Goal: Task Accomplishment & Management: Manage account settings

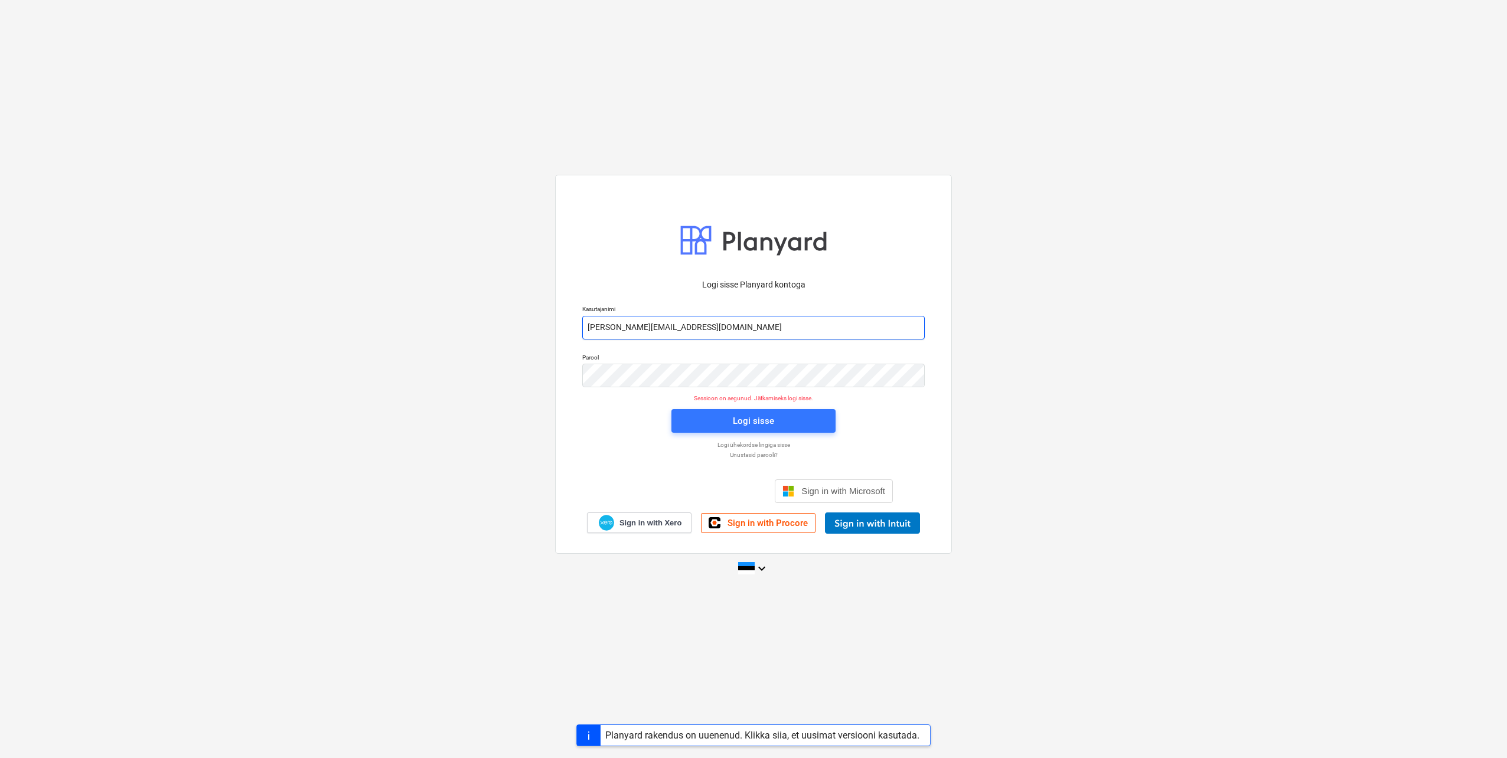
click at [633, 325] on input "[PERSON_NAME][EMAIL_ADDRESS][DOMAIN_NAME]" at bounding box center [753, 328] width 343 height 24
type input "jorgen.leppik+1@nbgehitus.ee"
click at [573, 382] on div "Logi sisse Planyard kontoga Kasutajanimi jorgen.leppik+1@nbgehitus.ee Parool Se…" at bounding box center [753, 364] width 397 height 379
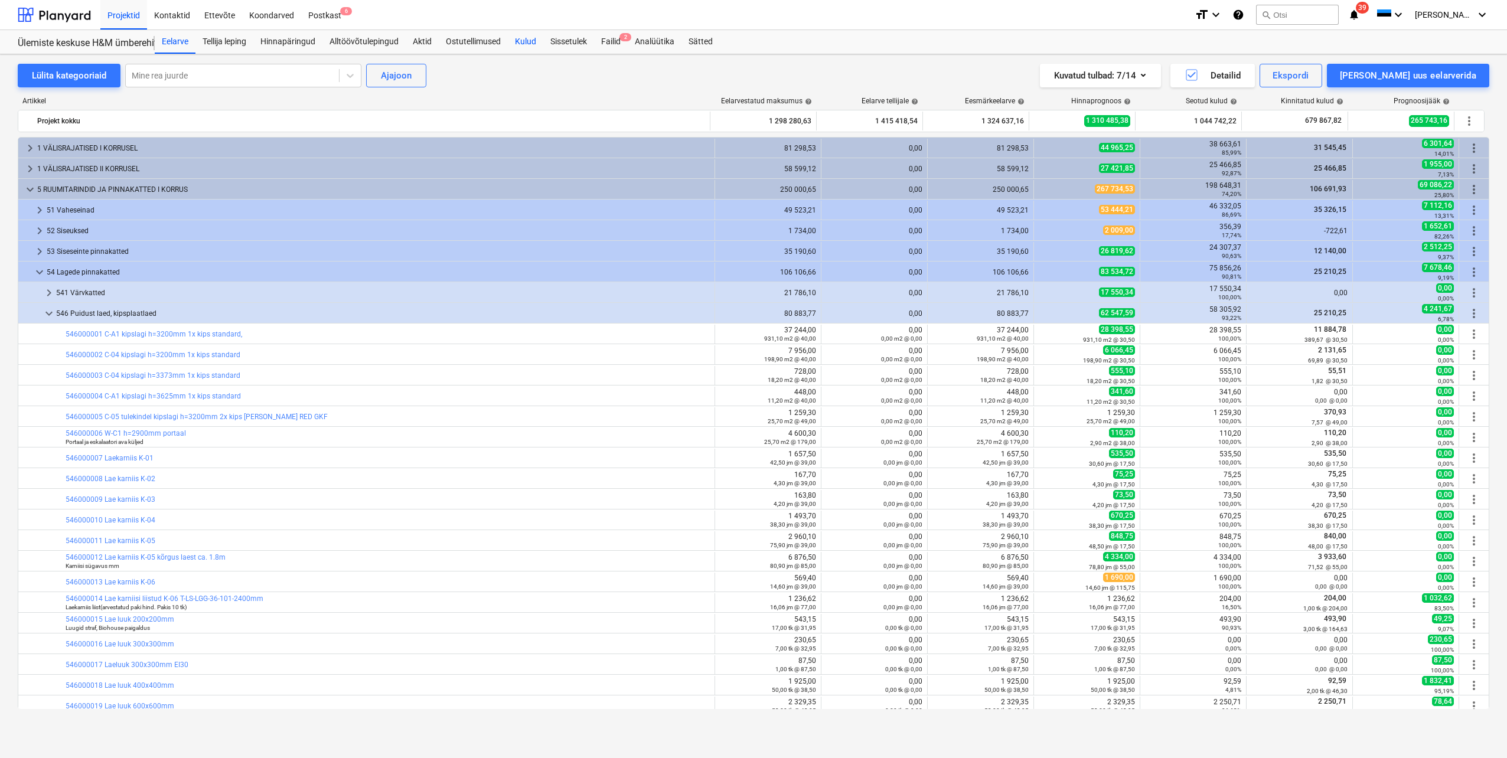
click at [533, 37] on div "Kulud" at bounding box center [525, 42] width 35 height 24
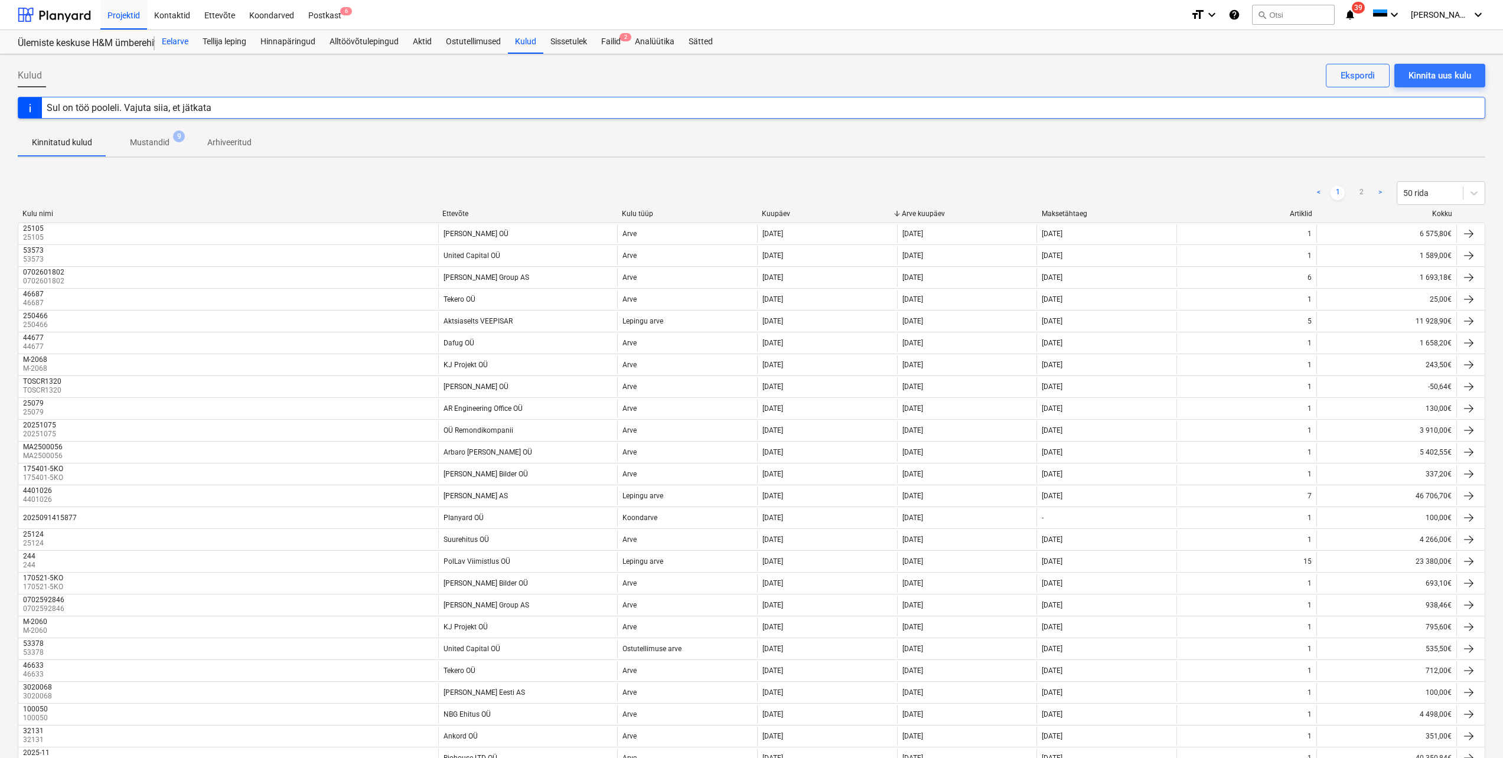
click at [177, 41] on div "Eelarve" at bounding box center [175, 42] width 41 height 24
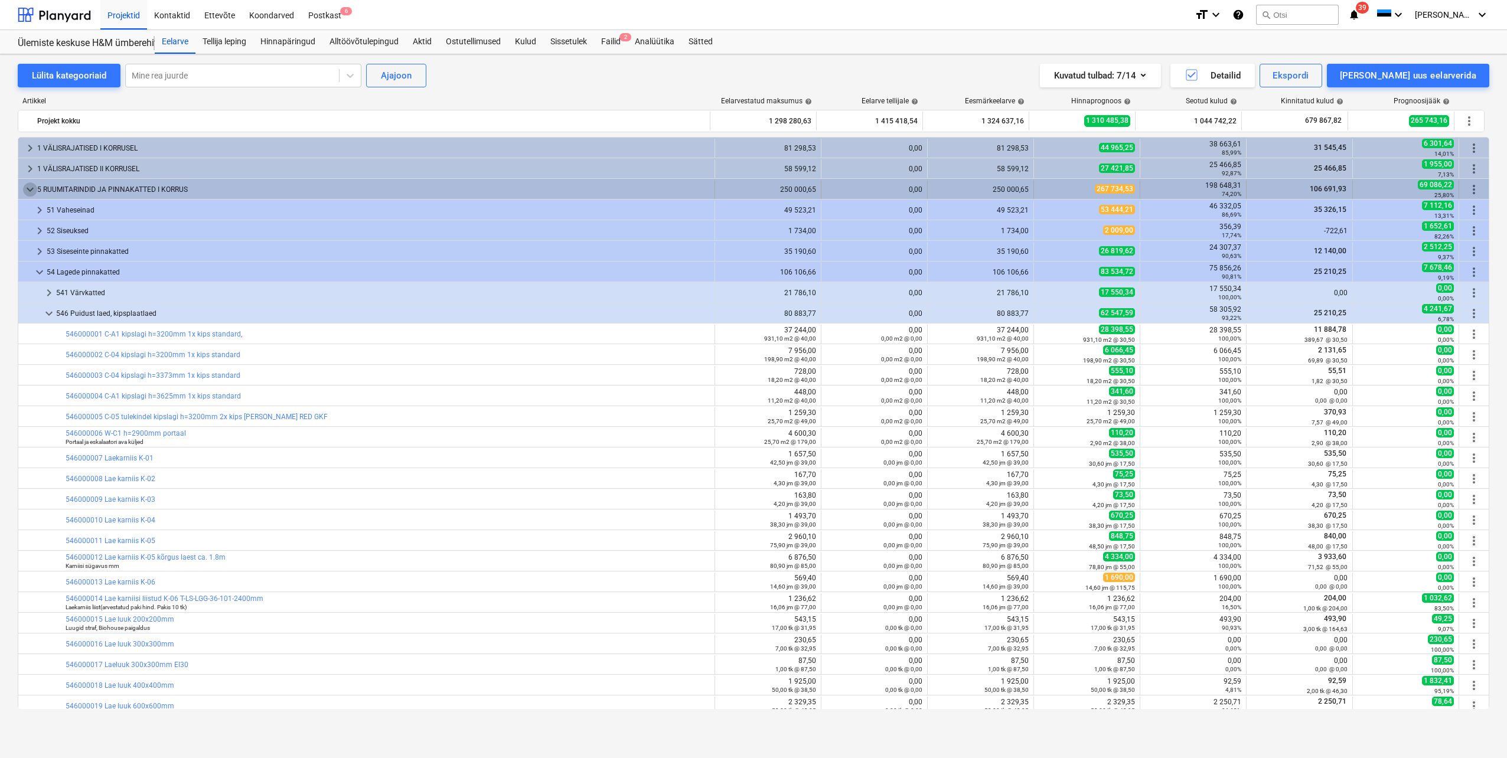
click at [32, 190] on span "keyboard_arrow_down" at bounding box center [30, 189] width 14 height 14
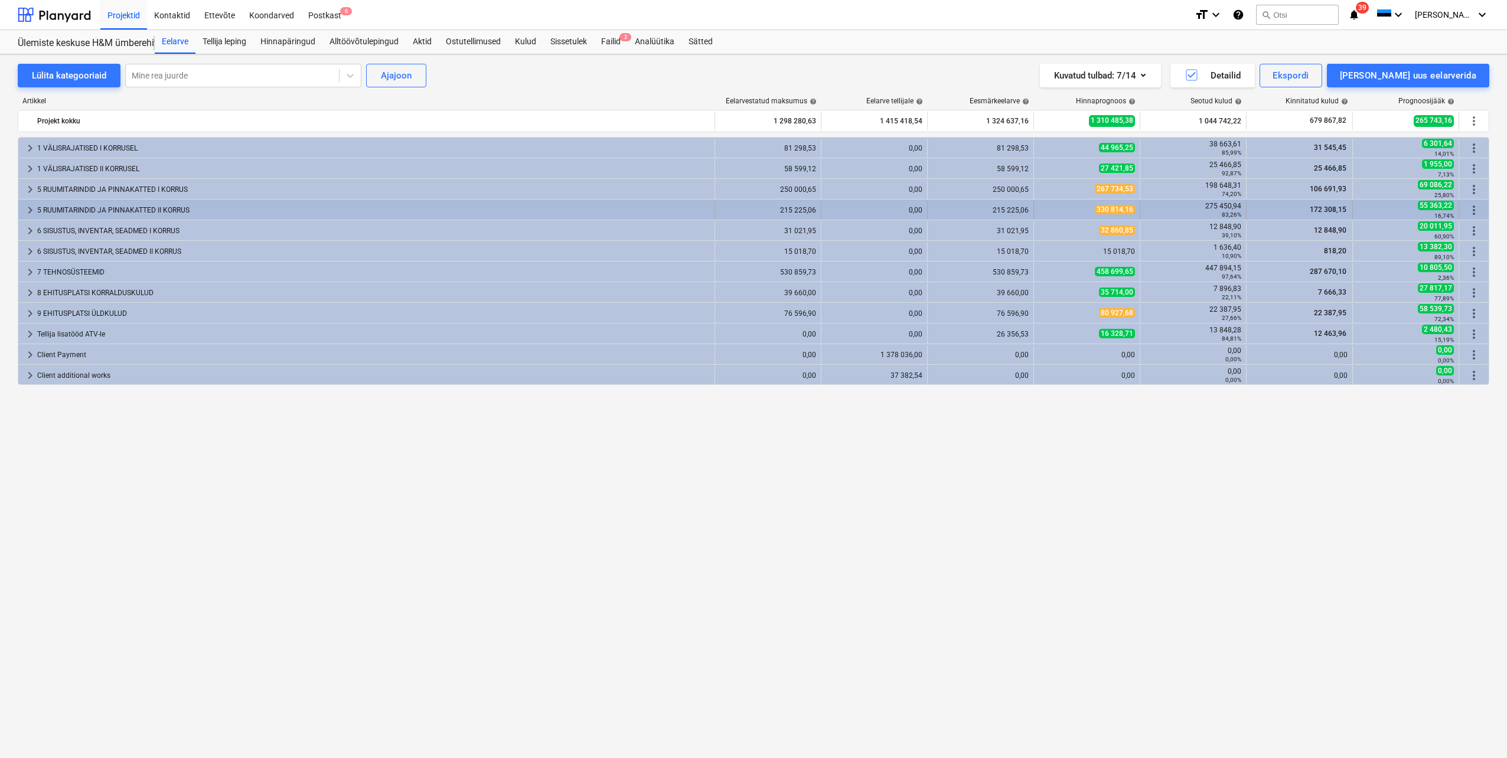
click at [31, 208] on span "keyboard_arrow_right" at bounding box center [30, 210] width 14 height 14
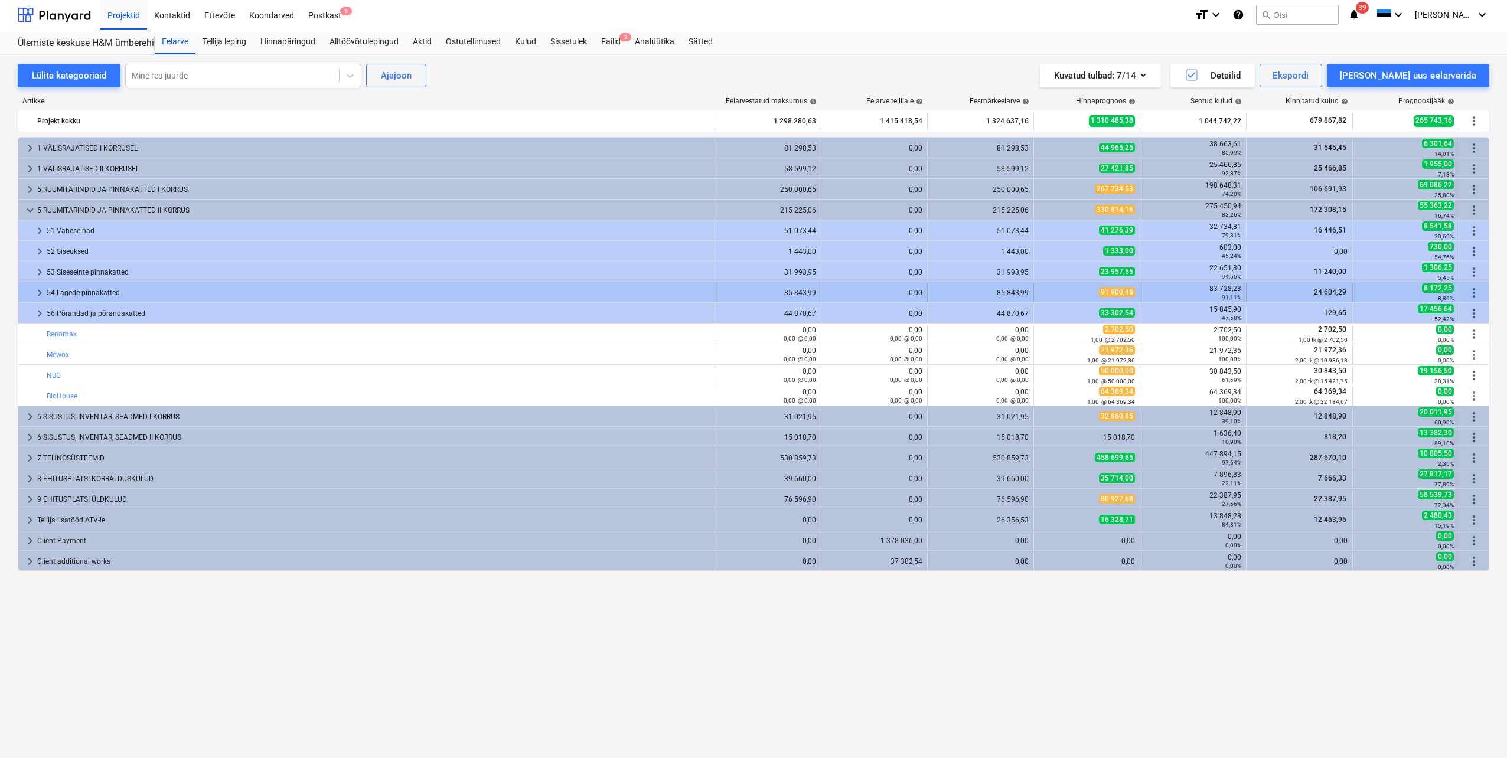
click at [38, 292] on span "keyboard_arrow_right" at bounding box center [39, 293] width 14 height 14
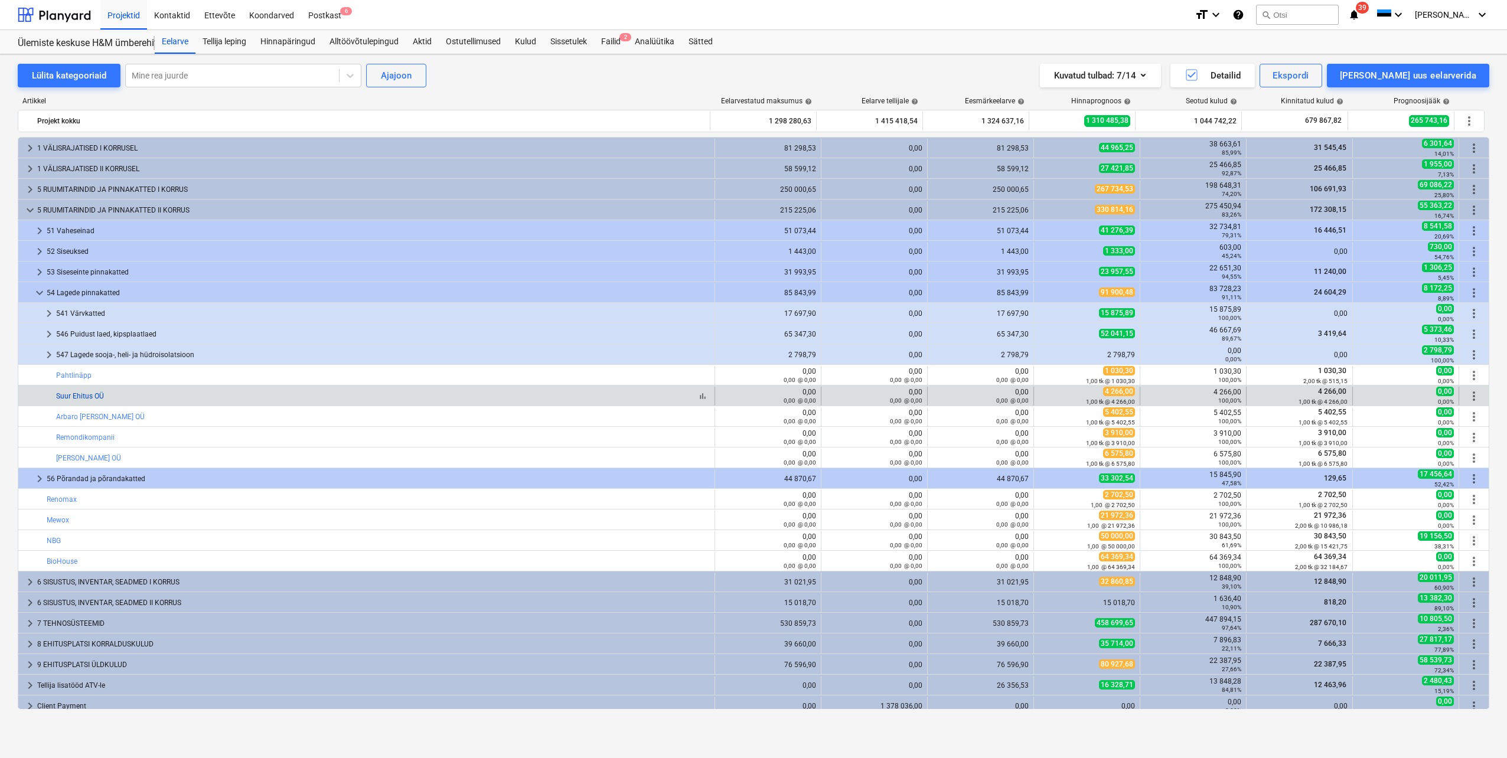
click at [80, 398] on link "Suur Ehitus OÜ" at bounding box center [80, 396] width 48 height 8
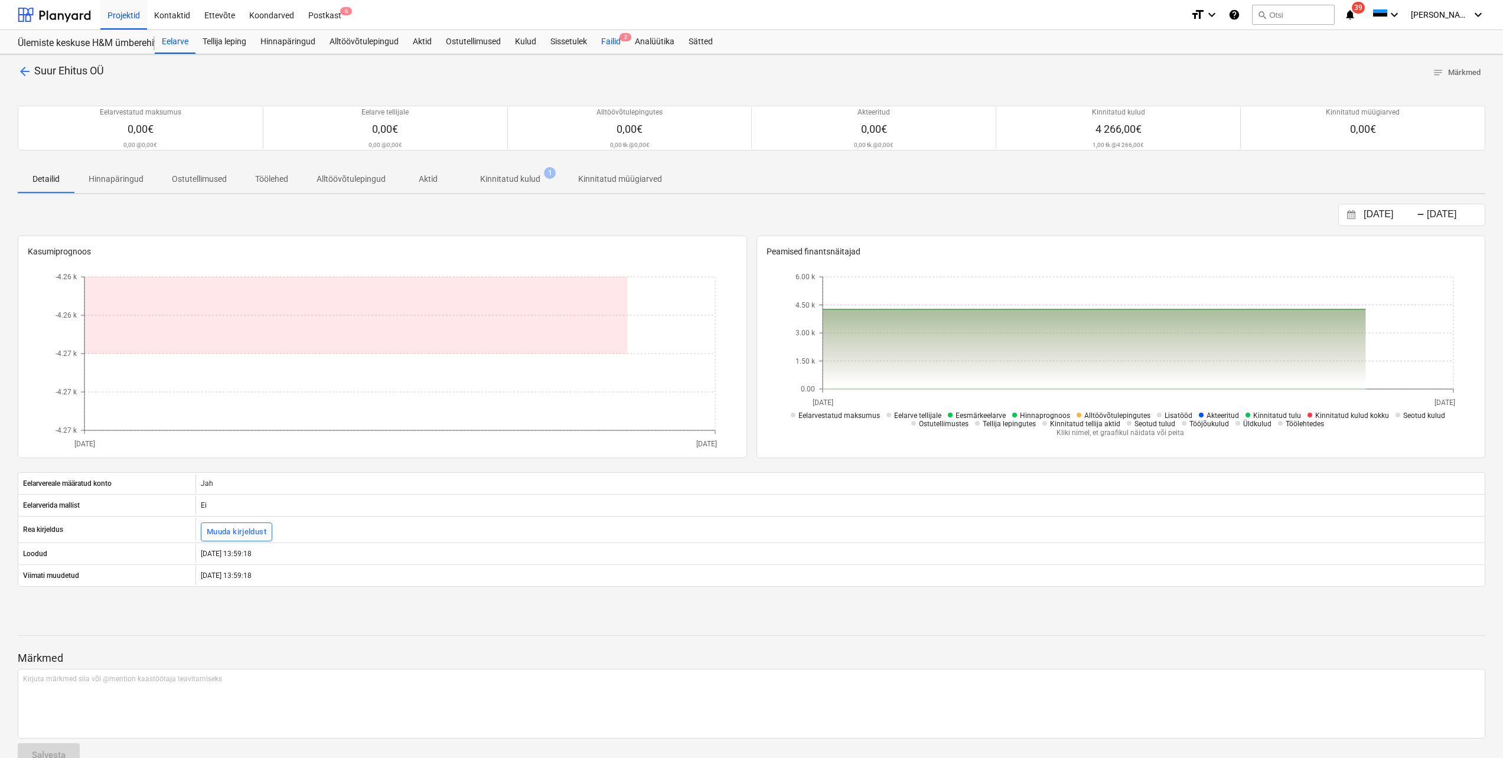
click at [613, 40] on div "Failid 2" at bounding box center [611, 42] width 34 height 24
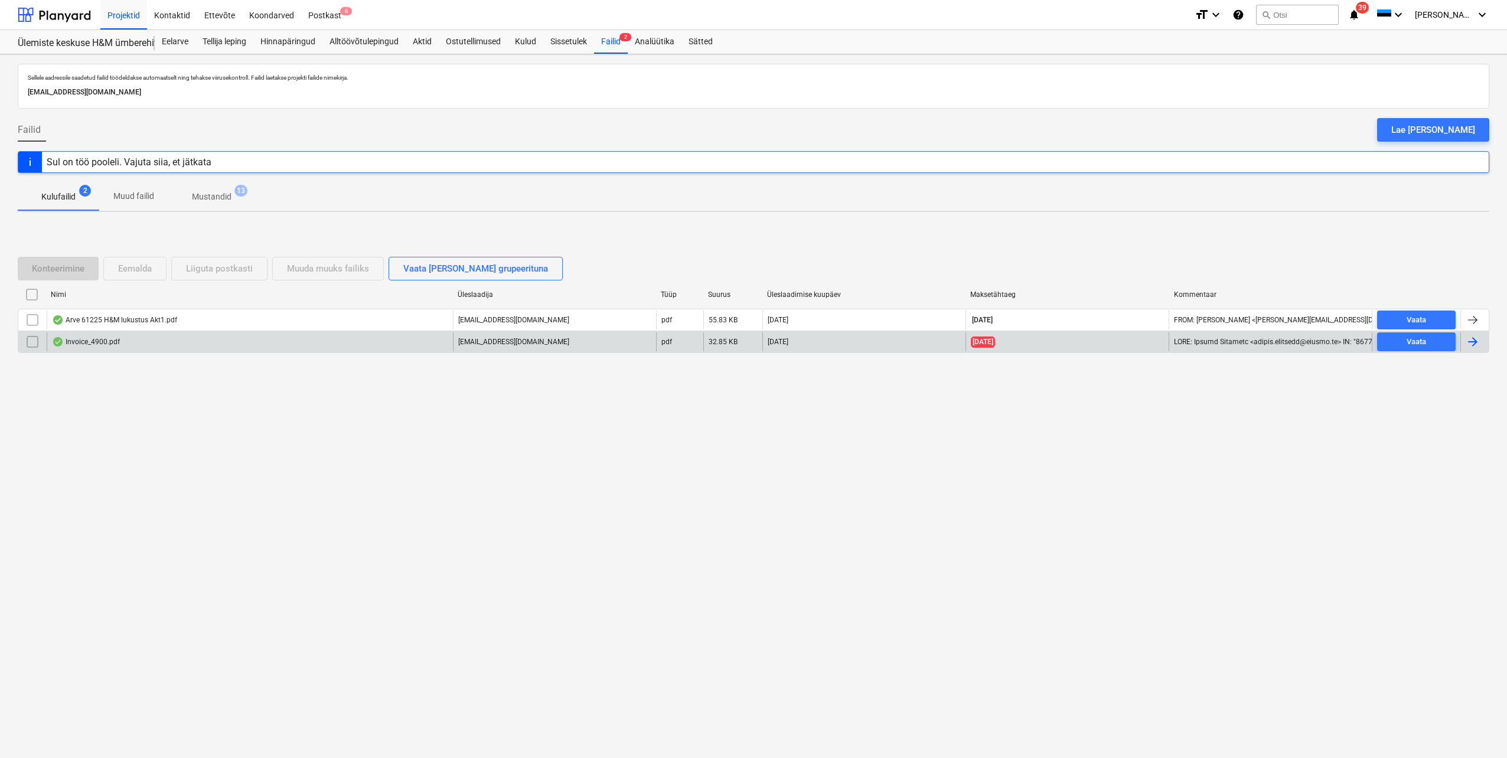
click at [1467, 345] on div at bounding box center [1473, 342] width 14 height 14
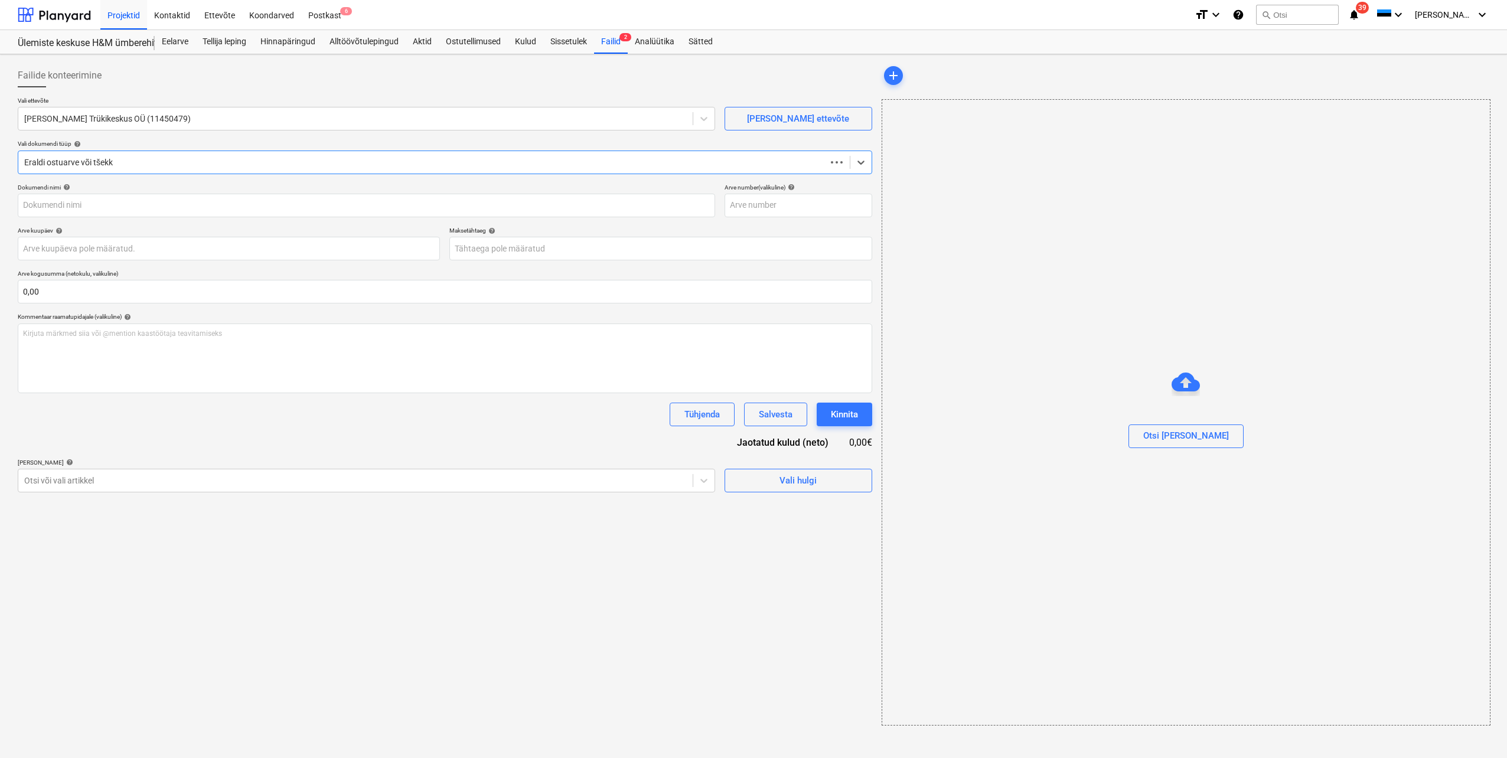
type input "4900"
type input "[DATE]"
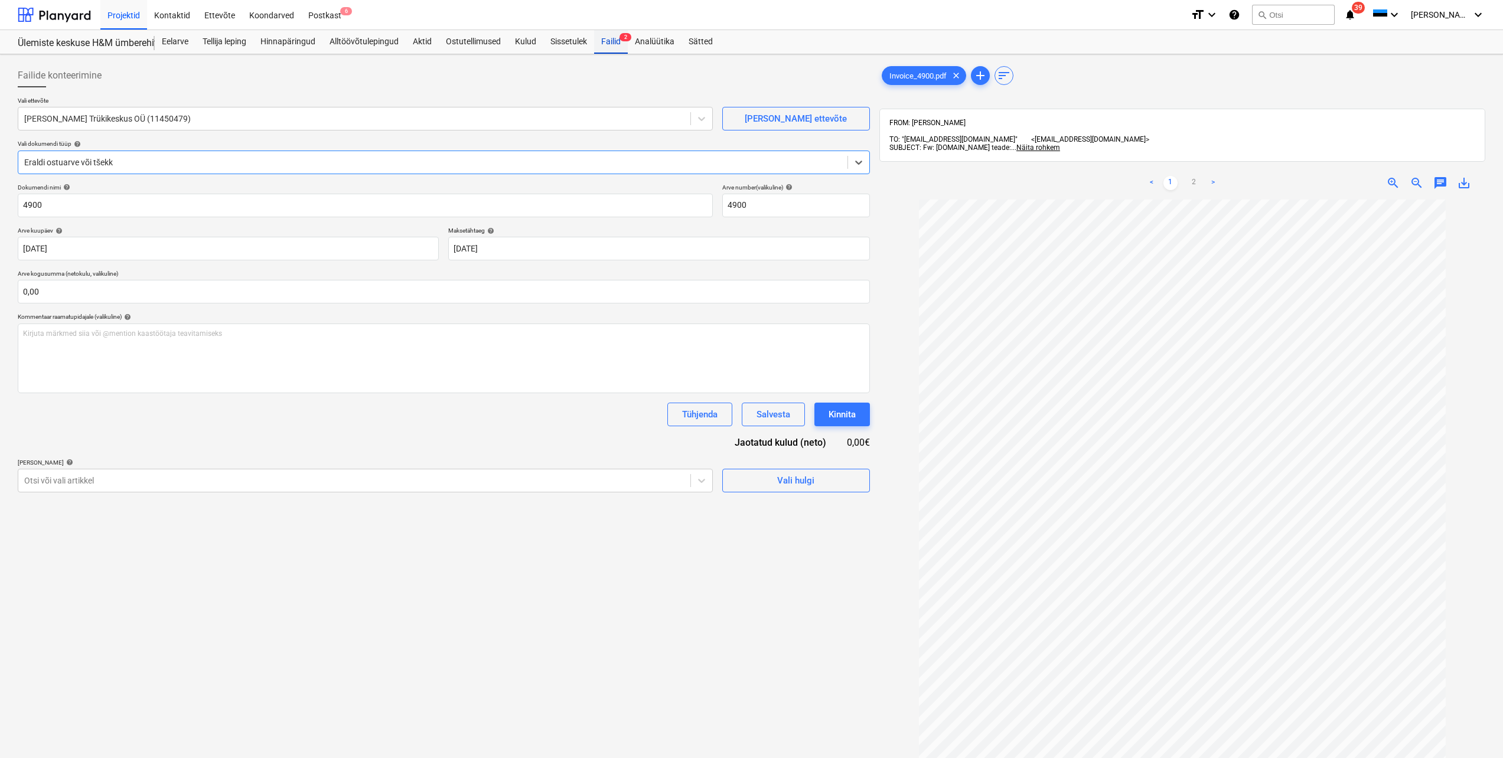
click at [612, 44] on div "Failid 2" at bounding box center [611, 42] width 34 height 24
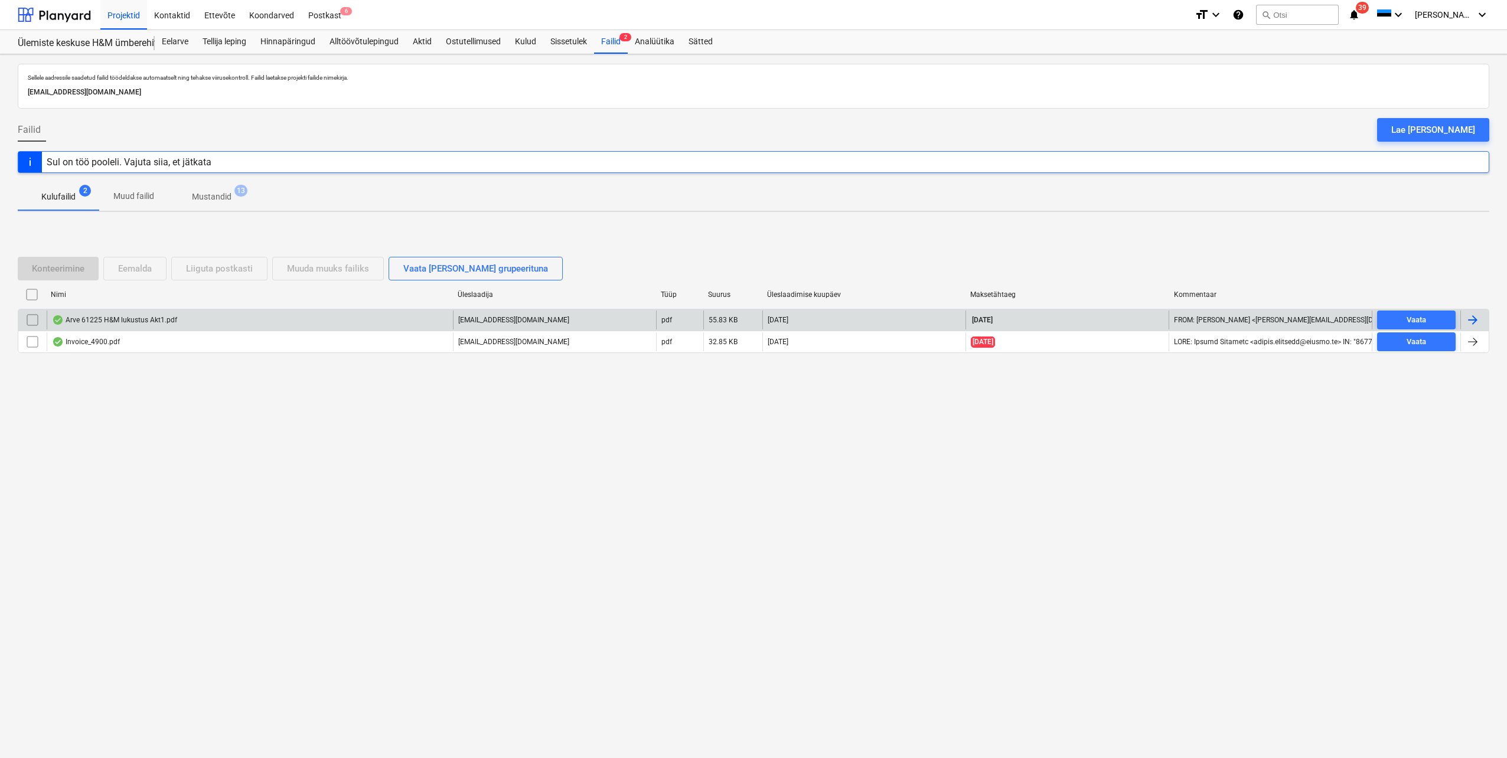
click at [1473, 318] on div at bounding box center [1473, 320] width 14 height 14
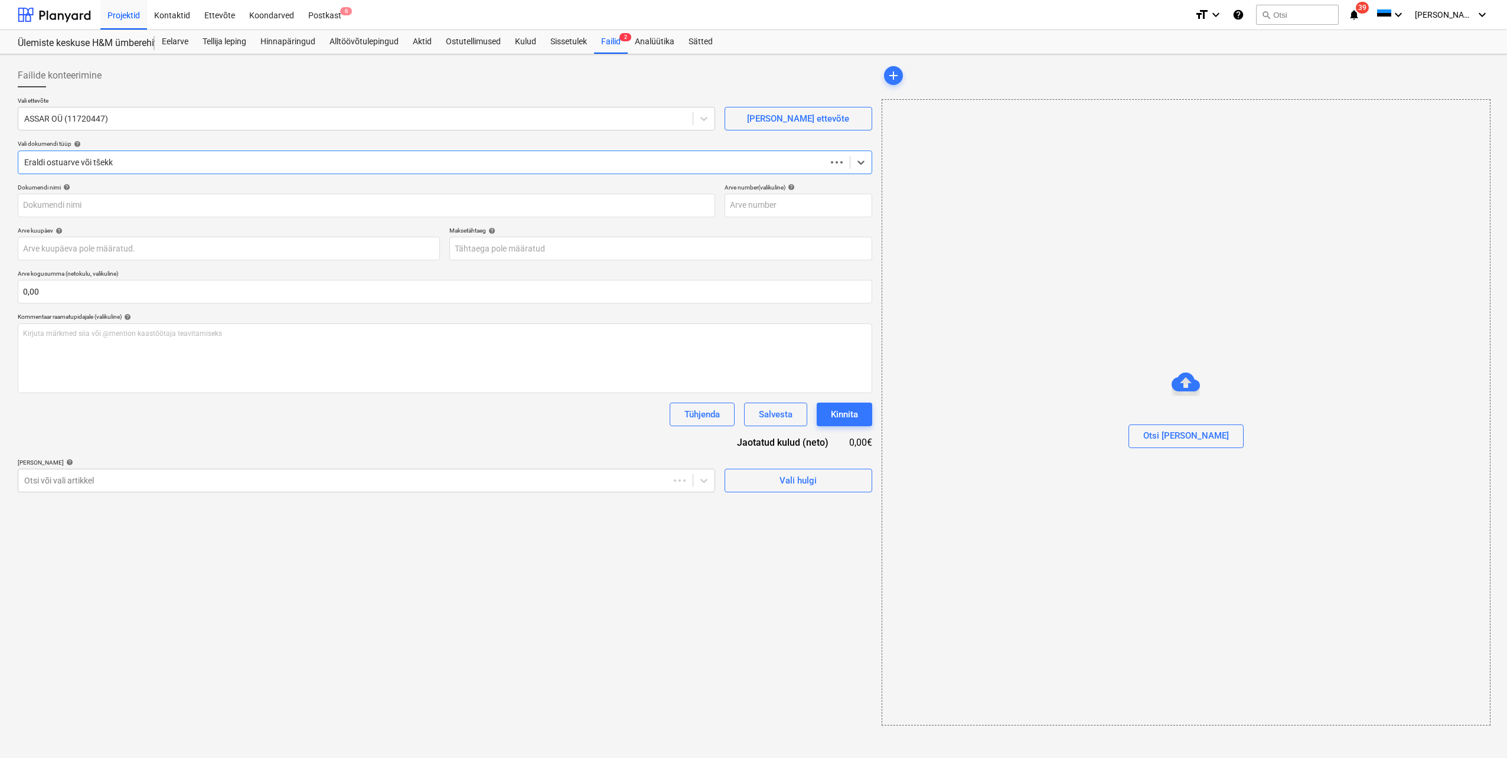
type input "61225"
type input "23 Sep 2025"
type input "23 Oct 2025"
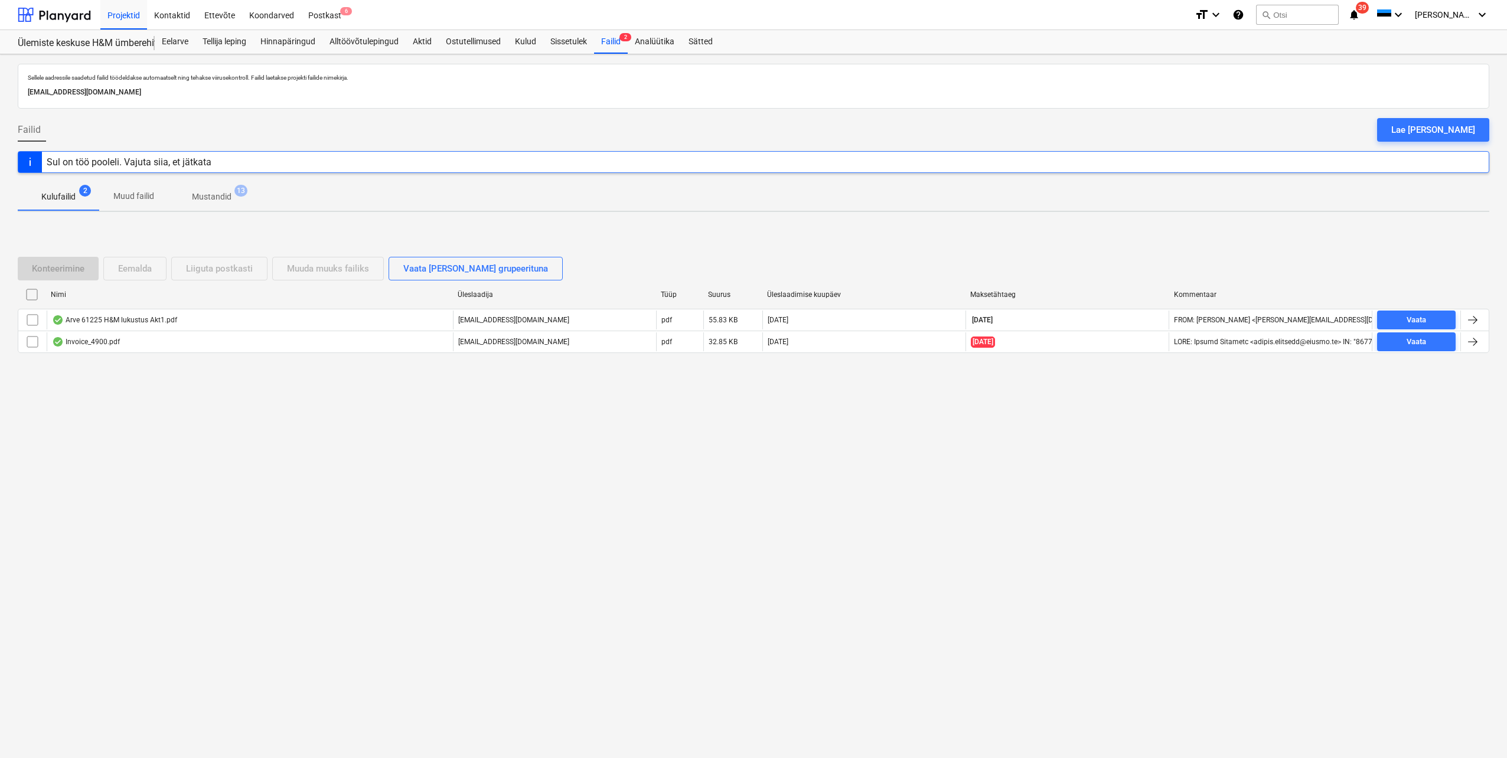
click at [56, 197] on p "Kulufailid" at bounding box center [58, 197] width 34 height 12
click at [168, 40] on div "Eelarve" at bounding box center [175, 42] width 41 height 24
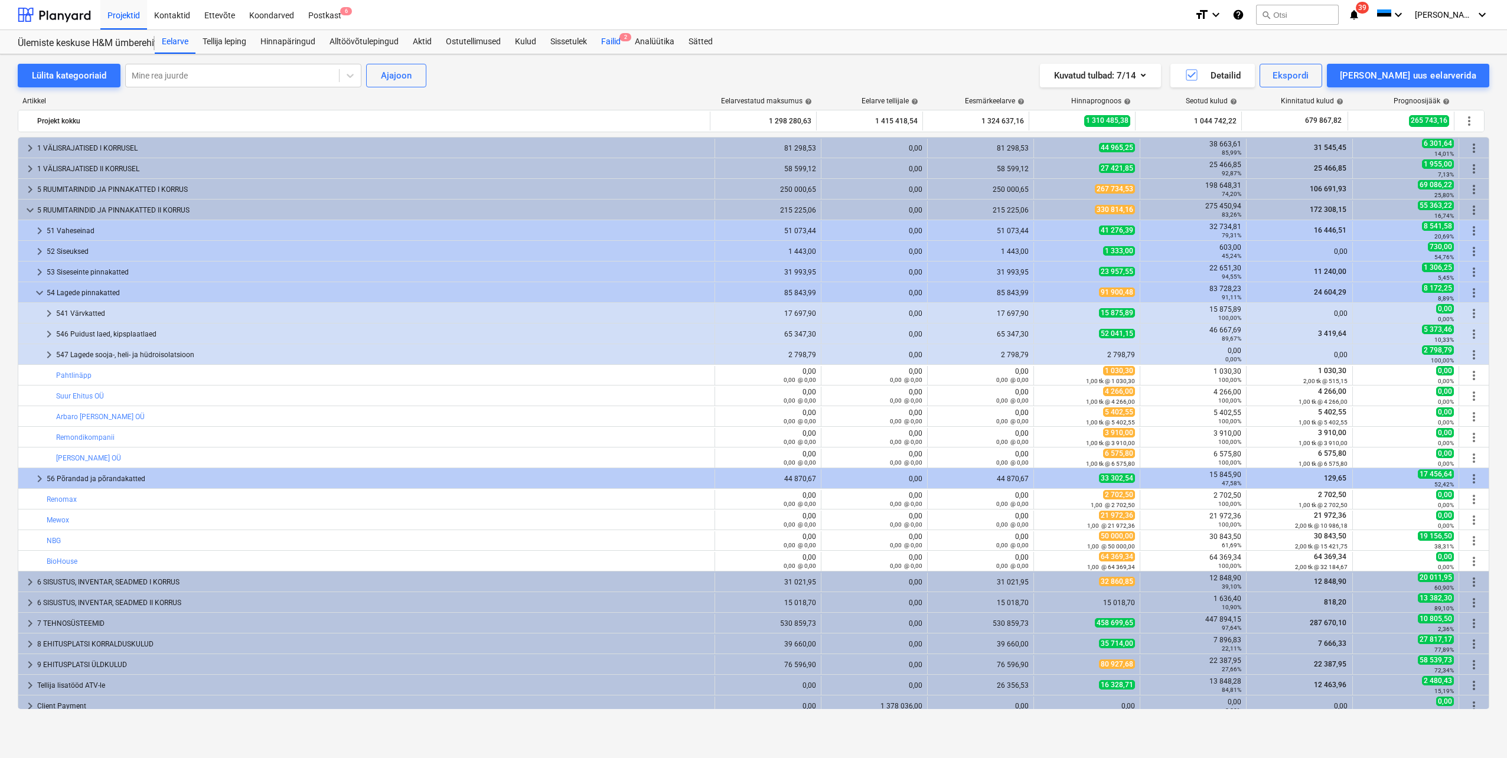
click at [610, 41] on div "Failid 2" at bounding box center [611, 42] width 34 height 24
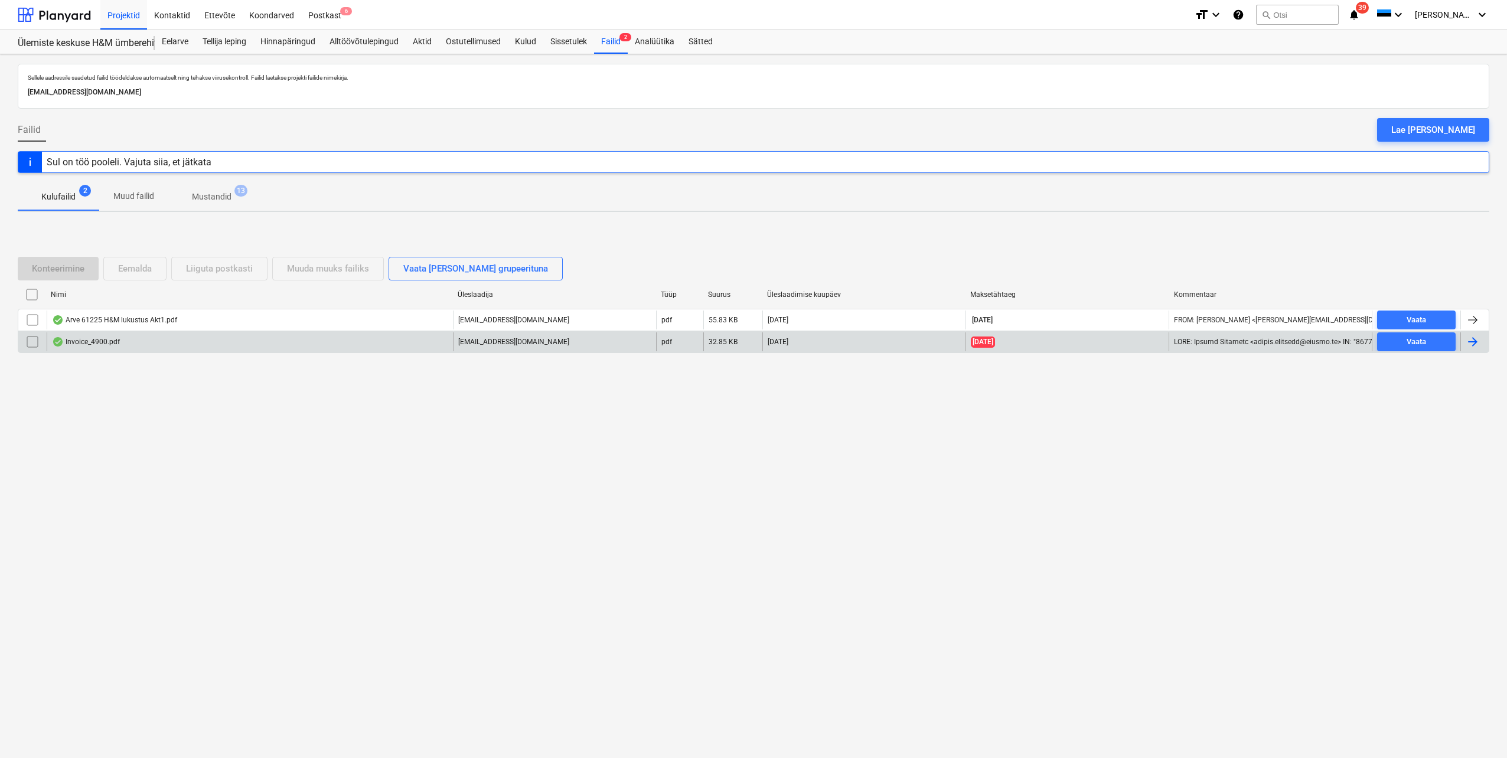
click at [1468, 348] on div at bounding box center [1473, 342] width 14 height 14
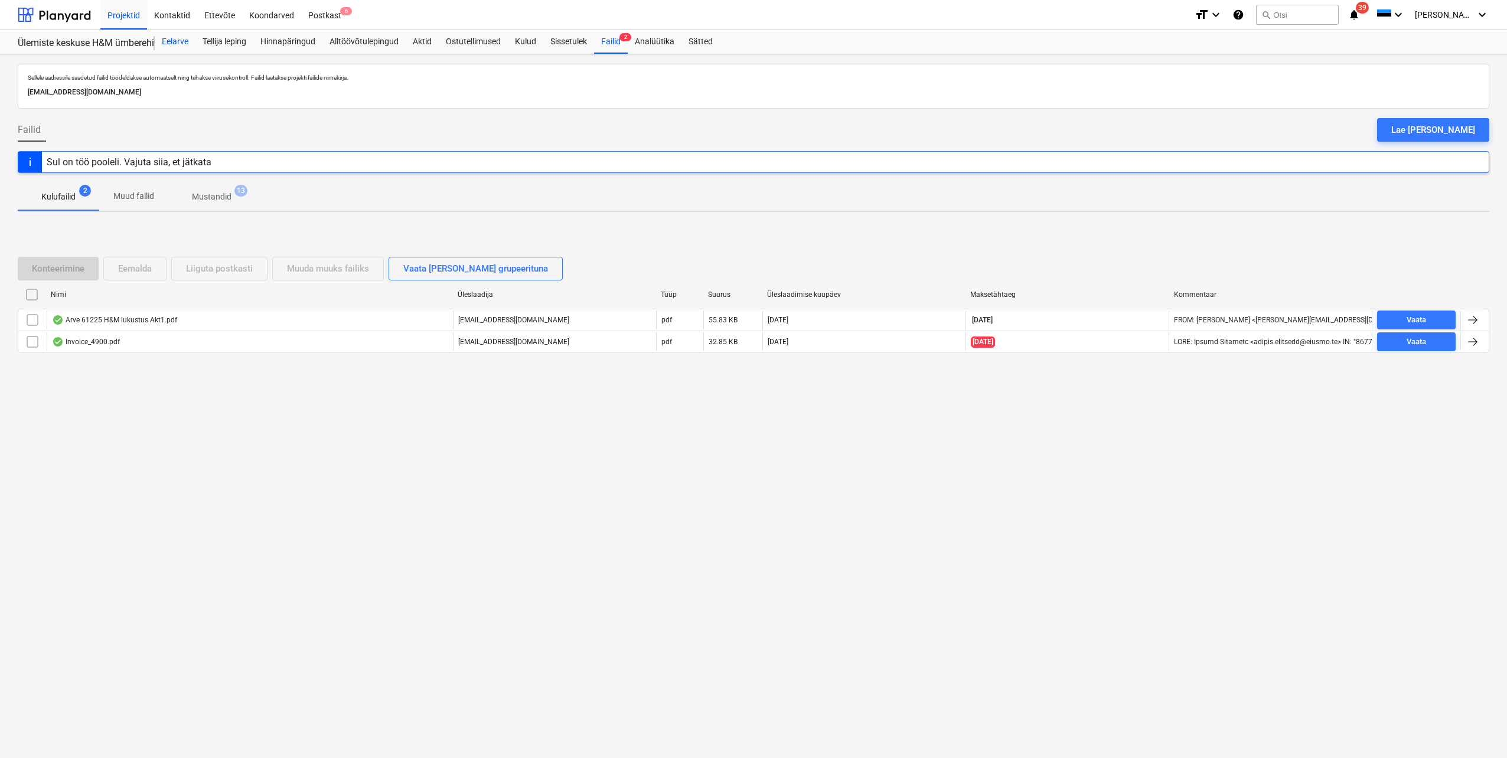
click at [178, 40] on div "Eelarve" at bounding box center [175, 42] width 41 height 24
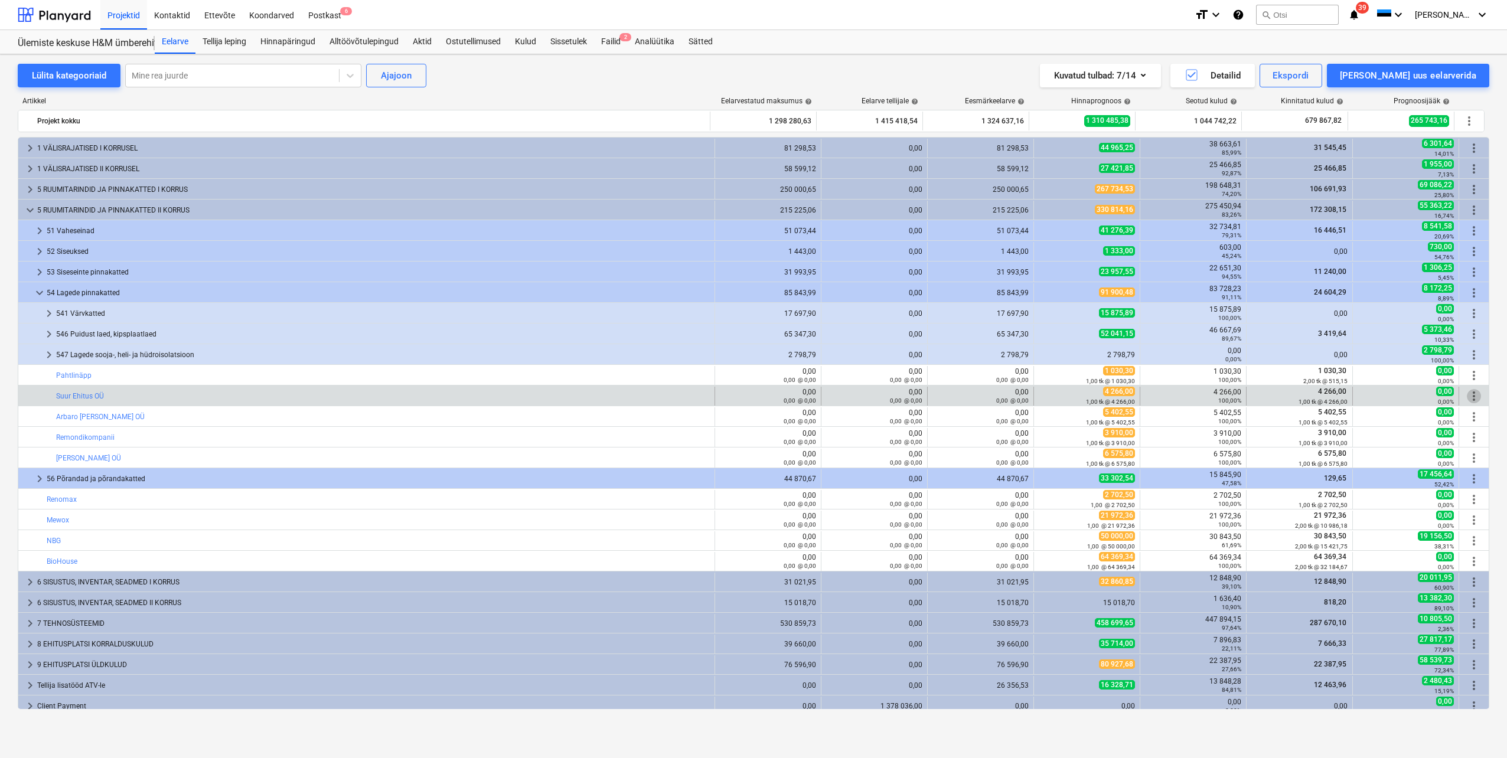
click at [1467, 400] on span "more_vert" at bounding box center [1474, 396] width 14 height 14
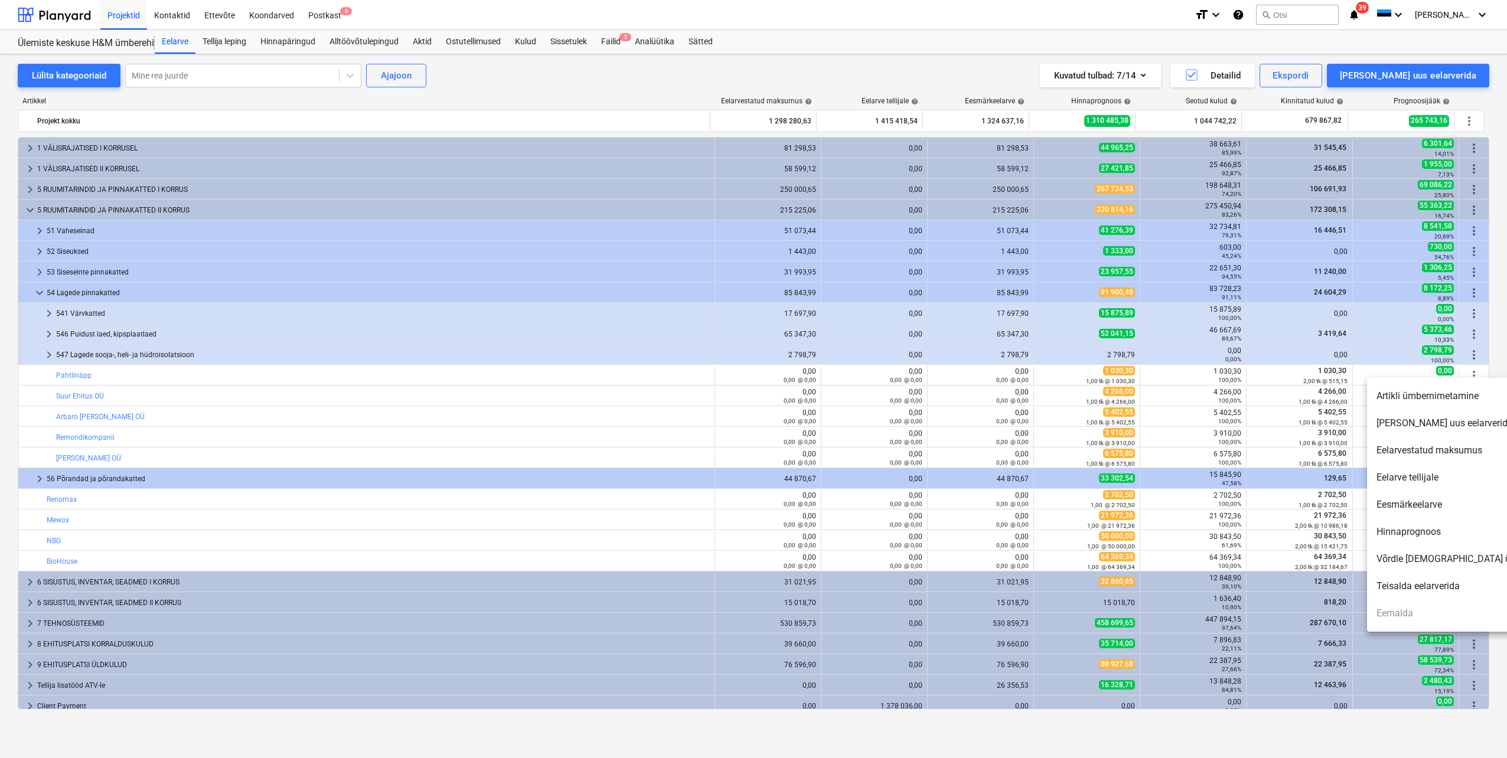
click at [92, 395] on div at bounding box center [753, 379] width 1507 height 758
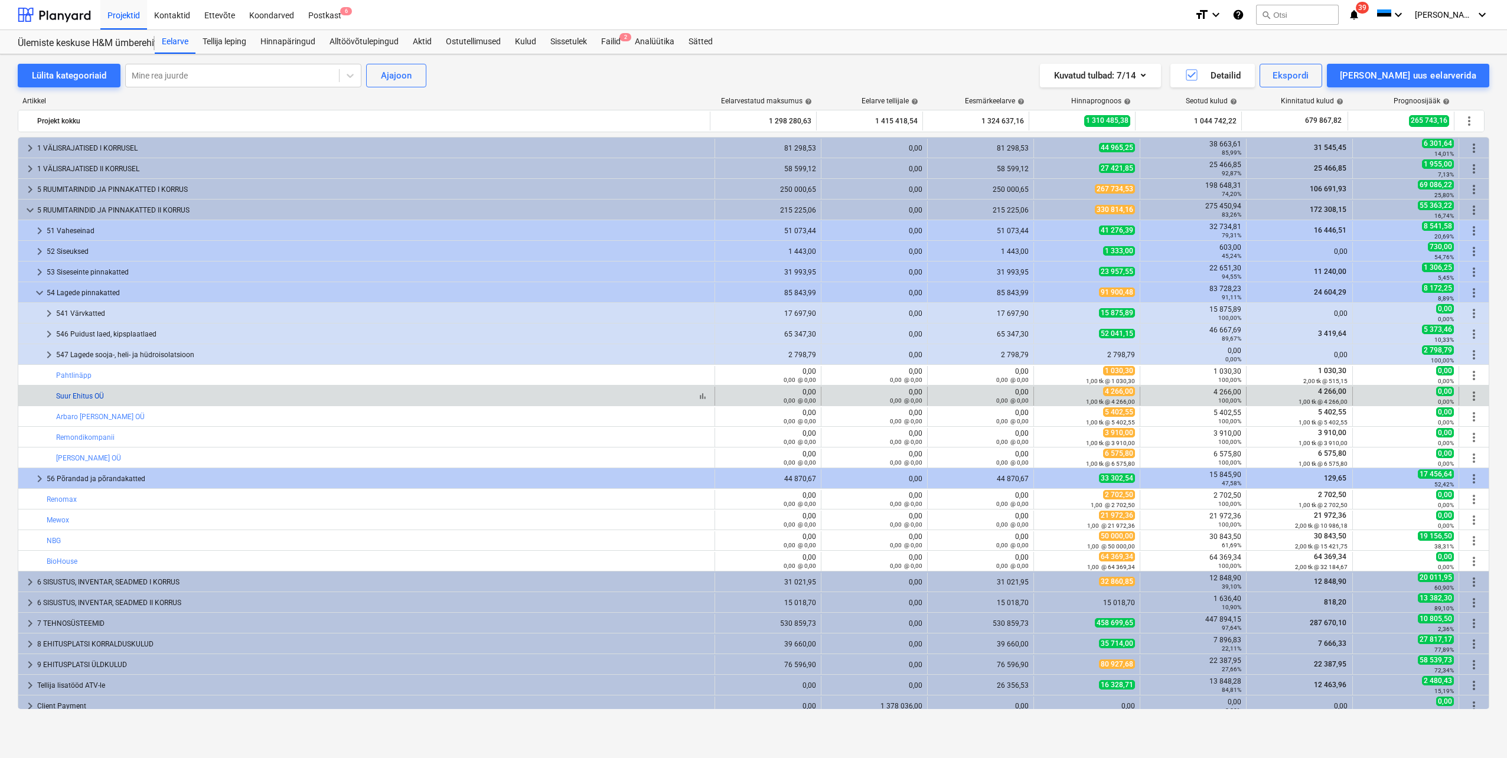
click at [91, 399] on link "Suur Ehitus OÜ" at bounding box center [80, 396] width 48 height 8
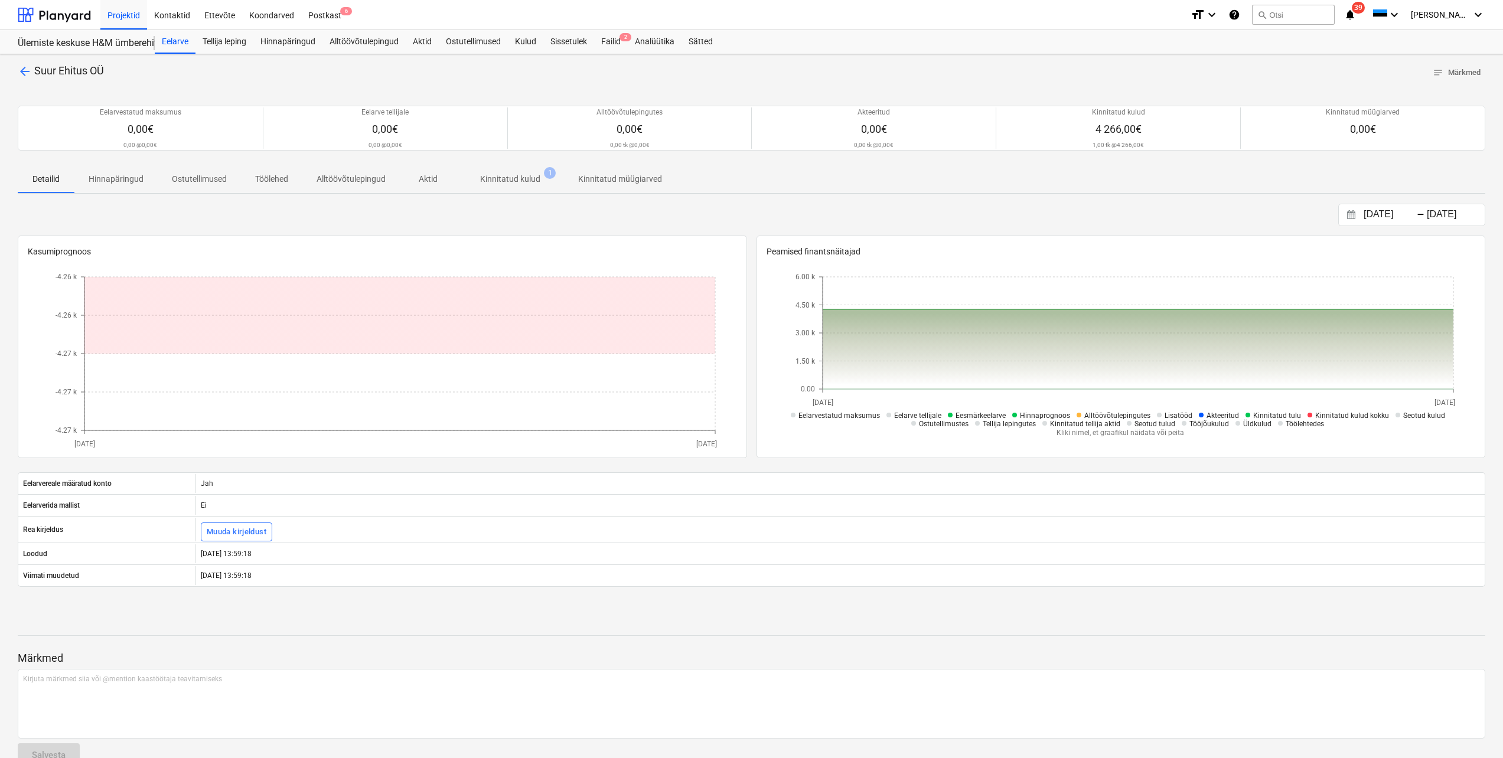
click at [513, 181] on p "Kinnitatud kulud" at bounding box center [510, 179] width 60 height 12
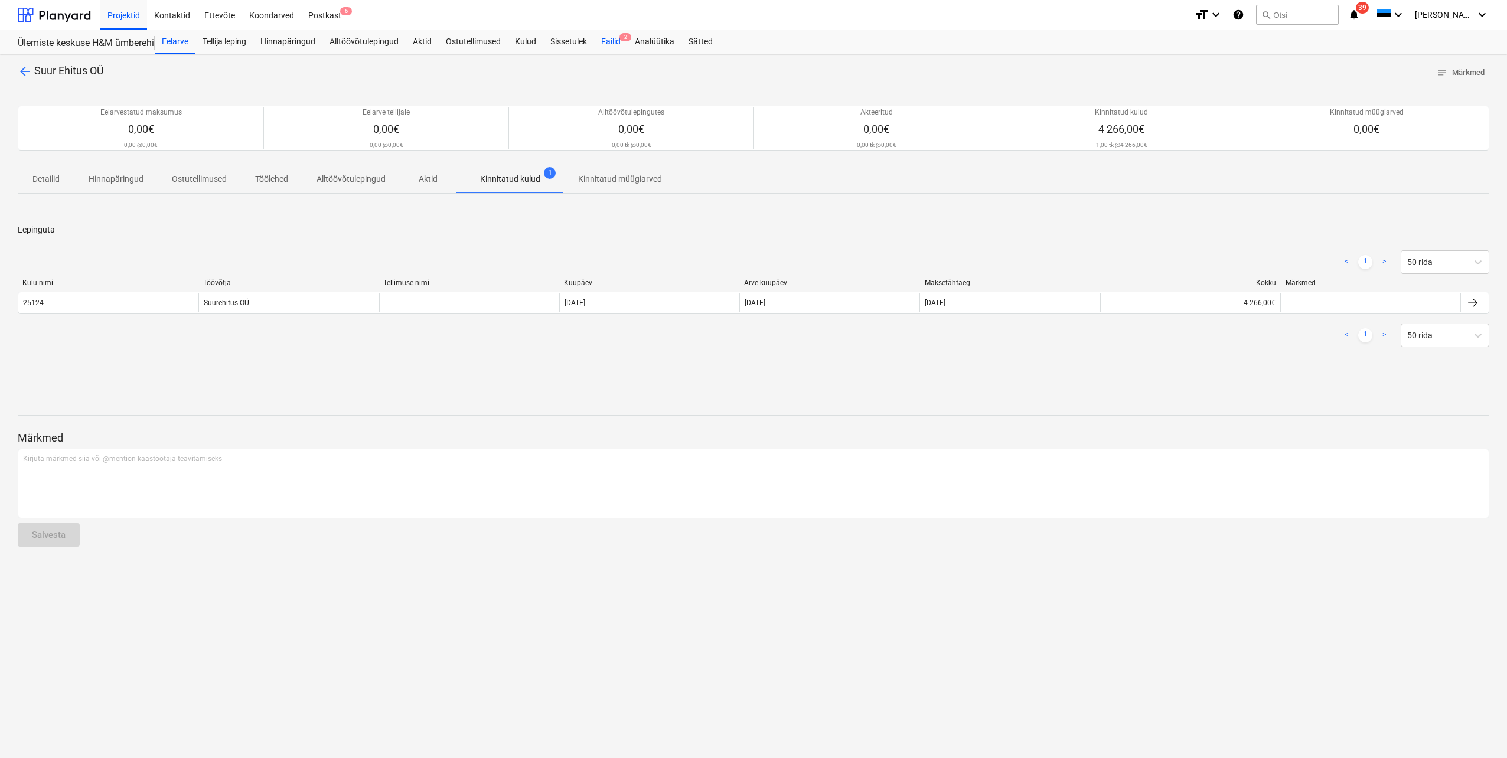
click at [608, 45] on div "Failid 2" at bounding box center [611, 42] width 34 height 24
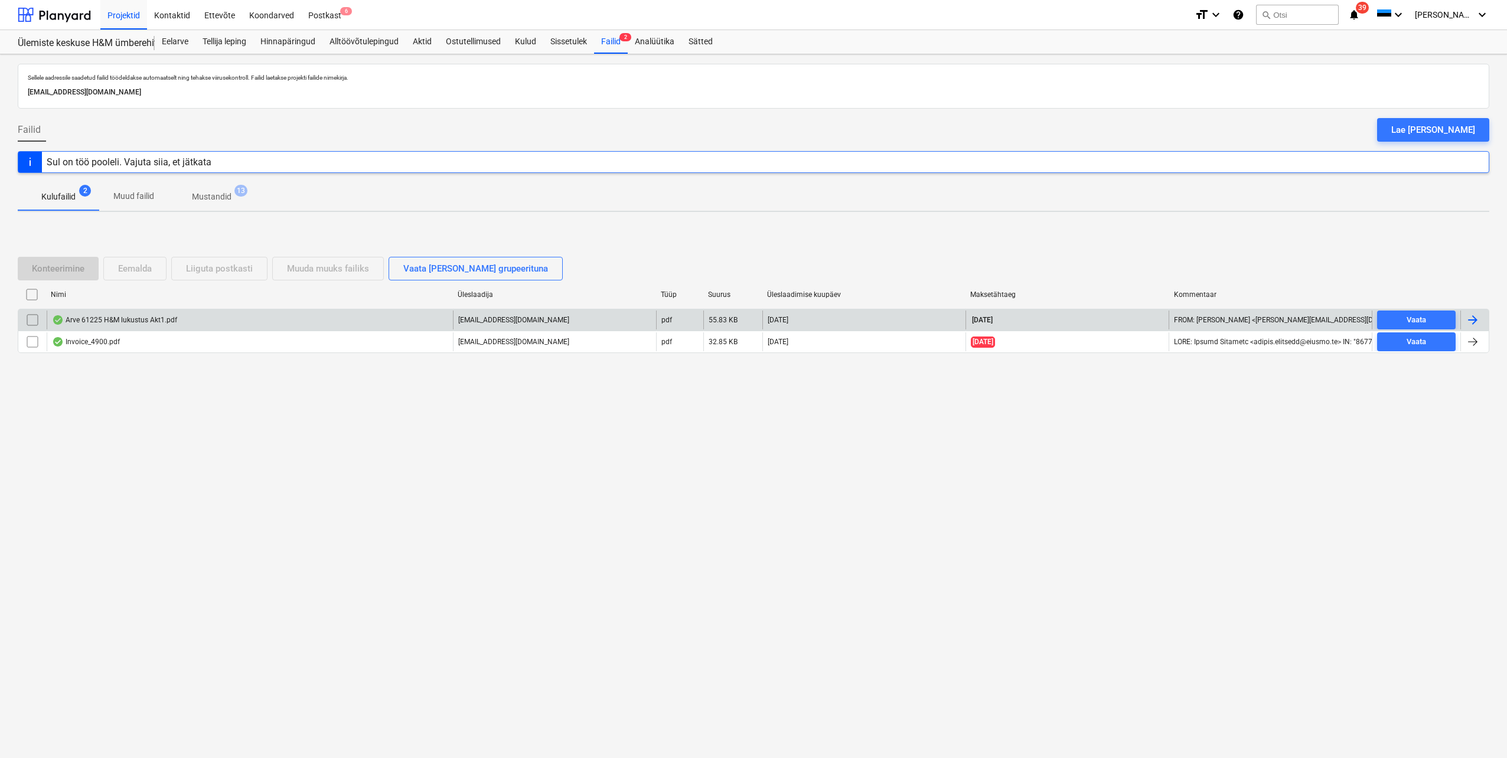
click at [1472, 319] on div at bounding box center [1473, 320] width 14 height 14
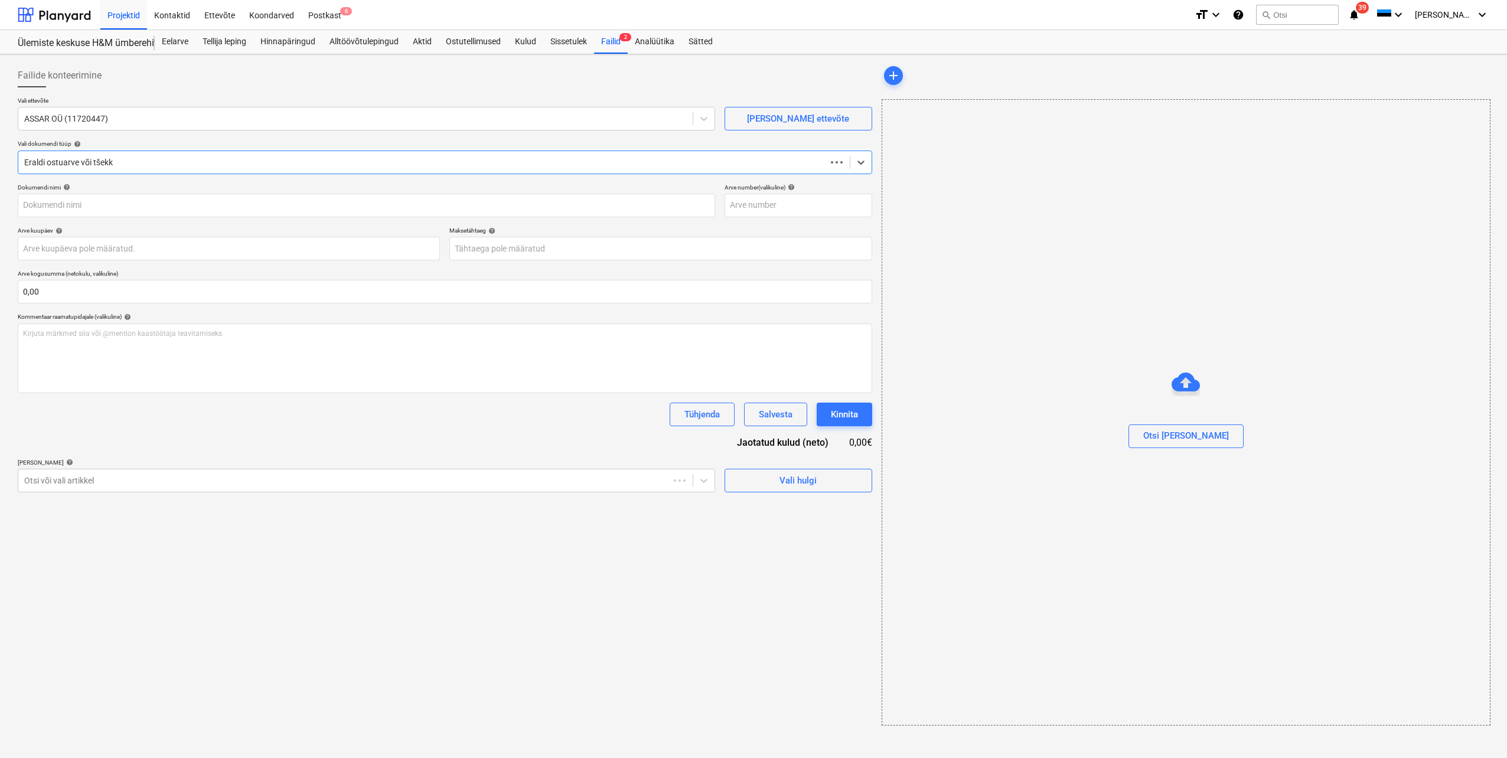
type input "61225"
type input "23 Sep 2025"
type input "23 Oct 2025"
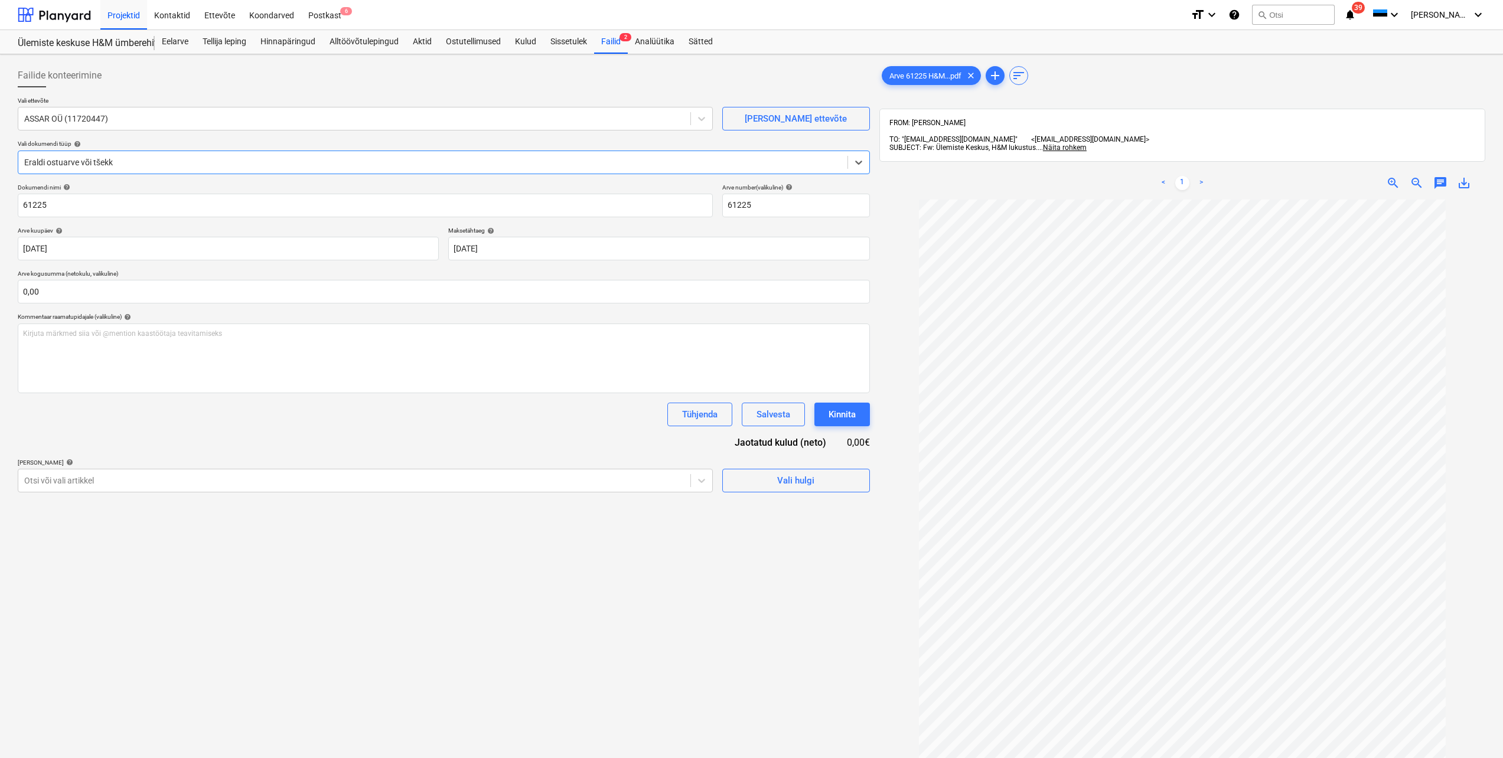
scroll to position [23, 0]
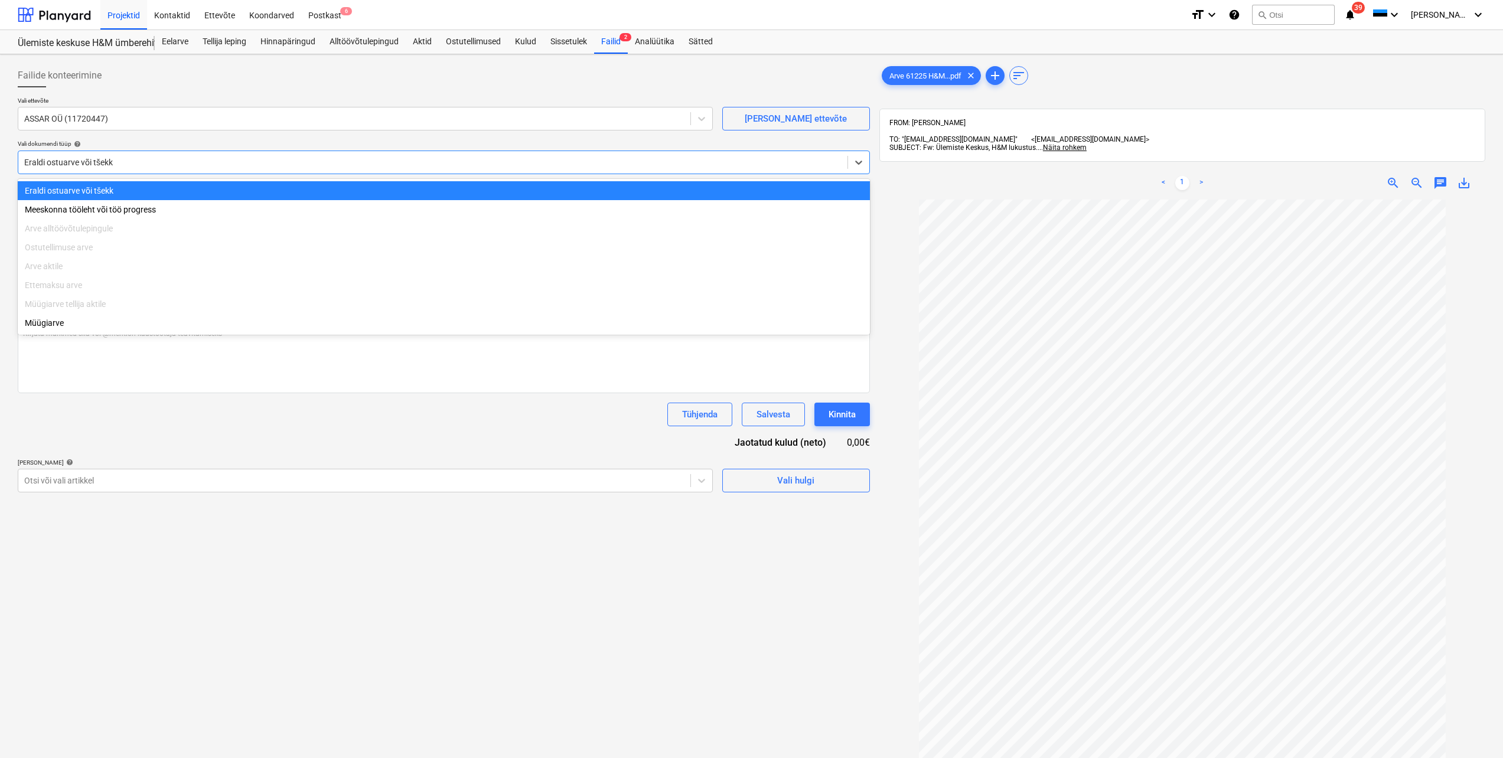
click at [190, 164] on div at bounding box center [432, 163] width 817 height 12
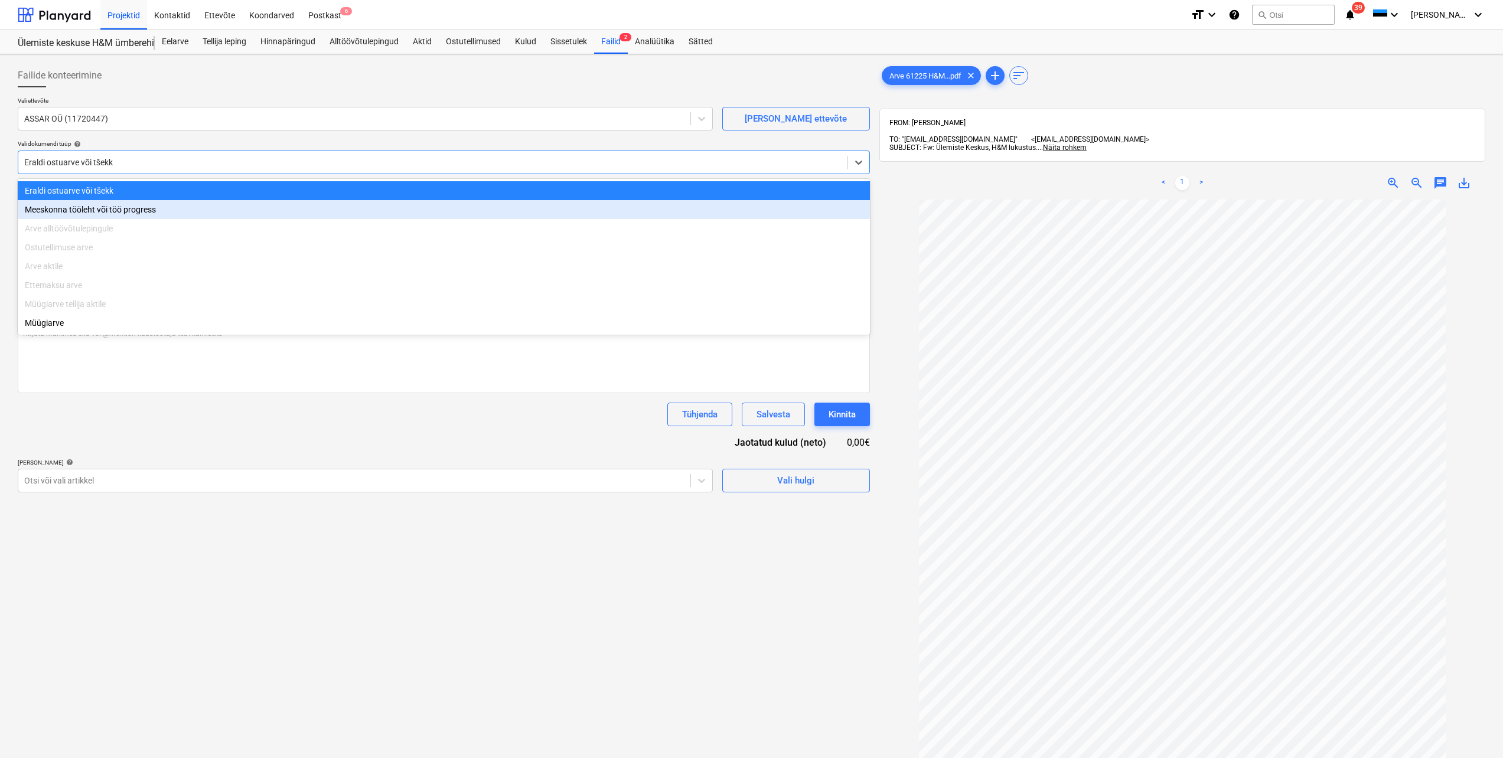
click at [245, 553] on div "Failide konteerimine Vali ettevõte ASSAR OÜ (11720447) Lisa uus ettevõte Vali d…" at bounding box center [444, 494] width 862 height 871
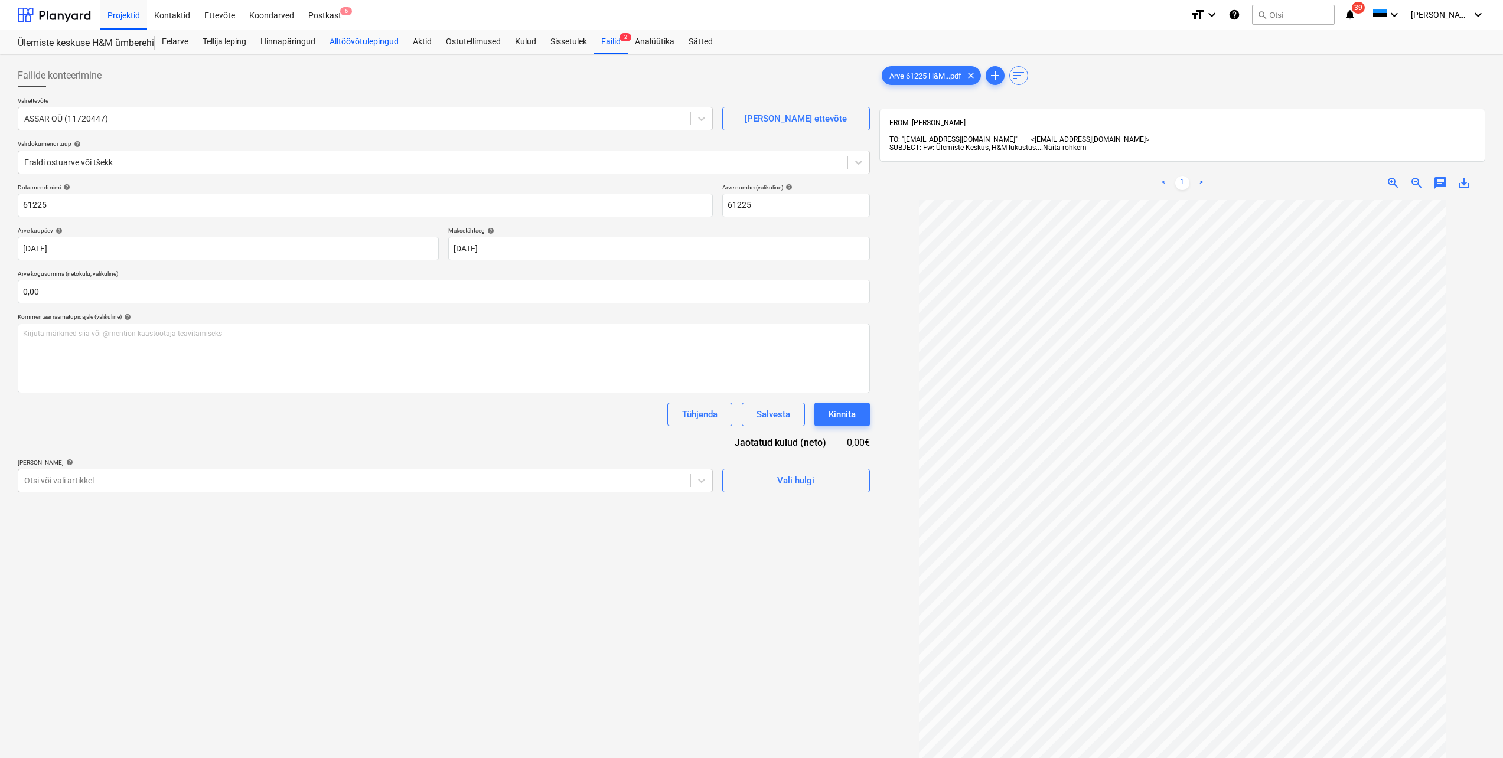
click at [349, 42] on div "Alltöövõtulepingud" at bounding box center [363, 42] width 83 height 24
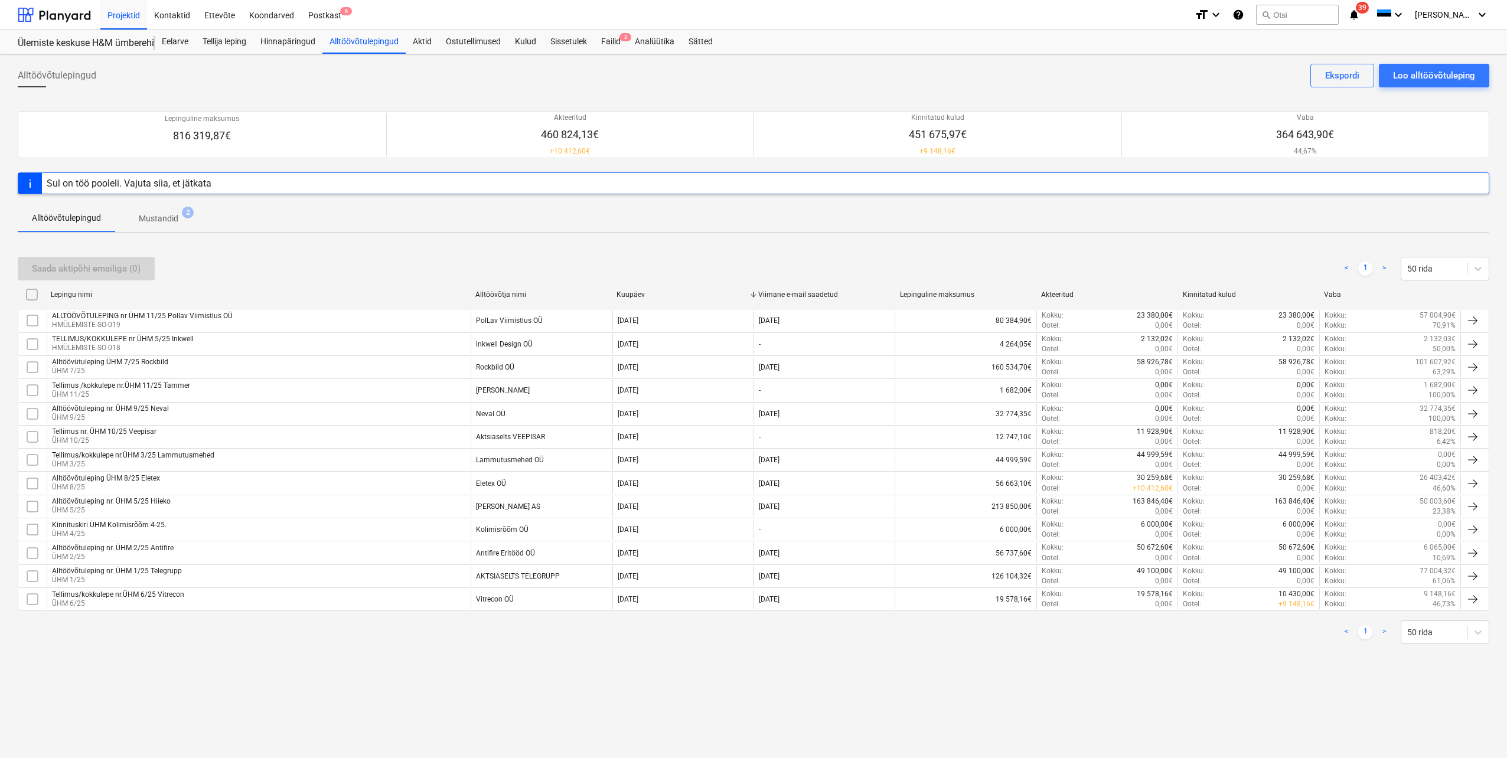
click at [159, 224] on p "Mustandid" at bounding box center [159, 219] width 40 height 12
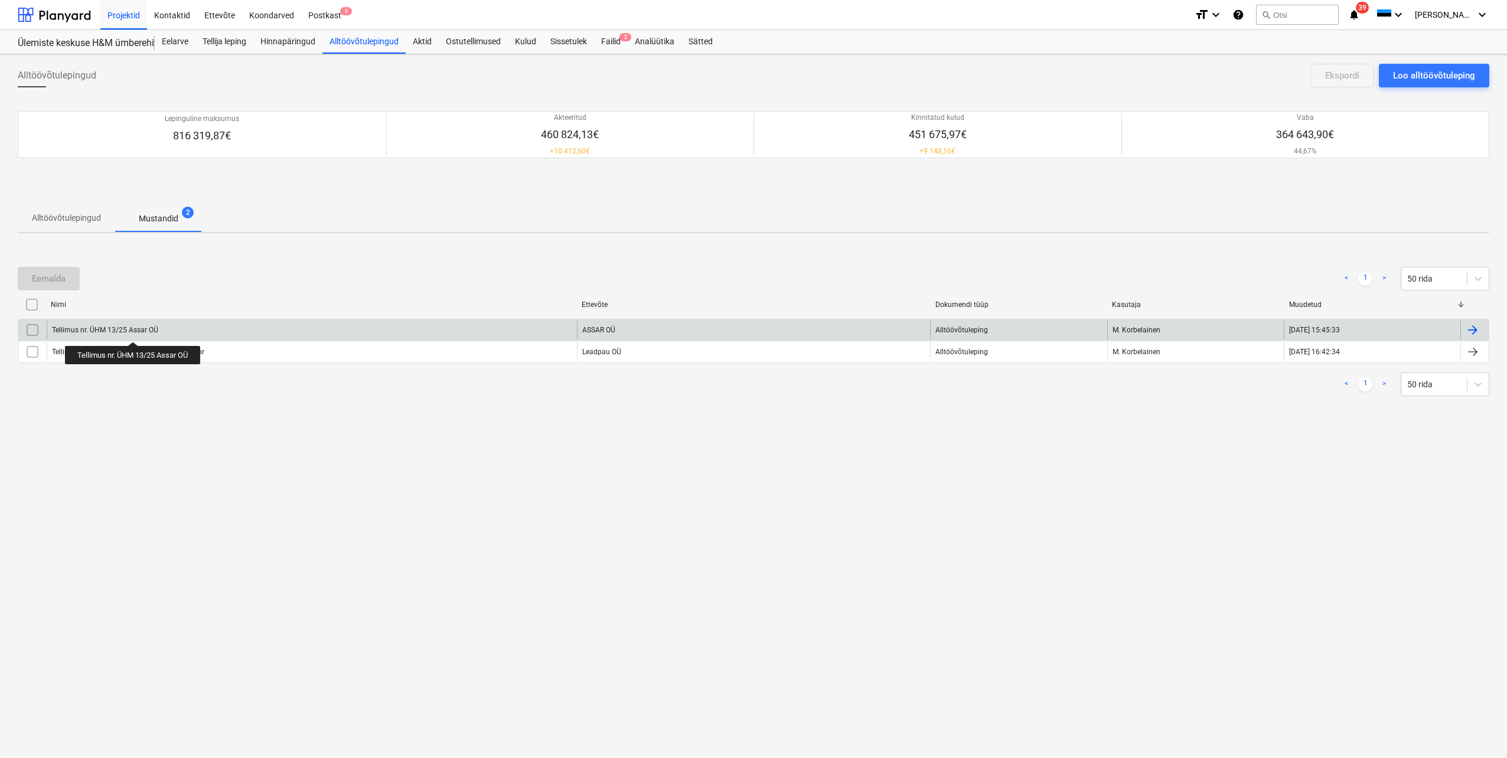
click at [135, 331] on div "Tellimus nr. ÜHM 13/25 Assar OÜ" at bounding box center [105, 330] width 106 height 8
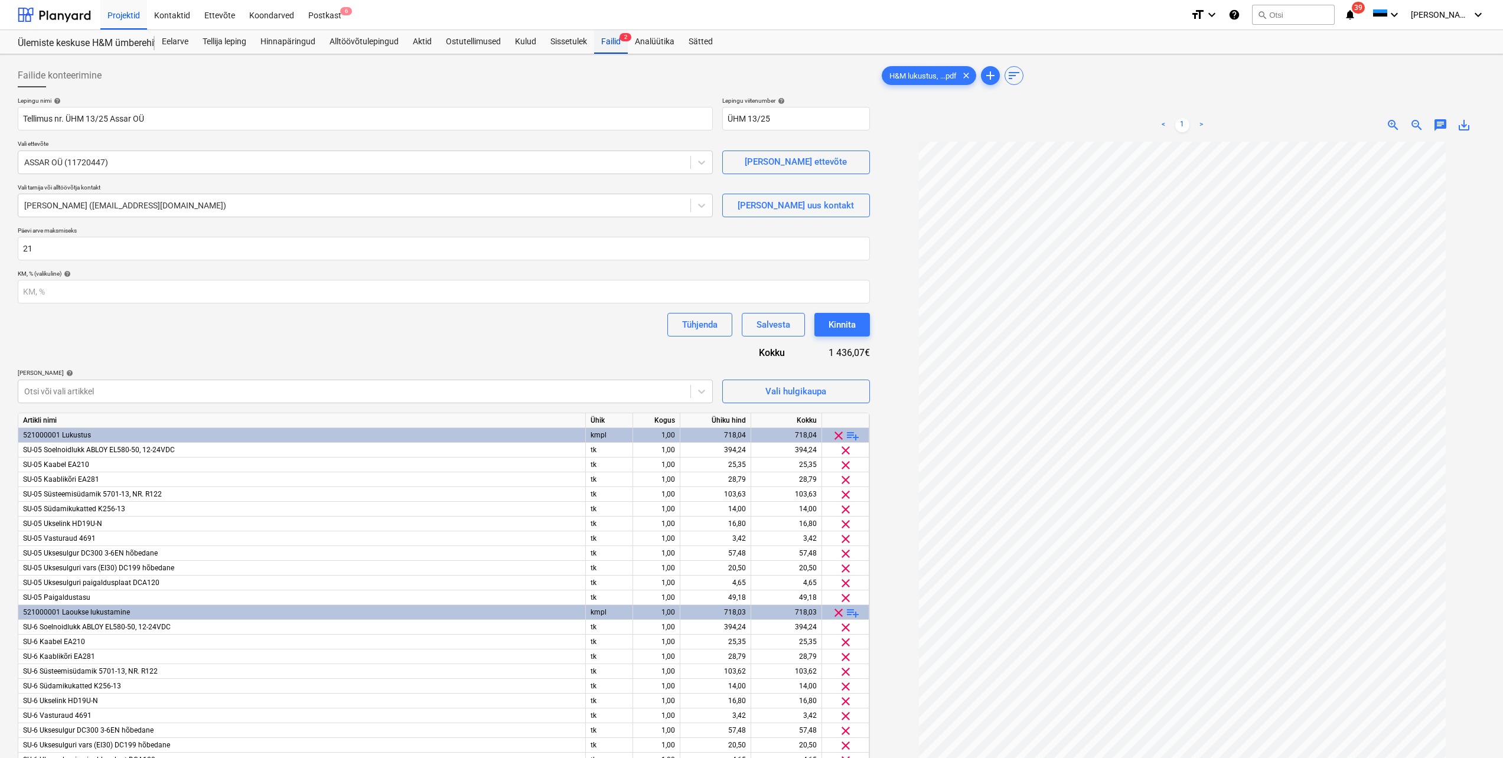
click at [615, 44] on div "Failid 2" at bounding box center [611, 42] width 34 height 24
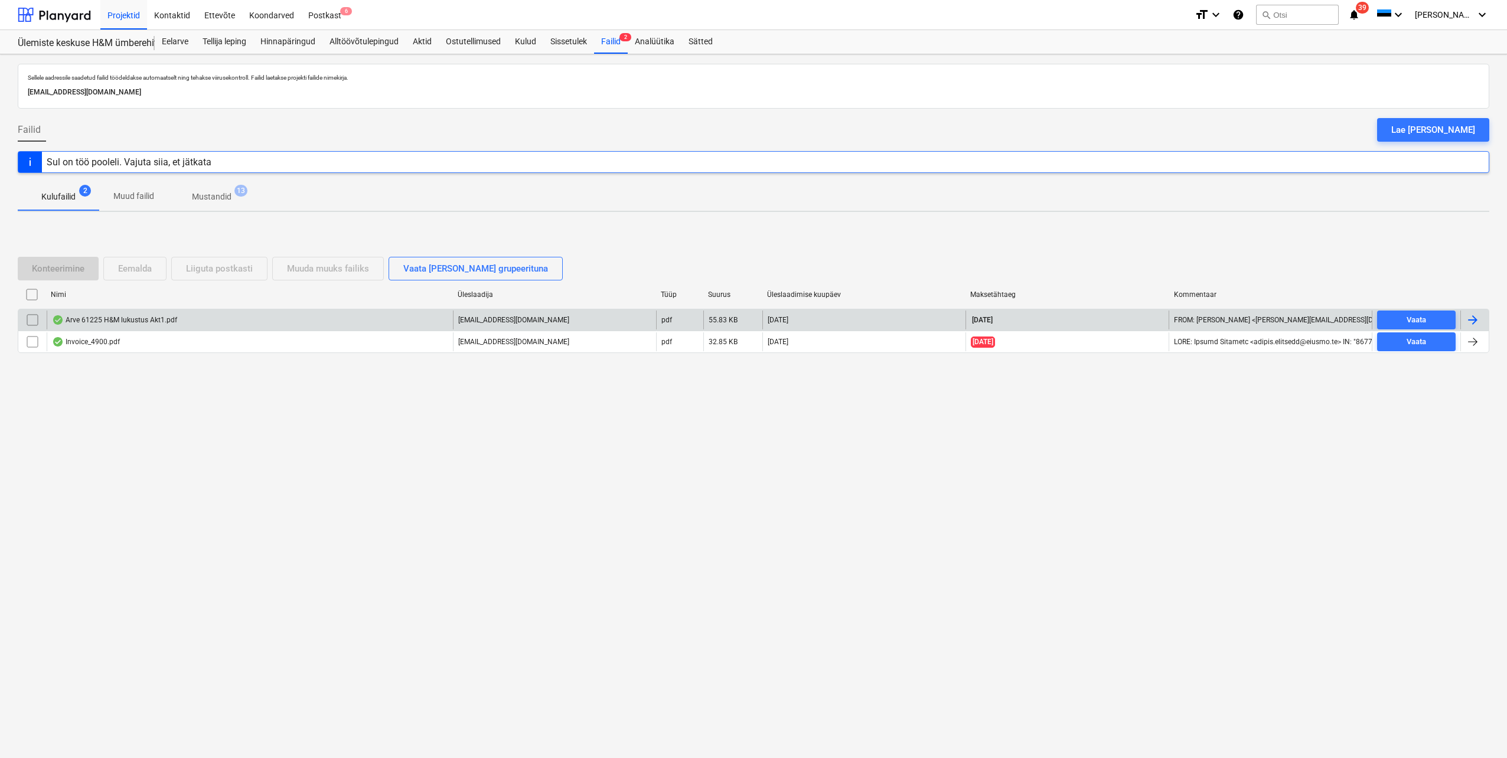
click at [1471, 319] on div at bounding box center [1473, 320] width 14 height 14
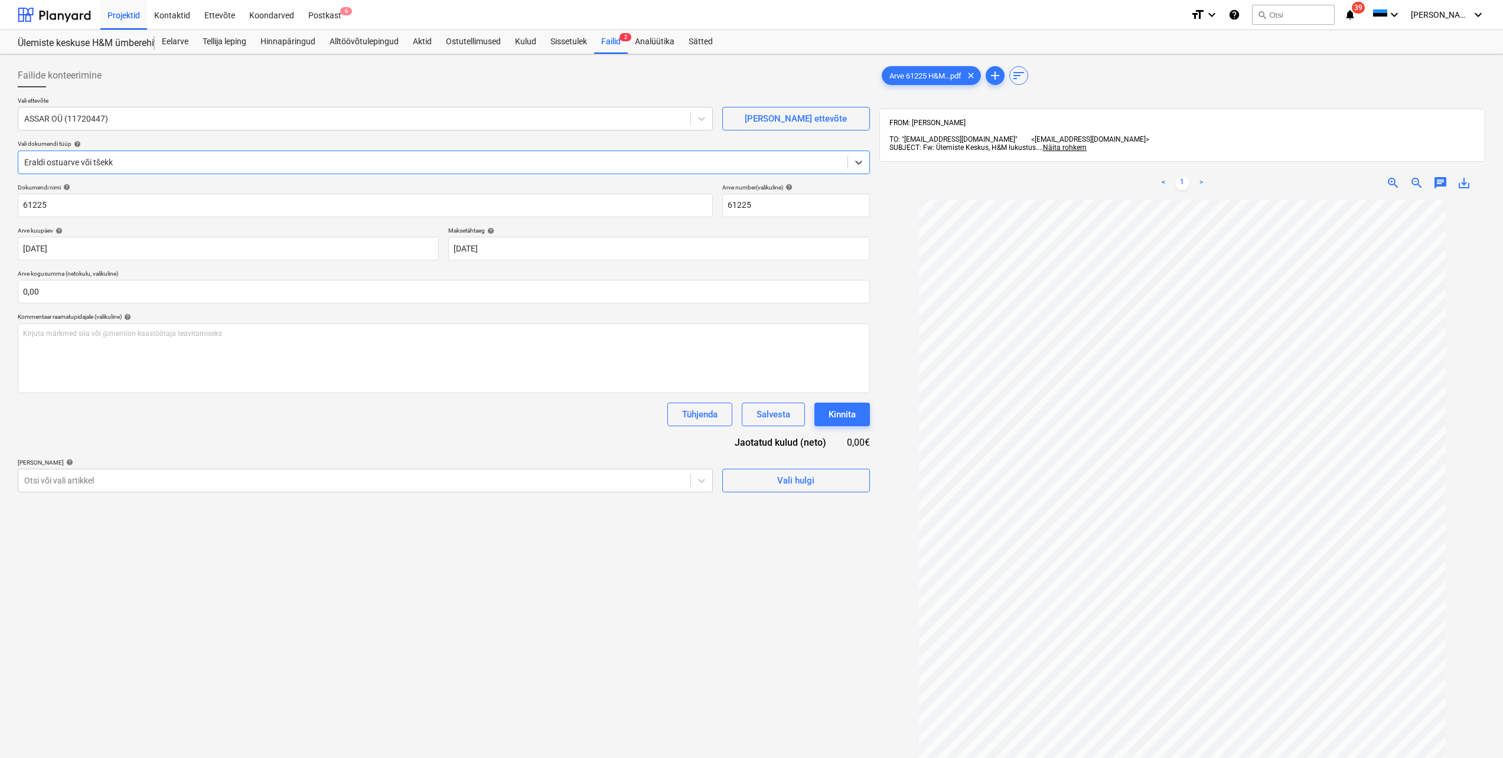
click at [275, 161] on div at bounding box center [432, 163] width 817 height 12
click at [272, 66] on div "Failide konteerimine" at bounding box center [444, 76] width 852 height 24
click at [374, 42] on div "Alltöövõtulepingud" at bounding box center [363, 42] width 83 height 24
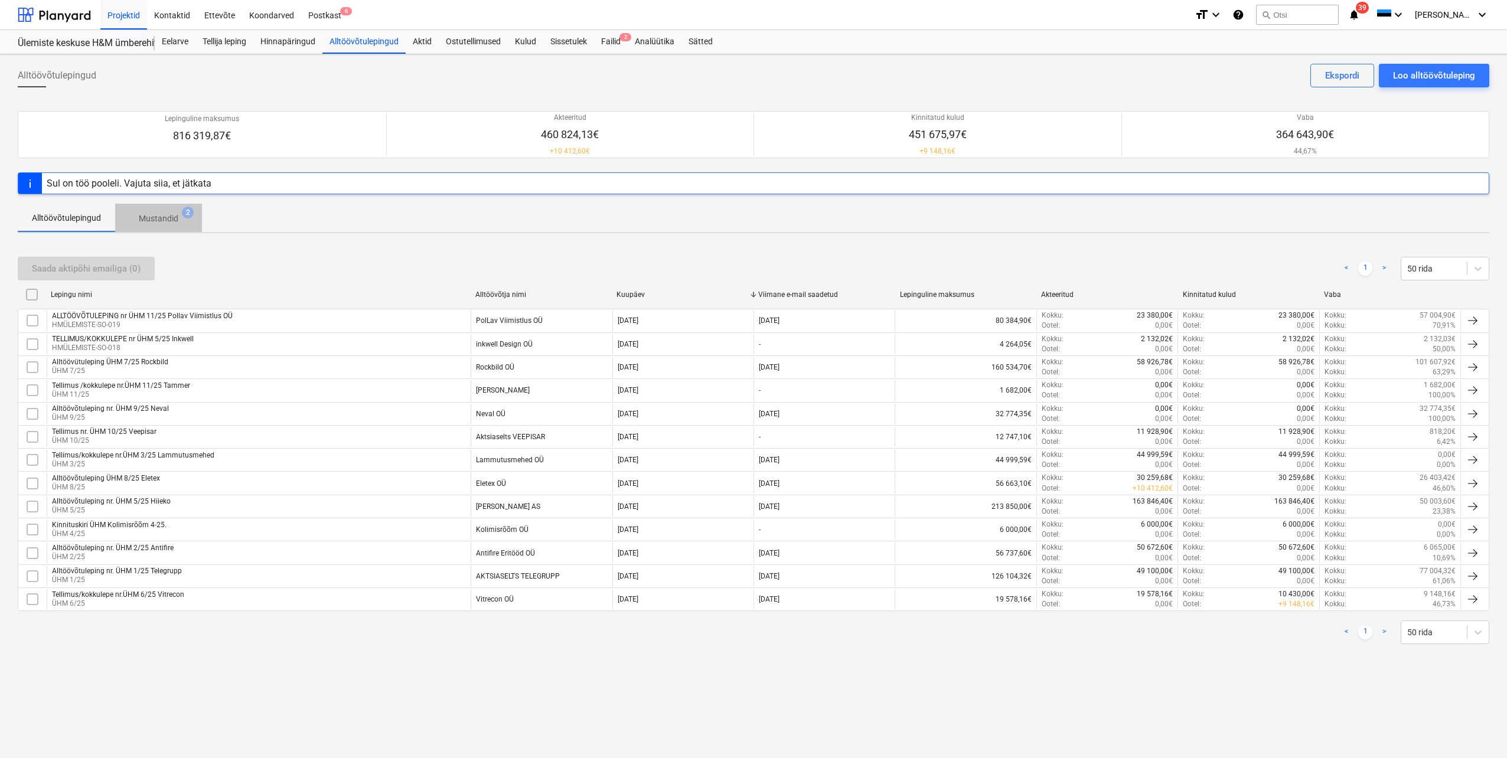
click at [170, 221] on p "Mustandid" at bounding box center [159, 219] width 40 height 12
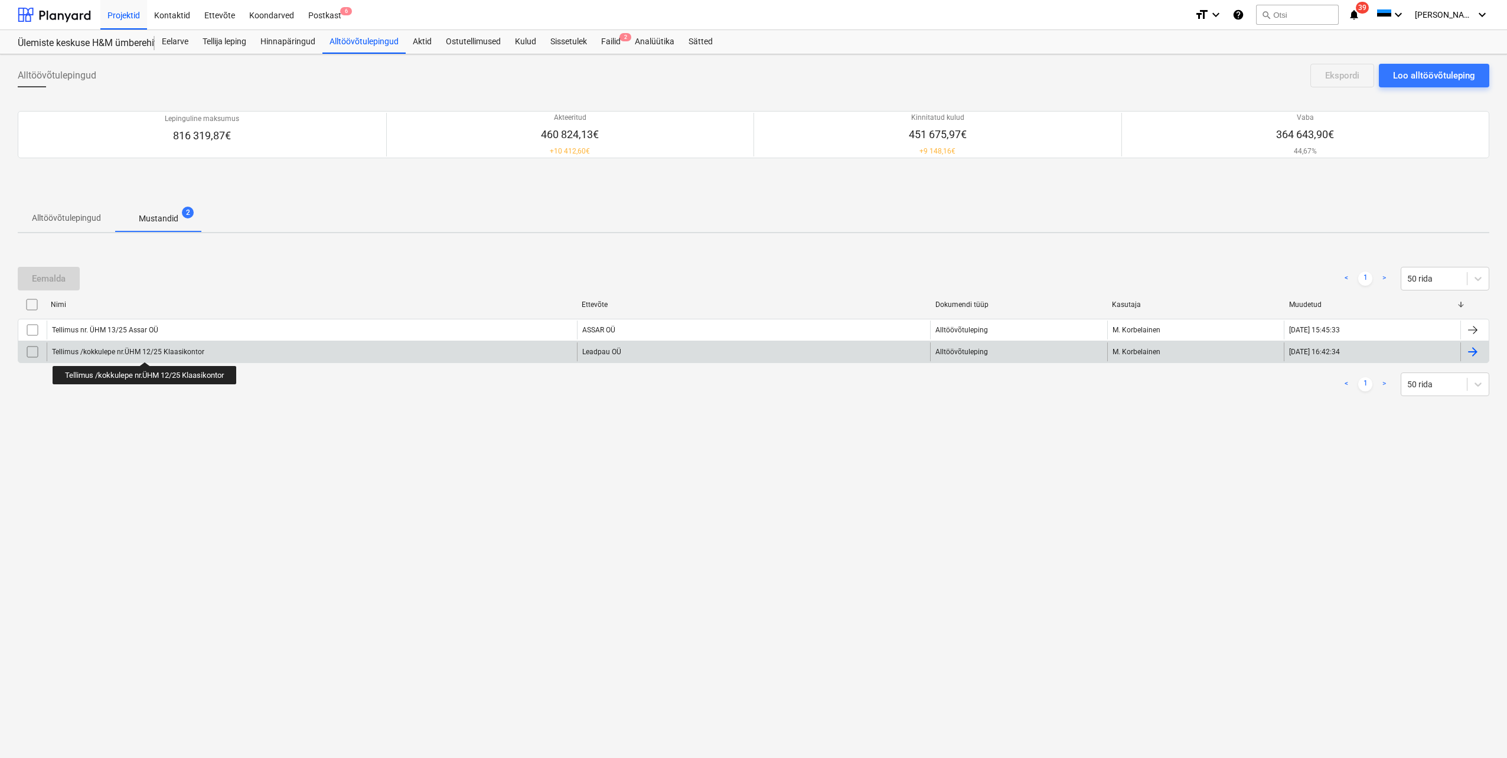
click at [146, 353] on div "Tellimus /kokkulepe nr.ÜHM 12/25 Klaasikontor" at bounding box center [128, 352] width 152 height 8
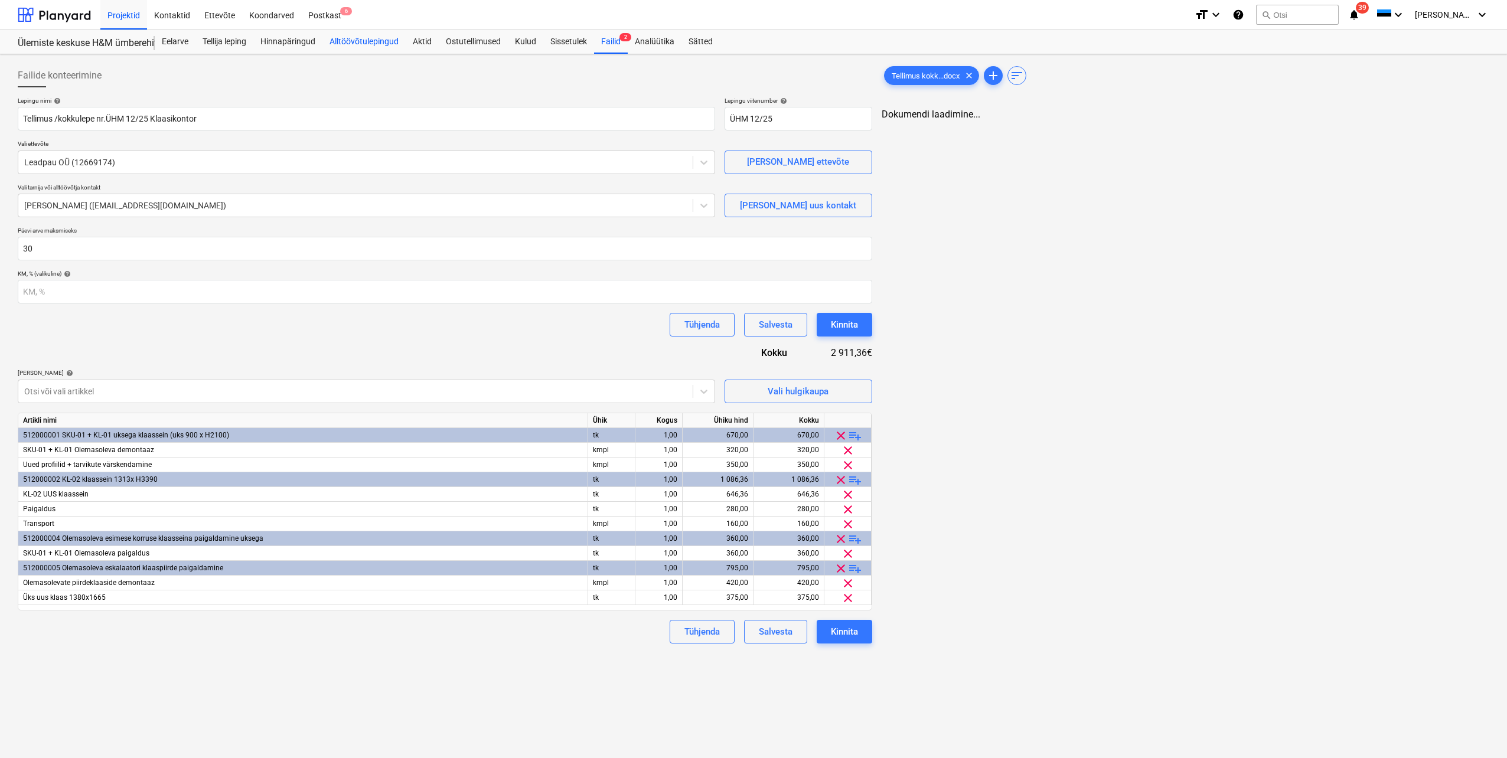
click at [351, 43] on div "Alltöövõtulepingud" at bounding box center [363, 42] width 83 height 24
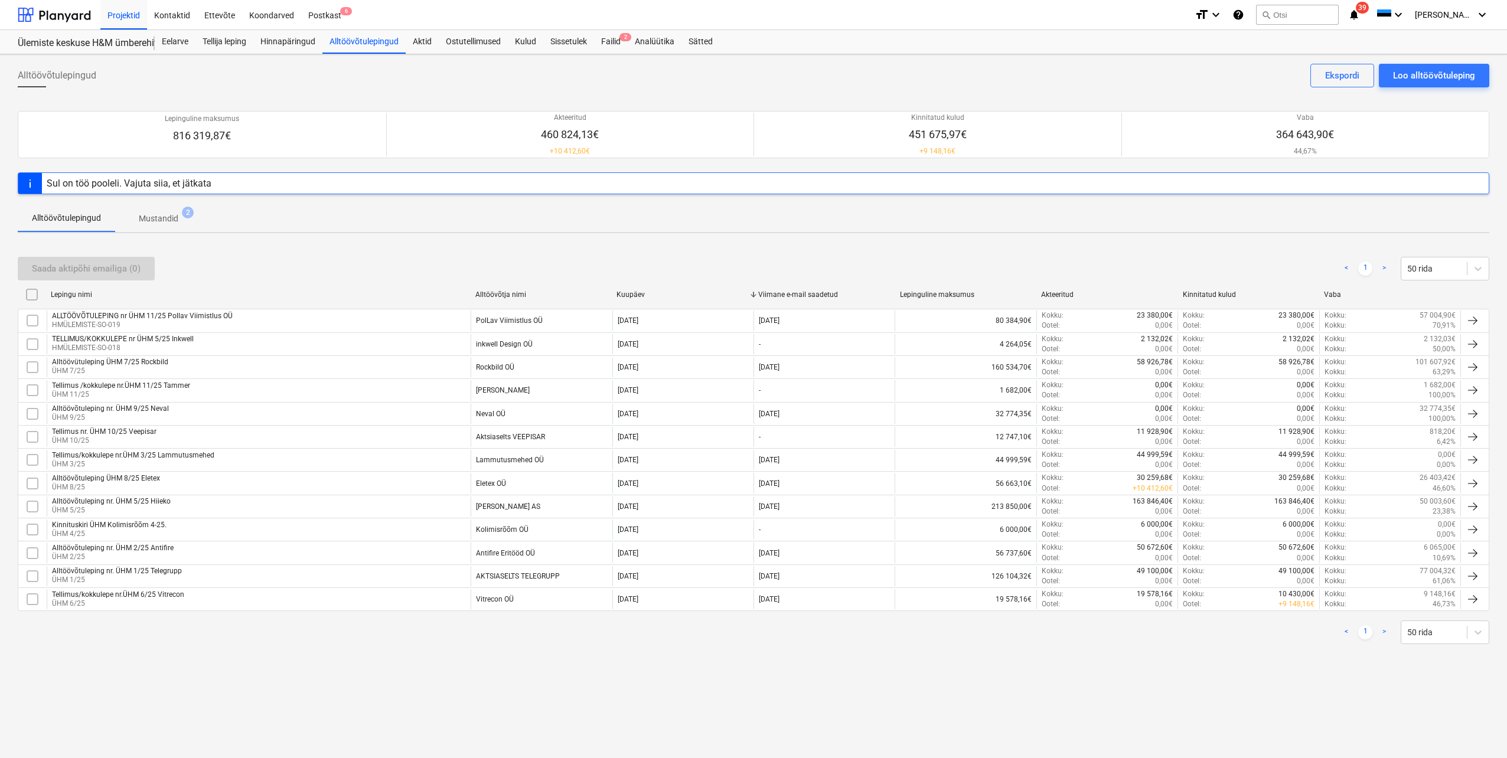
click at [147, 216] on p "Mustandid" at bounding box center [159, 219] width 40 height 12
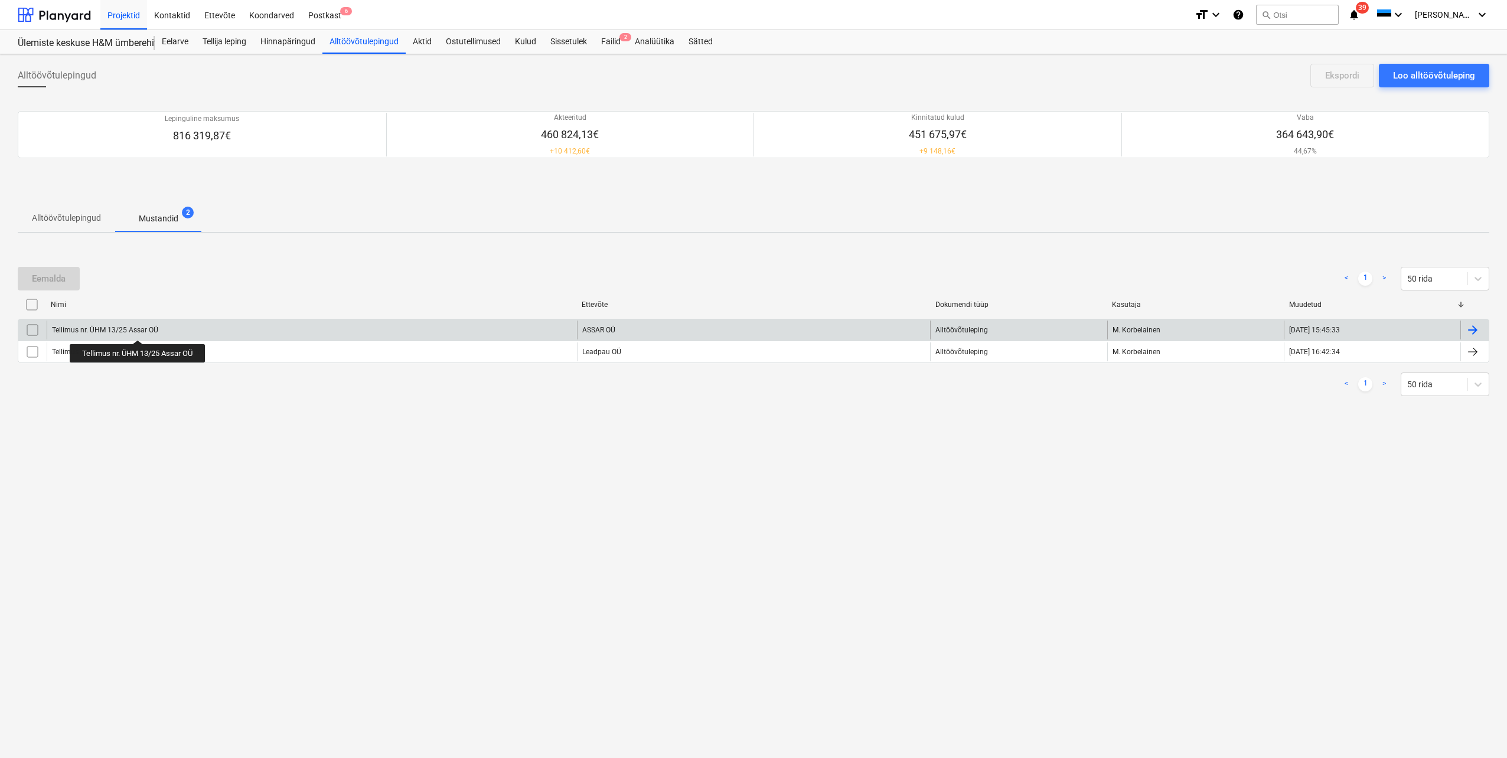
click at [139, 330] on div "Tellimus nr. ÜHM 13/25 Assar OÜ" at bounding box center [105, 330] width 106 height 8
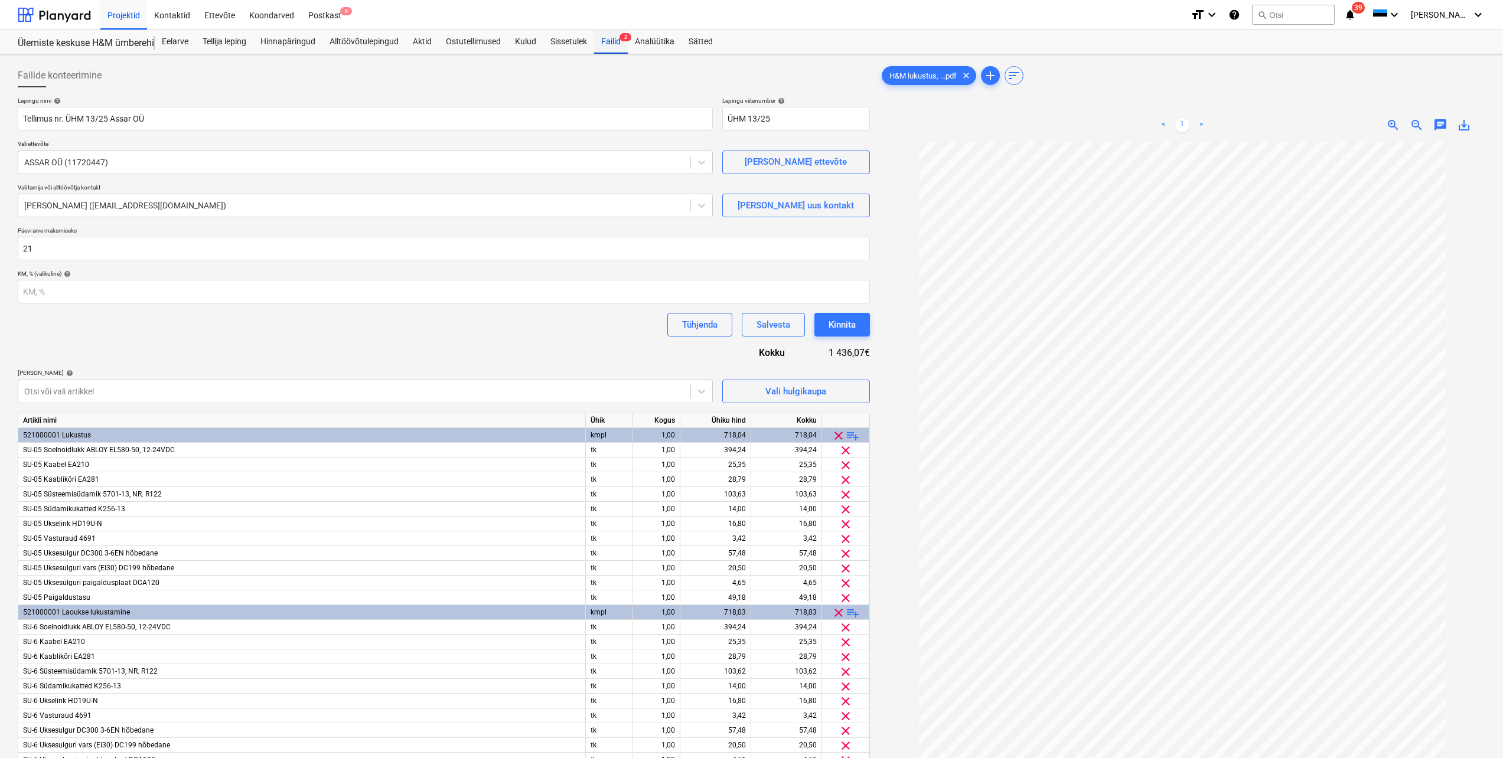
click at [610, 44] on div "Failid 2" at bounding box center [611, 42] width 34 height 24
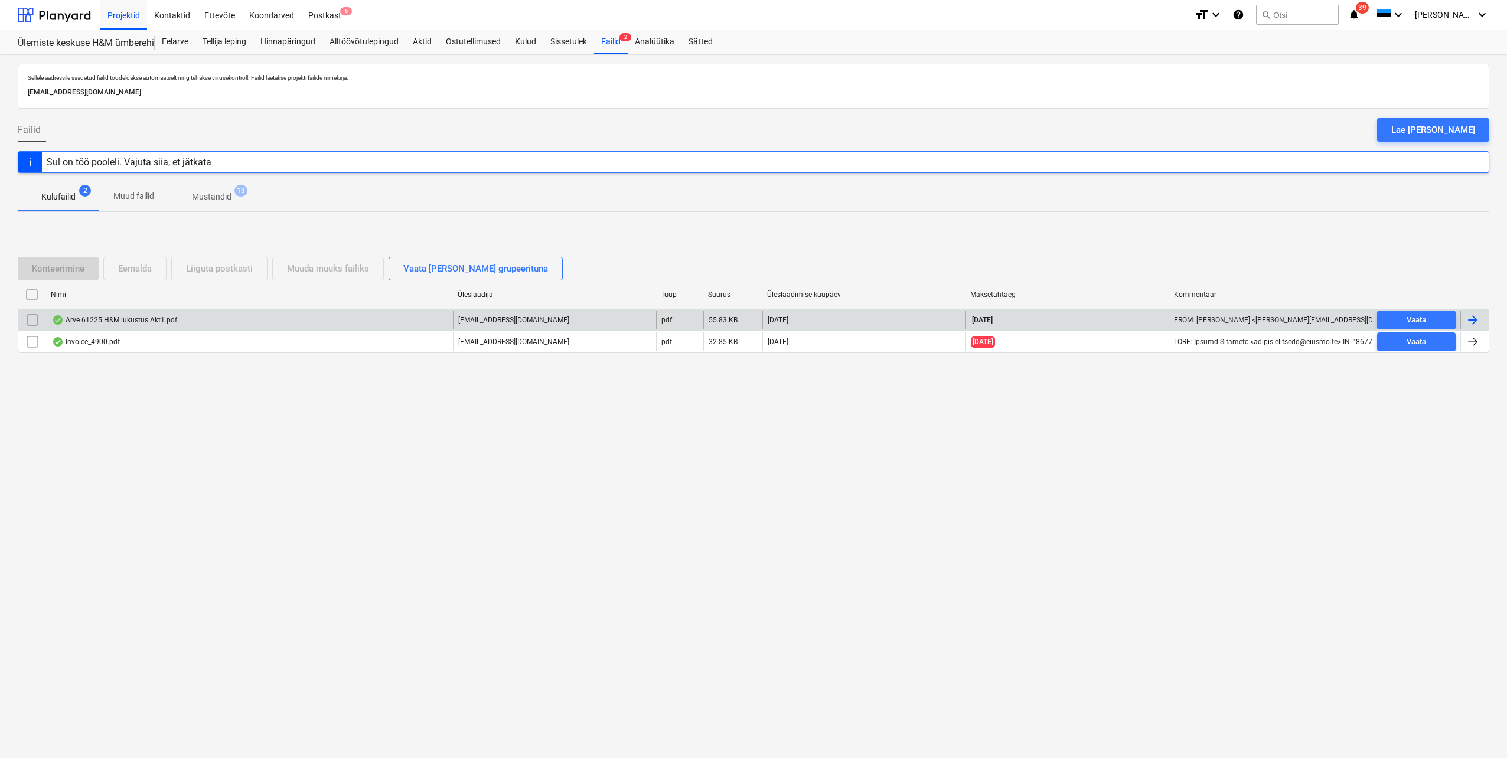
click at [1470, 319] on div at bounding box center [1473, 320] width 14 height 14
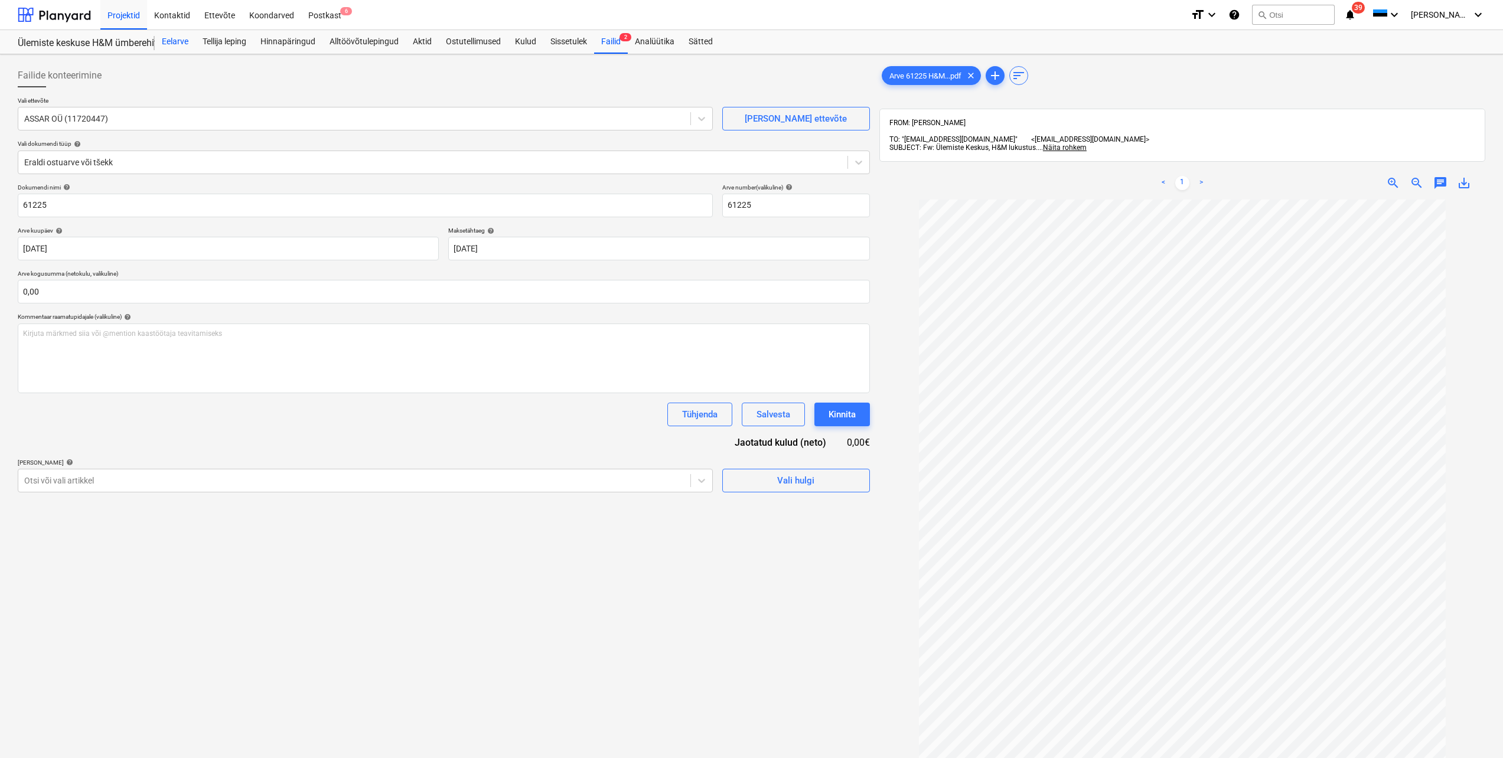
click at [181, 41] on div "Eelarve" at bounding box center [175, 42] width 41 height 24
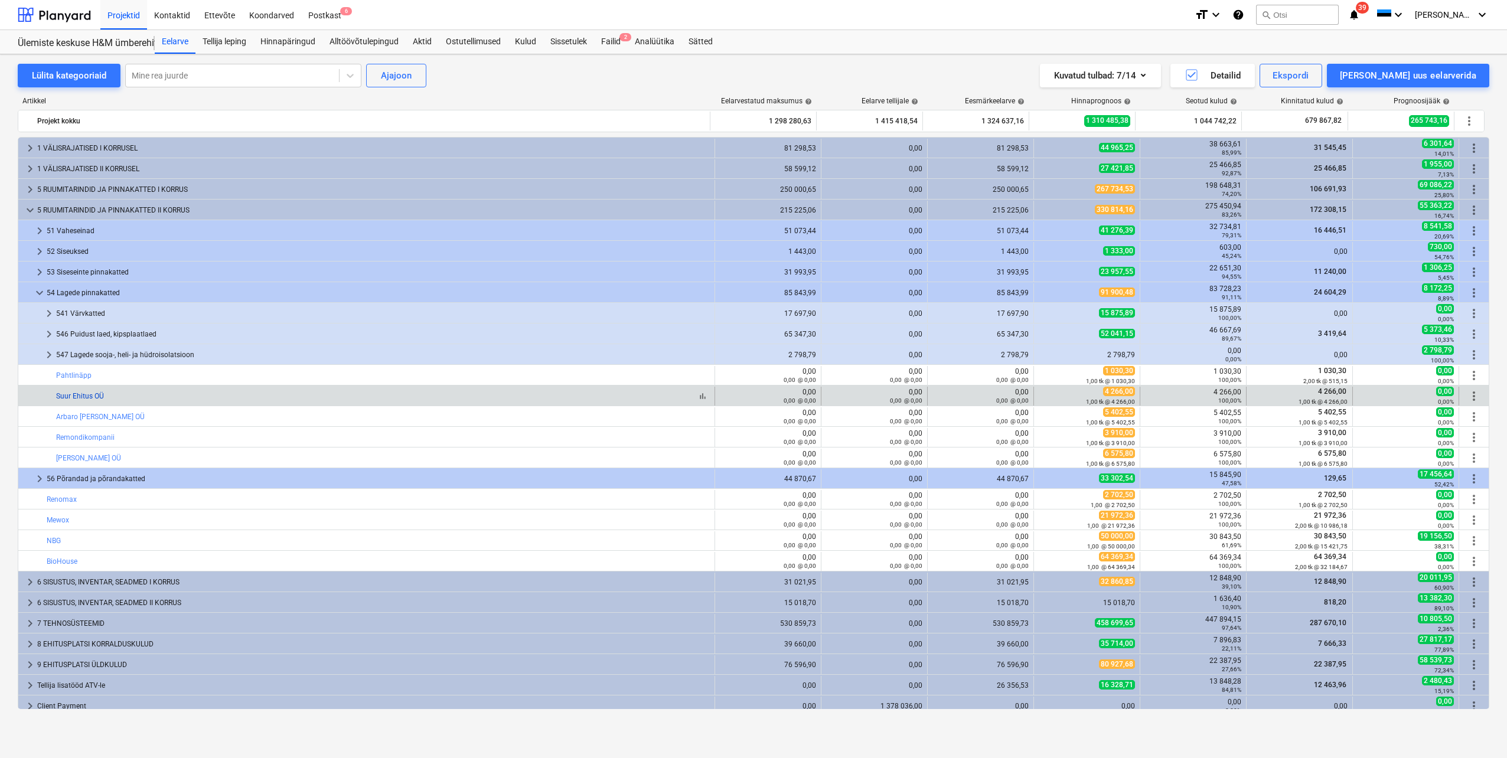
click at [86, 398] on link "Suur Ehitus OÜ" at bounding box center [80, 396] width 48 height 8
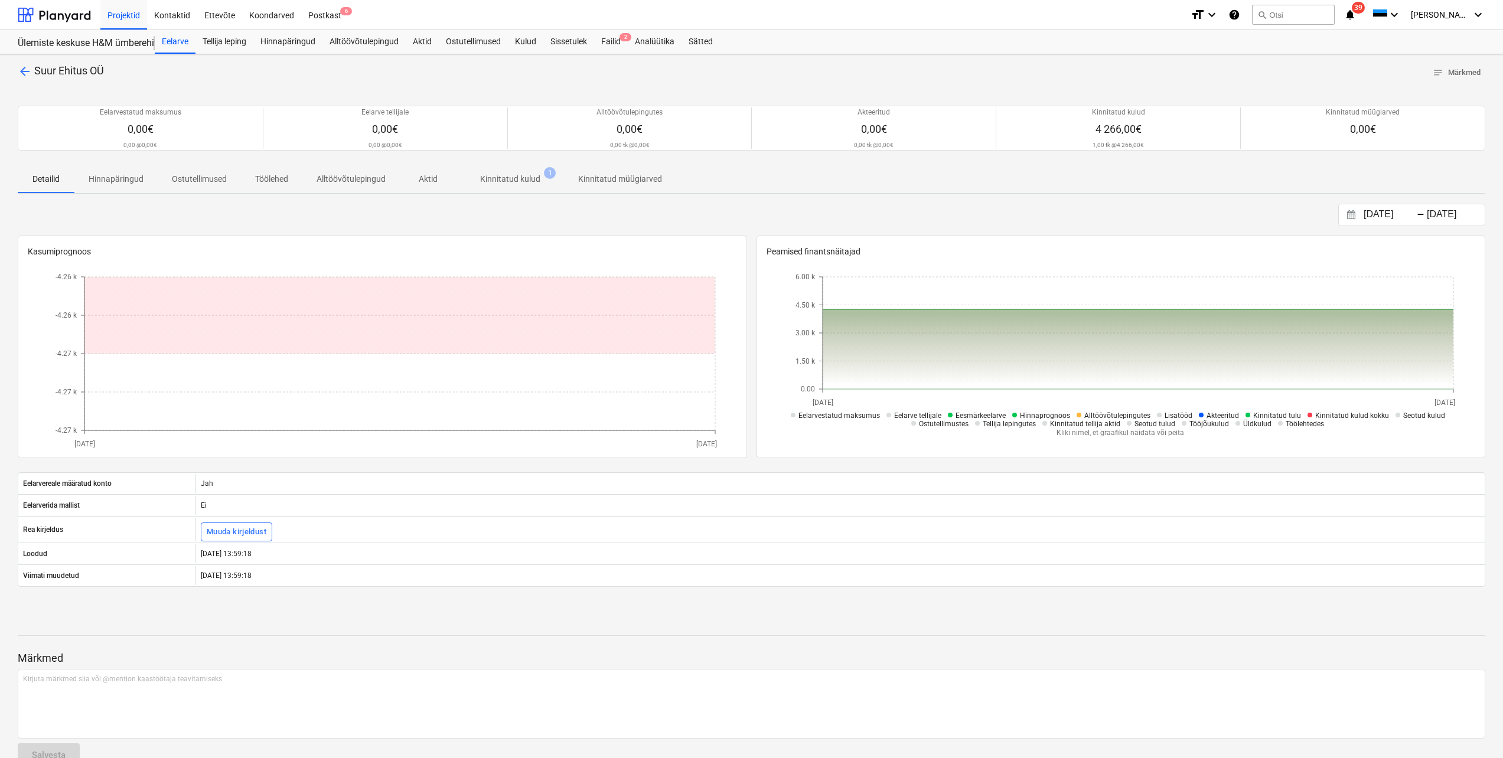
click at [513, 182] on p "Kinnitatud kulud" at bounding box center [510, 179] width 60 height 12
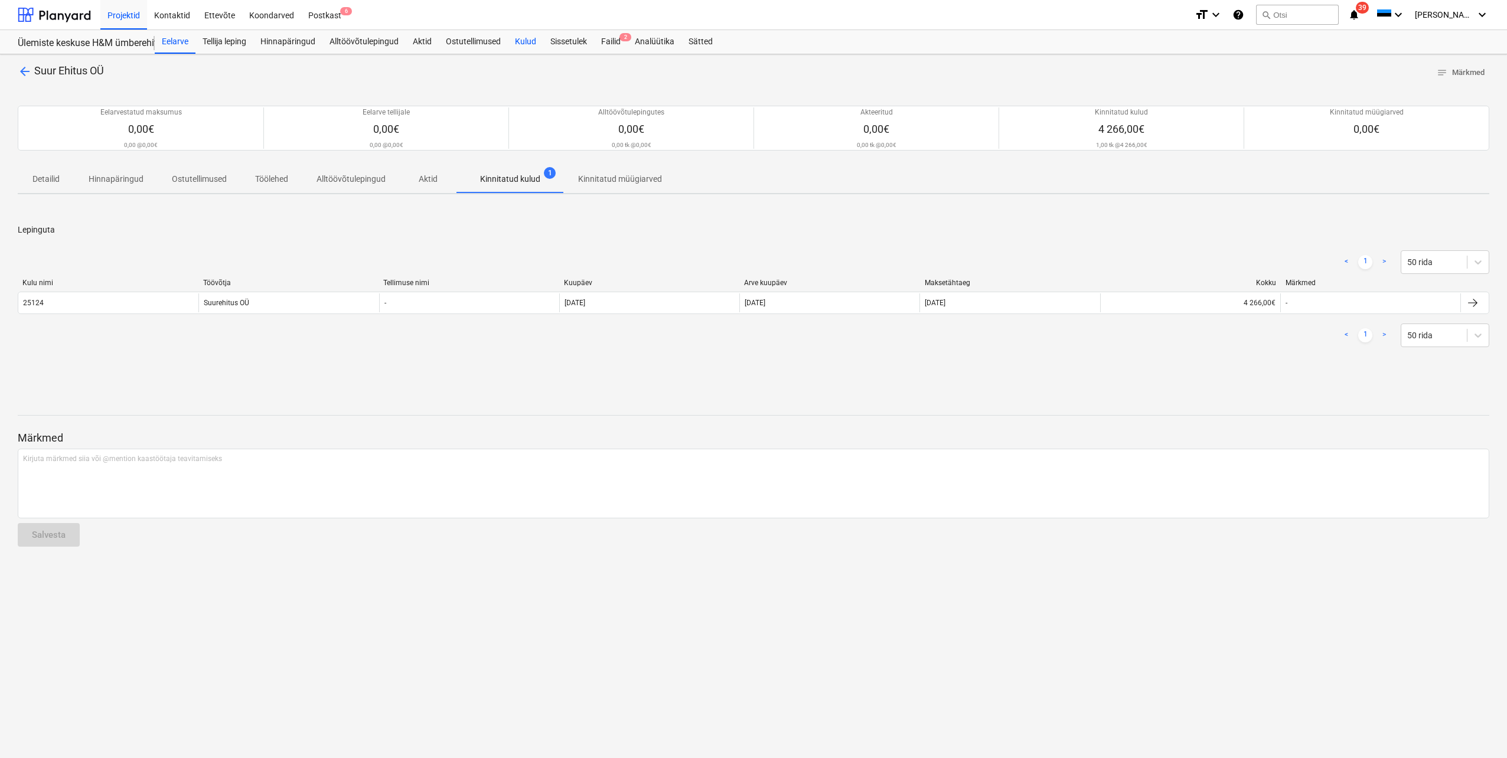
click at [531, 43] on div "Kulud" at bounding box center [525, 42] width 35 height 24
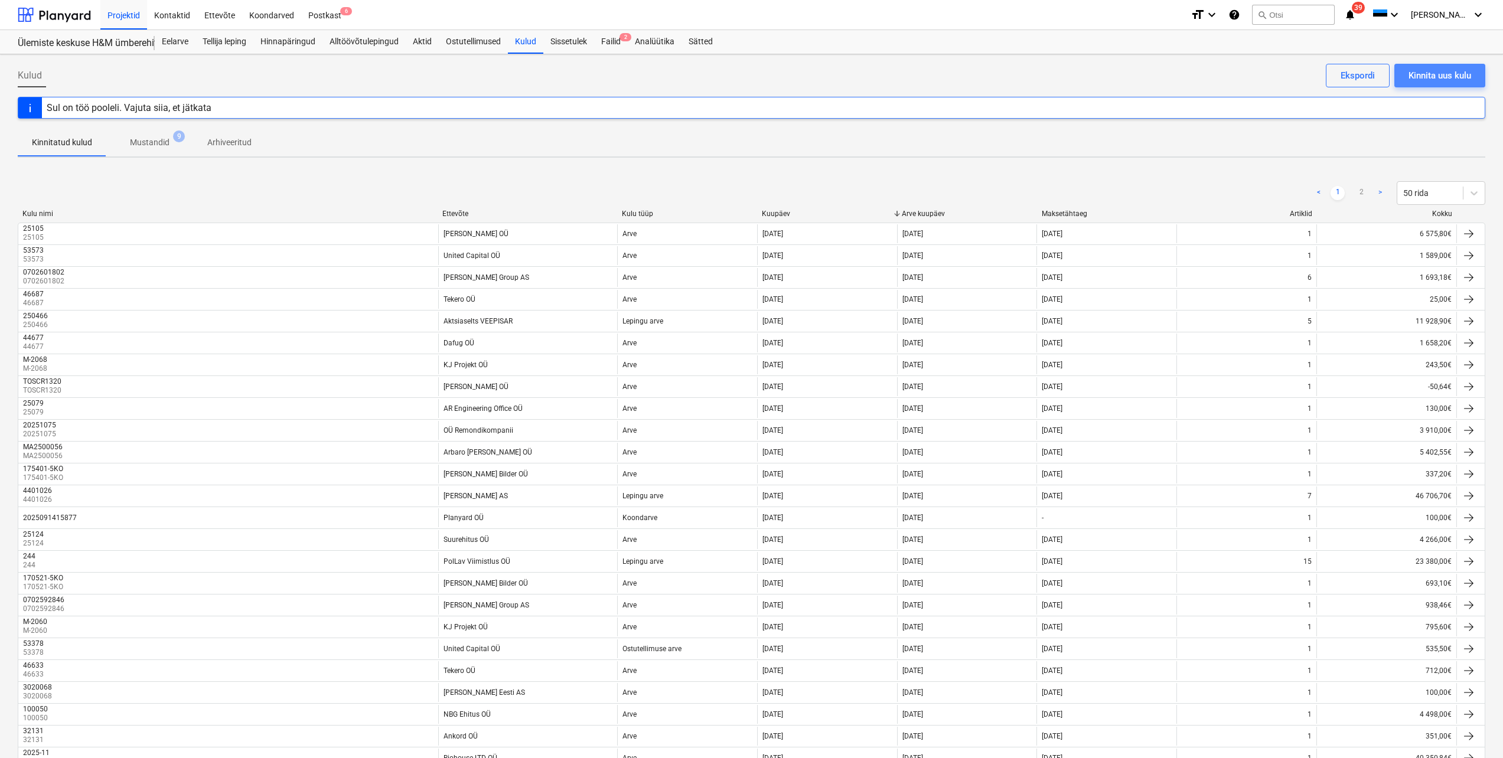
click at [1429, 80] on div "Kinnita uus kulu" at bounding box center [1440, 75] width 63 height 15
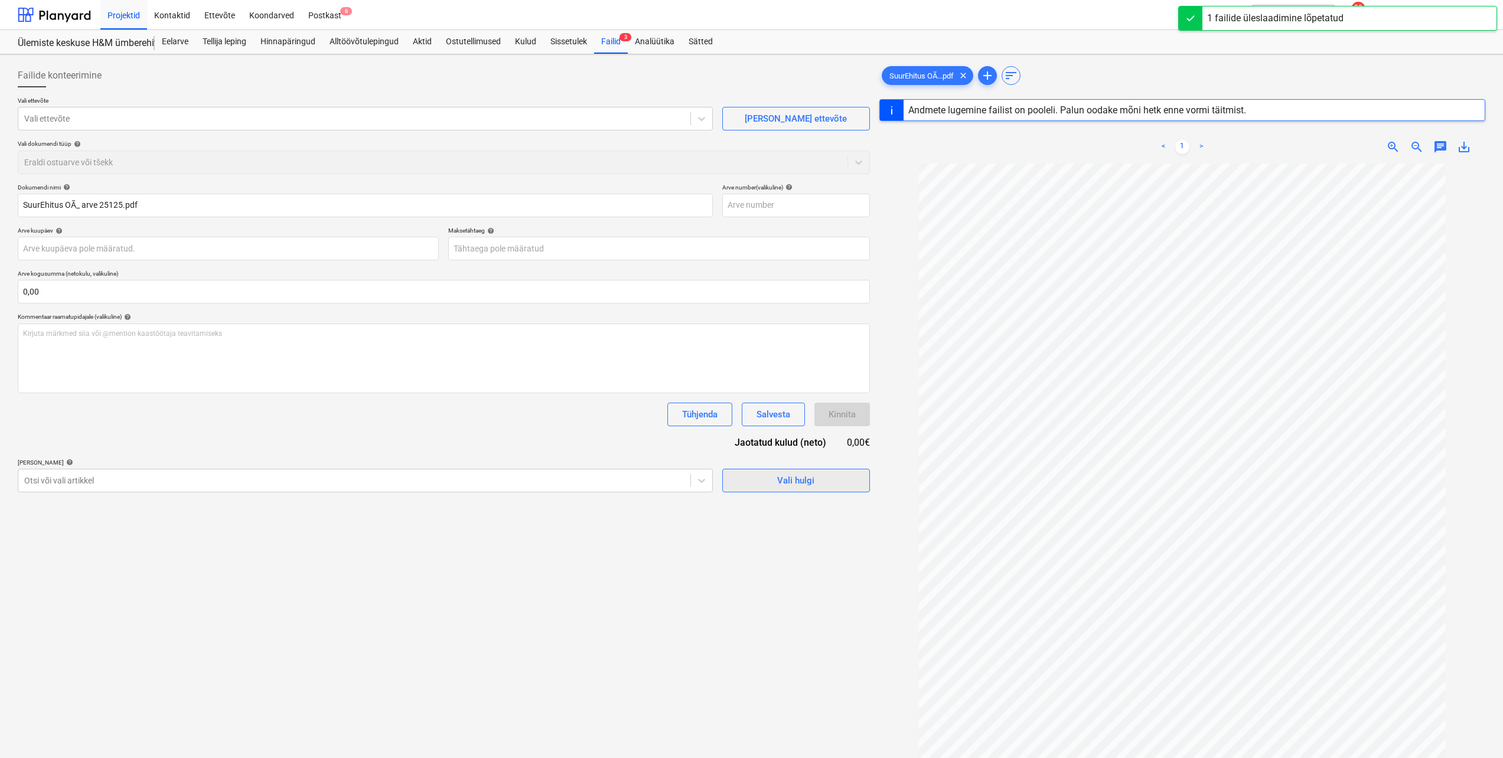
click at [809, 475] on div "Vali hulgi" at bounding box center [795, 480] width 37 height 15
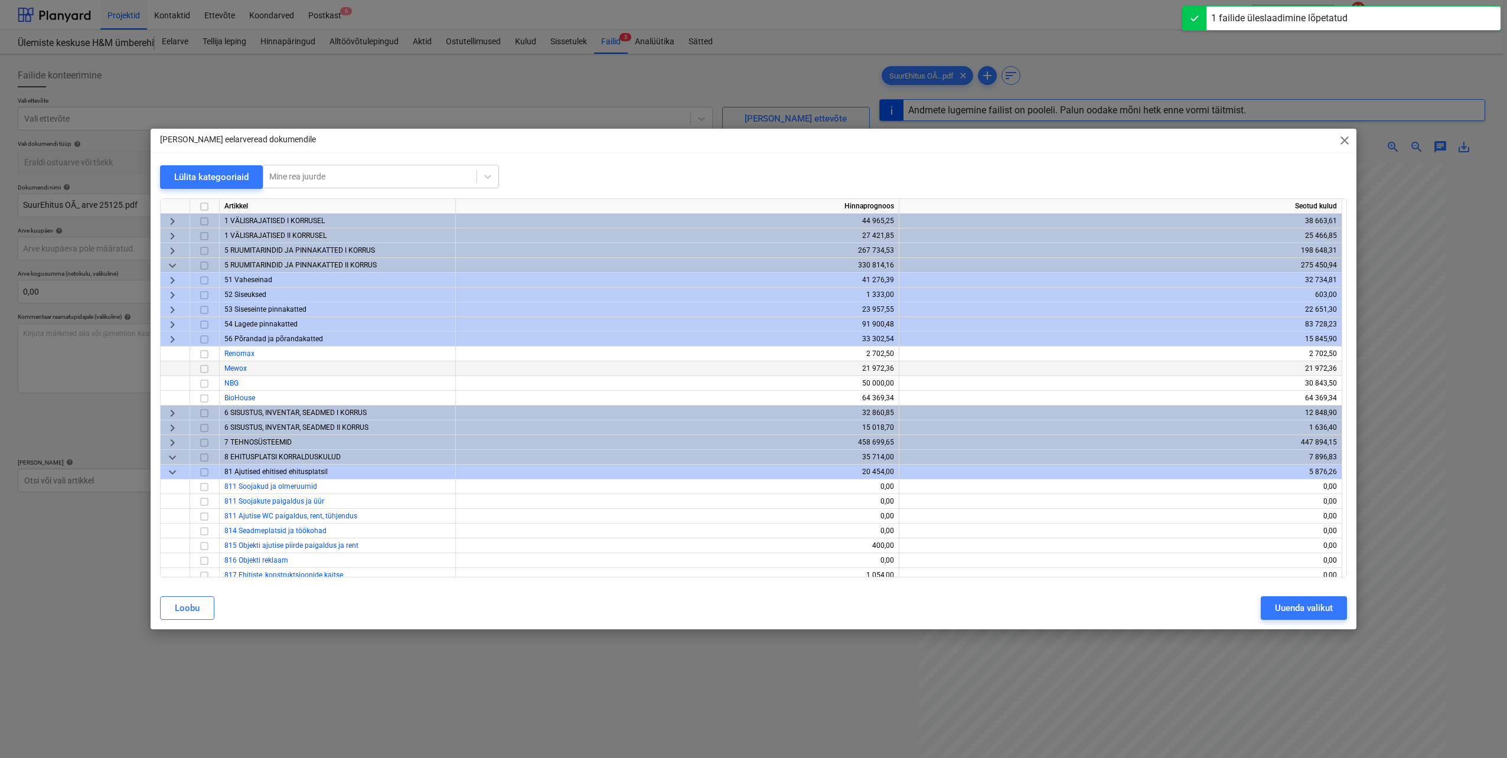
type input "25125"
type input "15 Sep 2025"
type input "22 Sep 2025"
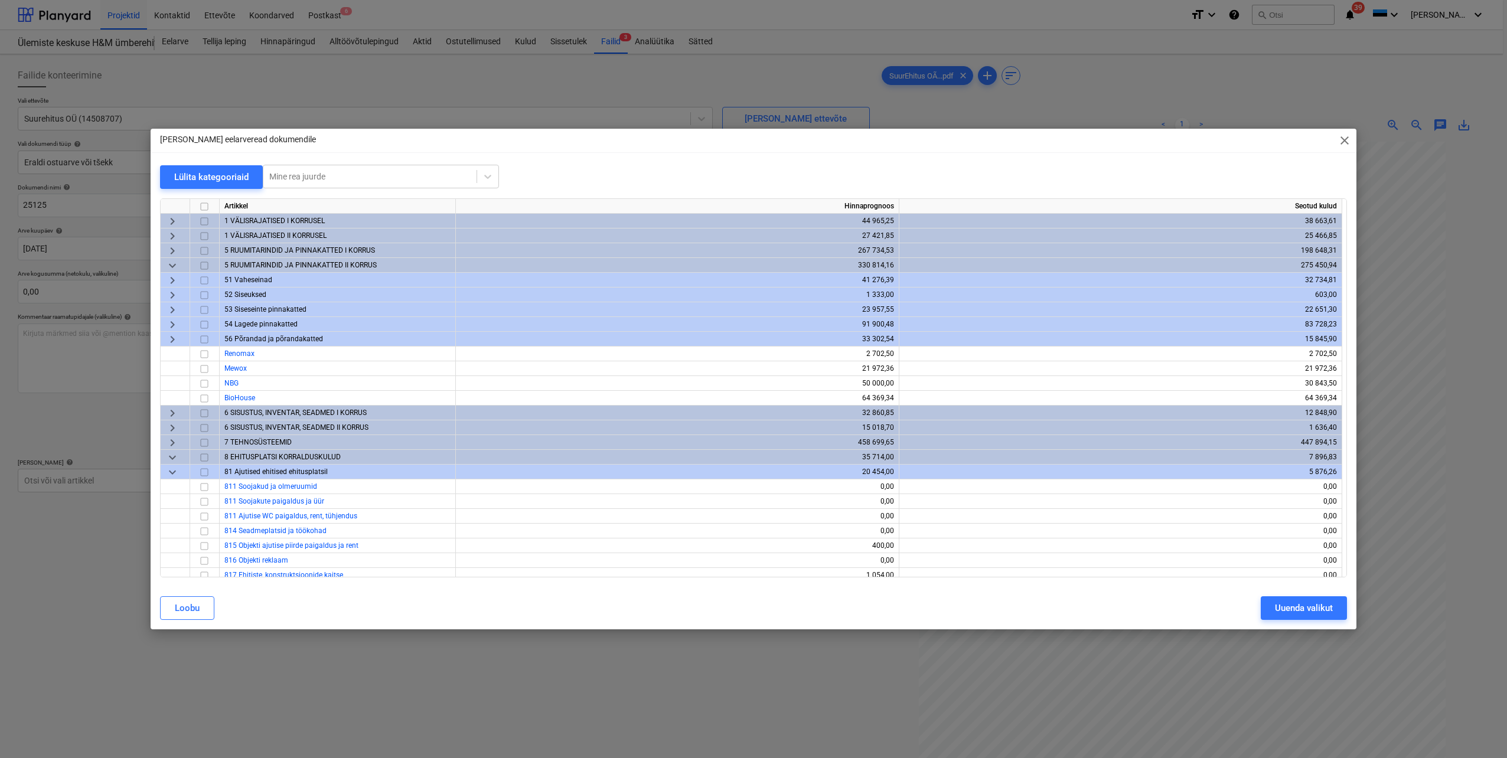
click at [172, 325] on span "keyboard_arrow_right" at bounding box center [172, 325] width 14 height 14
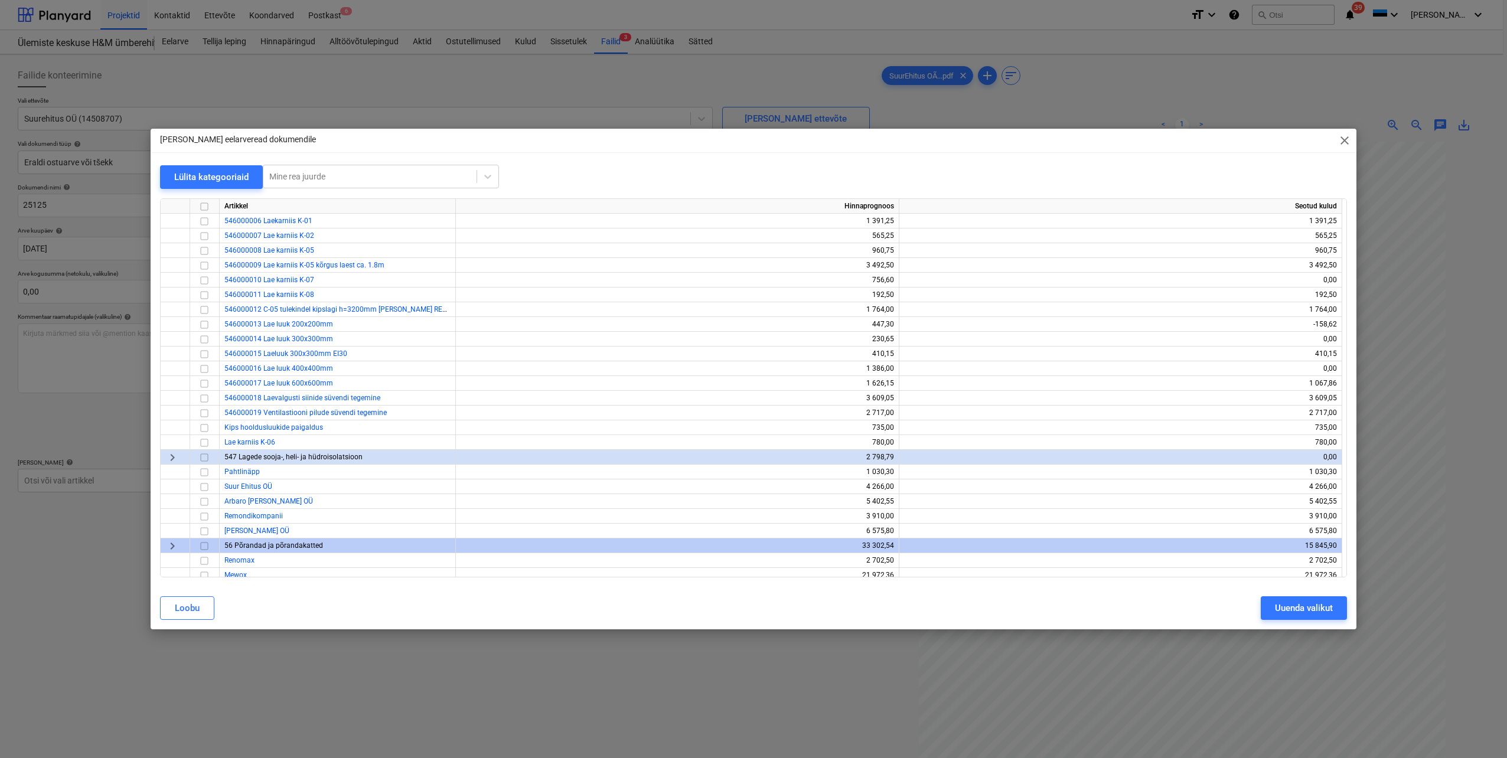
scroll to position [413, 0]
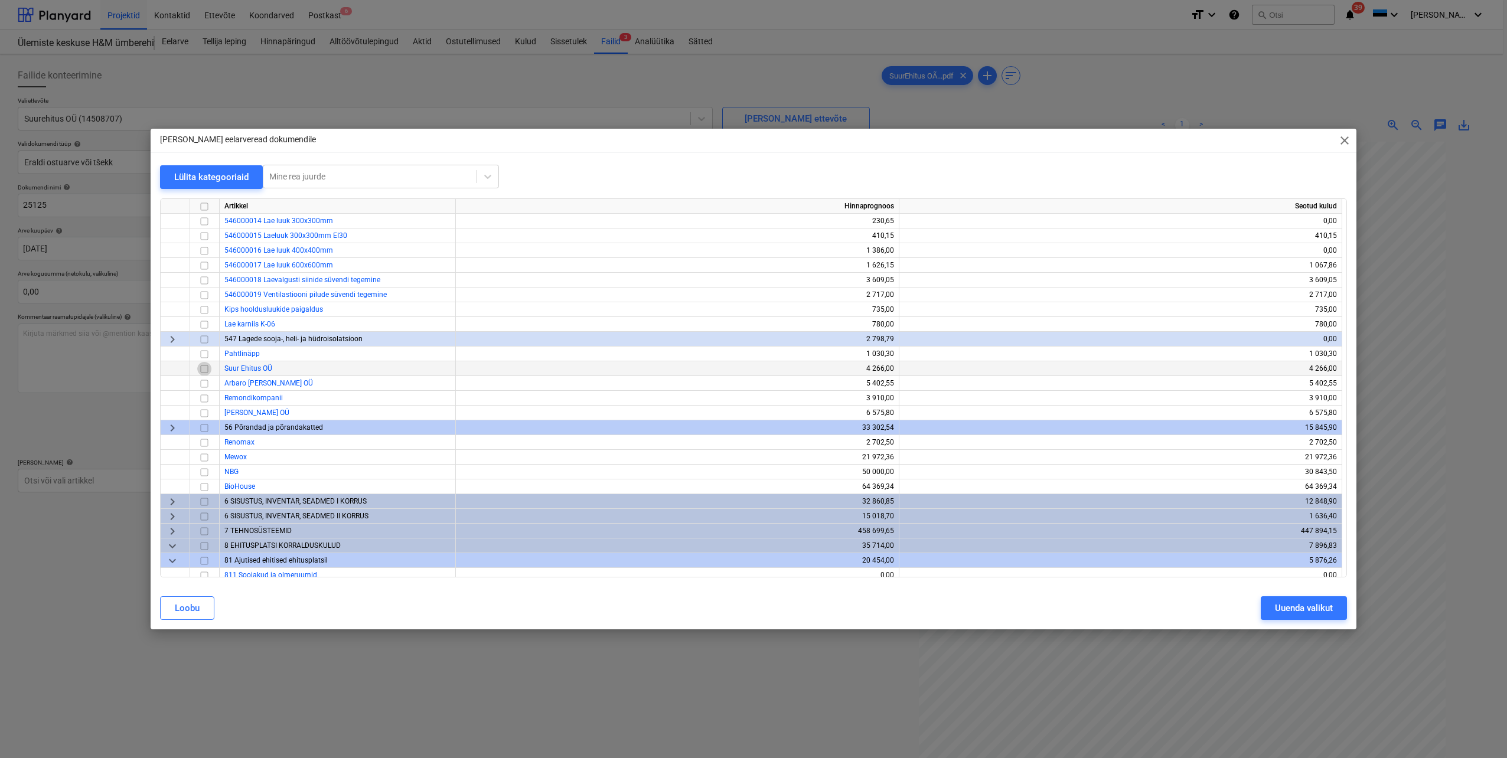
click at [206, 369] on input "checkbox" at bounding box center [204, 369] width 14 height 14
click at [1278, 608] on div "Uuenda valikut" at bounding box center [1304, 608] width 58 height 15
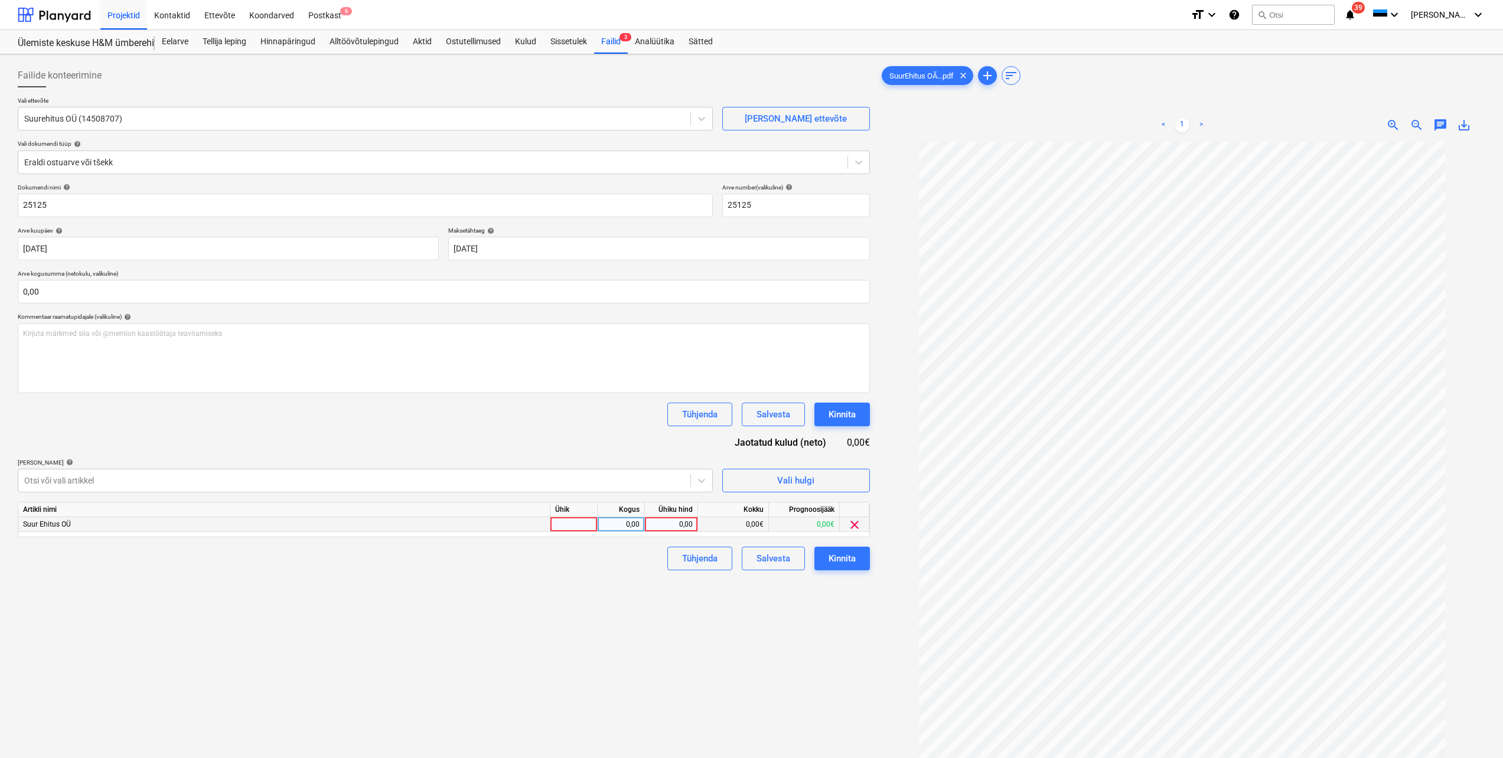
click at [573, 525] on div at bounding box center [573, 524] width 47 height 15
type input "tk"
click at [636, 524] on div "0,00" at bounding box center [620, 524] width 37 height 15
type input "1"
click at [678, 521] on div "0,00" at bounding box center [671, 524] width 43 height 15
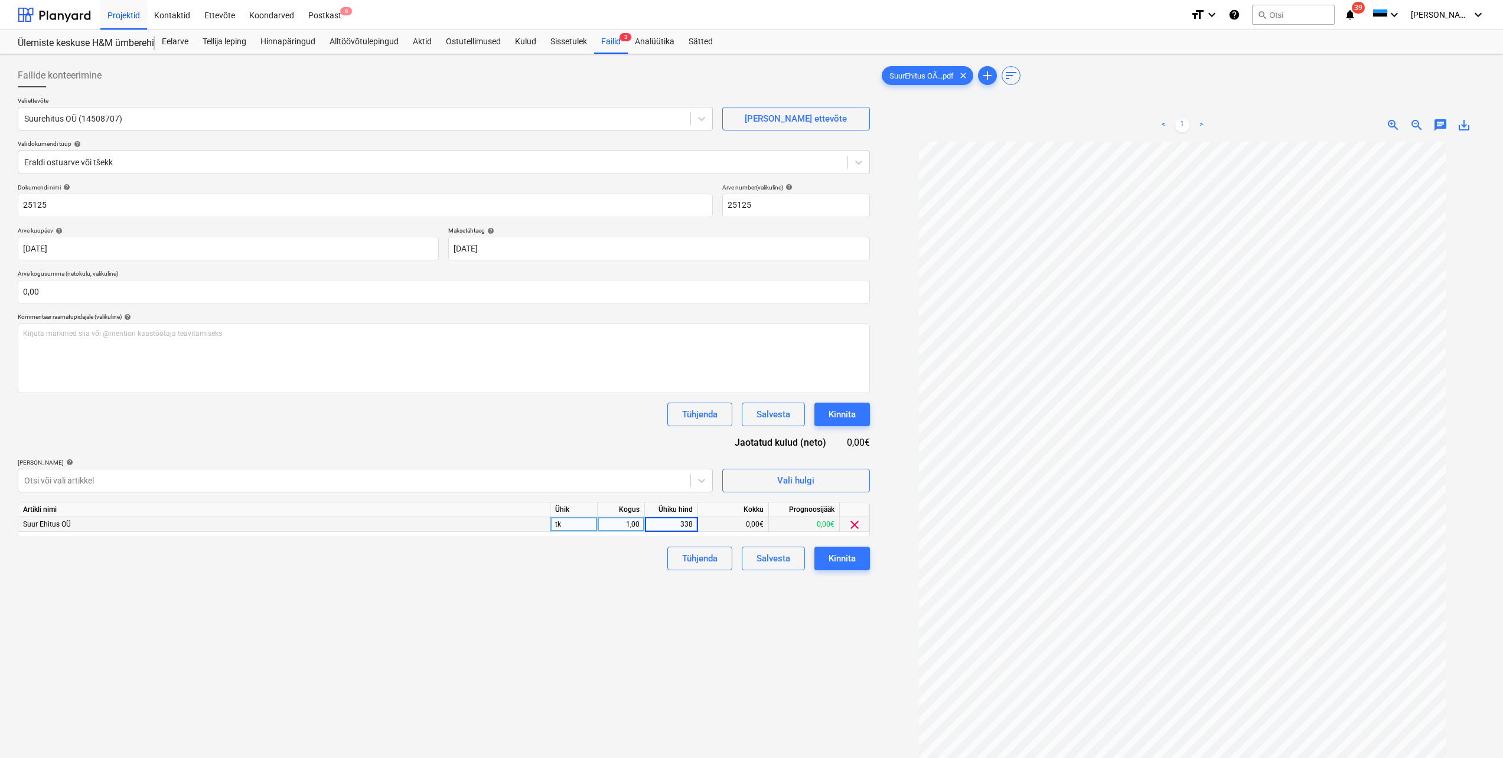
type input "3380"
click at [614, 599] on div "Failide konteerimine Vali ettevõte Suurehitus OÜ (14508707) Lisa uus ettevõte V…" at bounding box center [444, 465] width 862 height 813
click at [118, 299] on input "text" at bounding box center [444, 292] width 852 height 24
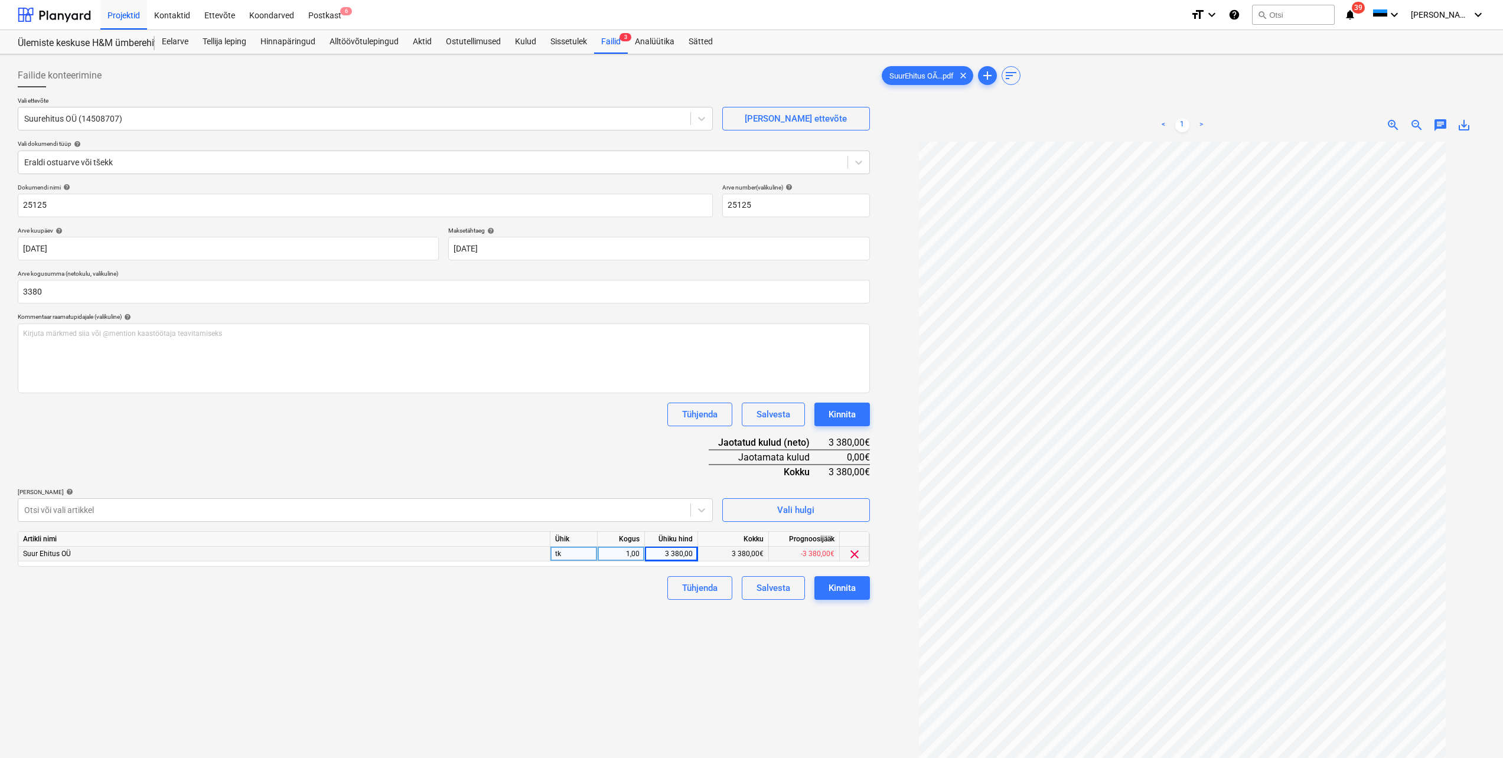
type input "3 380,00"
drag, startPoint x: 272, startPoint y: 642, endPoint x: 280, endPoint y: 640, distance: 7.9
click at [273, 644] on div "Failide konteerimine Vali ettevõte Suurehitus OÜ (14508707) Lisa uus ettevõte V…" at bounding box center [444, 465] width 862 height 813
click at [840, 592] on div "Kinnita" at bounding box center [842, 588] width 27 height 15
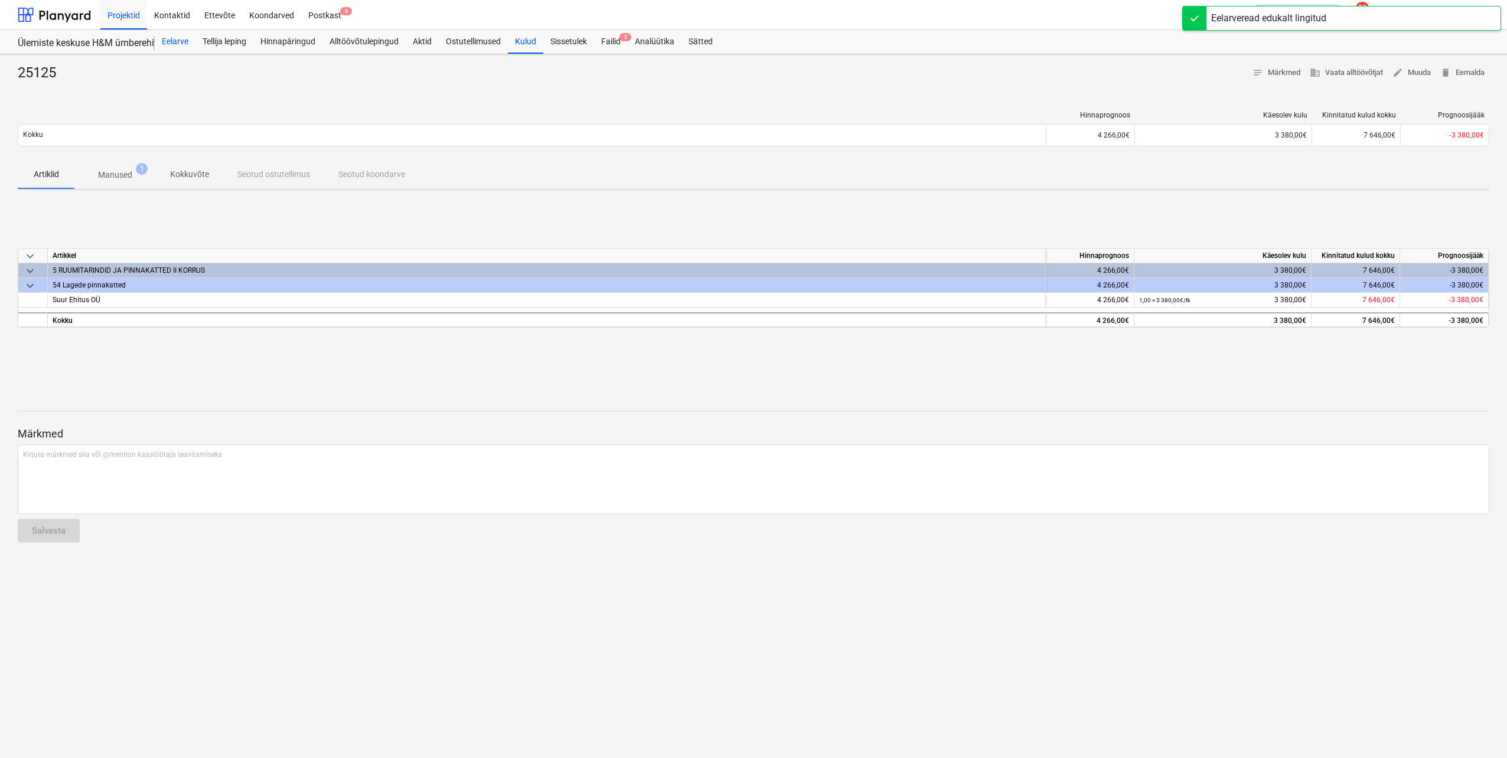
click at [177, 41] on div "Eelarve" at bounding box center [175, 42] width 41 height 24
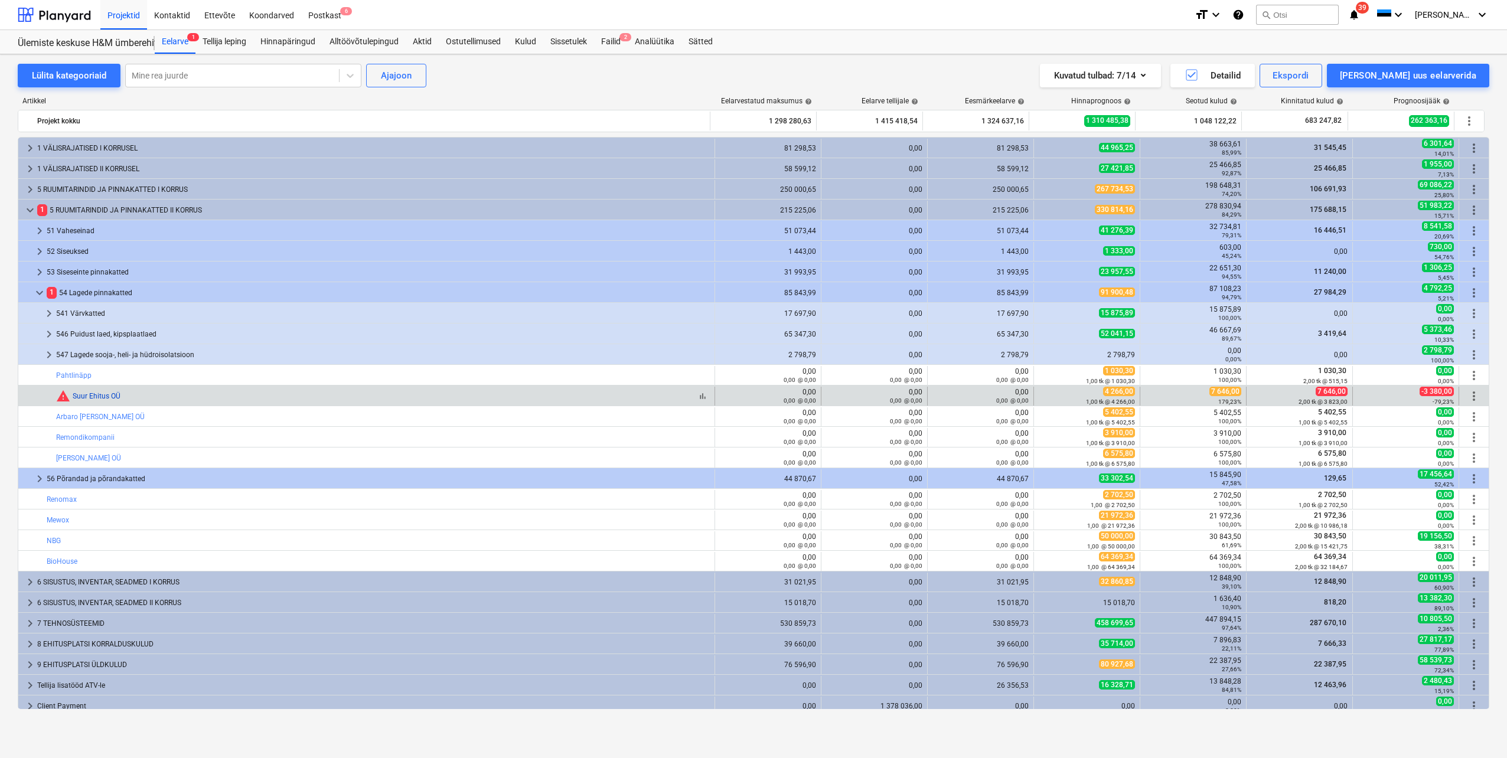
click at [88, 392] on link "Suur Ehitus OÜ" at bounding box center [97, 396] width 48 height 8
click at [1045, 395] on span "edit" at bounding box center [1045, 396] width 9 height 9
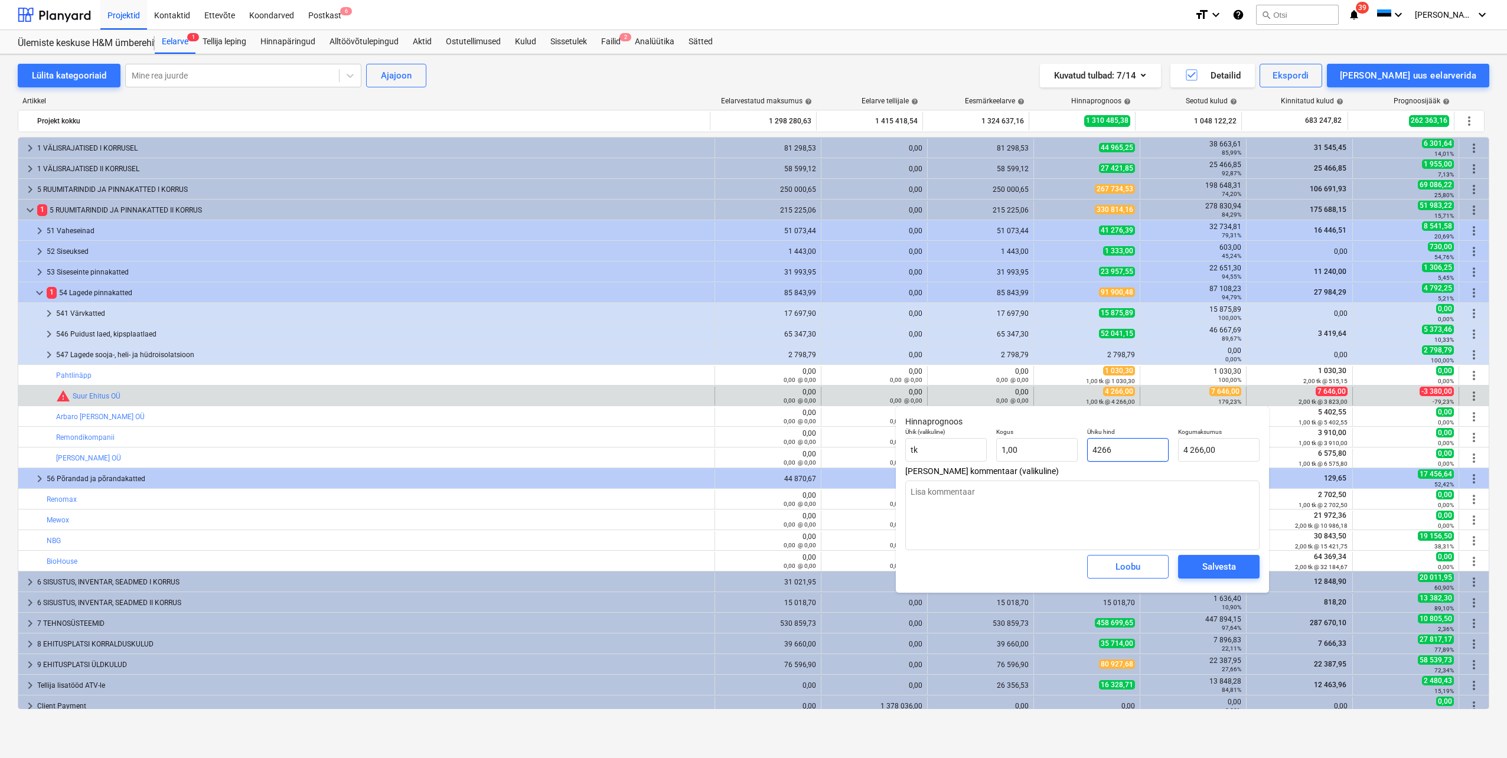
drag, startPoint x: 1136, startPoint y: 450, endPoint x: 1085, endPoint y: 455, distance: 51.0
click at [1085, 455] on div "Ühiku hind 4266" at bounding box center [1128, 444] width 91 height 43
type input "7"
type textarea "x"
type input "7,00"
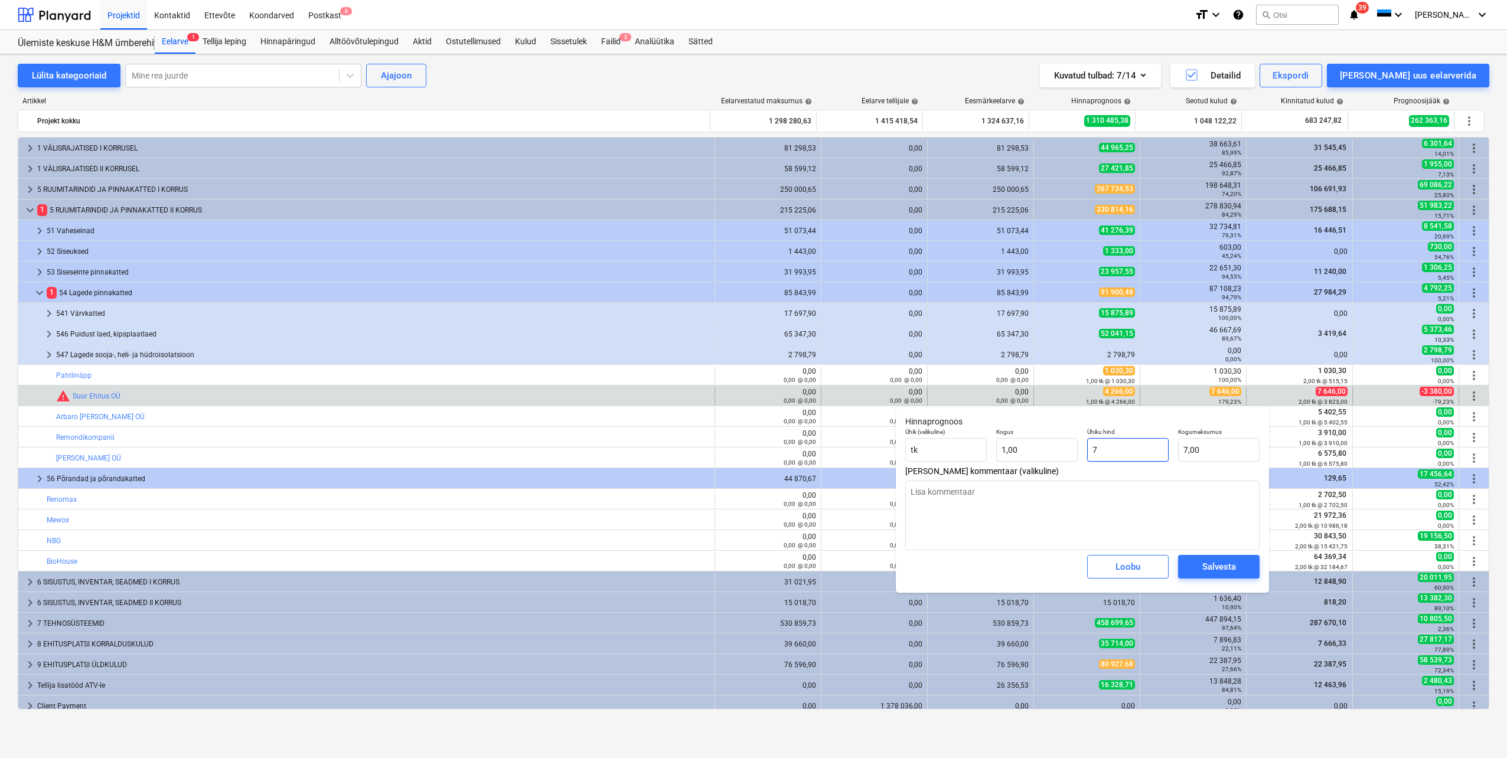
type input "76"
type textarea "x"
type input "76,00"
type input "764"
type textarea "x"
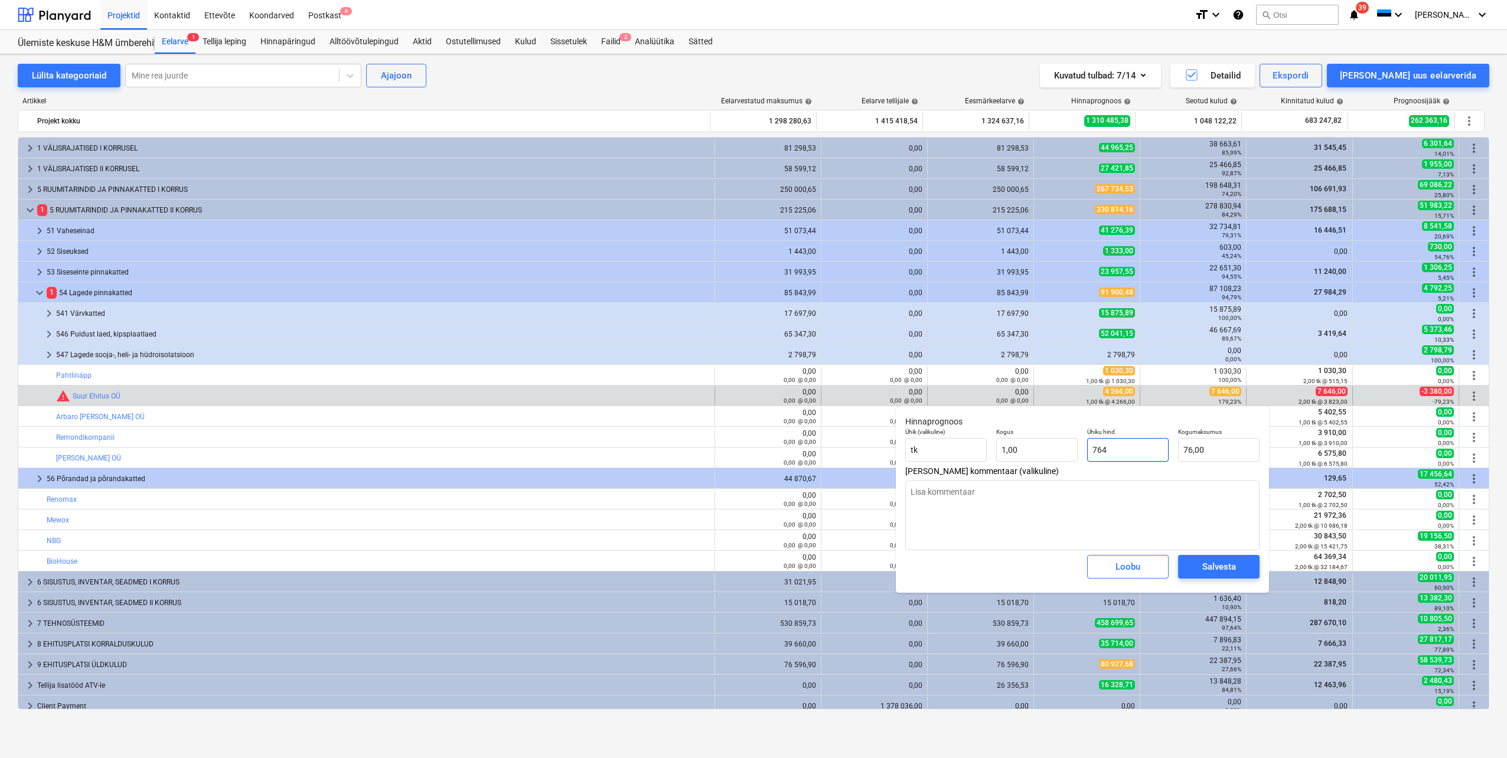
type input "764,00"
type input "7646"
type textarea "x"
type input "7 646,00"
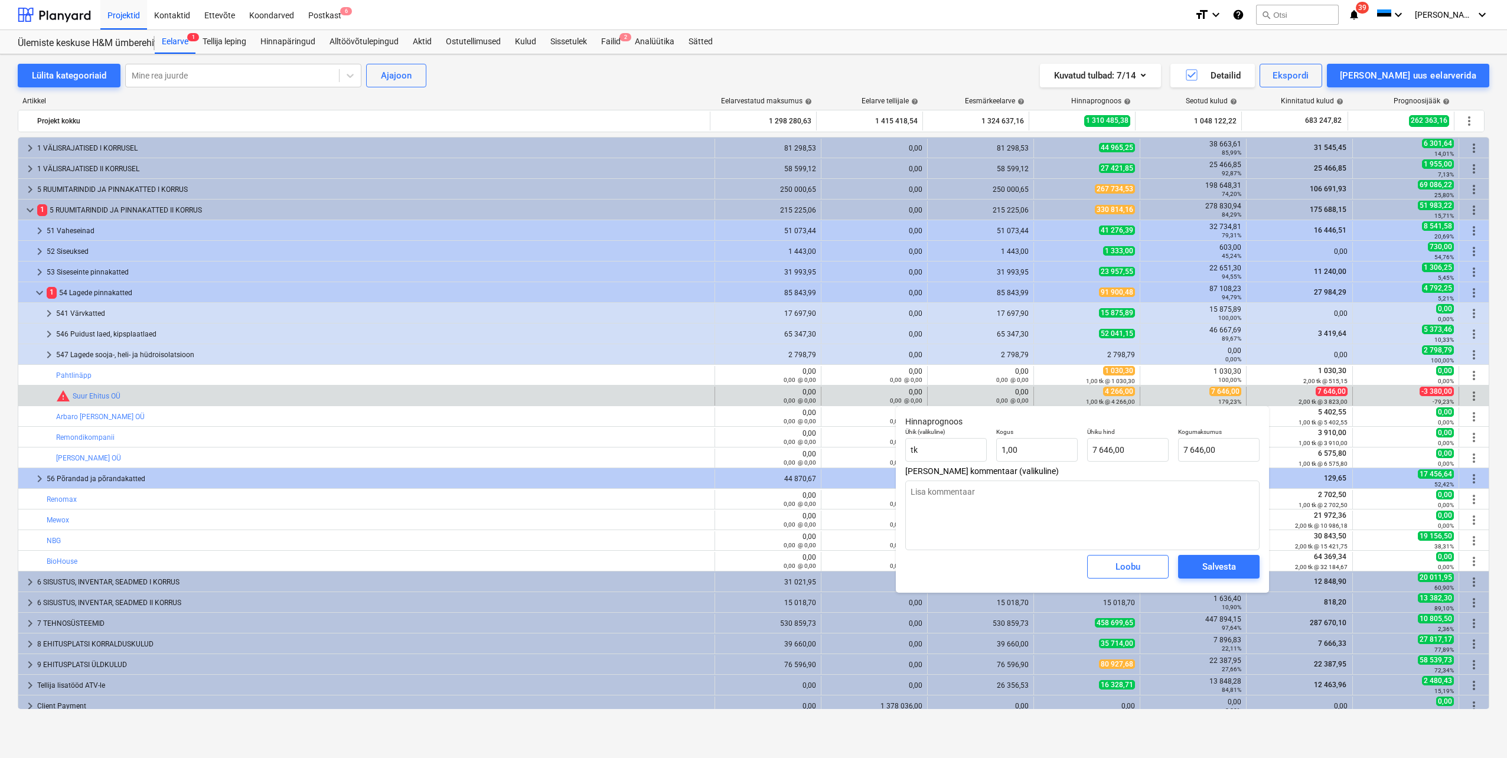
click at [1048, 571] on div "Loobu Salvesta" at bounding box center [1083, 567] width 364 height 43
click at [1195, 567] on span "Salvesta" at bounding box center [1218, 566] width 53 height 15
type textarea "x"
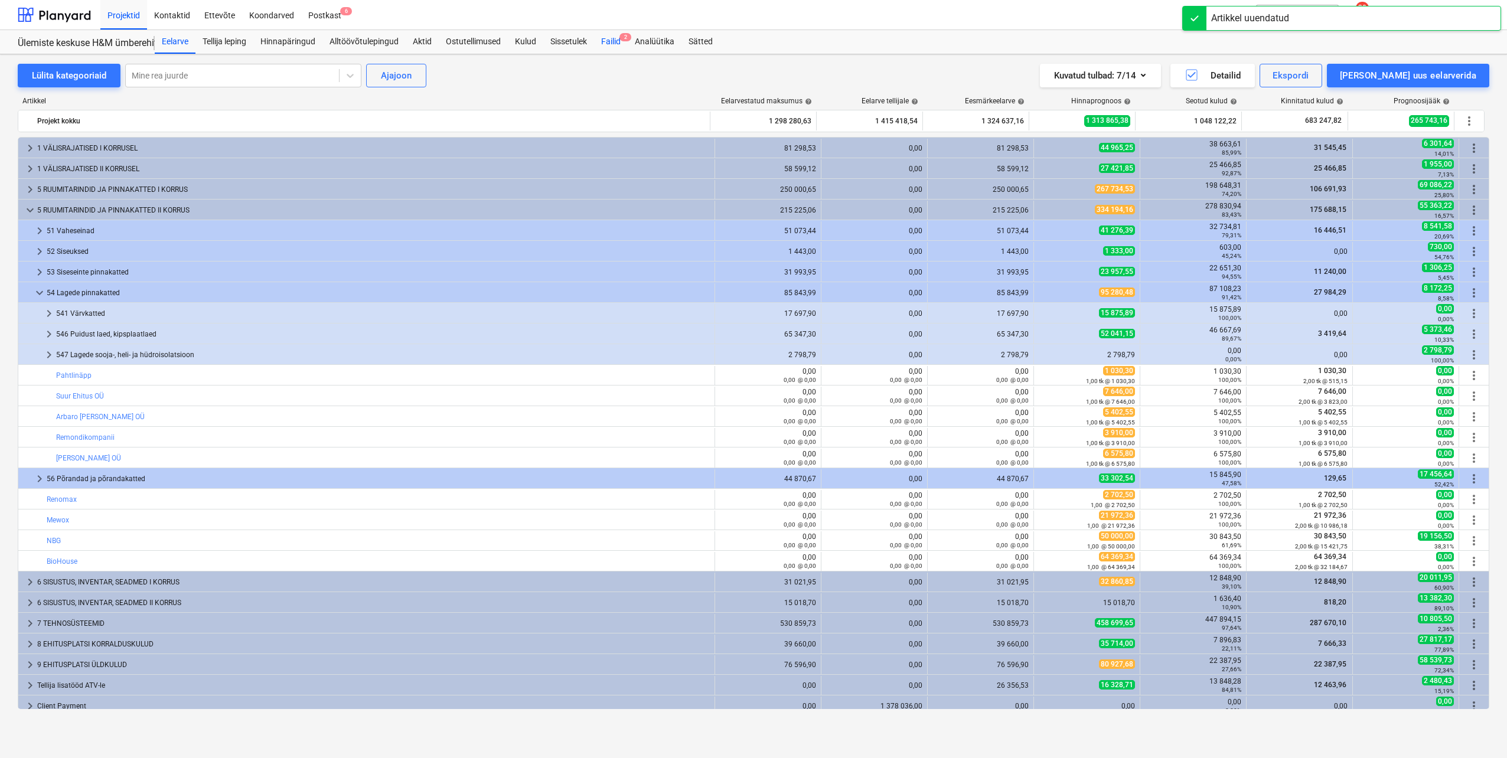
click at [615, 43] on div "Failid 2" at bounding box center [611, 42] width 34 height 24
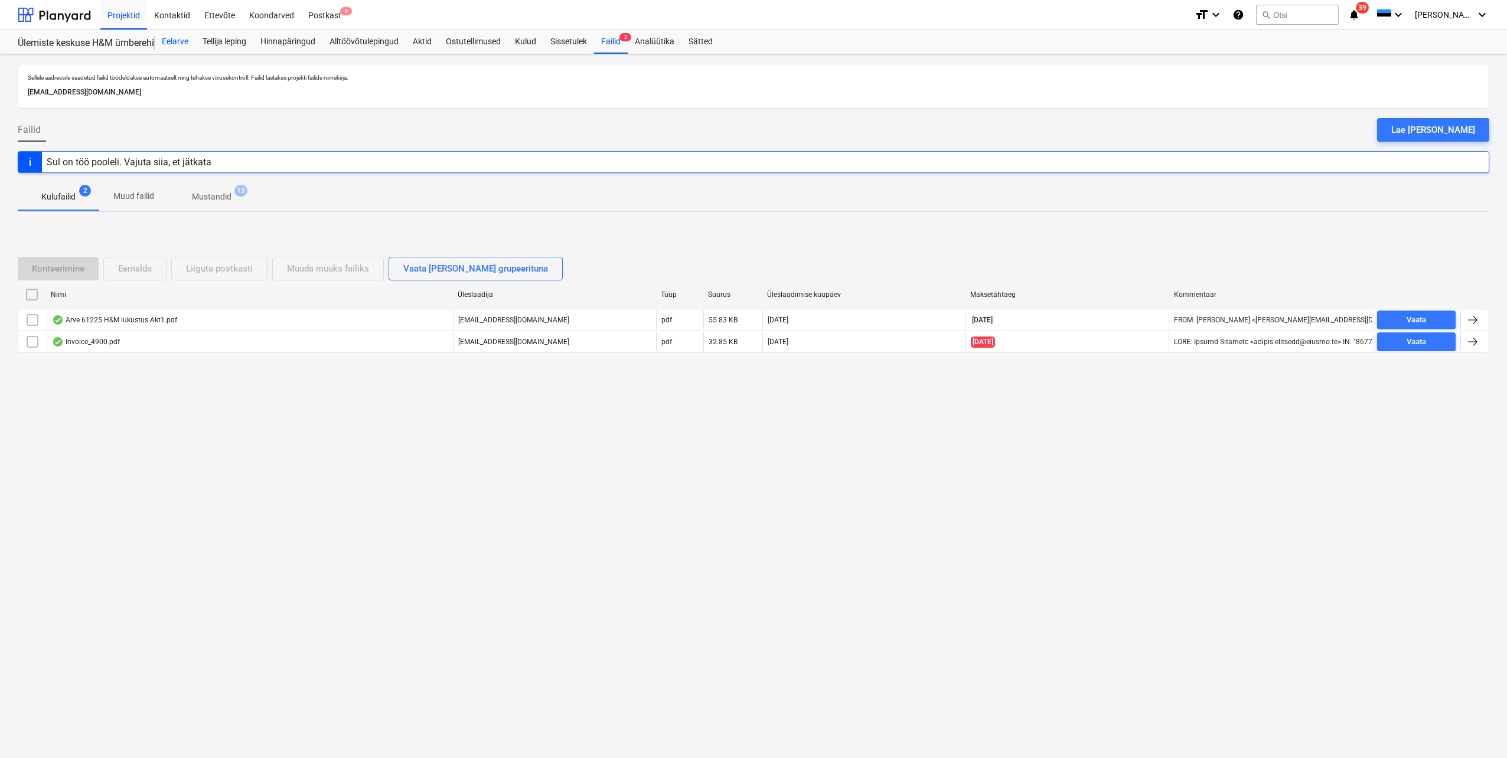
click at [178, 43] on div "Eelarve" at bounding box center [175, 42] width 41 height 24
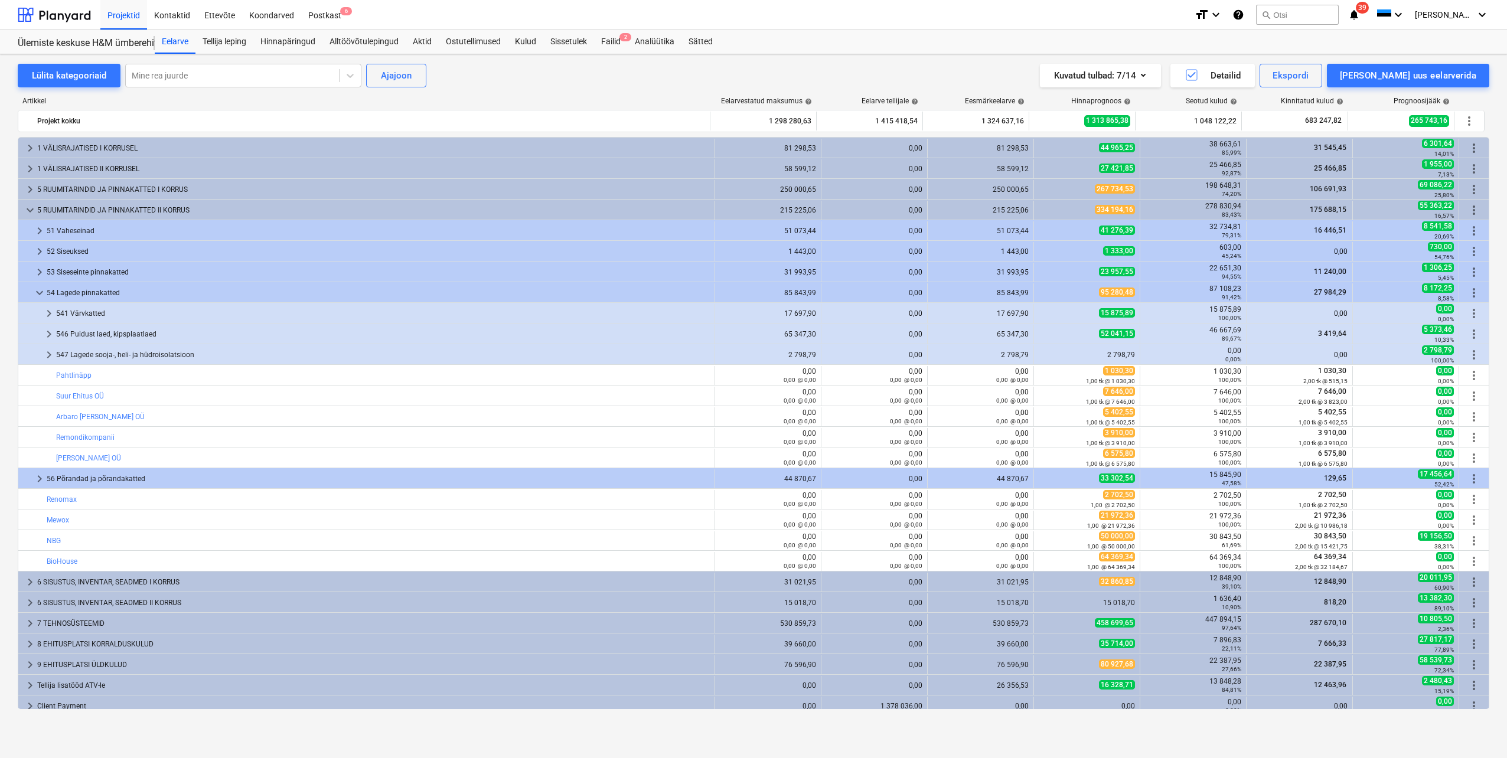
scroll to position [27, 0]
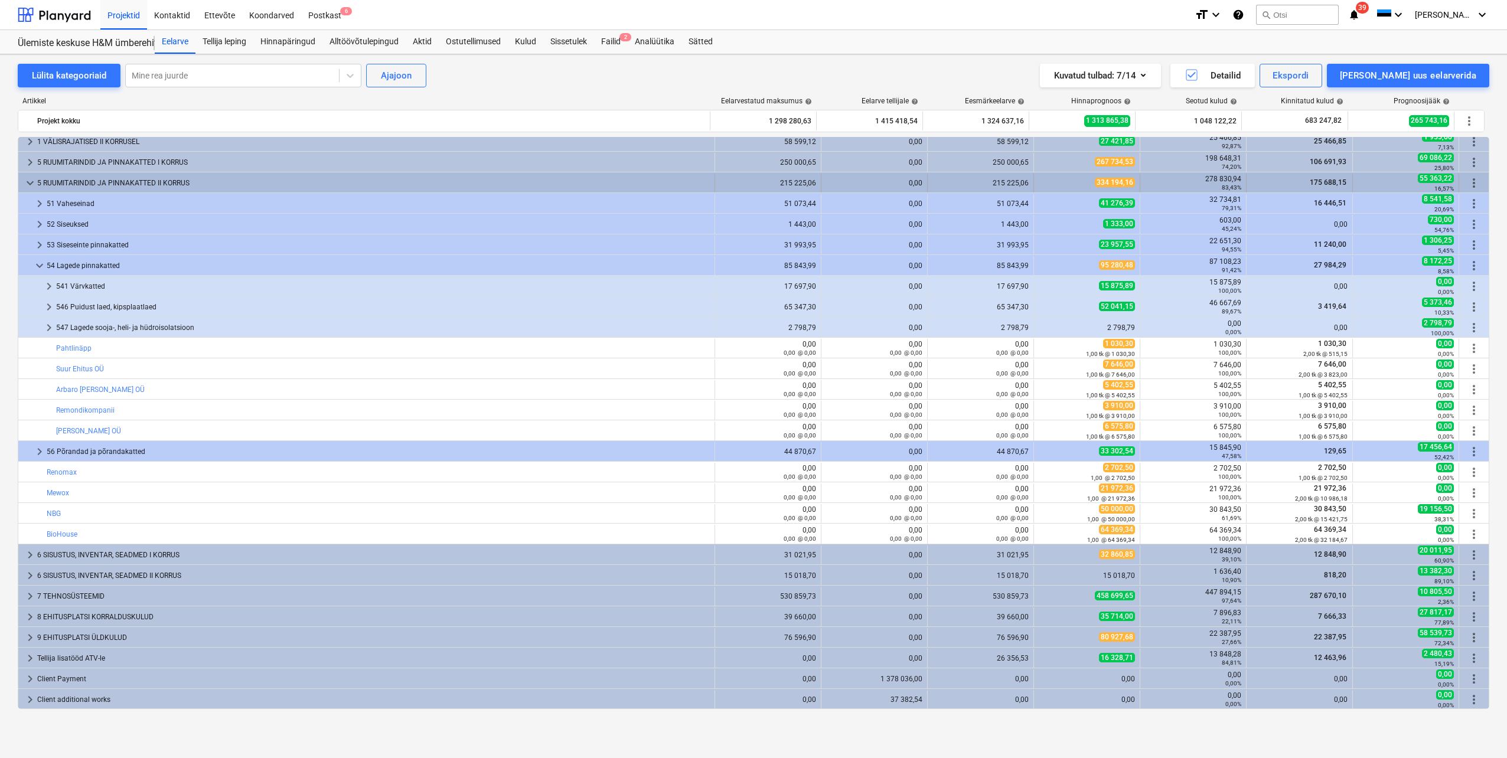
click at [27, 180] on span "keyboard_arrow_down" at bounding box center [30, 183] width 14 height 14
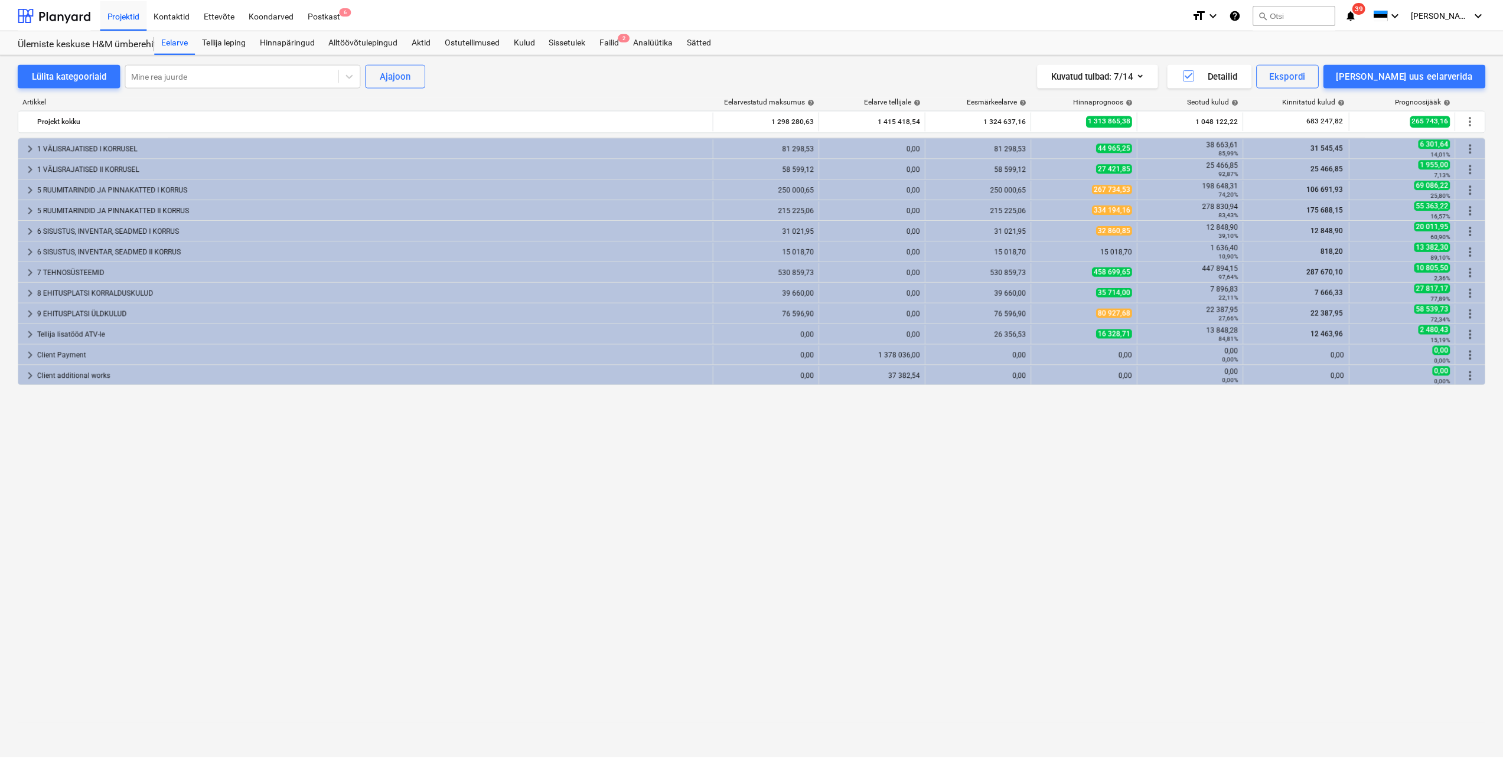
scroll to position [0, 0]
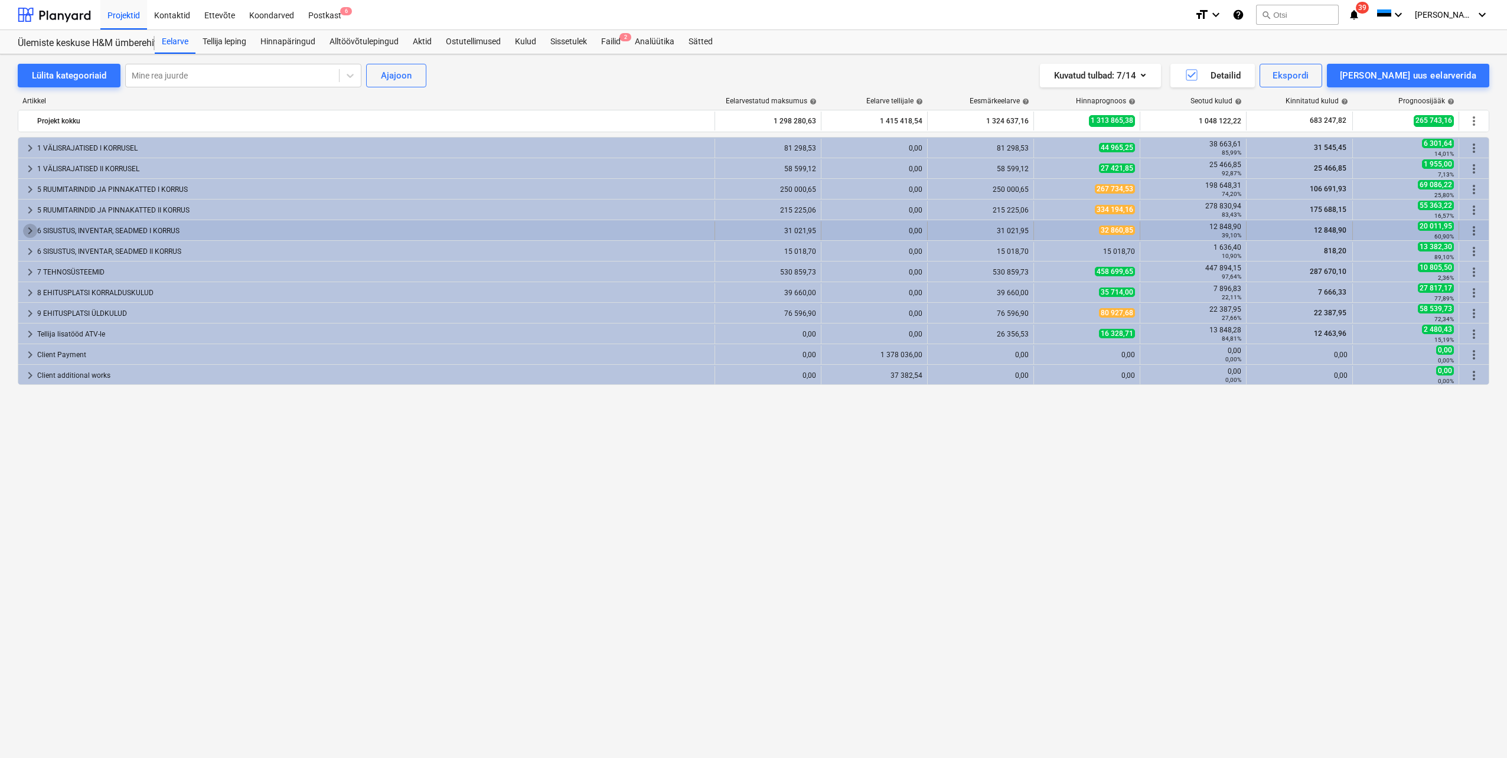
click at [29, 230] on span "keyboard_arrow_right" at bounding box center [30, 231] width 14 height 14
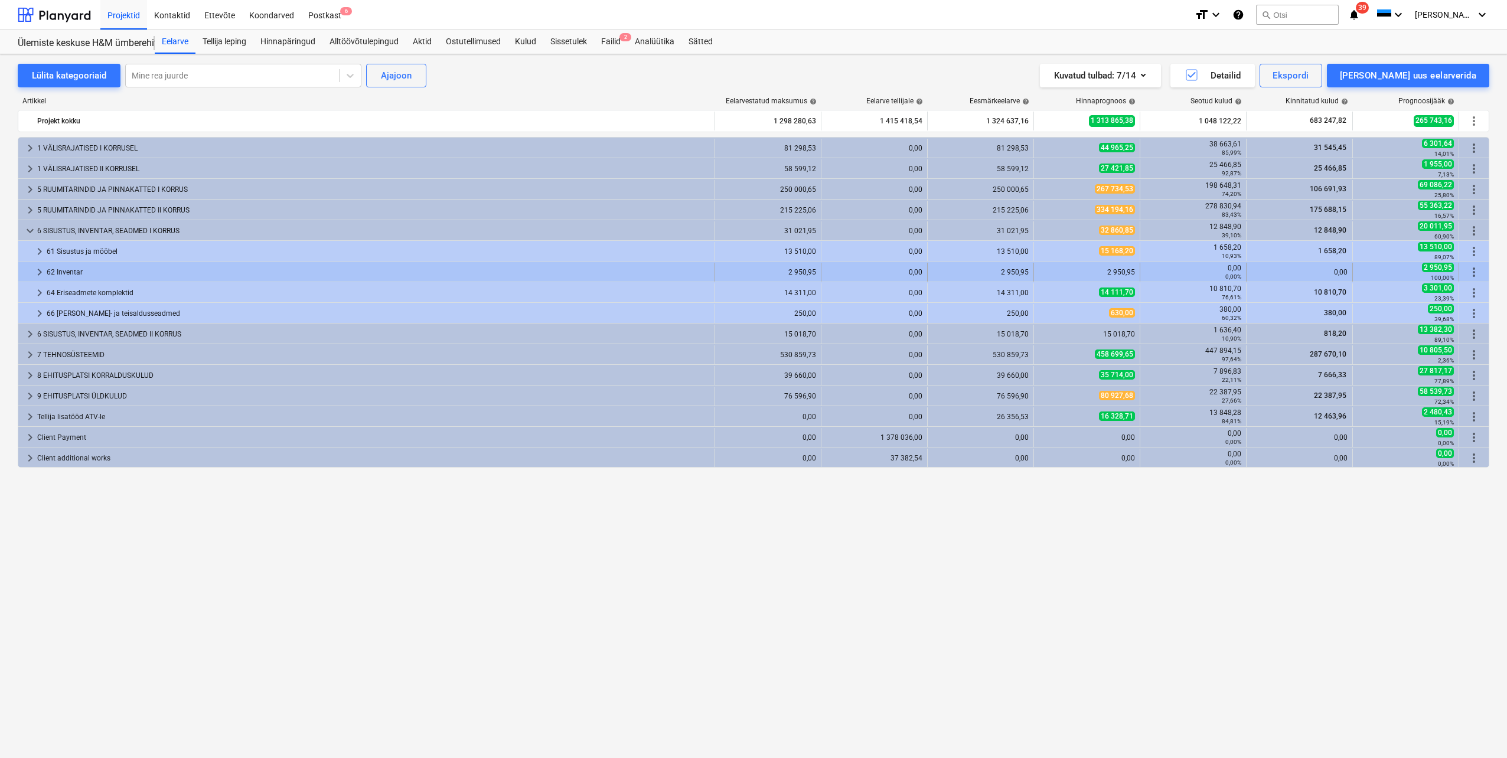
click at [35, 271] on span "keyboard_arrow_right" at bounding box center [39, 272] width 14 height 14
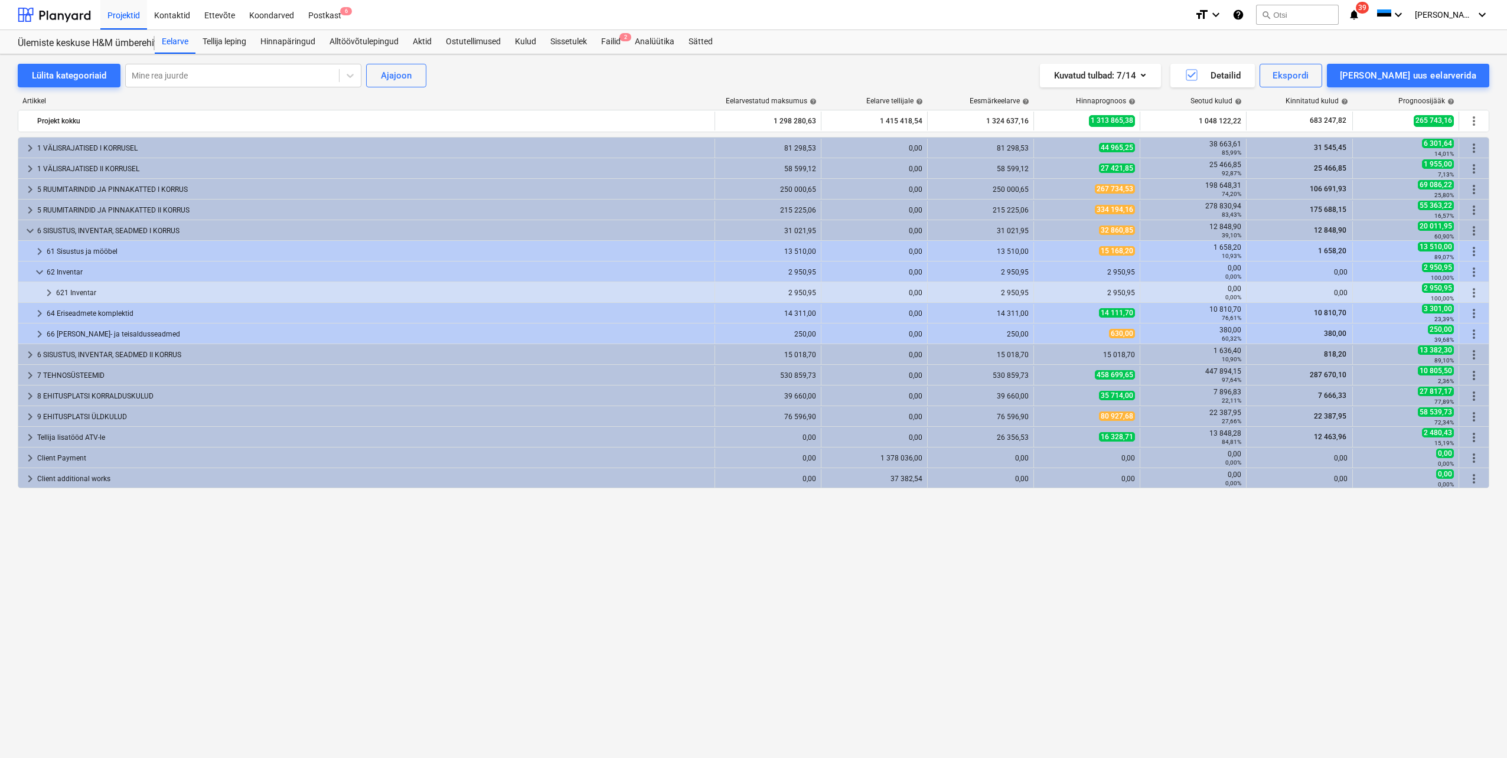
click at [35, 271] on span "keyboard_arrow_down" at bounding box center [39, 272] width 14 height 14
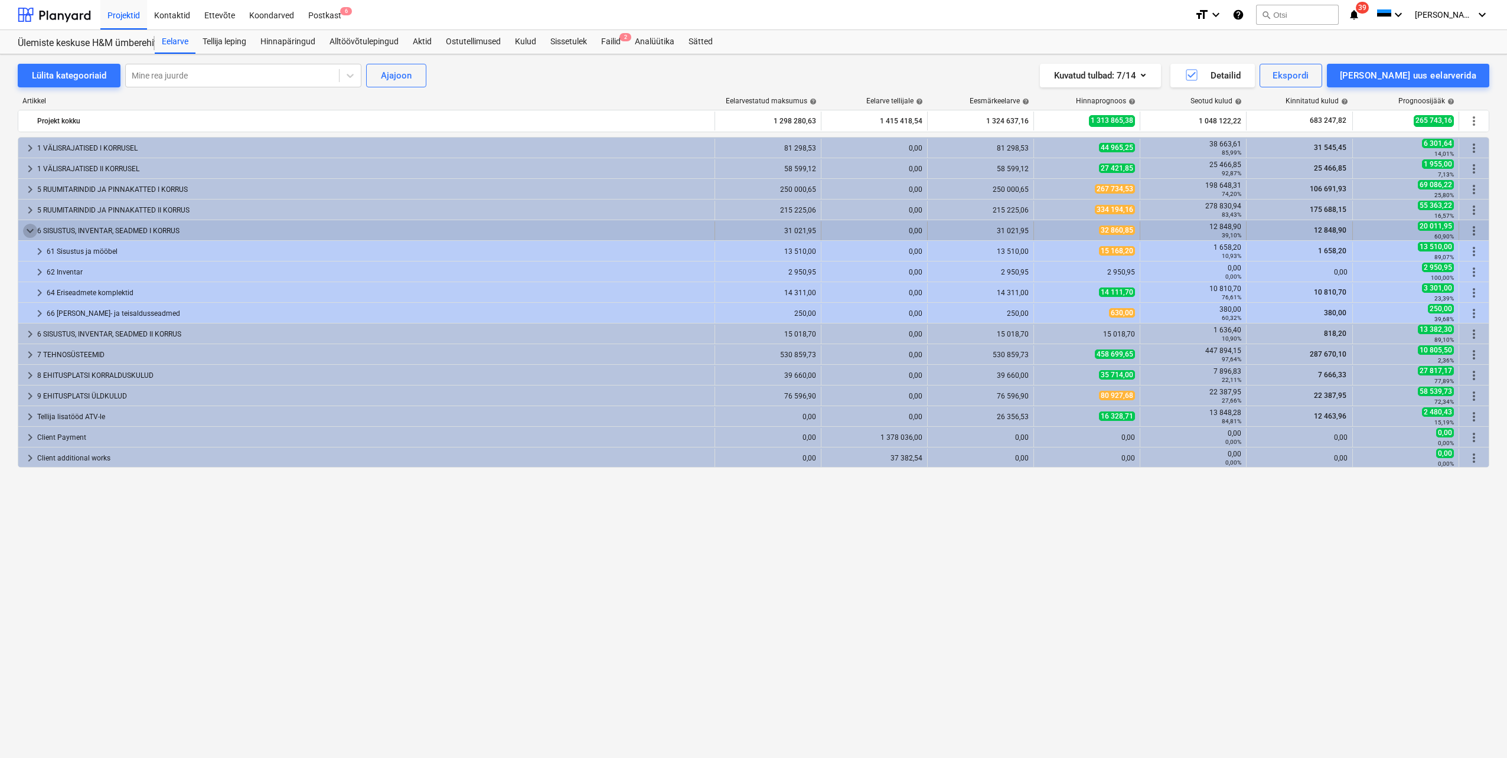
click at [28, 228] on span "keyboard_arrow_down" at bounding box center [30, 231] width 14 height 14
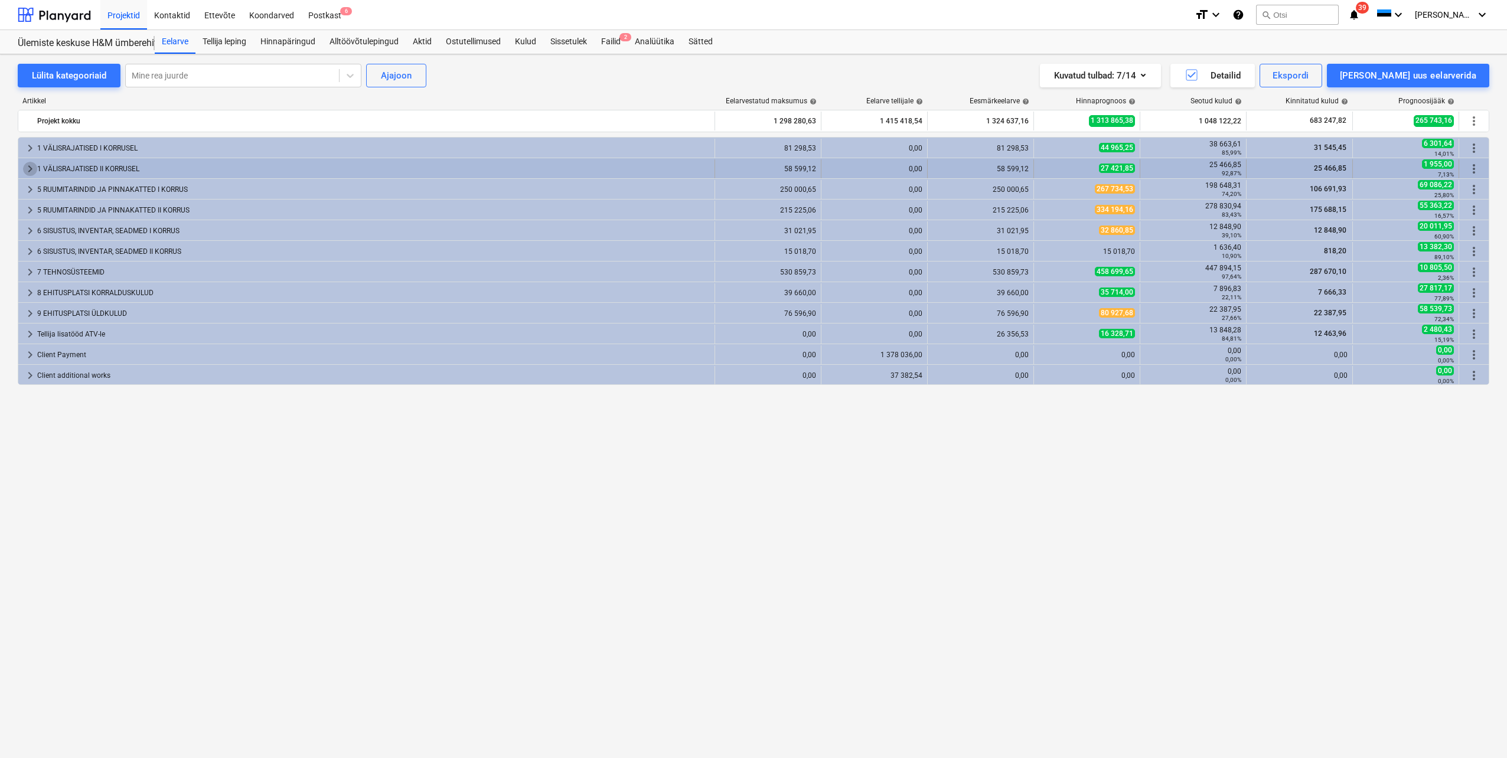
click at [30, 164] on span "keyboard_arrow_right" at bounding box center [30, 169] width 14 height 14
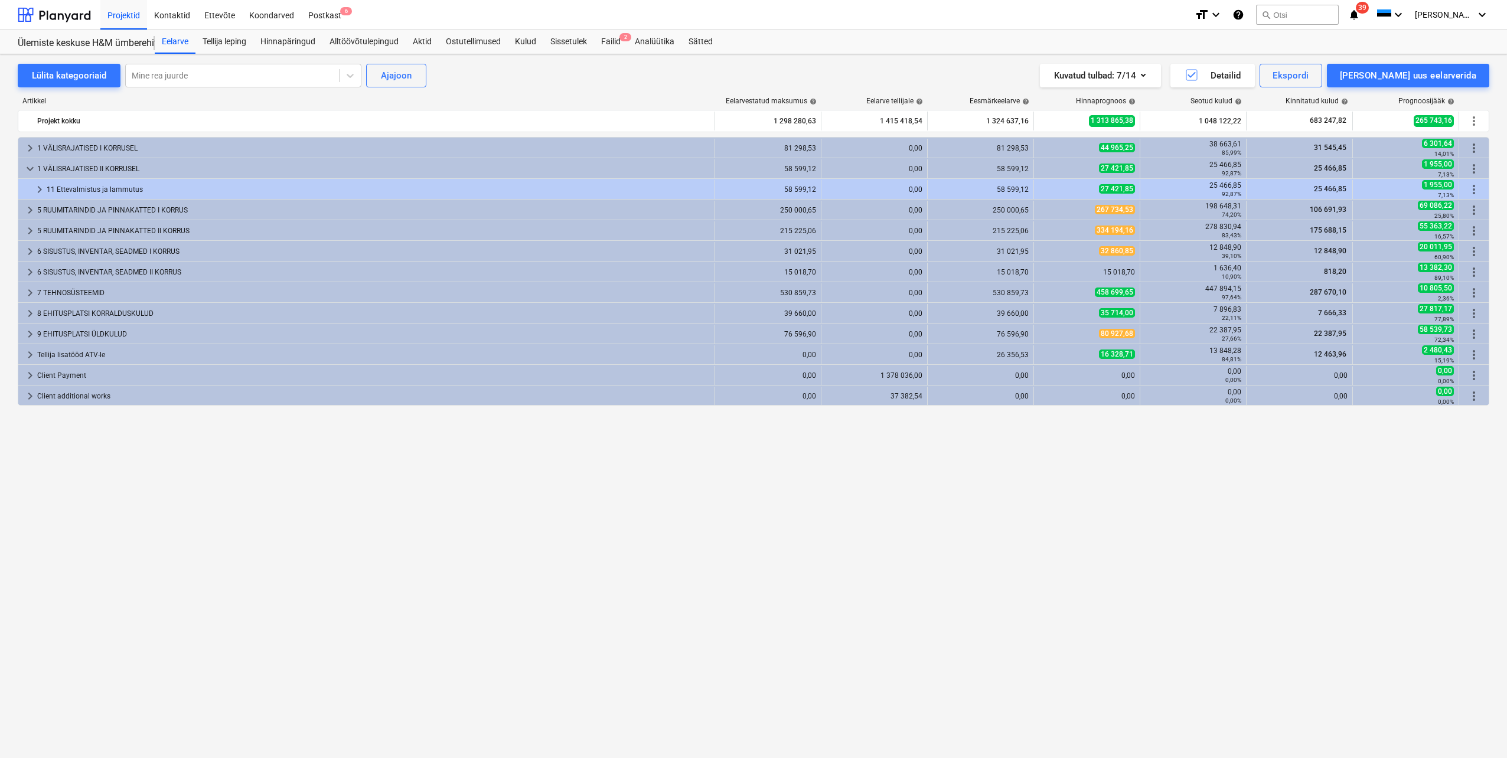
click at [30, 164] on span "keyboard_arrow_down" at bounding box center [30, 169] width 14 height 14
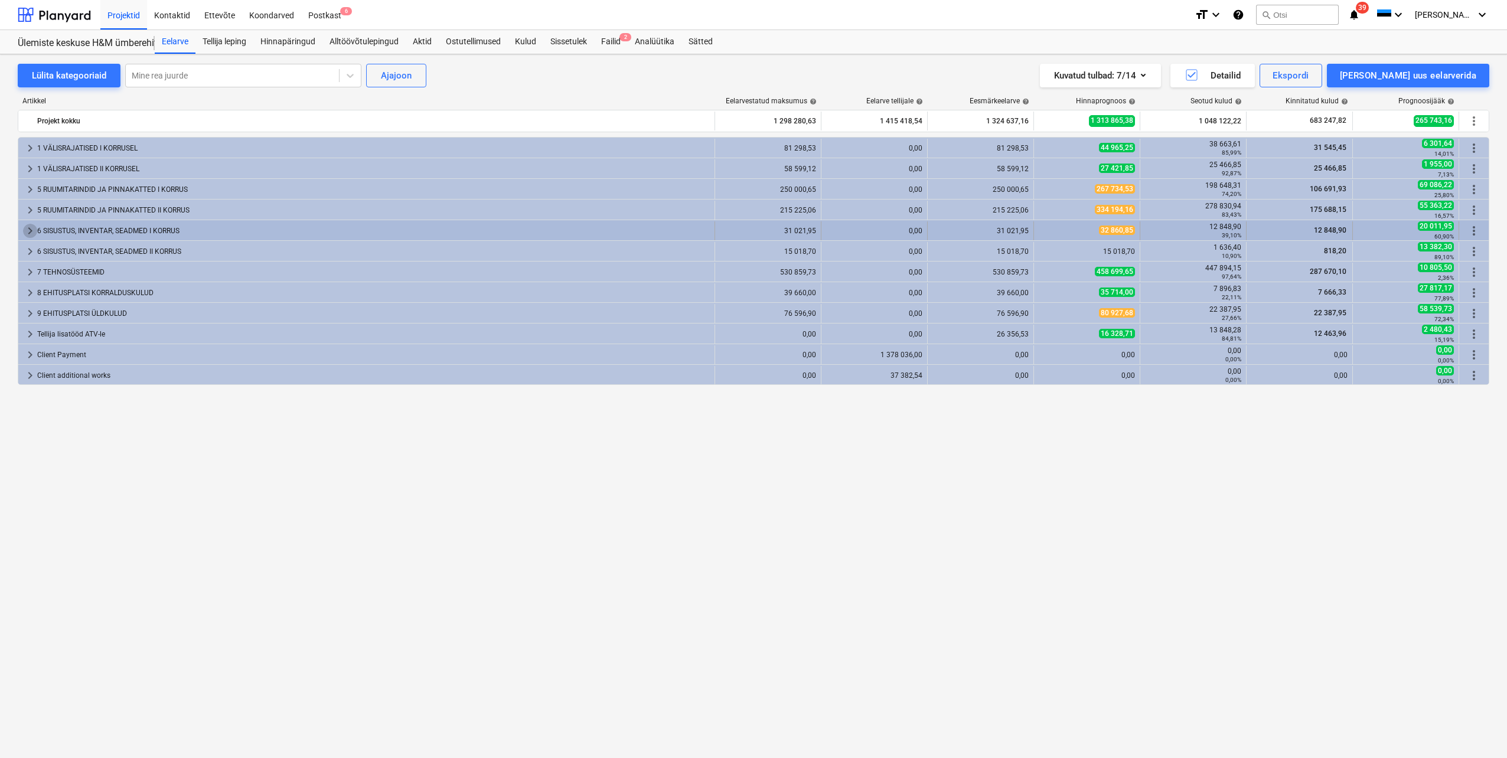
click at [30, 231] on span "keyboard_arrow_right" at bounding box center [30, 231] width 14 height 14
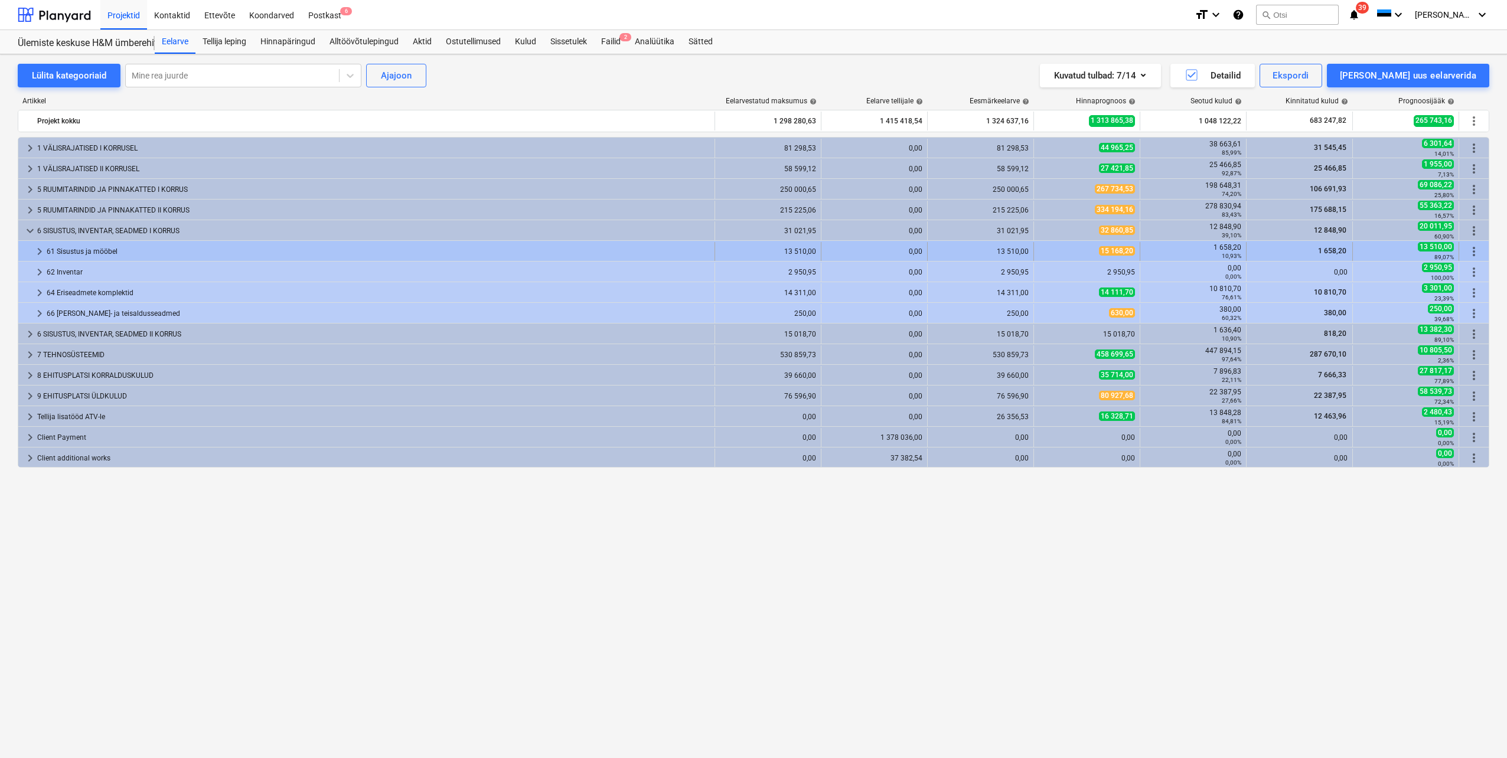
click at [36, 252] on span "keyboard_arrow_right" at bounding box center [39, 252] width 14 height 14
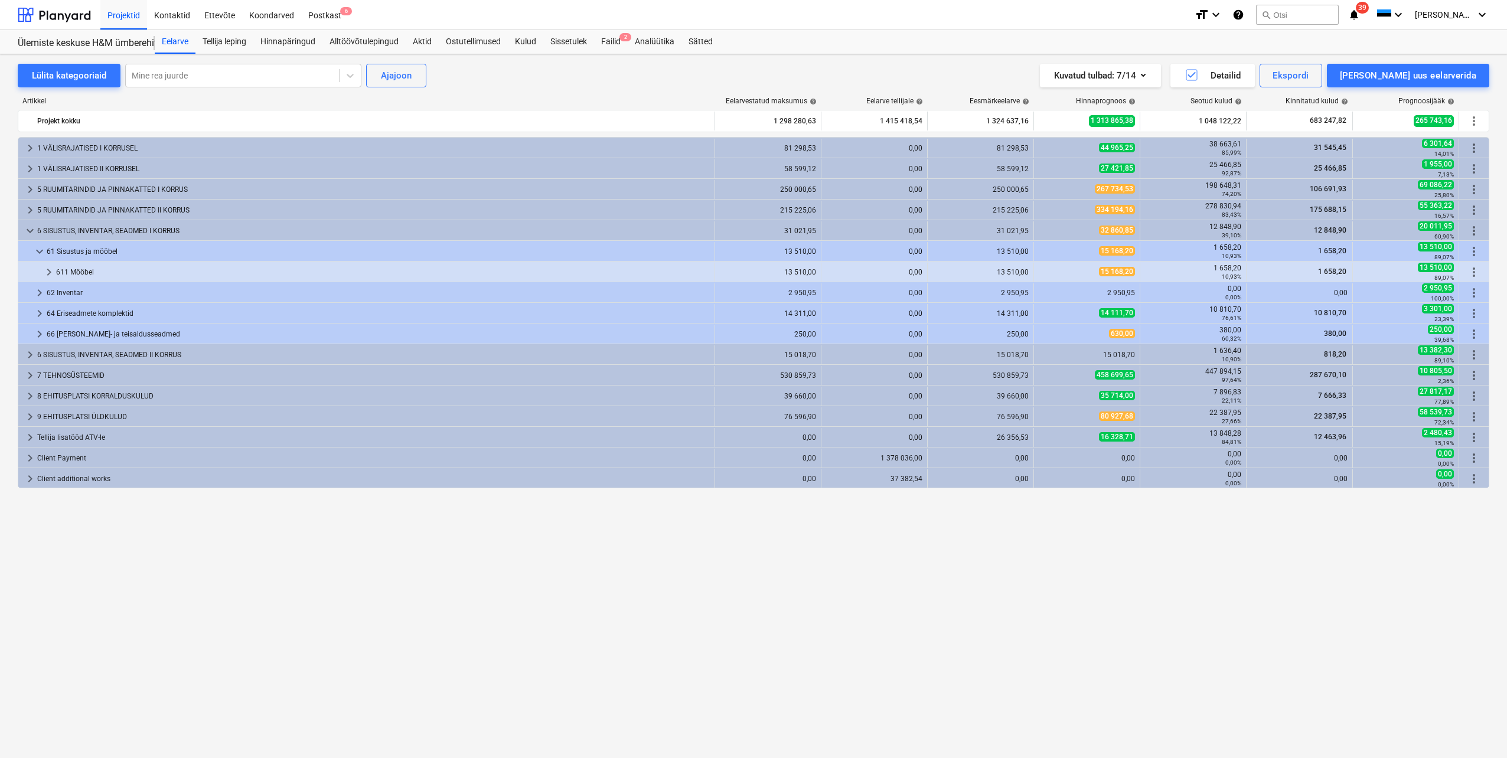
click at [36, 252] on span "keyboard_arrow_down" at bounding box center [39, 252] width 14 height 14
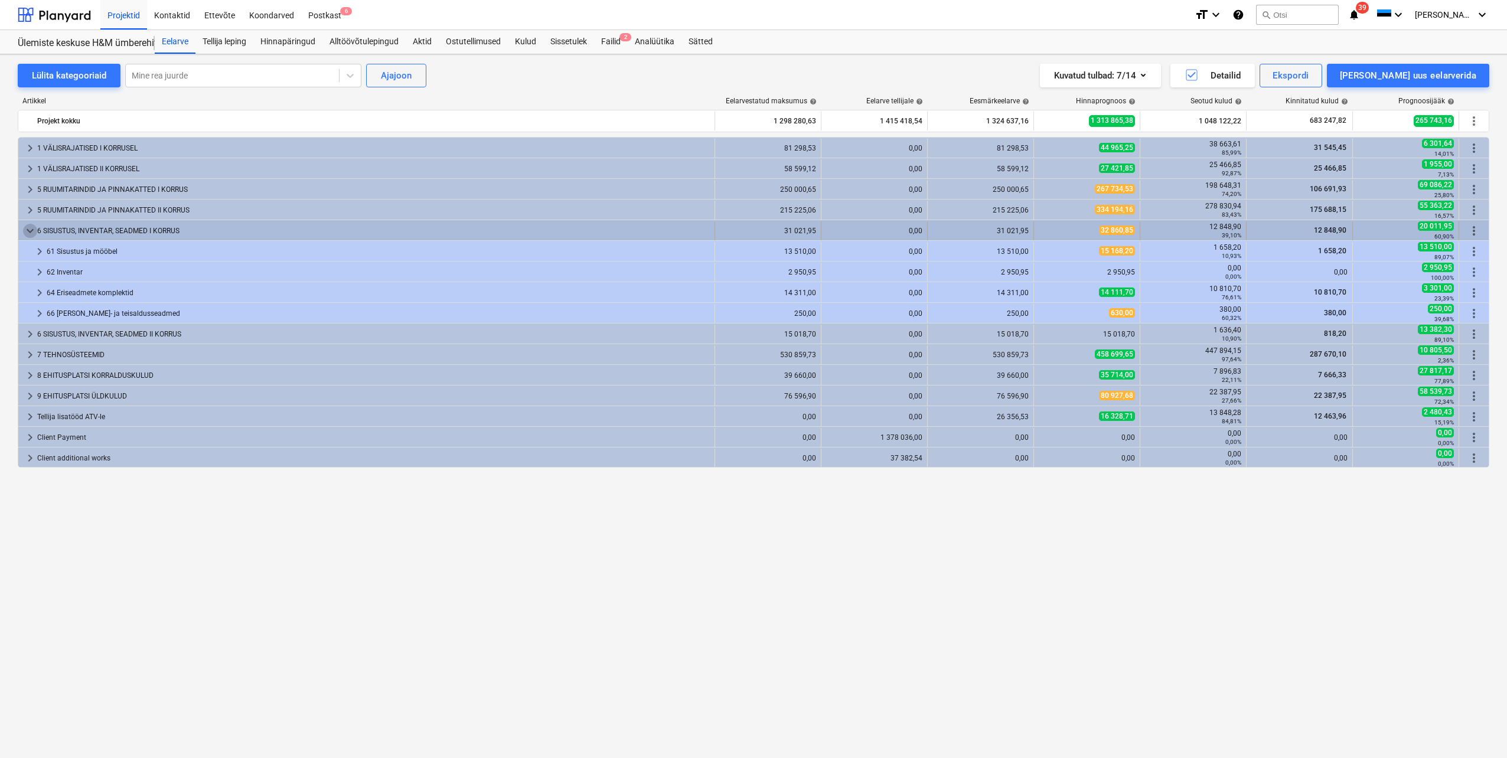
click at [27, 227] on span "keyboard_arrow_down" at bounding box center [30, 231] width 14 height 14
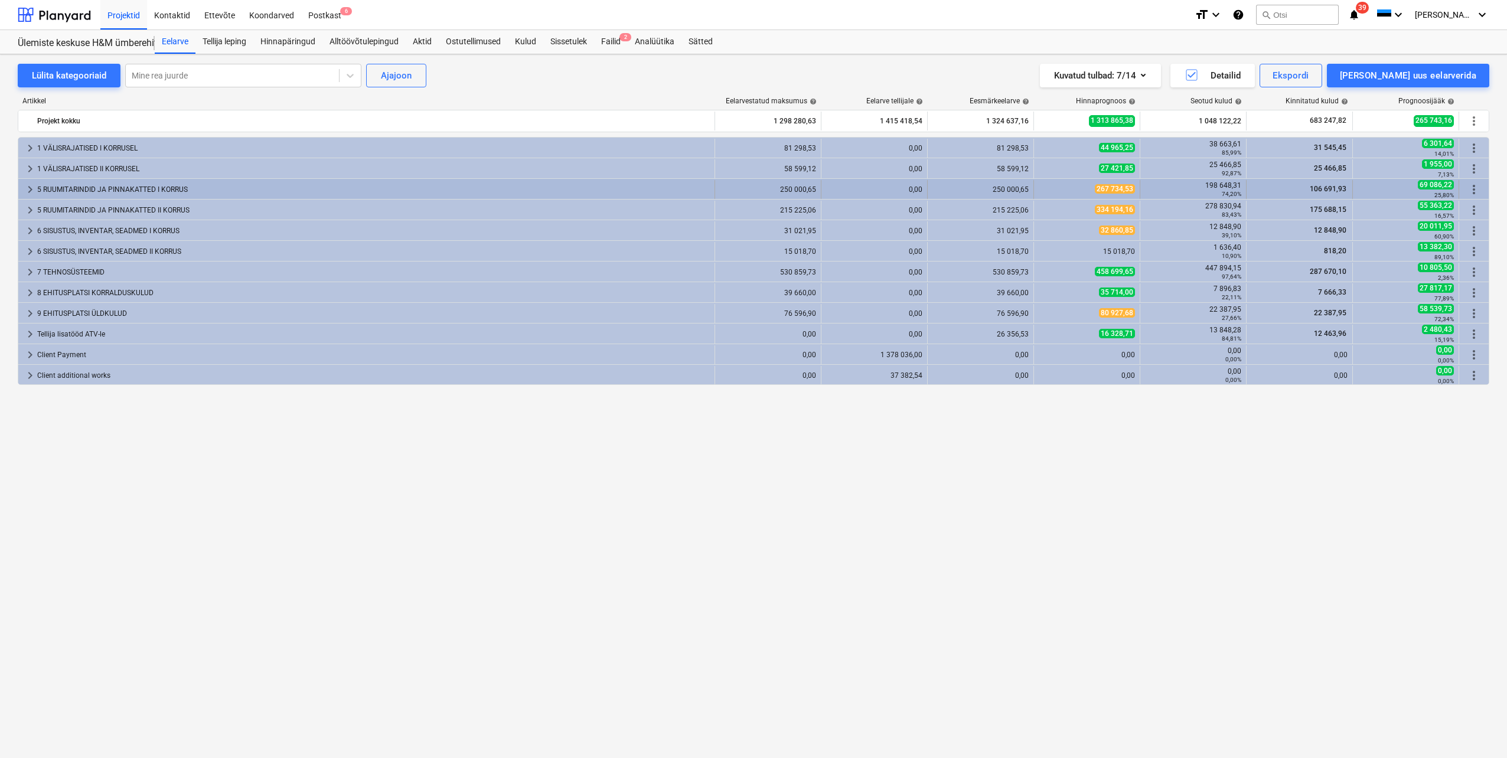
click at [28, 185] on span "keyboard_arrow_right" at bounding box center [30, 189] width 14 height 14
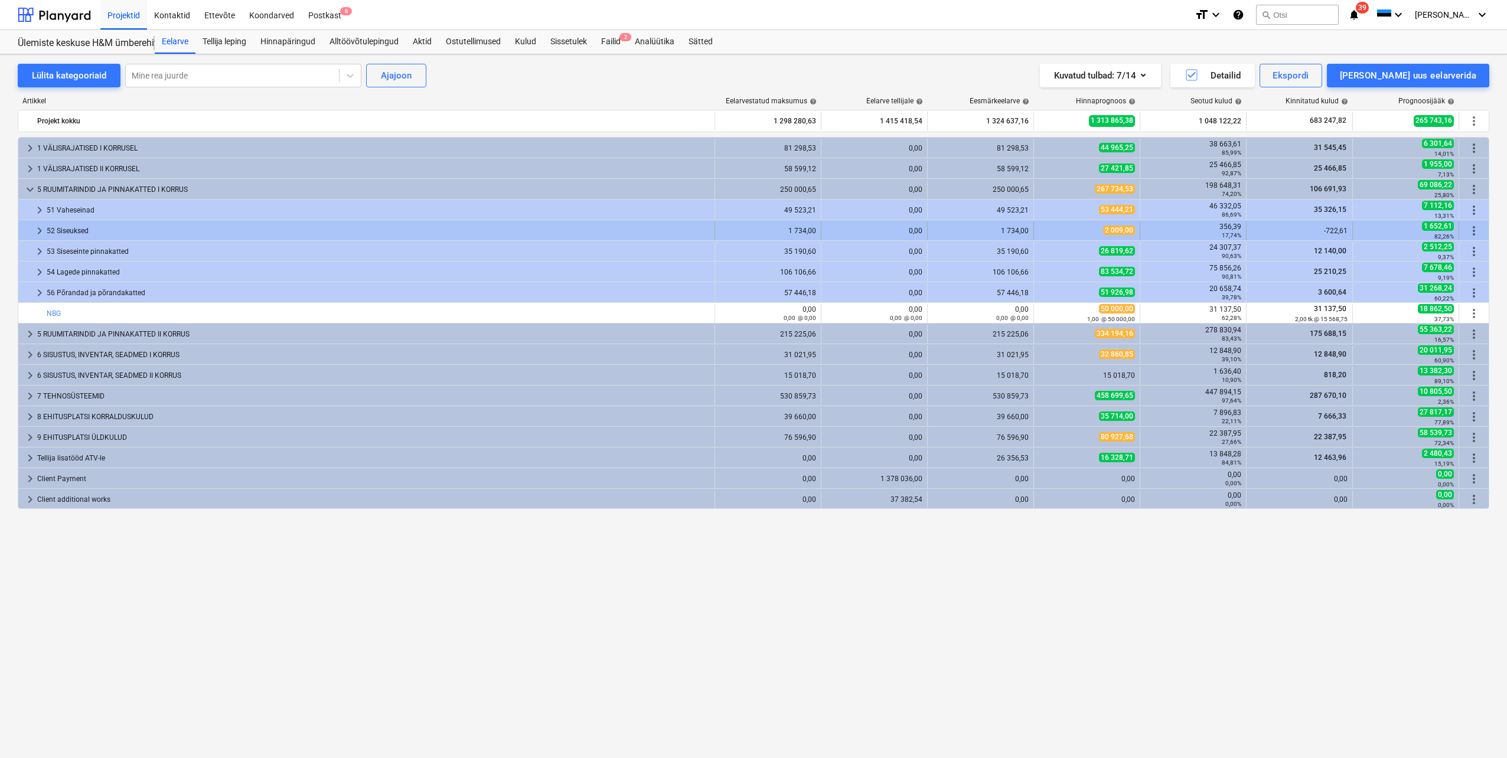
click at [40, 232] on span "keyboard_arrow_right" at bounding box center [39, 231] width 14 height 14
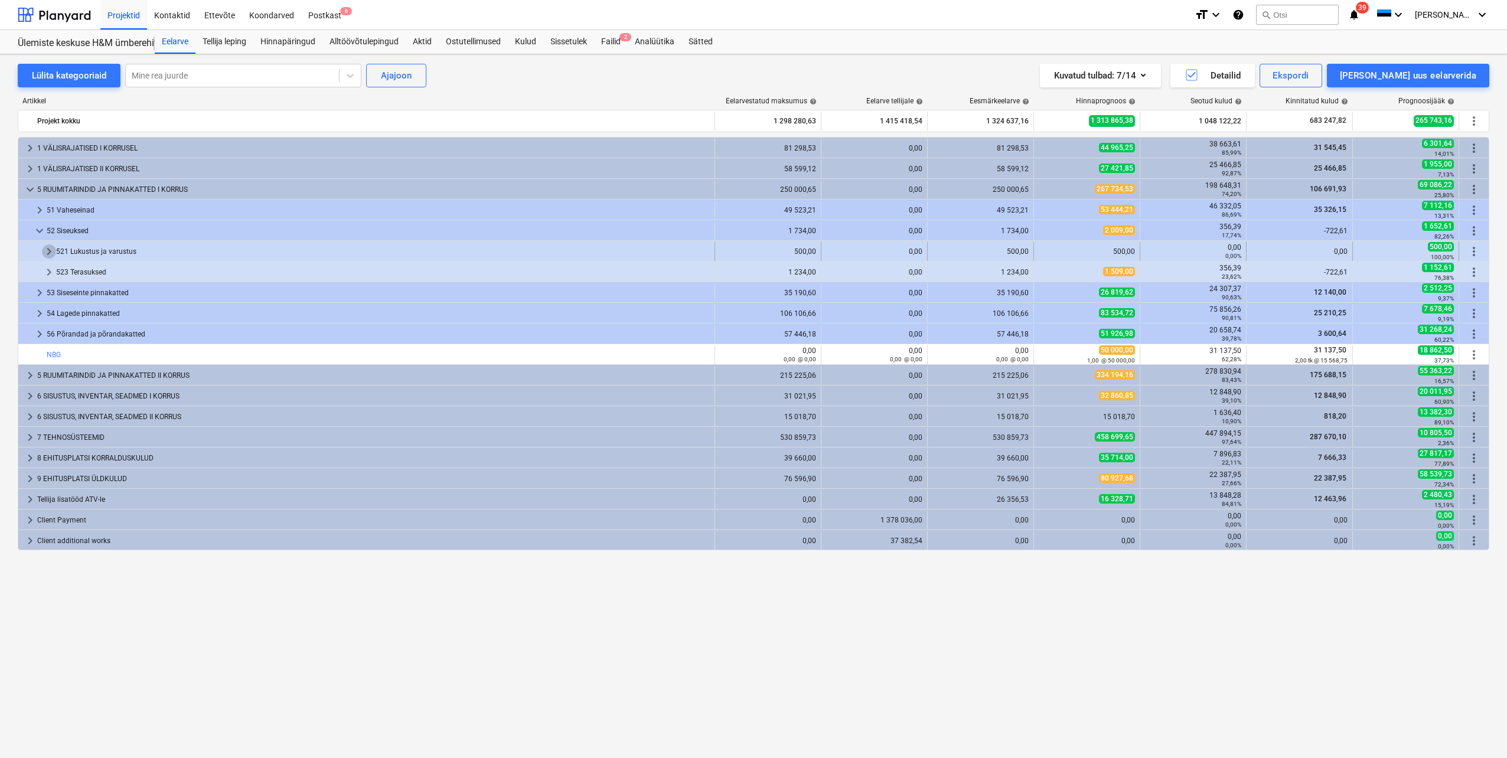
click at [50, 248] on span "keyboard_arrow_right" at bounding box center [49, 252] width 14 height 14
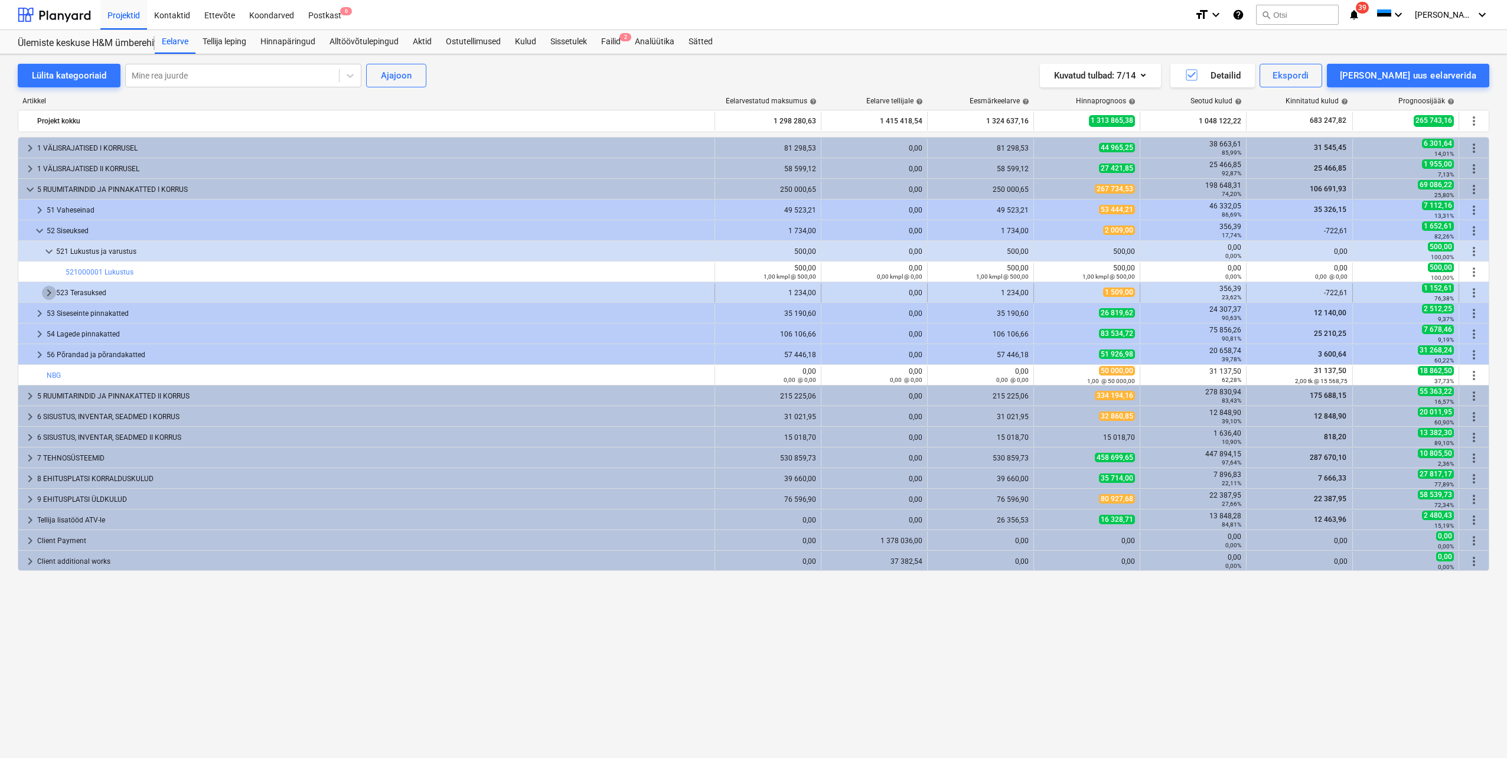
click at [47, 292] on span "keyboard_arrow_right" at bounding box center [49, 293] width 14 height 14
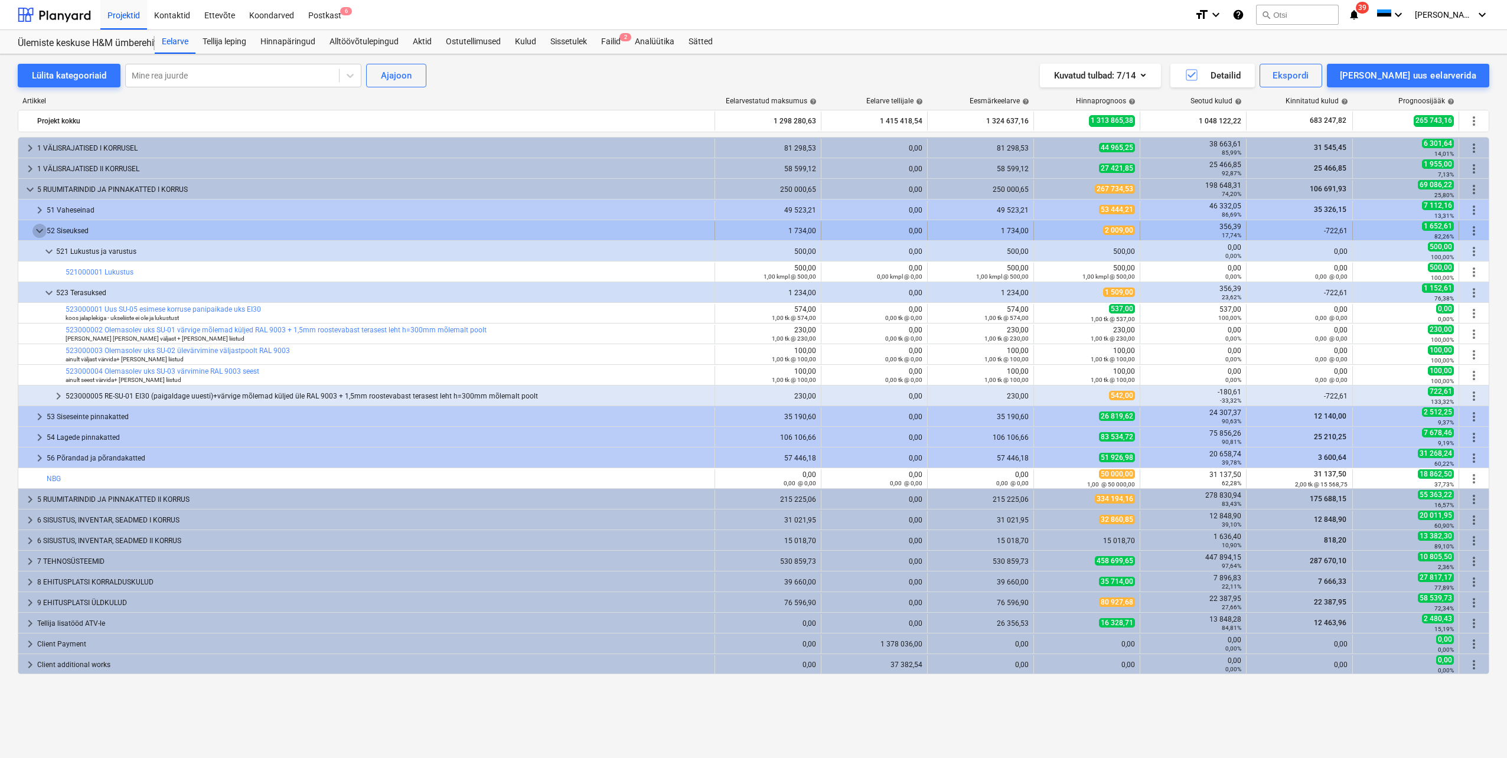
click at [37, 228] on span "keyboard_arrow_down" at bounding box center [39, 231] width 14 height 14
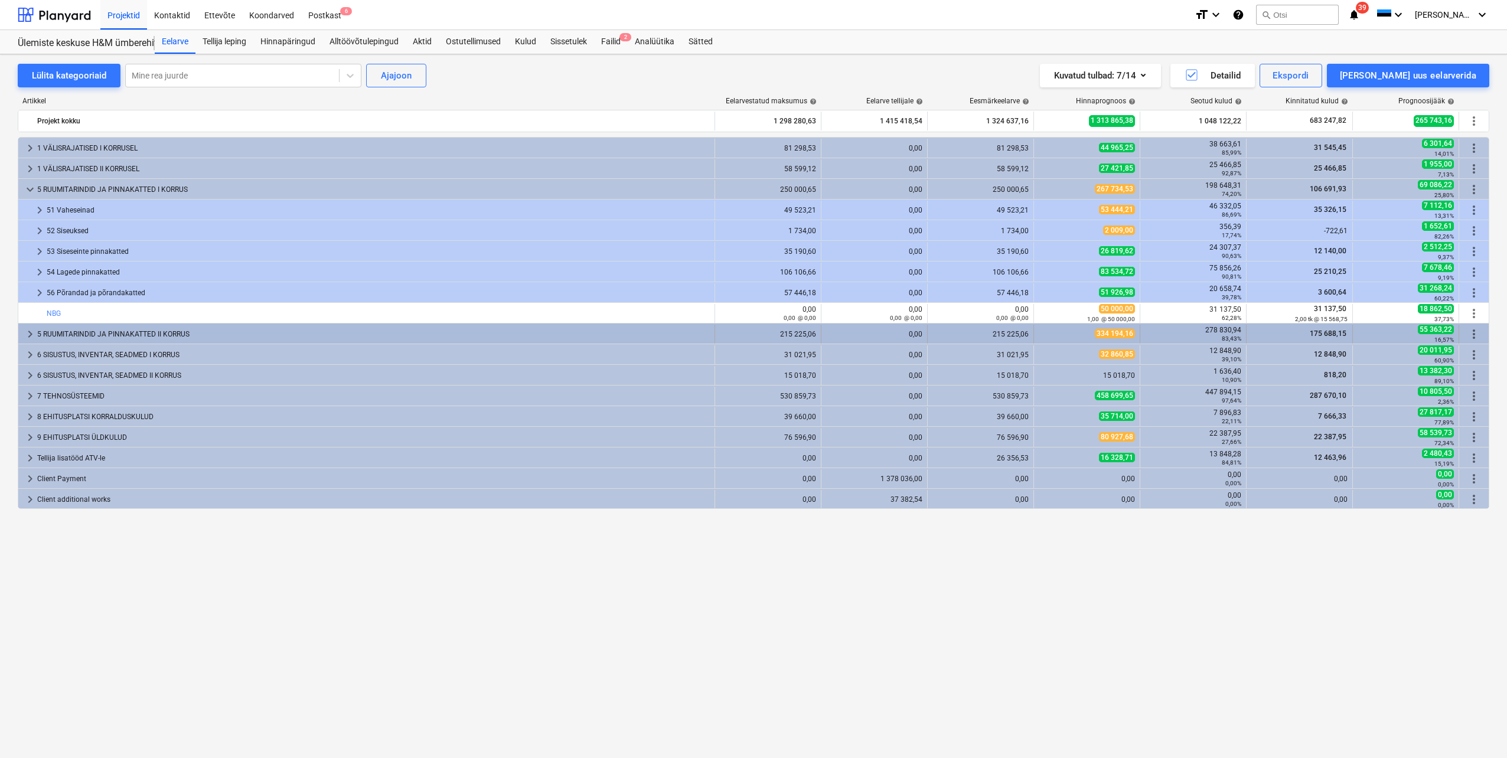
click at [29, 335] on span "keyboard_arrow_right" at bounding box center [30, 334] width 14 height 14
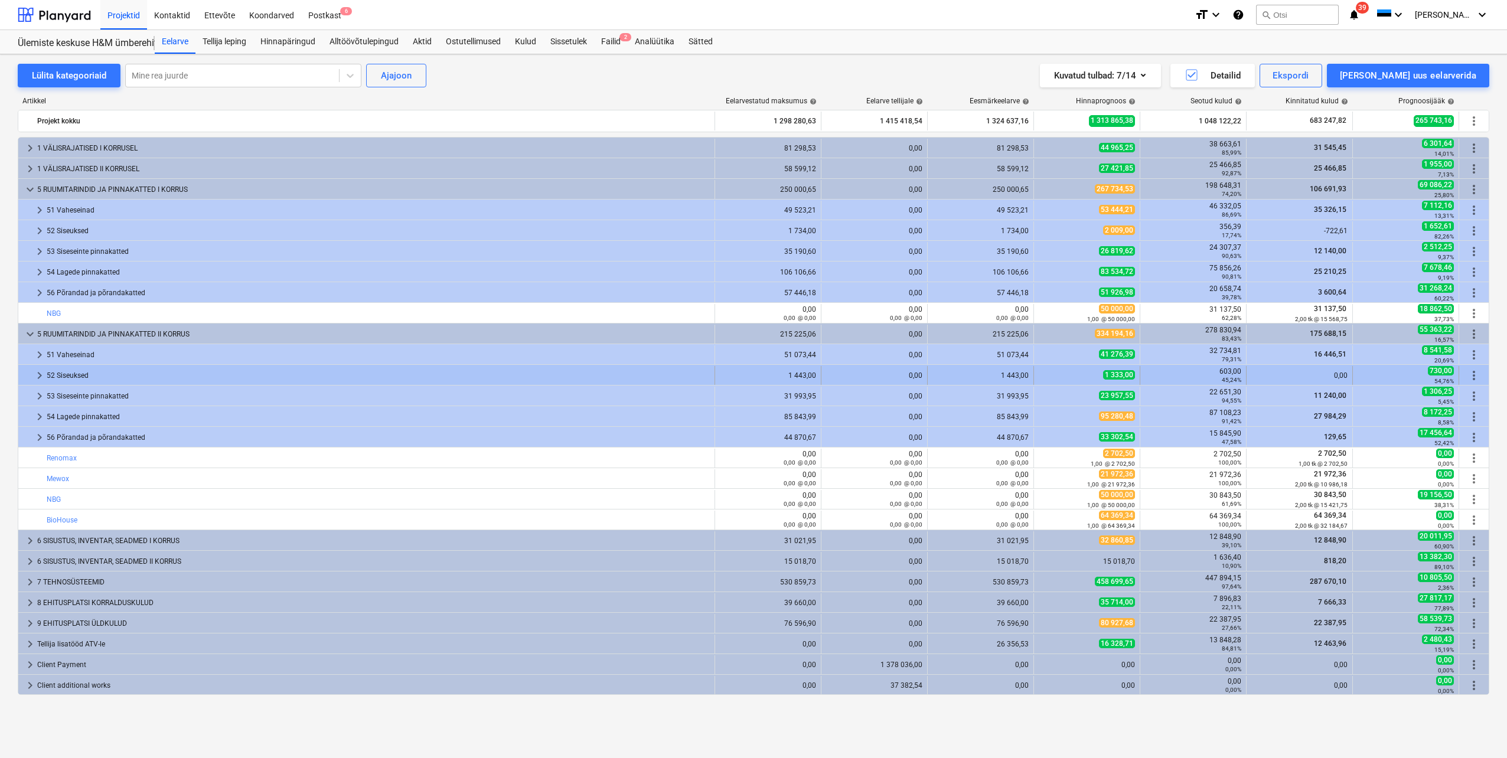
click at [34, 374] on span "keyboard_arrow_right" at bounding box center [39, 376] width 14 height 14
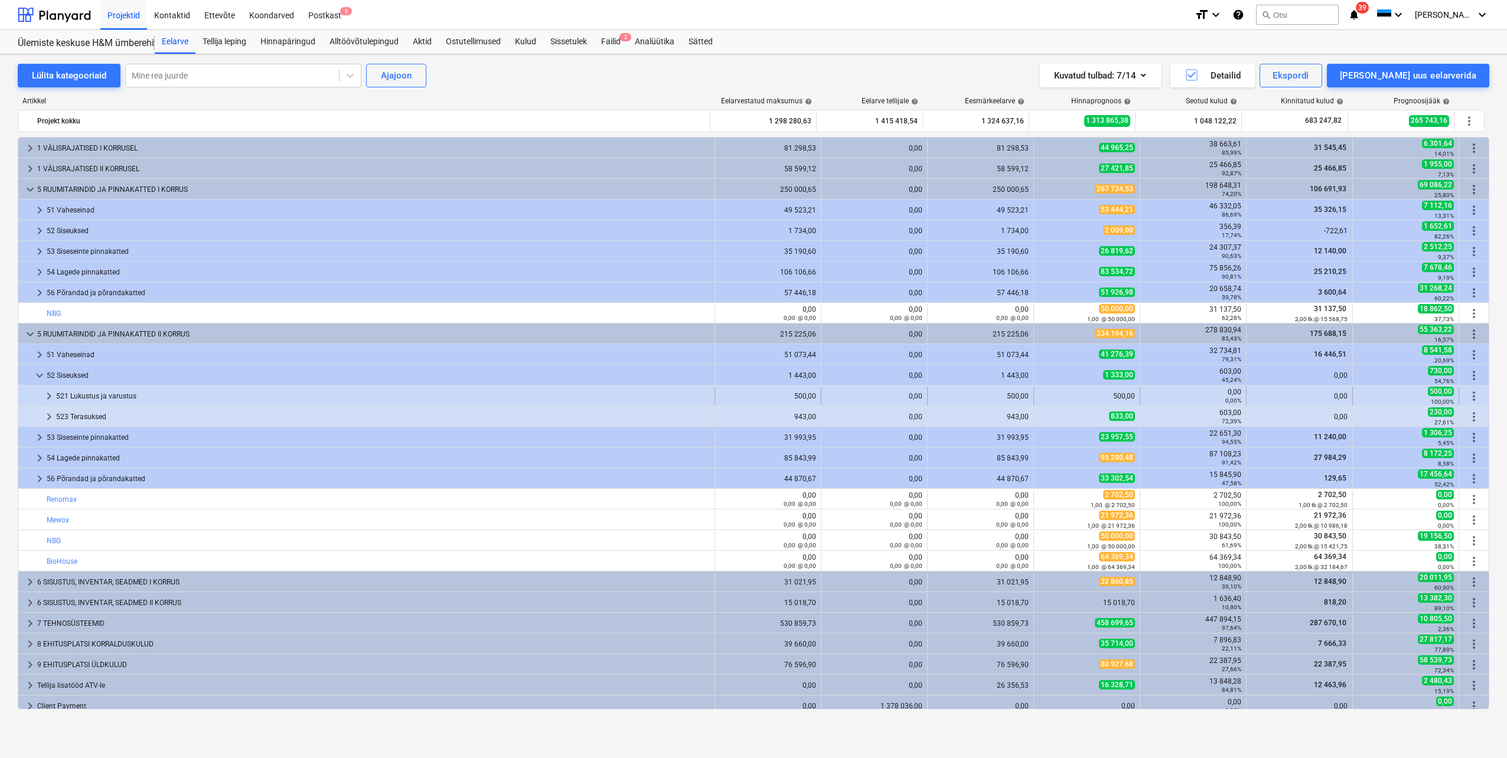
click at [49, 399] on span "keyboard_arrow_right" at bounding box center [49, 396] width 14 height 14
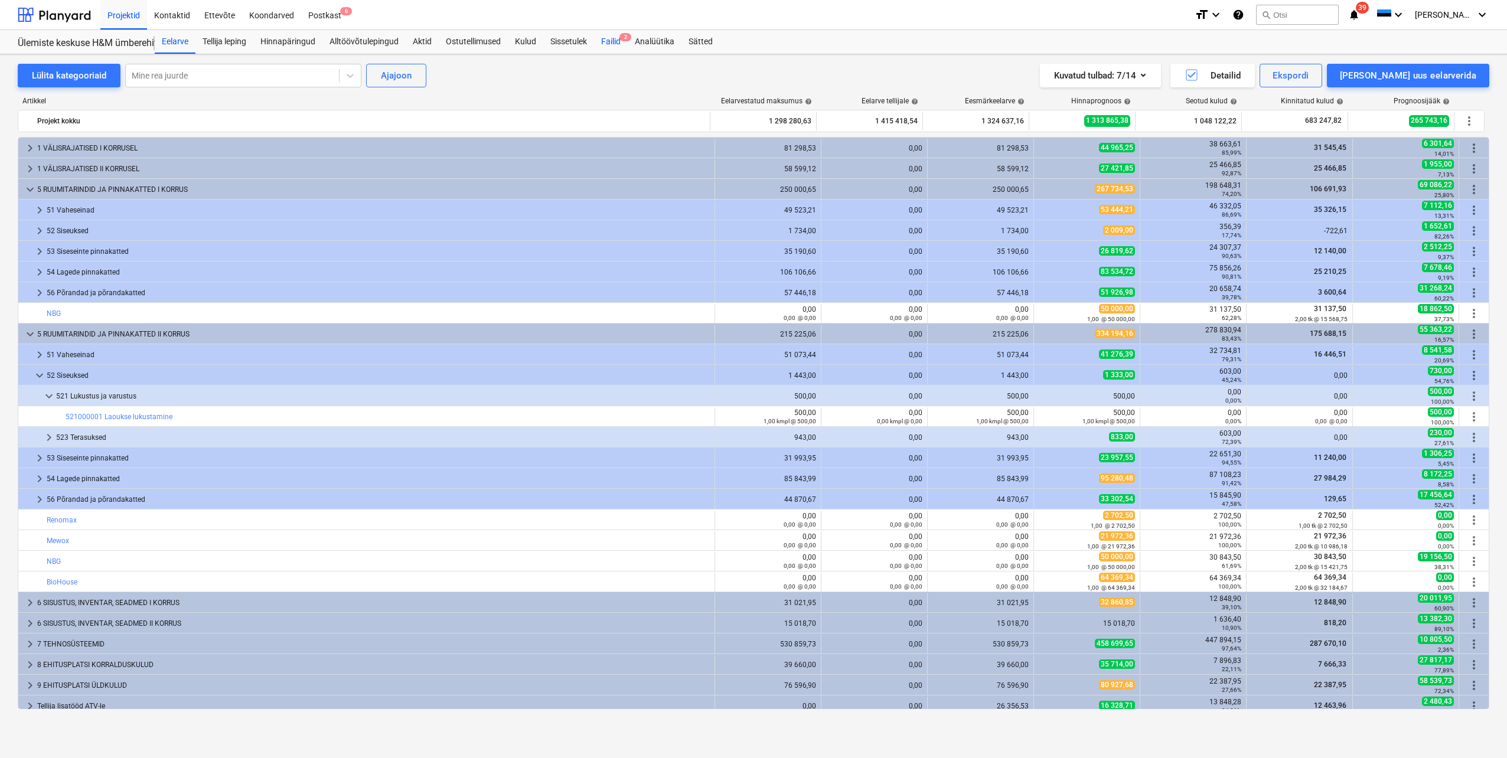
click at [608, 43] on div "Failid 2" at bounding box center [611, 42] width 34 height 24
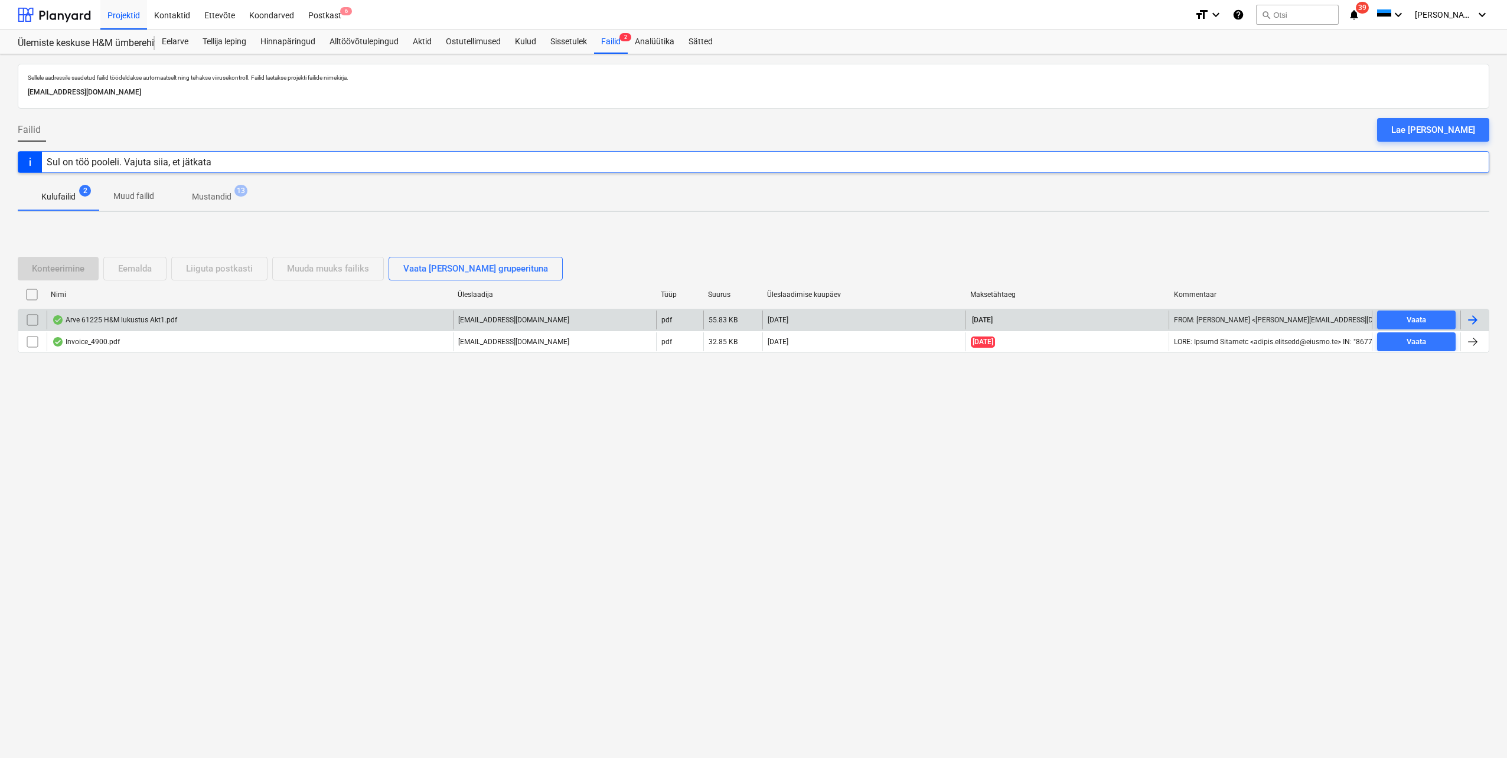
click at [1469, 315] on div at bounding box center [1473, 320] width 14 height 14
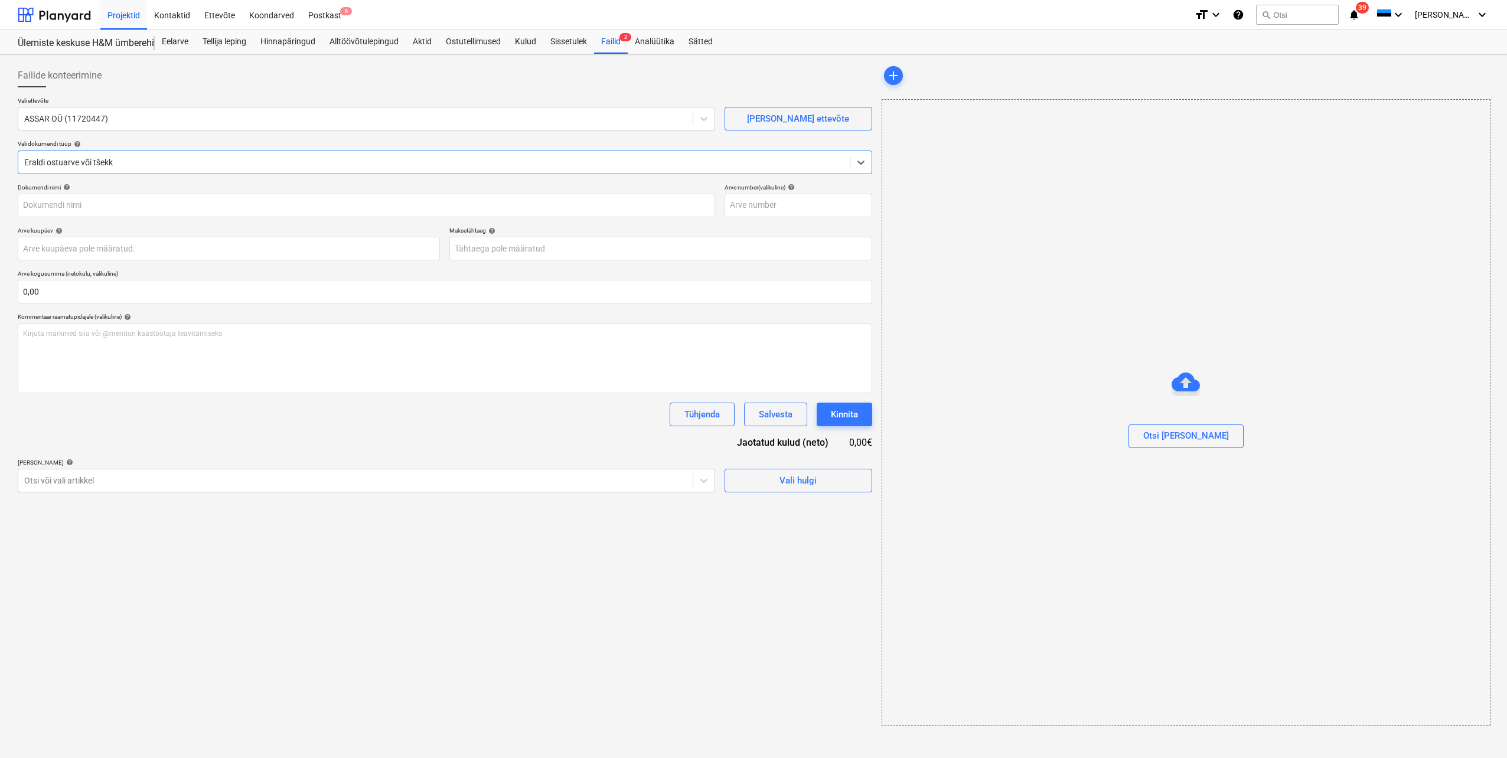
type input "61225"
type input "23 Sep 2025"
type input "23 Oct 2025"
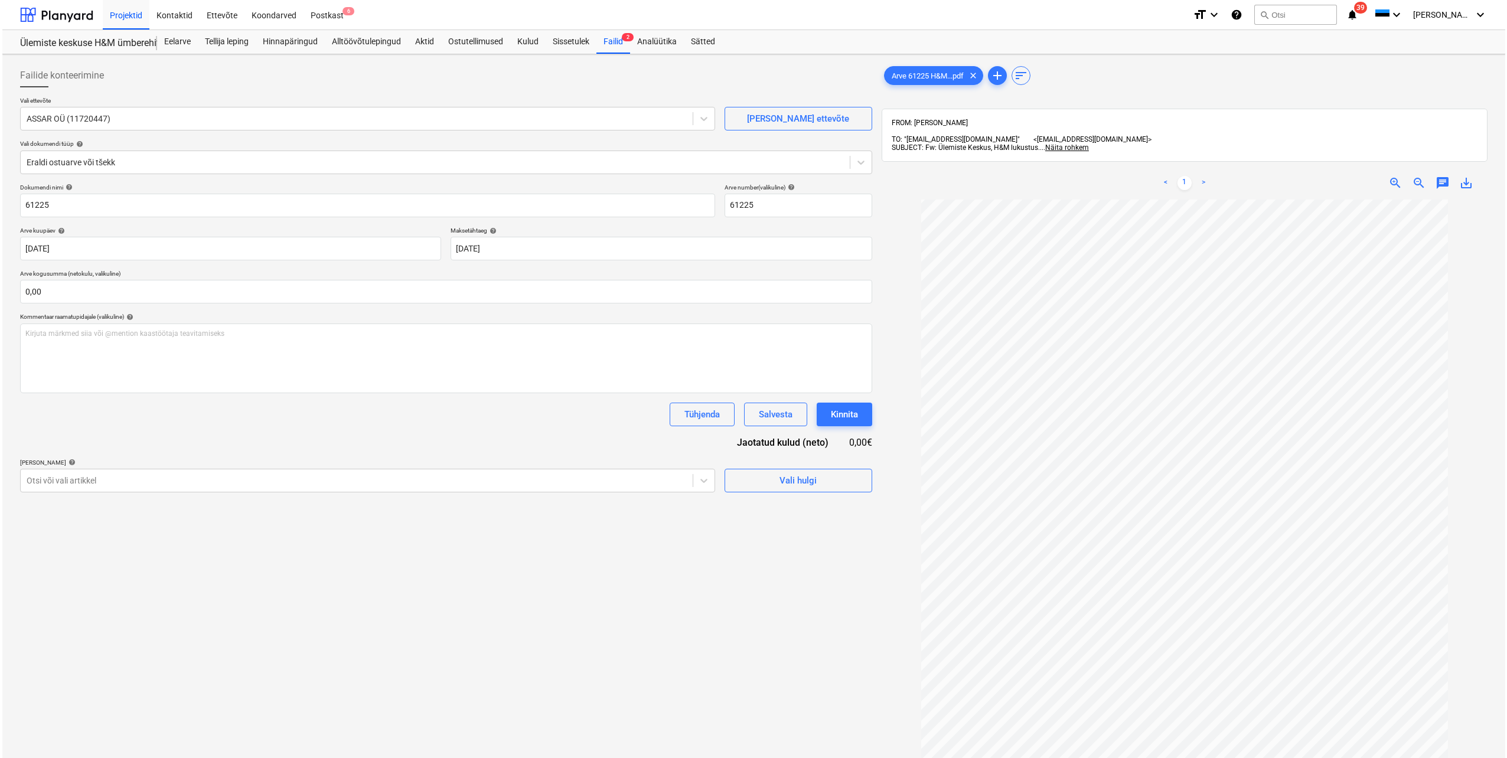
scroll to position [23, 0]
click at [1465, 176] on span "save_alt" at bounding box center [1464, 183] width 14 height 14
click at [179, 41] on div "Eelarve" at bounding box center [175, 42] width 41 height 24
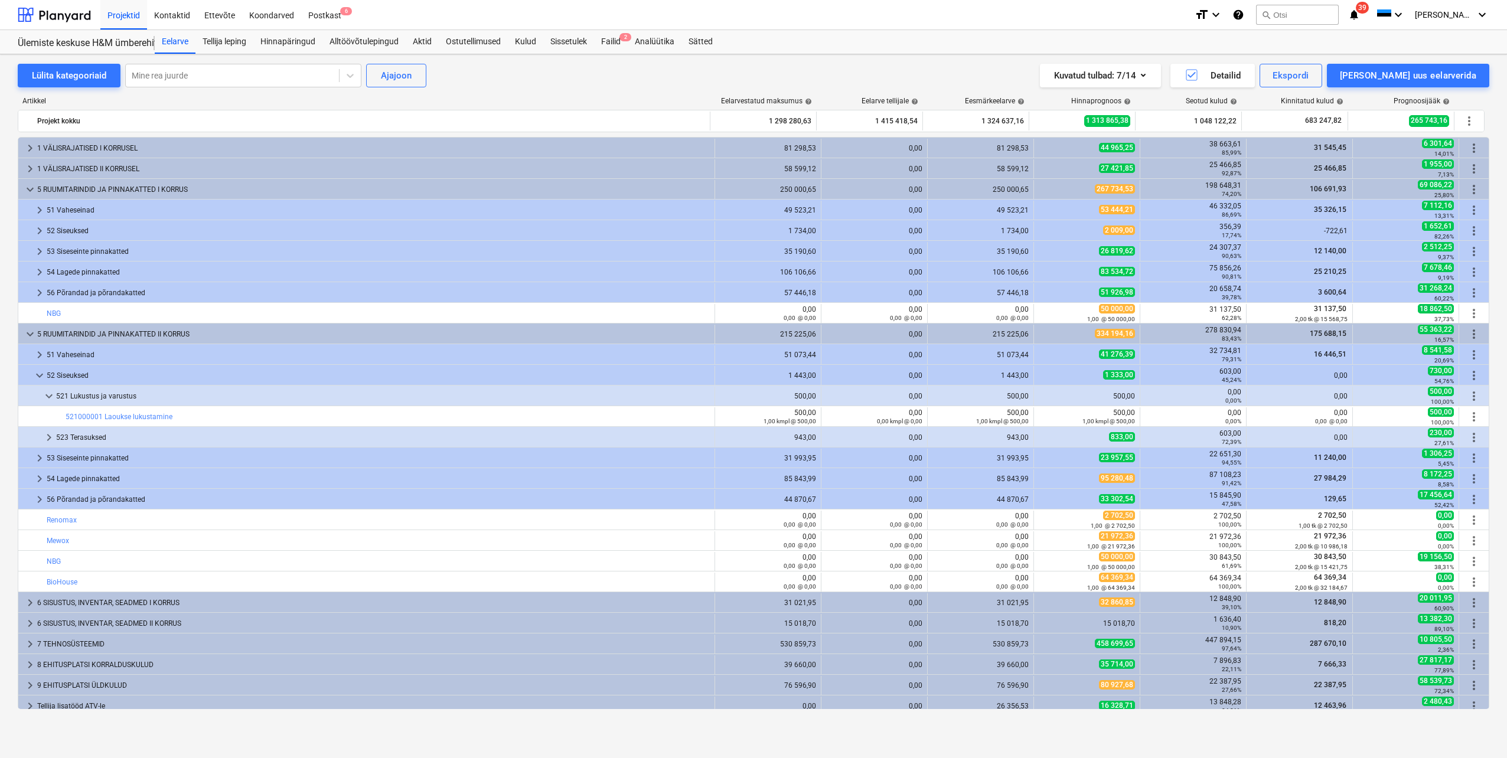
scroll to position [48, 0]
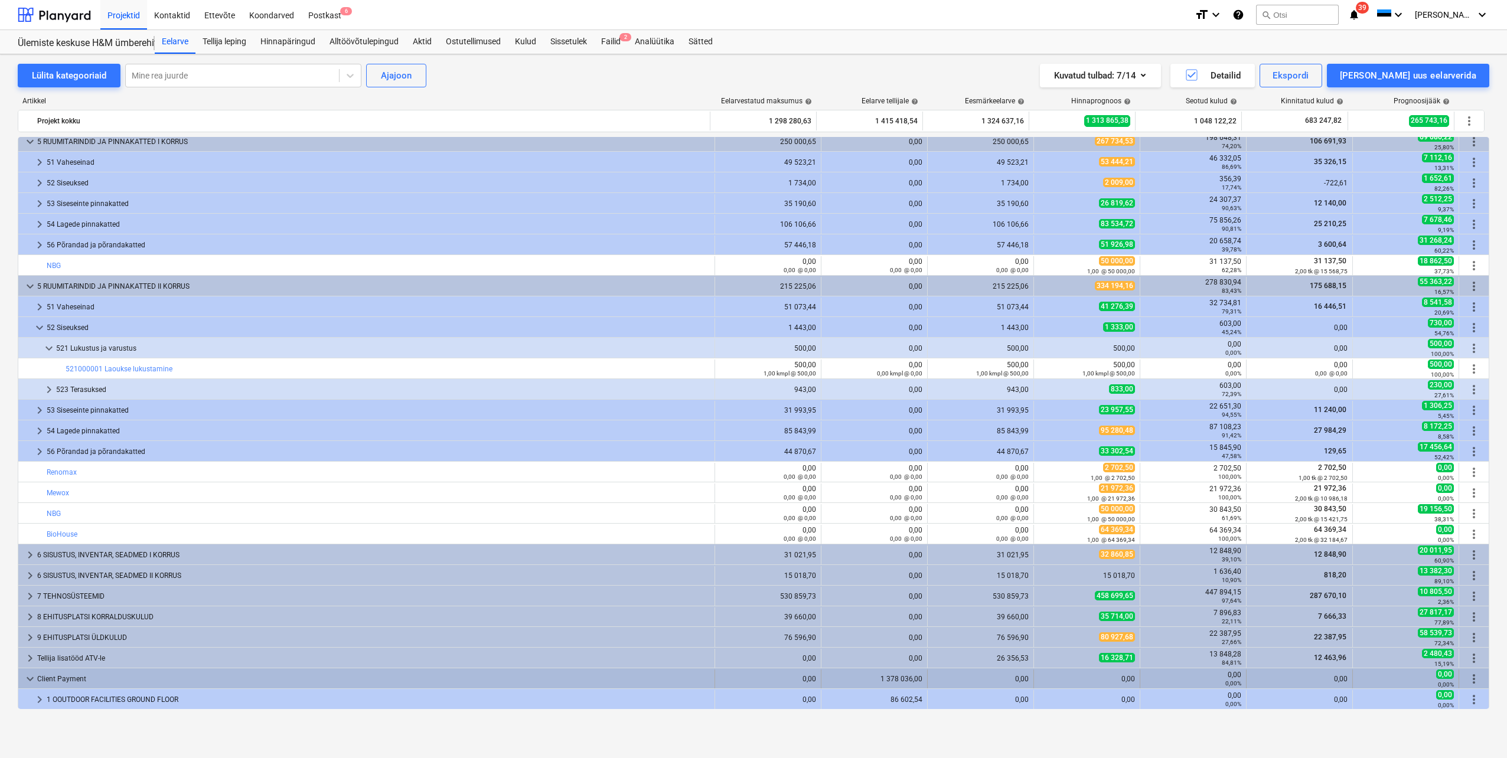
click at [28, 679] on span "keyboard_arrow_down" at bounding box center [30, 679] width 14 height 14
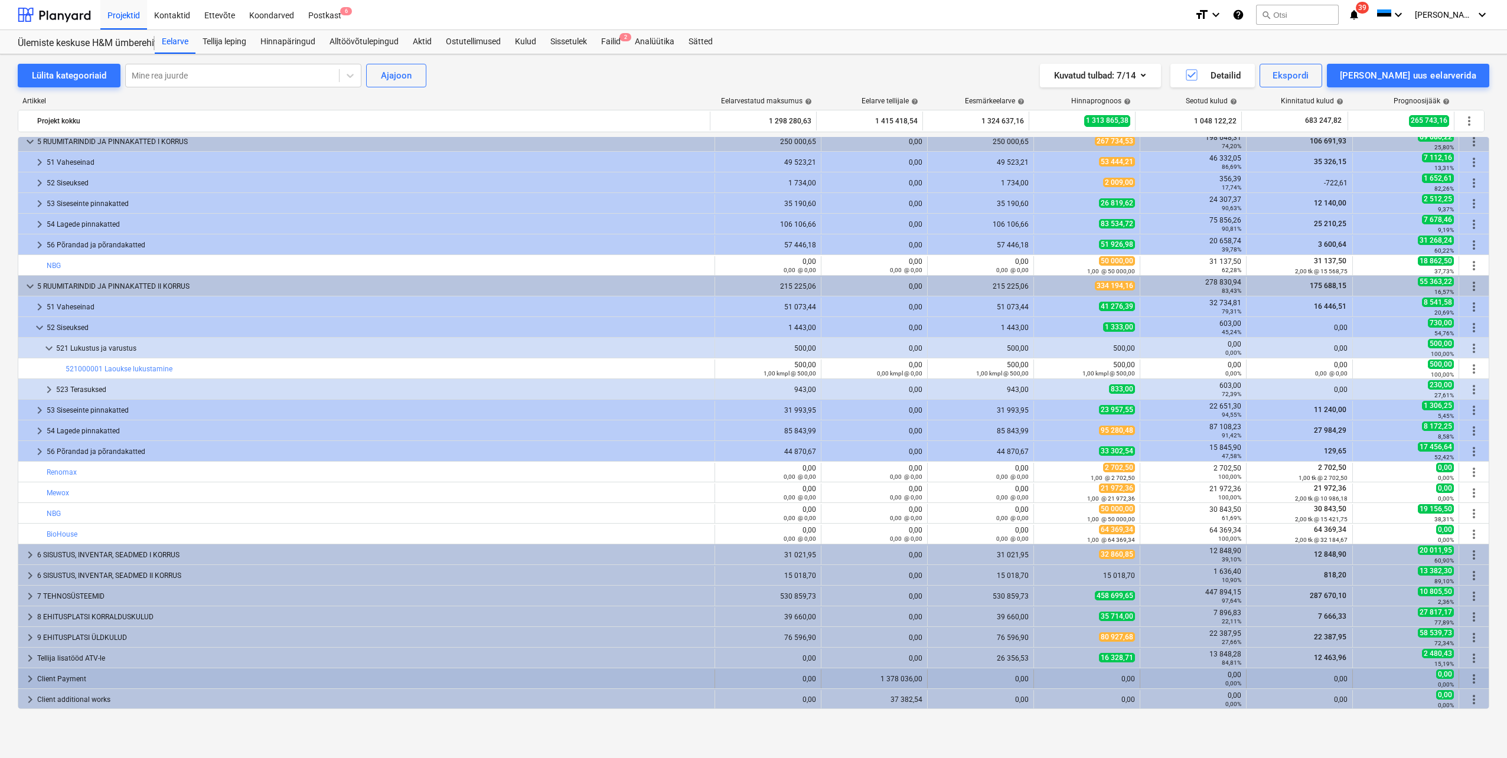
click at [29, 678] on span "keyboard_arrow_right" at bounding box center [30, 679] width 14 height 14
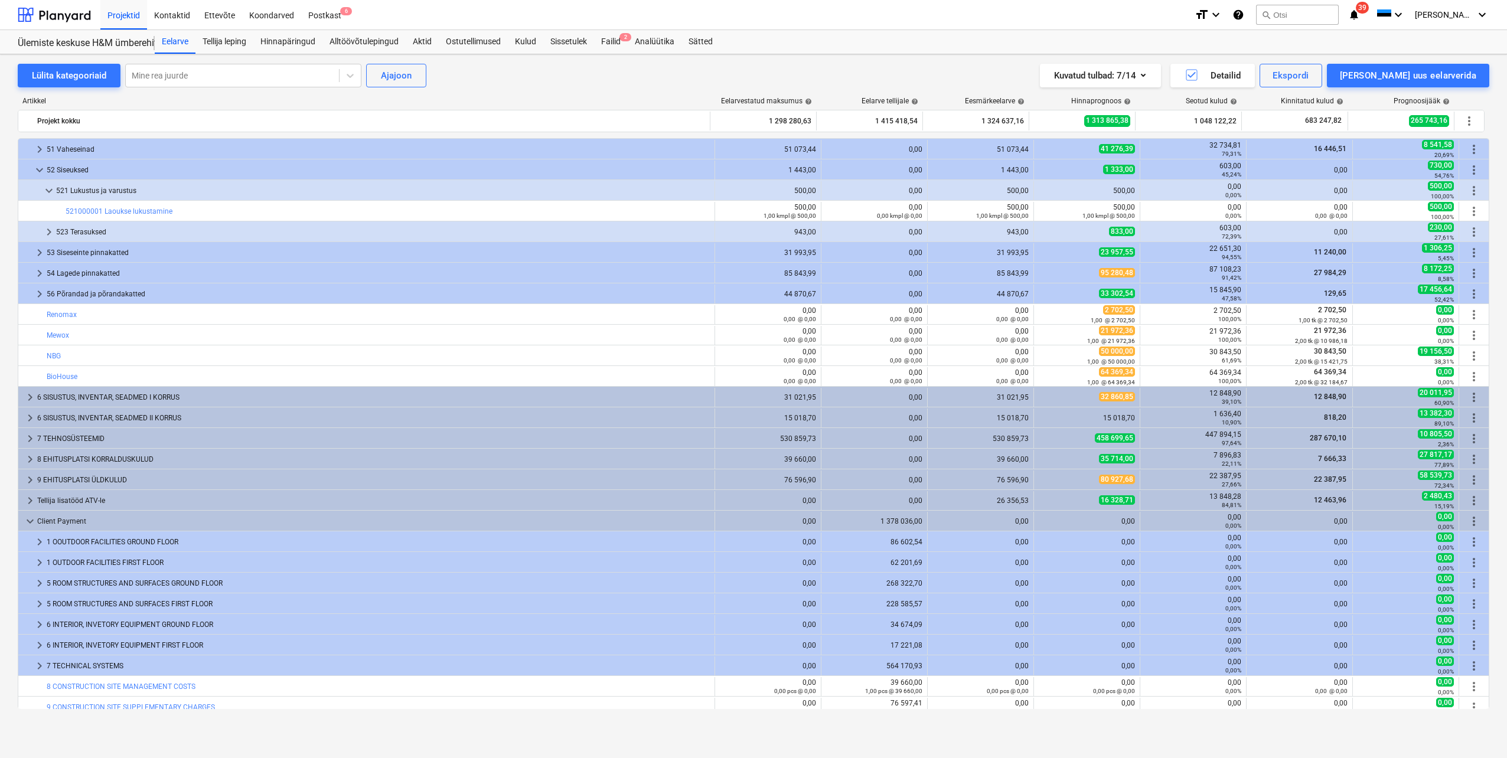
scroll to position [234, 0]
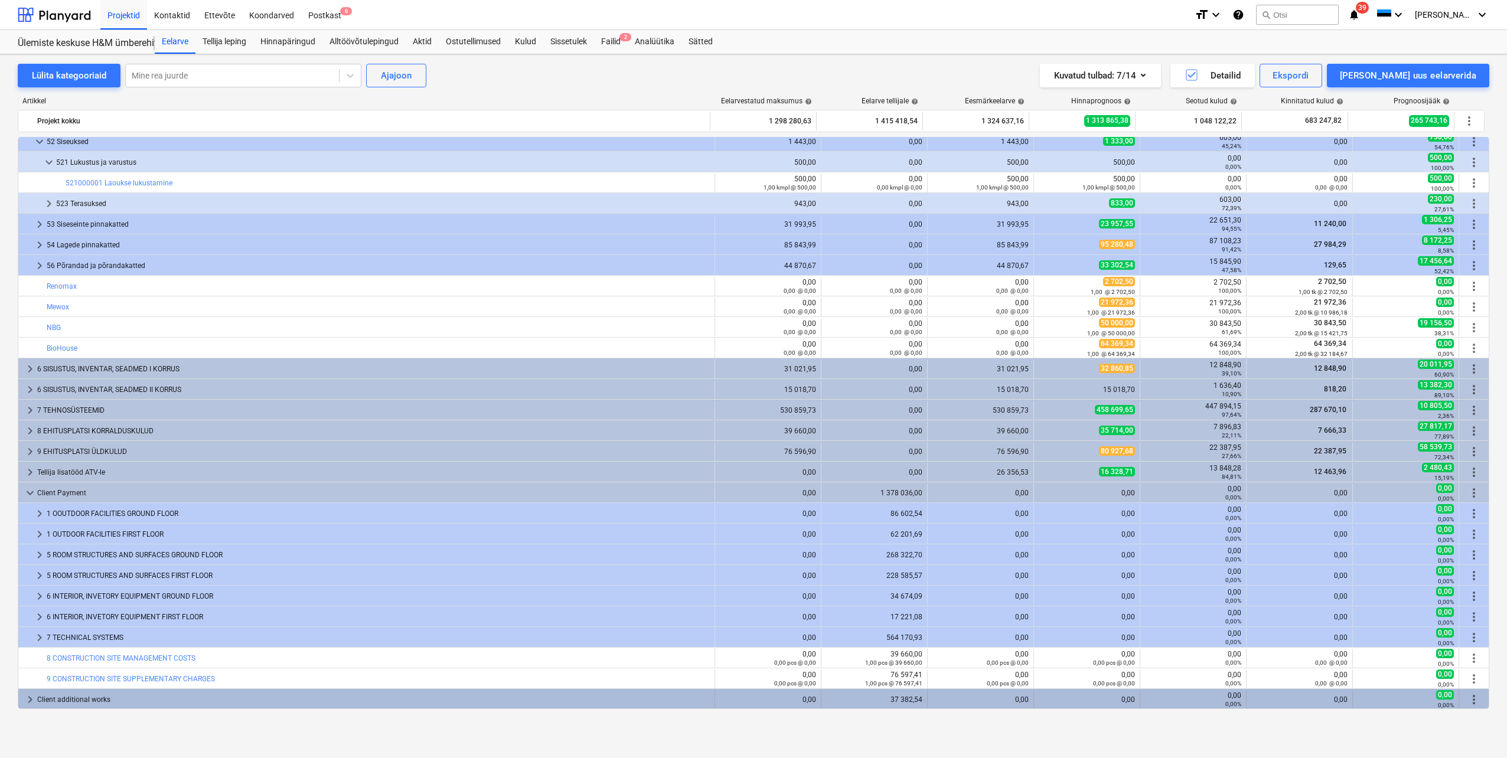
click at [28, 699] on span "keyboard_arrow_right" at bounding box center [30, 700] width 14 height 14
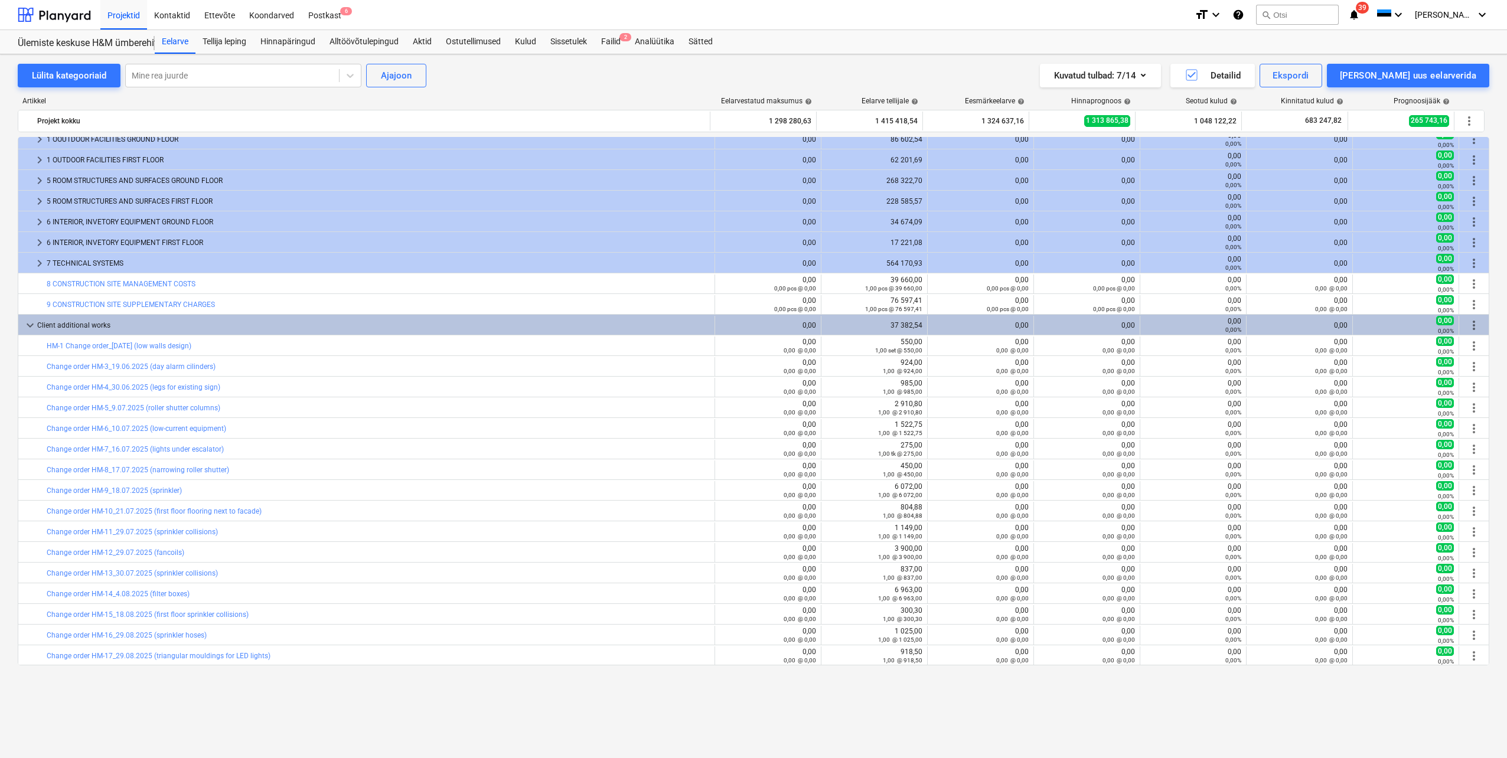
scroll to position [535, 0]
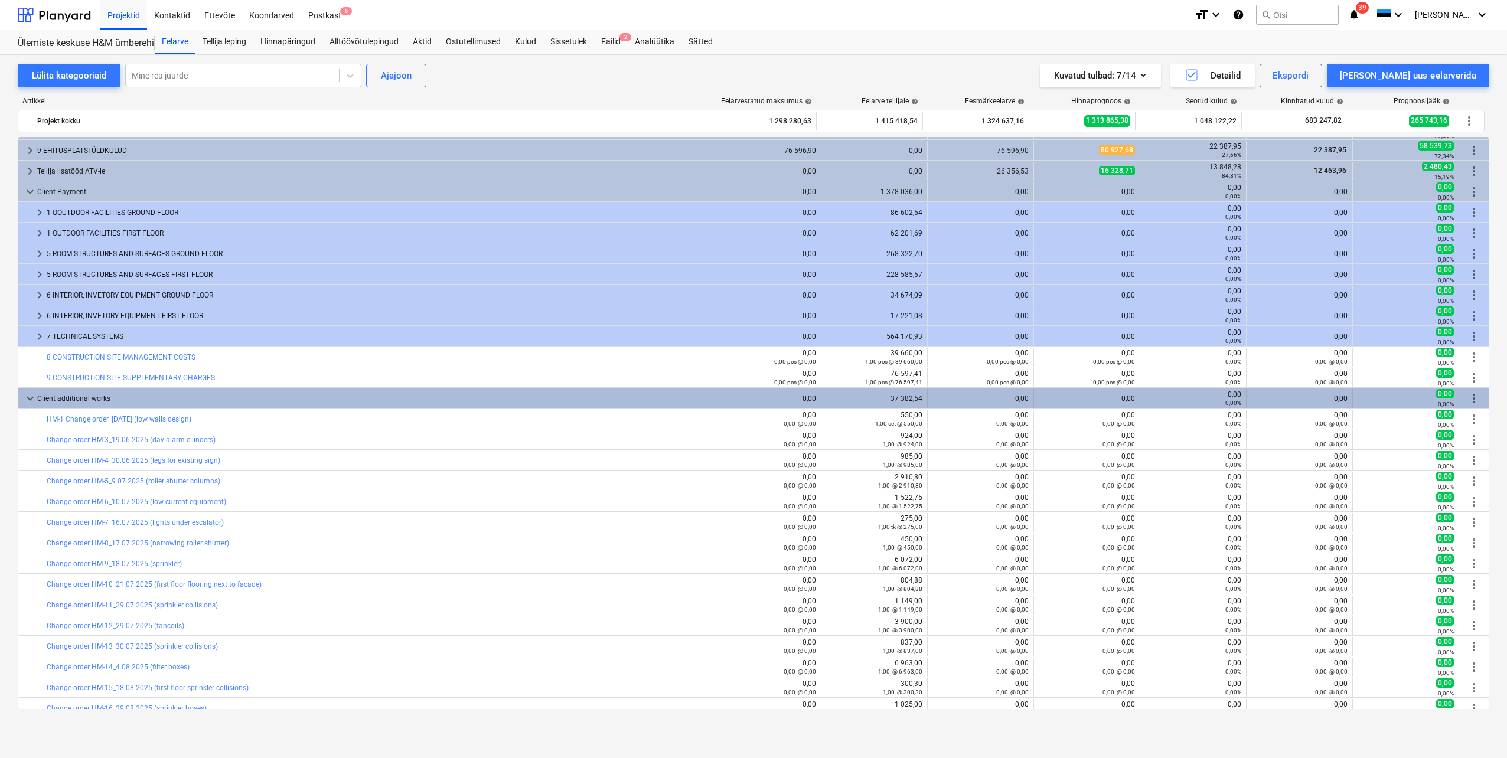
click at [1467, 397] on span "more_vert" at bounding box center [1474, 399] width 14 height 14
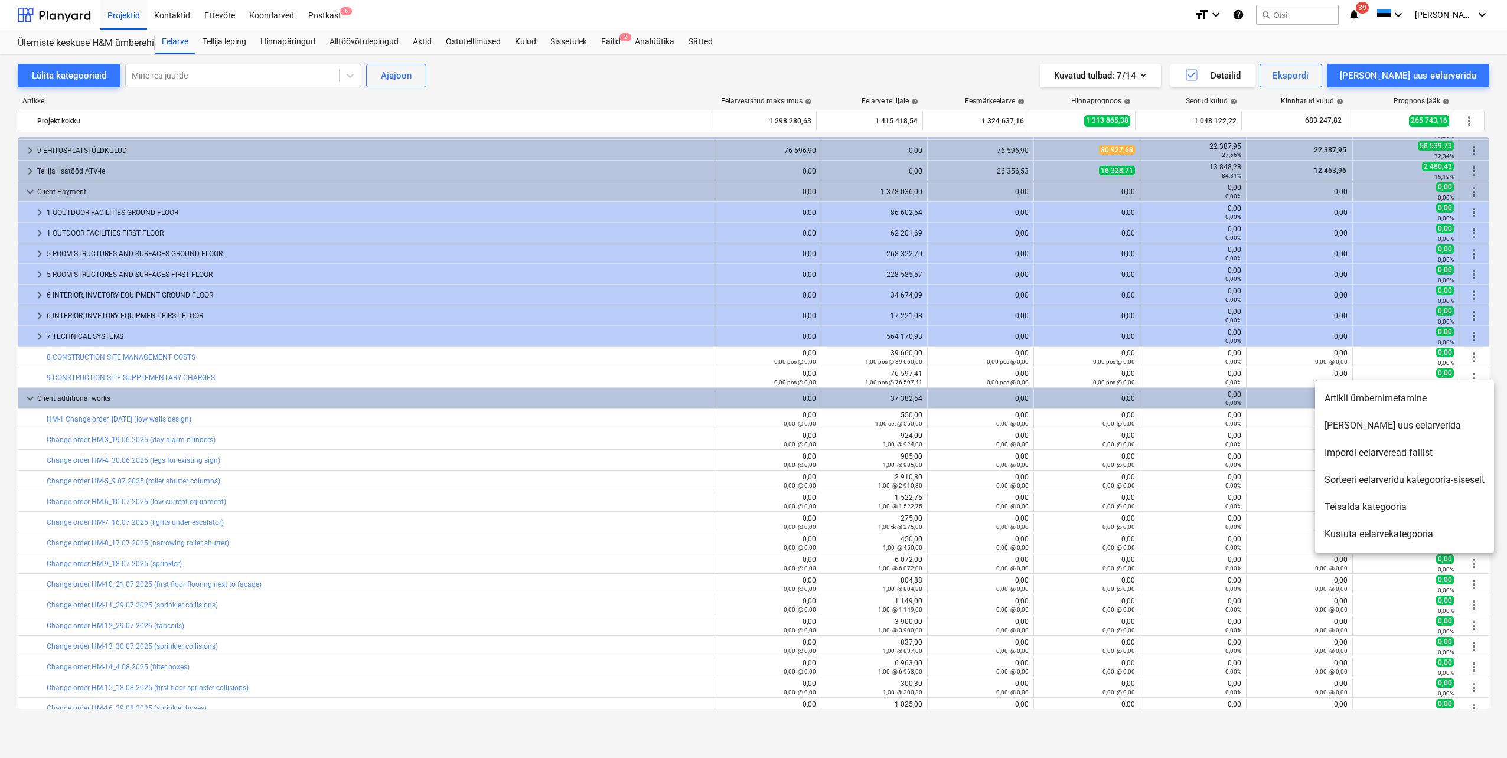
click at [1377, 428] on li "[PERSON_NAME] uus eelarverida" at bounding box center [1404, 425] width 179 height 27
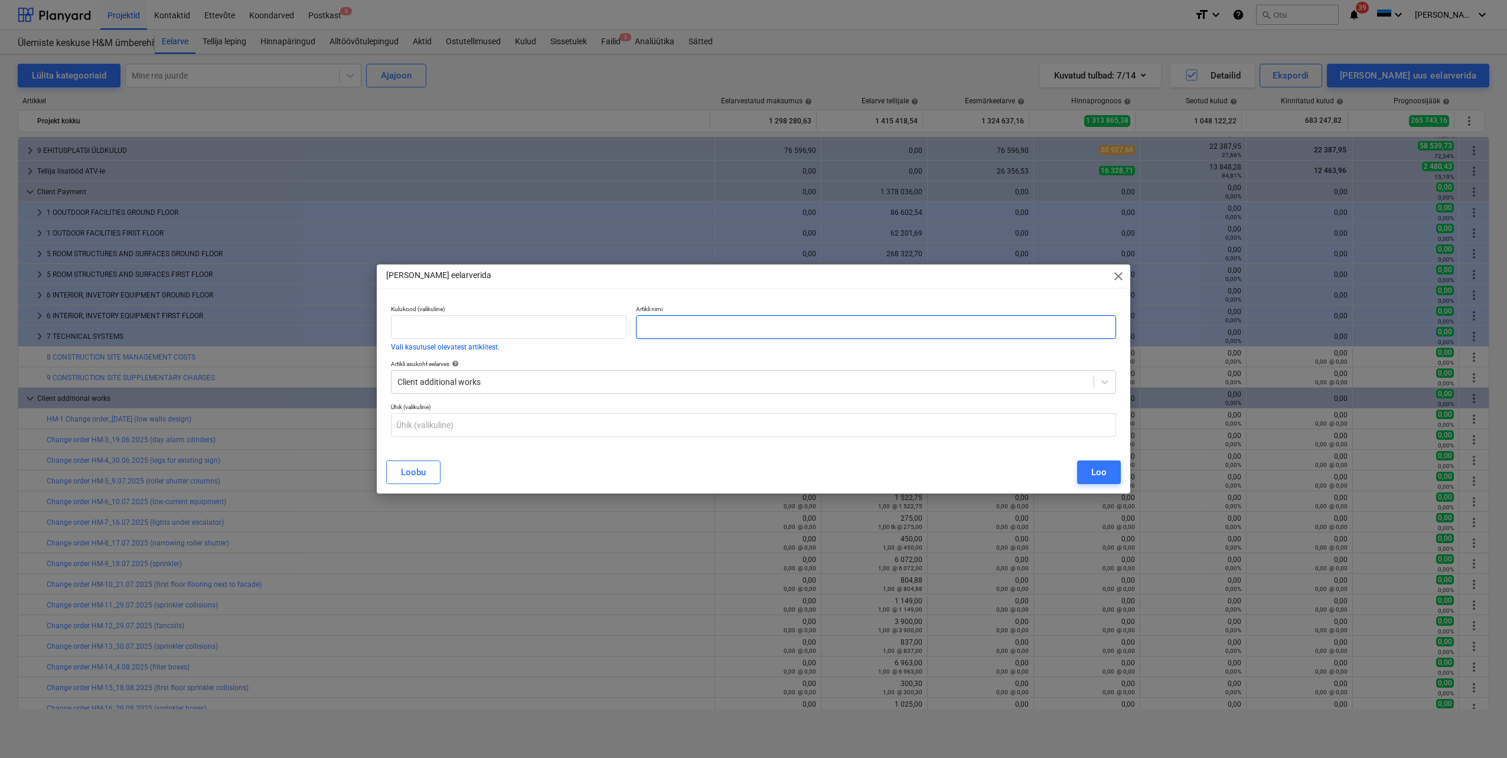
click at [669, 325] on input "text" at bounding box center [876, 327] width 480 height 24
paste input "Change order HM-29_18.09.2025 (lock cilinders)"
type input "Change order HM-29_18.09.2025 (lock cilinders)"
click at [1098, 475] on div "Loo" at bounding box center [1098, 472] width 15 height 15
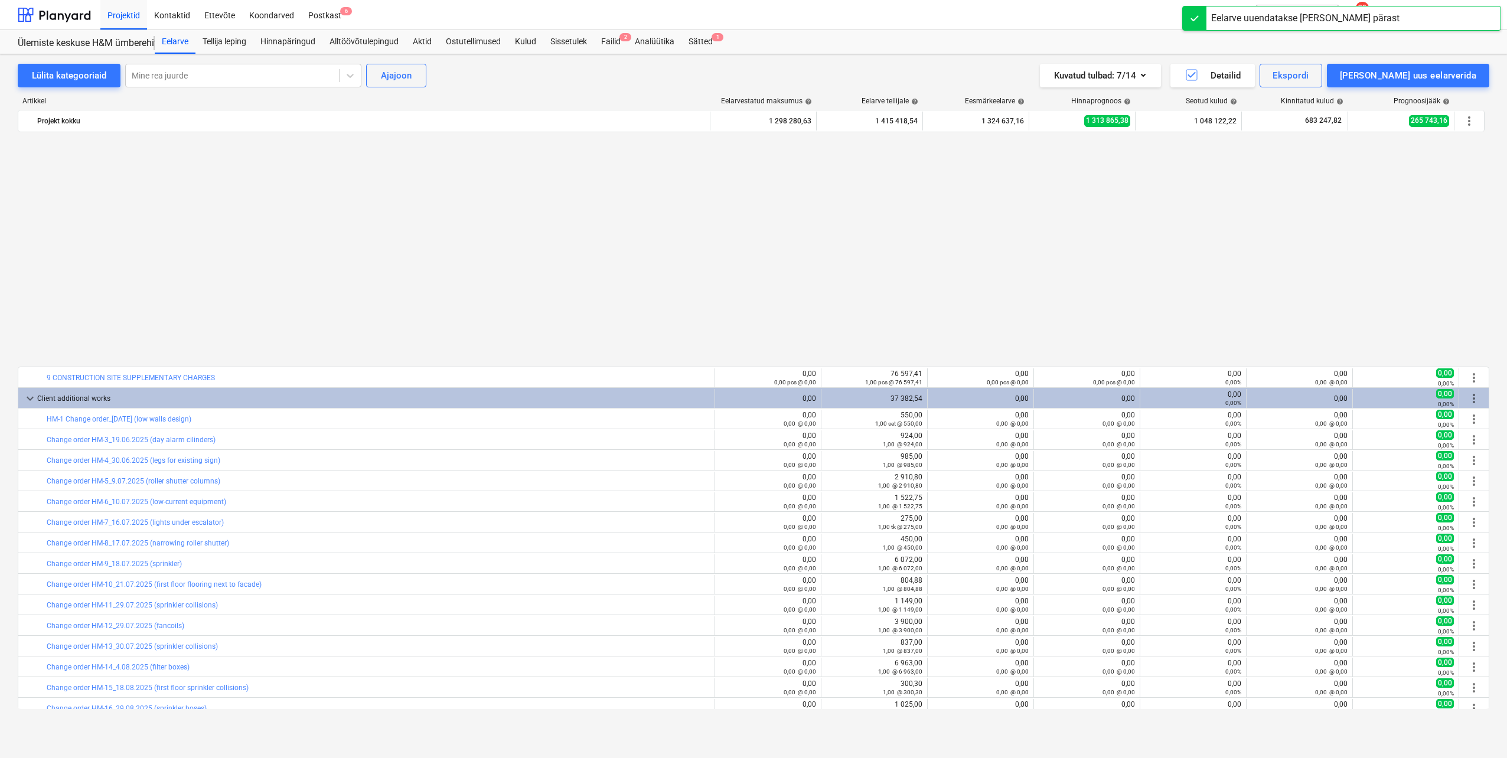
scroll to position [792, 0]
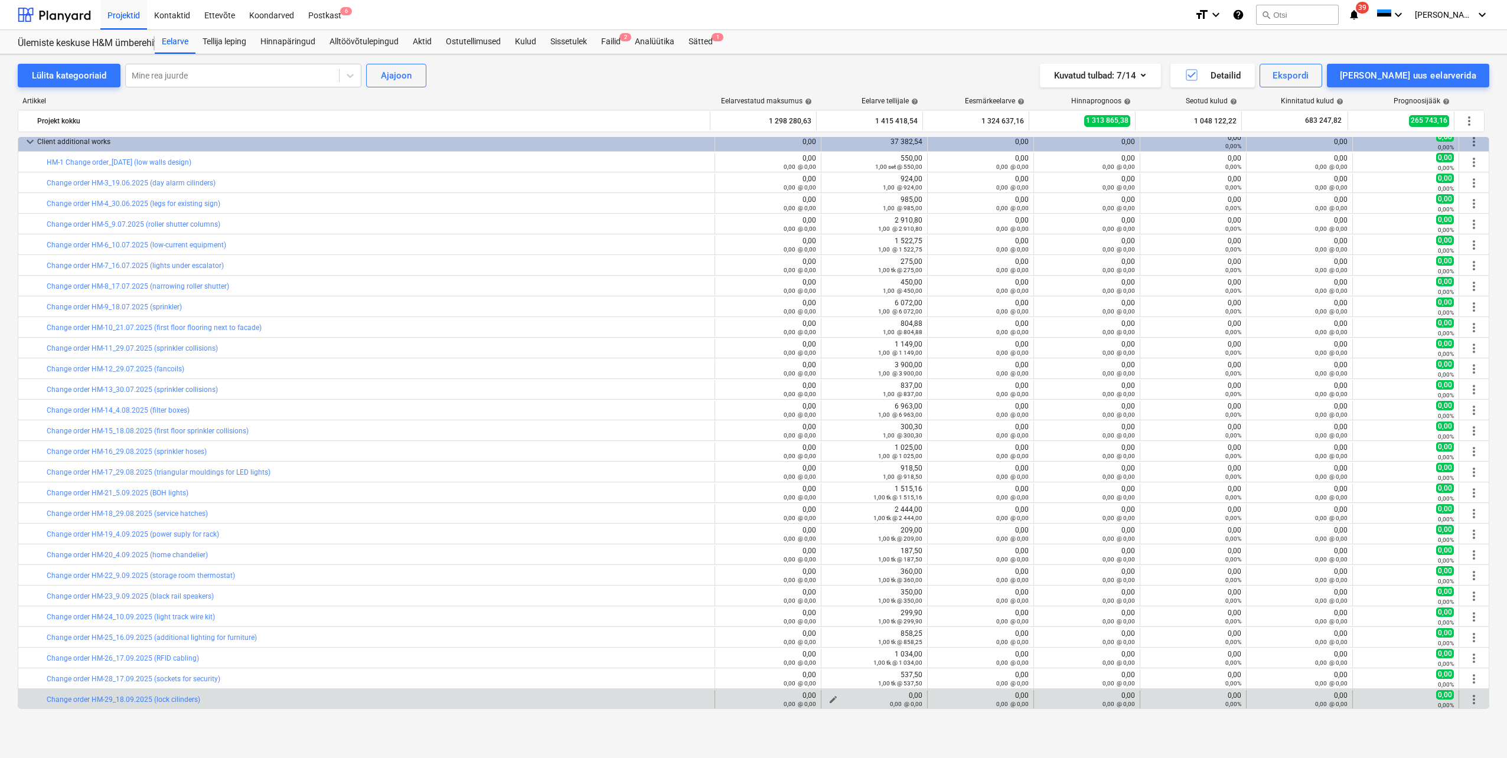
click at [829, 698] on span "edit" at bounding box center [833, 699] width 9 height 9
click at [995, 631] on input "text" at bounding box center [1007, 633] width 82 height 24
type input "tk"
type input "1"
type input "1,00"
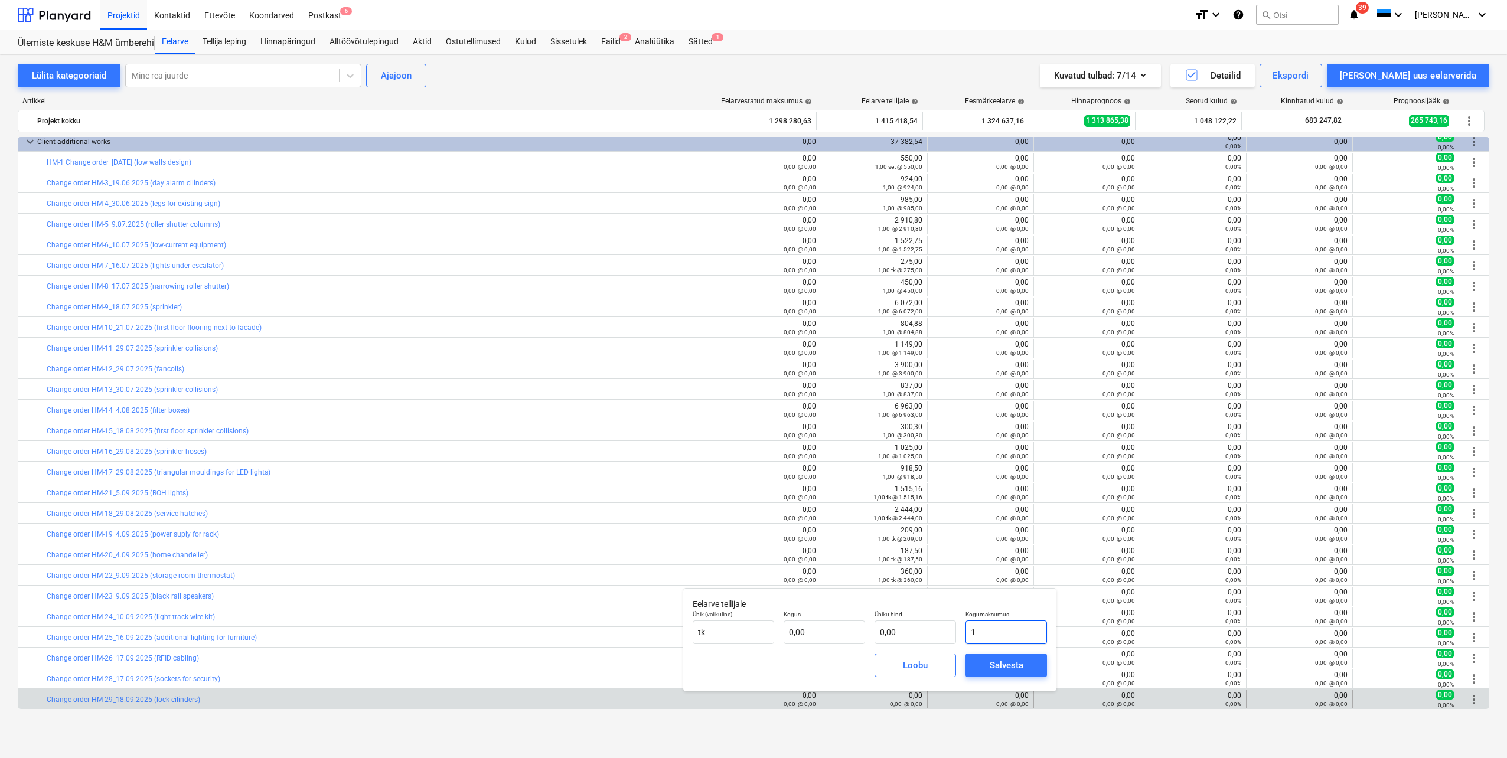
type input "1,00"
type input "10"
type input "10,00"
type input "105"
type input "105,00"
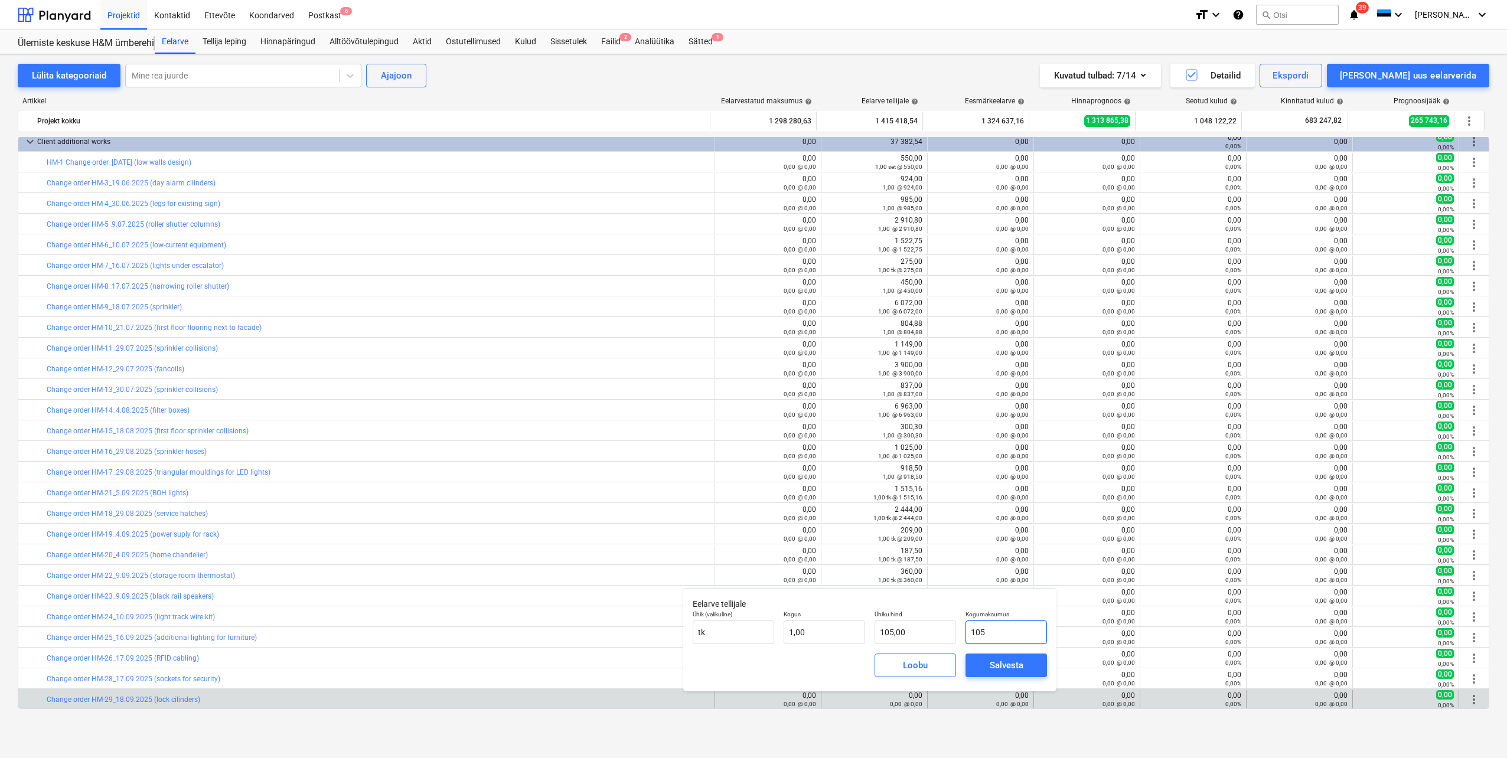
type input "1058"
type input "1 058,00"
type input "1058,1"
type input "1 058,10"
type input "1058,11"
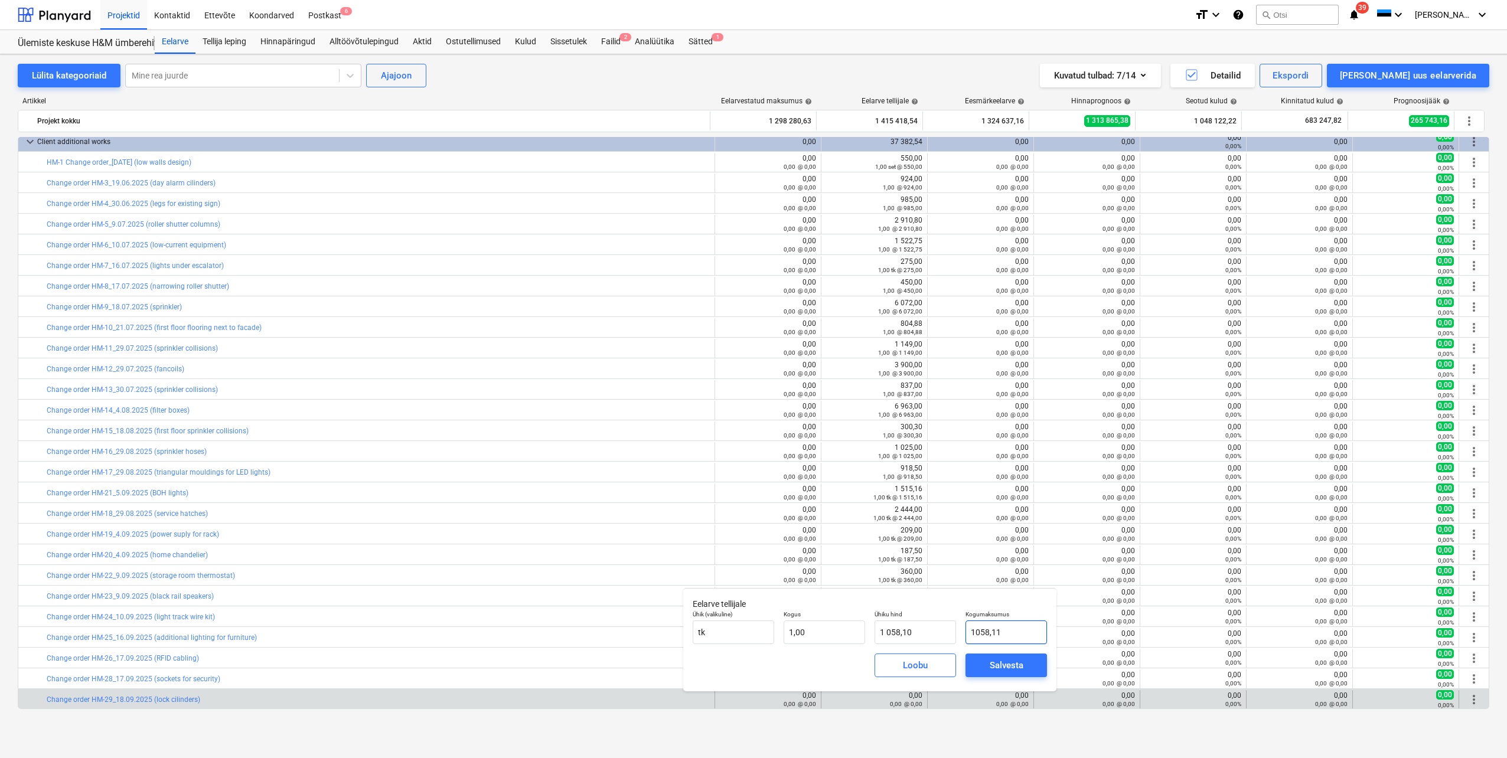
type input "1 058,11"
click at [993, 666] on div "Salvesta" at bounding box center [1007, 665] width 34 height 15
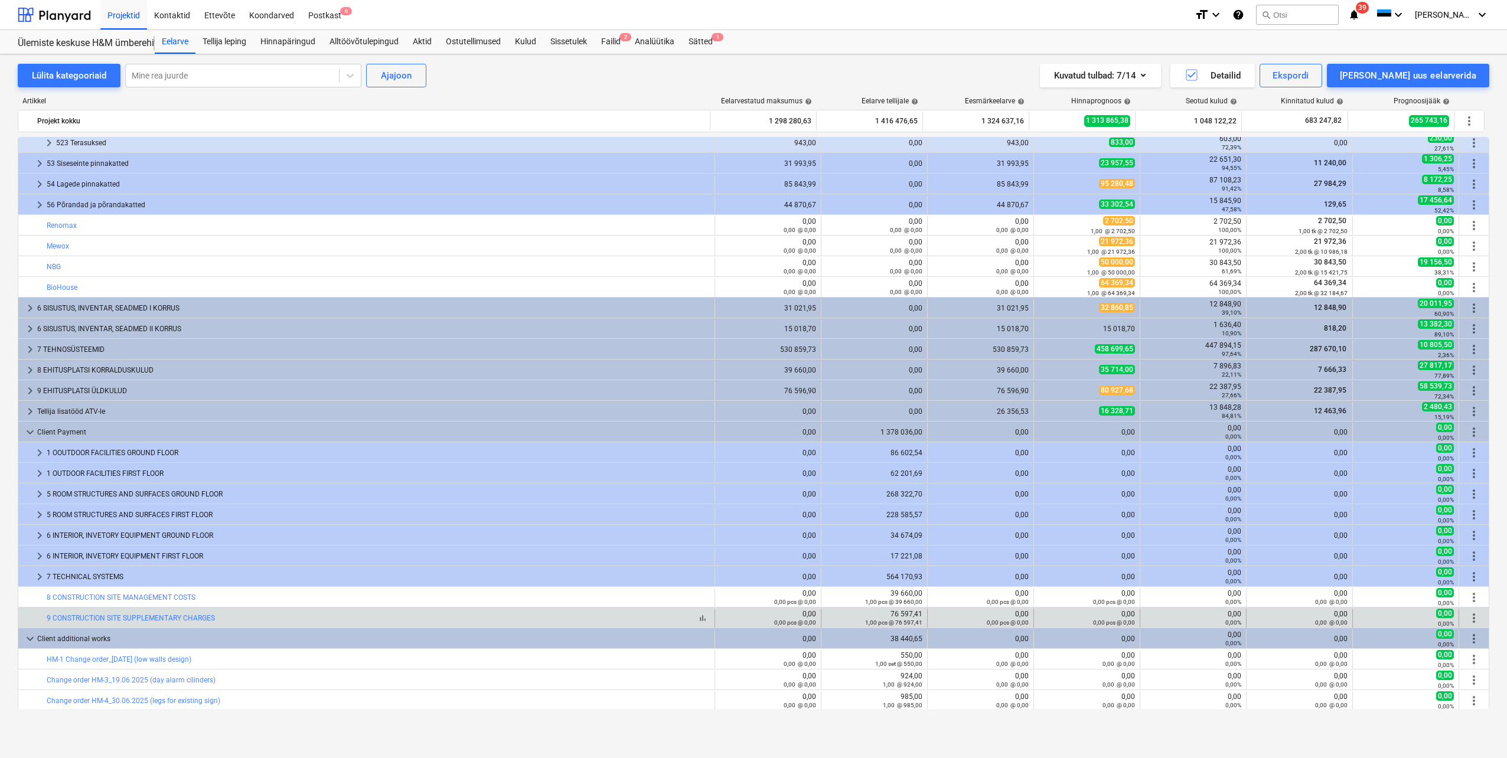
scroll to position [379, 0]
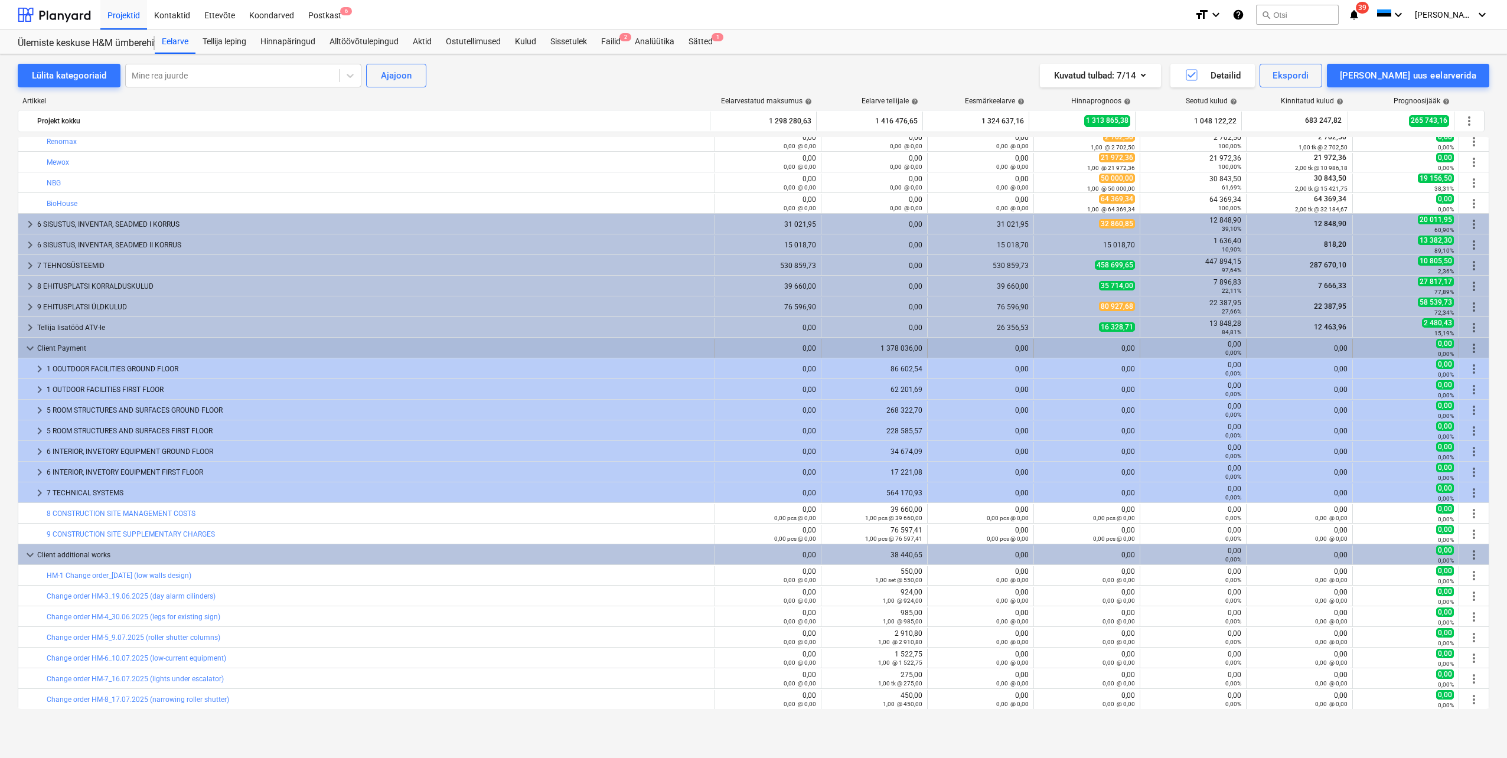
click at [30, 347] on span "keyboard_arrow_down" at bounding box center [30, 348] width 14 height 14
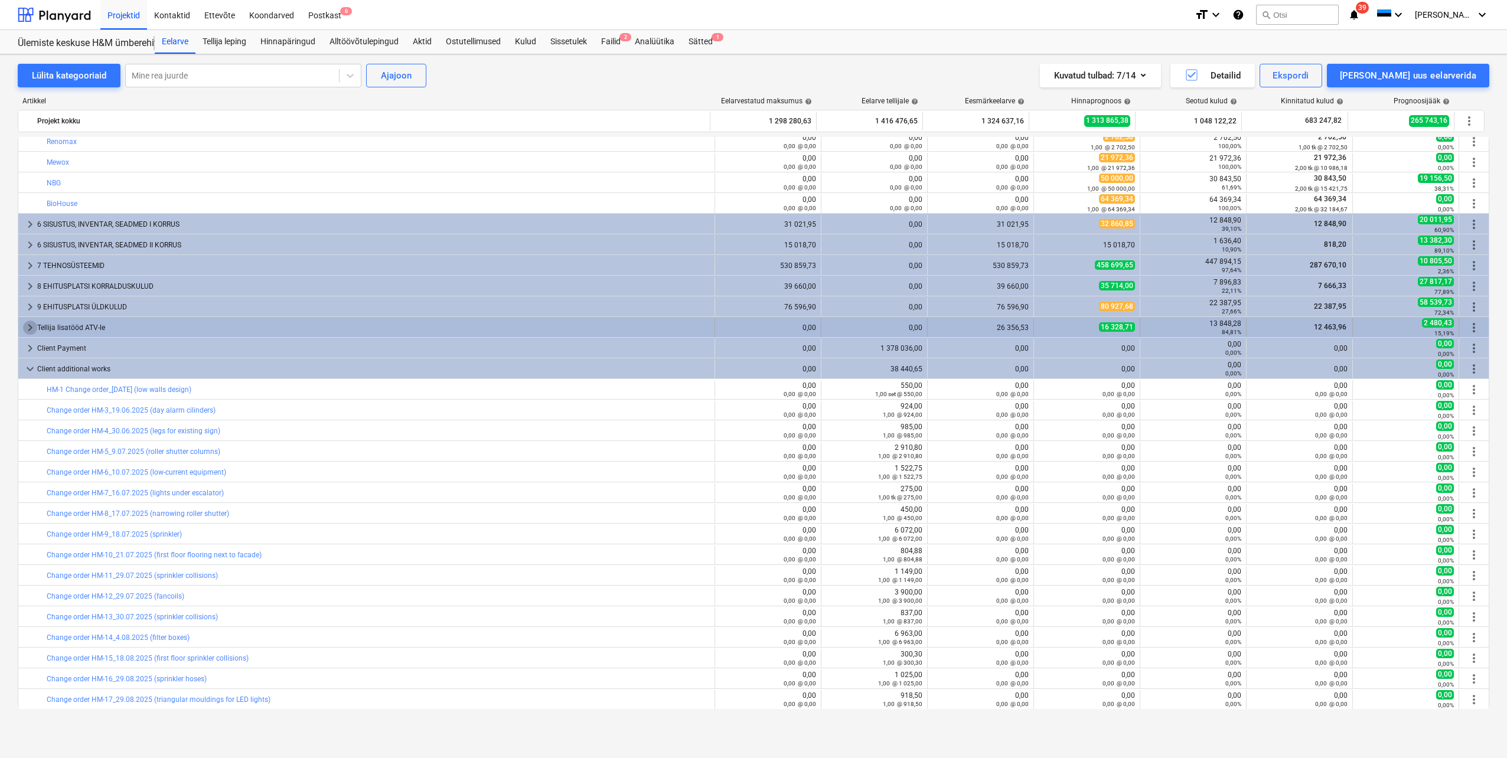
click at [28, 327] on span "keyboard_arrow_right" at bounding box center [30, 328] width 14 height 14
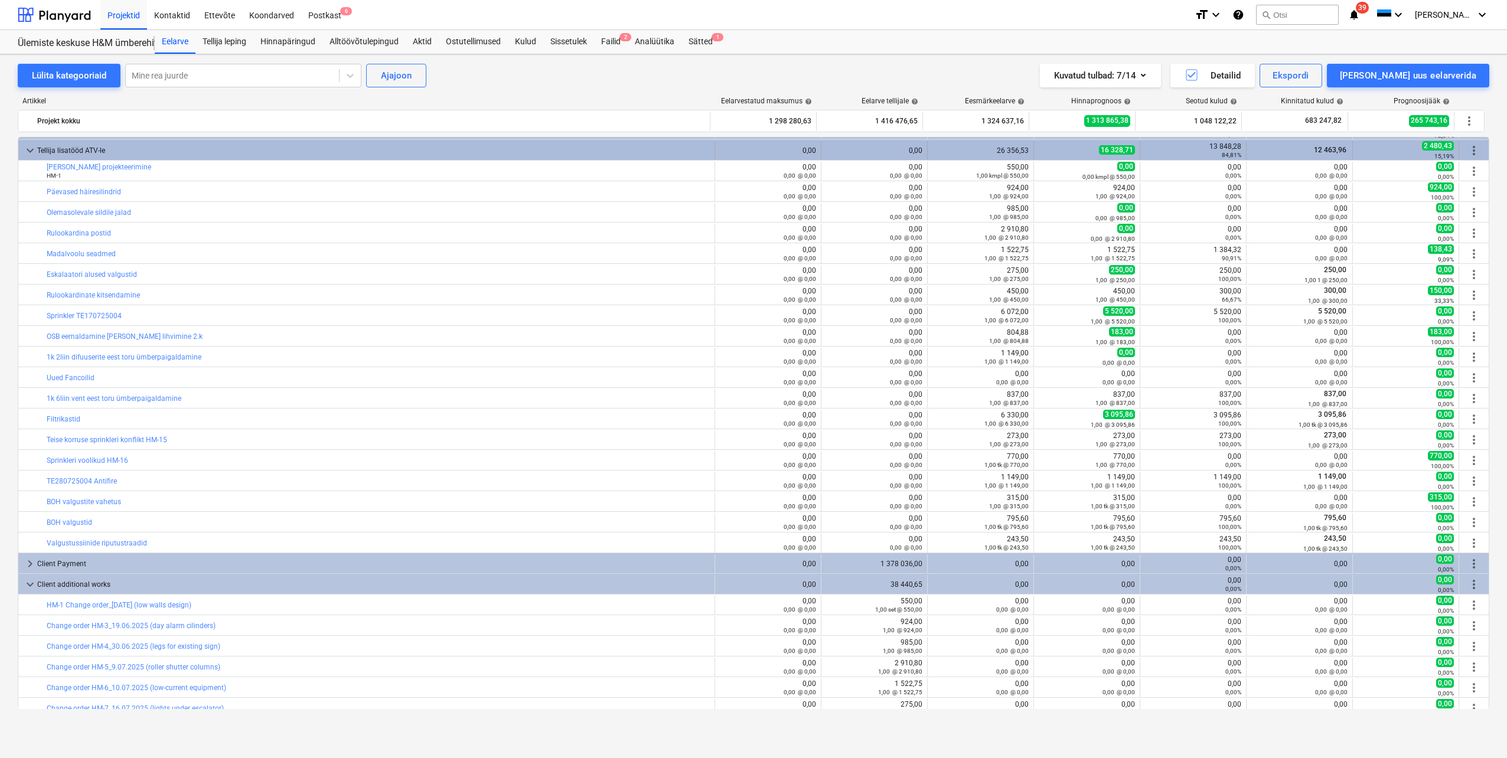
scroll to position [497, 0]
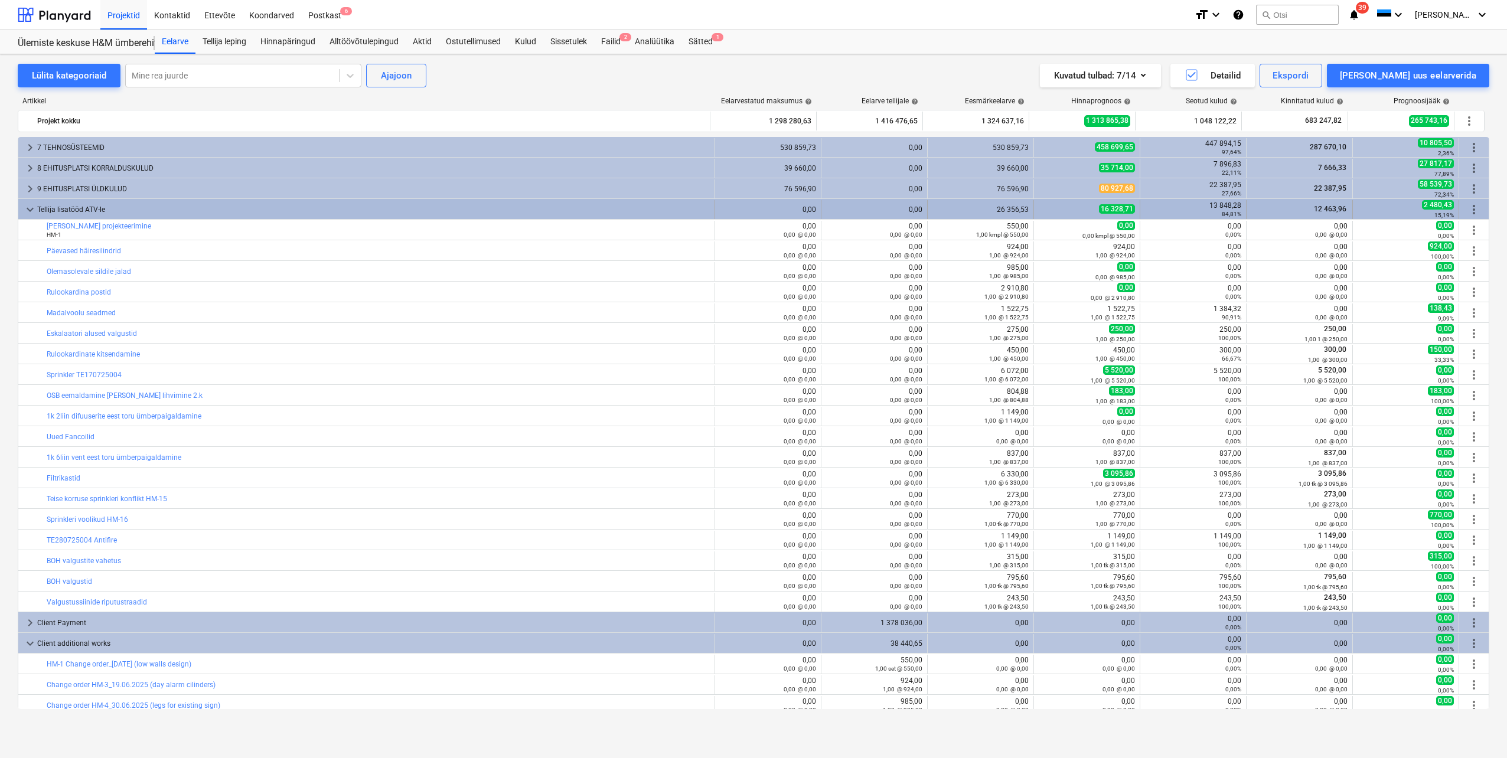
click at [1469, 213] on span "more_vert" at bounding box center [1474, 210] width 14 height 14
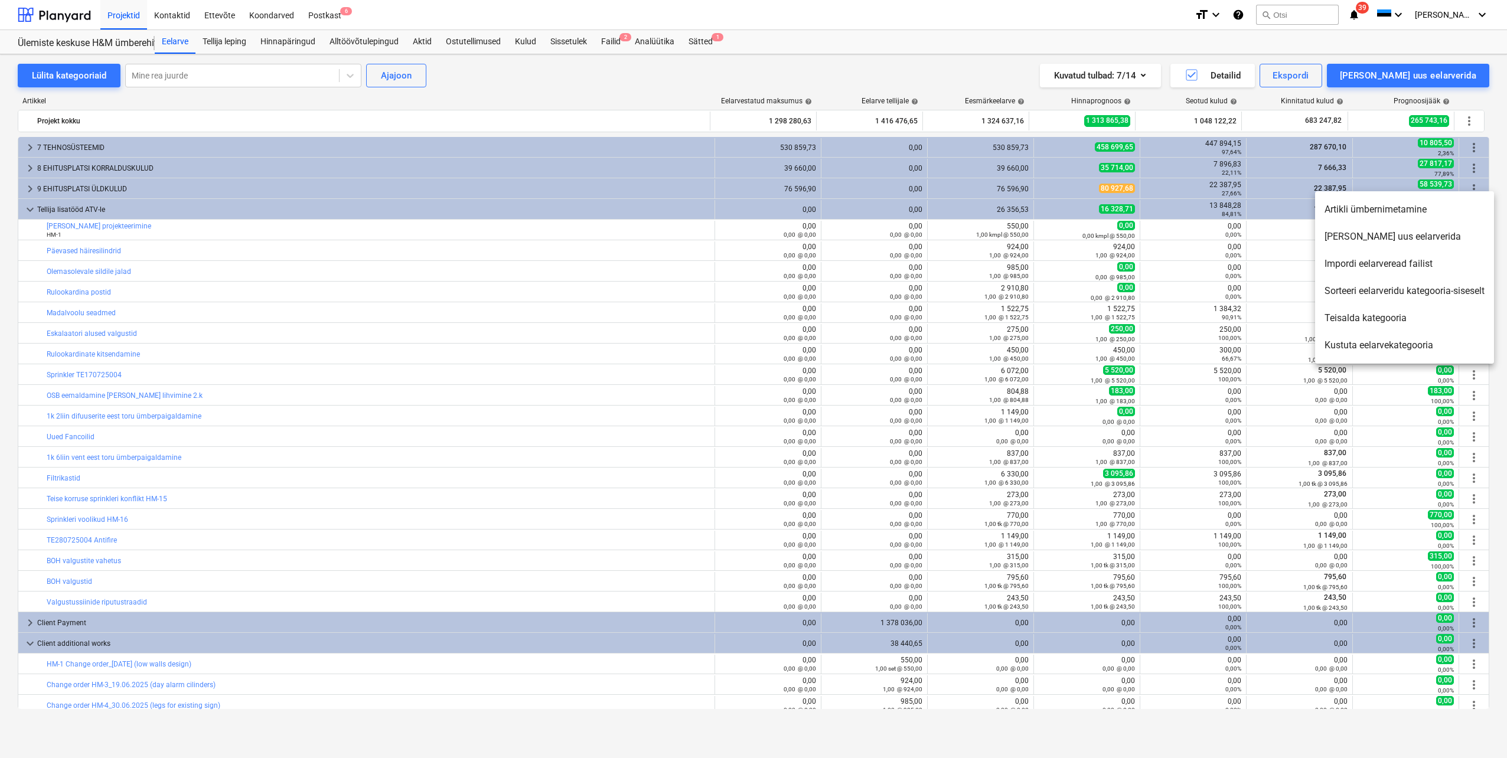
click at [1377, 238] on li "[PERSON_NAME] uus eelarverida" at bounding box center [1404, 236] width 179 height 27
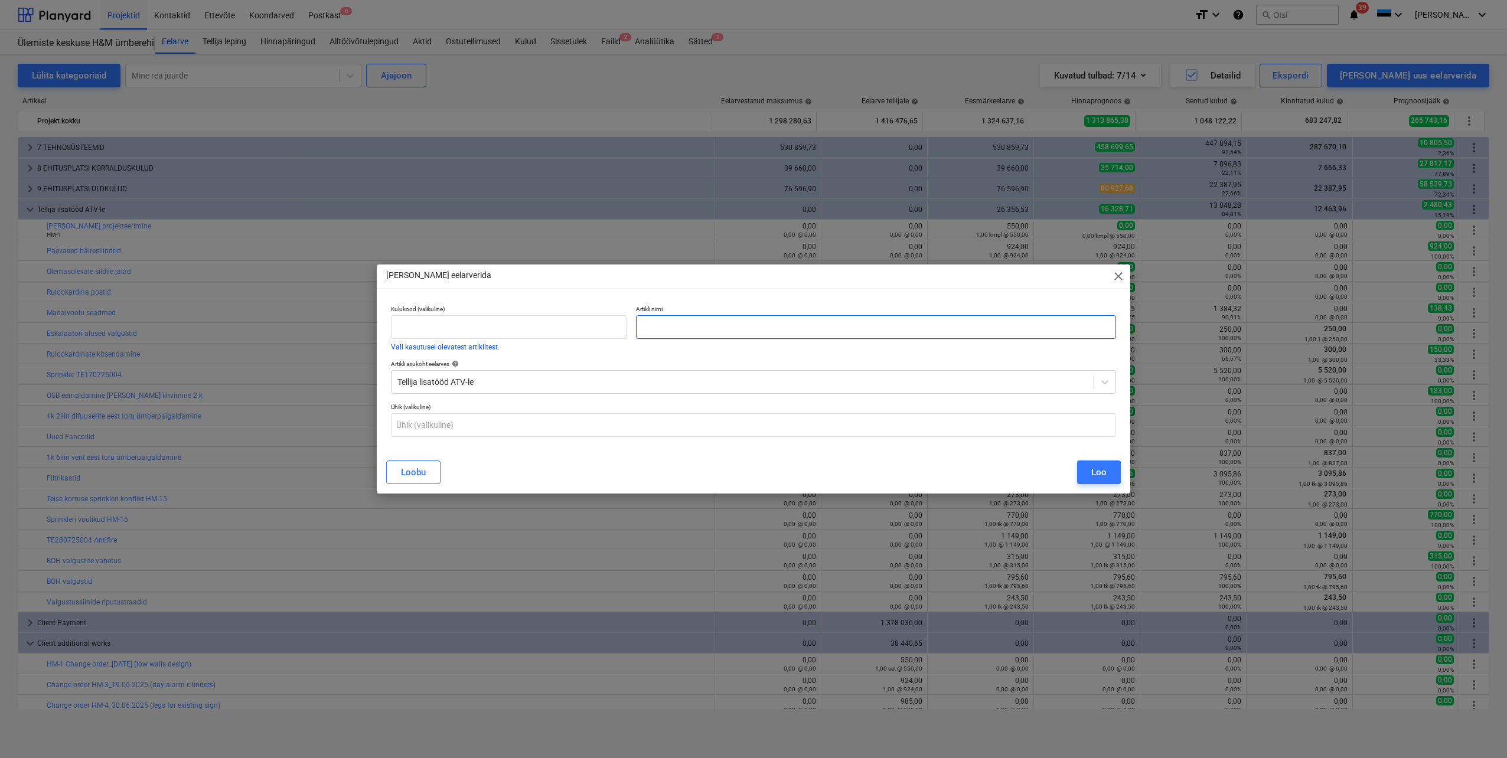
click at [680, 324] on input "text" at bounding box center [876, 327] width 480 height 24
paste input "HM-29 replacement of lock cilinders"
type input "HM-29 replacement of lock cilinders"
click at [1087, 474] on button "Loo" at bounding box center [1099, 473] width 44 height 24
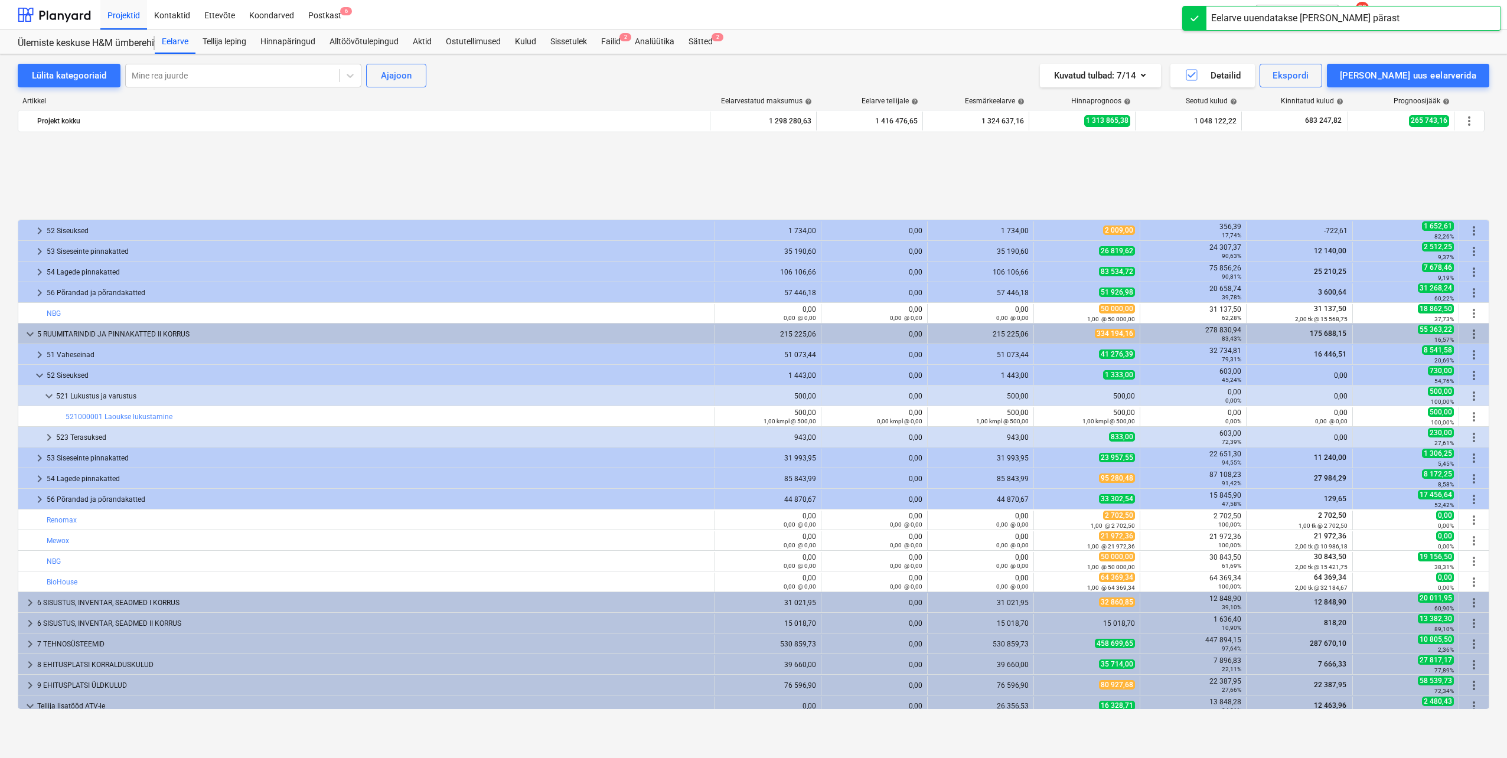
scroll to position [497, 0]
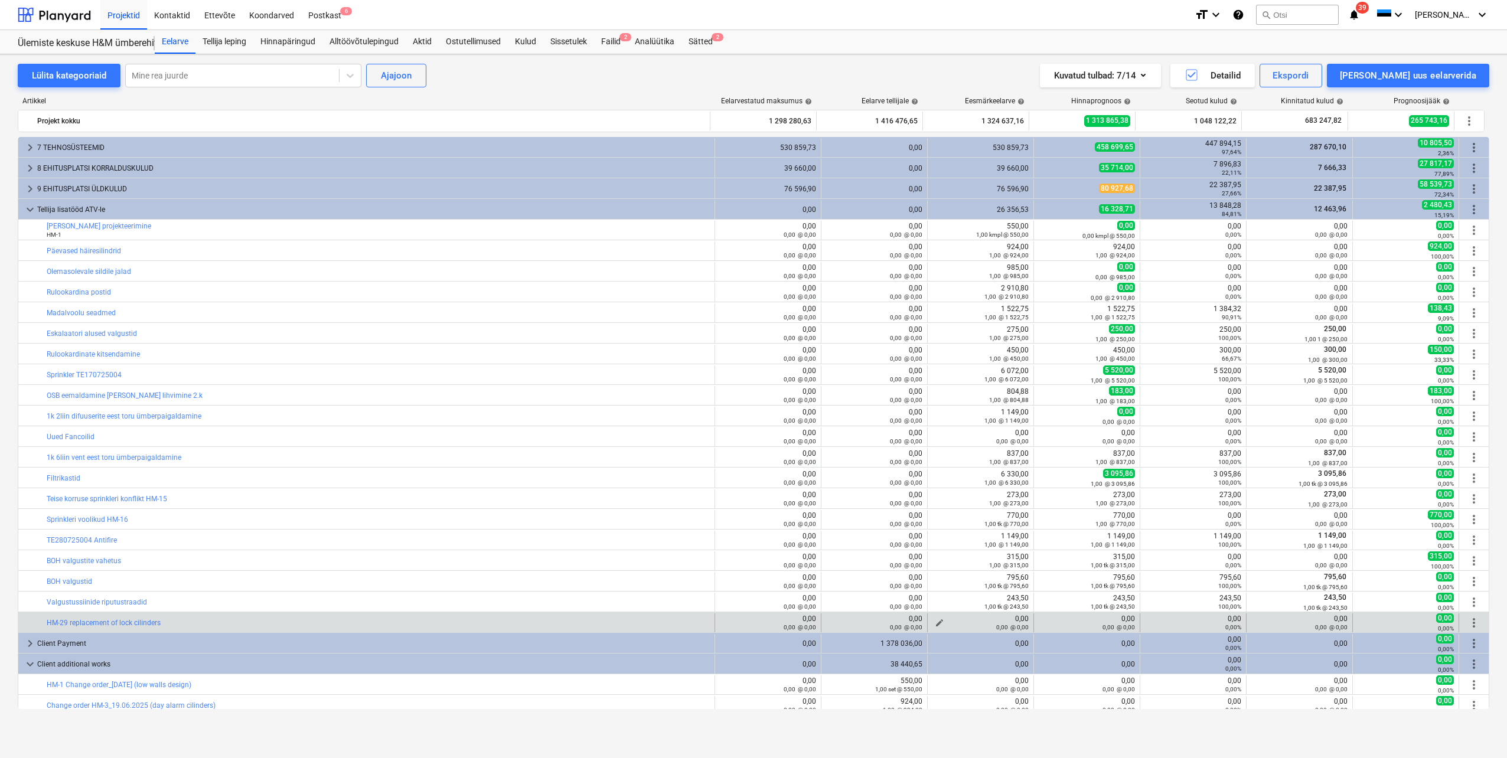
click at [935, 621] on span "edit" at bounding box center [939, 622] width 9 height 9
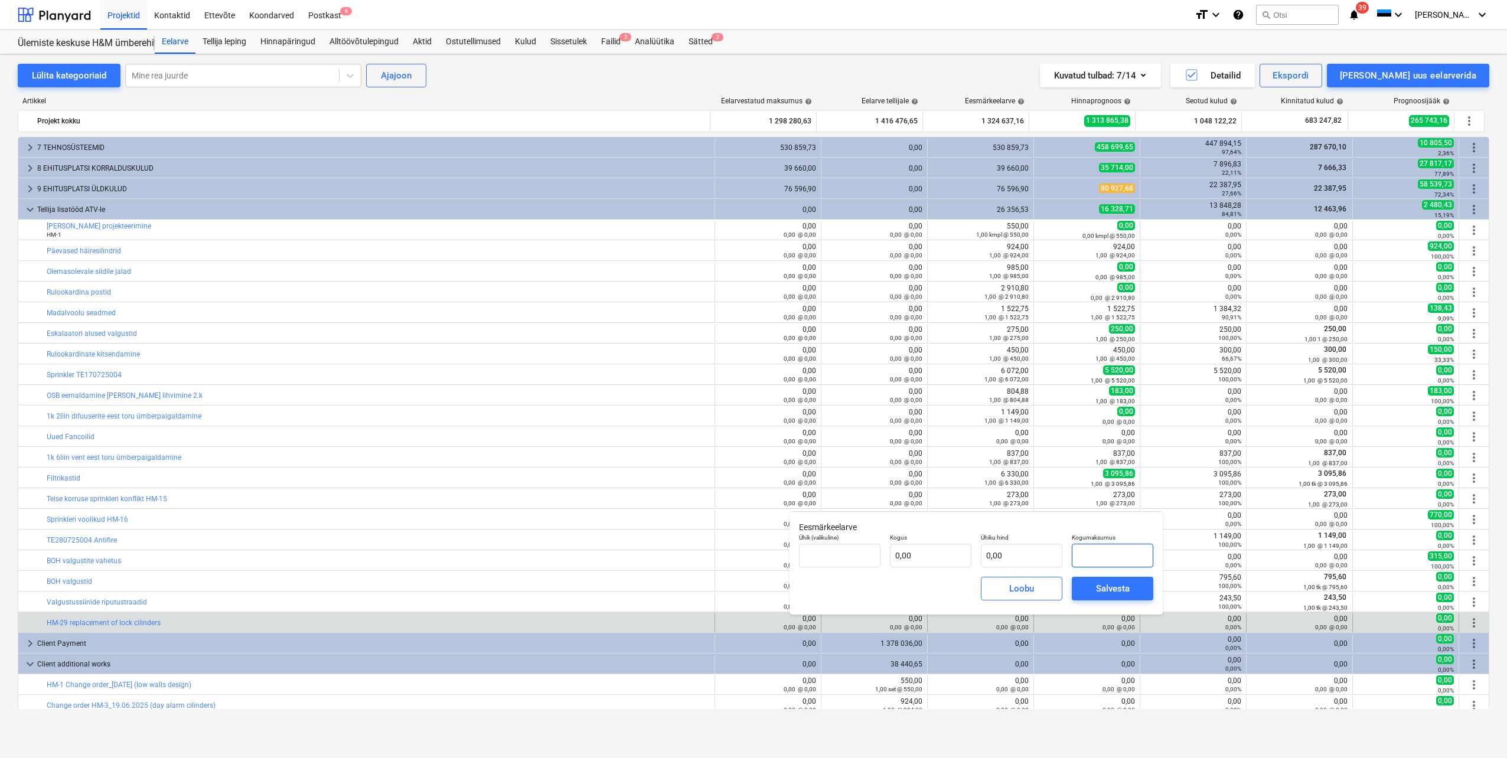
click at [1106, 556] on input "text" at bounding box center [1113, 556] width 82 height 24
type input "tk"
type input "9"
type input "1,00"
type input "9,00"
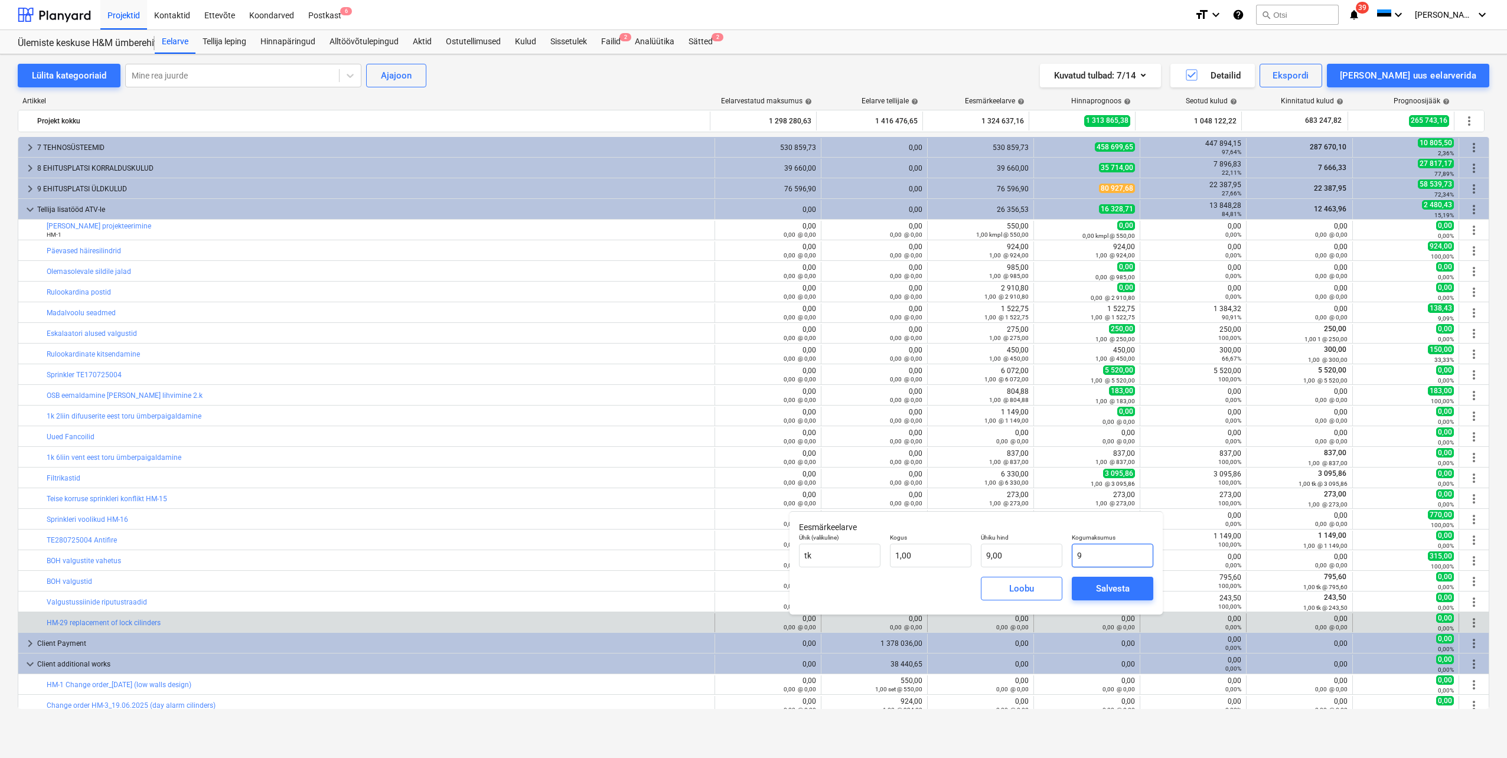
type input "91"
type input "91,00"
type input "912"
type input "912,00"
type input "912,6"
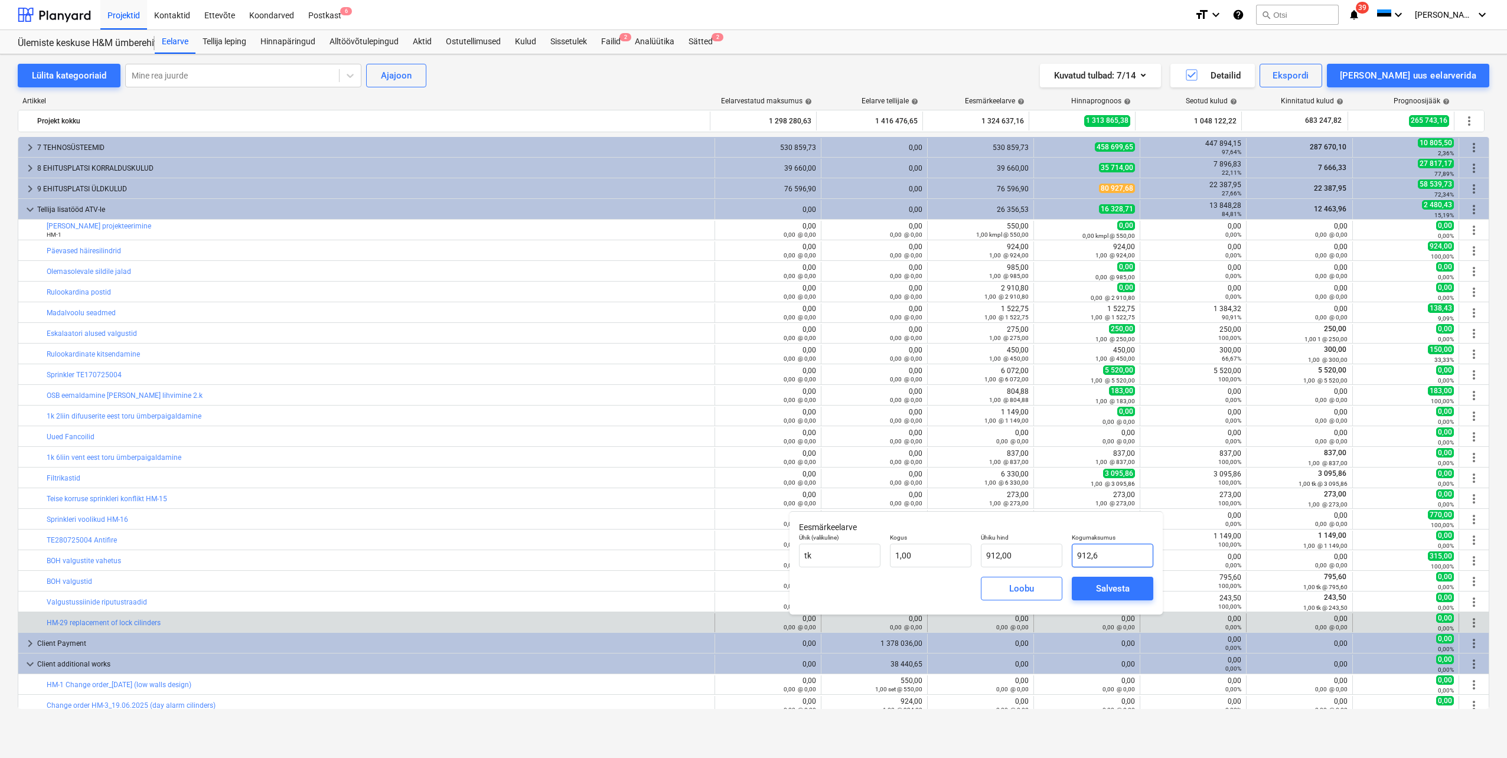
type input "912,60"
type input "912,69"
click at [1129, 591] on div "Salvesta" at bounding box center [1113, 588] width 34 height 15
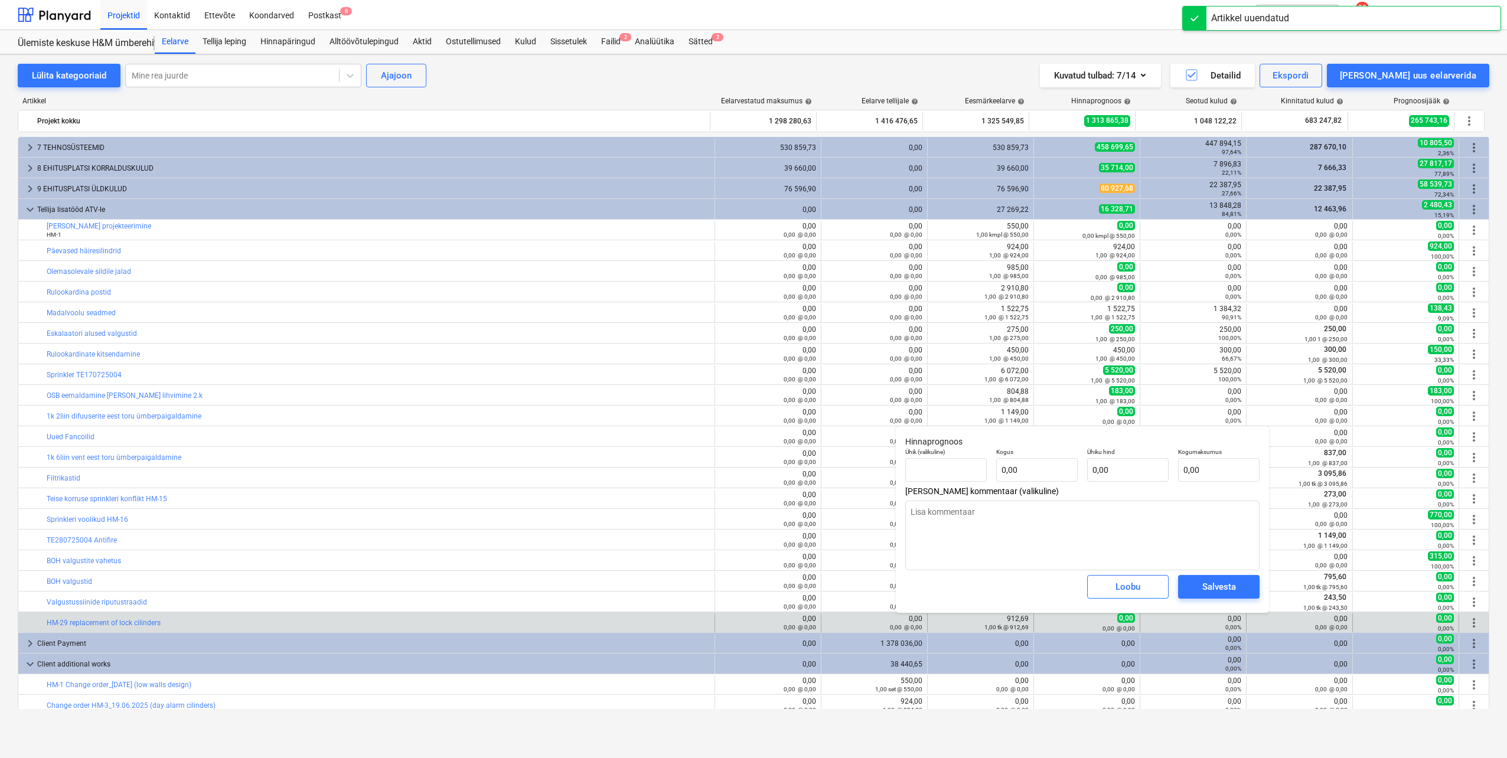
type textarea "x"
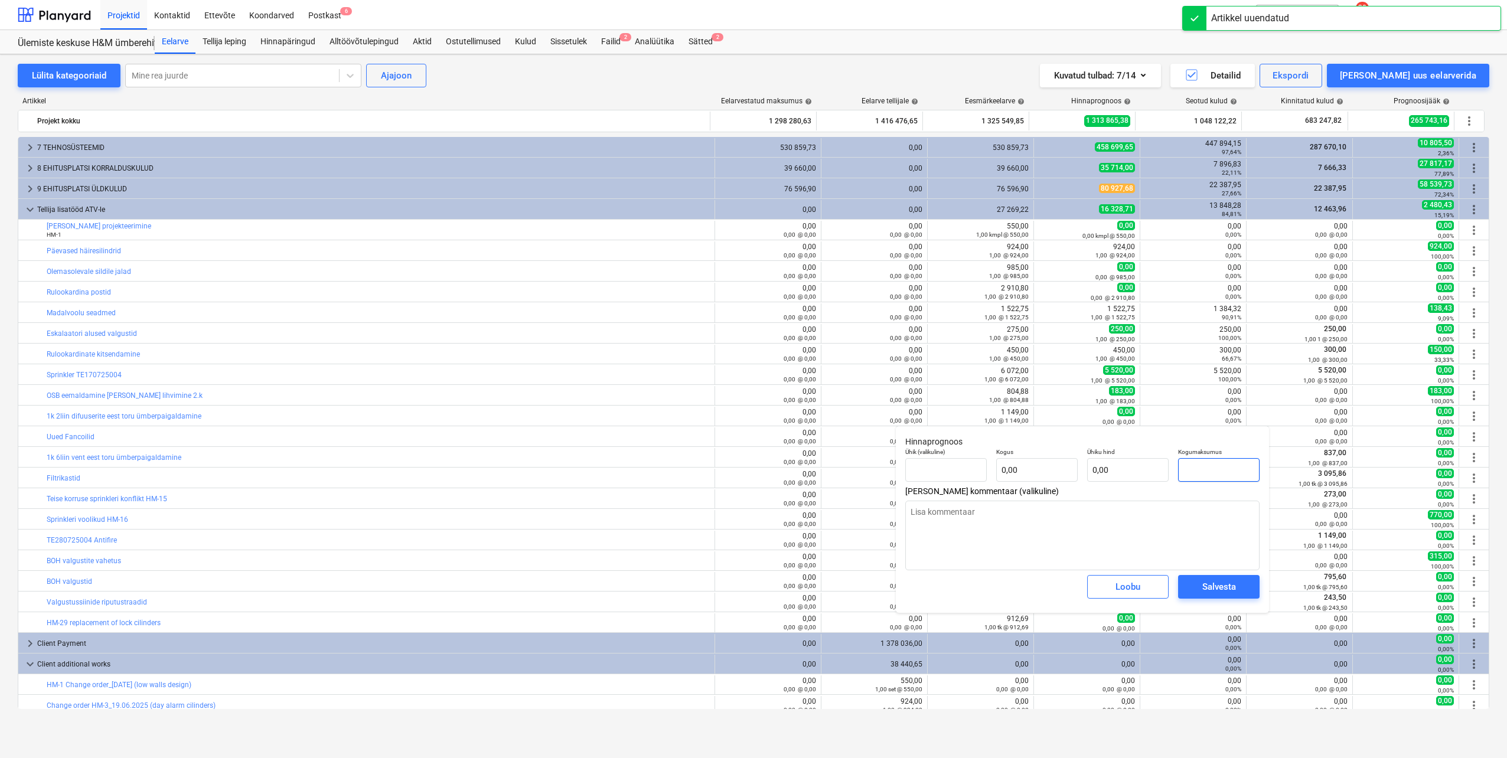
click at [1215, 462] on input "text" at bounding box center [1219, 470] width 82 height 24
type textarea "x"
type input "tk"
type input "9"
type input "1,00"
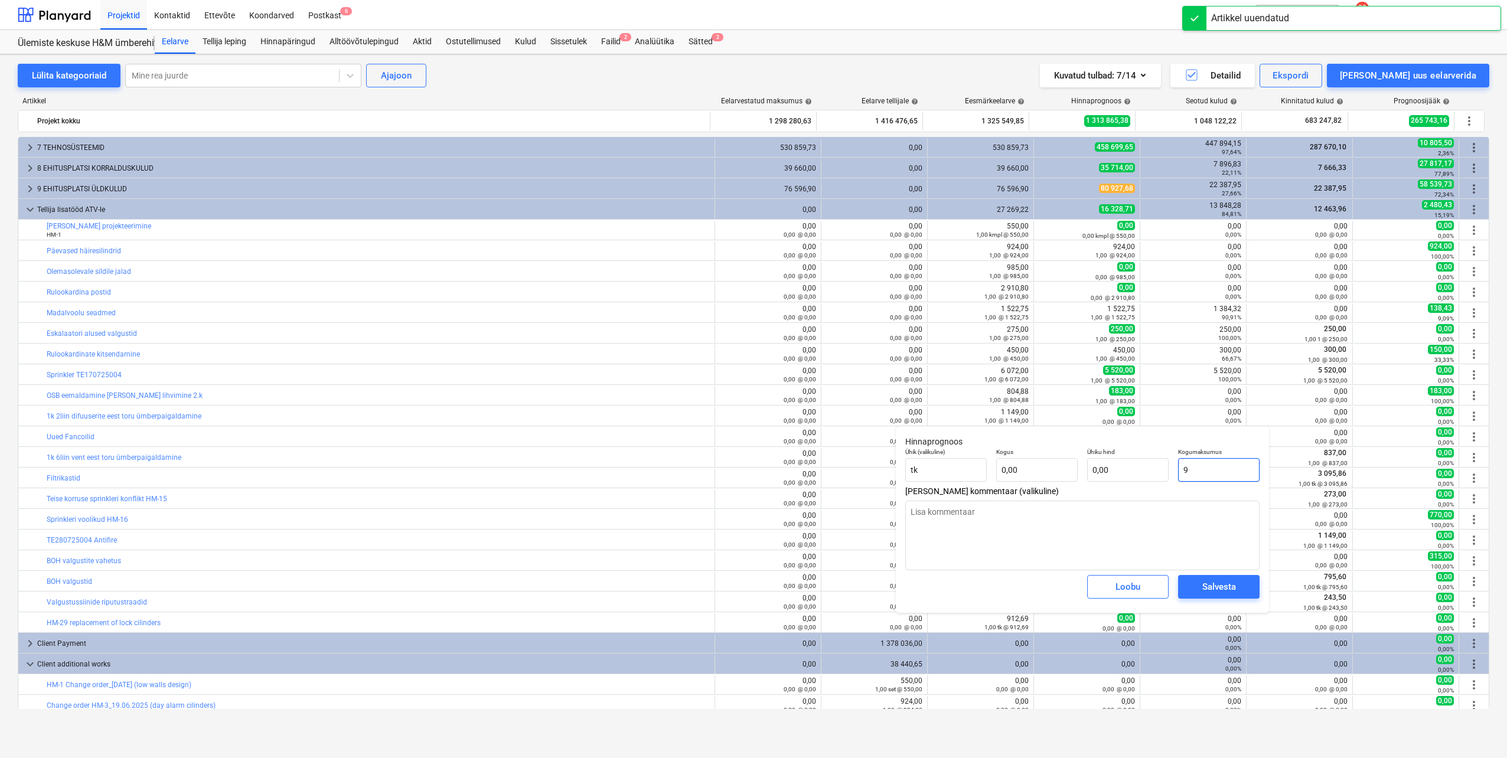
type input "9,00"
type textarea "x"
type input "91"
type input "91,00"
type textarea "x"
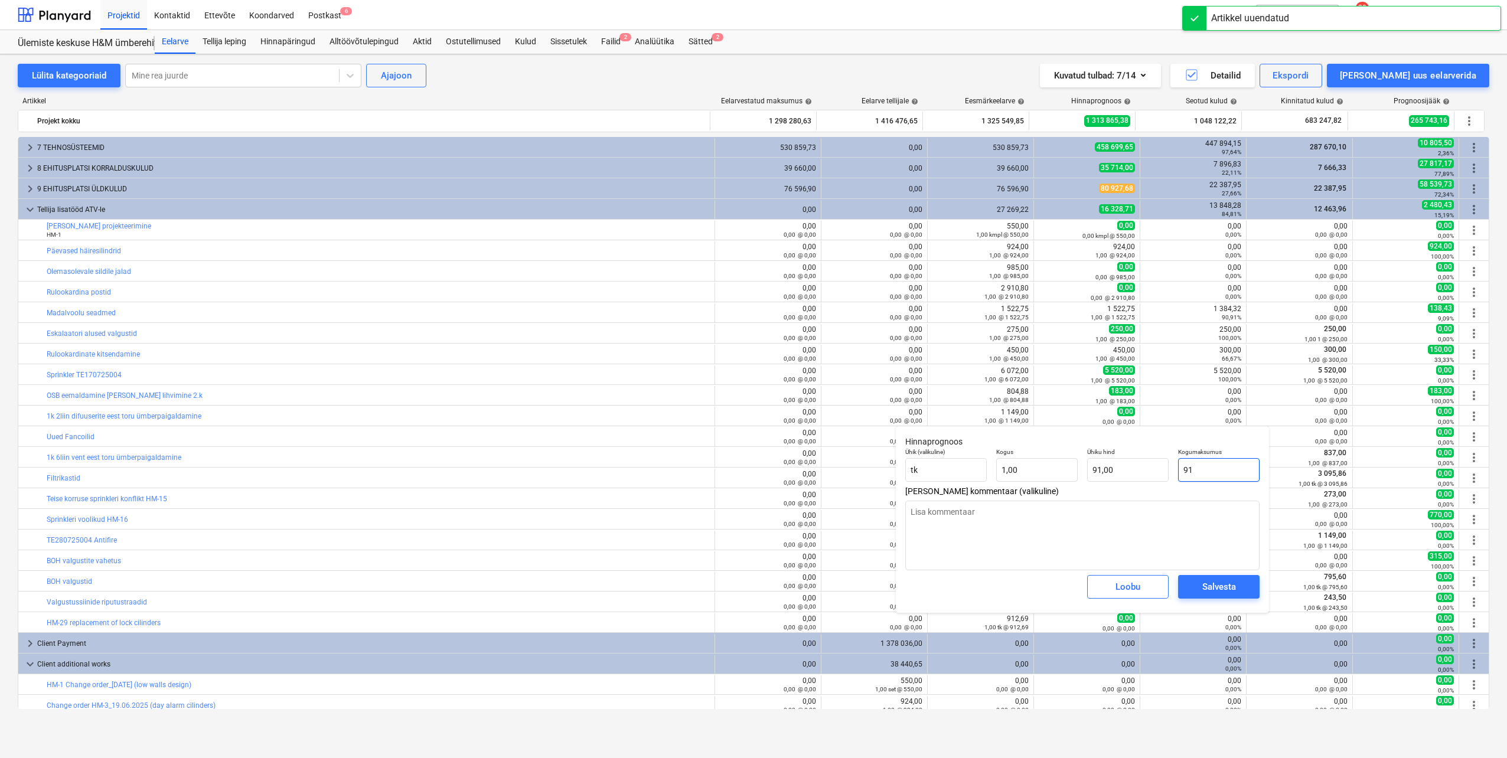
type input "912"
type input "912,00"
type textarea "x"
type input "912,"
type textarea "x"
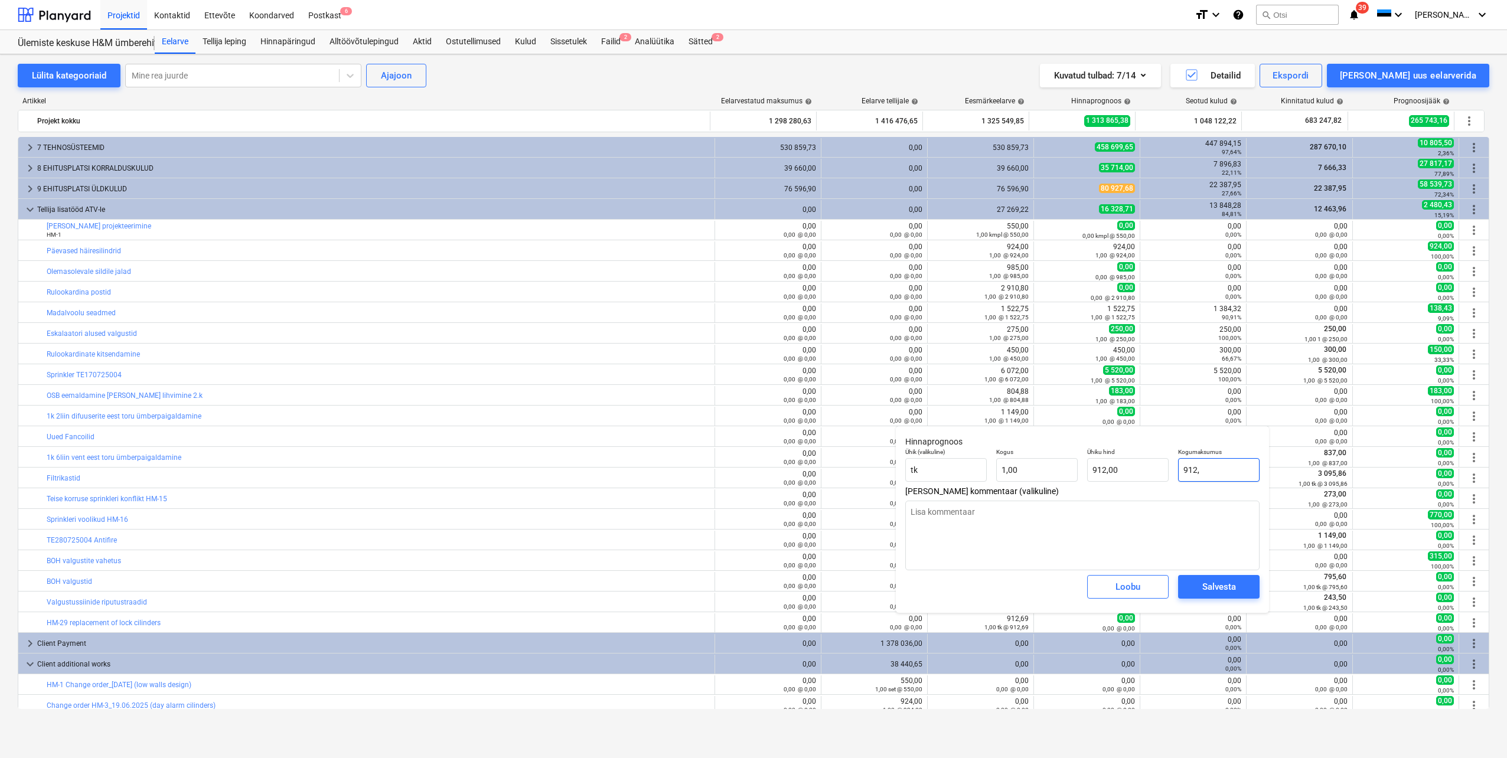
type input "912,6"
type input "912,60"
type textarea "x"
type input "912,69"
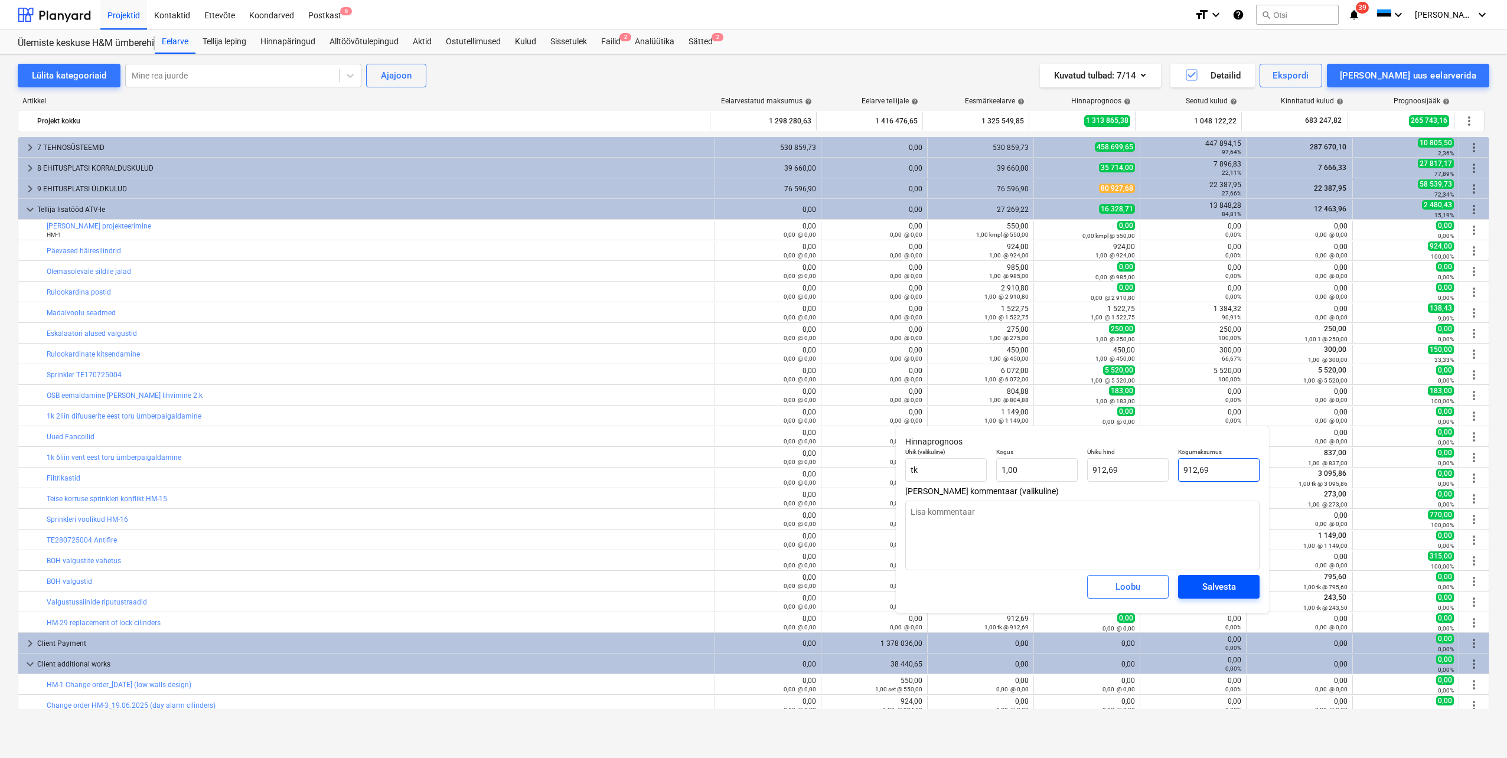
type input "912,69"
click at [1215, 586] on div "Salvesta" at bounding box center [1219, 586] width 34 height 15
type textarea "x"
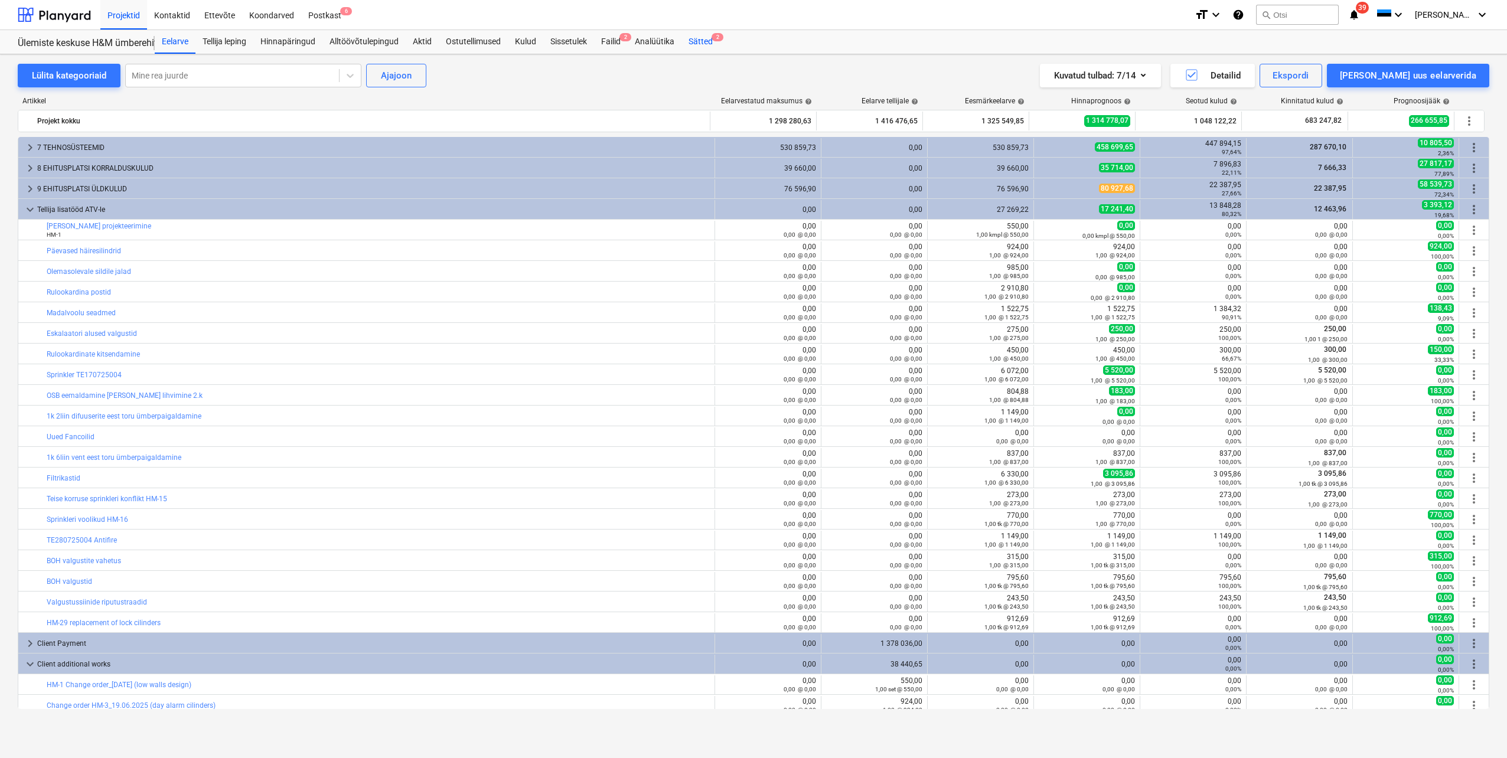
click at [706, 43] on div "Sätted 2" at bounding box center [701, 42] width 38 height 24
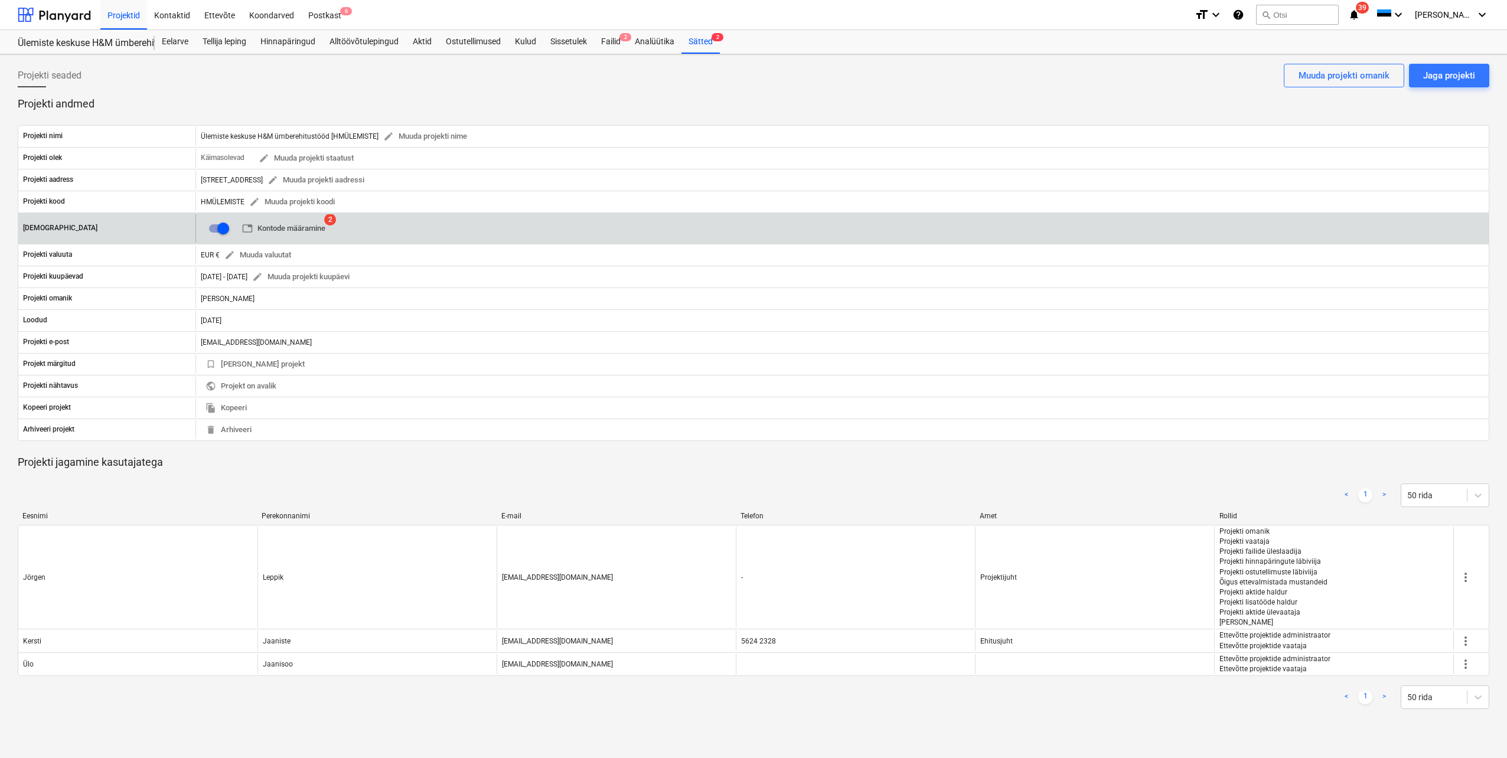
click at [320, 233] on span "table Kontode määramine" at bounding box center [283, 229] width 83 height 14
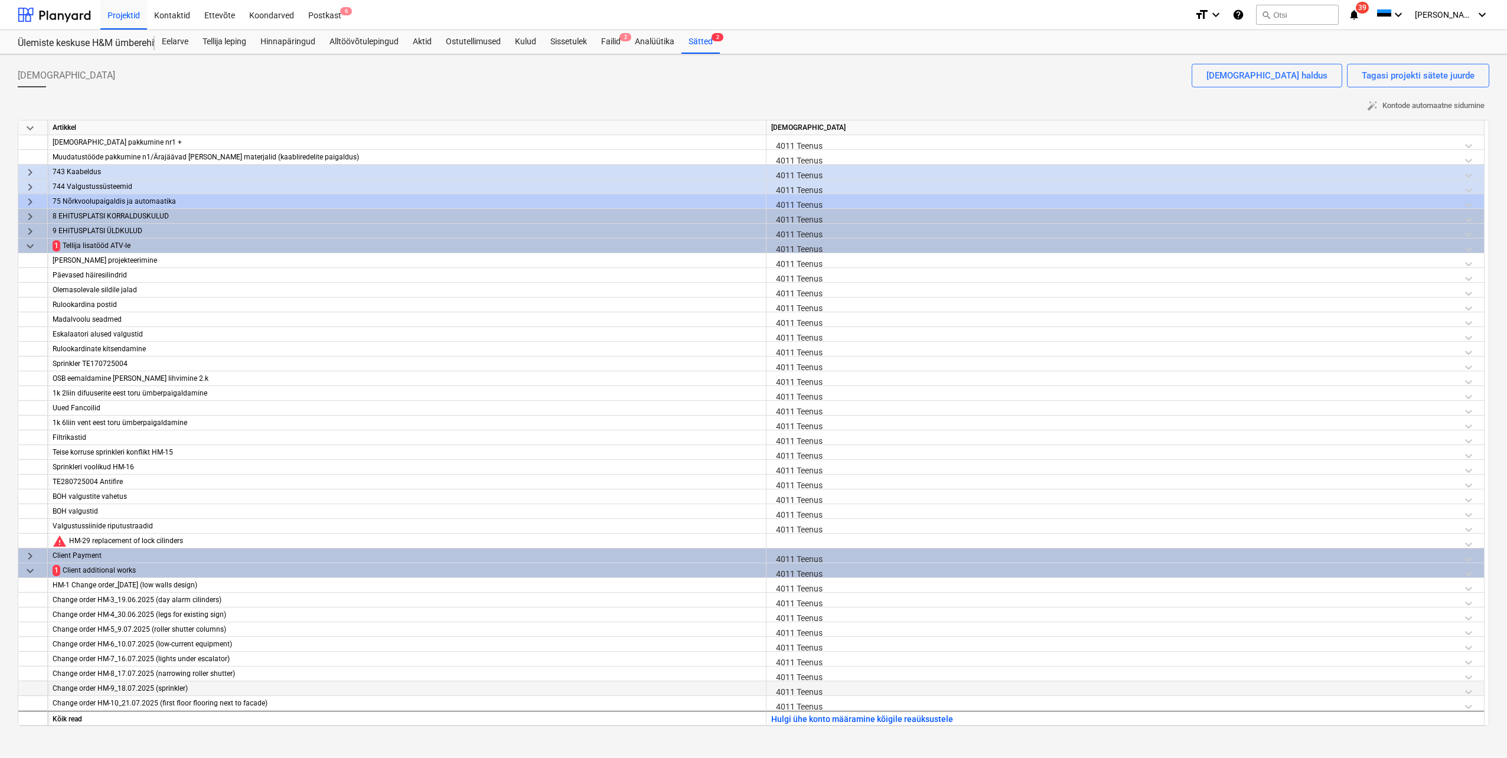
scroll to position [1565, 0]
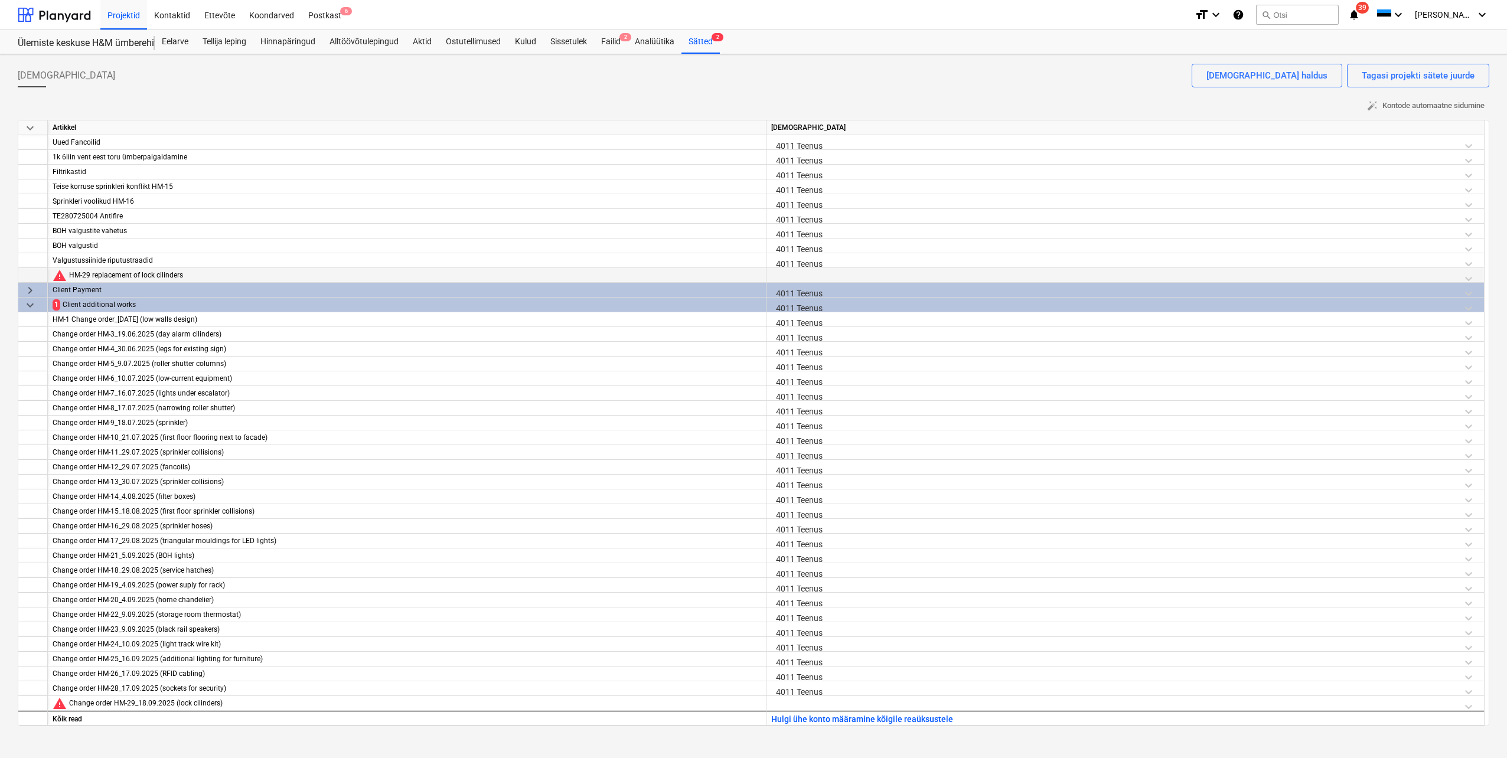
click at [785, 274] on div at bounding box center [1125, 278] width 708 height 21
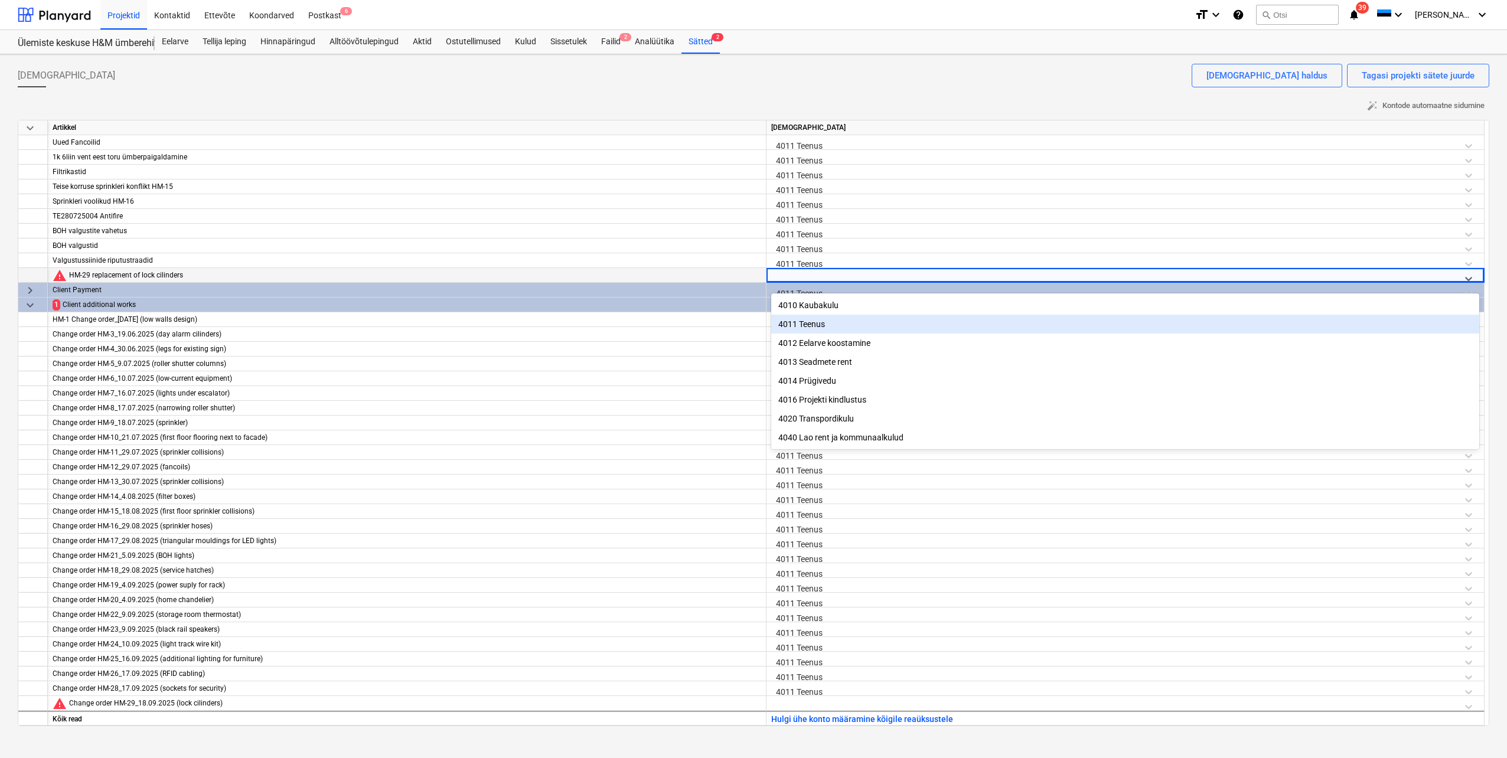
click at [801, 323] on div "4011 Teenus" at bounding box center [1125, 324] width 708 height 19
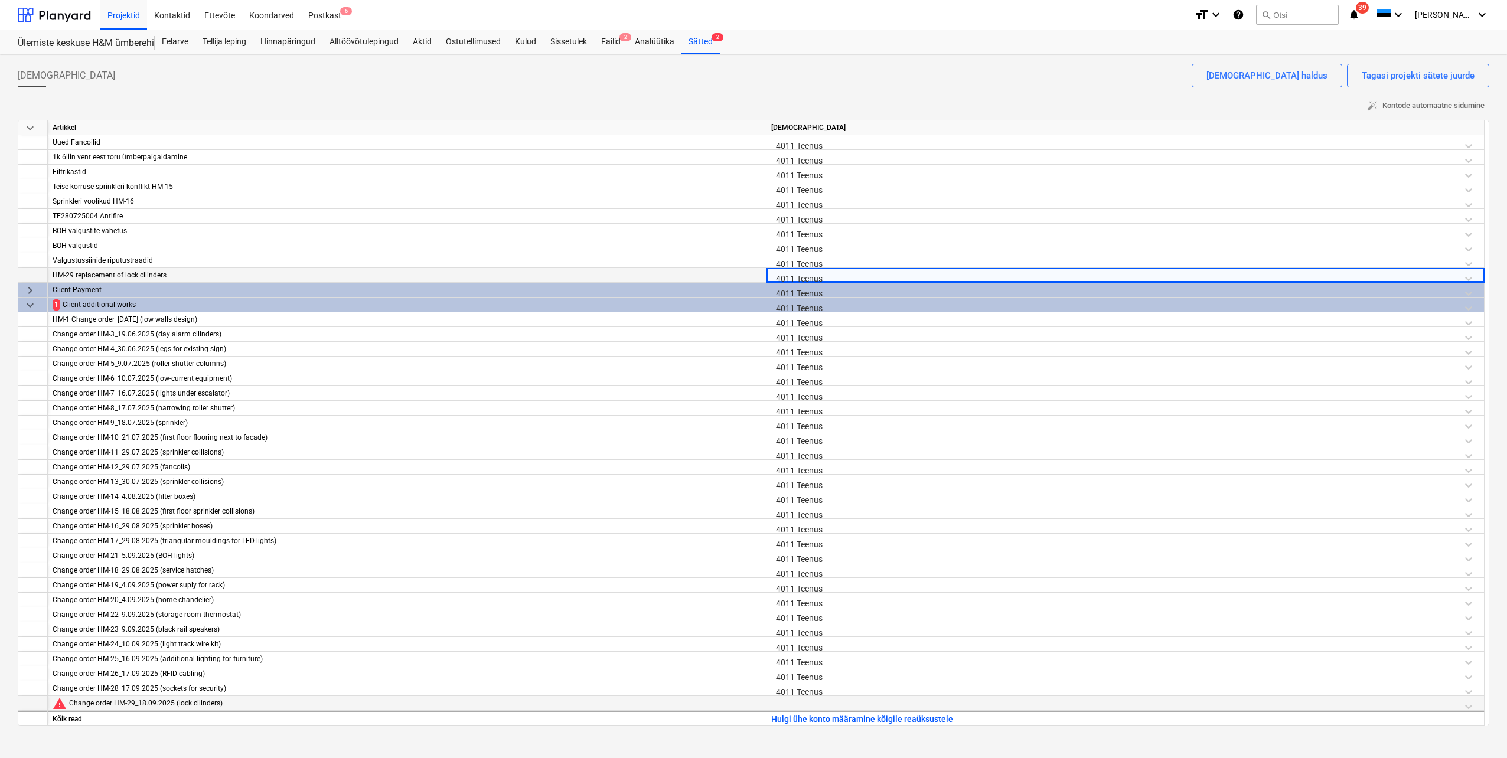
click at [787, 705] on div at bounding box center [1125, 706] width 708 height 21
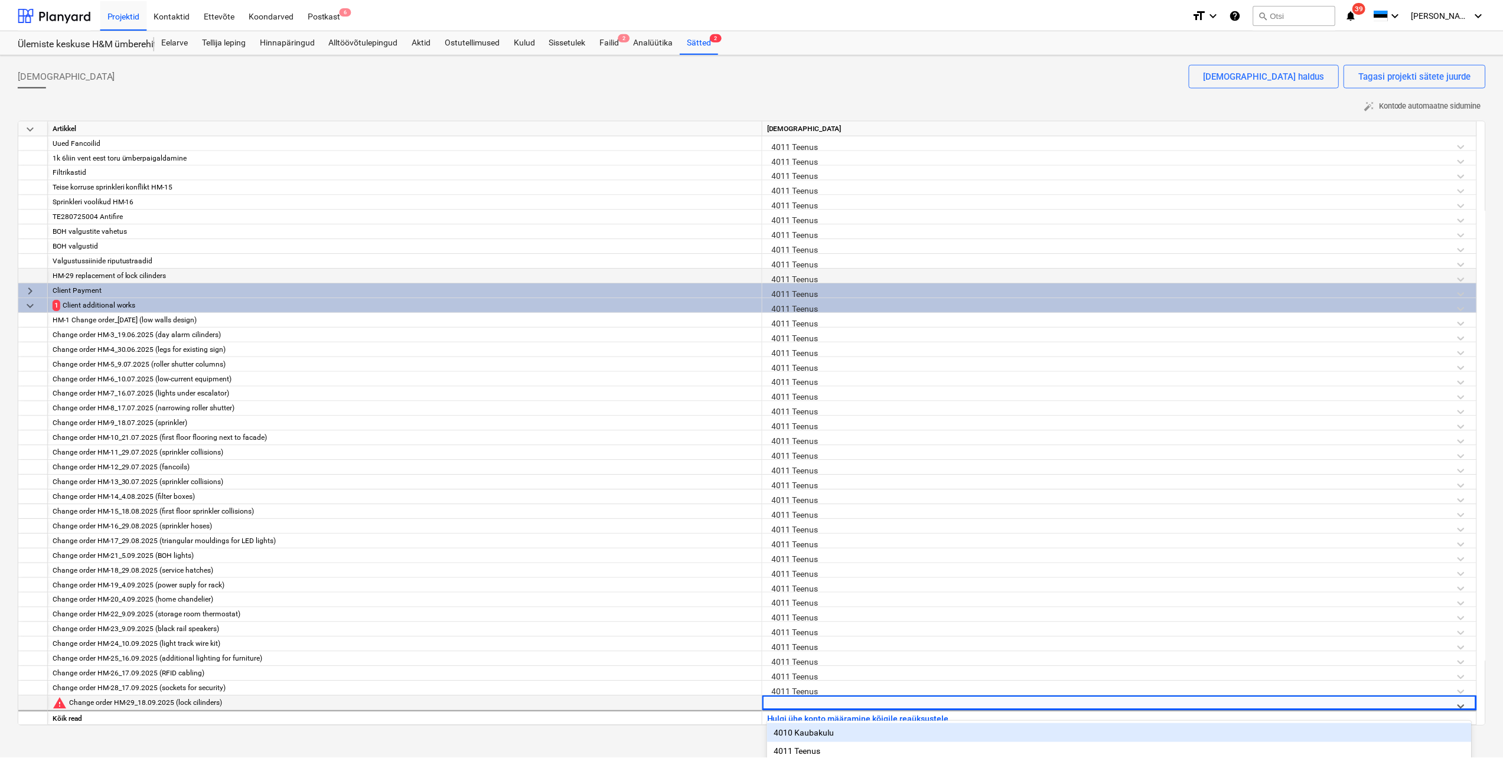
scroll to position [124, 0]
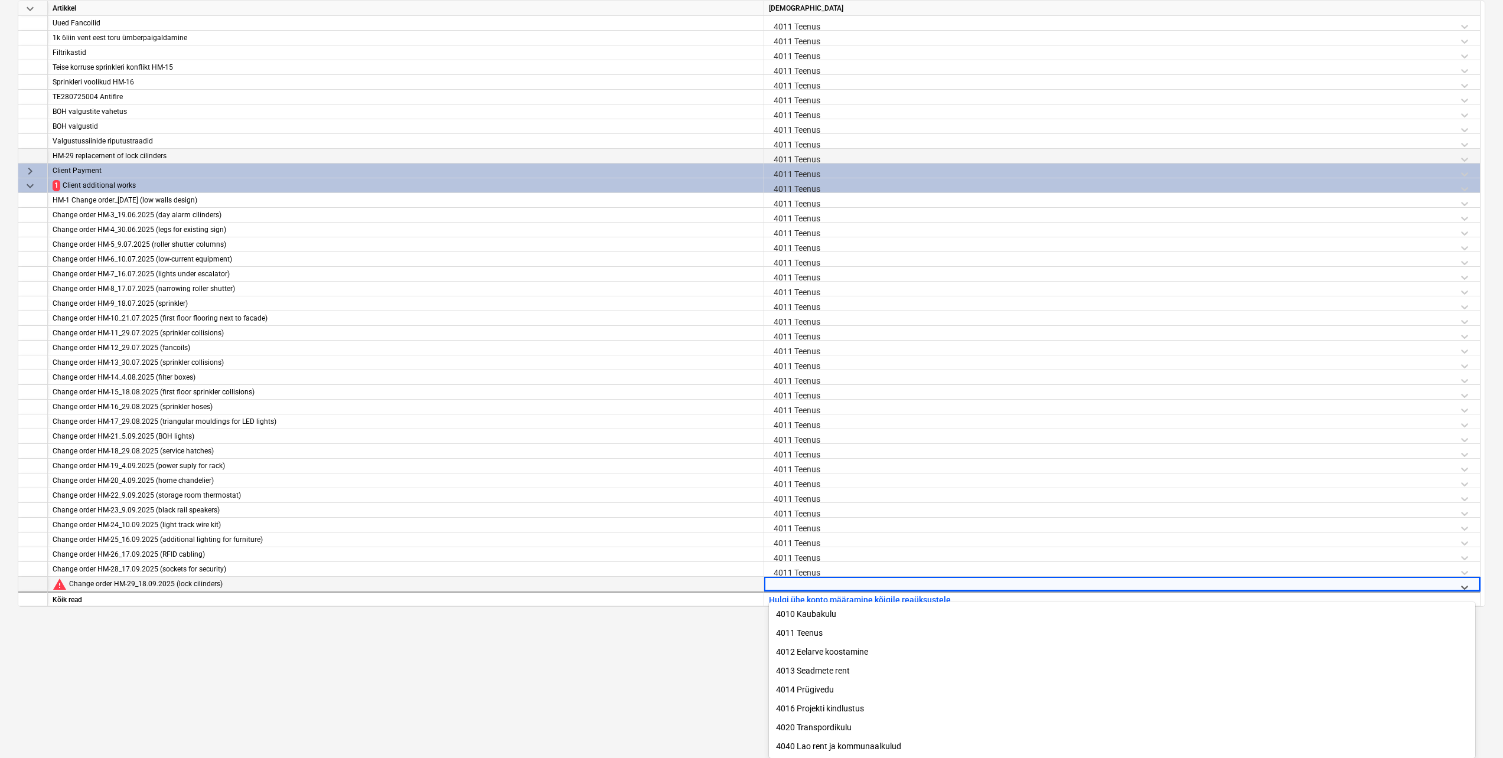
click at [808, 629] on div "4011 Teenus" at bounding box center [1122, 633] width 706 height 19
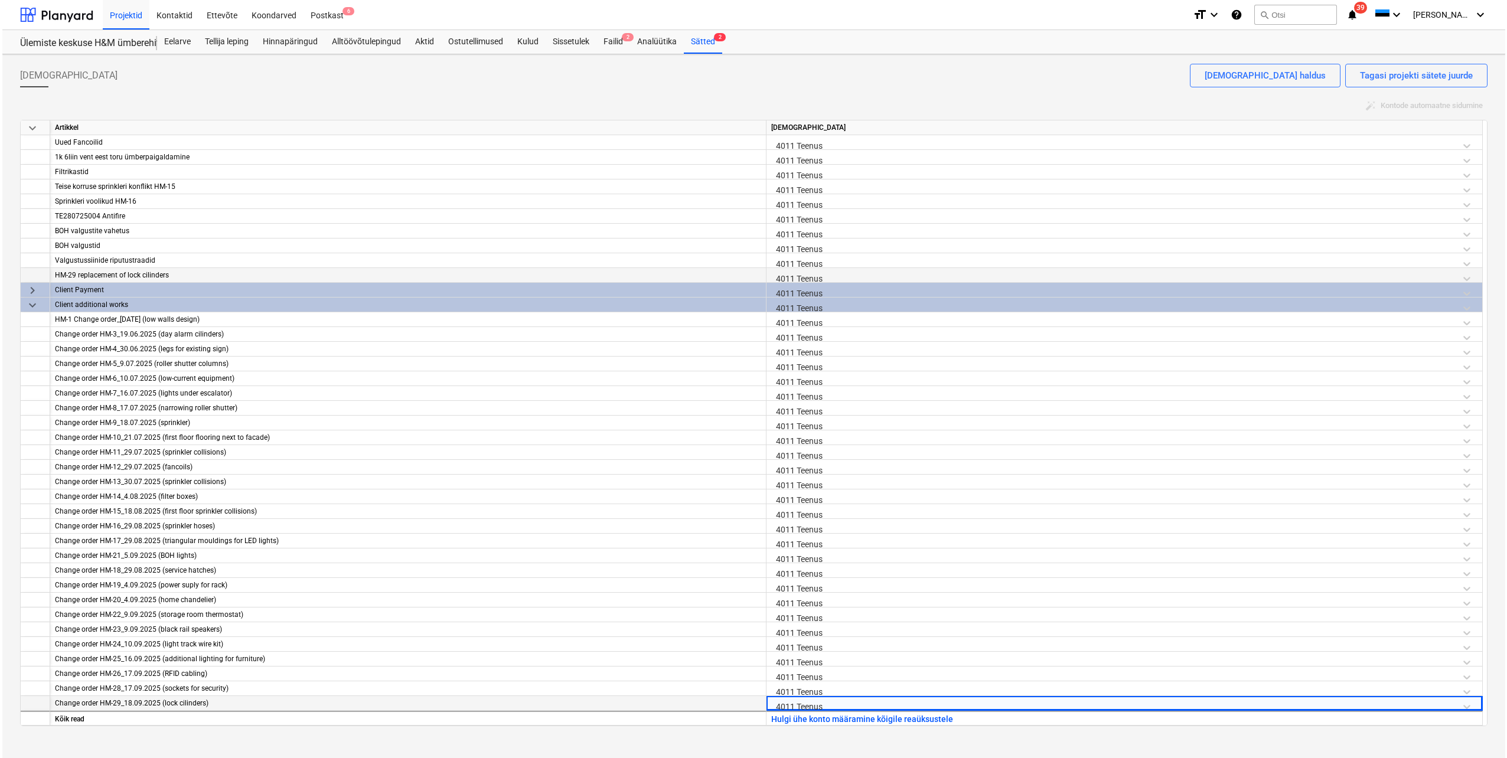
scroll to position [0, 0]
click at [182, 45] on div "Eelarve" at bounding box center [175, 42] width 41 height 24
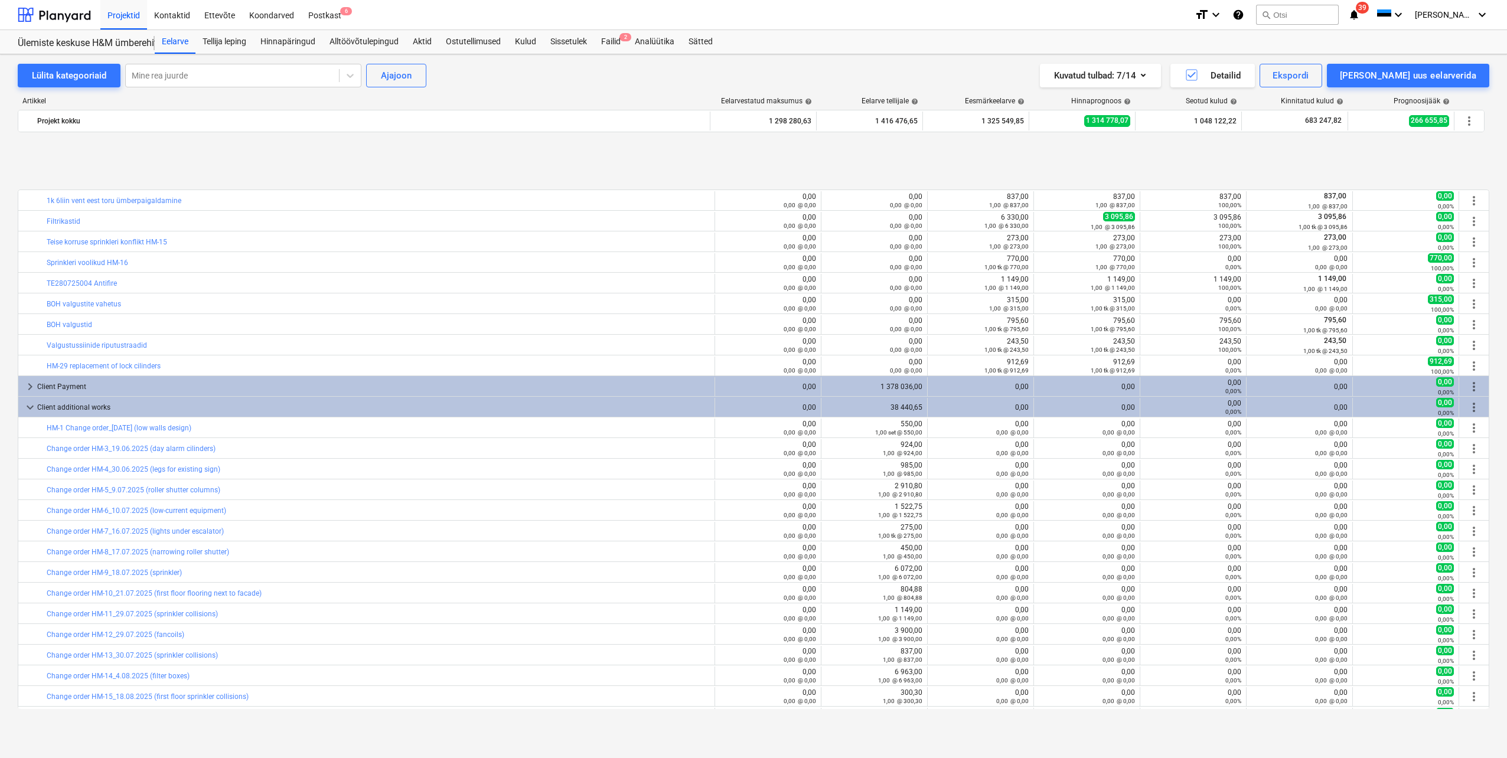
scroll to position [842, 0]
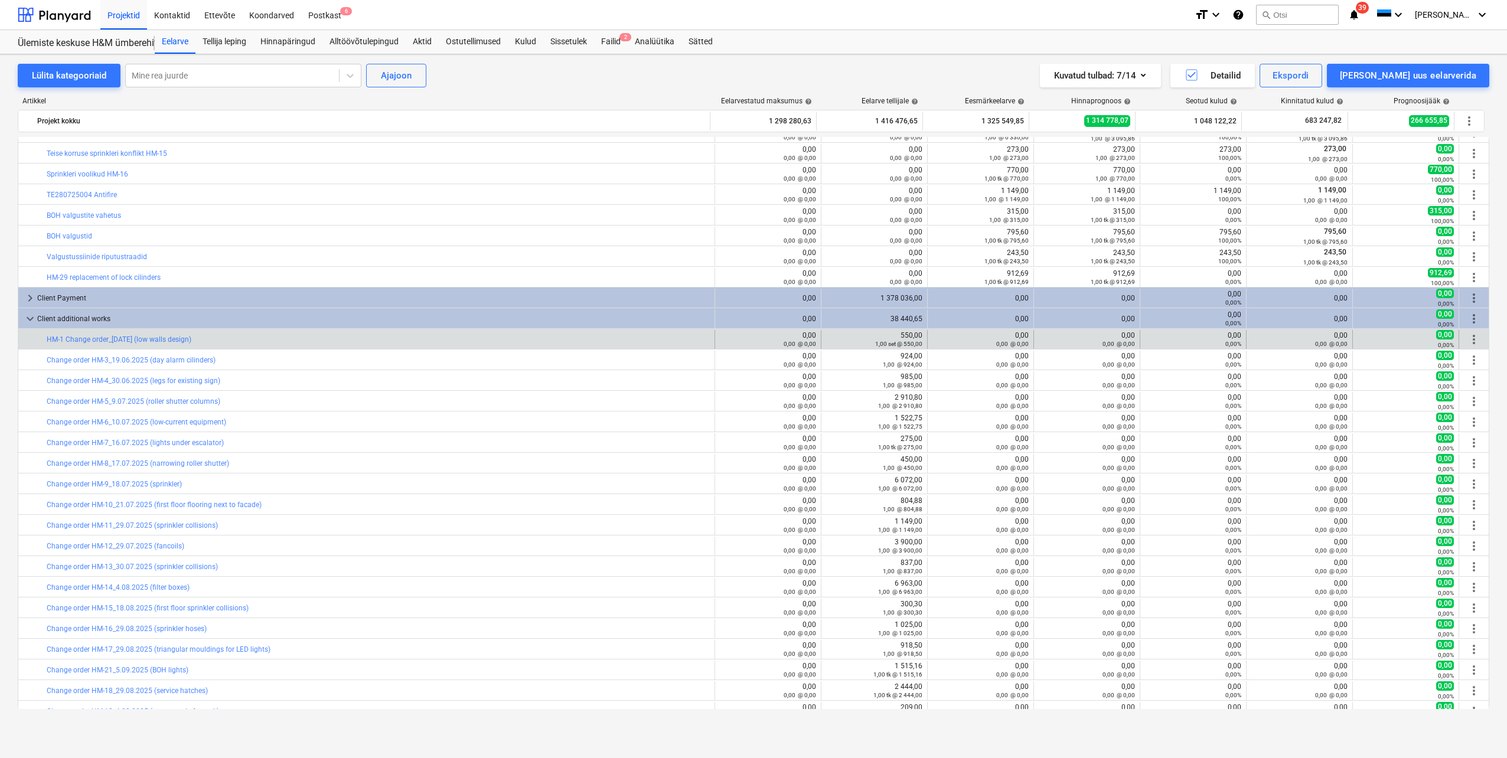
click at [1370, 344] on div "0,00%" at bounding box center [1406, 345] width 96 height 8
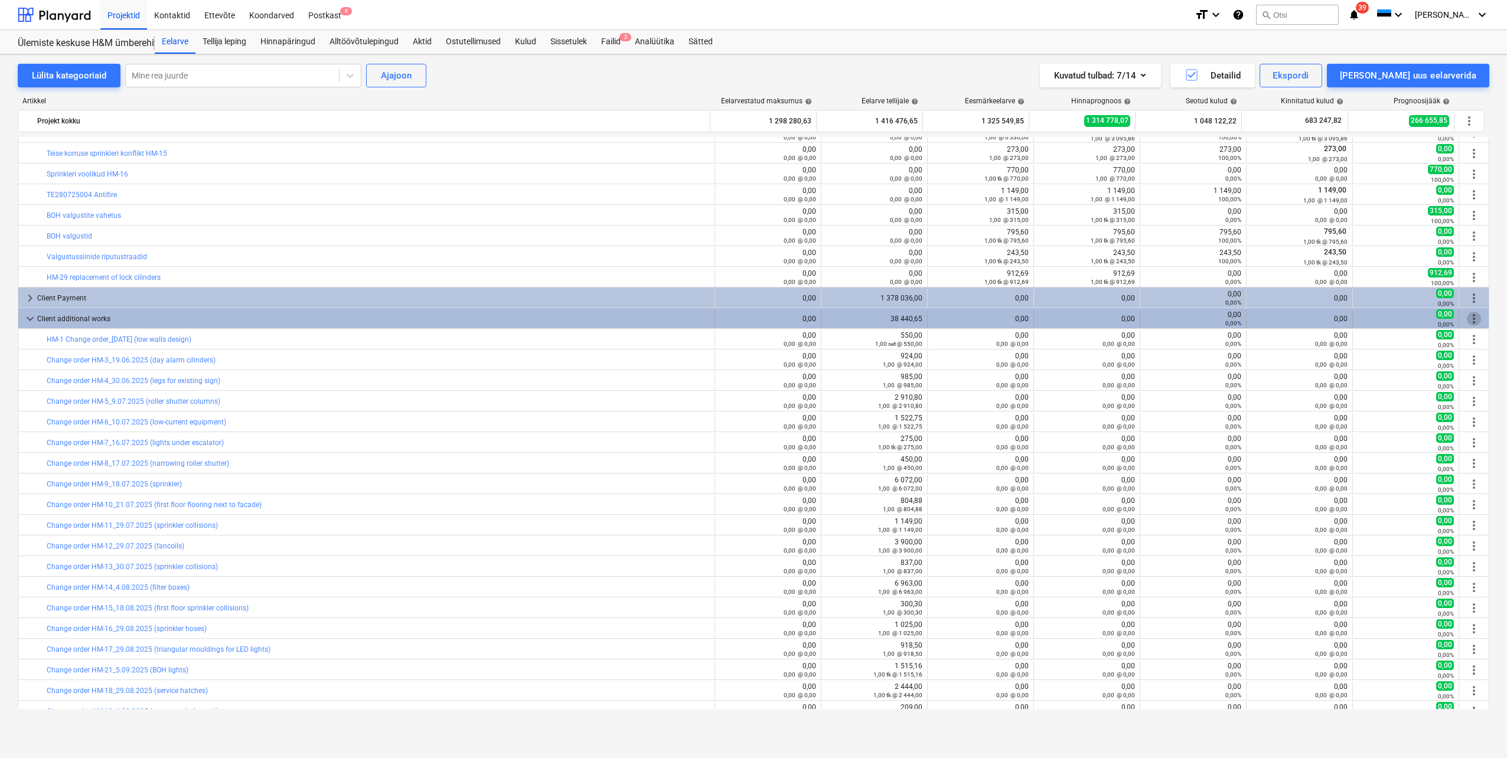
click at [1474, 318] on span "more_vert" at bounding box center [1474, 319] width 14 height 14
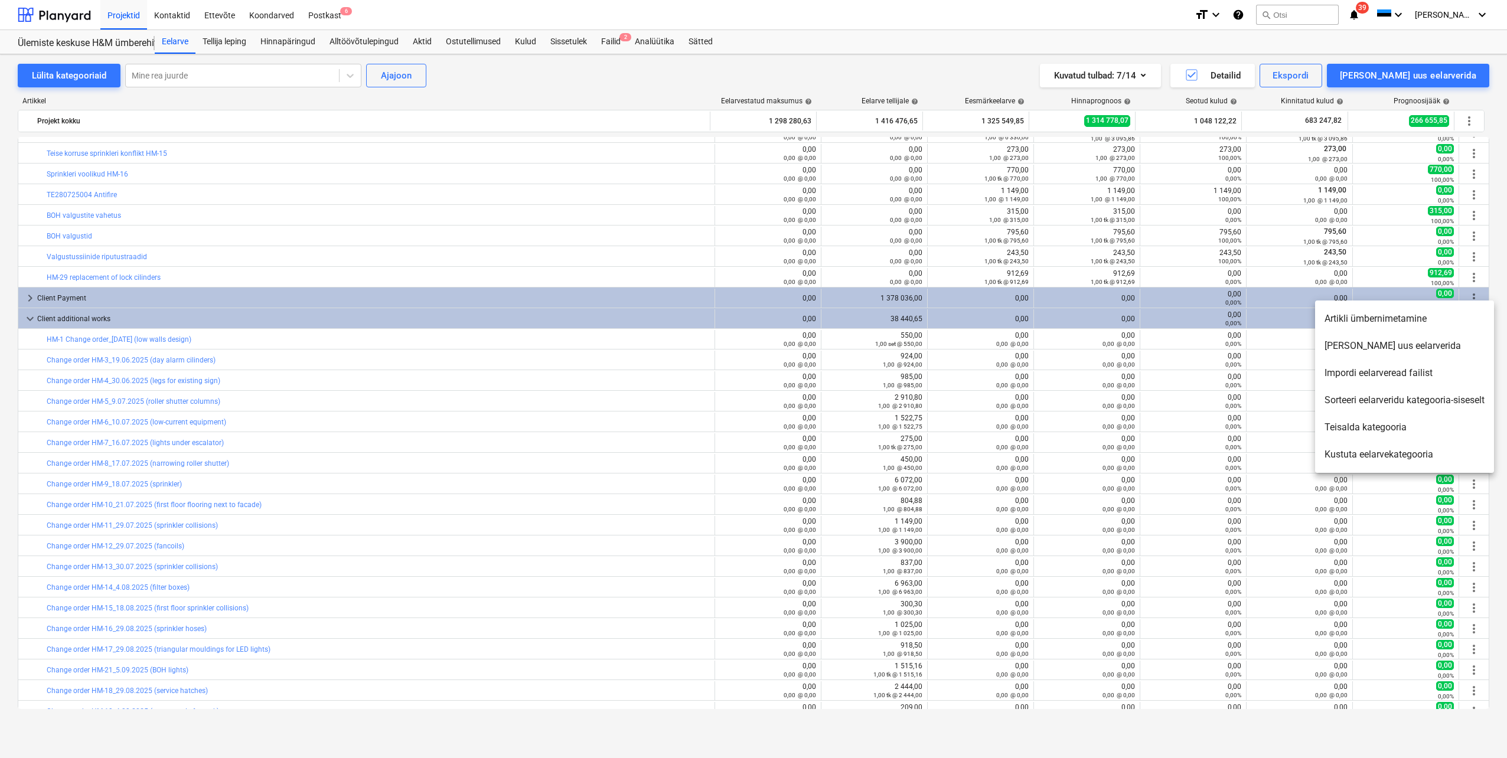
click at [1393, 347] on li "[PERSON_NAME] uus eelarverida" at bounding box center [1404, 346] width 179 height 27
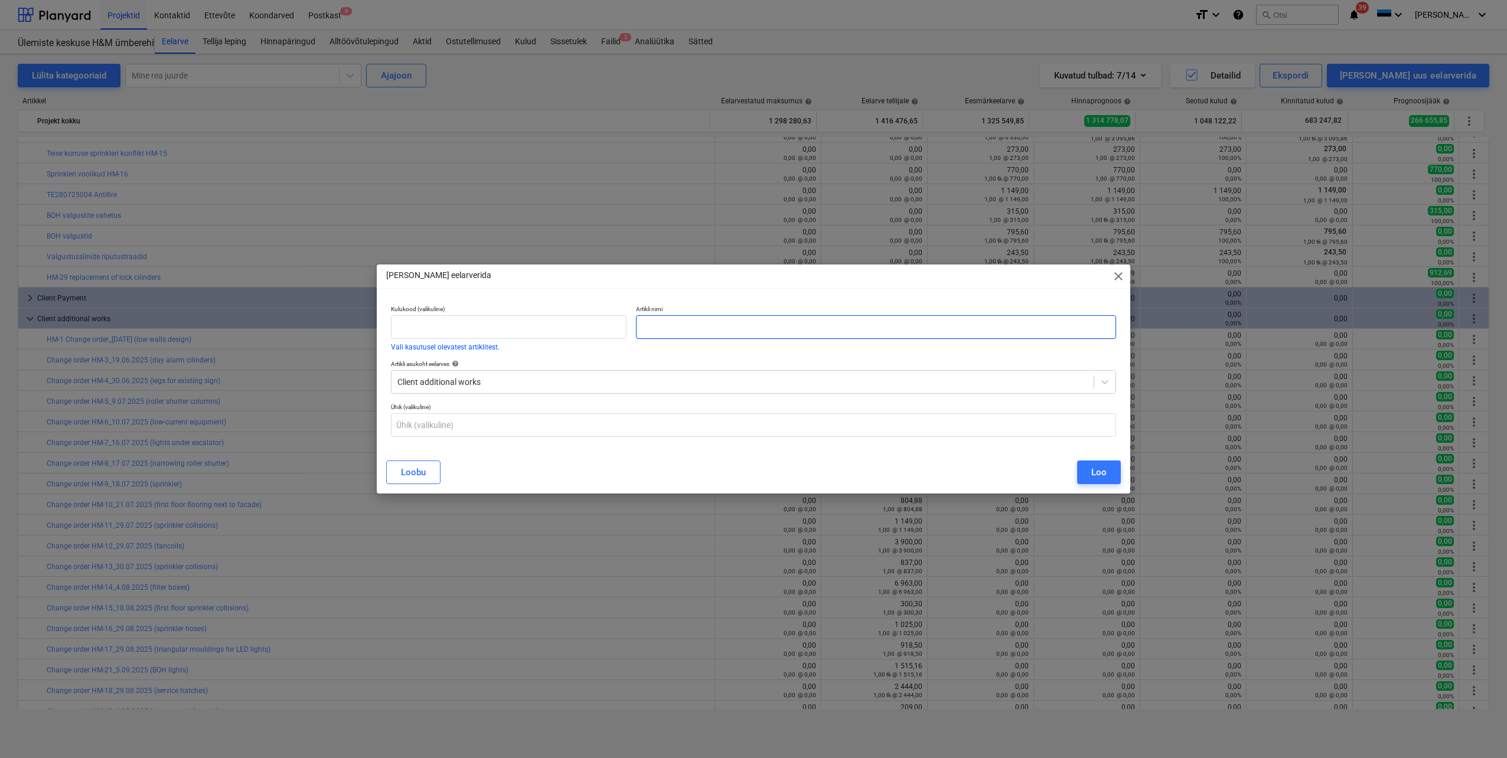
click at [706, 335] on input "text" at bounding box center [876, 327] width 480 height 24
paste input "HM-30 plywood for switchboard room wall"
type input "HM-30 plywood for switchboard room wall"
click at [1090, 470] on button "Loo" at bounding box center [1099, 473] width 44 height 24
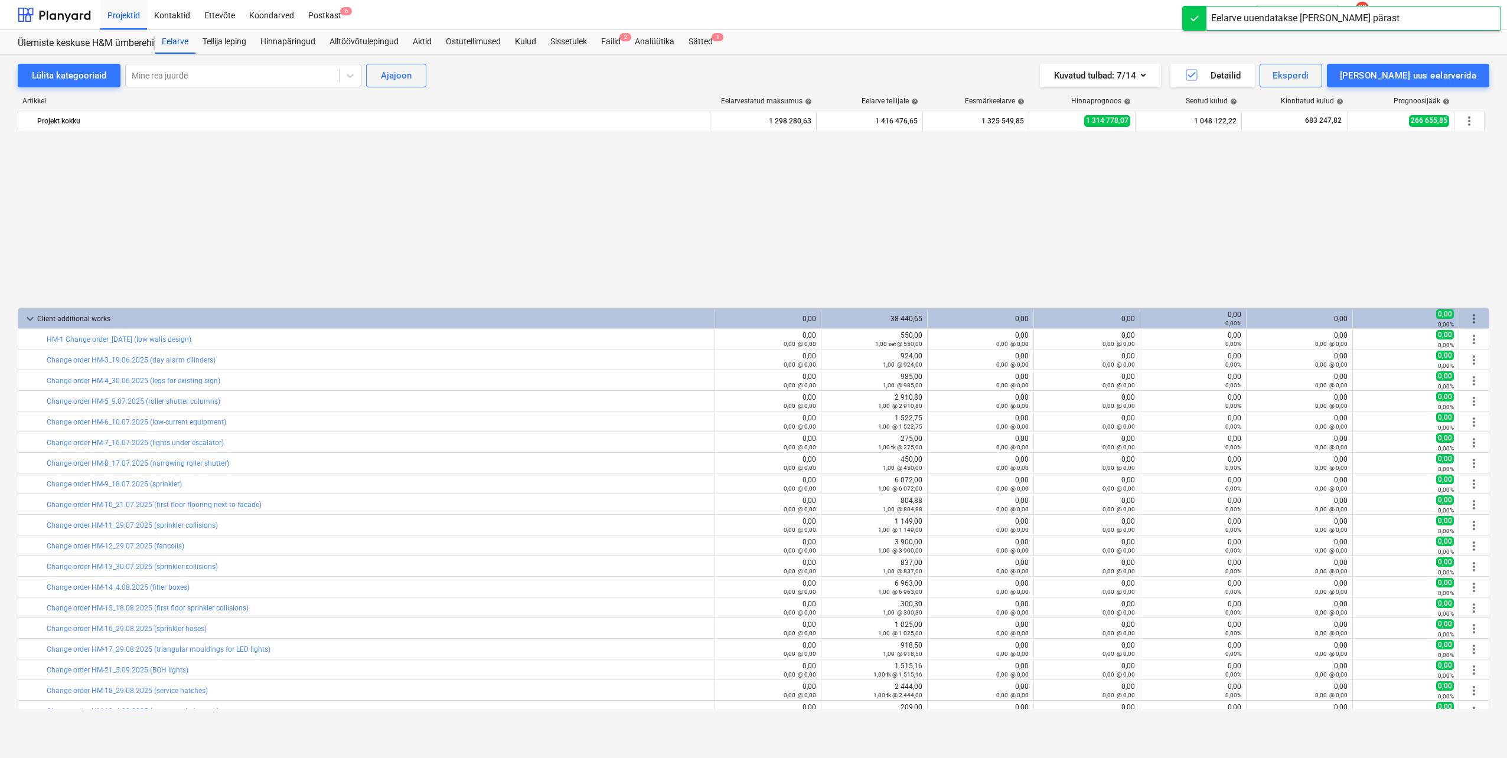
scroll to position [1040, 0]
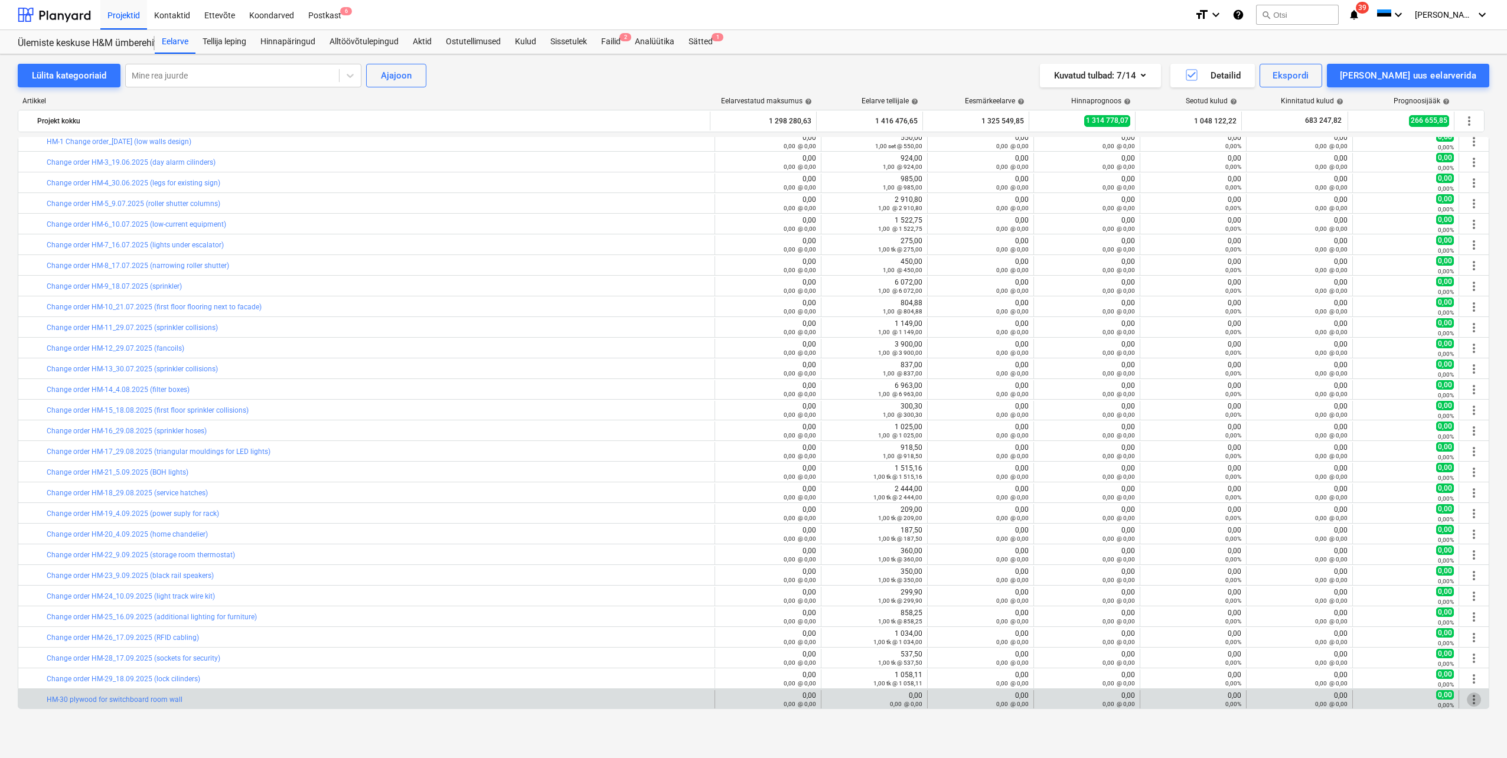
click at [1472, 699] on span "more_vert" at bounding box center [1474, 700] width 14 height 14
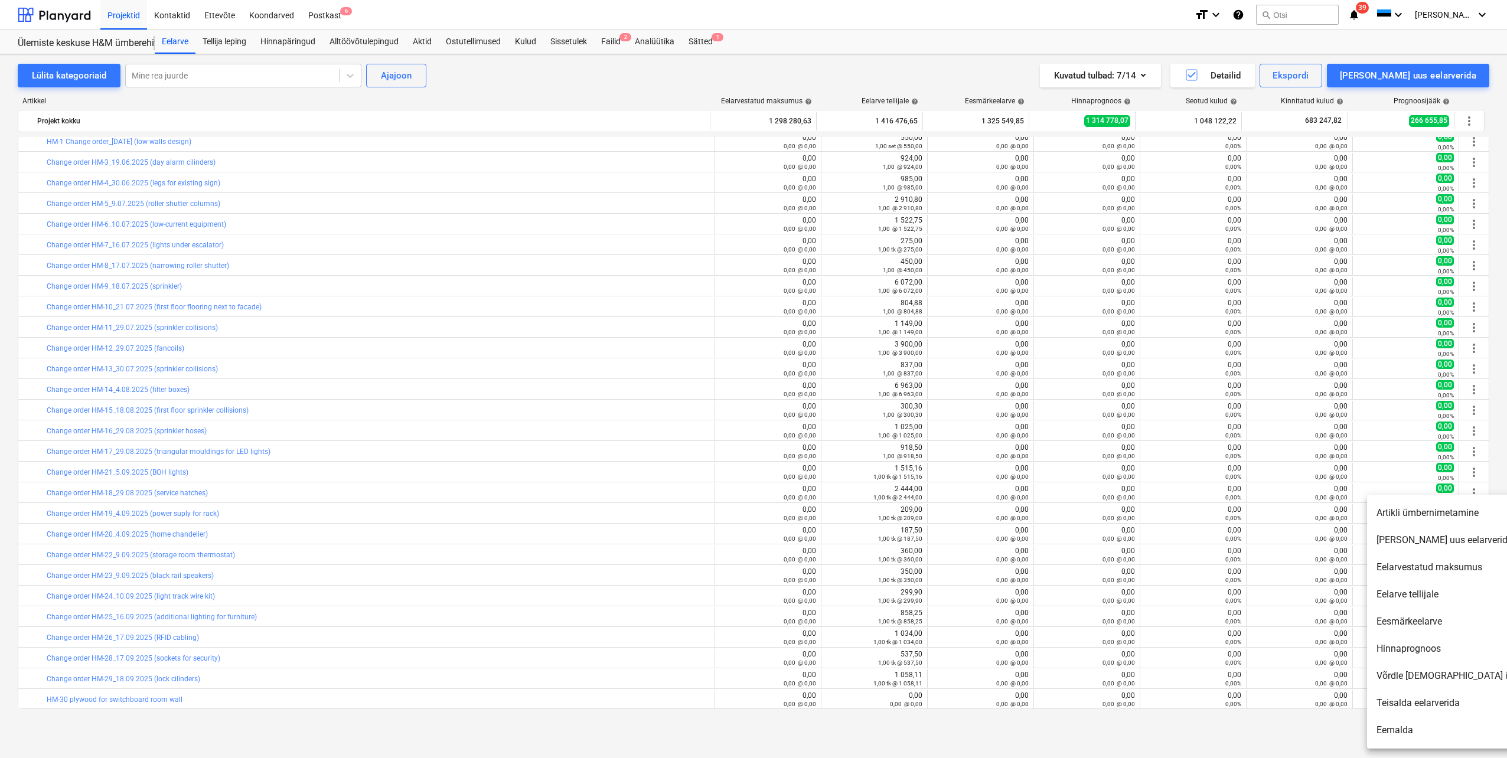
click at [1410, 517] on li "Artikli ümbernimetamine" at bounding box center [1468, 513] width 203 height 27
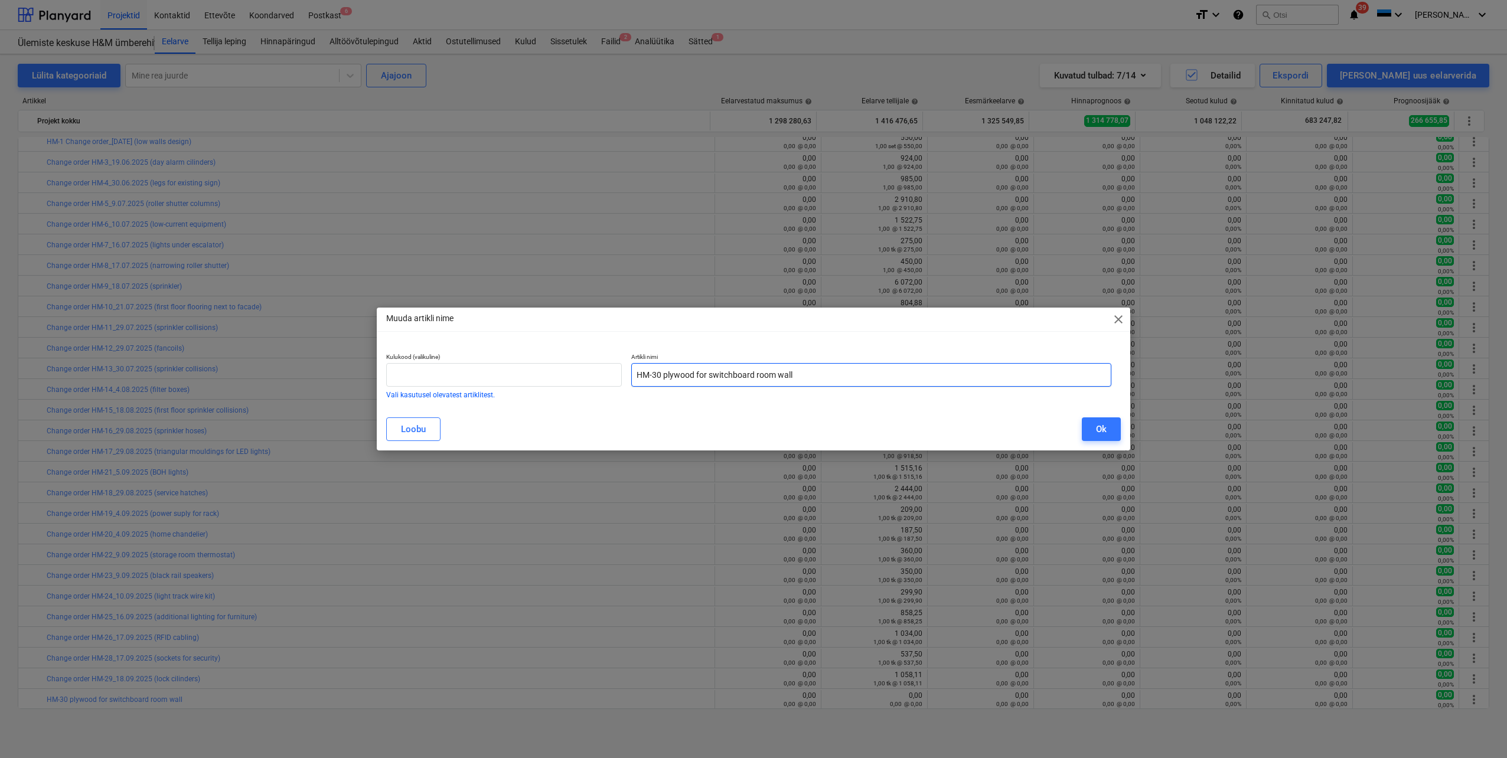
drag, startPoint x: 811, startPoint y: 372, endPoint x: 616, endPoint y: 363, distance: 195.1
click at [616, 363] on div "Kulukood (valikuline) Vali kasutusel olevatest artiklitest. Artikli nimi HM-30 …" at bounding box center [749, 375] width 735 height 55
paste input "Change order HM-30_18.09.2025 (plywood fo switchboard room wall)"
type input "Change order HM-30_18.09.2025 (plywood fo switchboard room wall)"
click at [1097, 432] on div "Ok" at bounding box center [1101, 429] width 11 height 15
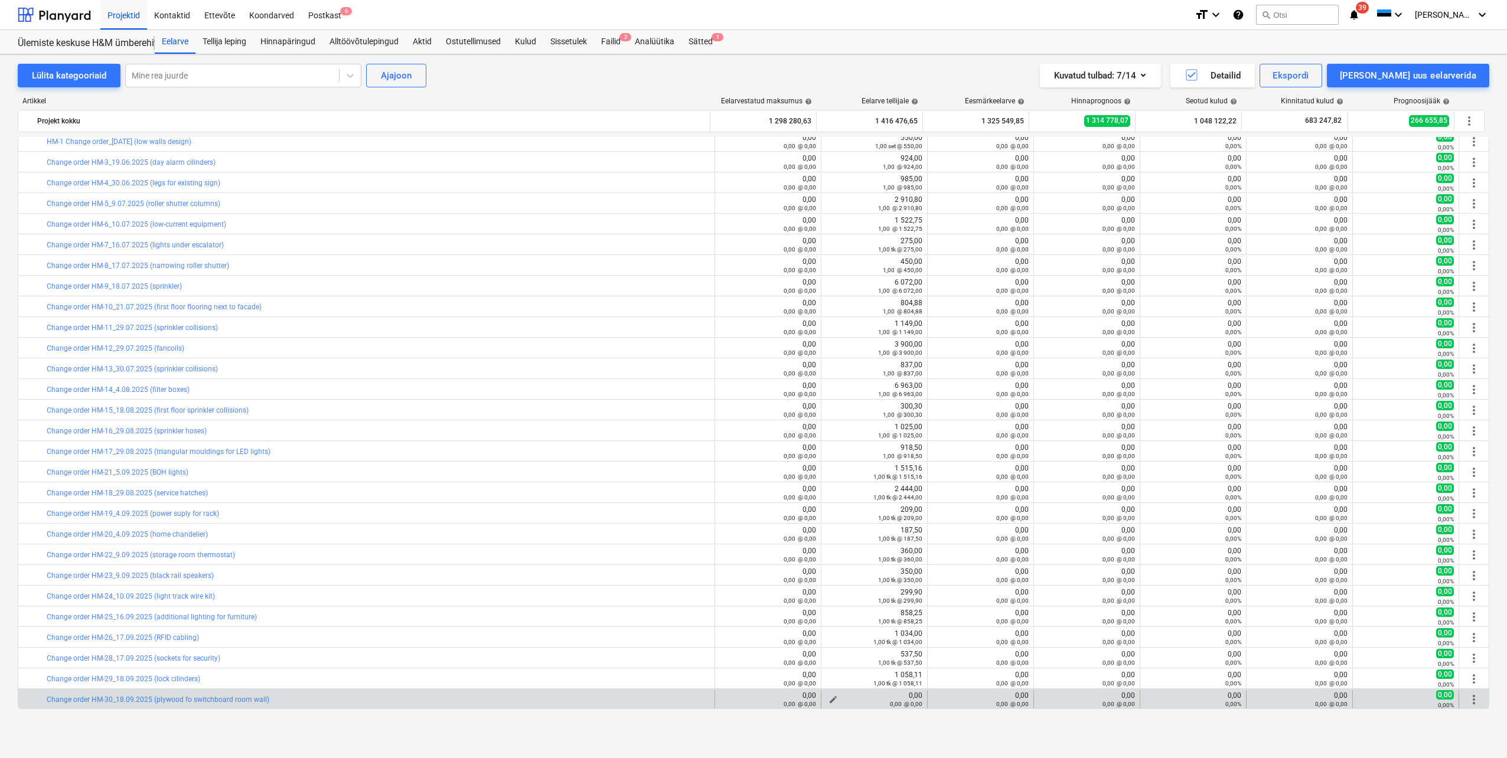
click at [827, 700] on div "0,00 @ 0,00" at bounding box center [874, 704] width 96 height 8
click at [830, 697] on span "edit" at bounding box center [833, 699] width 9 height 9
click at [988, 632] on input "text" at bounding box center [1007, 633] width 82 height 24
type input "tk"
type input "7"
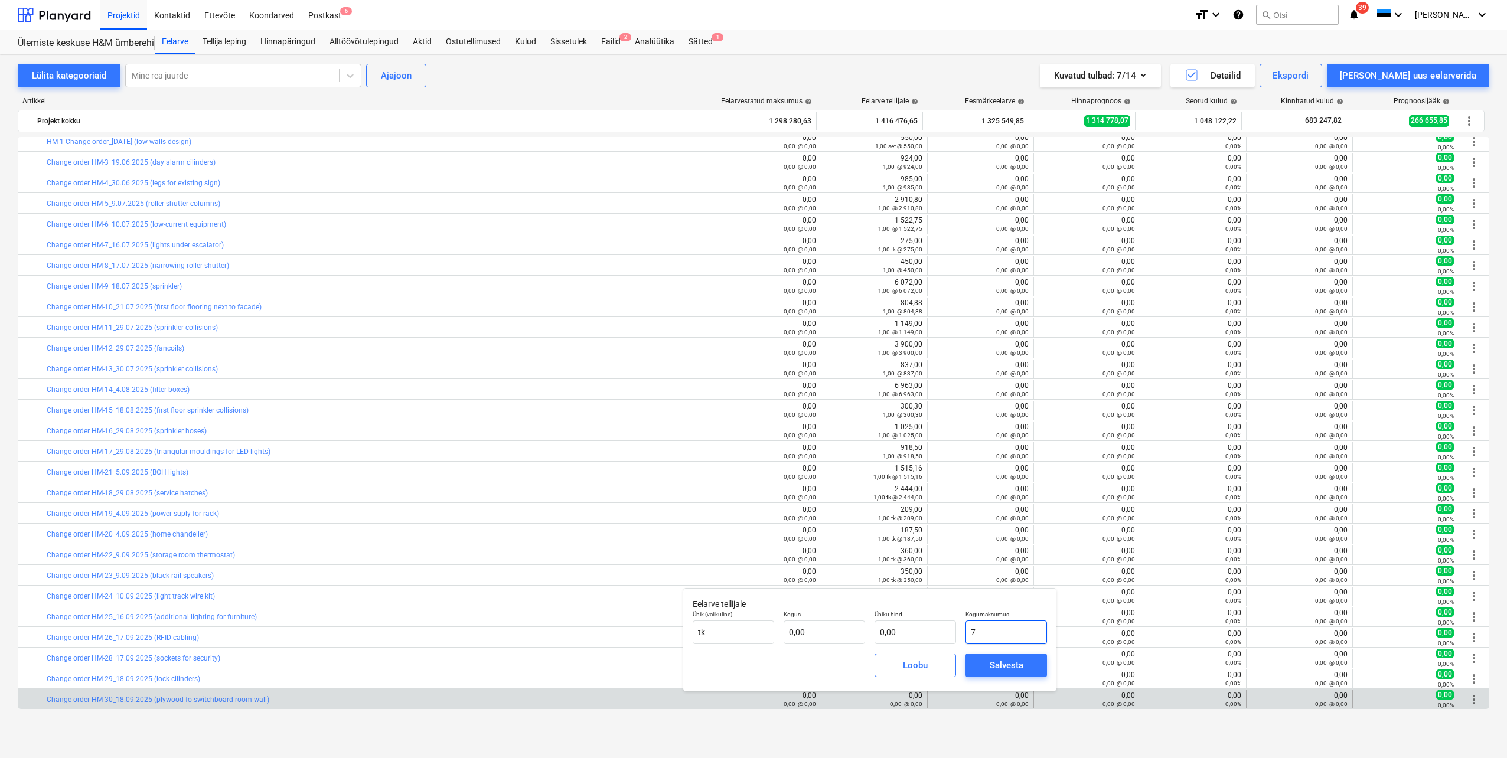
type input "1,00"
type input "7,00"
type input "71"
type input "71,00"
type input "716"
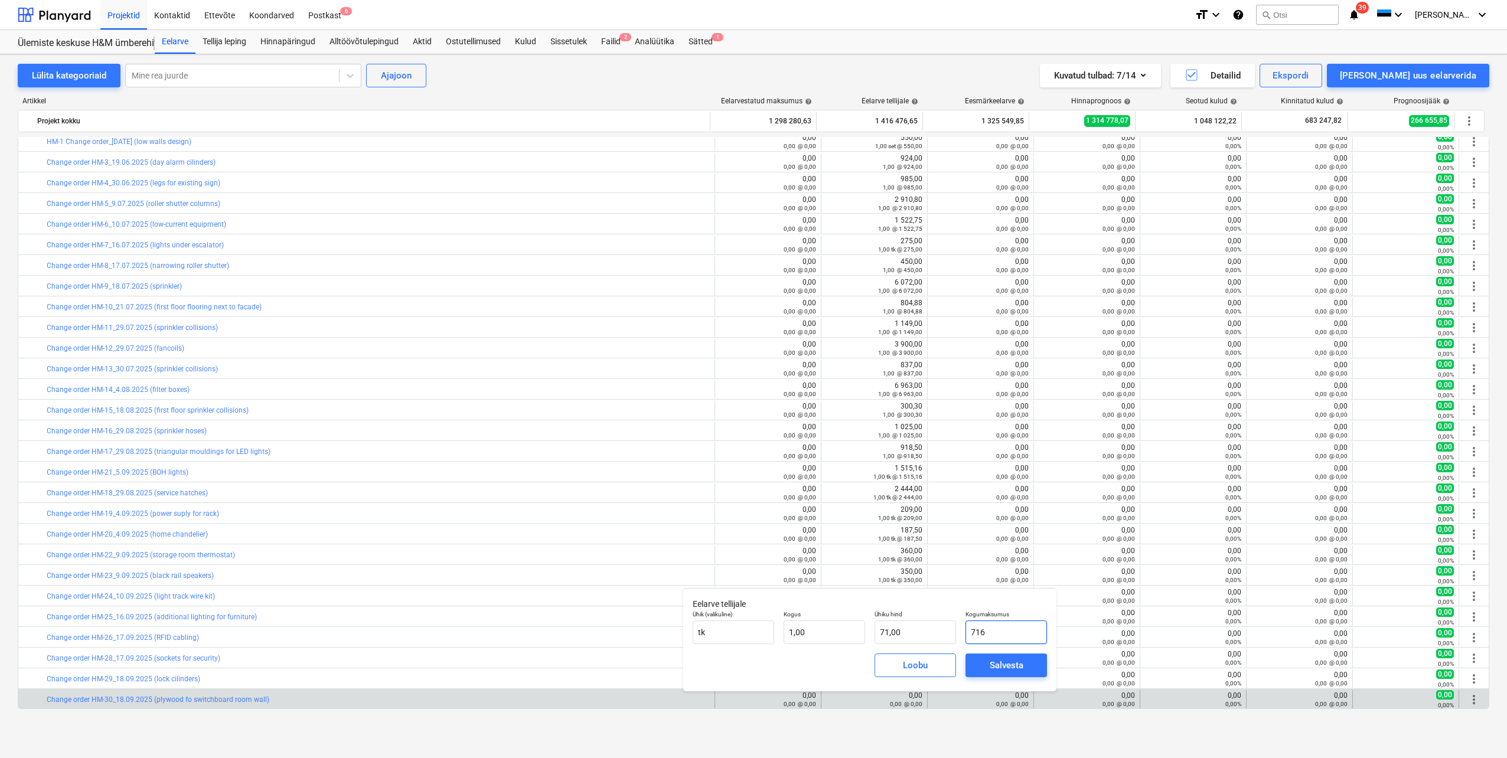
type input "716,00"
type input "716,05"
click at [1002, 666] on div "Salvesta" at bounding box center [1007, 665] width 34 height 15
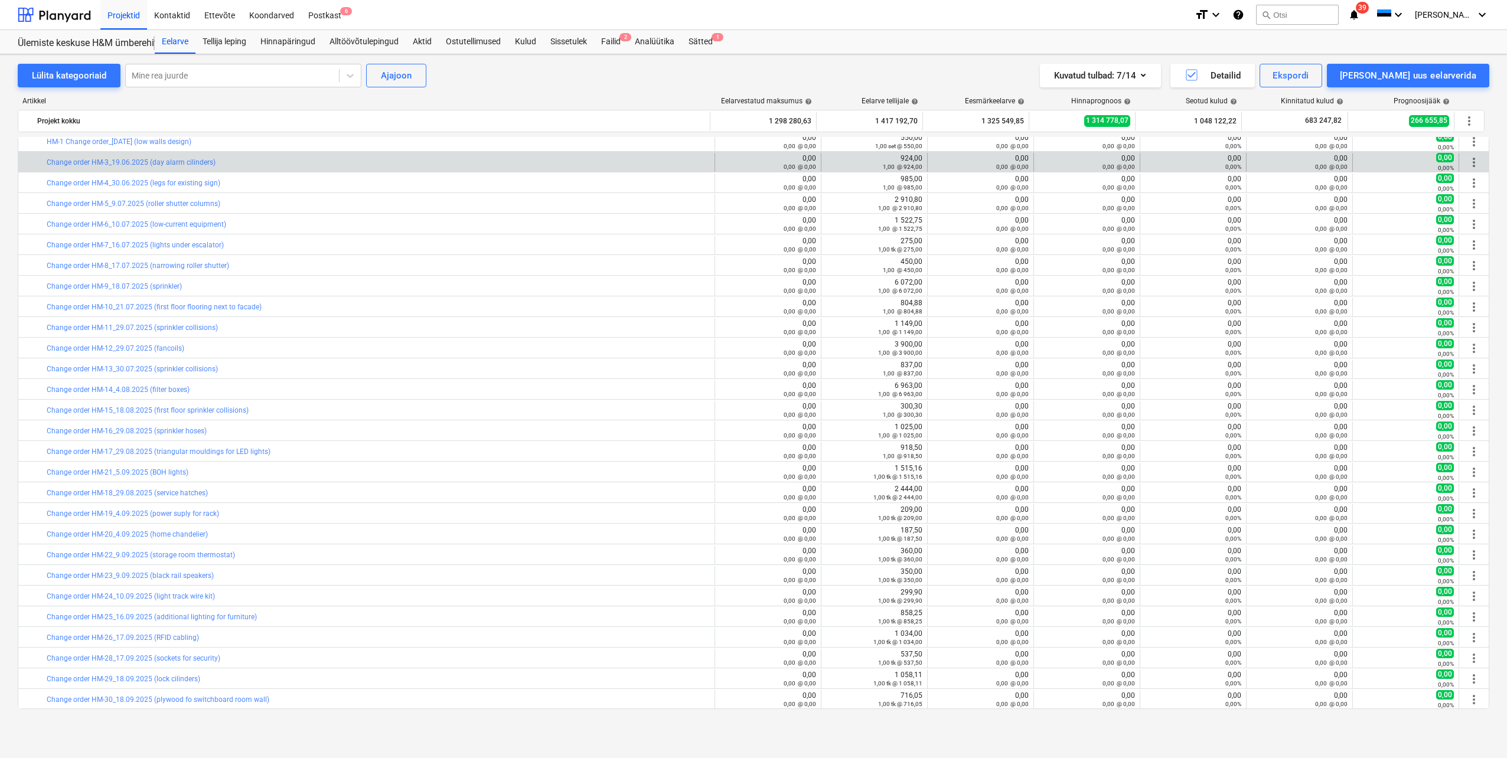
scroll to position [863, 0]
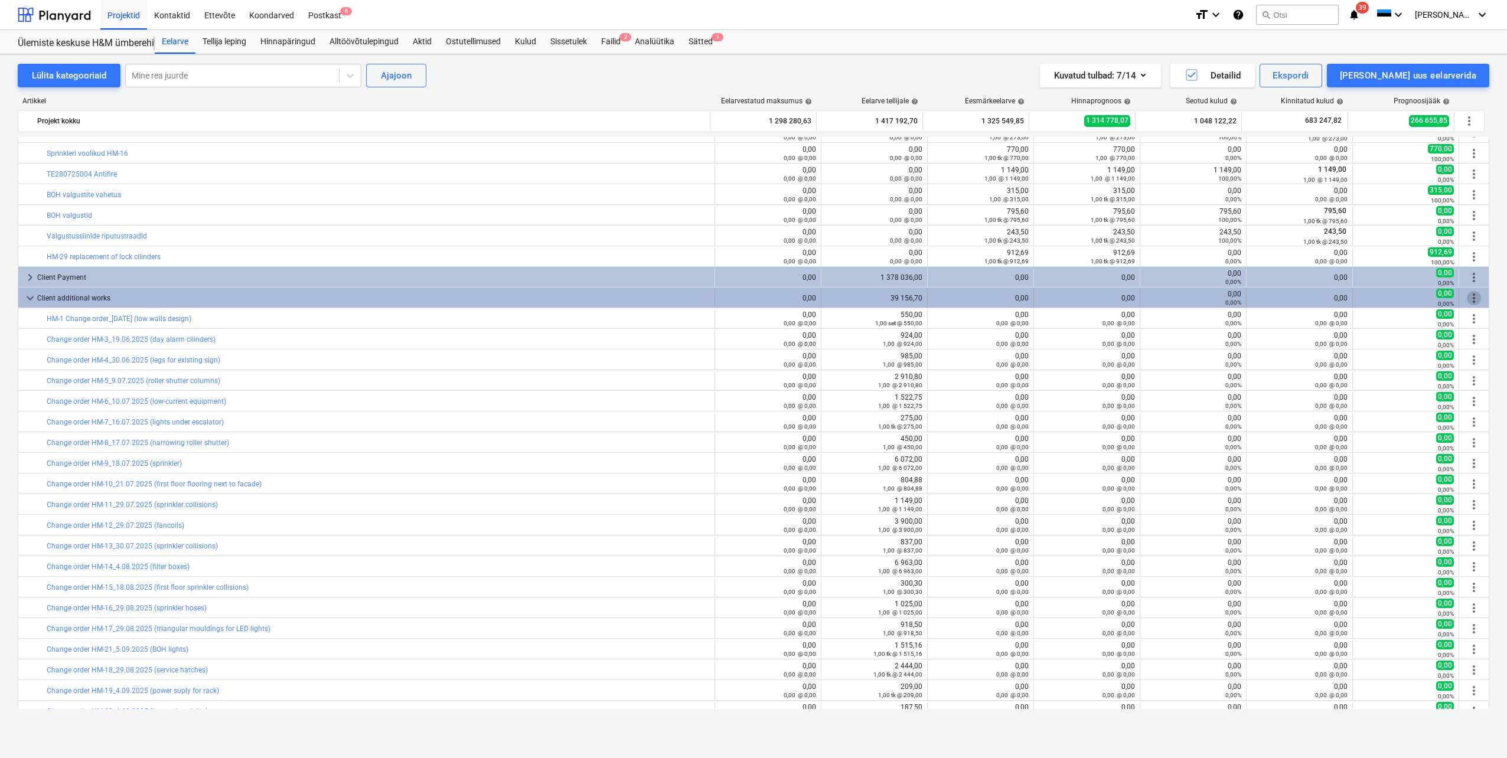
click at [1473, 299] on span "more_vert" at bounding box center [1474, 298] width 14 height 14
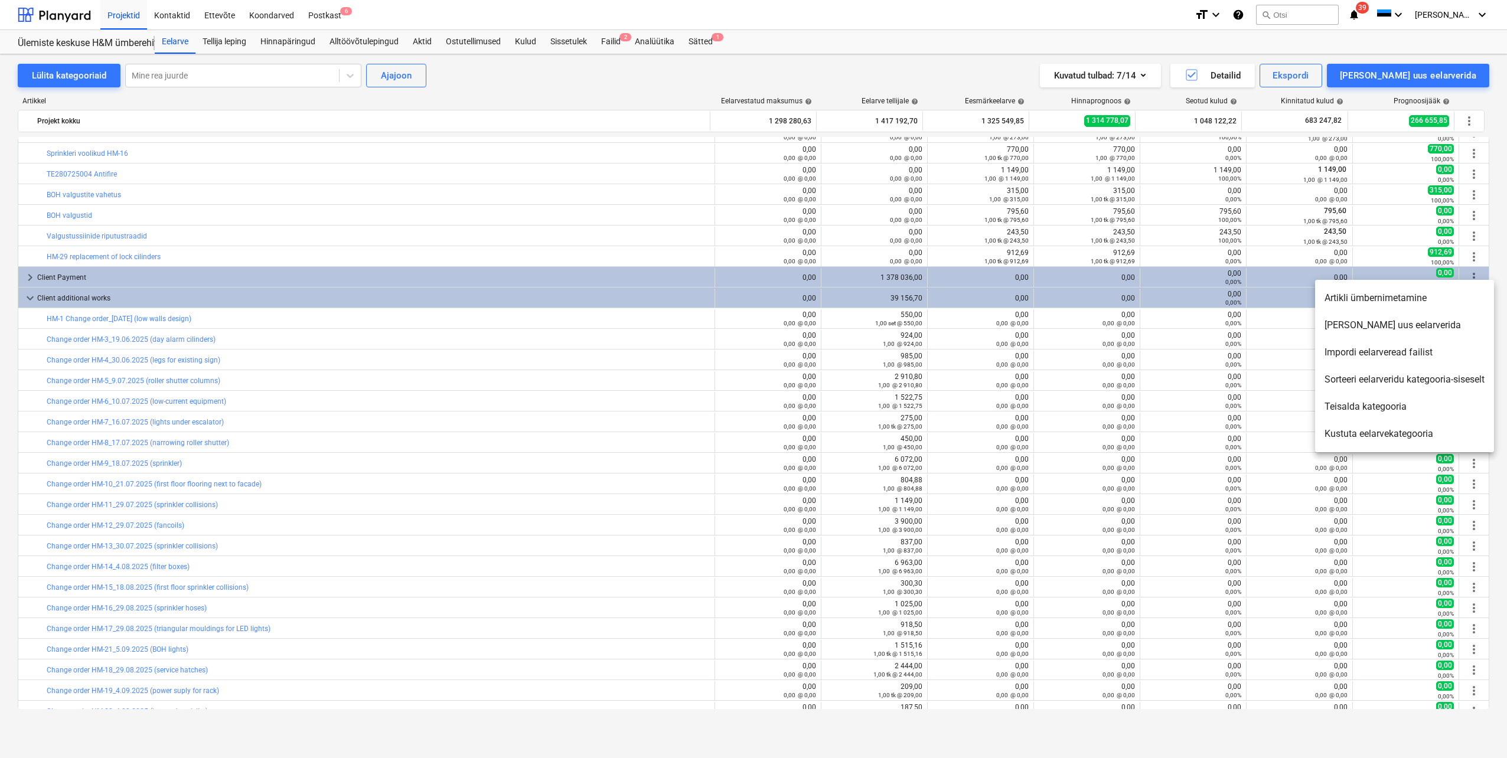
click at [1384, 329] on li "[PERSON_NAME] uus eelarverida" at bounding box center [1404, 325] width 179 height 27
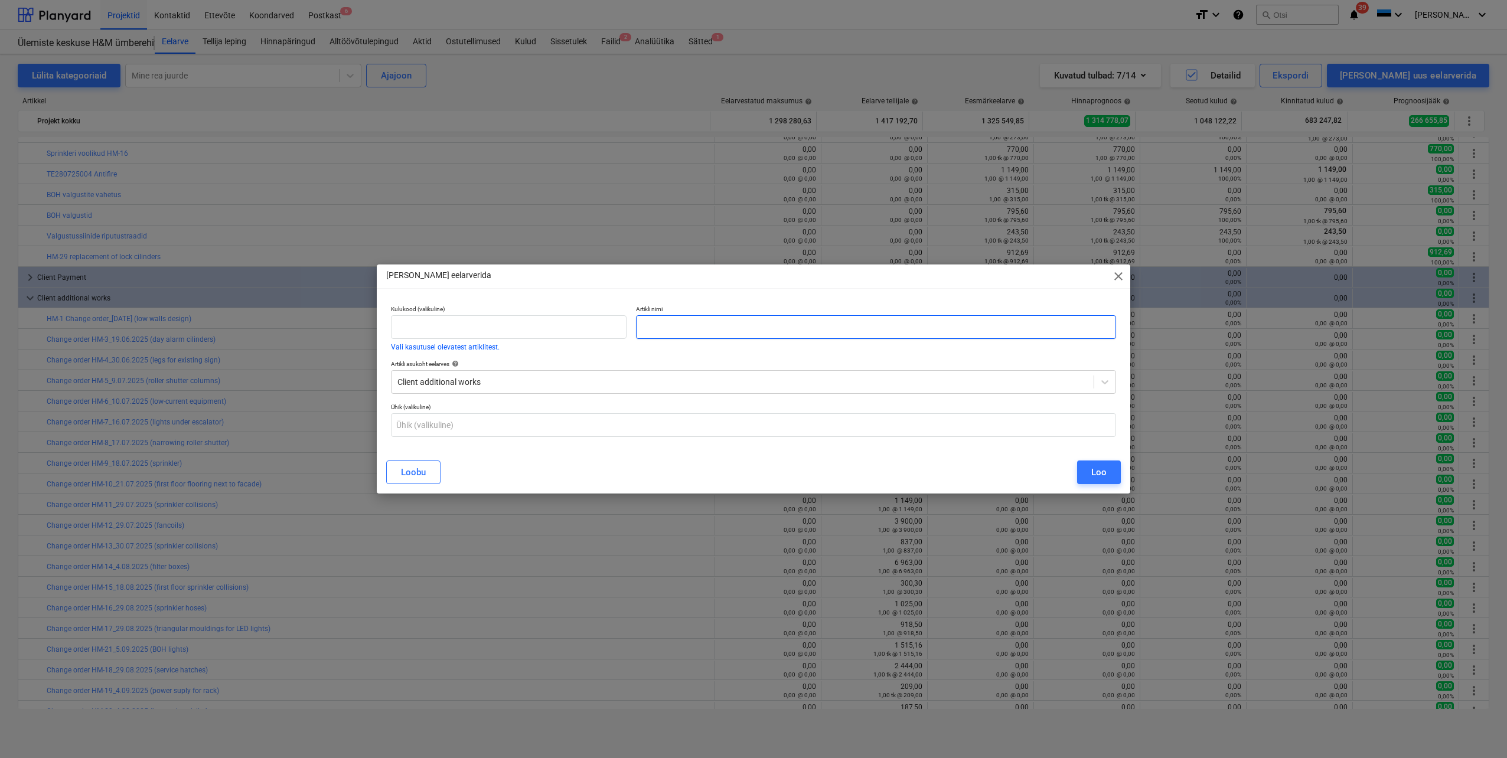
click at [762, 330] on input "text" at bounding box center [876, 327] width 480 height 24
paste input "Change order HM-31_19.09.2025 (fire safety signage)"
type input "Change order HM-31_19.09.2025 (fire safety signage)"
click at [1088, 472] on button "Loo" at bounding box center [1099, 473] width 44 height 24
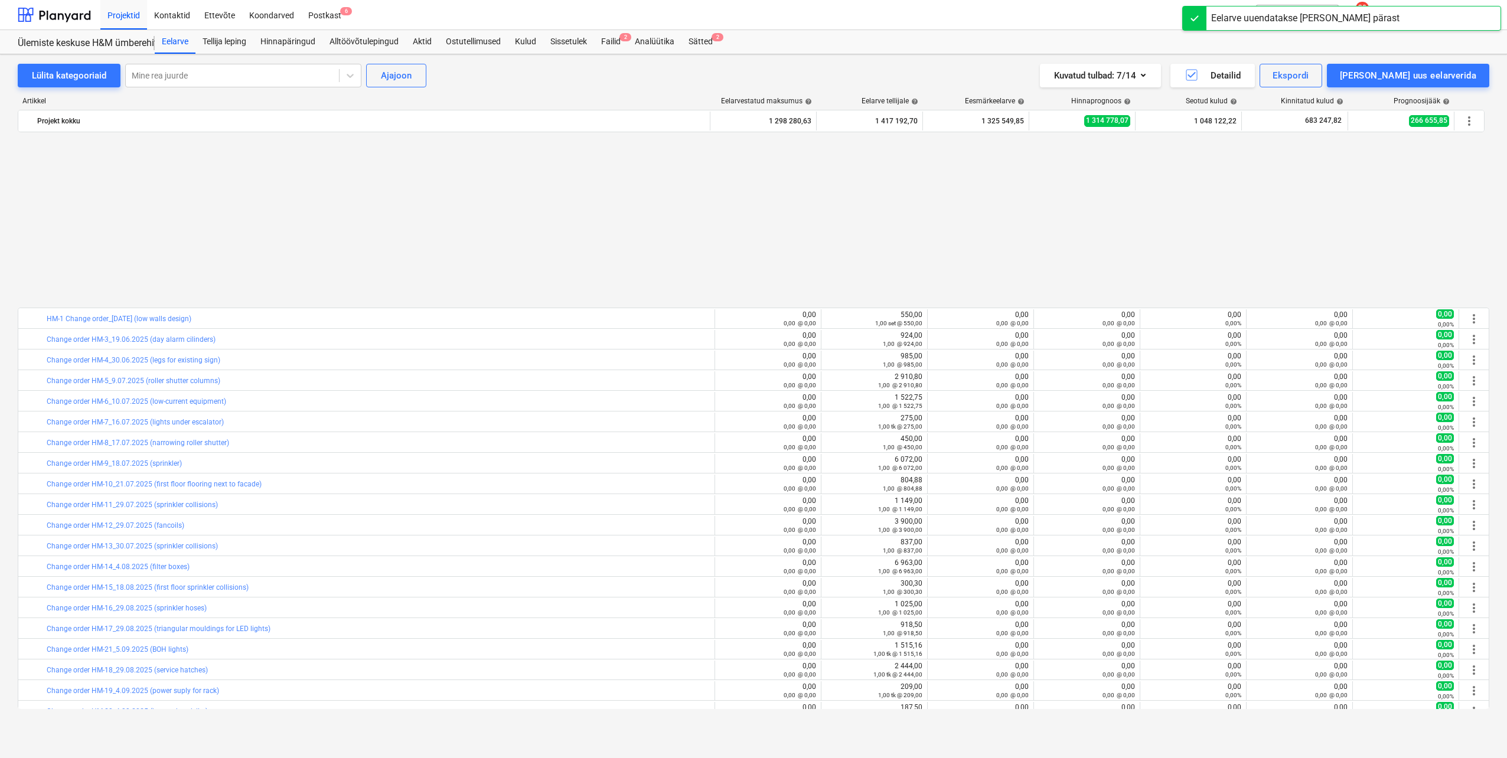
scroll to position [1061, 0]
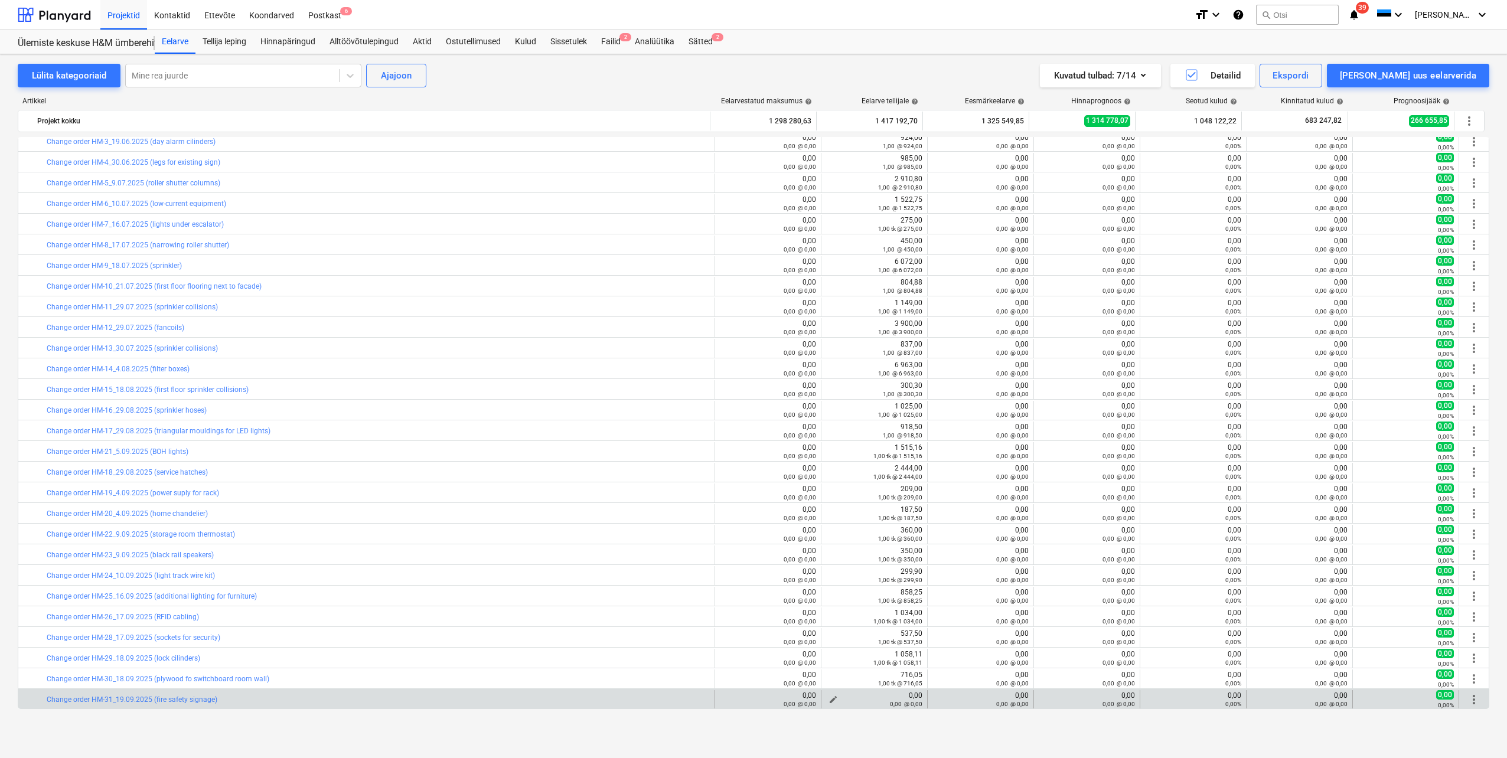
click at [829, 698] on span "edit" at bounding box center [833, 699] width 9 height 9
click at [985, 633] on input "text" at bounding box center [1007, 633] width 82 height 24
type input "tk"
type input "6"
type input "1,00"
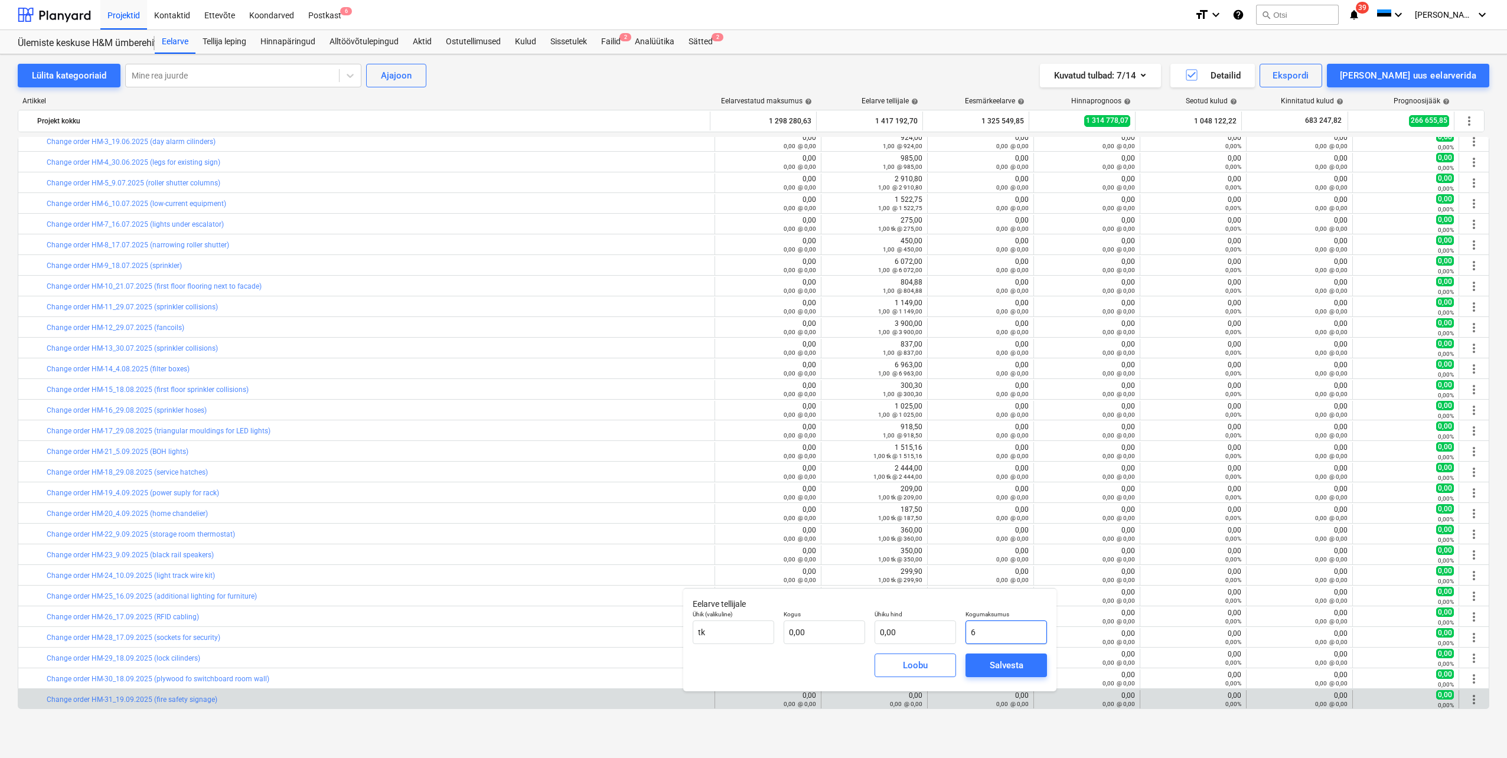
type input "6,00"
type input "69"
type input "69,00"
type input "692"
type input "692,00"
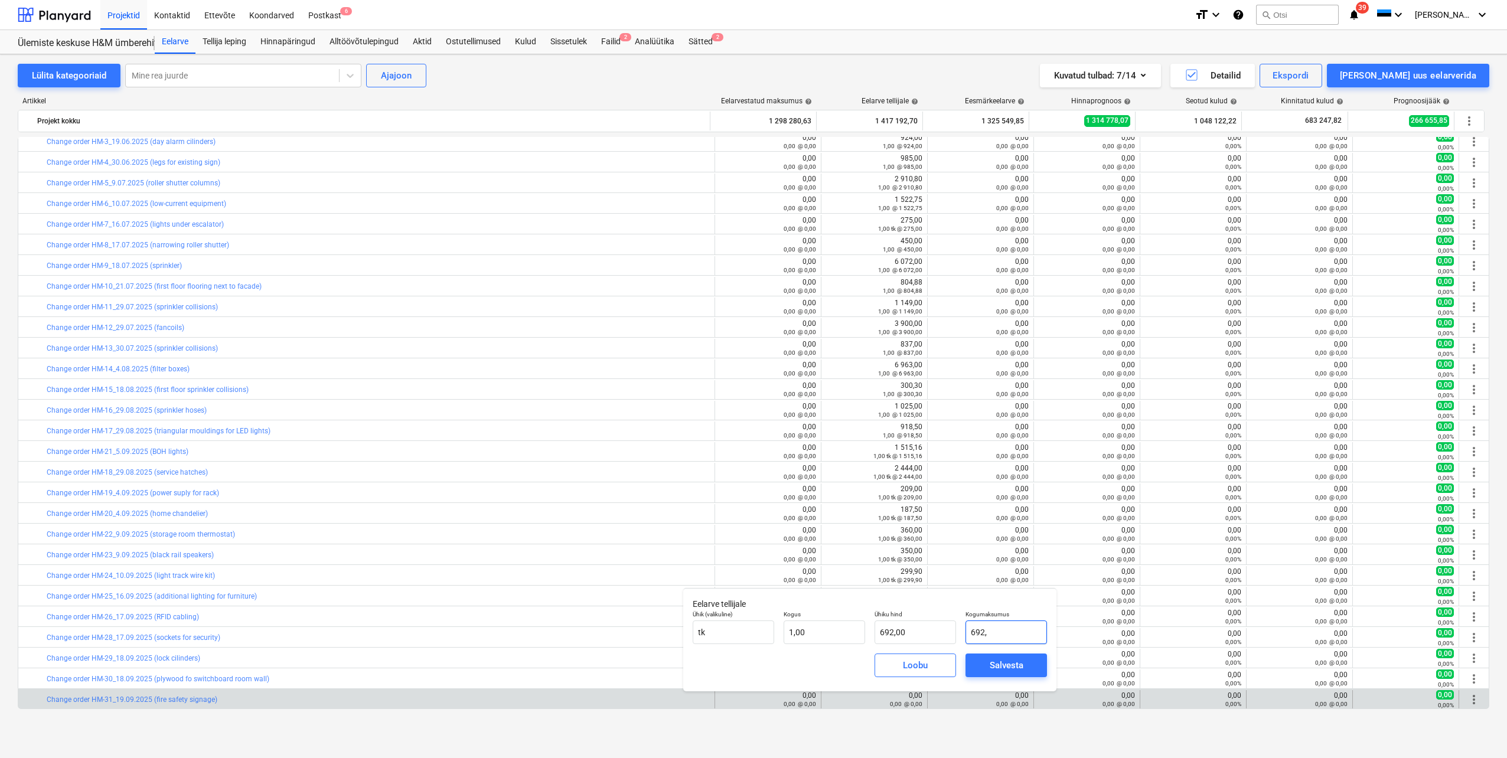
type input "692,8"
type input "692,80"
type input "692,82"
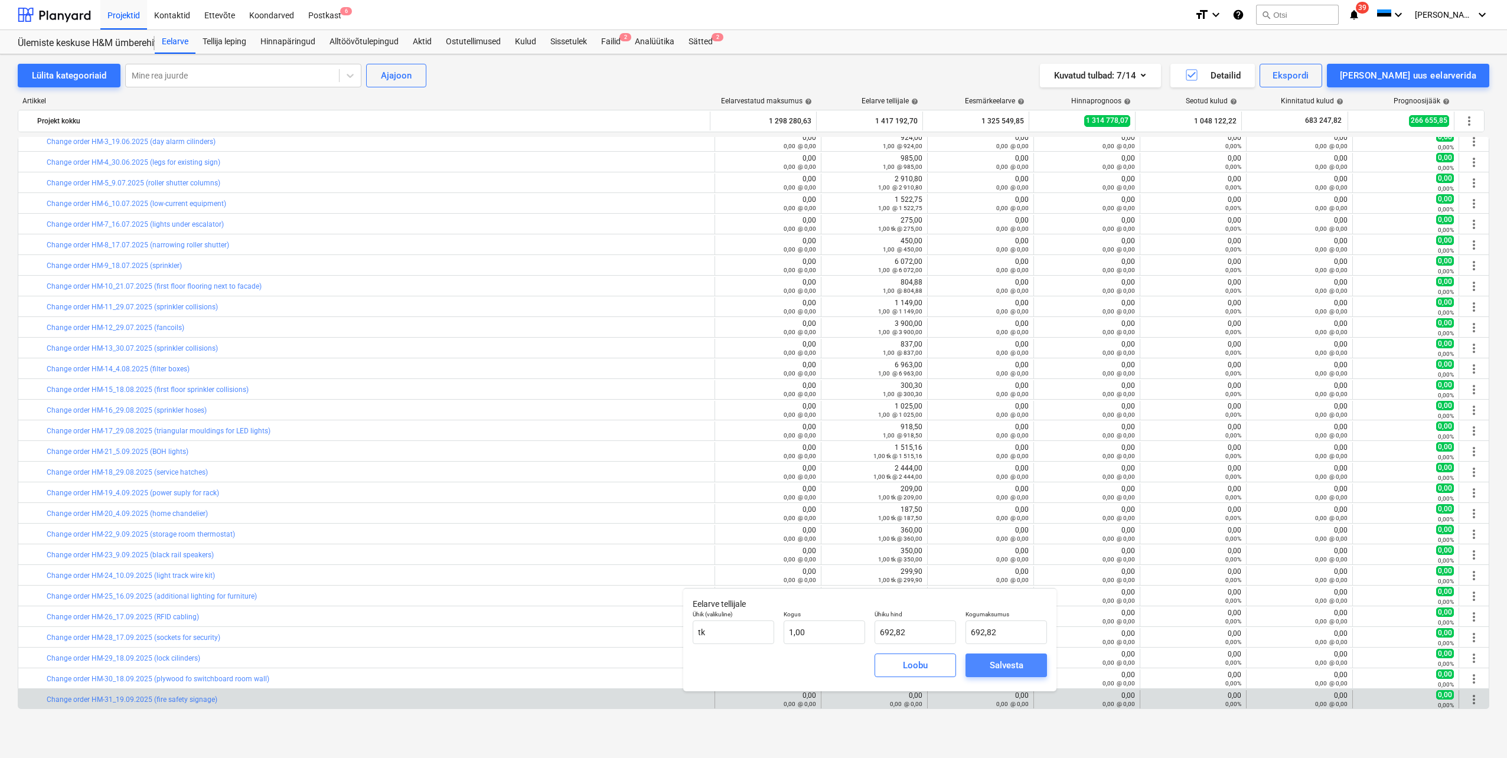
click at [1013, 667] on div "Salvesta" at bounding box center [1007, 665] width 34 height 15
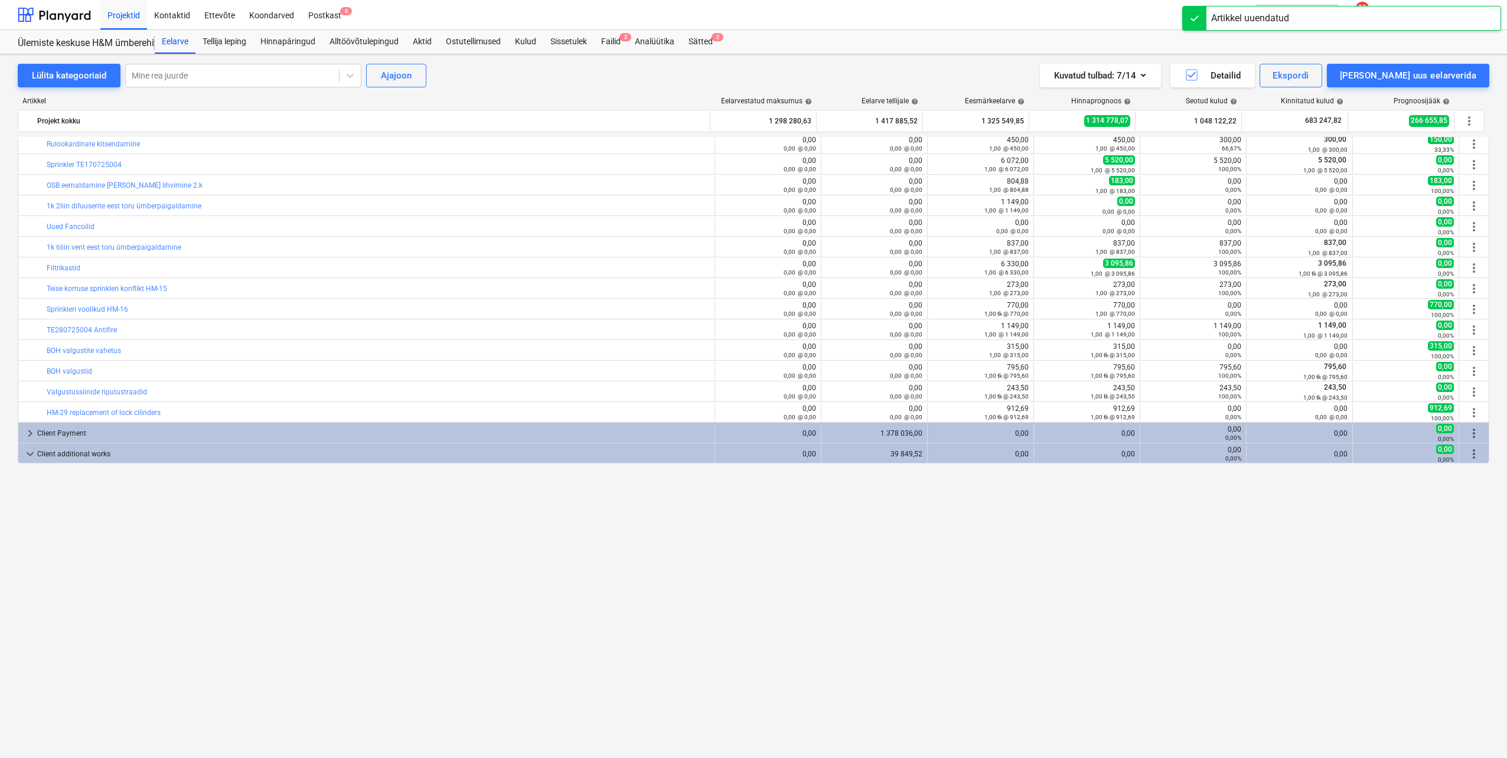
scroll to position [411, 0]
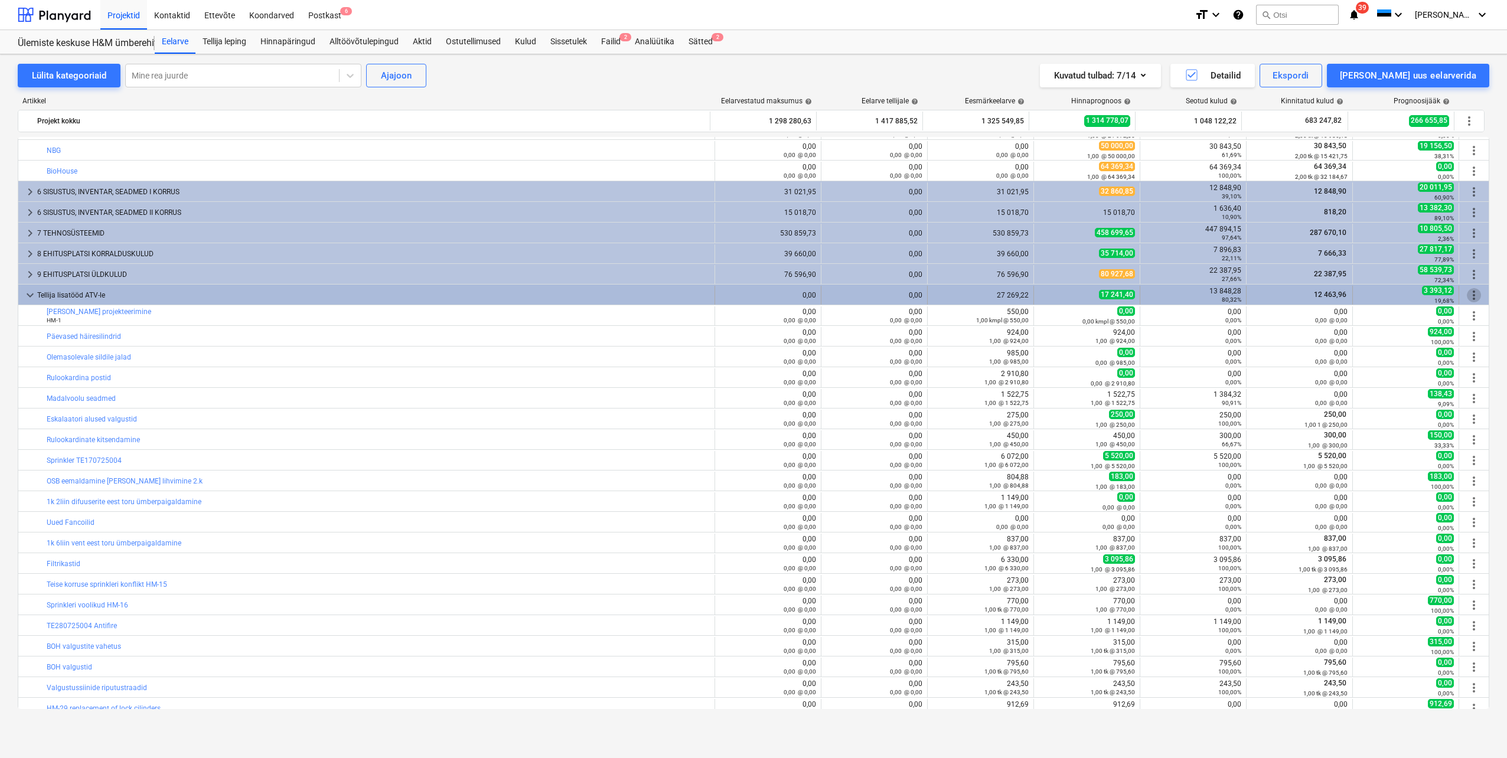
click at [1470, 296] on span "more_vert" at bounding box center [1474, 295] width 14 height 14
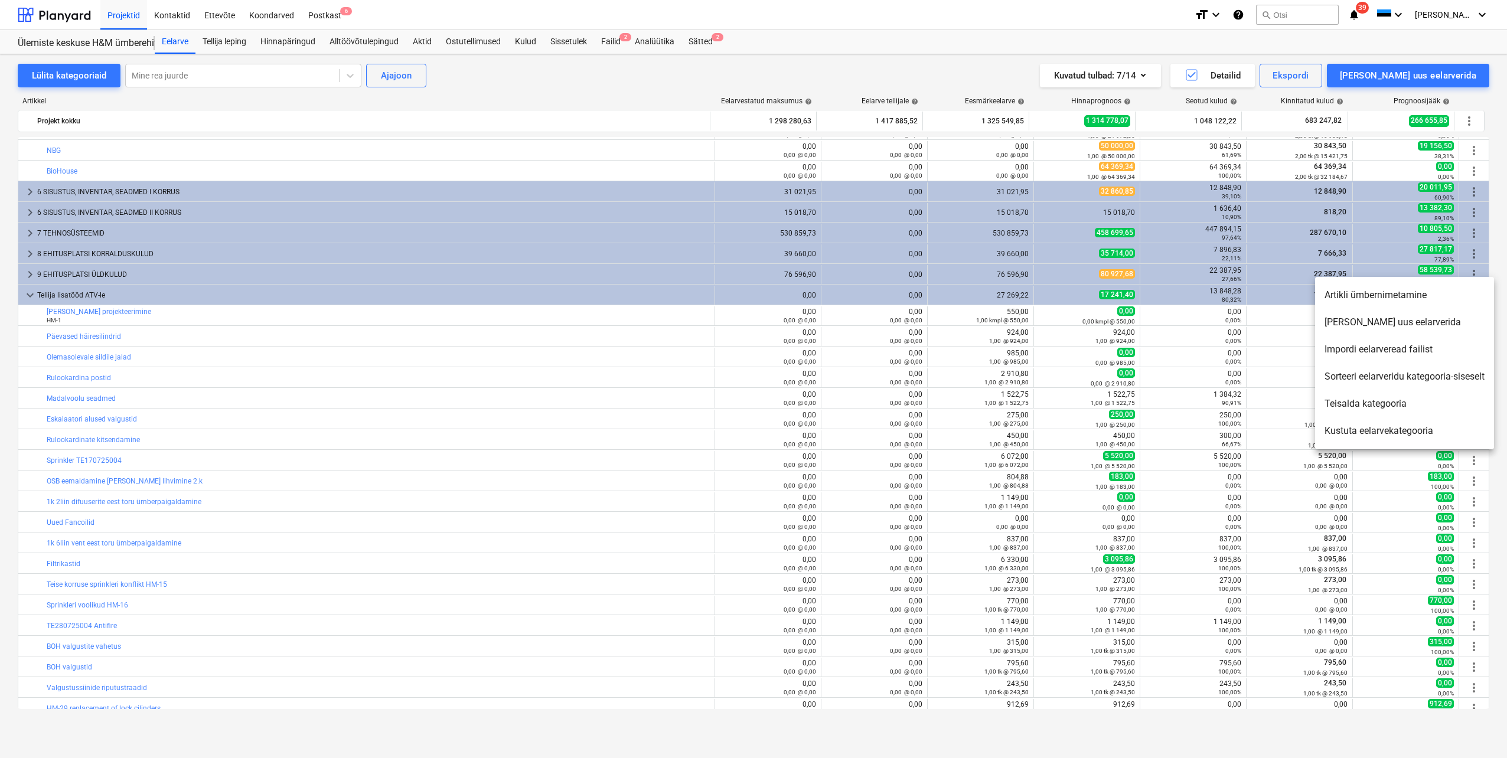
click at [1386, 324] on li "[PERSON_NAME] uus eelarverida" at bounding box center [1404, 322] width 179 height 27
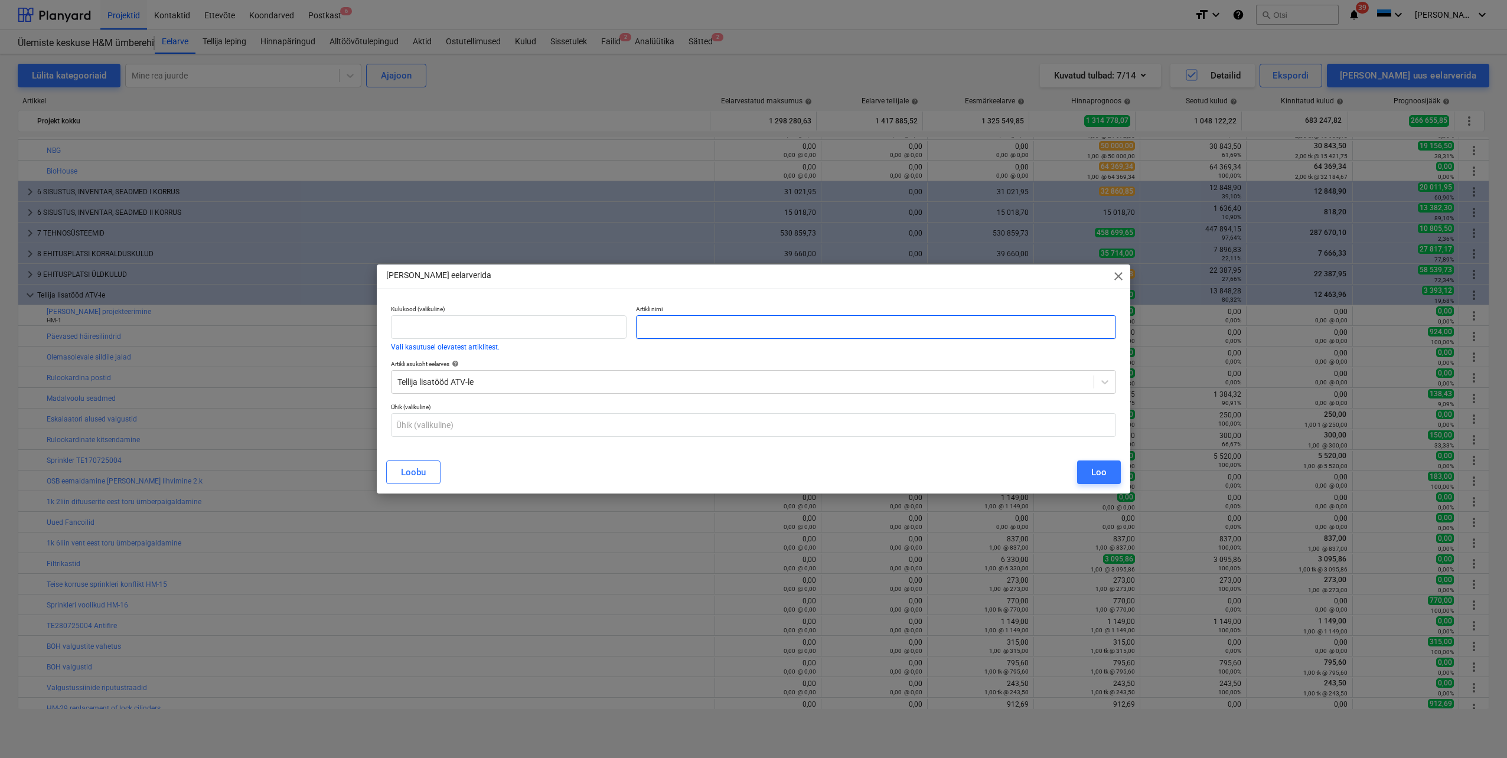
paste input "Change order HM-31_19.09.2025 (fire safety signage)"
type input "Change order HM-31_19.09.2025 (fire safety signage)"
click at [1100, 466] on div "Loo" at bounding box center [1098, 472] width 15 height 15
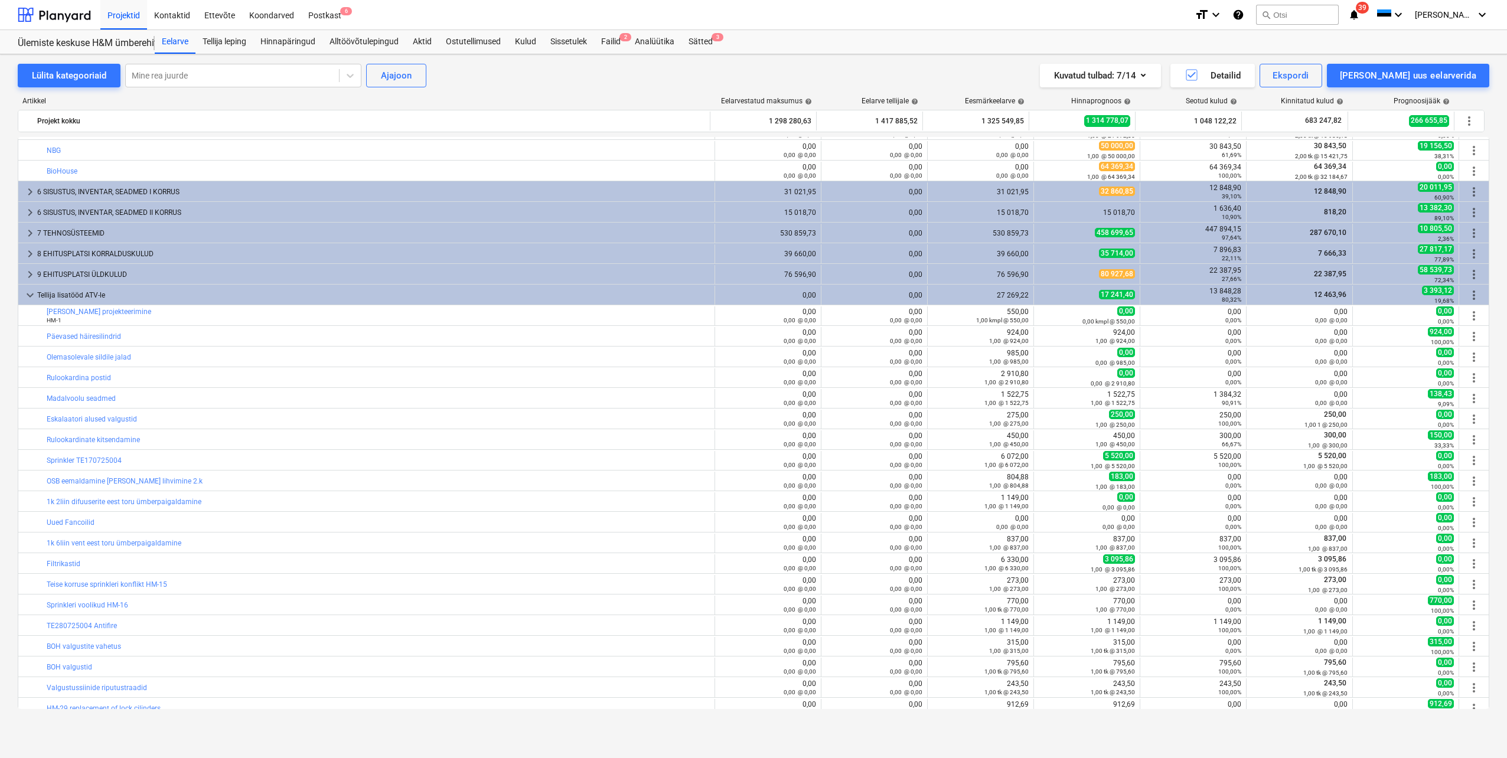
scroll to position [647, 0]
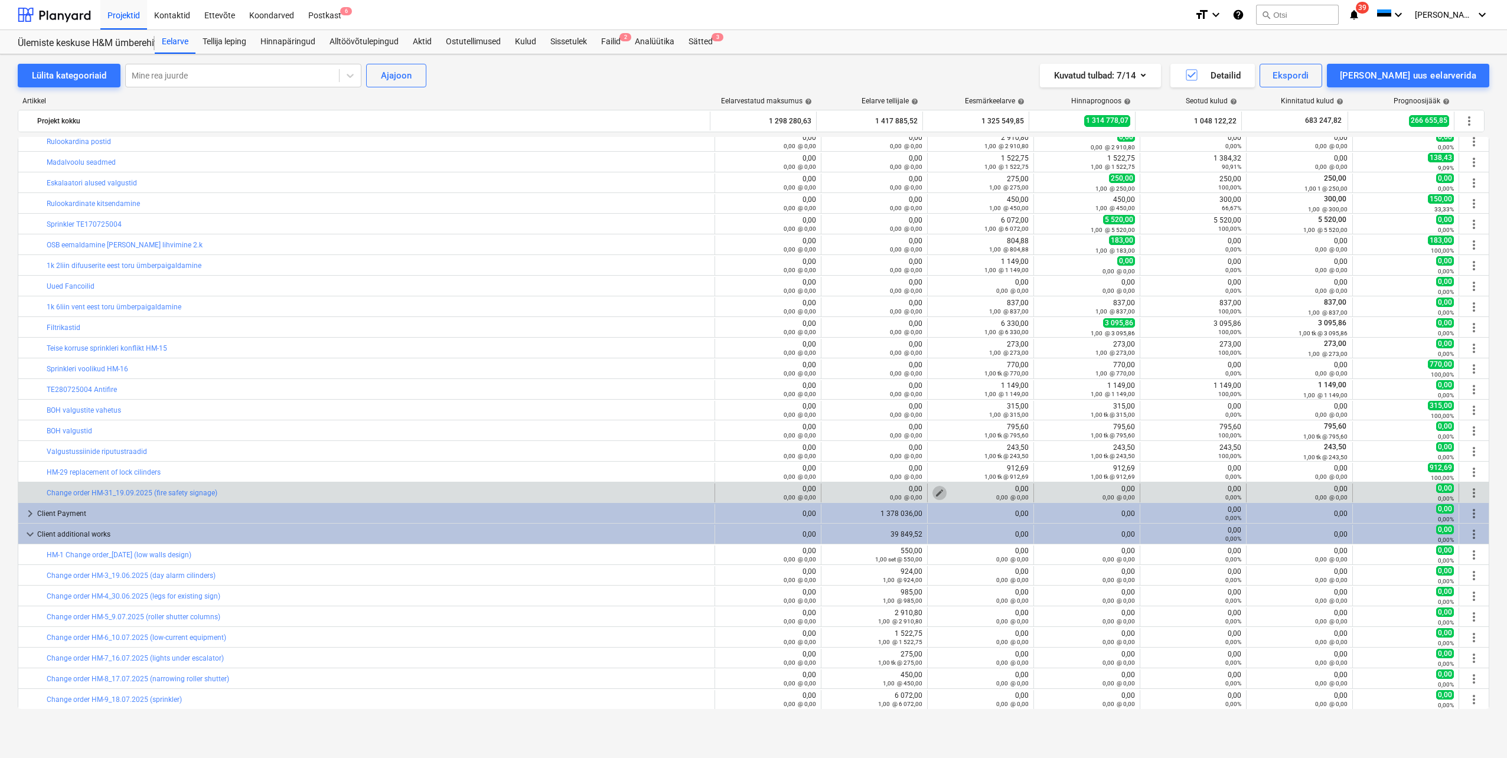
click at [936, 491] on span "edit" at bounding box center [939, 492] width 9 height 9
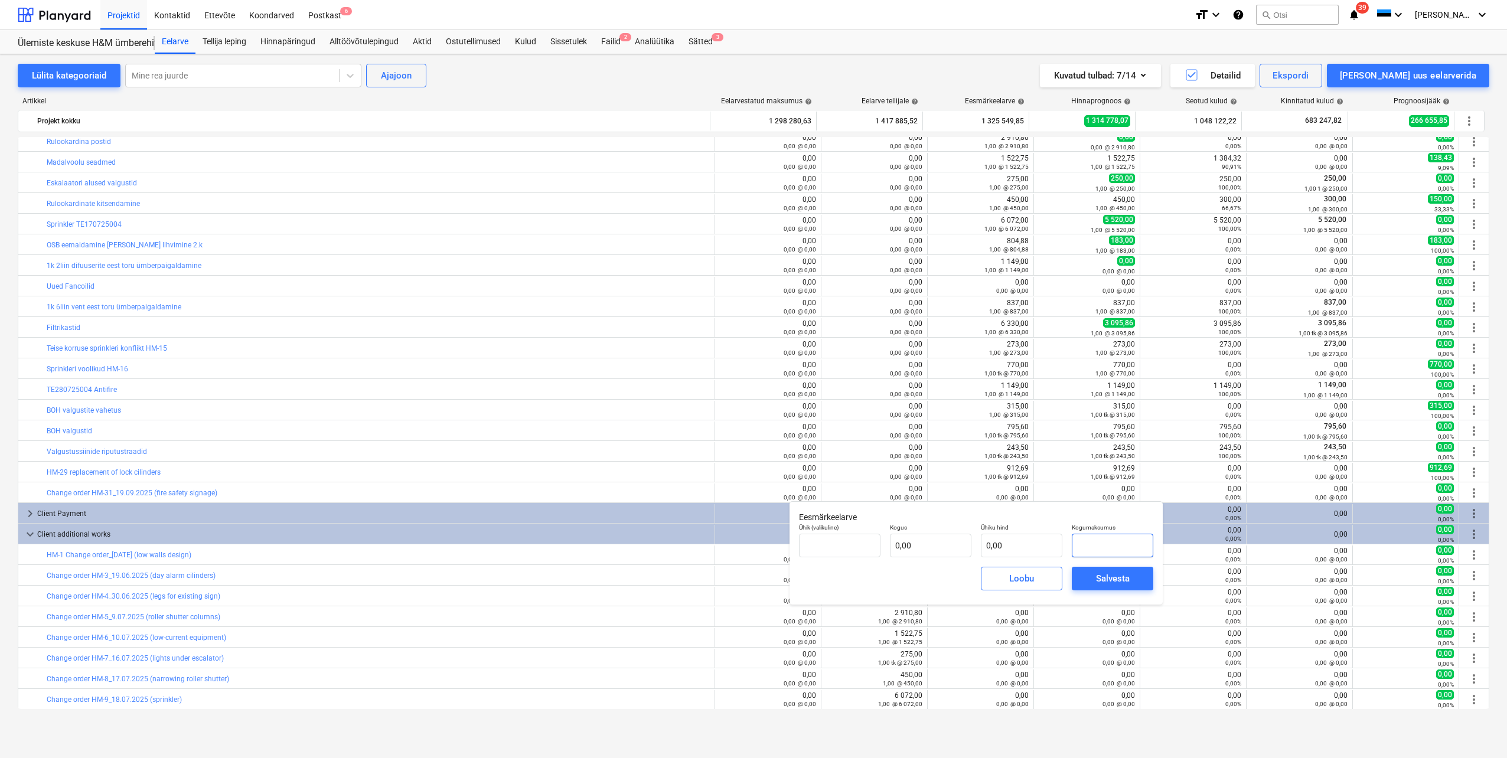
click at [1103, 542] on input "text" at bounding box center [1113, 546] width 82 height 24
type input "tk"
type input "5"
type input "1,00"
type input "5,00"
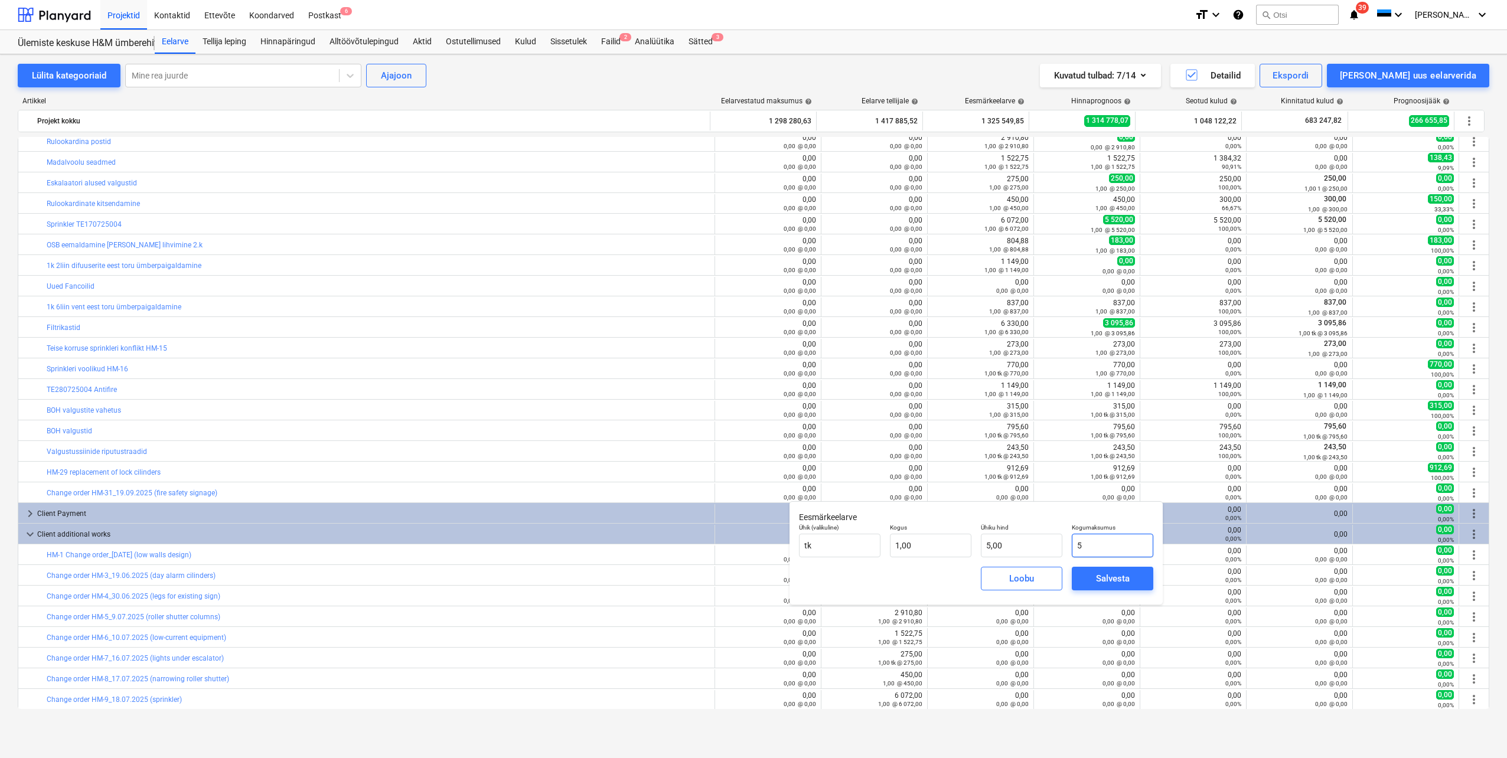
type input "59"
type input "59,00"
type input "598"
type input "598,00"
type input "598,2"
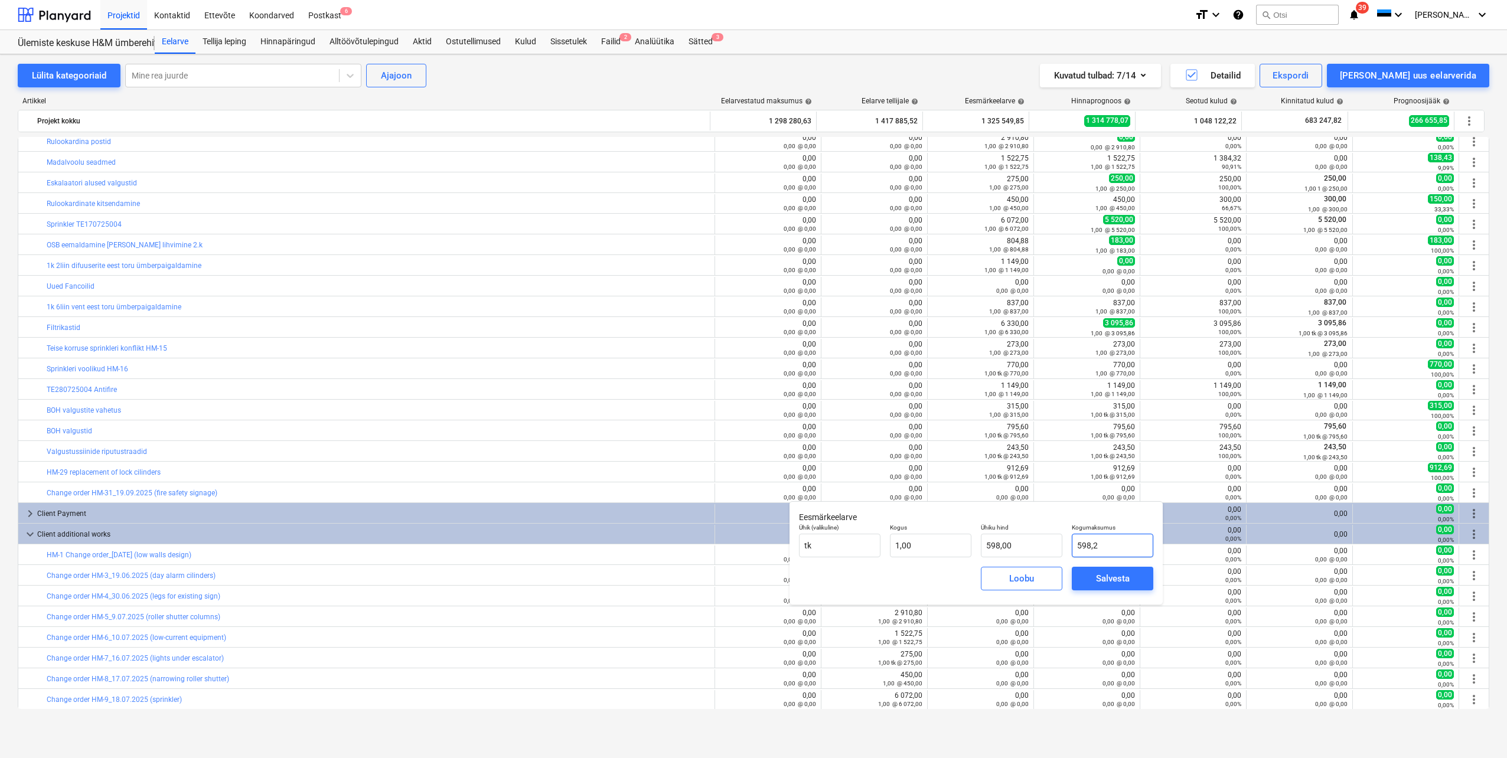
type input "598,20"
type input "598,21"
click at [1128, 582] on div "Salvesta" at bounding box center [1113, 578] width 34 height 15
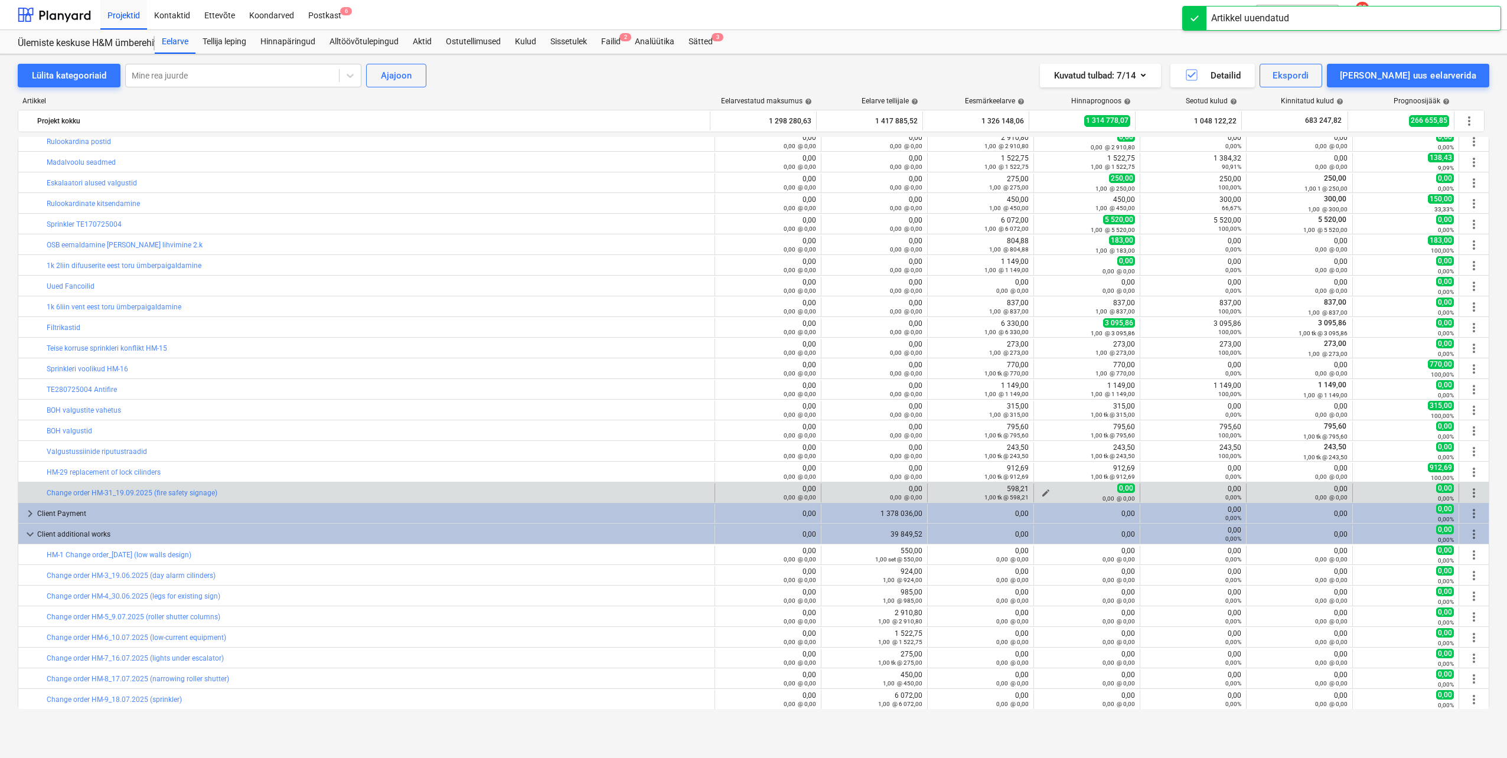
click at [1044, 491] on span "edit" at bounding box center [1045, 492] width 9 height 9
type textarea "x"
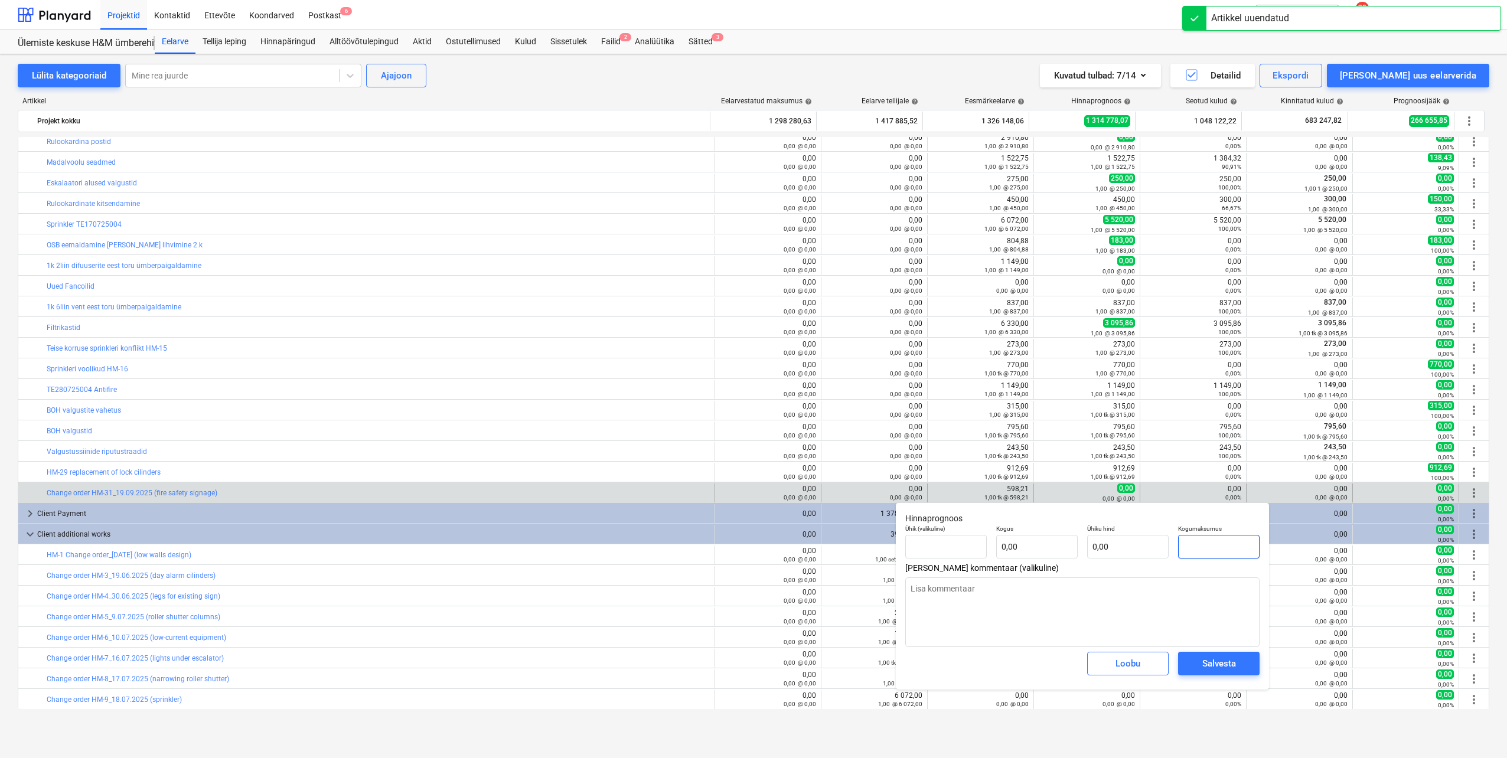
click at [1212, 547] on input "text" at bounding box center [1219, 547] width 82 height 24
type textarea "x"
type input "tk"
type input "5"
type input "1,00"
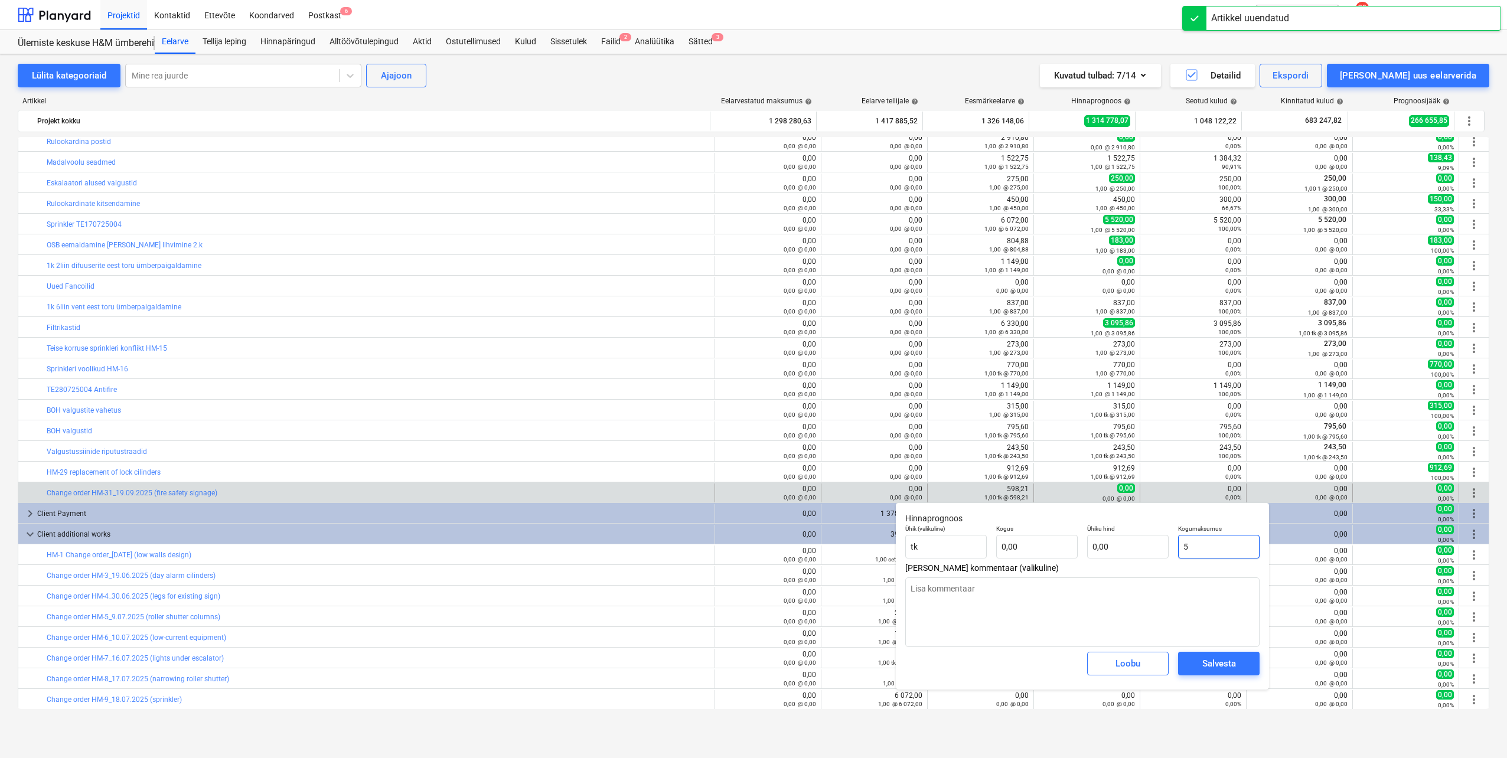
type input "5,00"
type textarea "x"
type input "59"
type input "59,00"
type textarea "x"
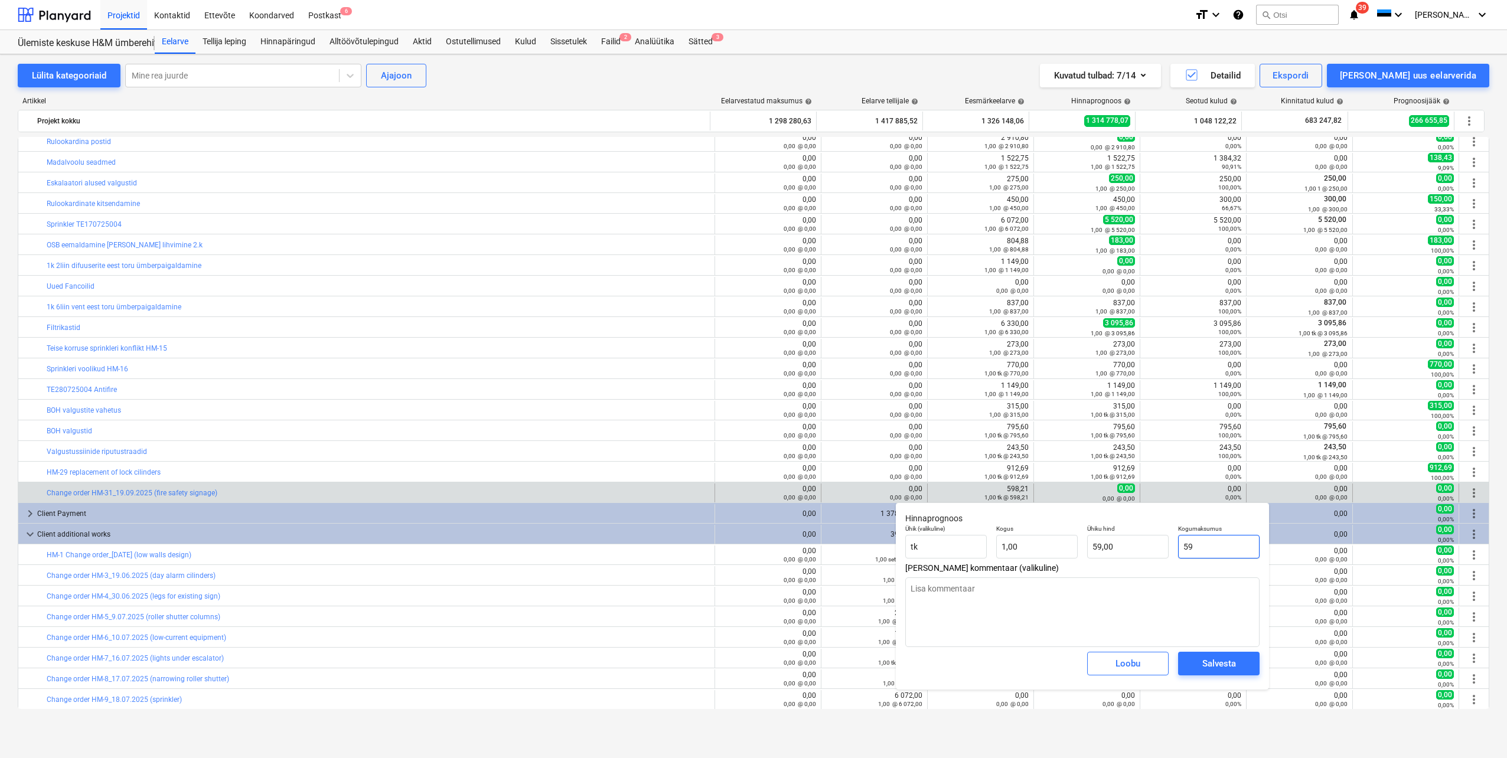
type input "598"
type input "598,00"
type textarea "x"
type input "598,"
type textarea "x"
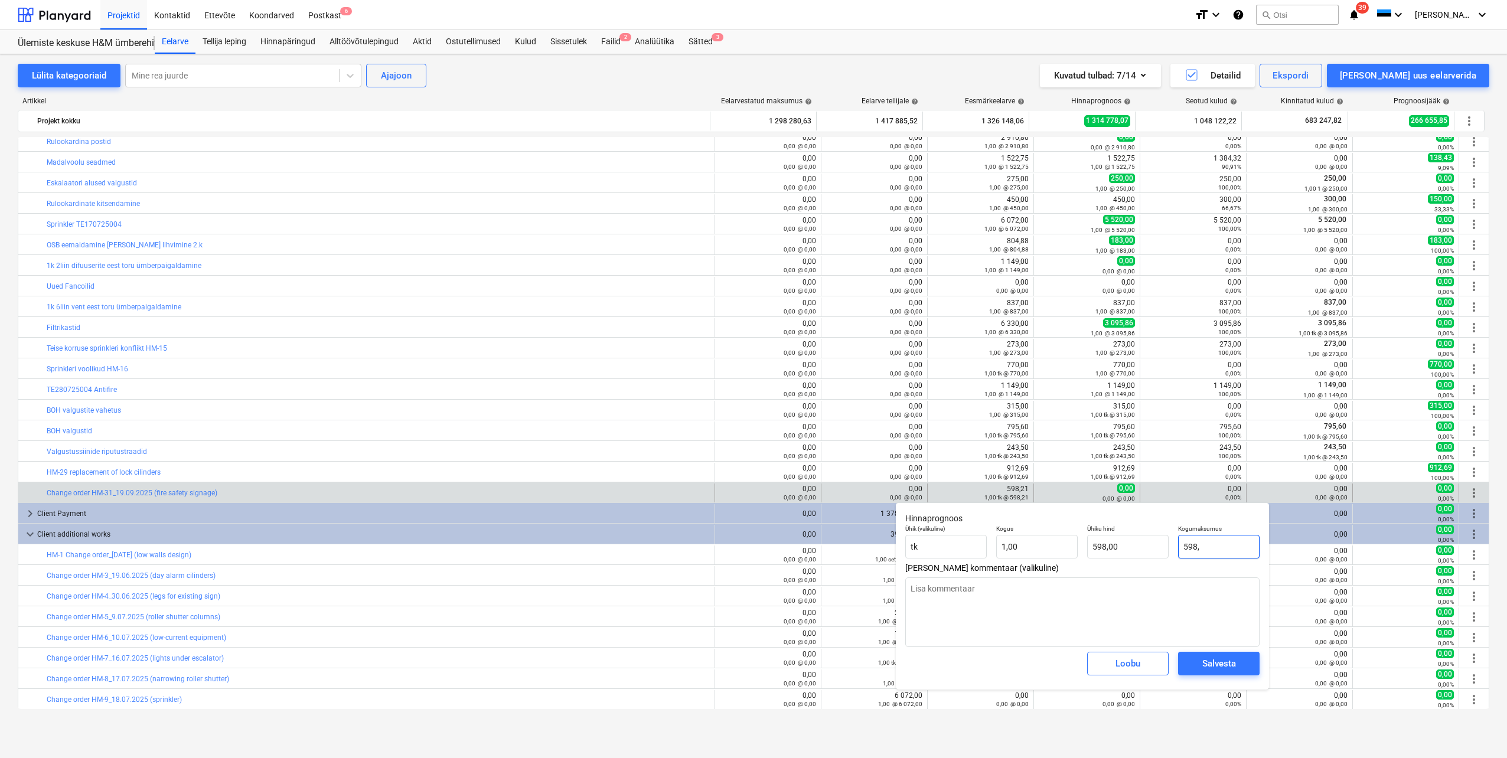
type input "598,2"
type input "598,20"
type textarea "x"
type input "598,21"
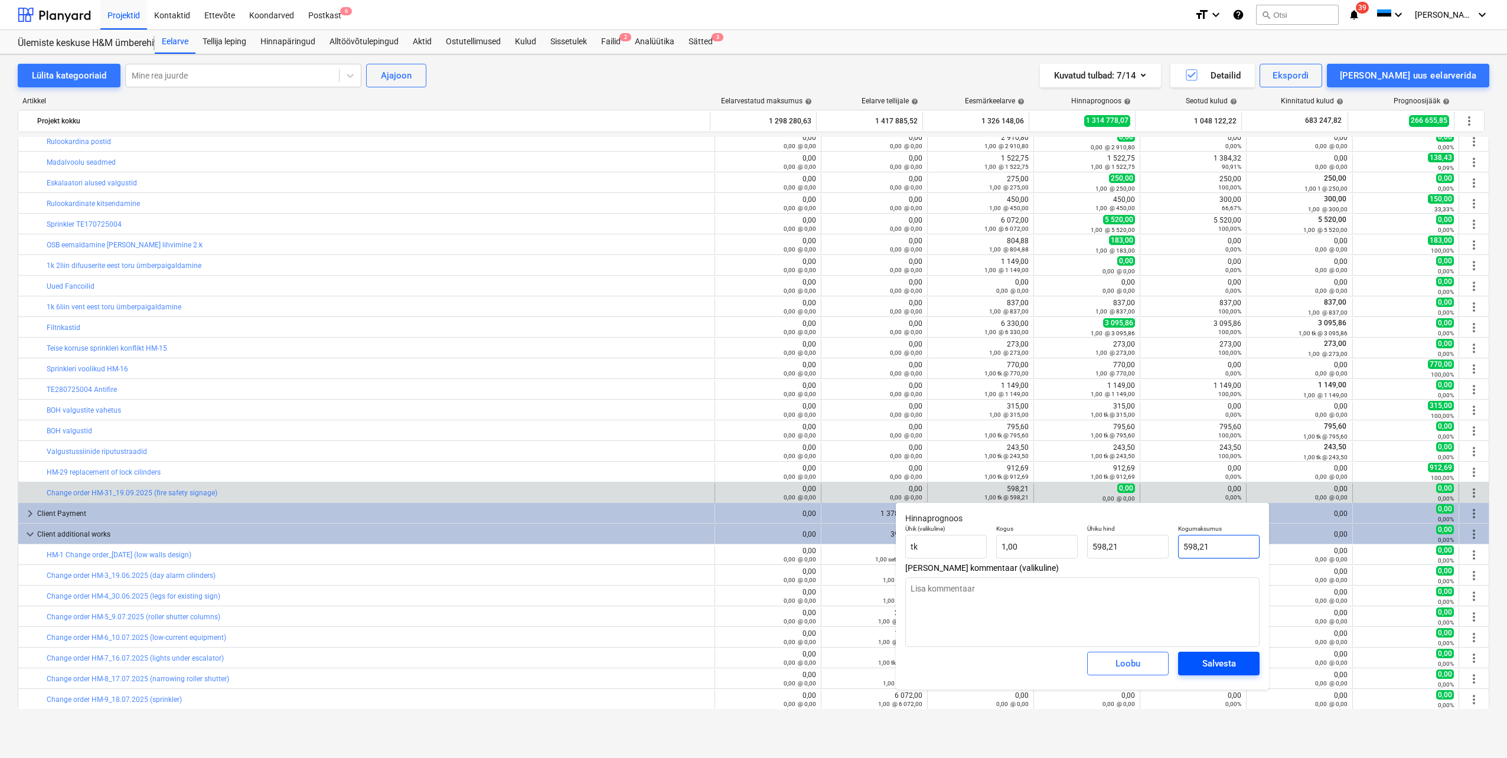
type input "598,21"
click at [1209, 668] on div "Salvesta" at bounding box center [1219, 663] width 34 height 15
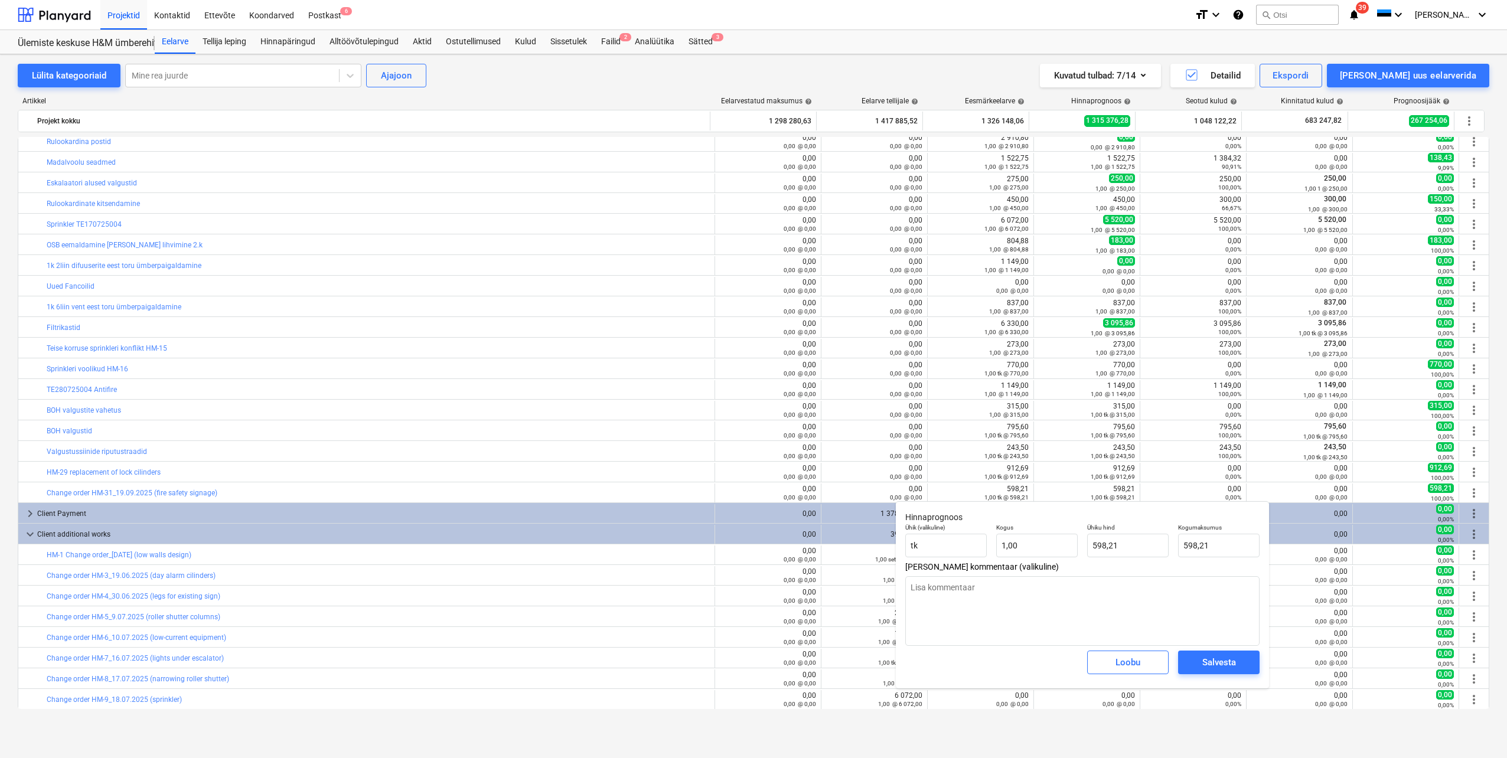
type textarea "x"
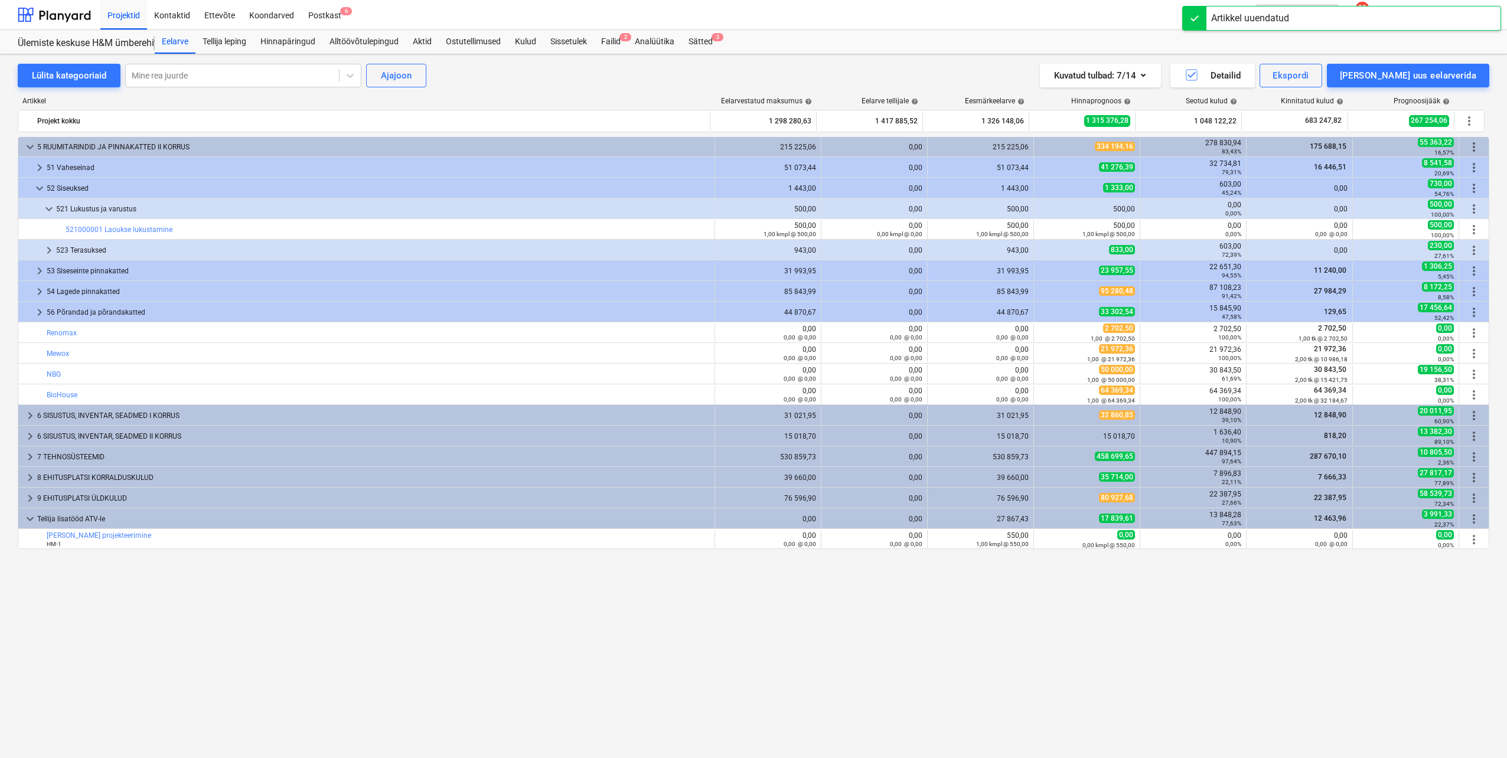
scroll to position [0, 0]
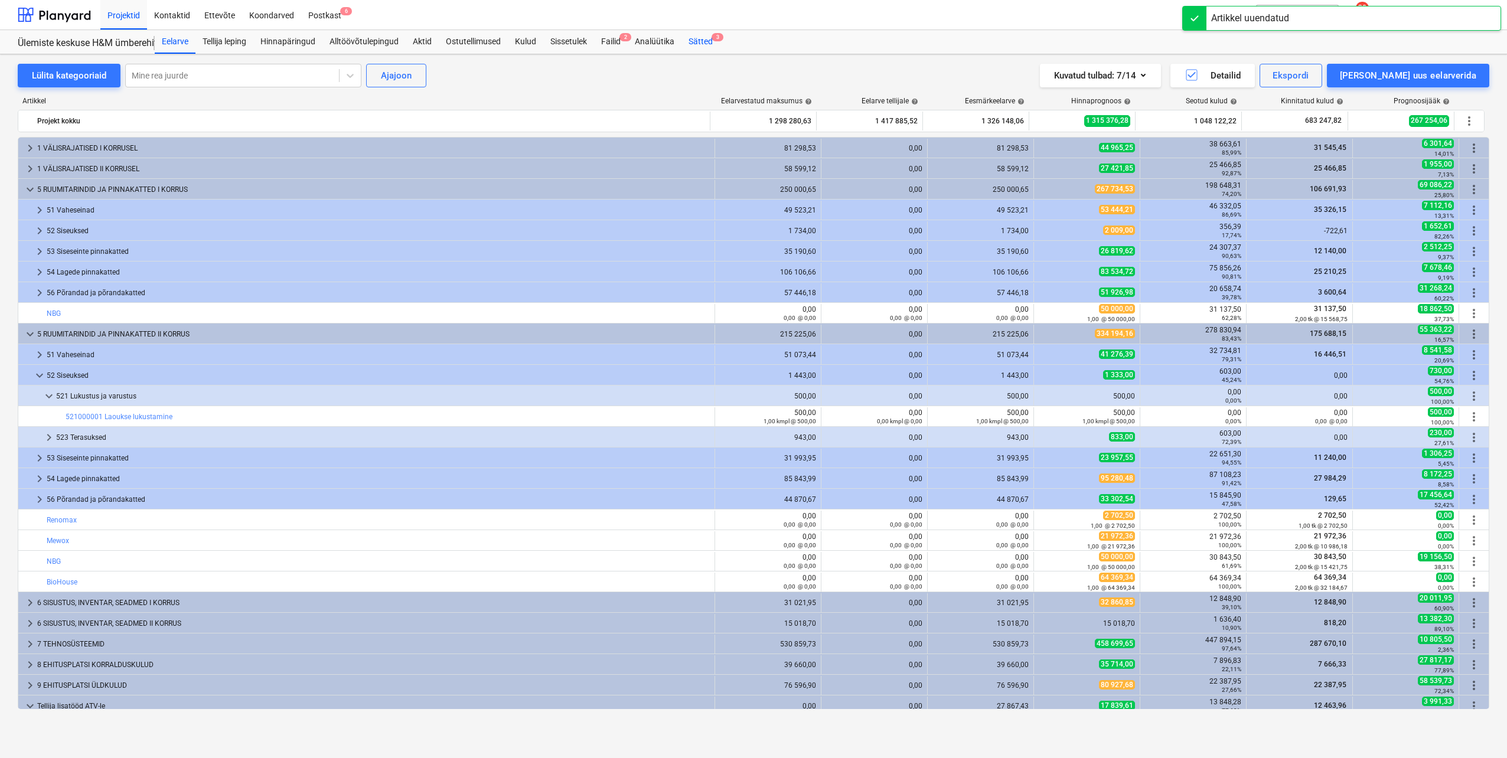
click at [693, 44] on div "Sätted 3" at bounding box center [701, 42] width 38 height 24
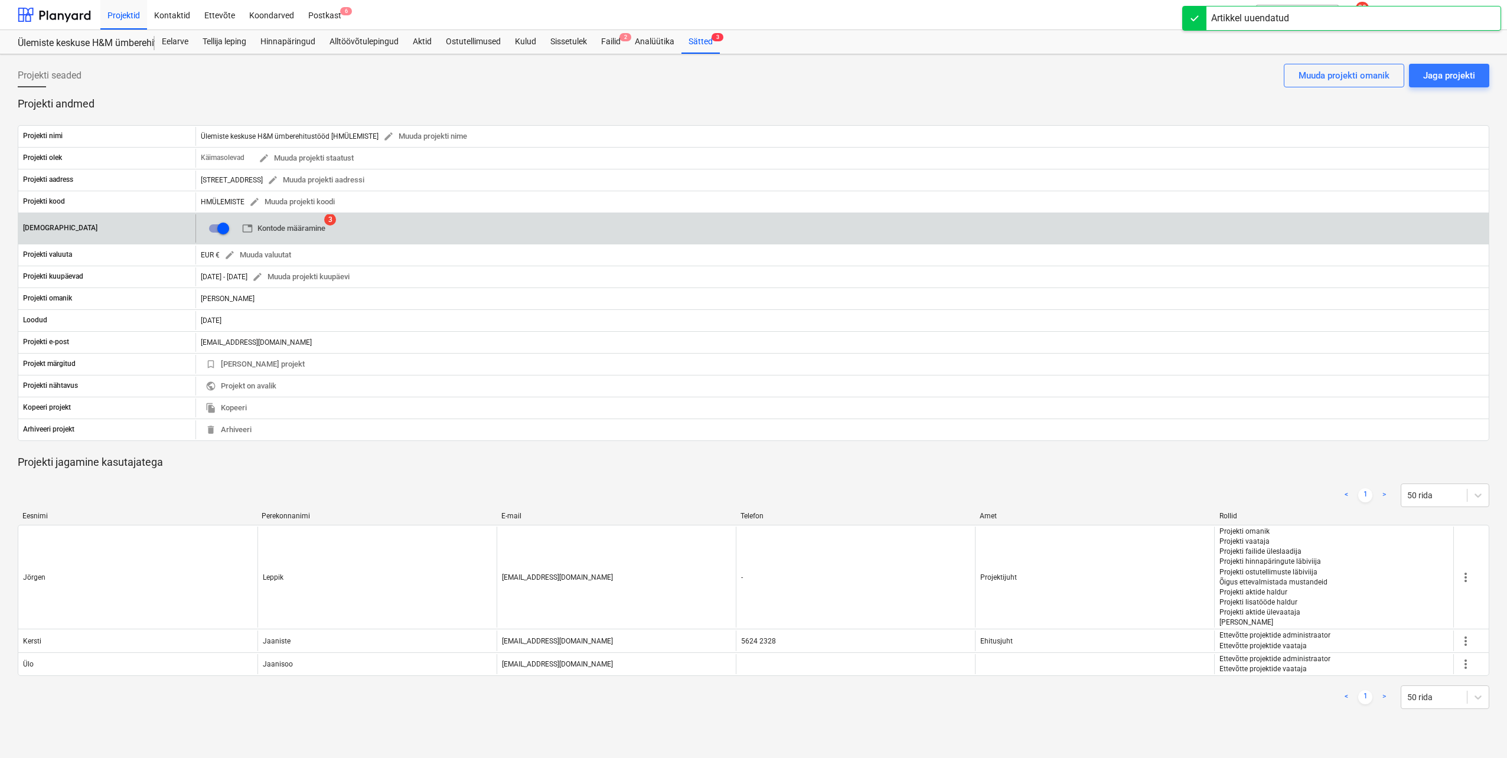
click at [305, 230] on span "table Kontode määramine" at bounding box center [283, 229] width 83 height 14
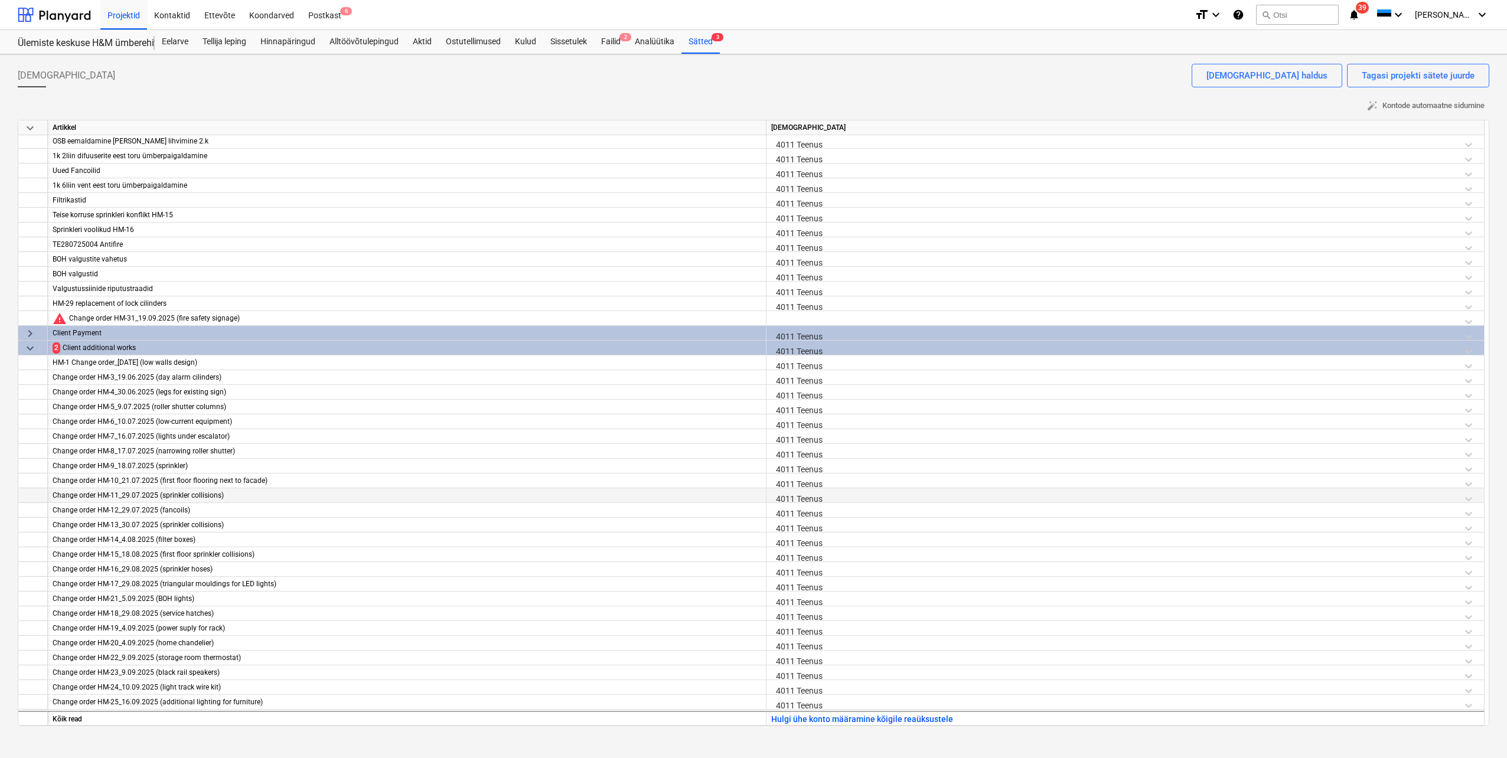
scroll to position [1609, 0]
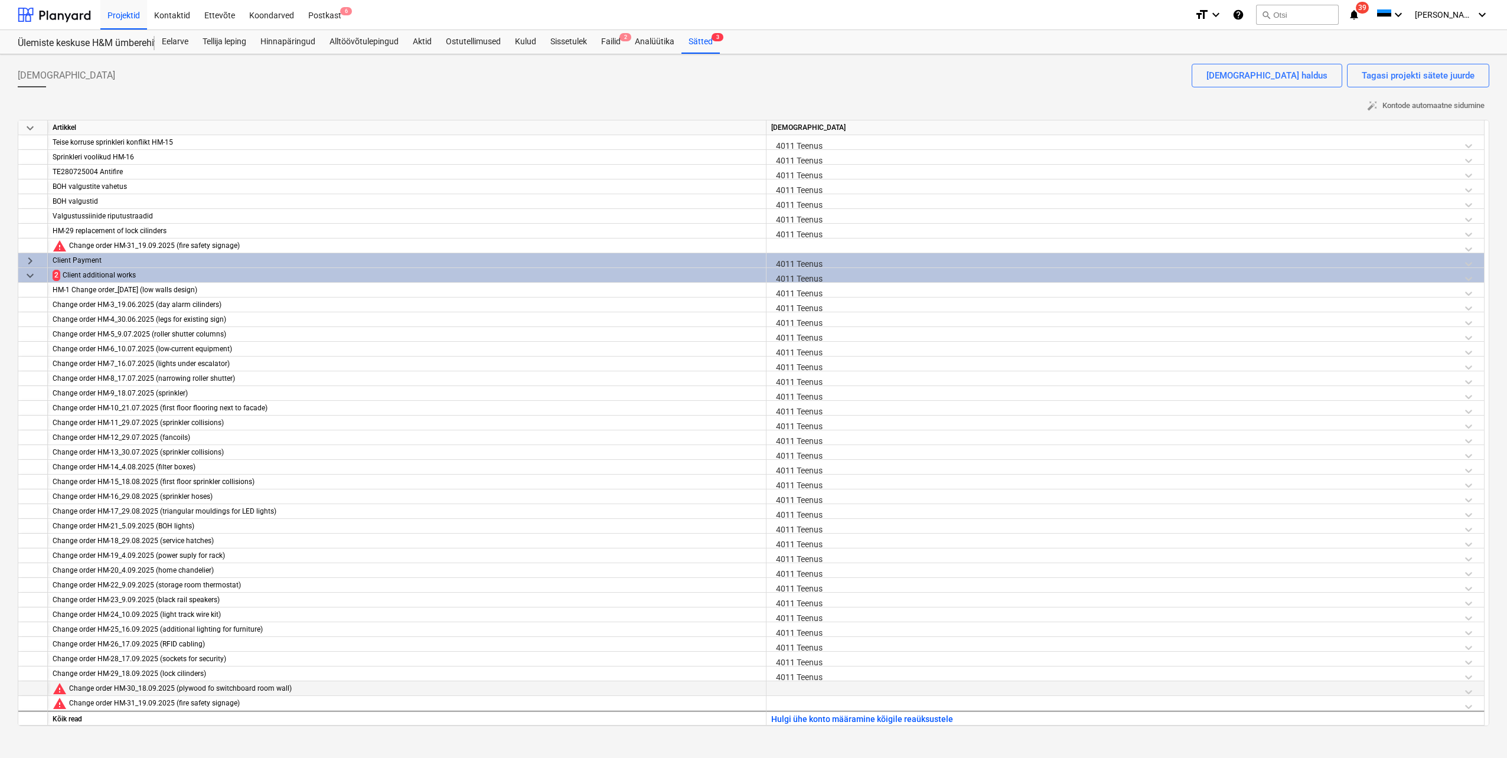
click at [780, 690] on div at bounding box center [1125, 692] width 708 height 21
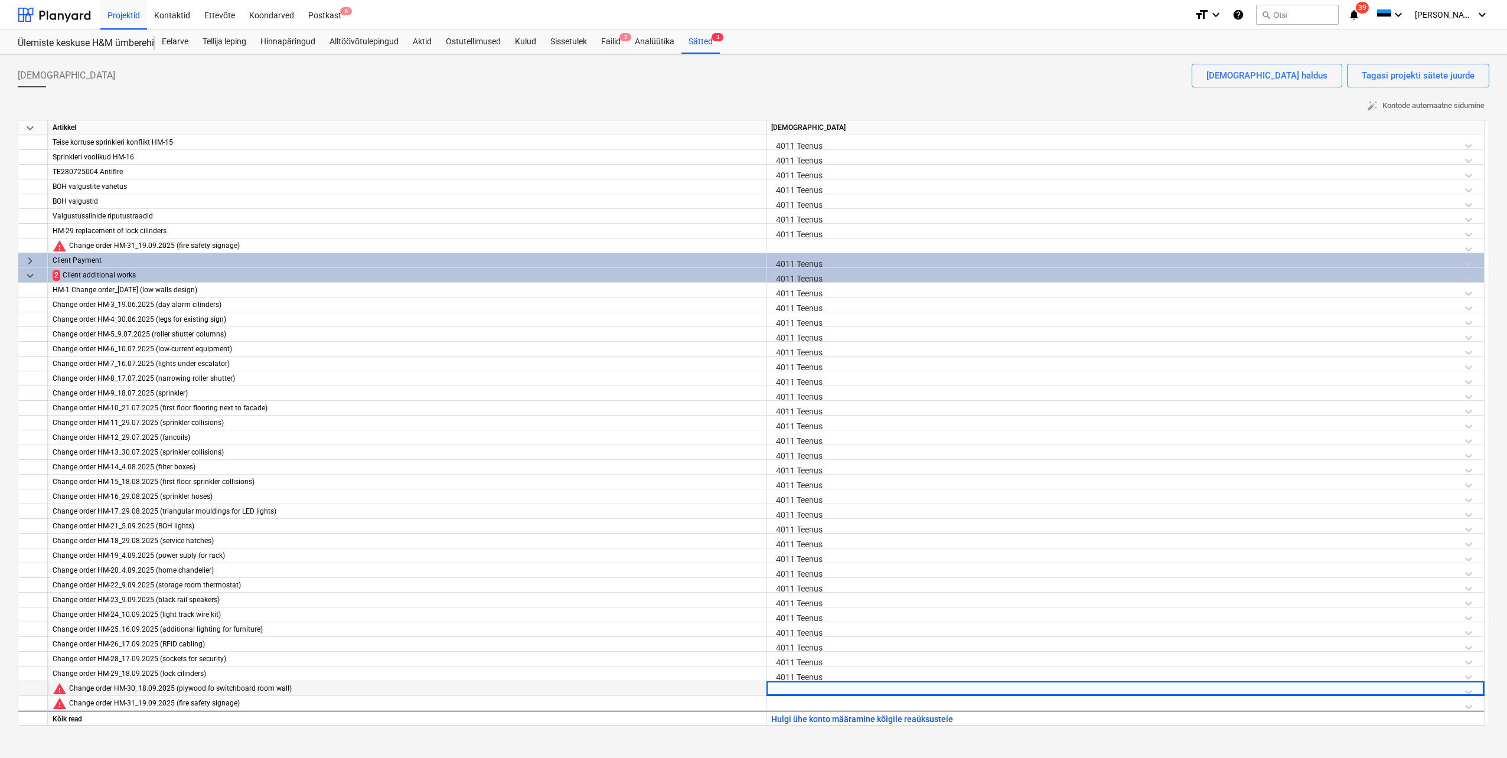
click at [780, 690] on div at bounding box center [1125, 692] width 708 height 21
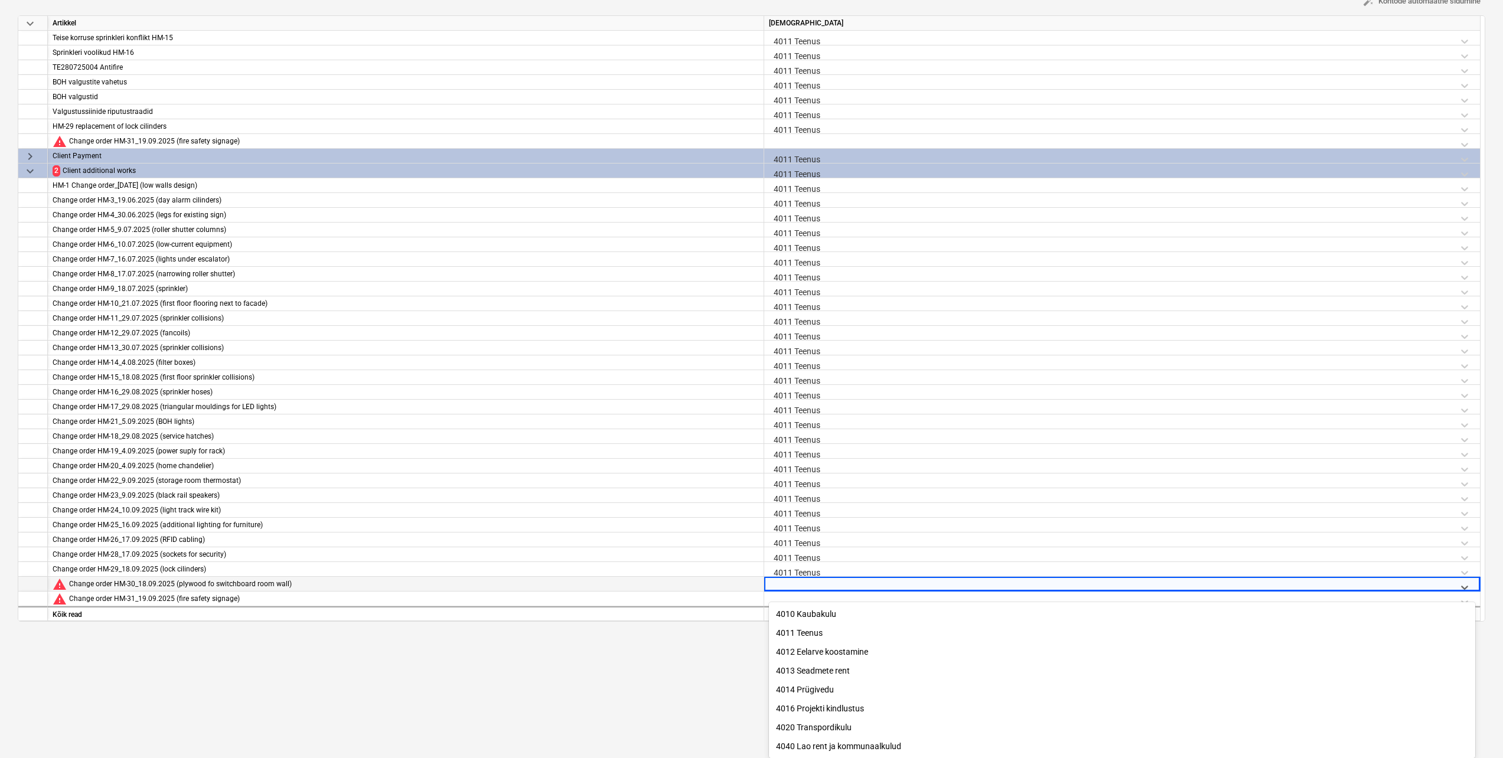
click at [809, 625] on div "4011 Teenus" at bounding box center [1122, 633] width 706 height 19
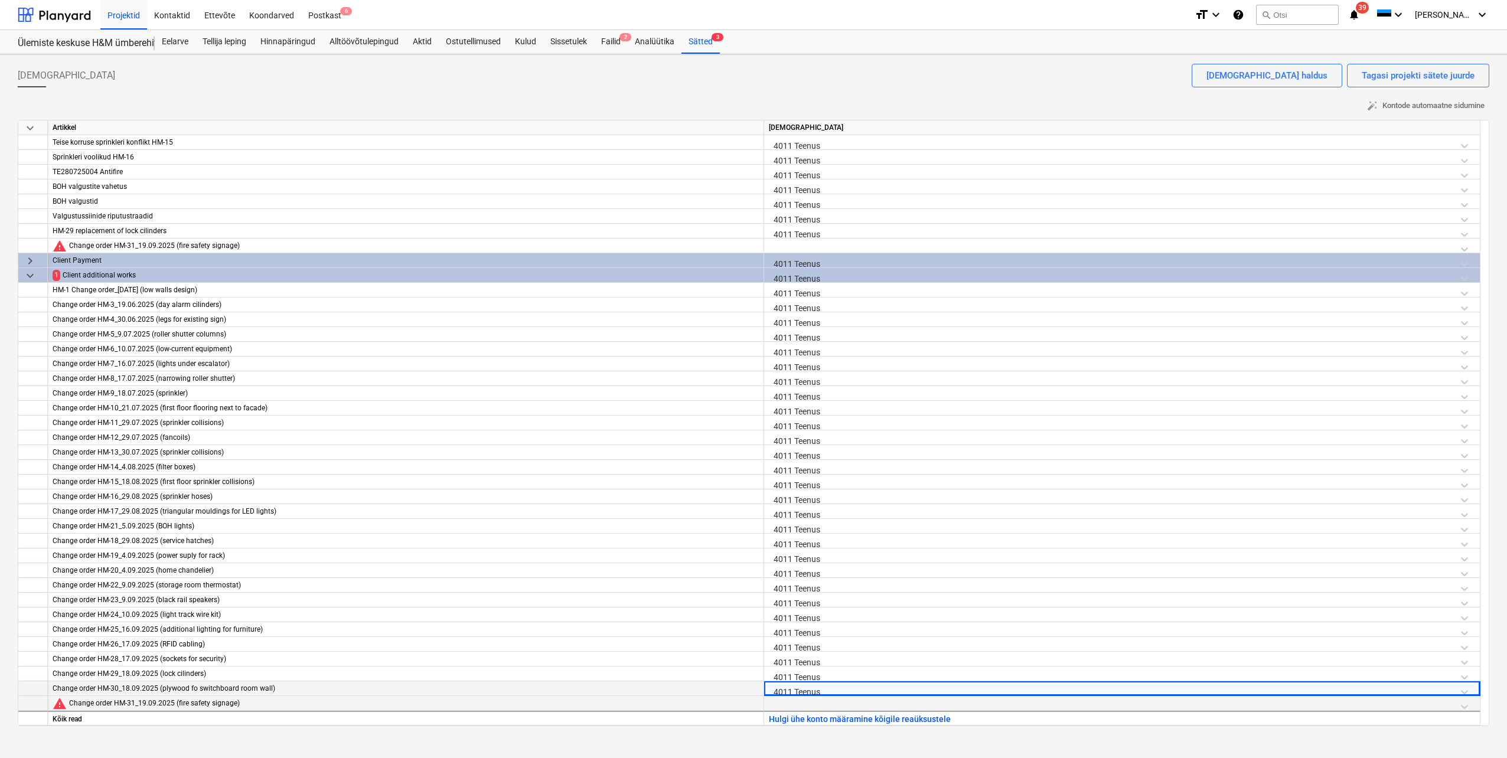
click at [786, 699] on div at bounding box center [1122, 706] width 706 height 21
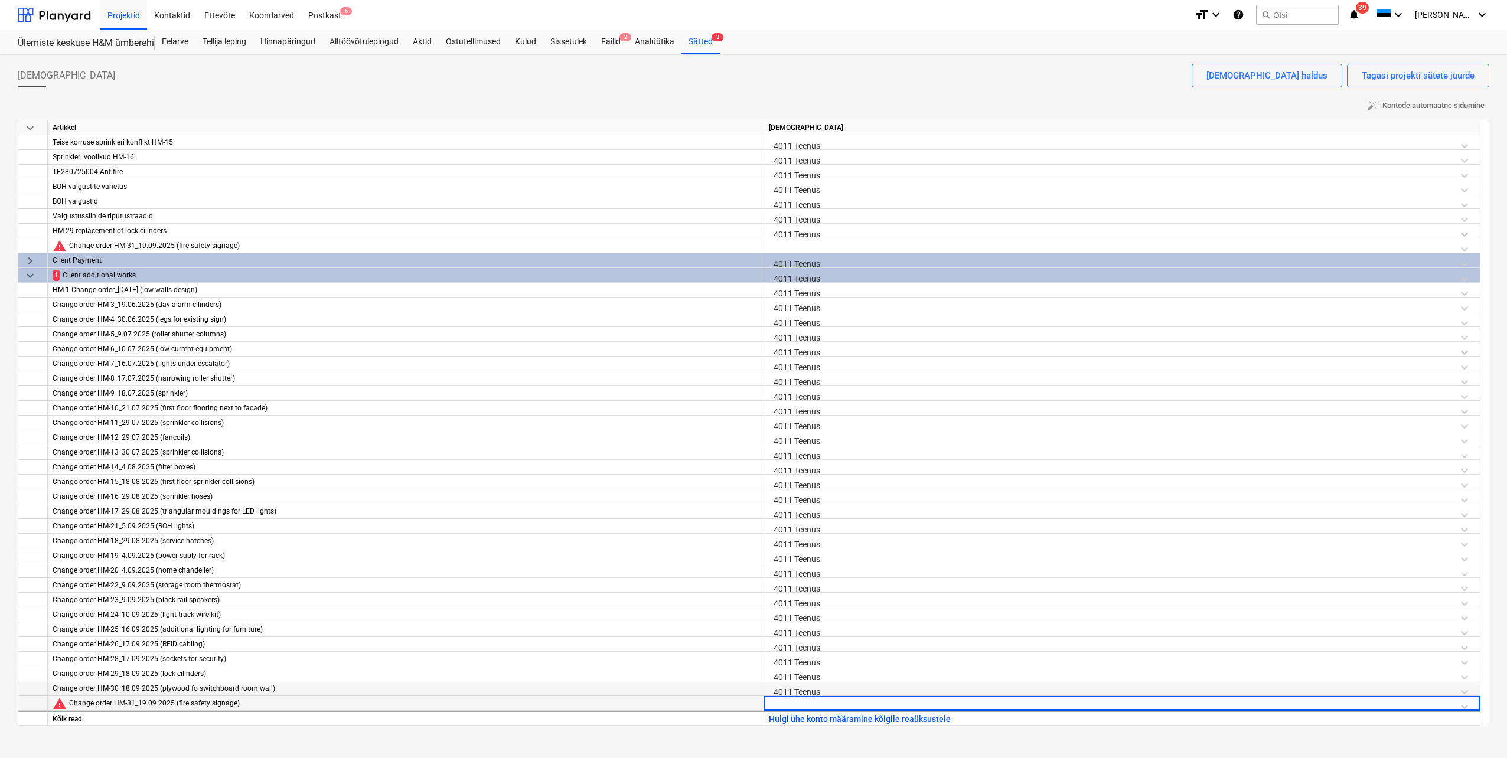
click at [786, 699] on div at bounding box center [1122, 706] width 706 height 21
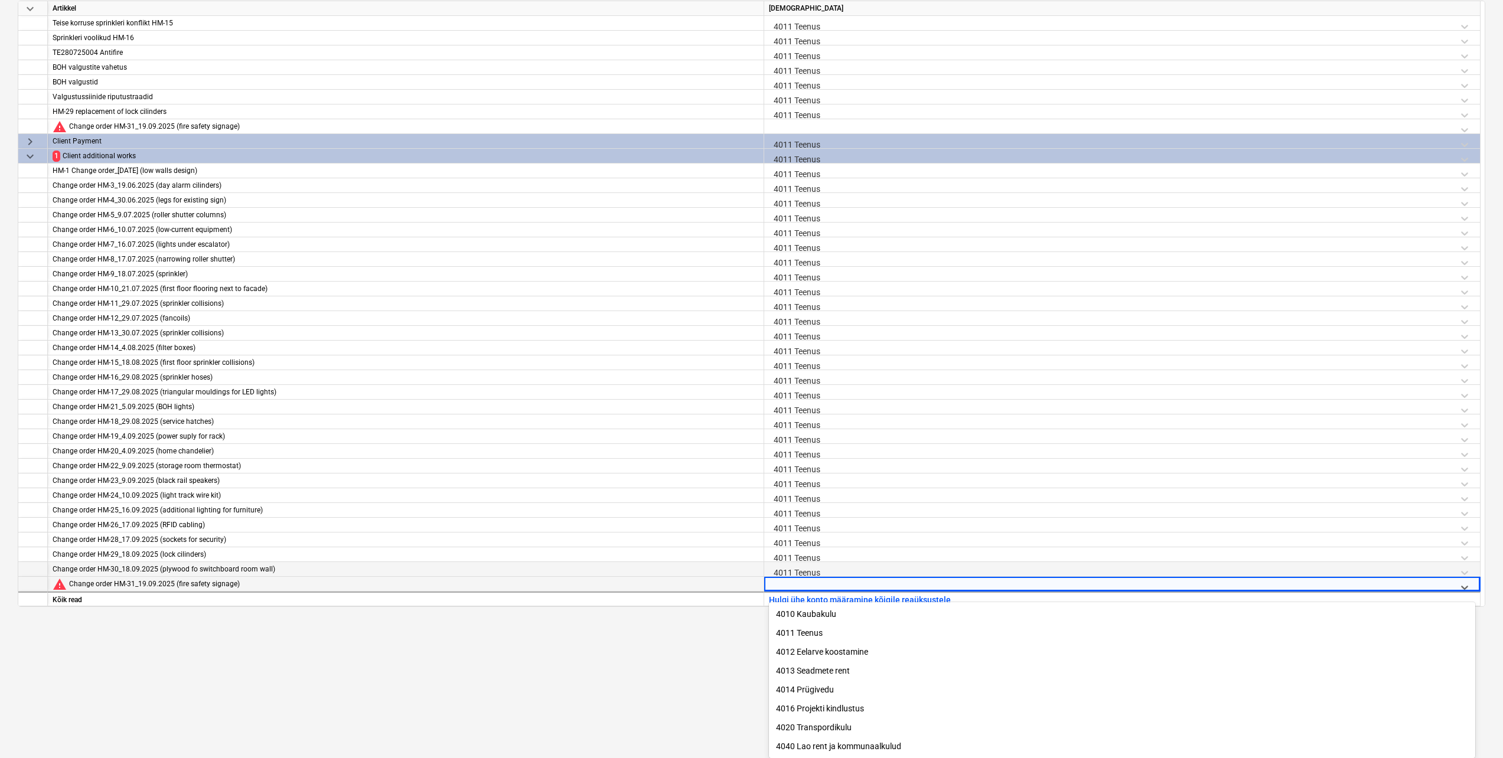
click at [810, 637] on div "4011 Teenus" at bounding box center [1122, 633] width 706 height 19
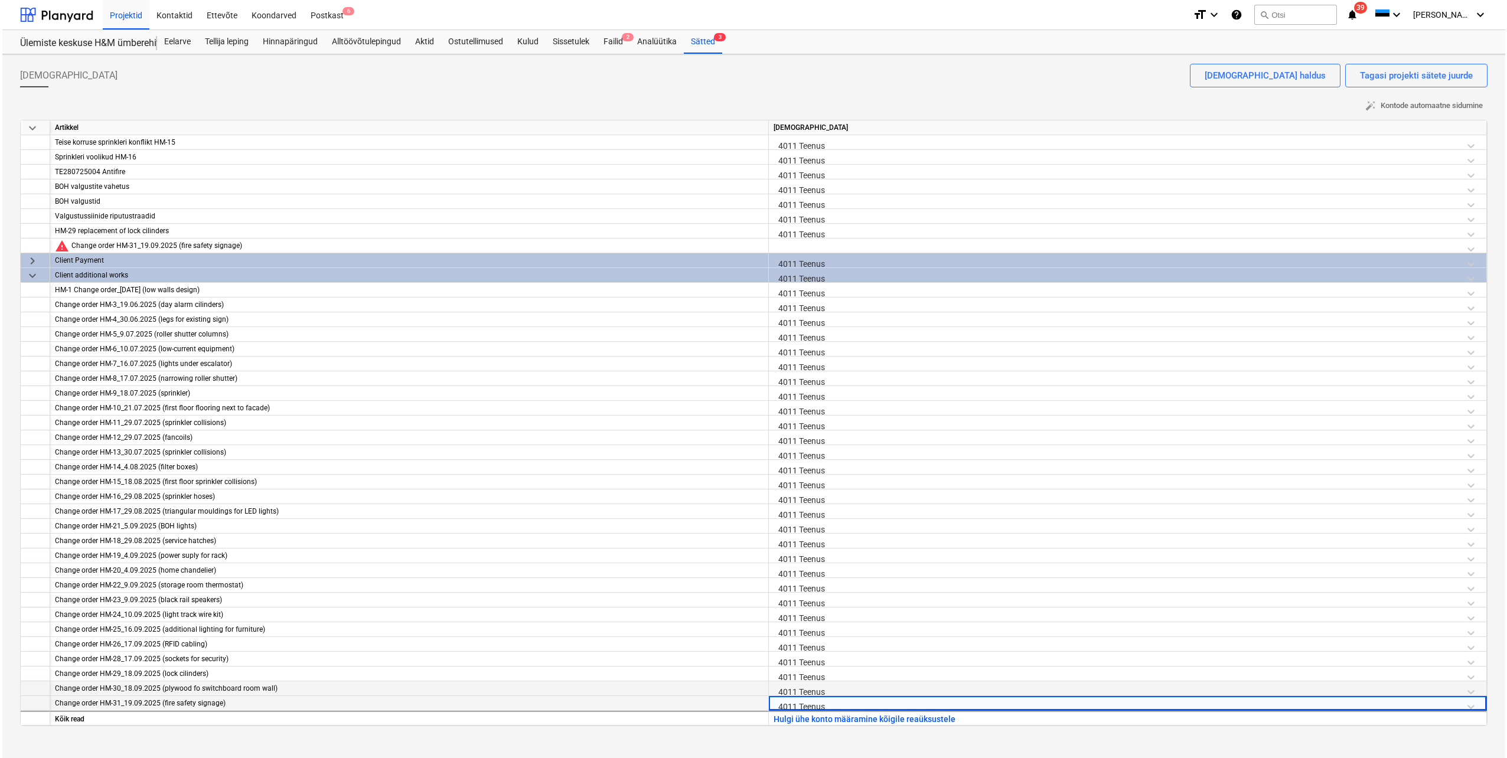
scroll to position [0, 0]
click at [796, 238] on div "4011 Teenus" at bounding box center [1126, 231] width 718 height 15
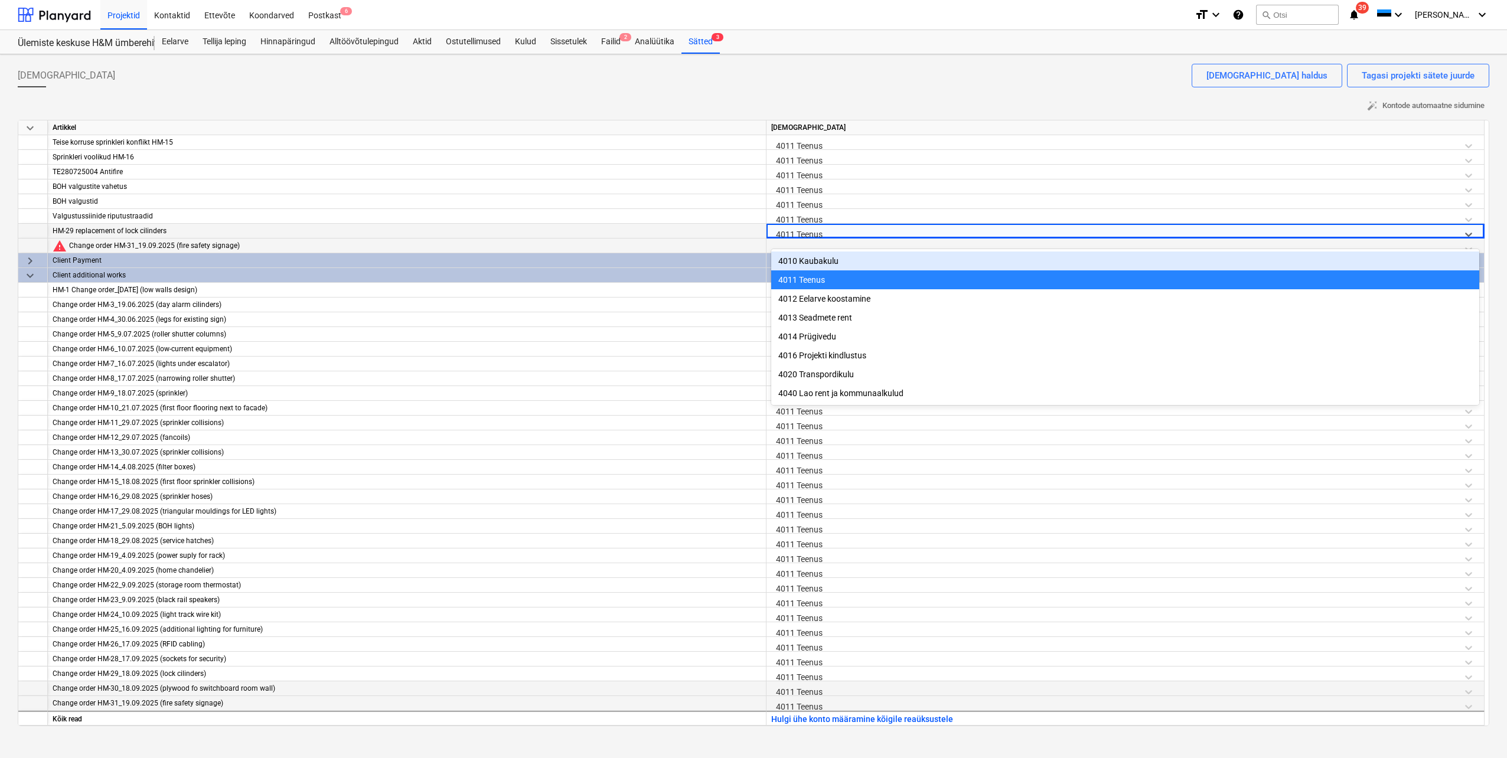
click at [914, 239] on div at bounding box center [1125, 249] width 708 height 21
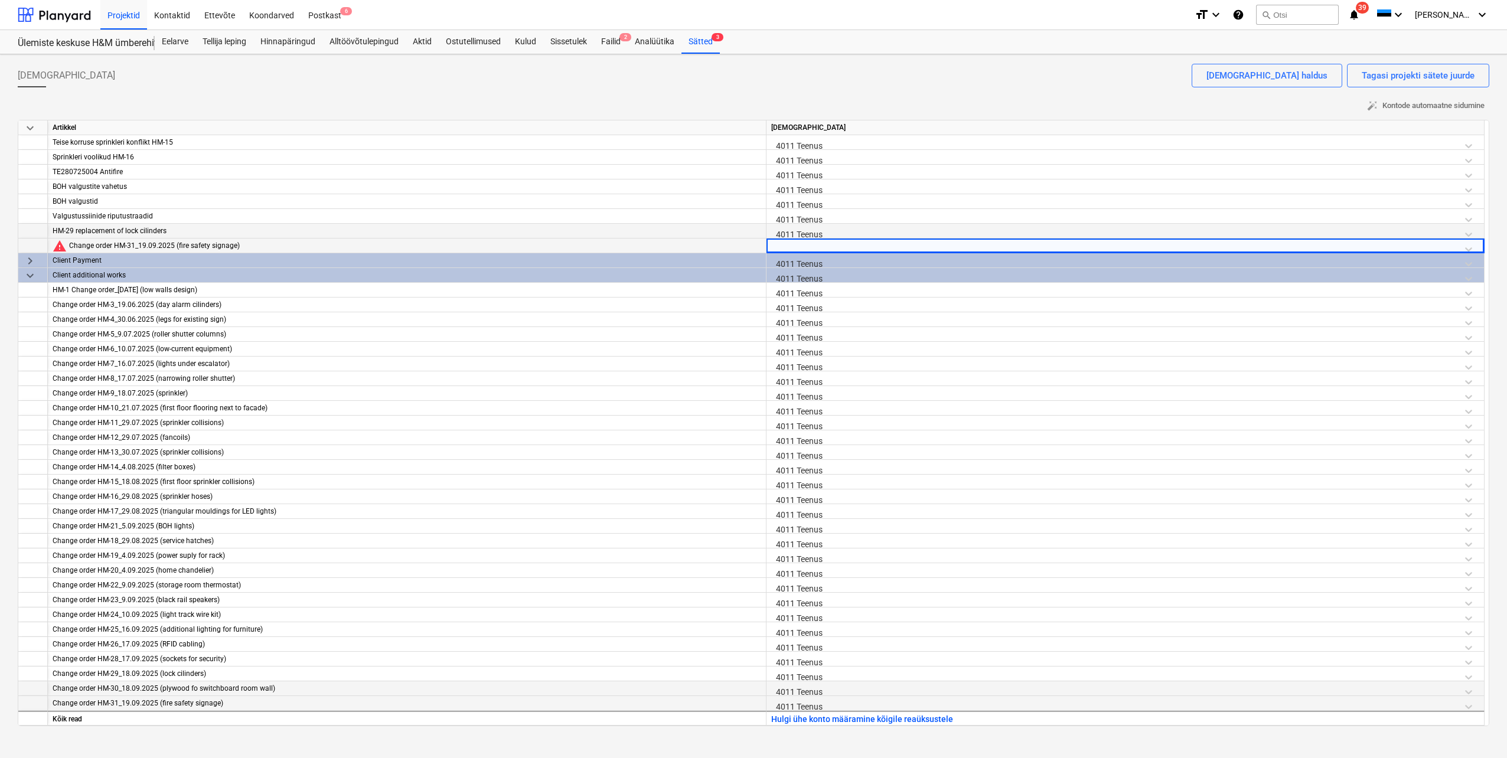
click at [823, 249] on div at bounding box center [1125, 249] width 708 height 21
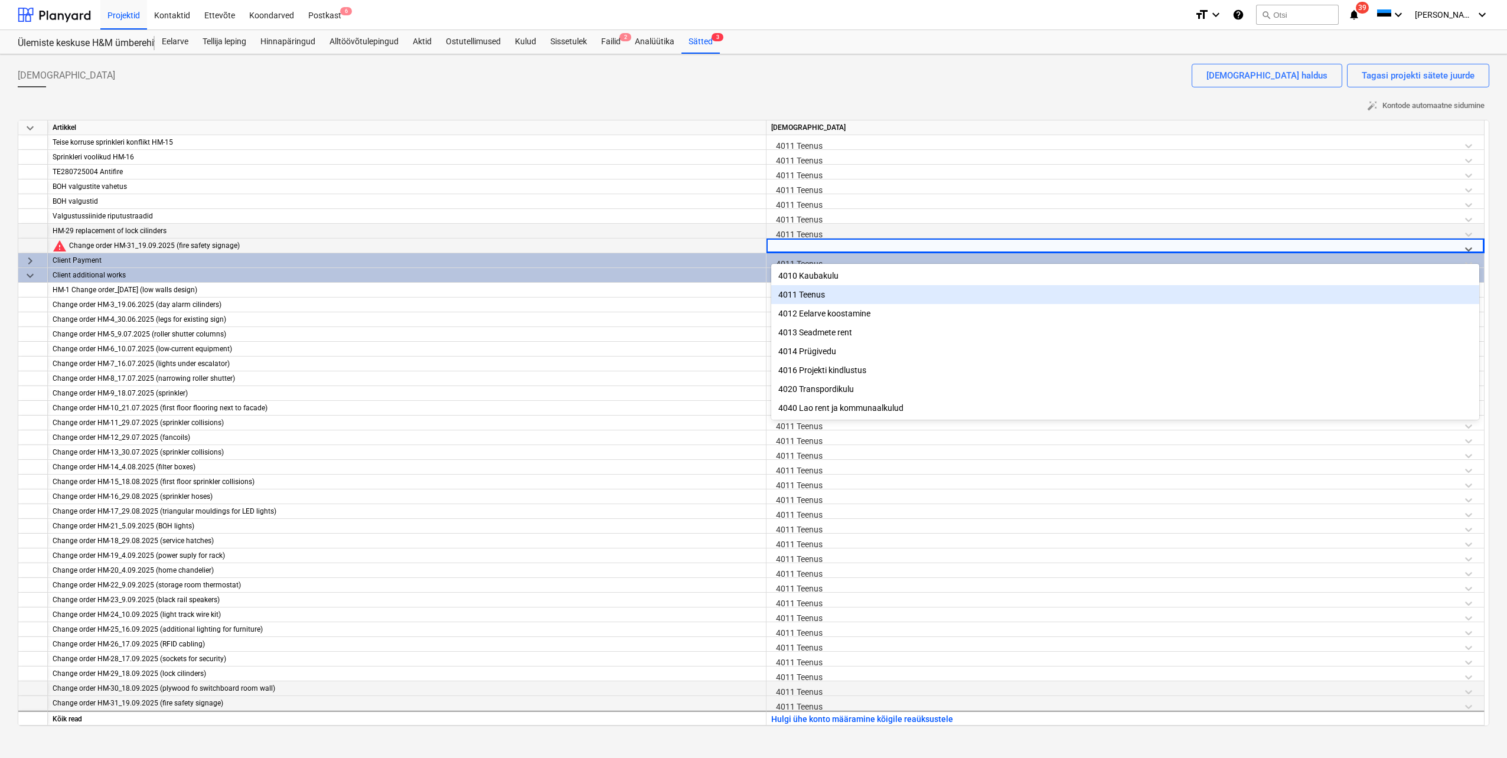
click at [806, 293] on div "4011 Teenus" at bounding box center [1125, 294] width 708 height 19
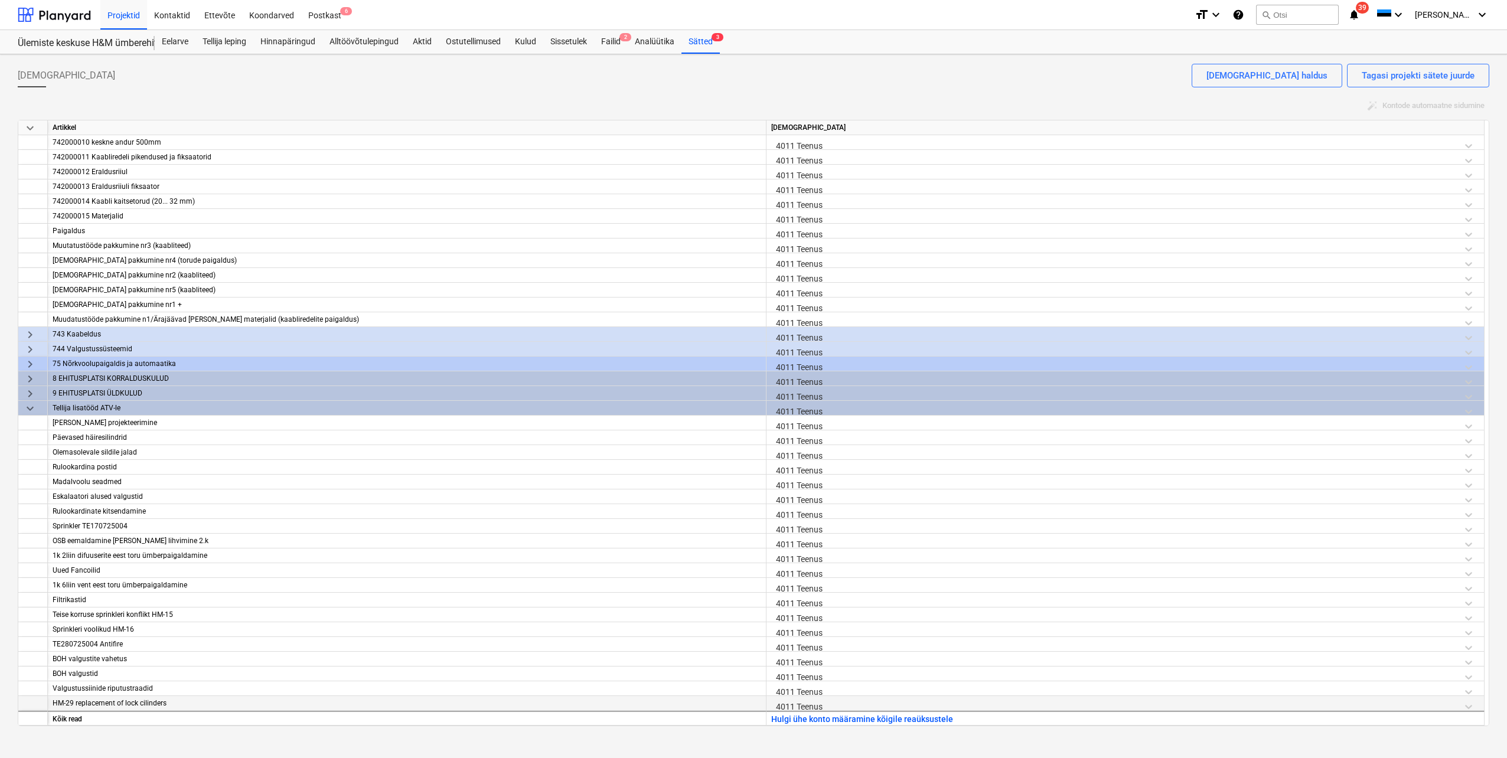
scroll to position [783, 0]
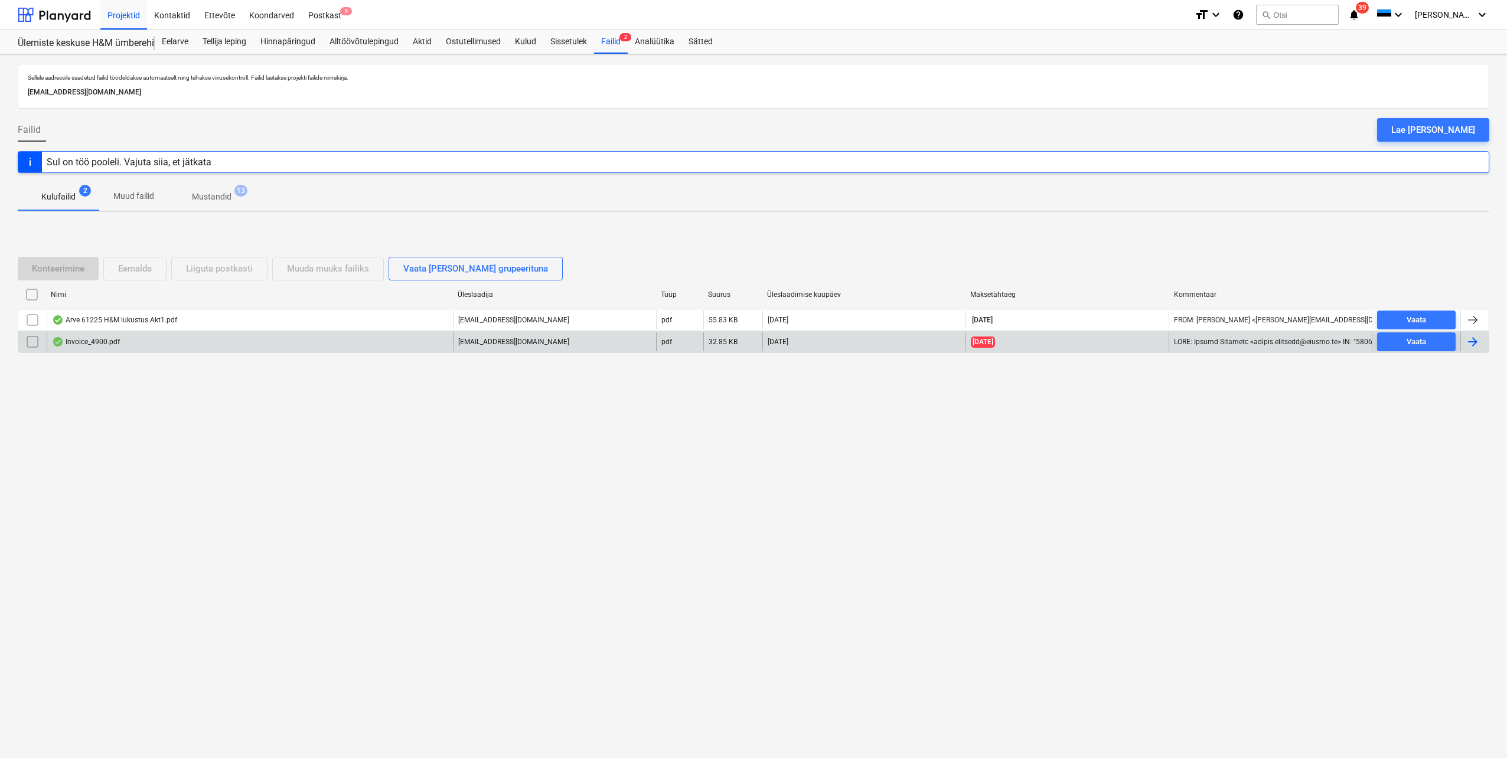
click at [1480, 345] on div at bounding box center [1475, 342] width 28 height 19
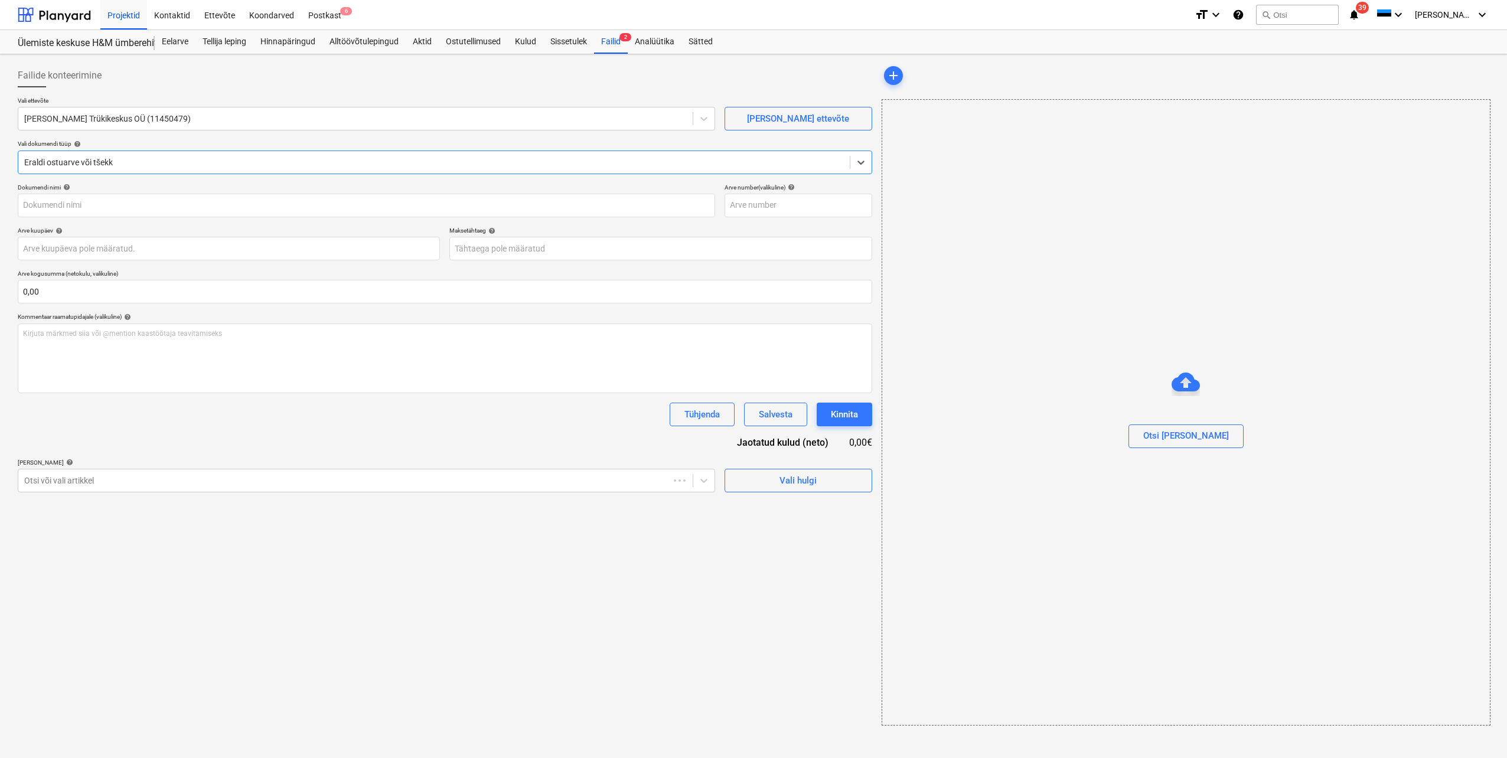
type input "4900"
type input "[DATE]"
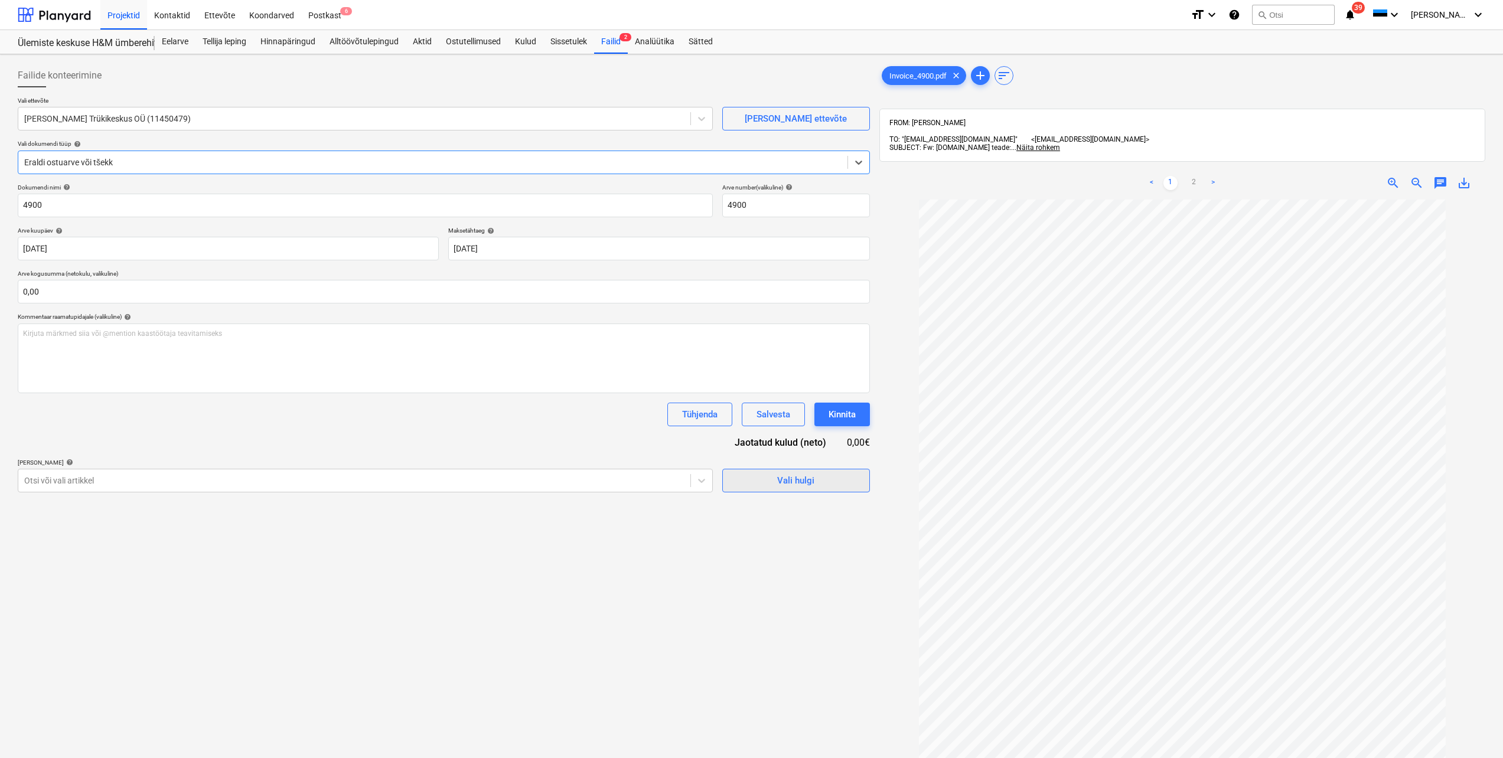
click at [805, 484] on div "Vali hulgi" at bounding box center [795, 480] width 37 height 15
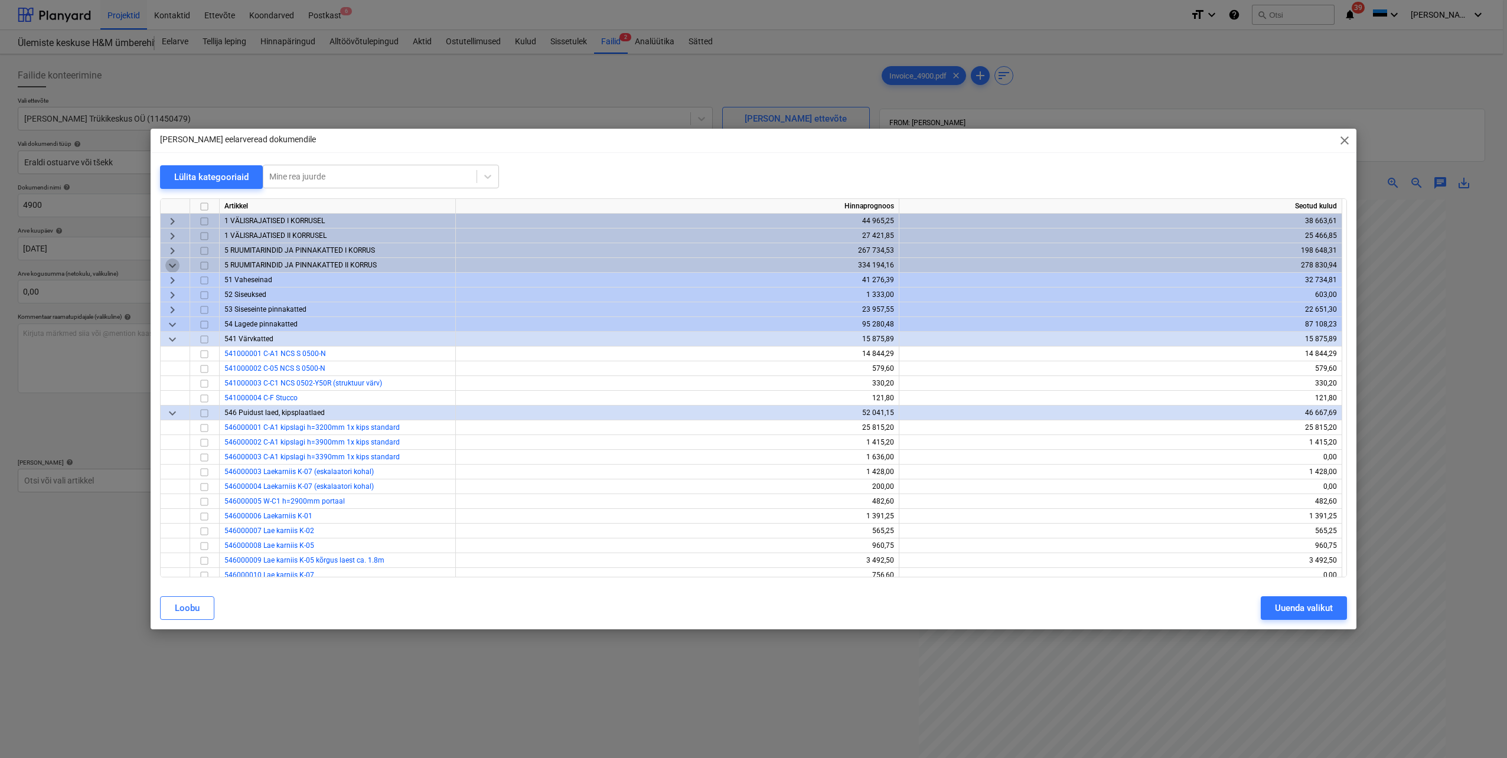
click at [172, 263] on span "keyboard_arrow_down" at bounding box center [172, 266] width 14 height 14
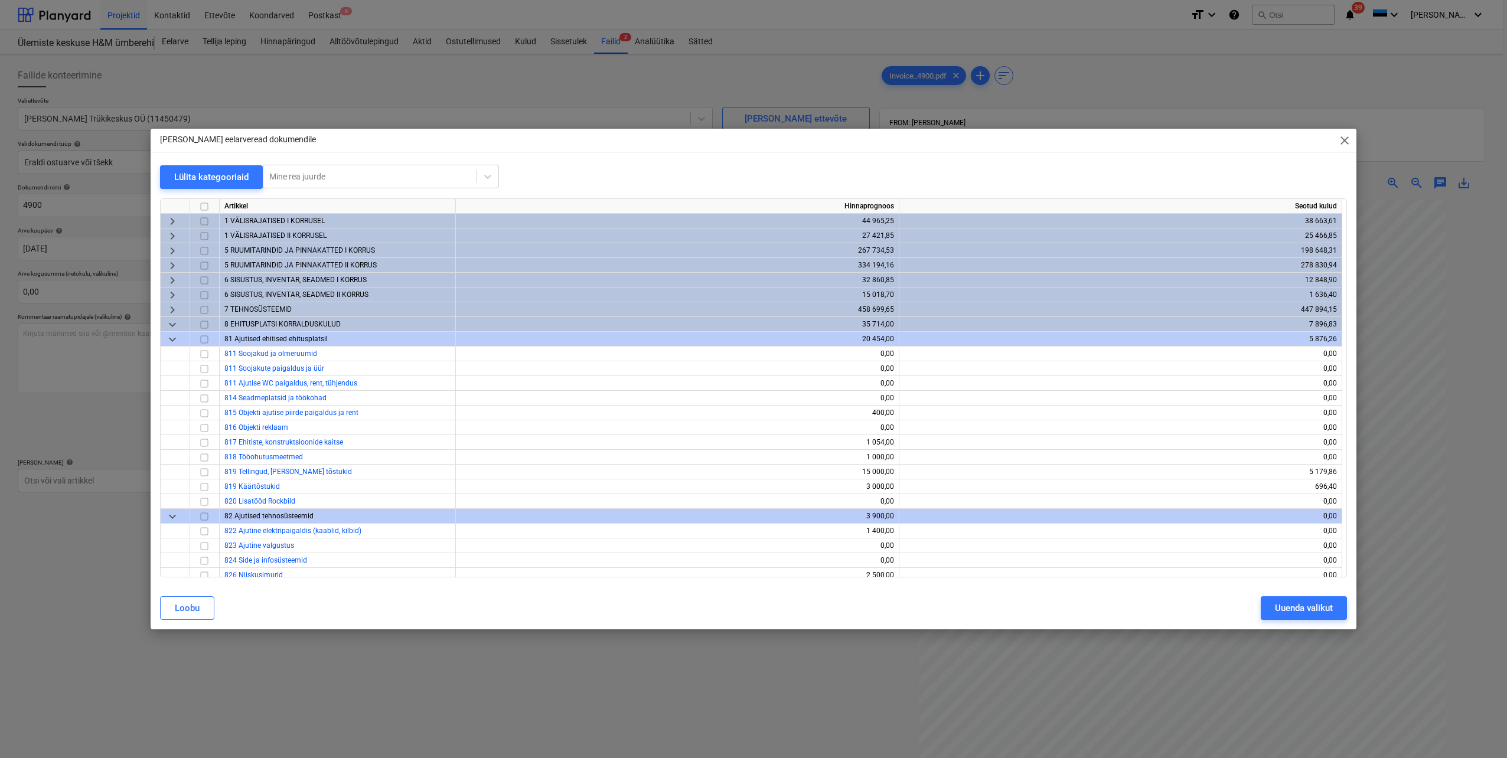
click at [170, 322] on span "keyboard_arrow_down" at bounding box center [172, 325] width 14 height 14
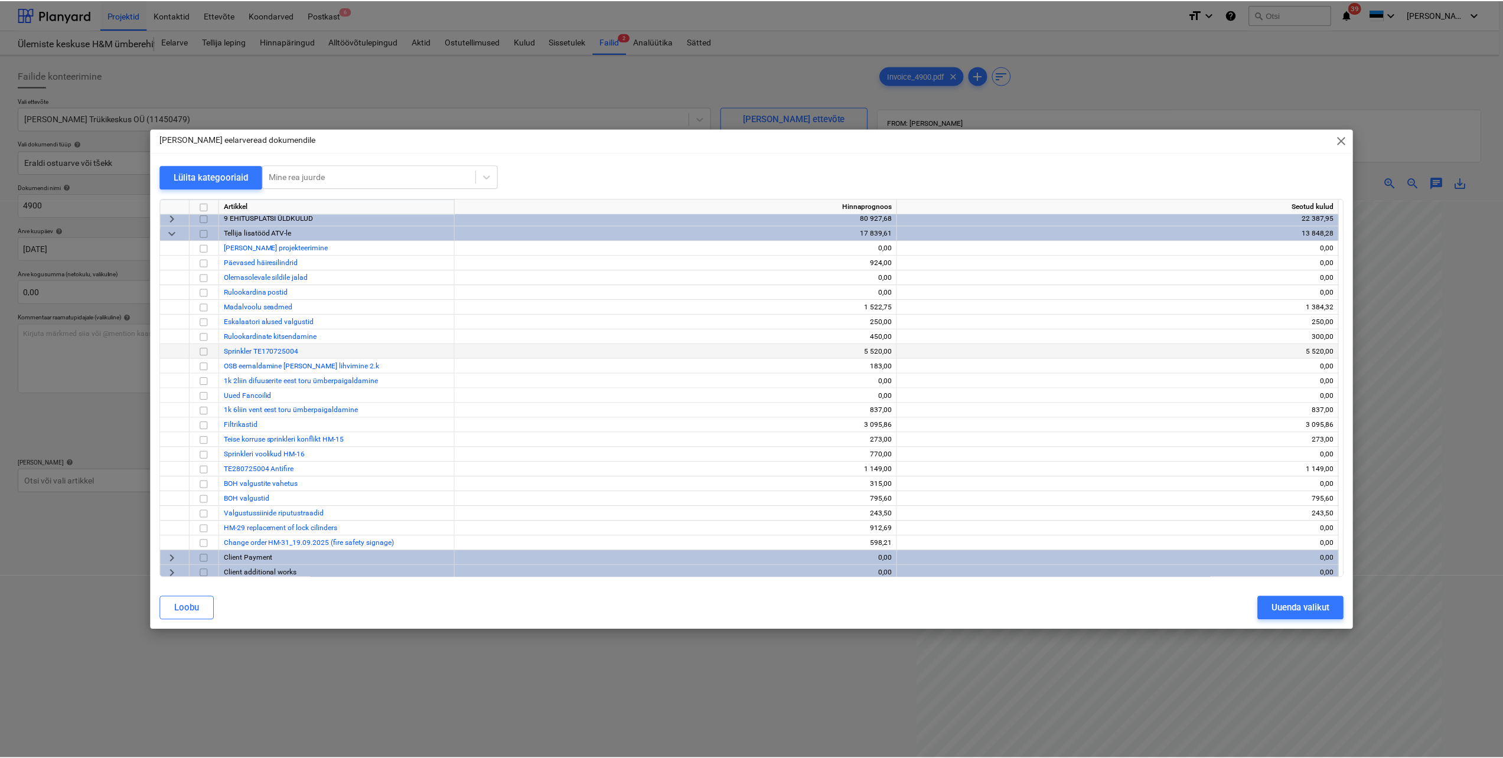
scroll to position [124, 0]
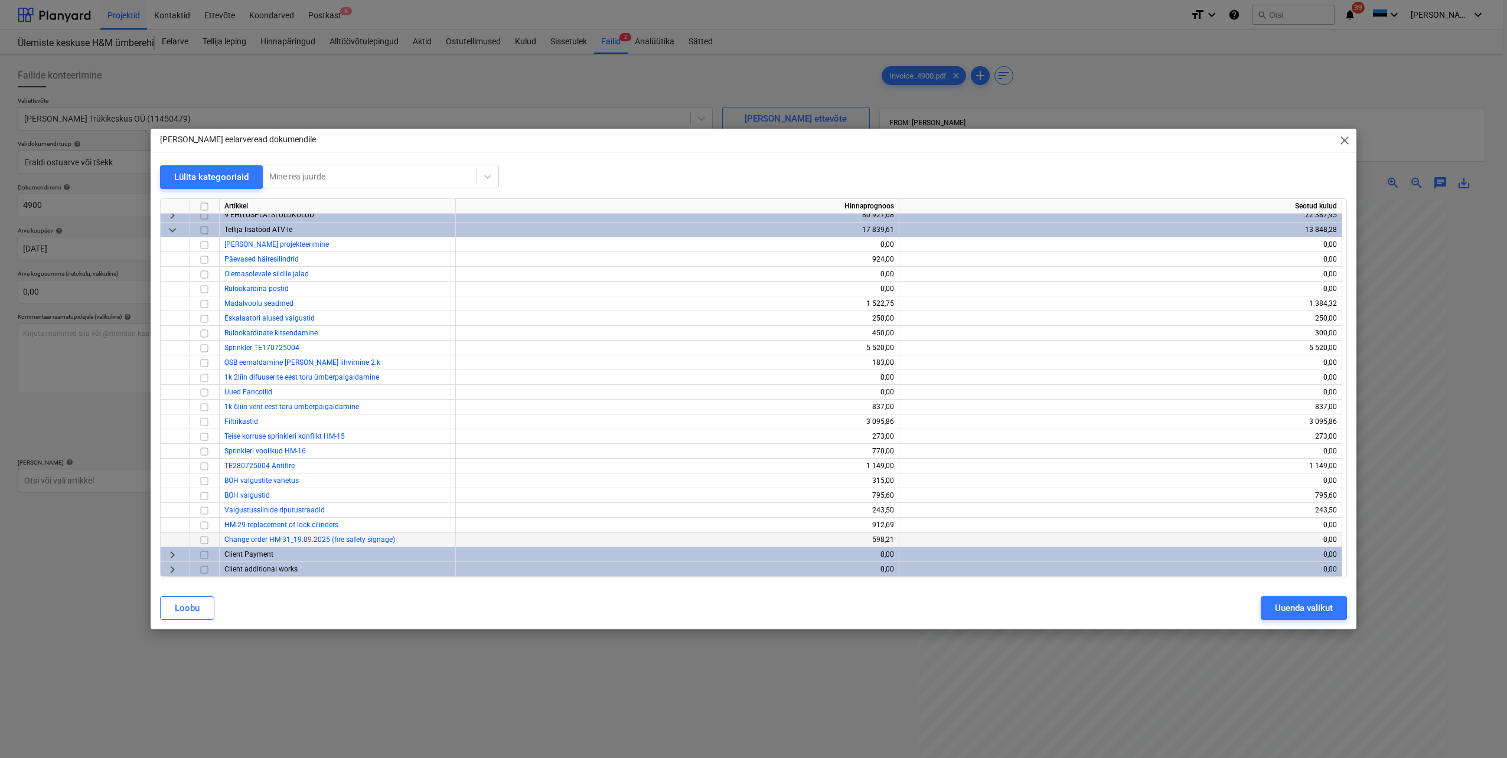
click at [203, 543] on input "checkbox" at bounding box center [204, 540] width 14 height 14
click at [1318, 616] on button "Uuenda valikut" at bounding box center [1304, 609] width 86 height 24
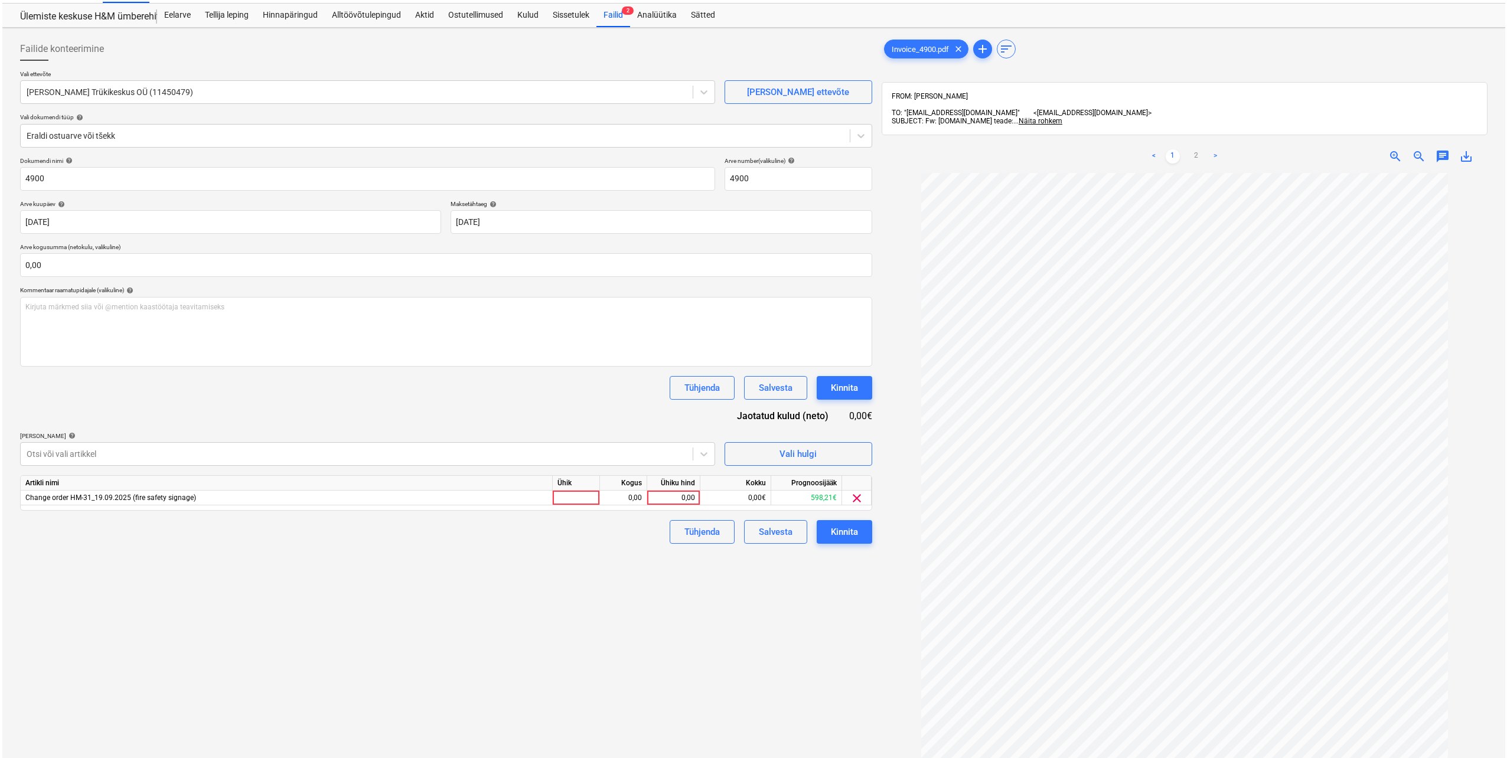
scroll to position [0, 0]
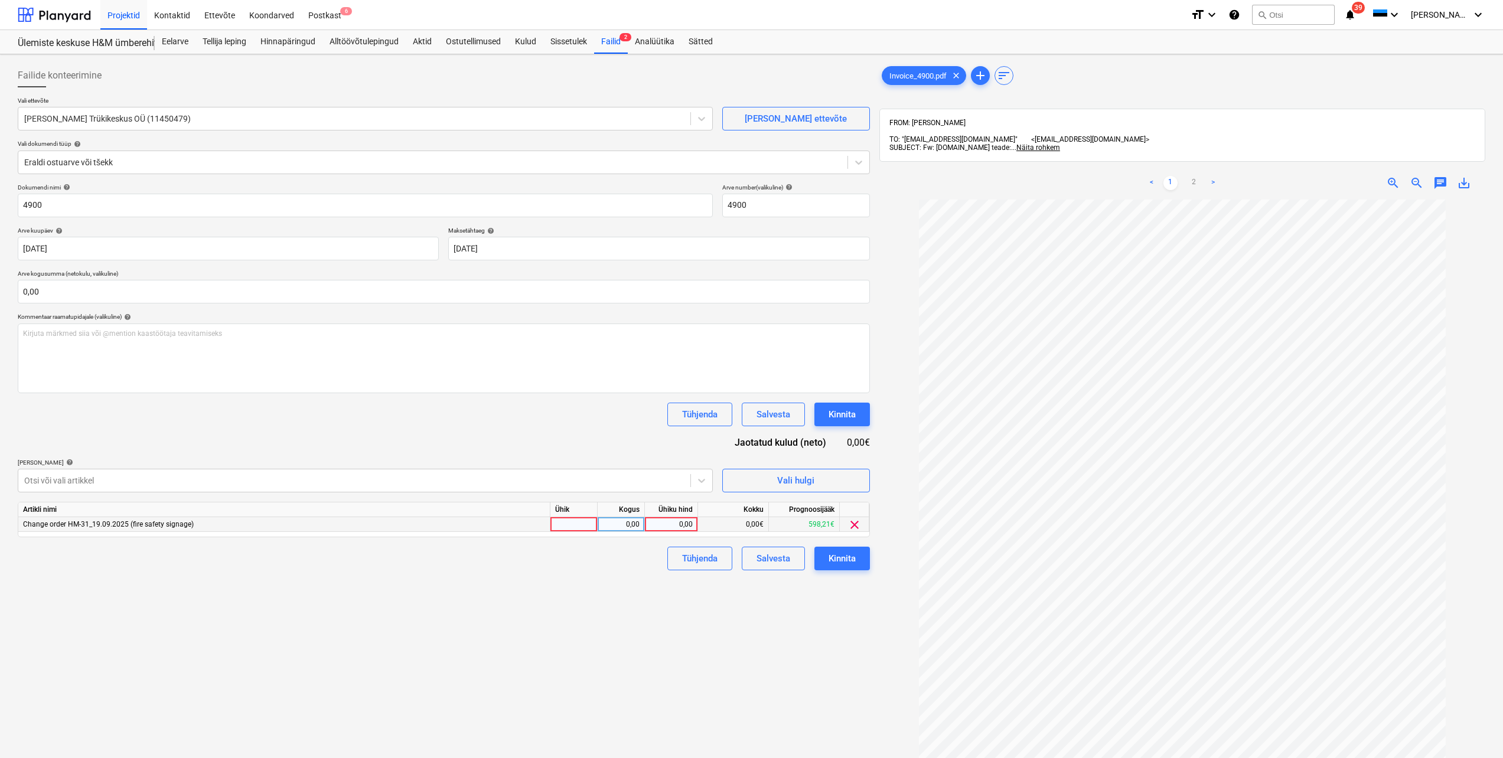
click at [589, 524] on div at bounding box center [573, 524] width 47 height 15
type input "tk"
click at [637, 524] on div "0,00" at bounding box center [620, 524] width 37 height 15
type input "1"
click at [667, 526] on div "0,00" at bounding box center [671, 524] width 43 height 15
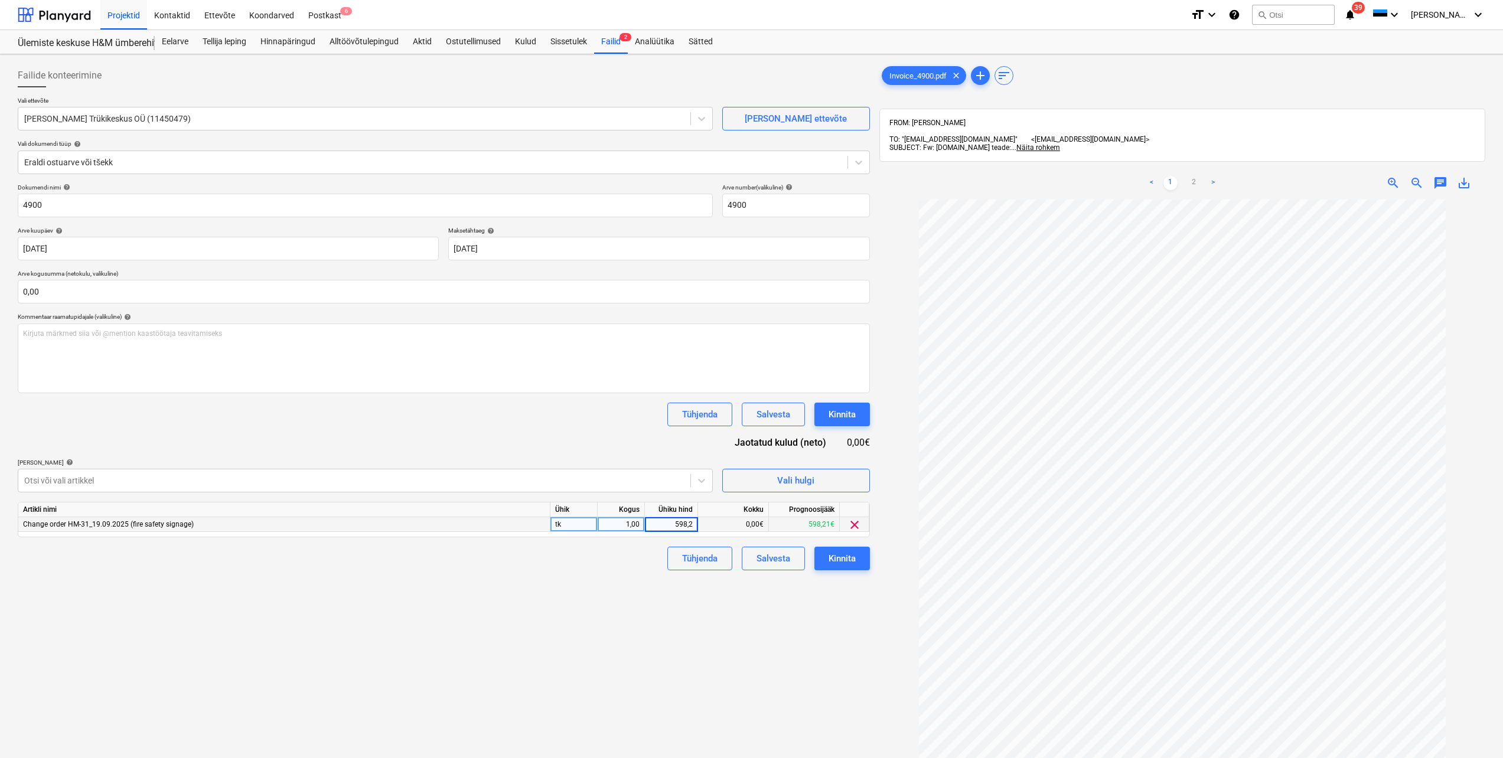
type input "598,21"
click at [642, 576] on div "Failide konteerimine Vali ettevõte [PERSON_NAME] Trükikeskus OÜ (11450479) [PER…" at bounding box center [444, 494] width 862 height 871
click at [115, 296] on input "text" at bounding box center [444, 292] width 852 height 24
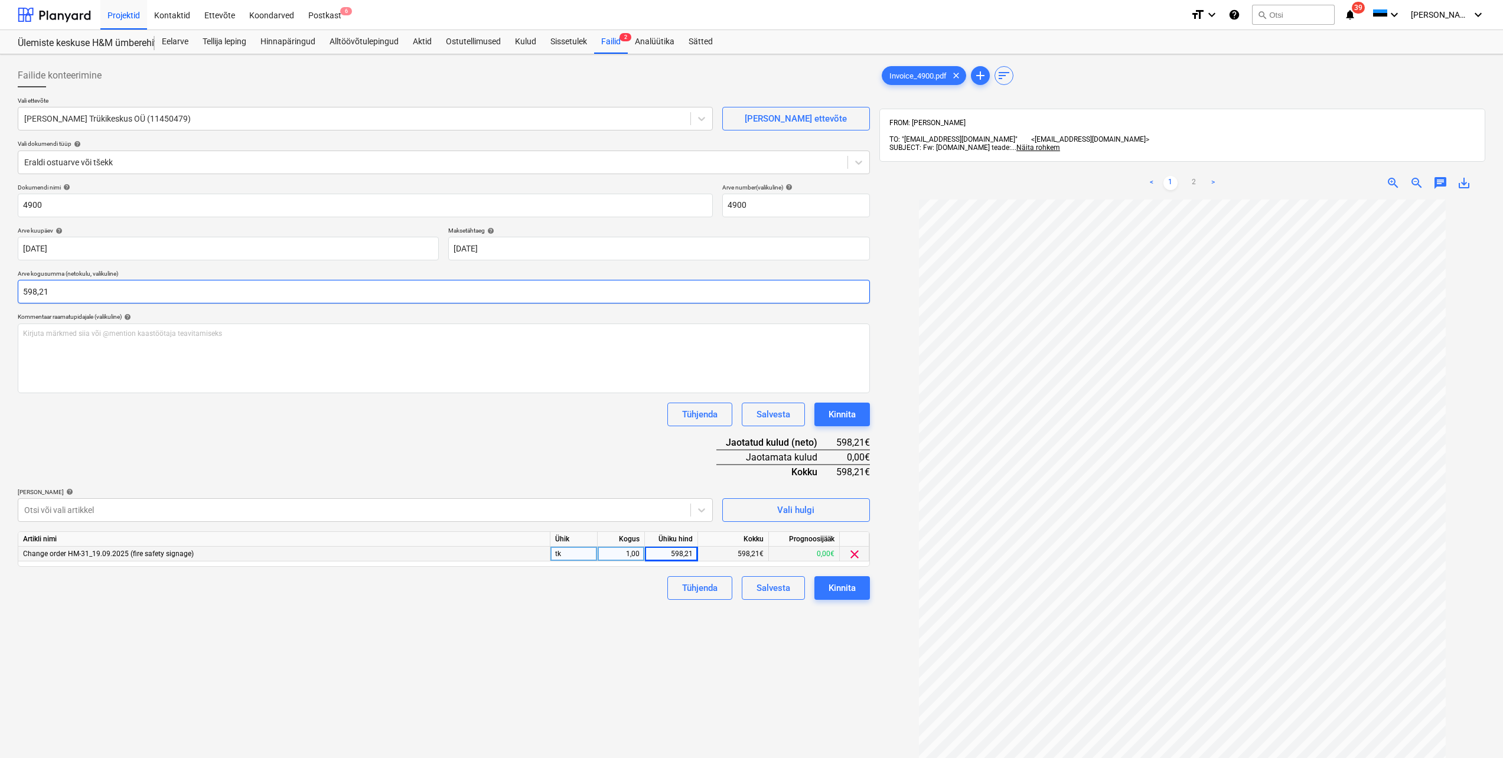
type input "598,21"
click at [118, 425] on div "Tühjenda Salvesta Kinnita" at bounding box center [444, 415] width 852 height 24
click at [115, 353] on div "Kirjuta märkmed siia või @mention kaastöötaja teavitamiseks ﻿" at bounding box center [444, 359] width 852 height 70
click at [210, 426] on div "Dokumendi nimi help 4900 Arve number (valikuline) help 4900 Arve kuupäev help […" at bounding box center [444, 392] width 852 height 416
click at [841, 595] on div "Kinnita" at bounding box center [842, 588] width 27 height 15
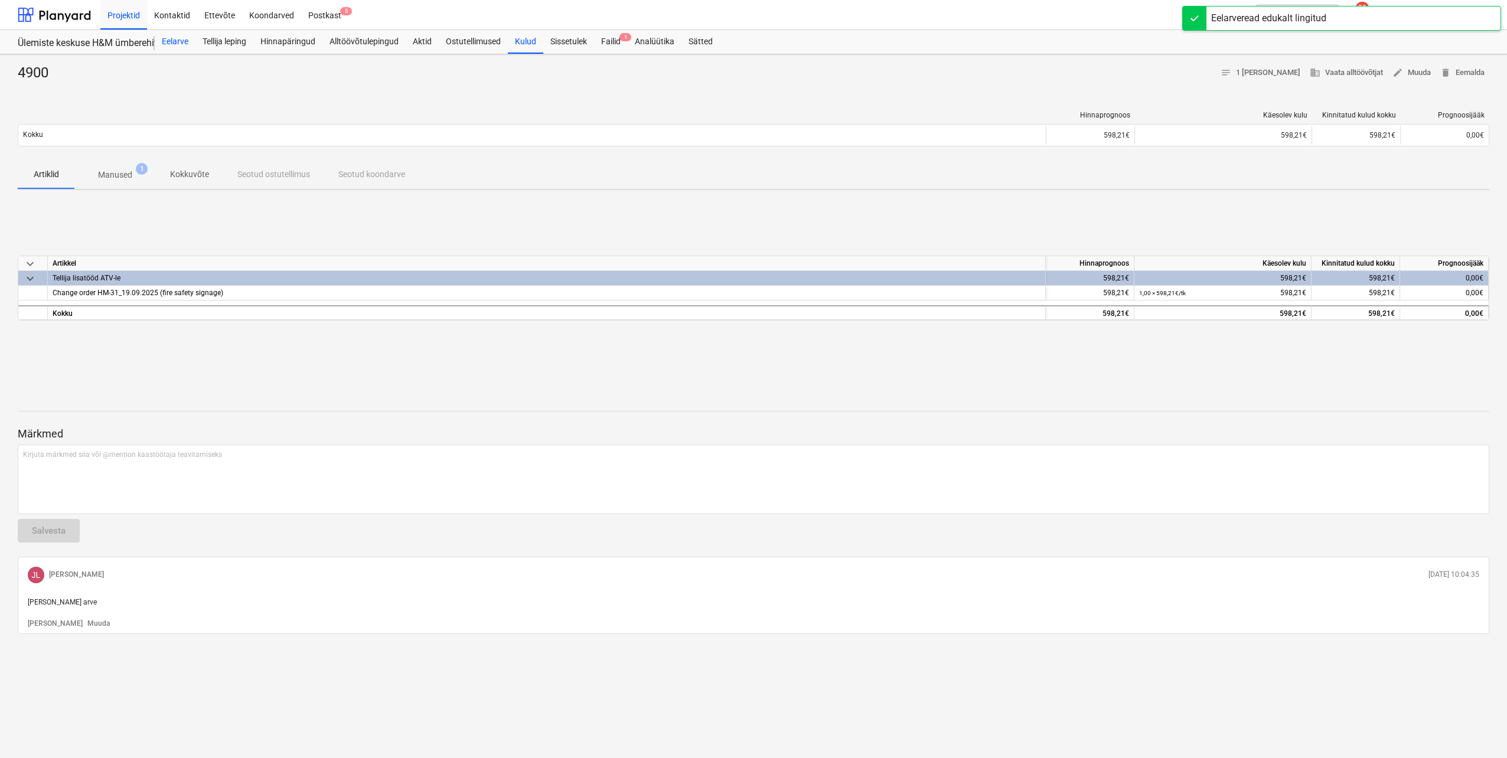
click at [185, 36] on div "Eelarve" at bounding box center [175, 42] width 41 height 24
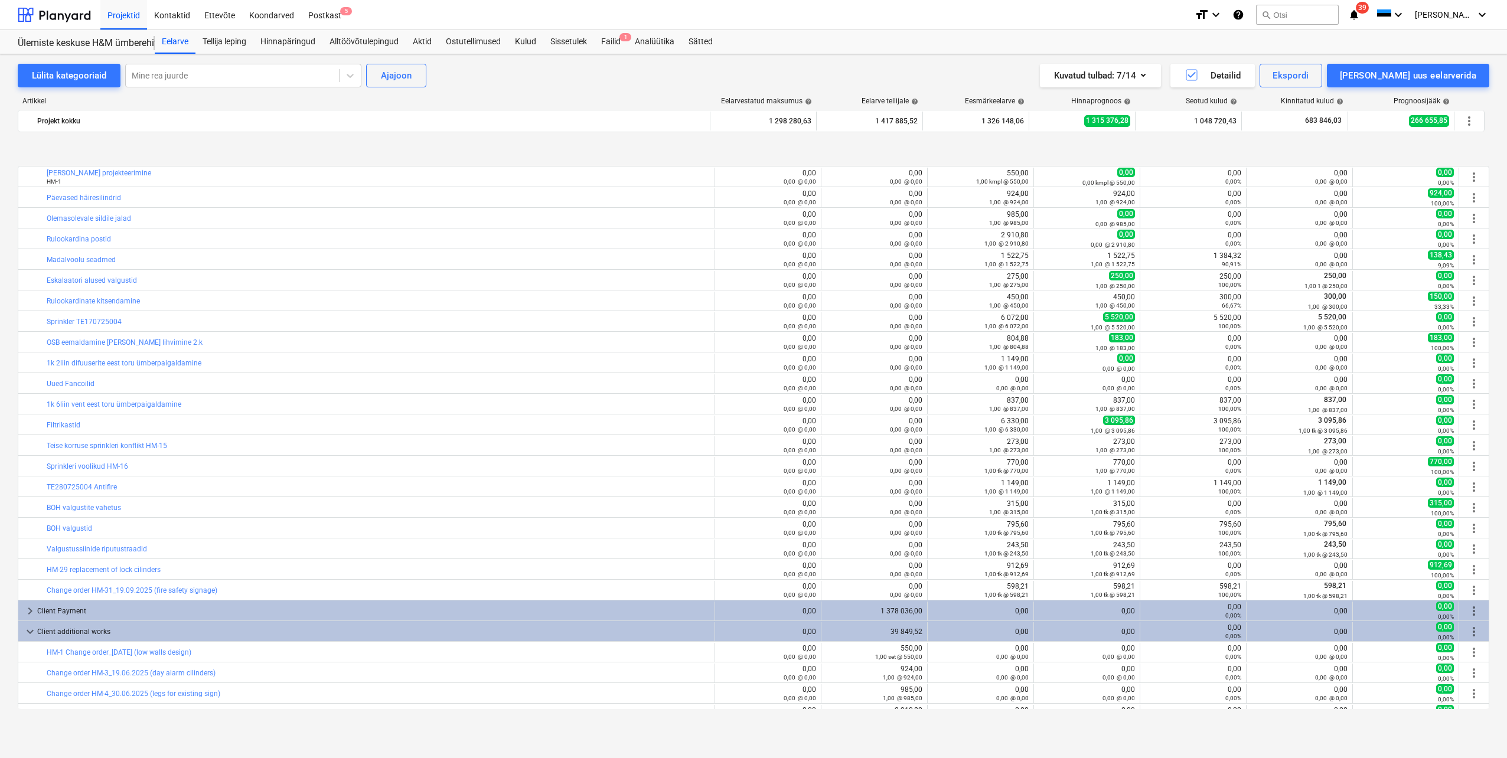
scroll to position [609, 0]
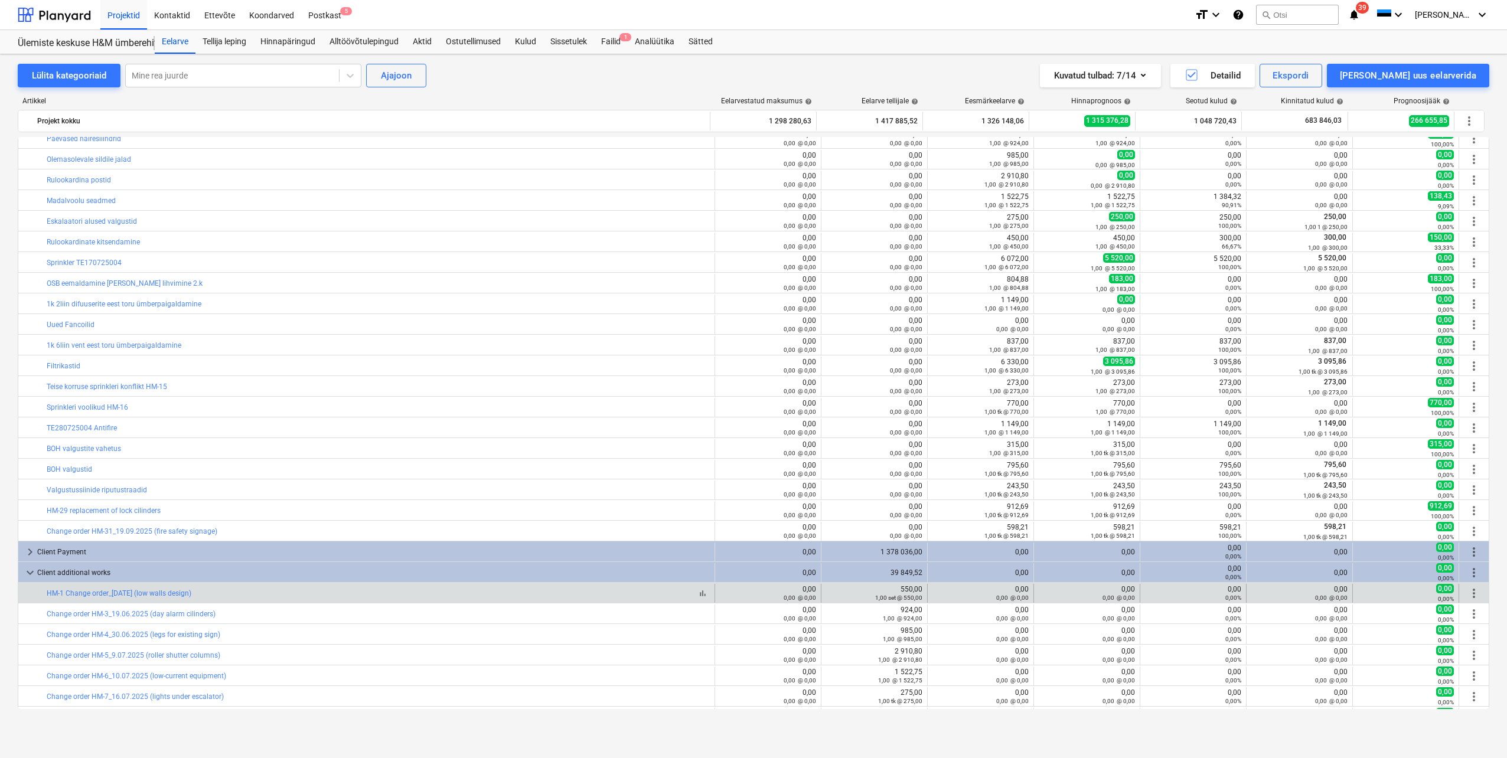
click at [215, 594] on div "bar_chart HM-1 Change order_[DATE] (low walls design)" at bounding box center [378, 593] width 663 height 8
drag, startPoint x: 217, startPoint y: 595, endPoint x: 43, endPoint y: 595, distance: 174.2
click at [43, 595] on div "bar_chart HM-1 Change order_[DATE] (low walls design)" at bounding box center [366, 593] width 697 height 19
drag, startPoint x: 43, startPoint y: 595, endPoint x: 59, endPoint y: 592, distance: 16.8
copy div "bar_chart HM-1 Change order_[DATE] (low walls design)"
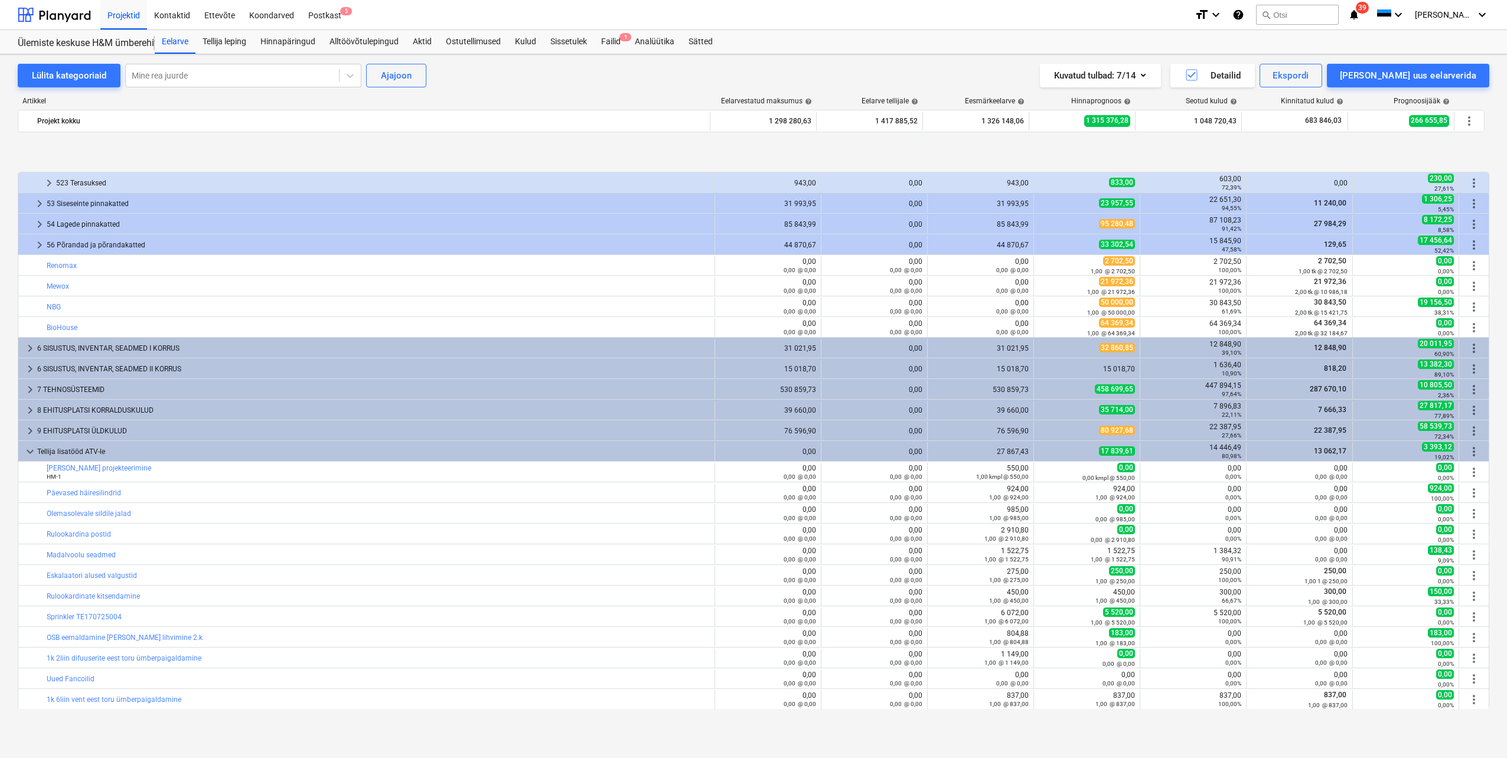
scroll to position [314, 0]
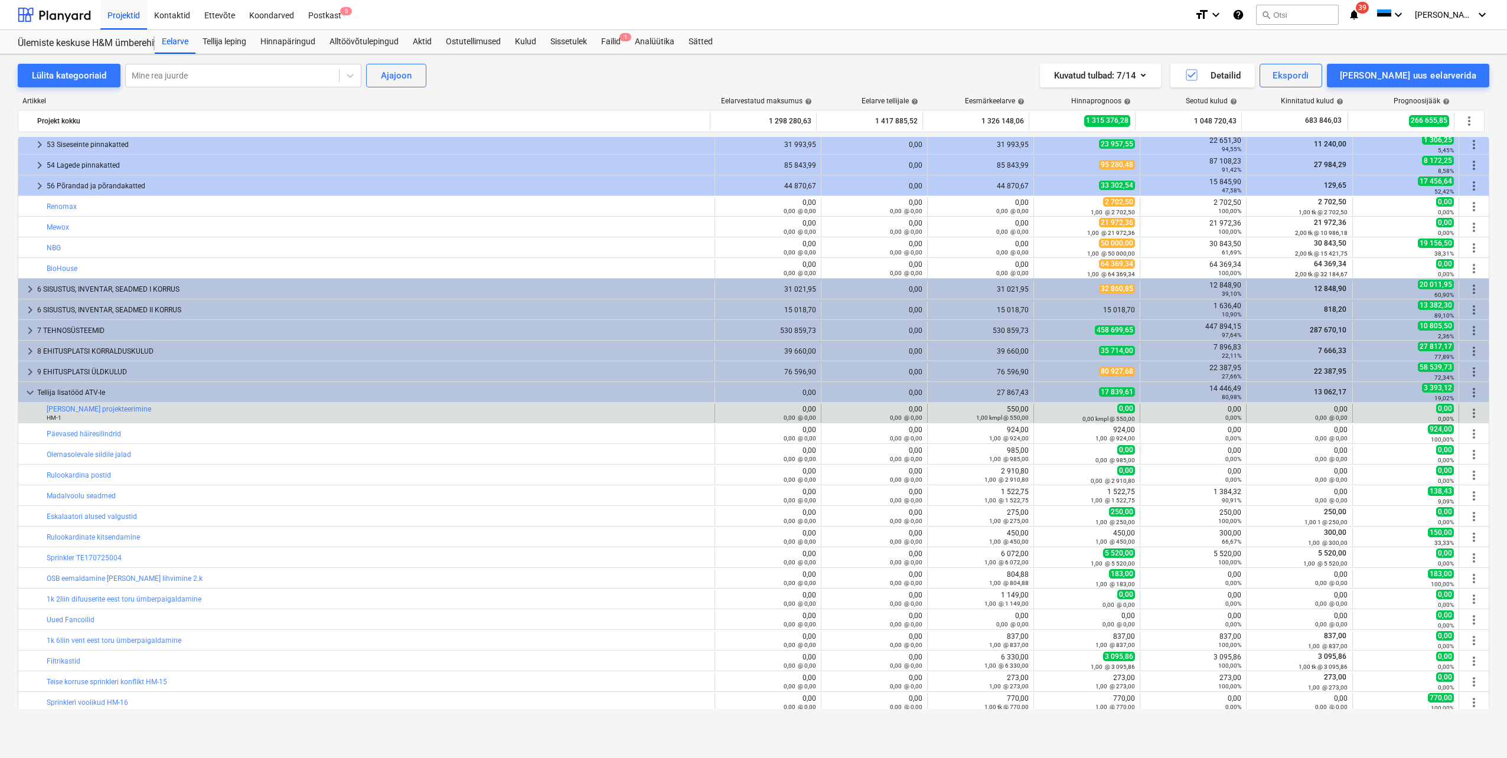
click at [1468, 410] on span "more_vert" at bounding box center [1474, 413] width 14 height 14
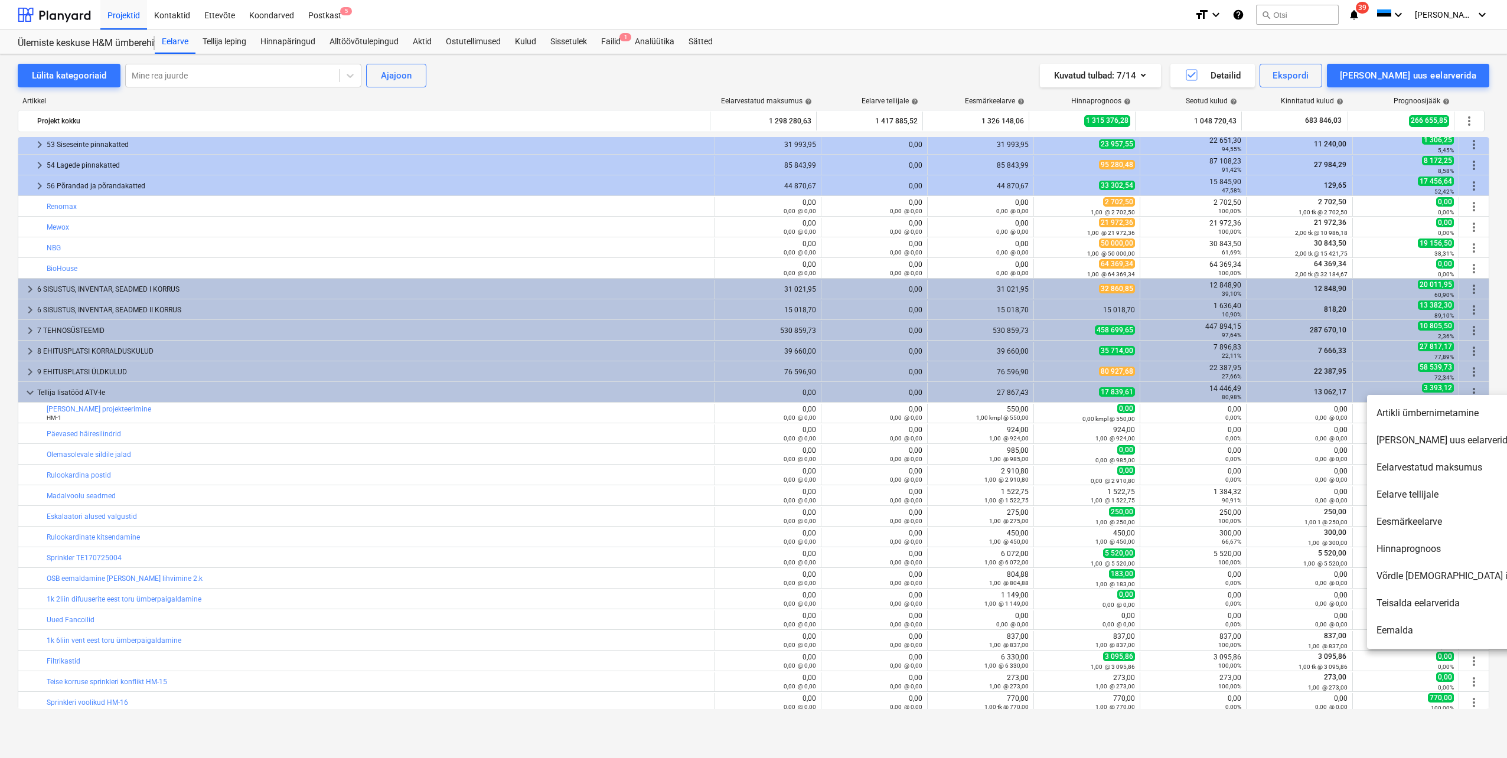
click at [1442, 415] on li "Artikli ümbernimetamine" at bounding box center [1468, 413] width 203 height 27
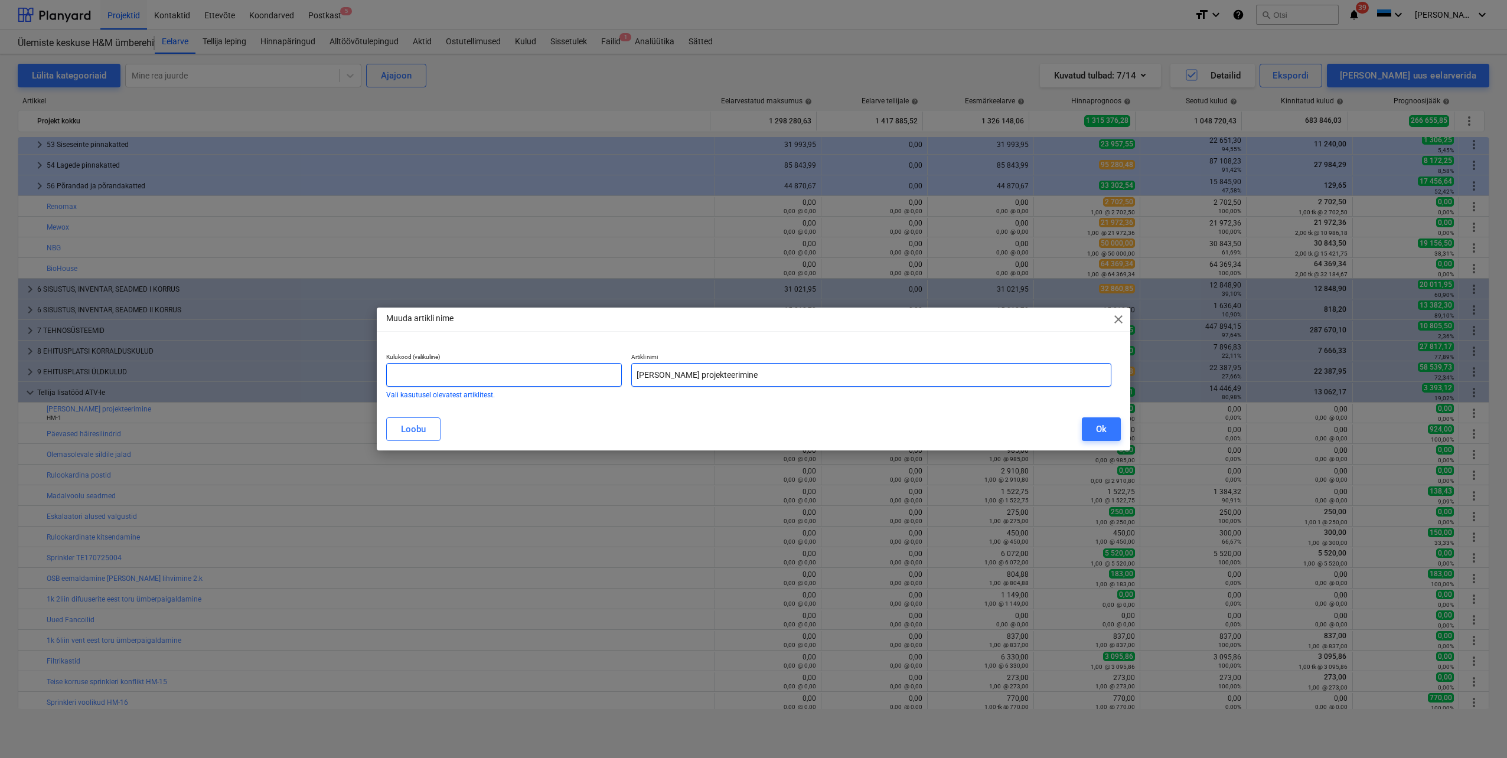
drag, startPoint x: 792, startPoint y: 379, endPoint x: 619, endPoint y: 376, distance: 173.1
click at [619, 376] on div "Kulukood (valikuline) Vali kasutusel olevatest artiklitest. Artikli [PERSON_NAM…" at bounding box center [749, 375] width 735 height 55
paste input "HM-1 Change order_[DATE] (low walls design)"
type input "HM-1 Change order_[DATE] (low walls design)"
click at [1096, 430] on div "Ok" at bounding box center [1101, 429] width 11 height 15
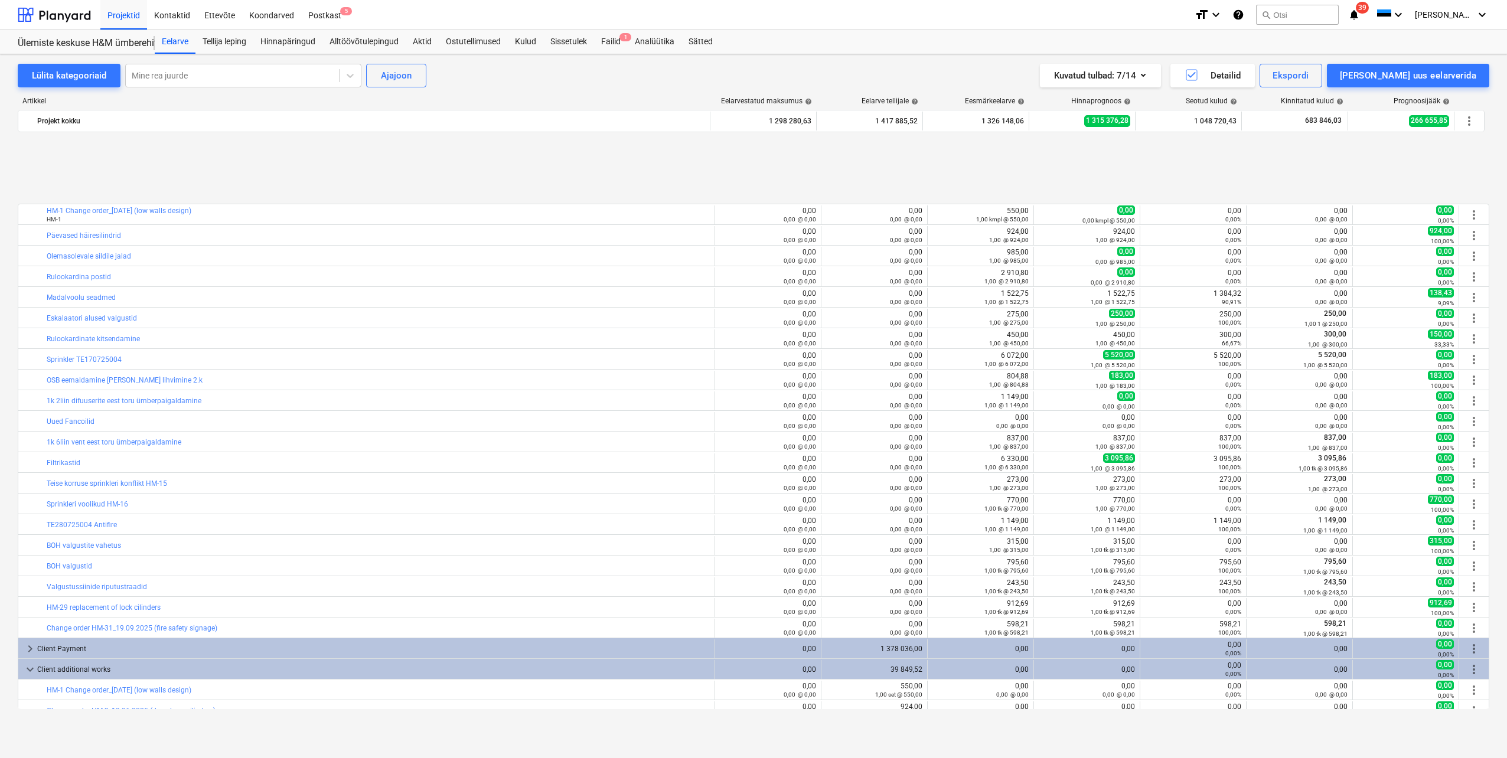
scroll to position [609, 0]
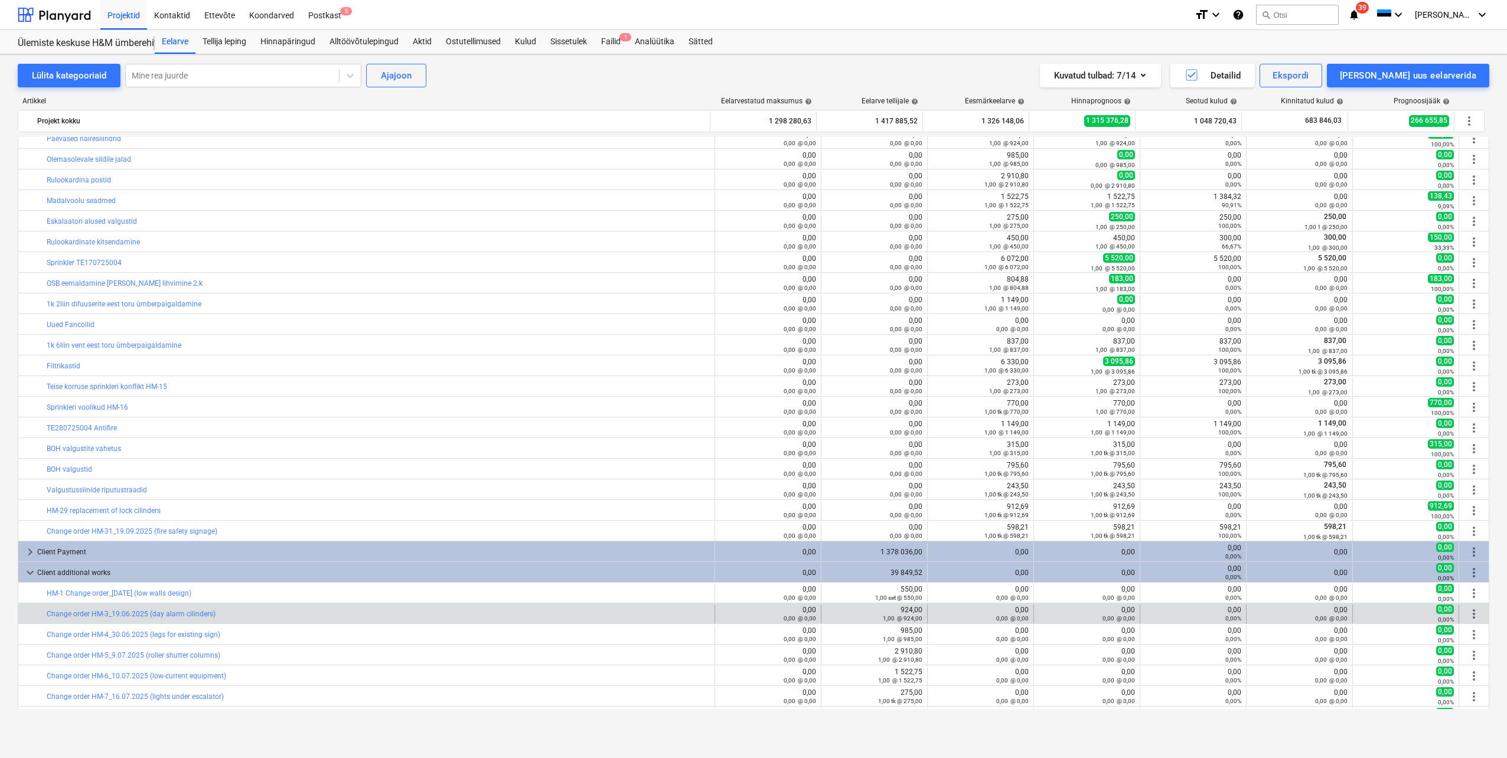
drag, startPoint x: 230, startPoint y: 618, endPoint x: 39, endPoint y: 614, distance: 190.8
click at [39, 614] on div "bar_chart Change order HM-3_19.06.2025 (day alarm cilinders)" at bounding box center [366, 614] width 697 height 19
drag, startPoint x: 39, startPoint y: 614, endPoint x: 54, endPoint y: 613, distance: 15.4
copy div "bar_chart Change order HM-3_19.06.2025 (day alarm cilinders)"
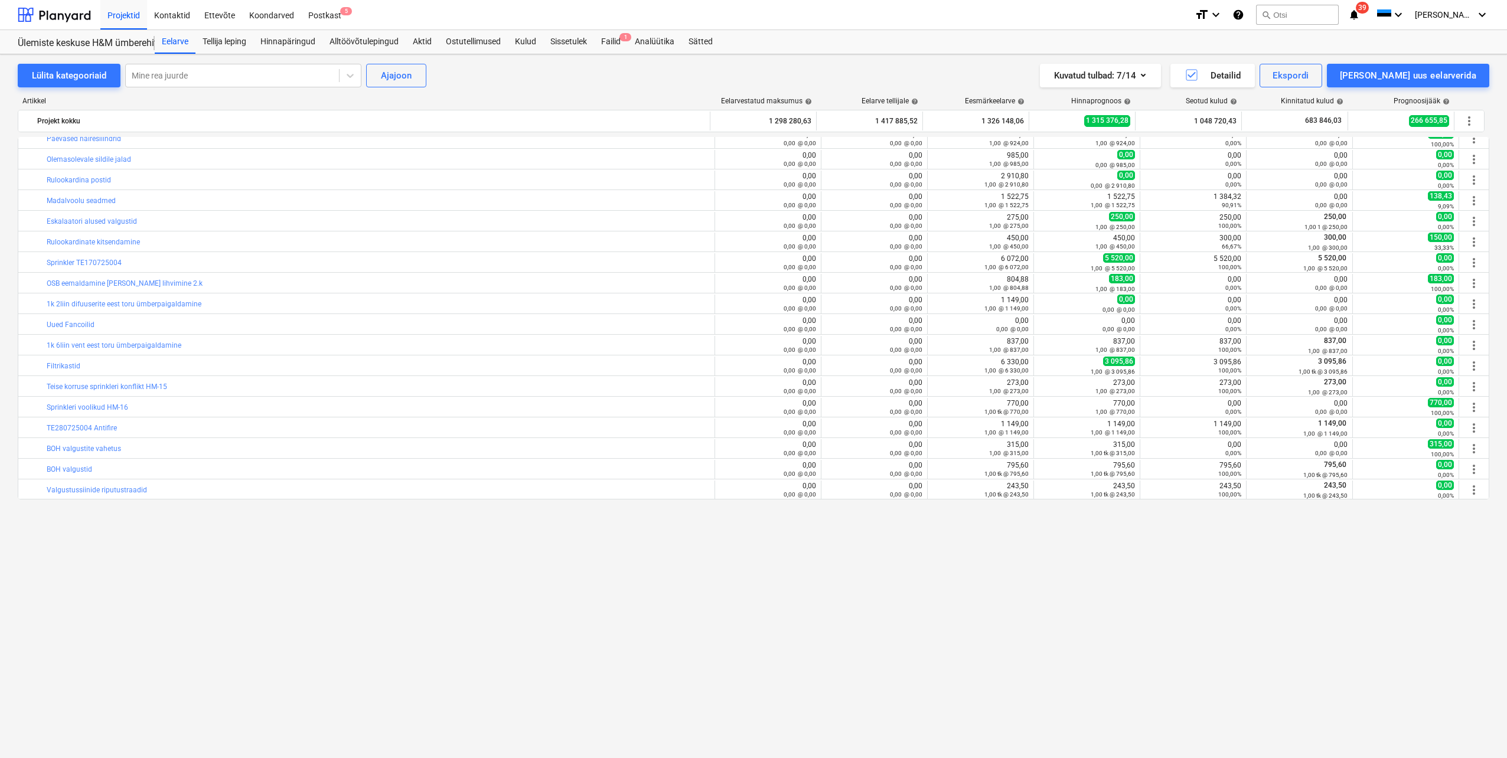
scroll to position [373, 0]
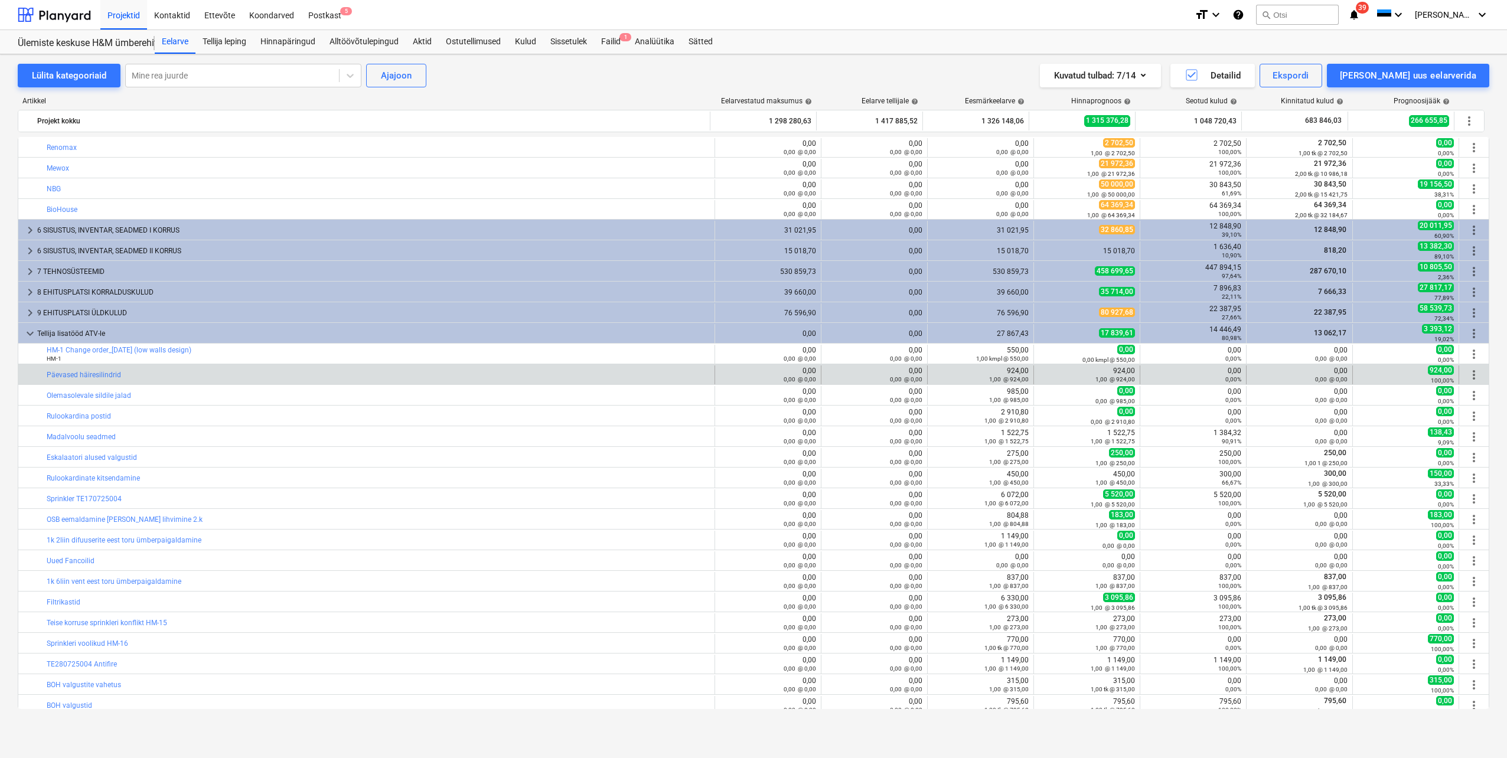
click at [1474, 374] on span "more_vert" at bounding box center [1474, 375] width 14 height 14
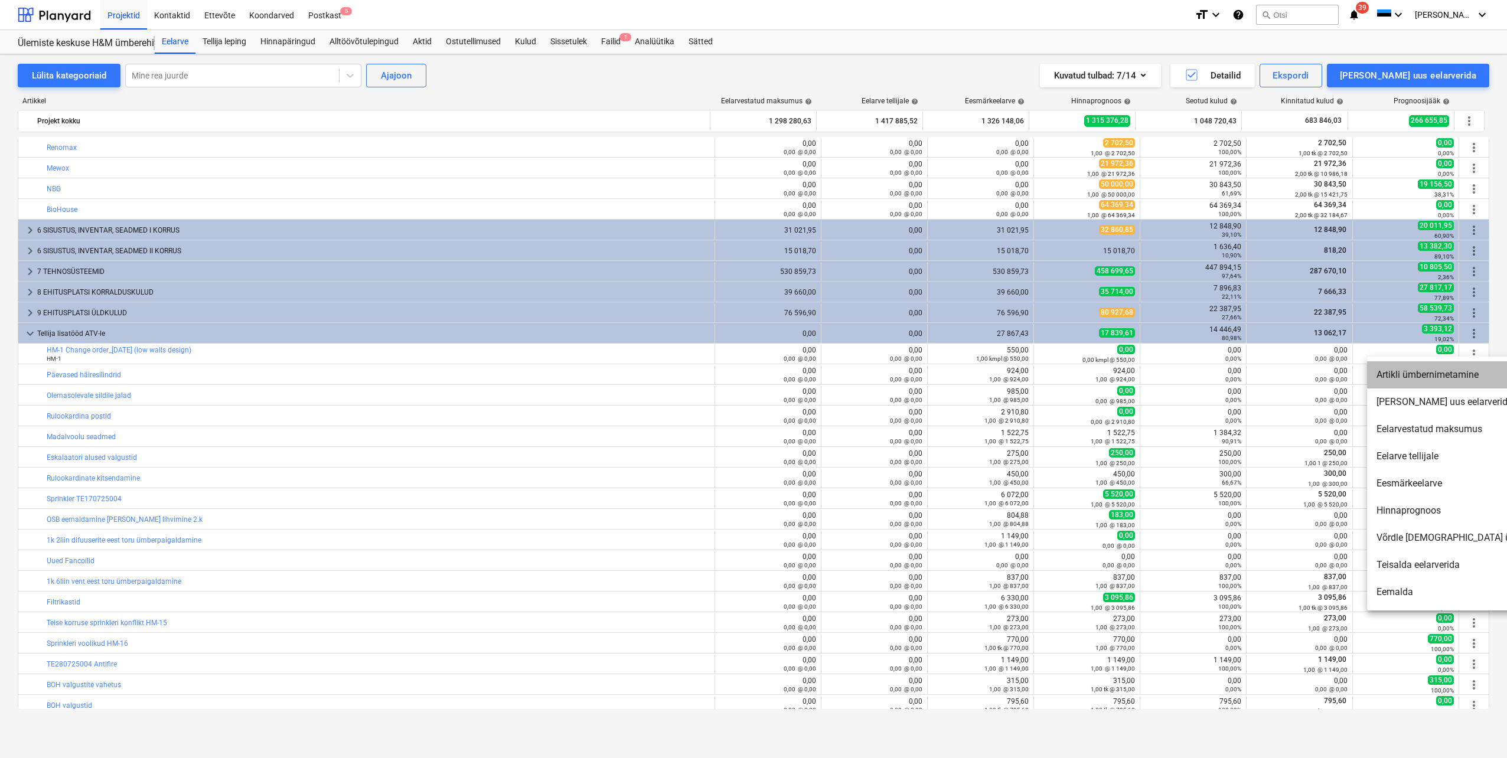
click at [1451, 380] on li "Artikli ümbernimetamine" at bounding box center [1468, 374] width 203 height 27
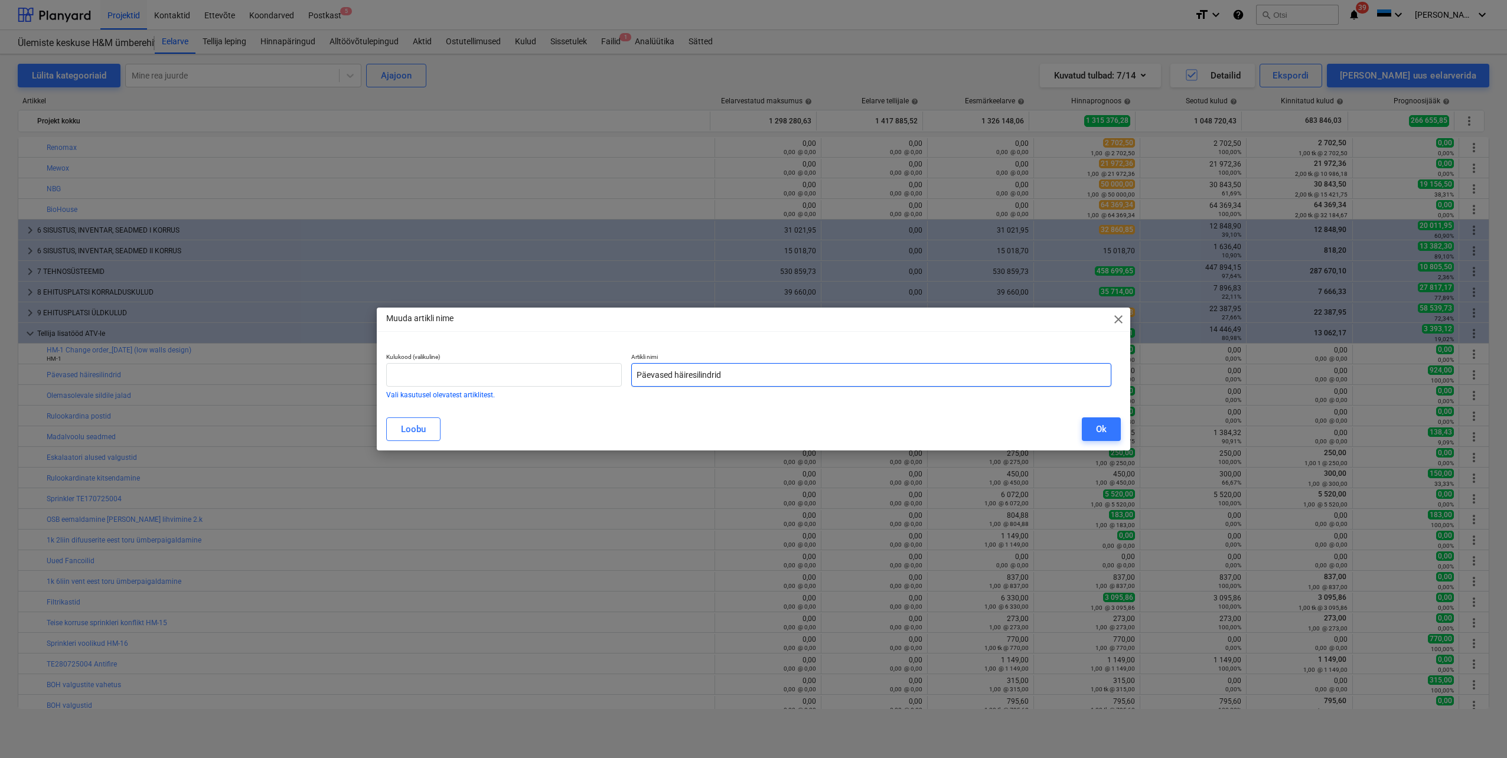
drag, startPoint x: 716, startPoint y: 379, endPoint x: 634, endPoint y: 379, distance: 82.1
click at [634, 379] on input "Päevased häiresilindrid" at bounding box center [871, 375] width 480 height 24
paste input "Change order HM-3_19.06.2025 (day alarm cilinders)"
type input "Change order HM-3_19.06.2025 (day alarm cilinders)"
click at [1091, 430] on button "Ok" at bounding box center [1101, 430] width 39 height 24
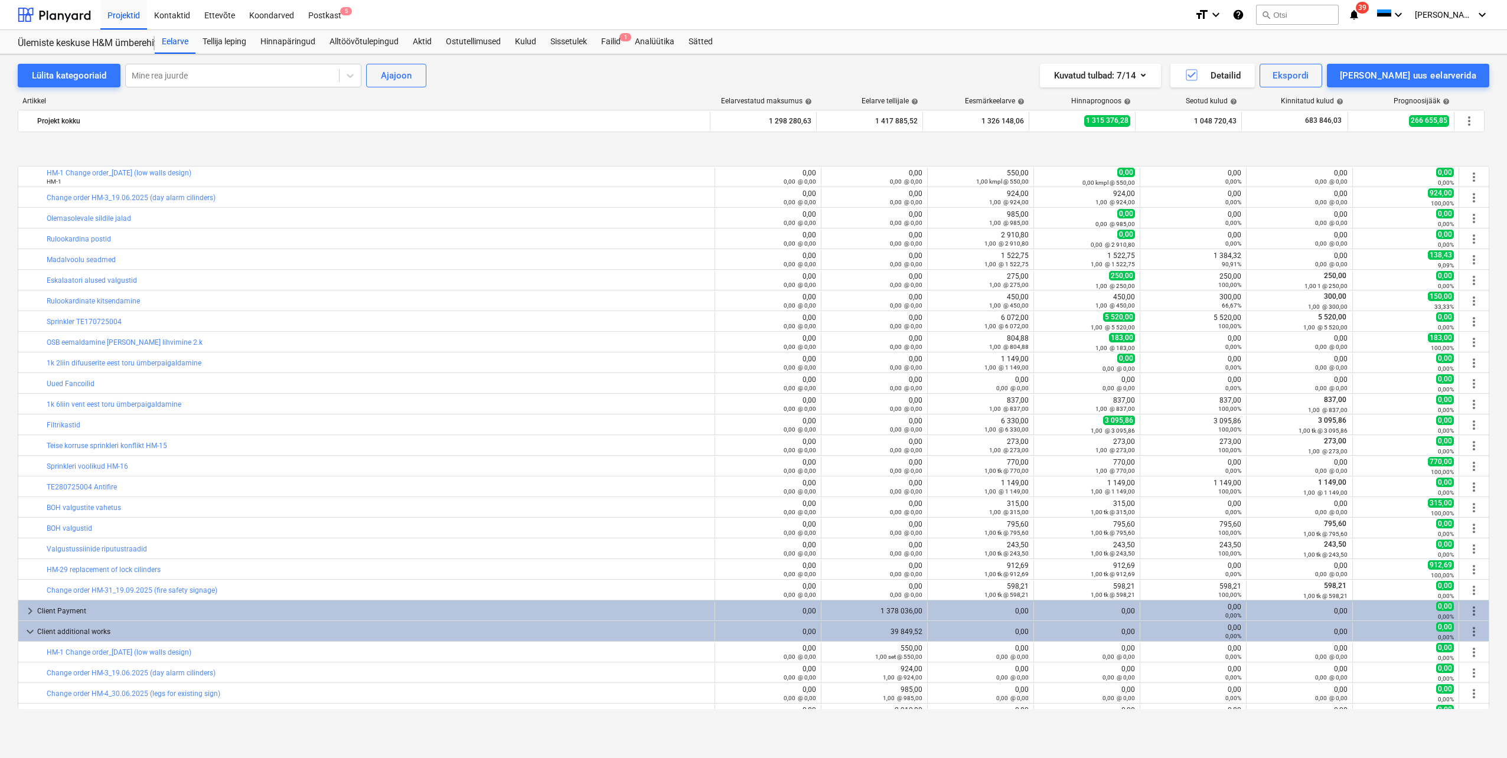
scroll to position [609, 0]
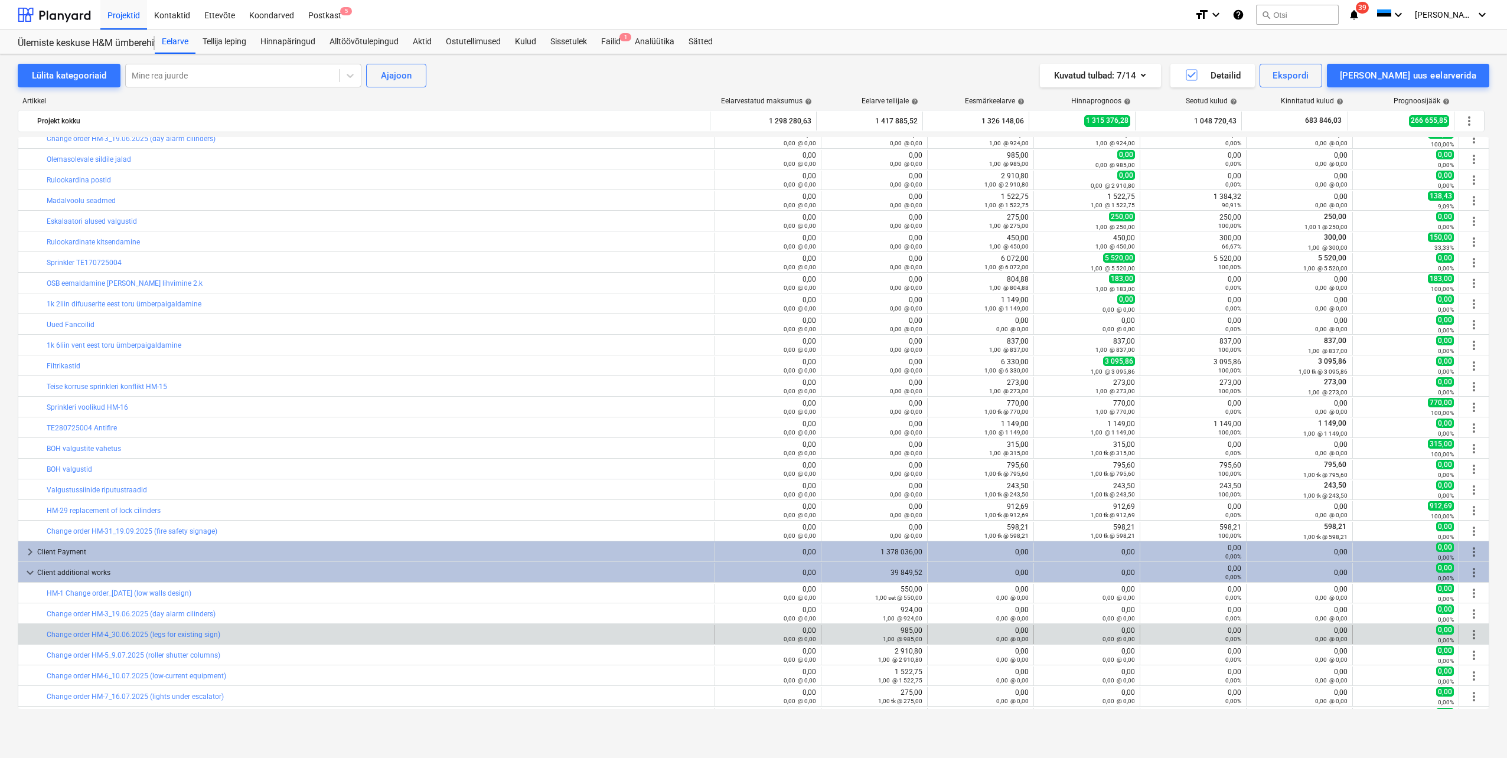
drag, startPoint x: 234, startPoint y: 633, endPoint x: 46, endPoint y: 633, distance: 187.8
click at [46, 633] on div "bar_chart Change order HM-4_30.06.2025 (legs for existing sign)" at bounding box center [366, 634] width 697 height 19
drag, startPoint x: 46, startPoint y: 633, endPoint x: 57, endPoint y: 635, distance: 11.4
copy div "bar_chart Change order HM-4_30.06.2025 (legs for existing sign)"
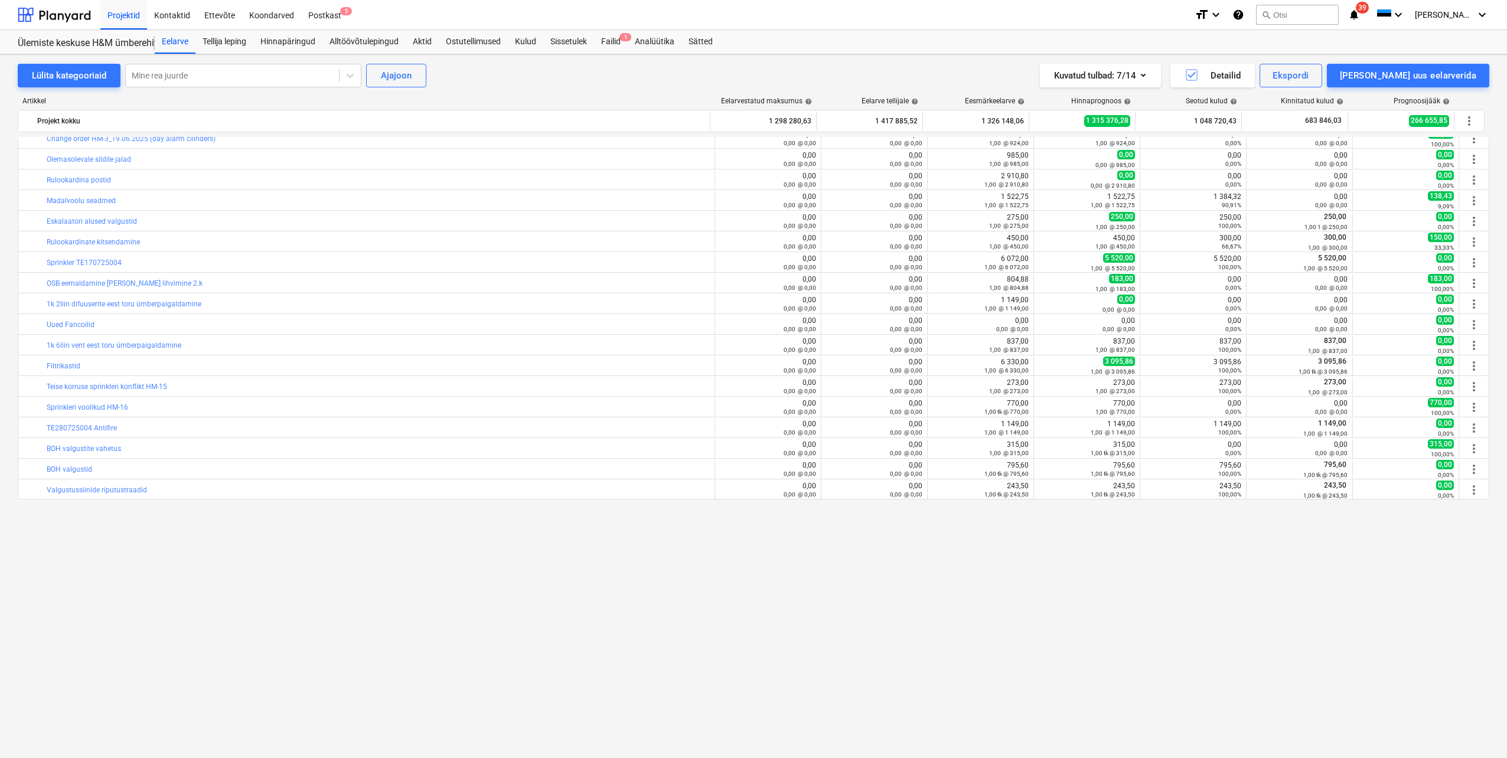
scroll to position [373, 0]
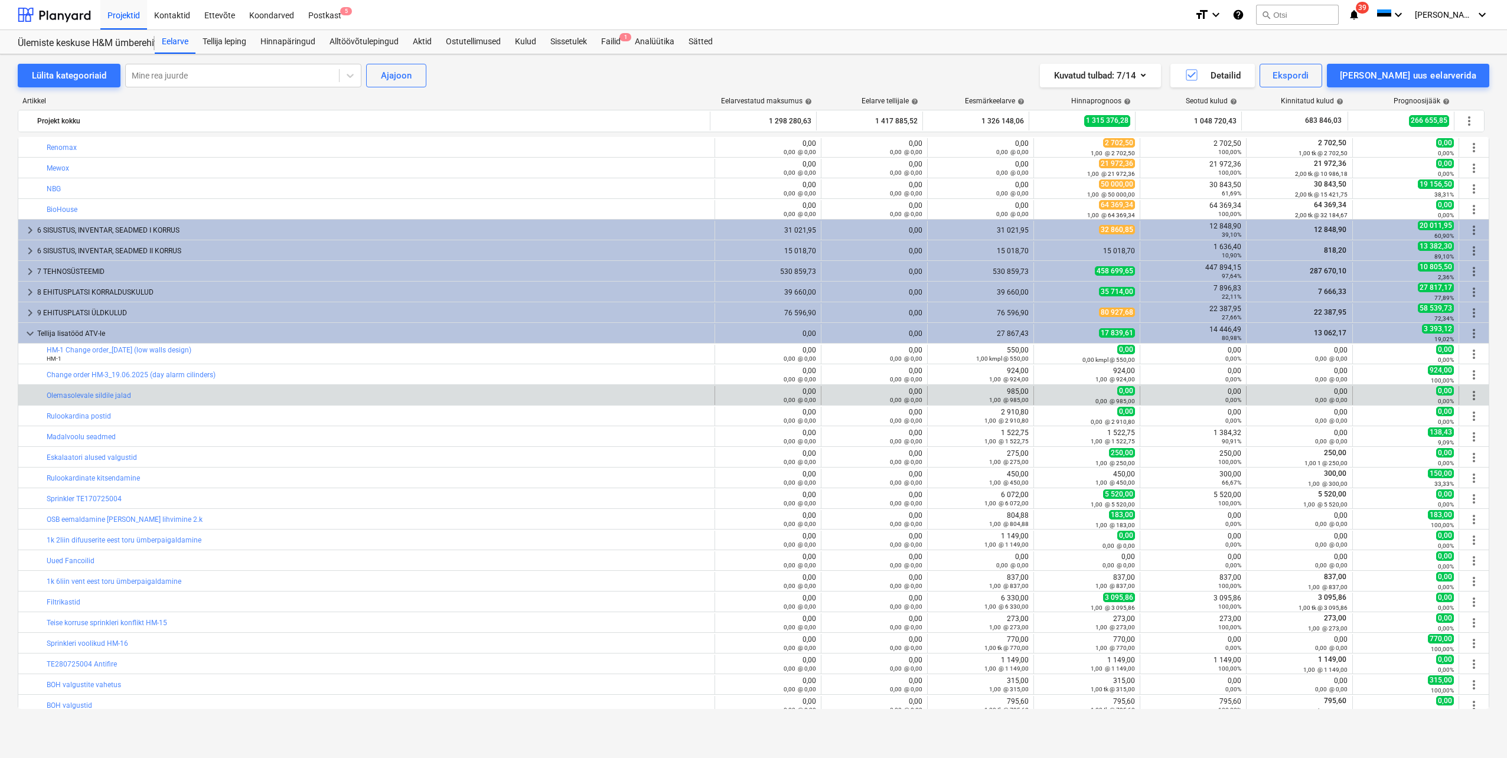
click at [1472, 395] on span "more_vert" at bounding box center [1474, 396] width 14 height 14
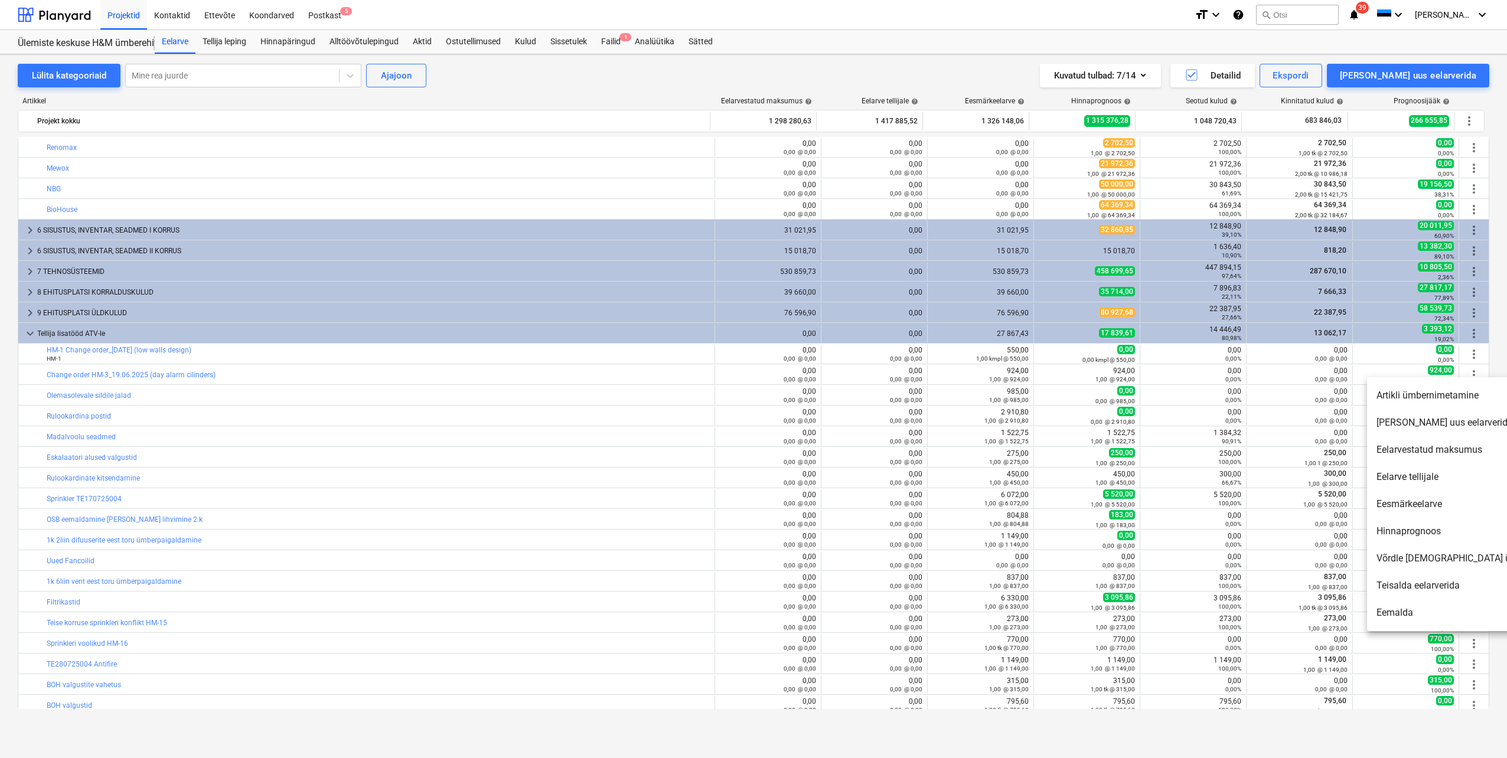
click at [1441, 397] on li "Artikli ümbernimetamine" at bounding box center [1468, 395] width 203 height 27
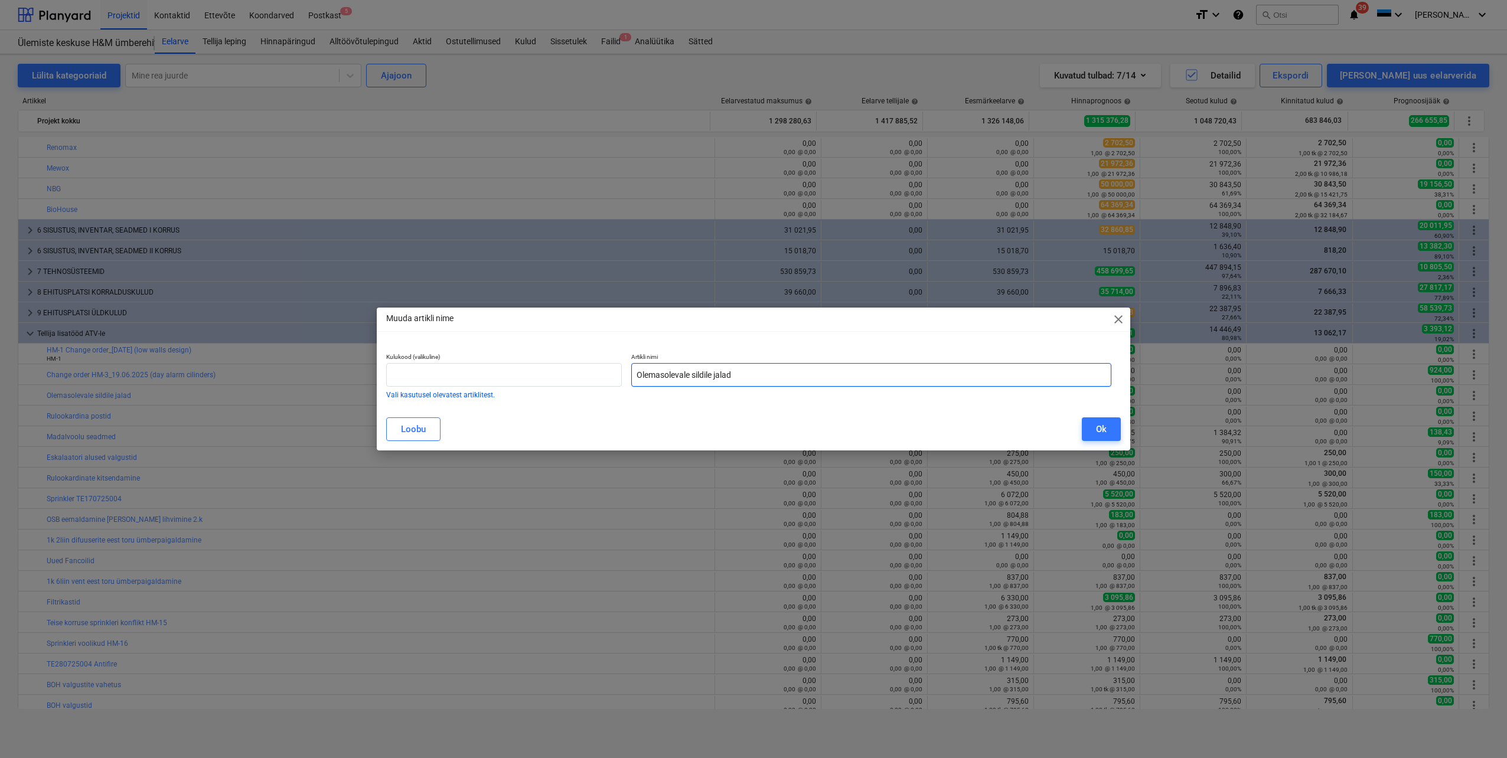
drag, startPoint x: 757, startPoint y: 378, endPoint x: 628, endPoint y: 376, distance: 128.8
click at [628, 376] on div "Artikli nimi Olemasolevale sildile jalad" at bounding box center [872, 375] width 490 height 55
paste input "Change order HM-4_30.06.2025 (legs for existing sign)"
type input "Change order HM-4_30.06.2025 (legs for existing sign)"
click at [1093, 431] on button "Ok" at bounding box center [1101, 430] width 39 height 24
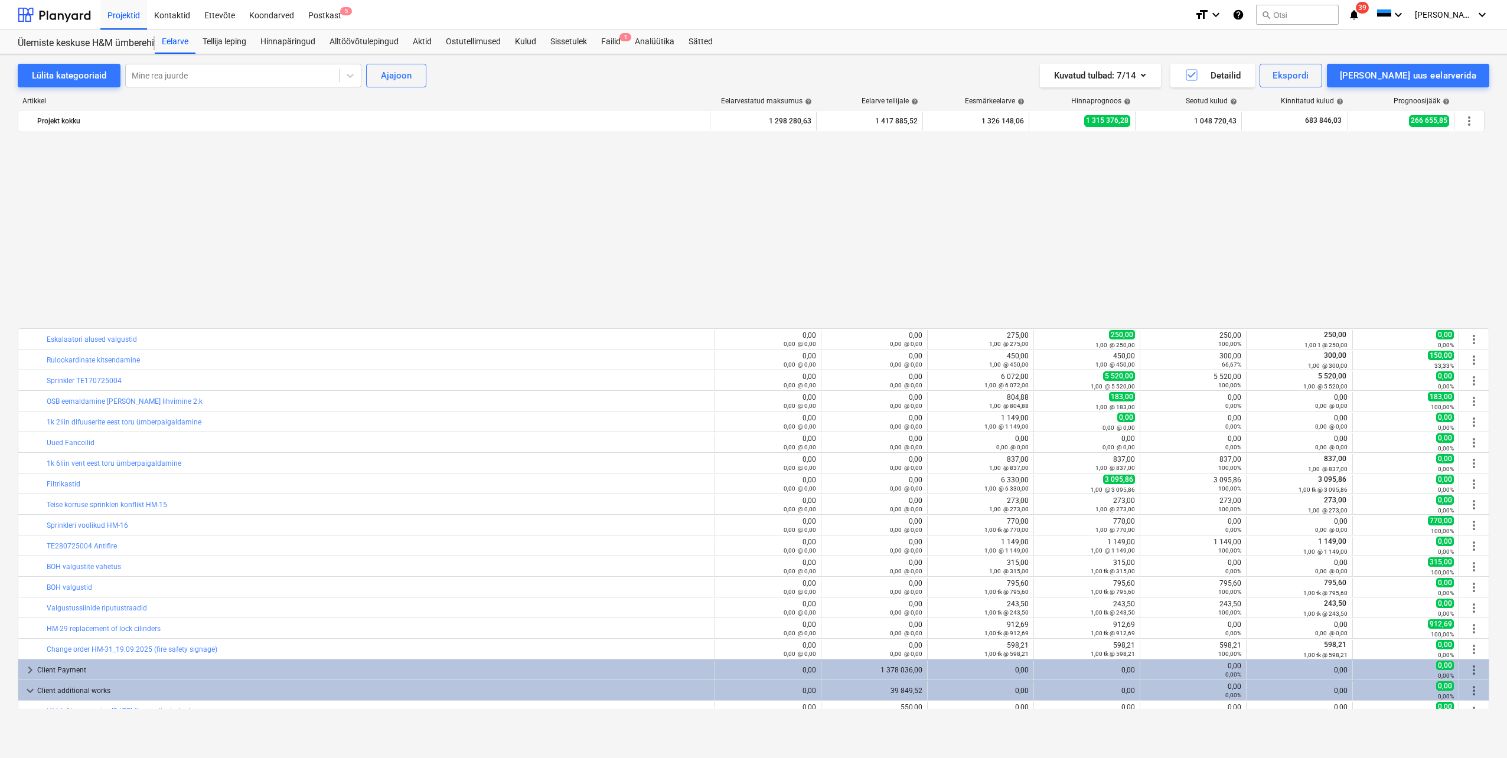
scroll to position [727, 0]
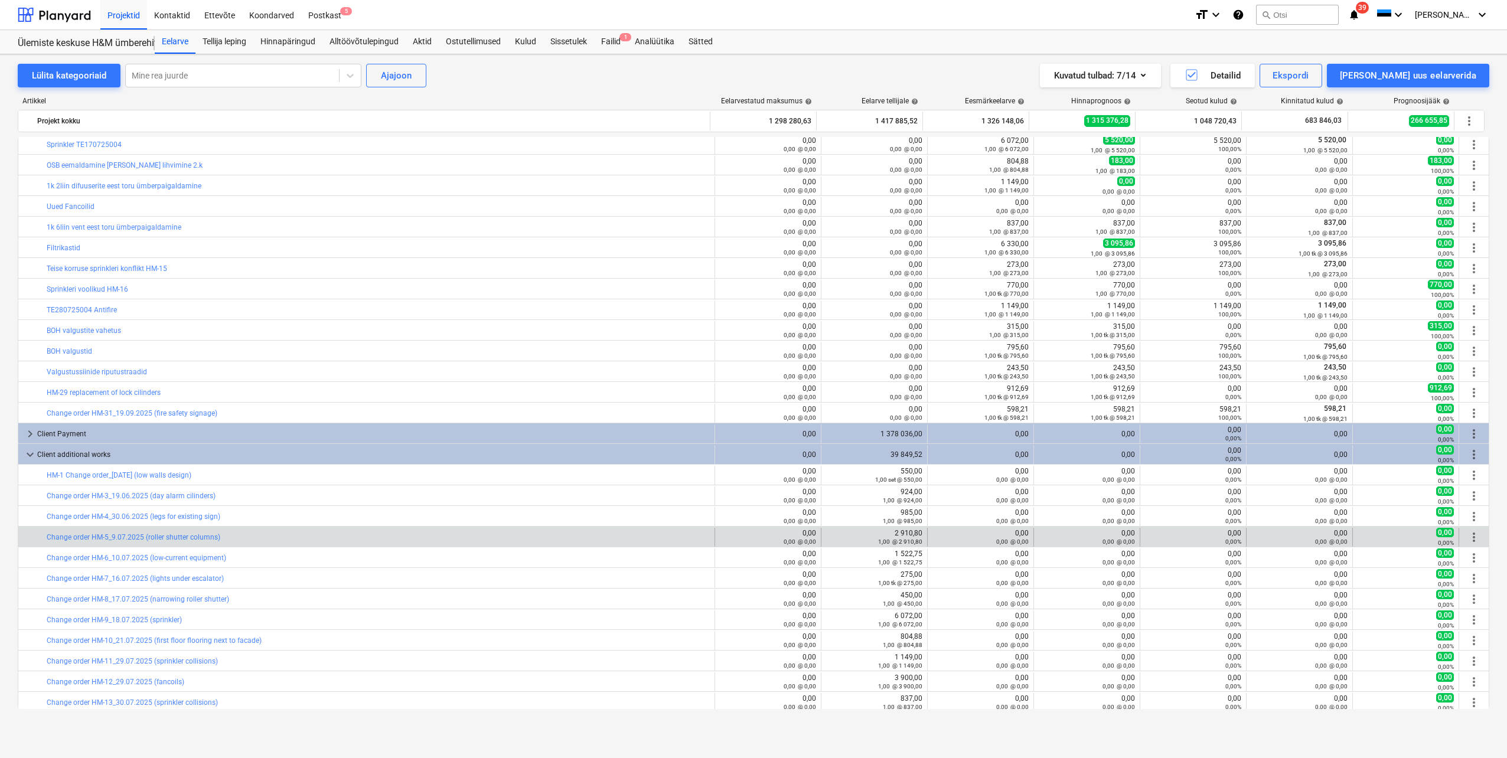
drag, startPoint x: 240, startPoint y: 540, endPoint x: 42, endPoint y: 537, distance: 197.9
click at [42, 537] on div "bar_chart Change order HM-5_9.07.2025 (roller shutter columns)" at bounding box center [366, 537] width 697 height 19
drag, startPoint x: 42, startPoint y: 537, endPoint x: 58, endPoint y: 540, distance: 16.1
copy div "bar_chart Change order HM-5_9.07.2025 (roller shutter columns)"
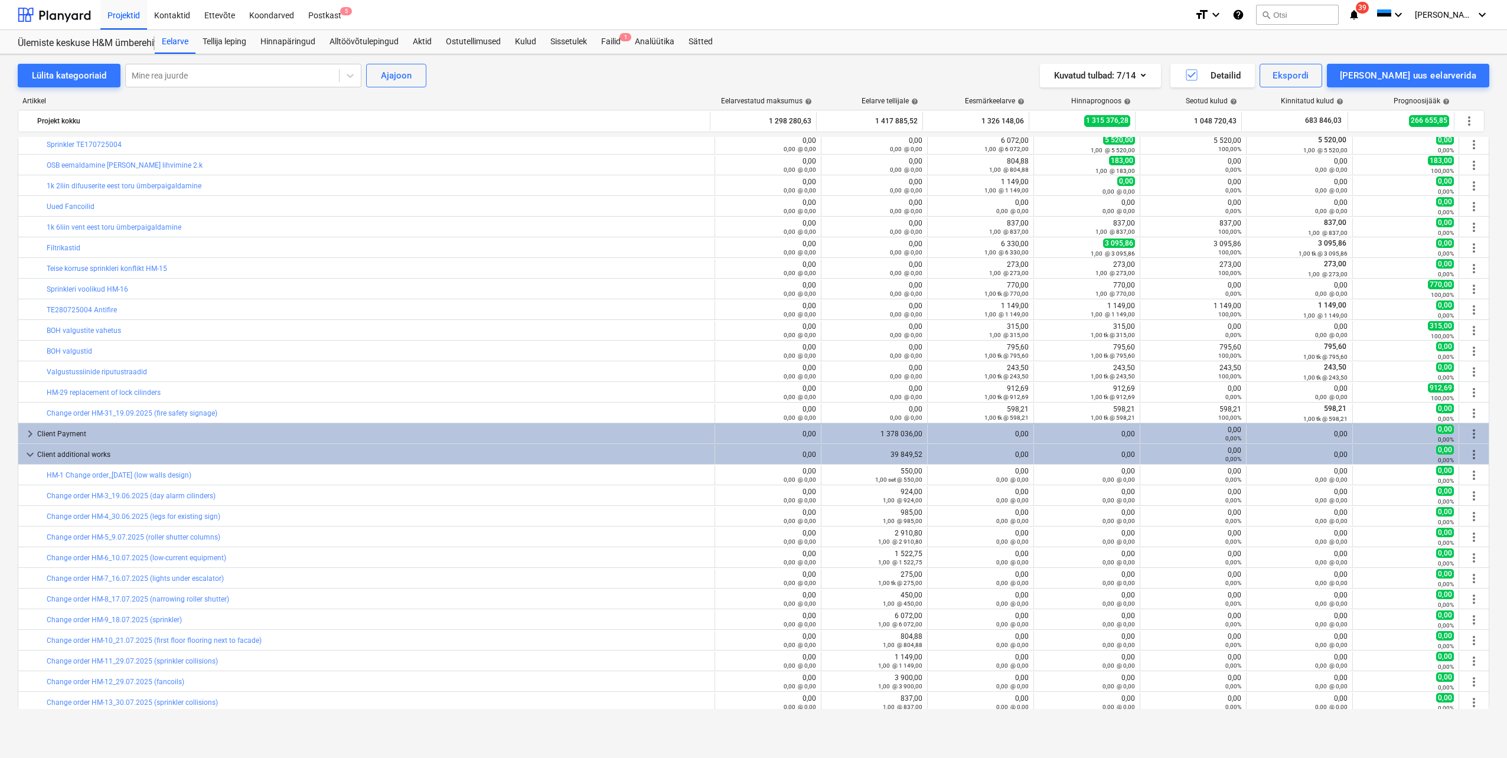
scroll to position [432, 0]
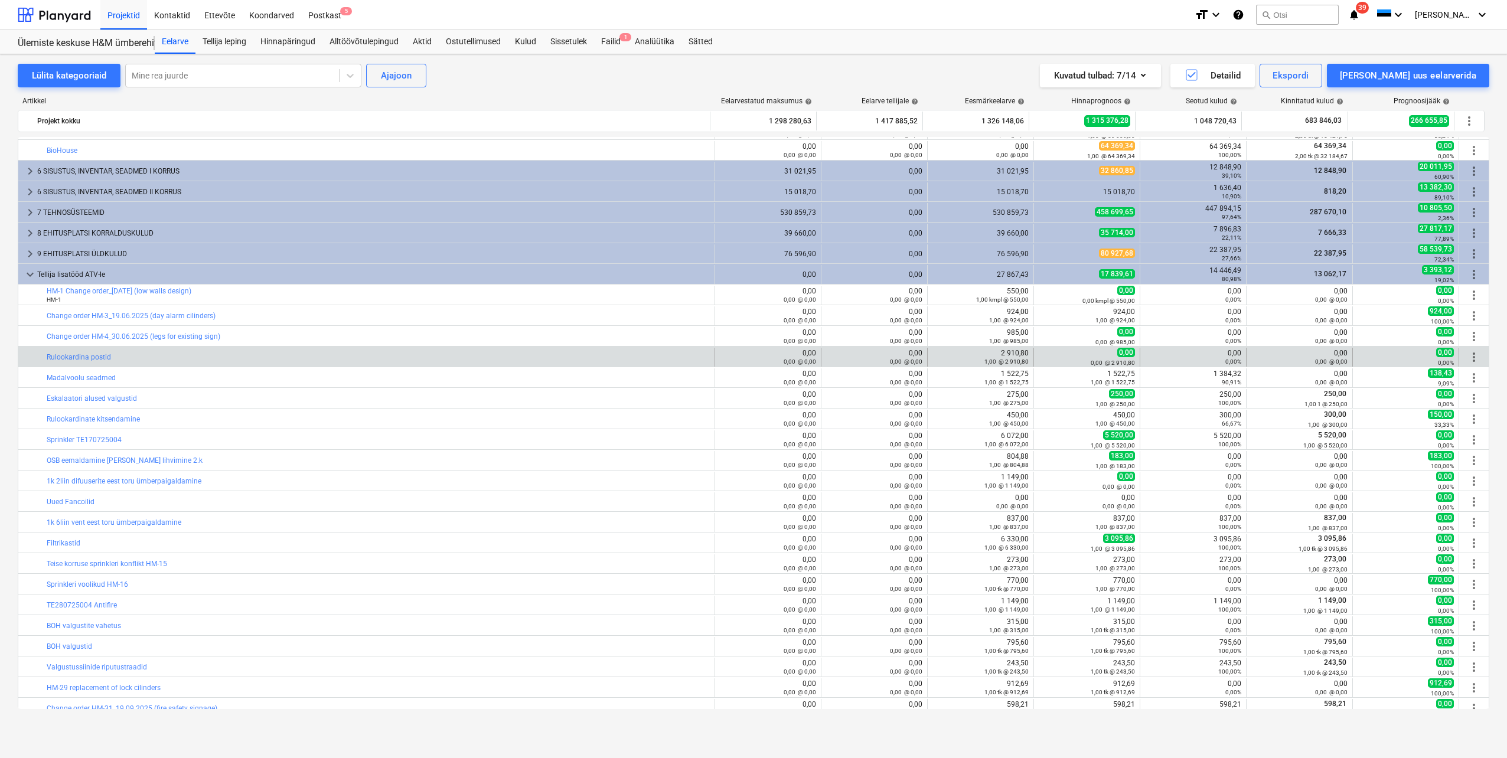
click at [1469, 356] on span "more_vert" at bounding box center [1474, 357] width 14 height 14
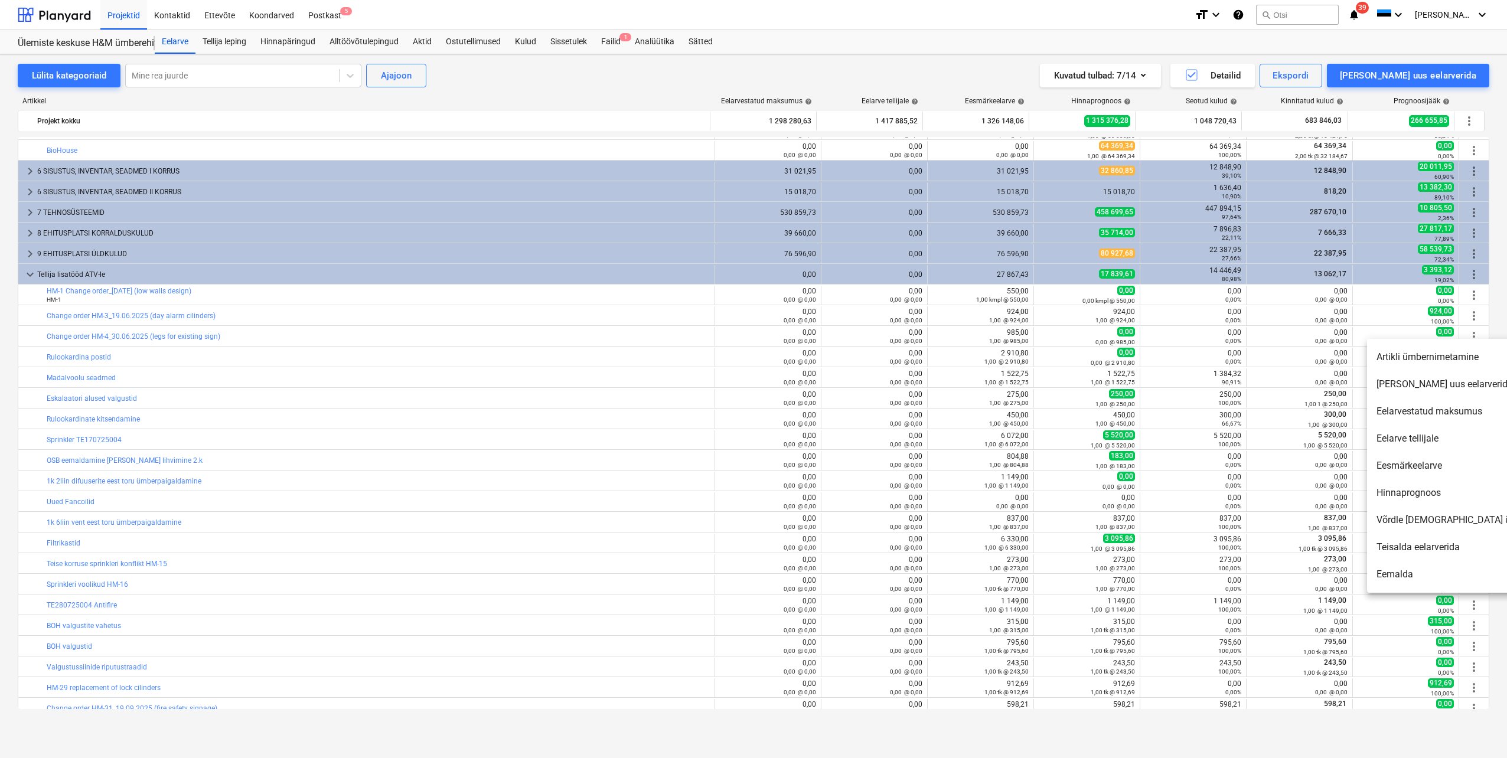
click at [1451, 357] on li "Artikli ümbernimetamine" at bounding box center [1468, 357] width 203 height 27
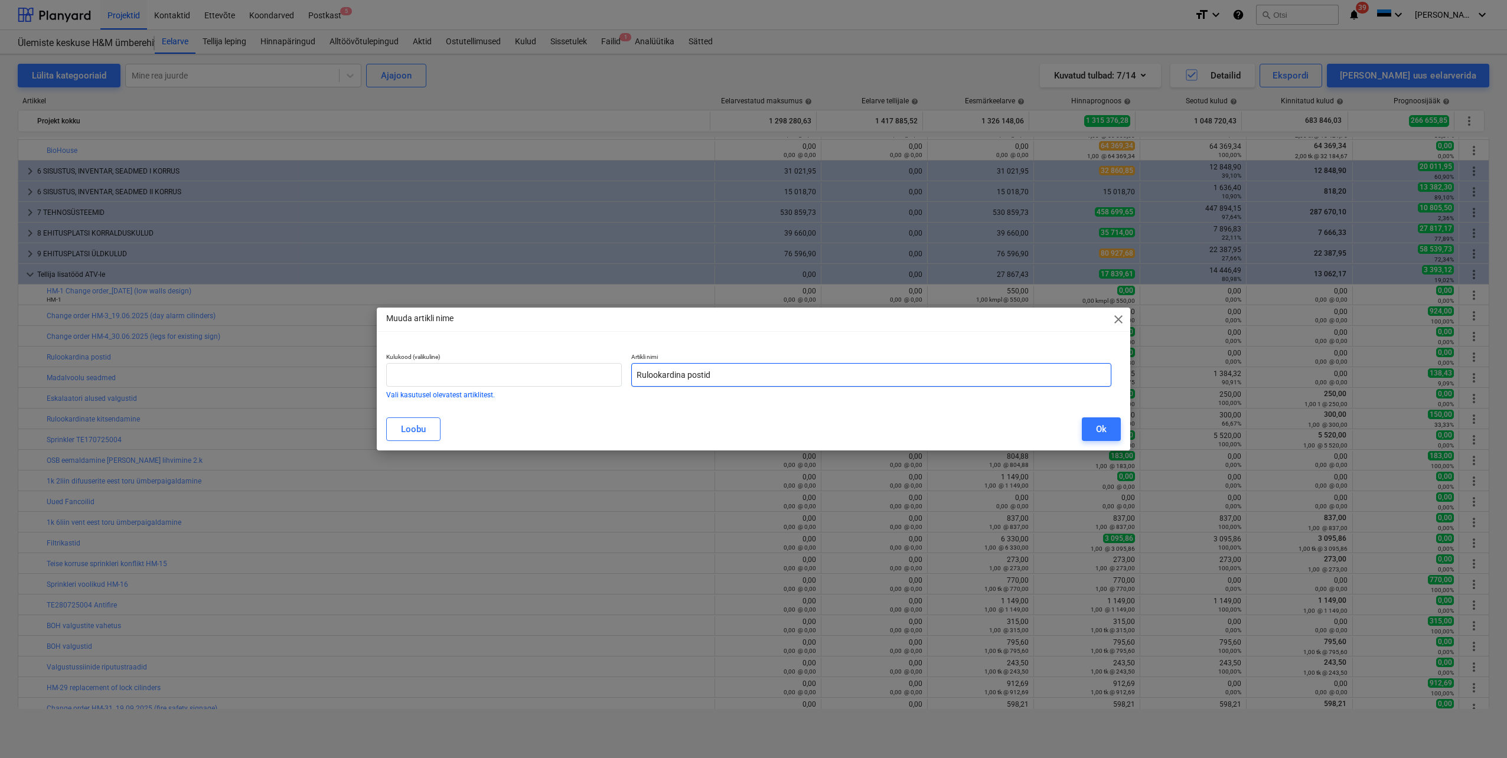
drag, startPoint x: 709, startPoint y: 376, endPoint x: 625, endPoint y: 373, distance: 83.9
click at [625, 373] on div "Kulukood (valikuline) Vali kasutusel olevatest artiklitest. Artikli nimi Rulook…" at bounding box center [749, 375] width 735 height 55
paste input "Change order HM-5_9.07.2025 (roller shutter columns)"
type input "Change order HM-5_9.07.2025 (roller shutter columns)"
click at [1097, 432] on div "Ok" at bounding box center [1101, 429] width 11 height 15
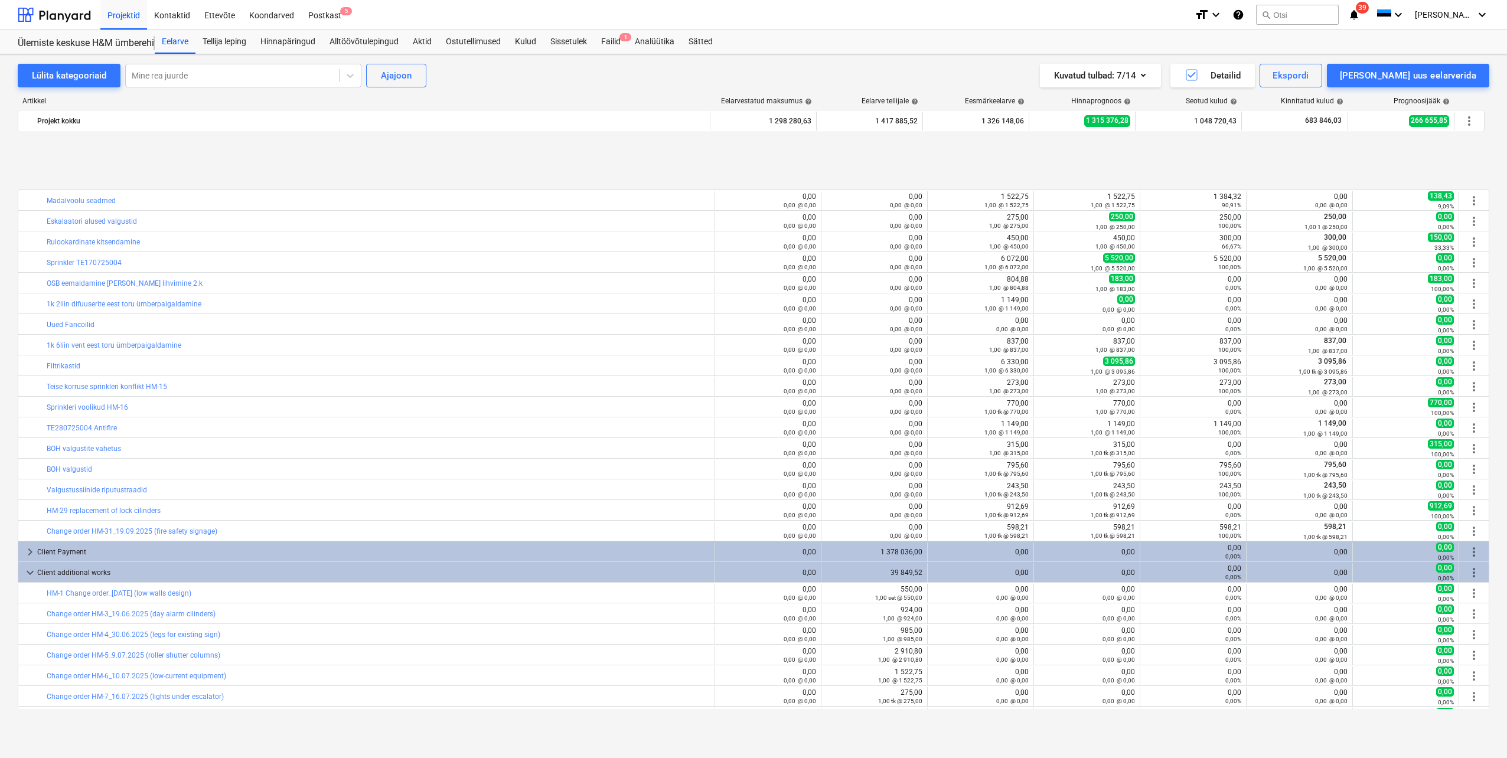
scroll to position [727, 0]
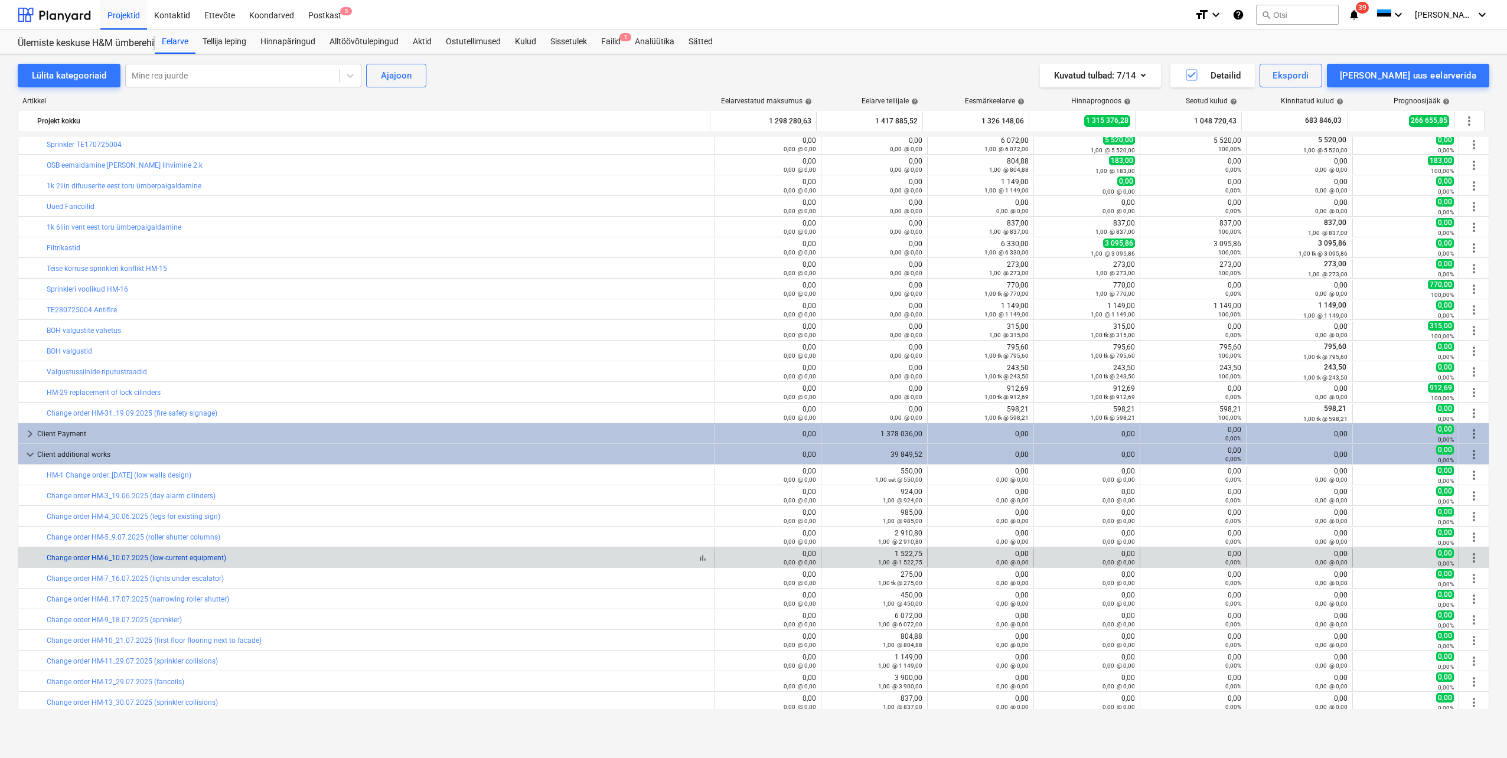
drag, startPoint x: 242, startPoint y: 559, endPoint x: 47, endPoint y: 559, distance: 194.9
click at [47, 559] on div "bar_chart Change order HM-6_10.07.2025 (low-current equipment)" at bounding box center [378, 558] width 663 height 8
drag, startPoint x: 47, startPoint y: 559, endPoint x: 70, endPoint y: 558, distance: 23.1
copy link "Change order HM-6_10.07.2025 (low-current equipment)"
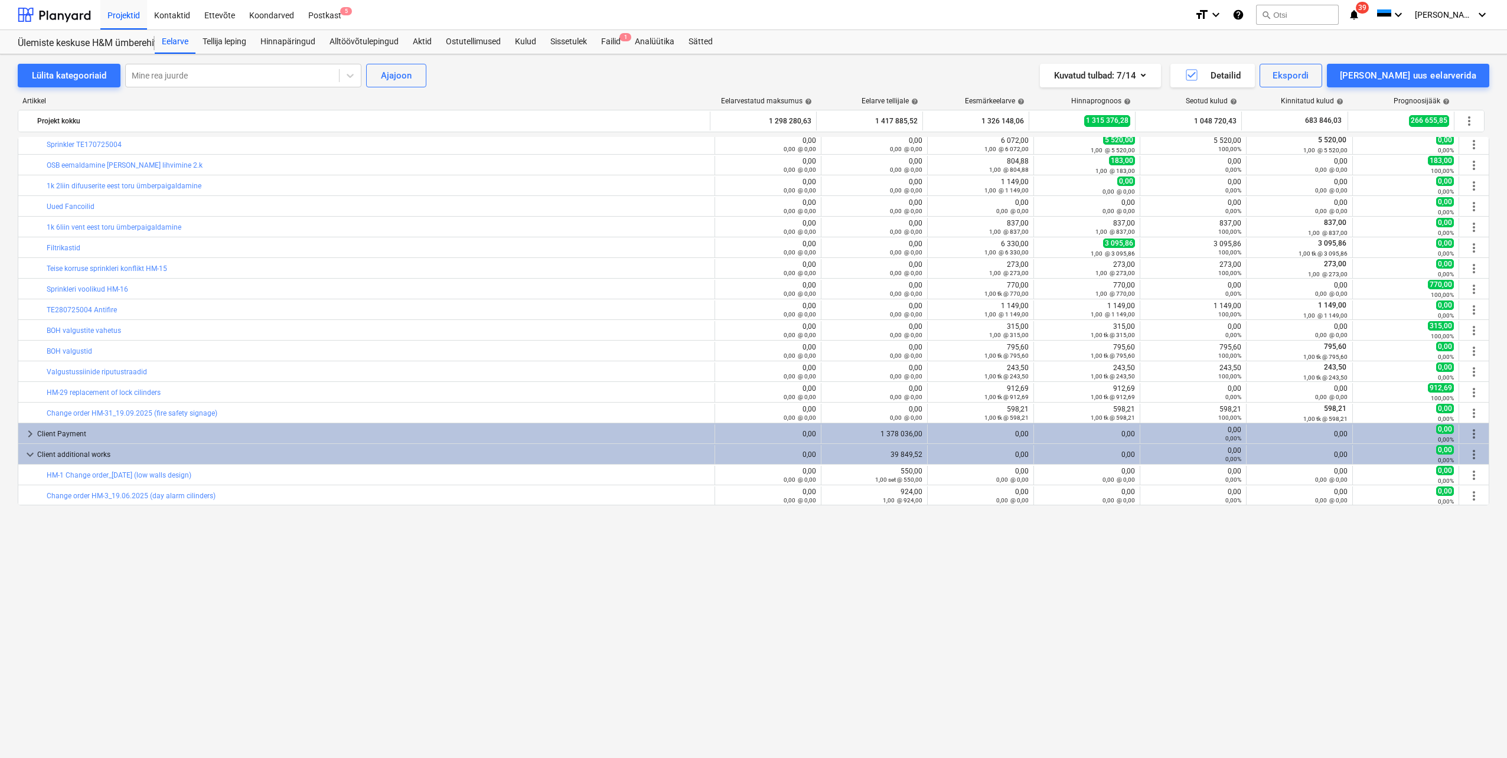
scroll to position [491, 0]
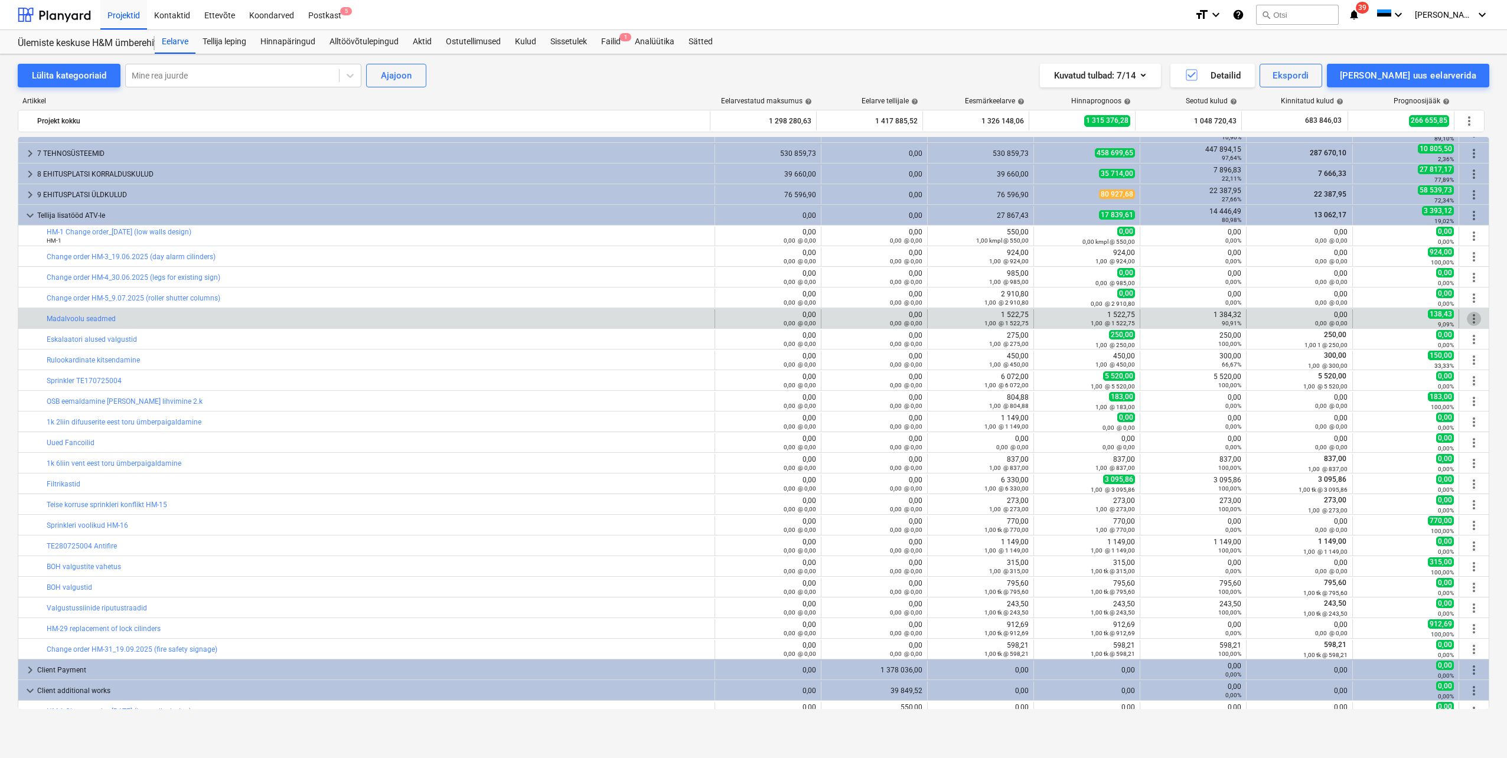
click at [1473, 316] on span "more_vert" at bounding box center [1474, 319] width 14 height 14
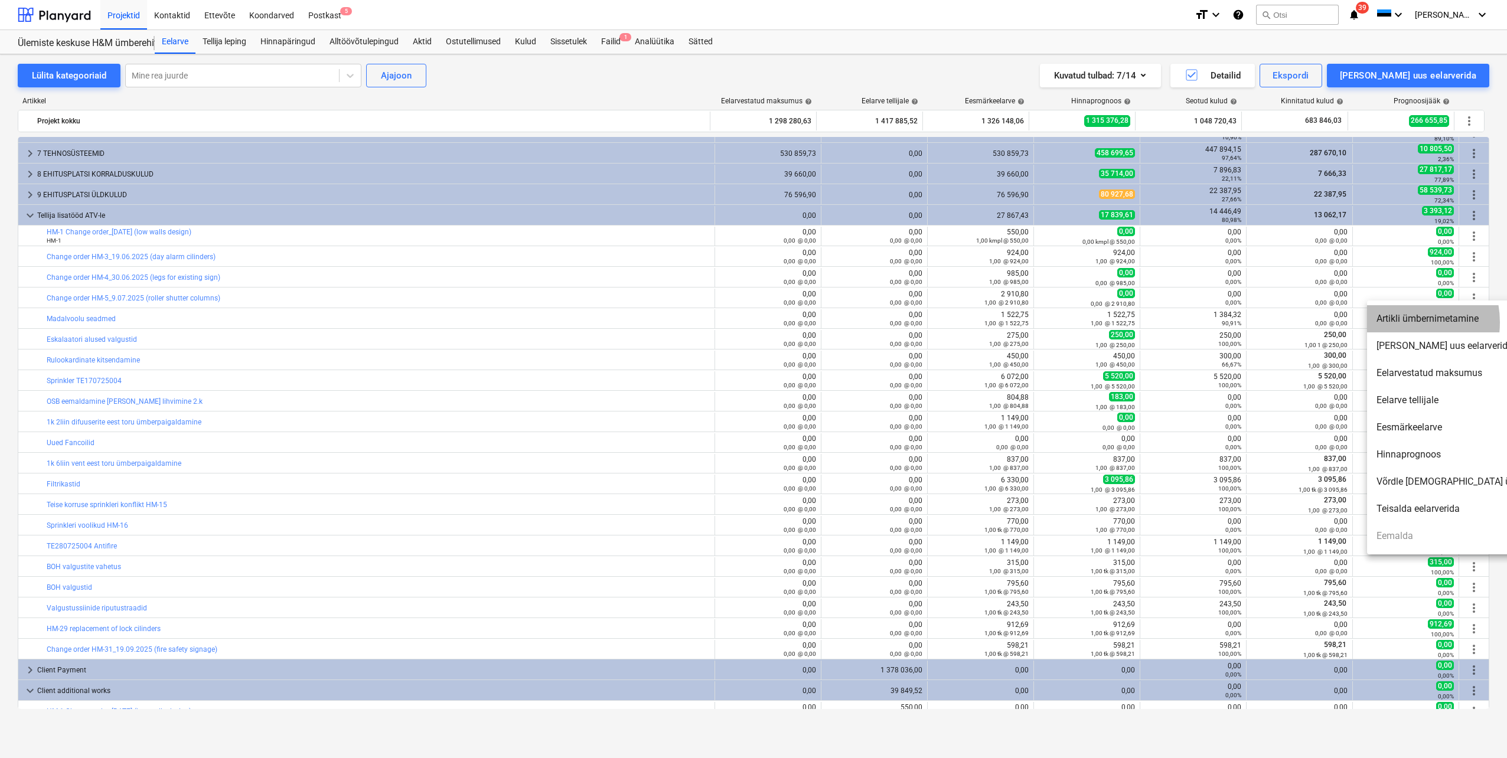
click at [1400, 322] on li "Artikli ümbernimetamine" at bounding box center [1468, 318] width 203 height 27
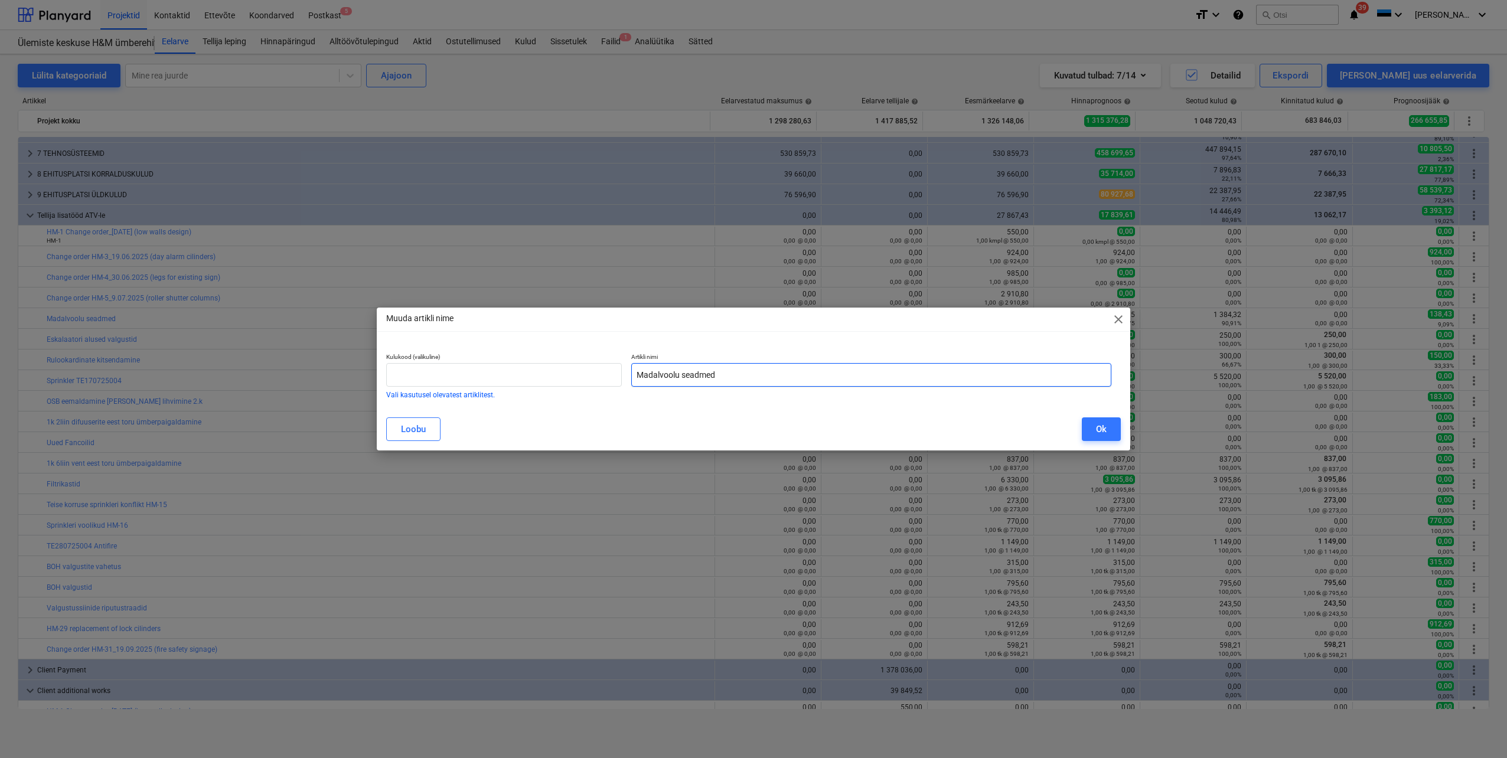
drag, startPoint x: 731, startPoint y: 374, endPoint x: 636, endPoint y: 375, distance: 95.1
click at [636, 375] on input "Madalvoolu seadmed" at bounding box center [871, 375] width 480 height 24
paste input "Change order HM-6_10.07.2025 (low-current equipment)"
type input "Change order HM-6_10.07.2025 (low-current equipment)"
click at [1096, 438] on button "Ok" at bounding box center [1101, 430] width 39 height 24
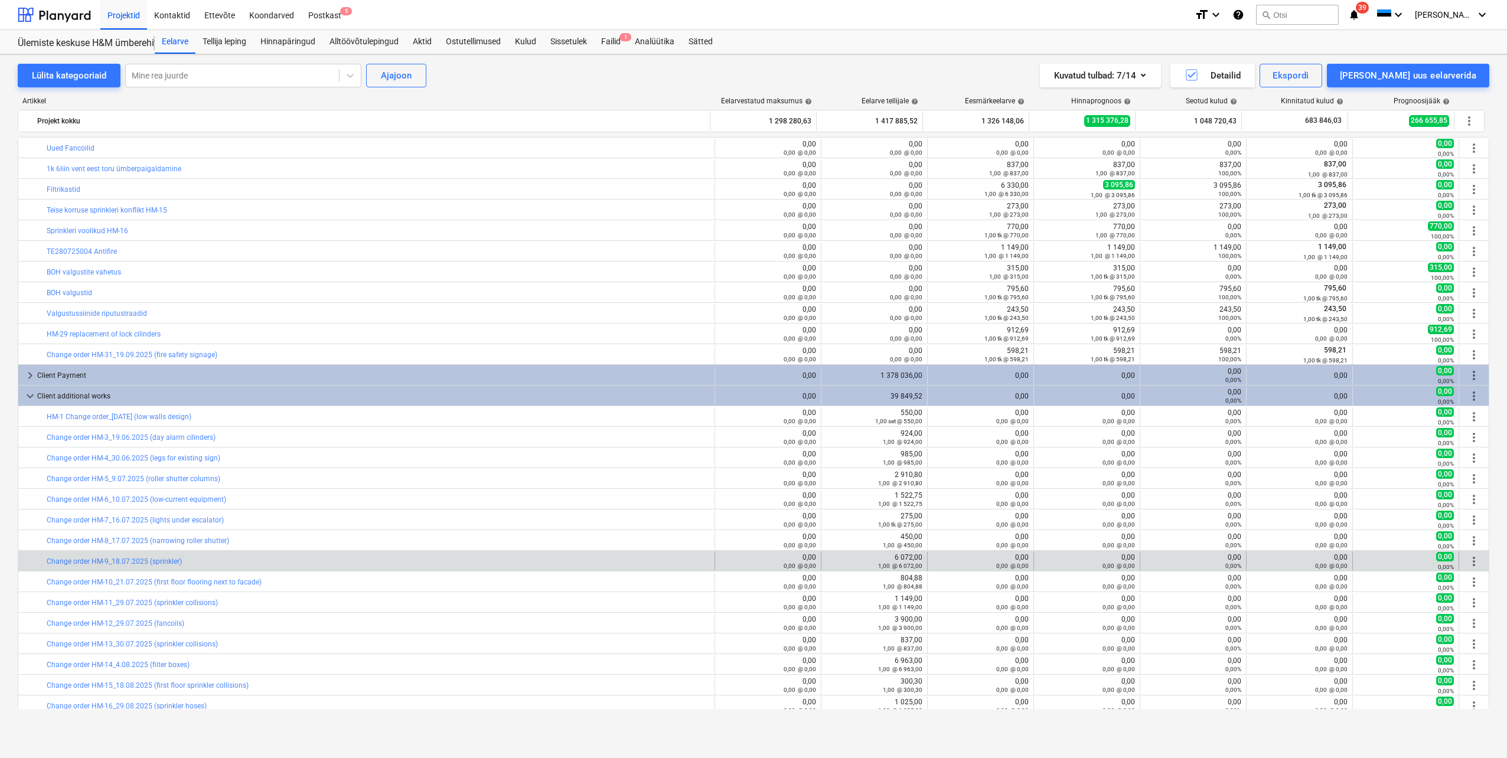
scroll to position [786, 0]
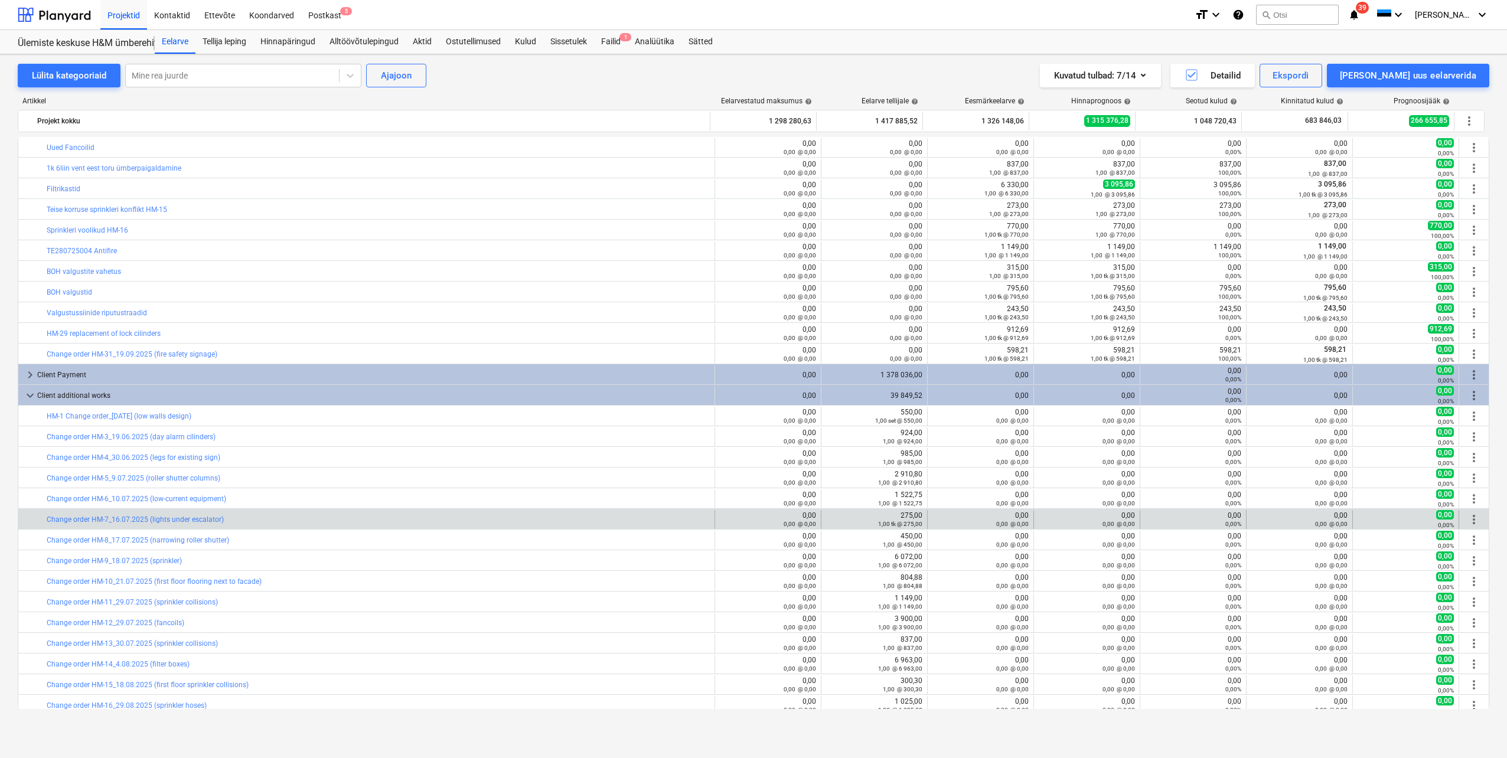
drag, startPoint x: 246, startPoint y: 519, endPoint x: 50, endPoint y: 515, distance: 195.5
click at [49, 515] on div "bar_chart Change order HM-7_16.07.2025 (lights under escalator)" at bounding box center [378, 519] width 663 height 19
drag, startPoint x: 50, startPoint y: 515, endPoint x: 66, endPoint y: 517, distance: 16.1
drag, startPoint x: 66, startPoint y: 517, endPoint x: 361, endPoint y: 521, distance: 295.3
click at [361, 521] on div "bar_chart Change order HM-7_16.07.2025 (lights under escalator)" at bounding box center [378, 520] width 663 height 8
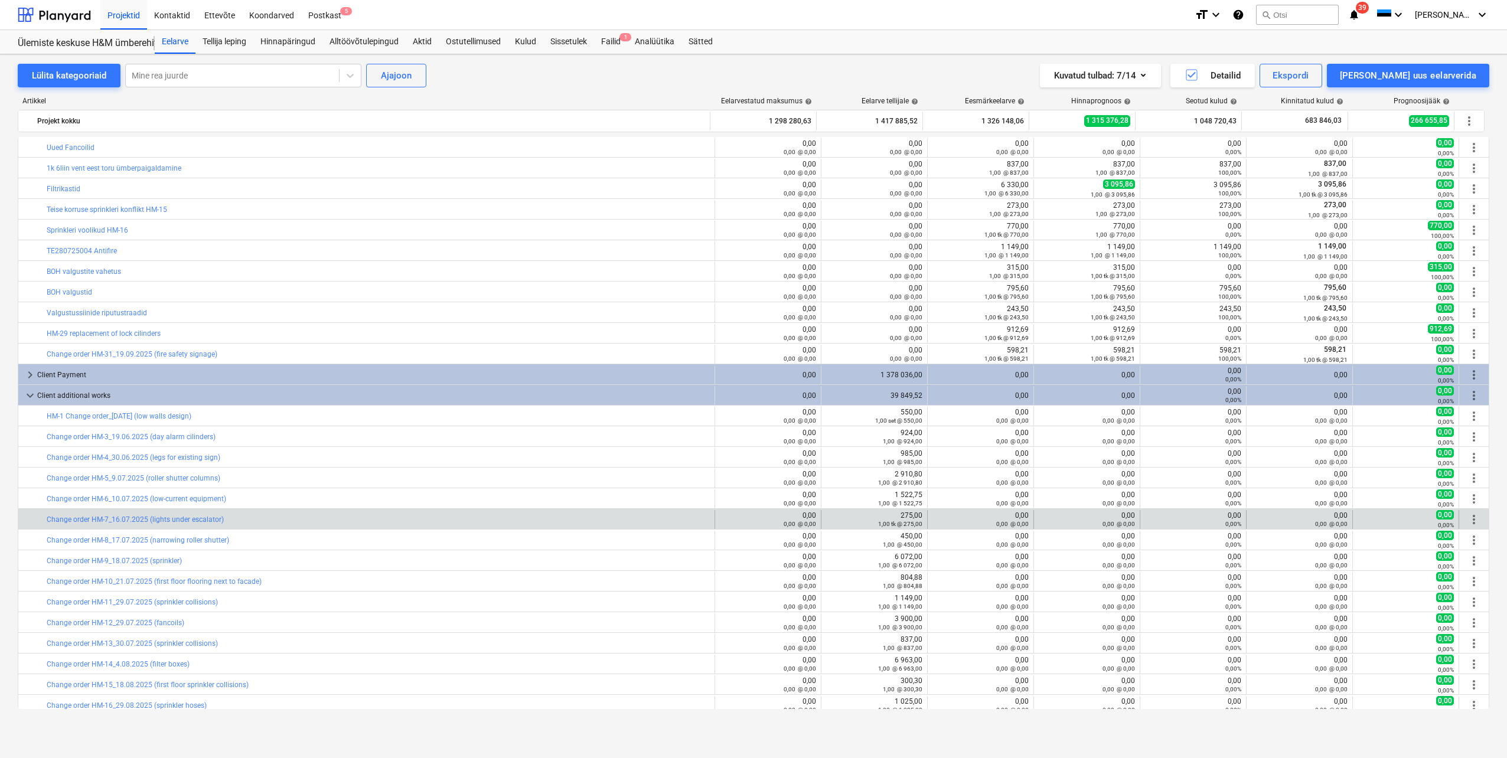
drag, startPoint x: 227, startPoint y: 516, endPoint x: 40, endPoint y: 522, distance: 187.3
click at [40, 522] on div "bar_chart Change order HM-7_16.07.2025 (lights under escalator)" at bounding box center [366, 519] width 697 height 19
drag, startPoint x: 40, startPoint y: 522, endPoint x: 64, endPoint y: 520, distance: 23.7
copy div "bar_chart Change order HM-7_16.07.2025 (lights under escalator)"
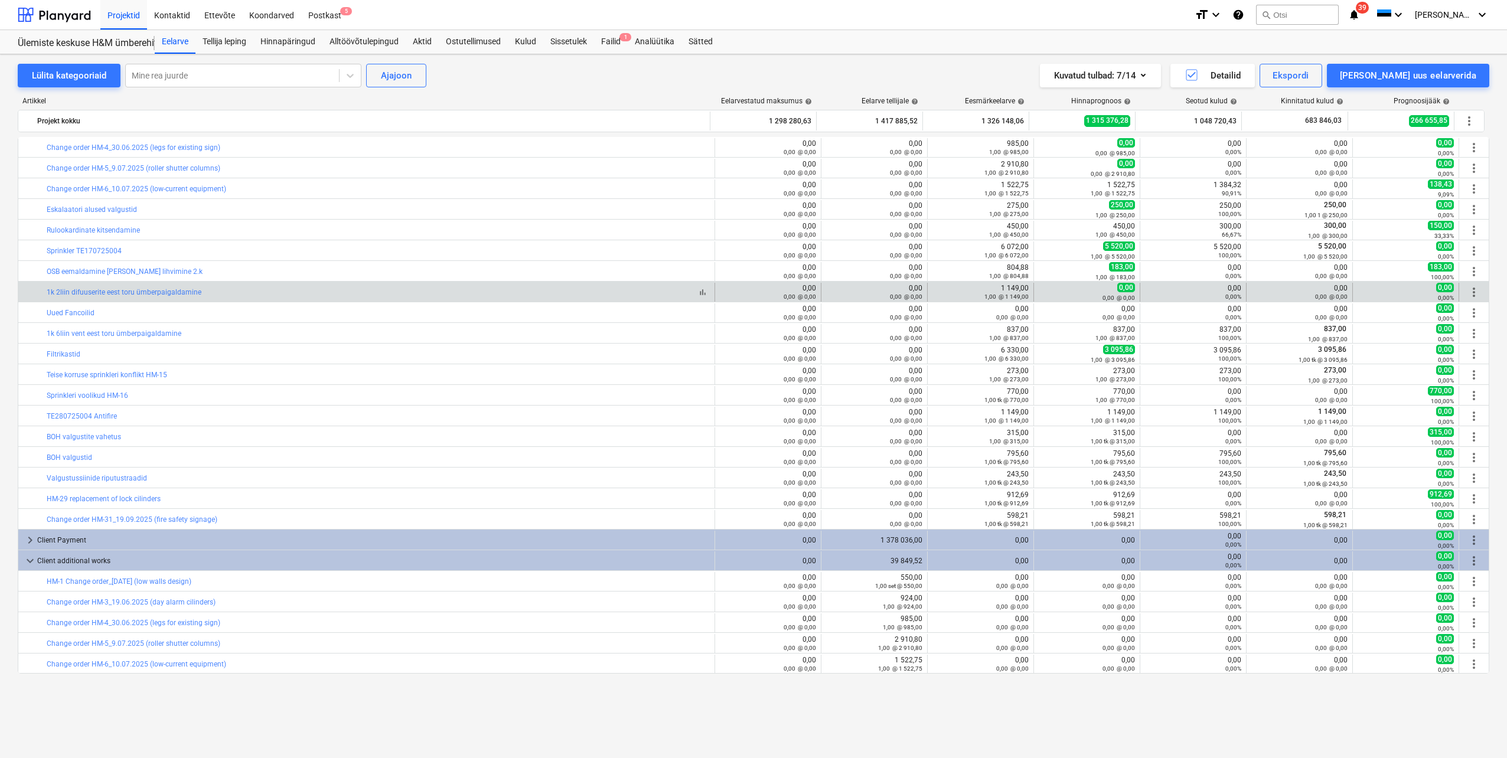
scroll to position [550, 0]
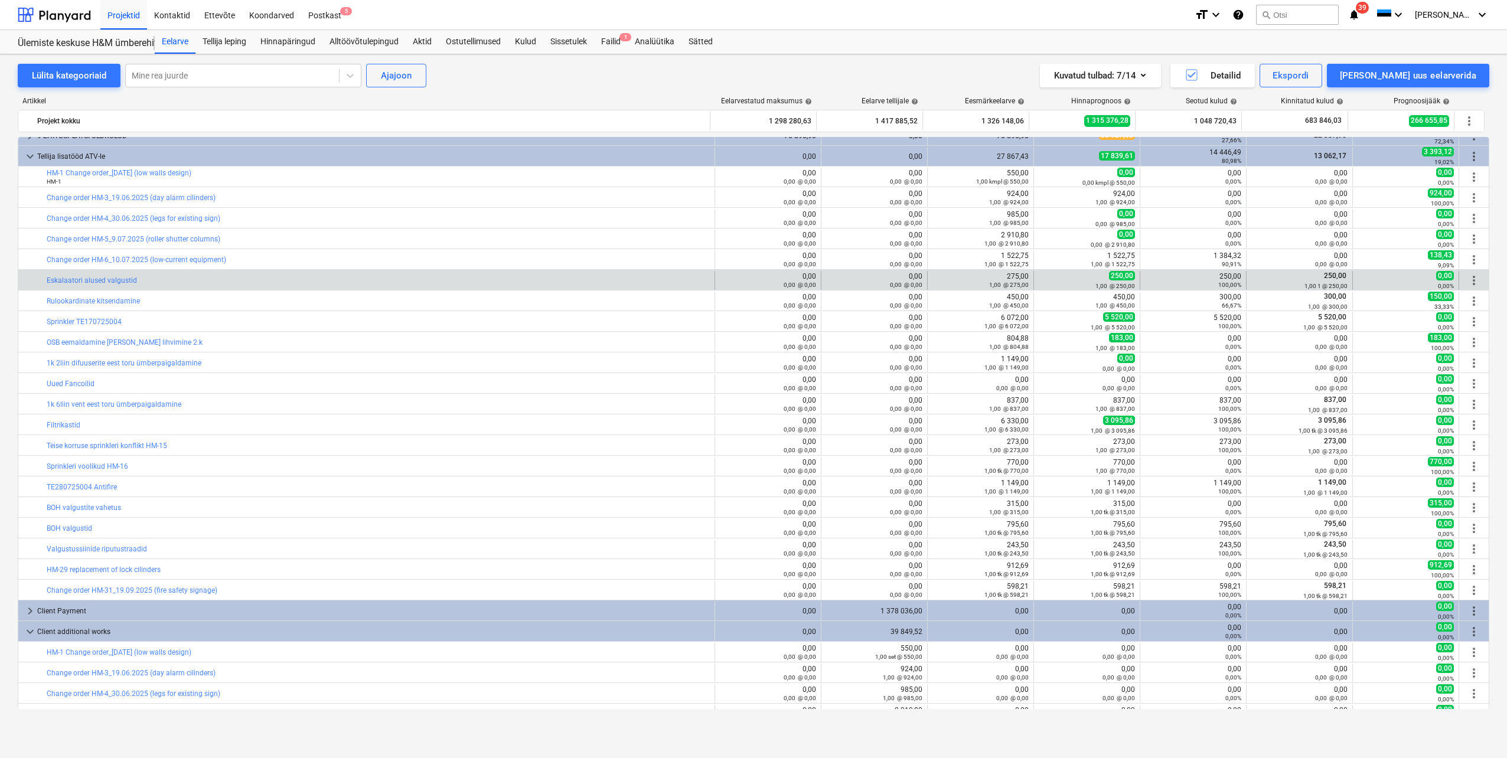
click at [1474, 282] on span "more_vert" at bounding box center [1474, 280] width 14 height 14
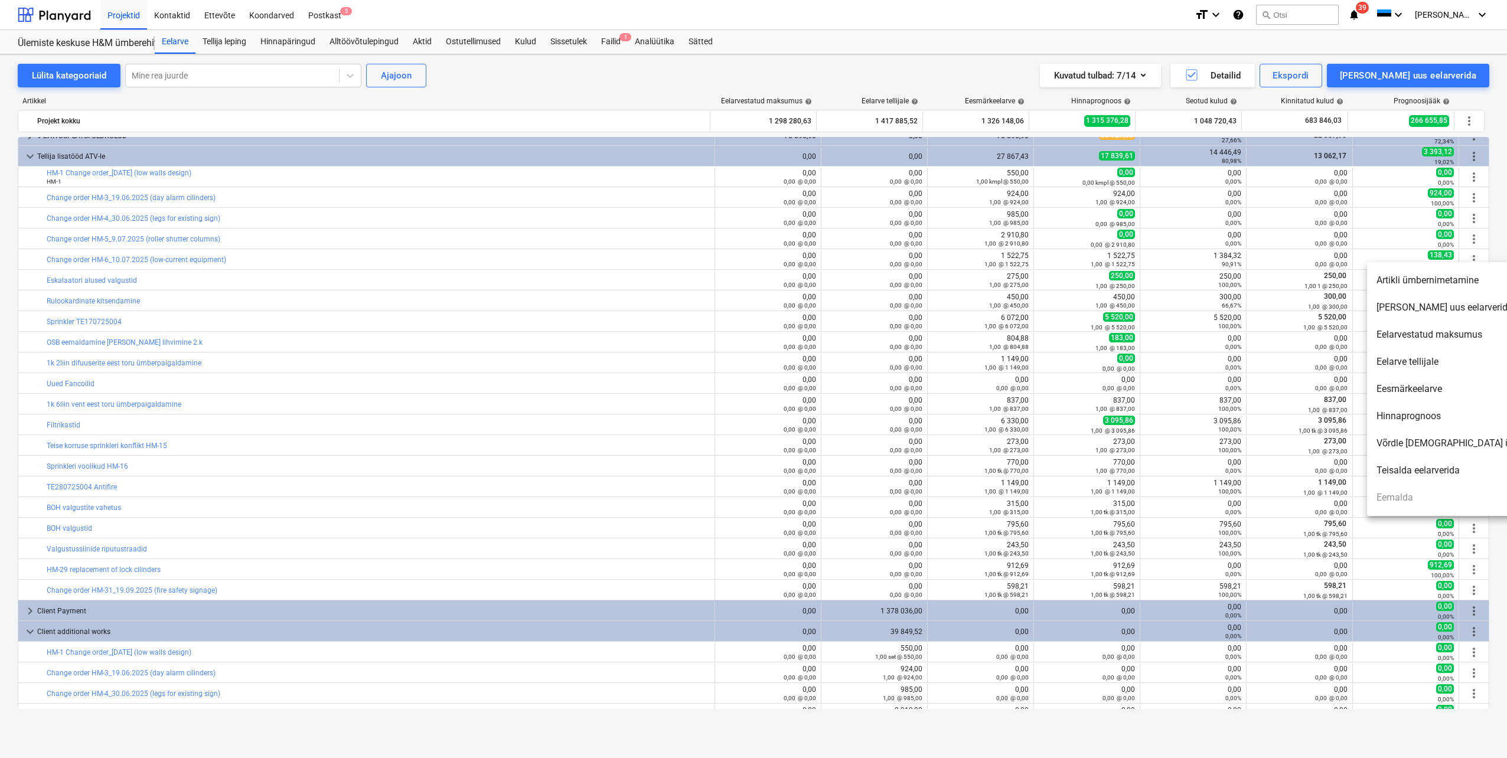
click at [1443, 288] on li "Artikli ümbernimetamine" at bounding box center [1468, 280] width 203 height 27
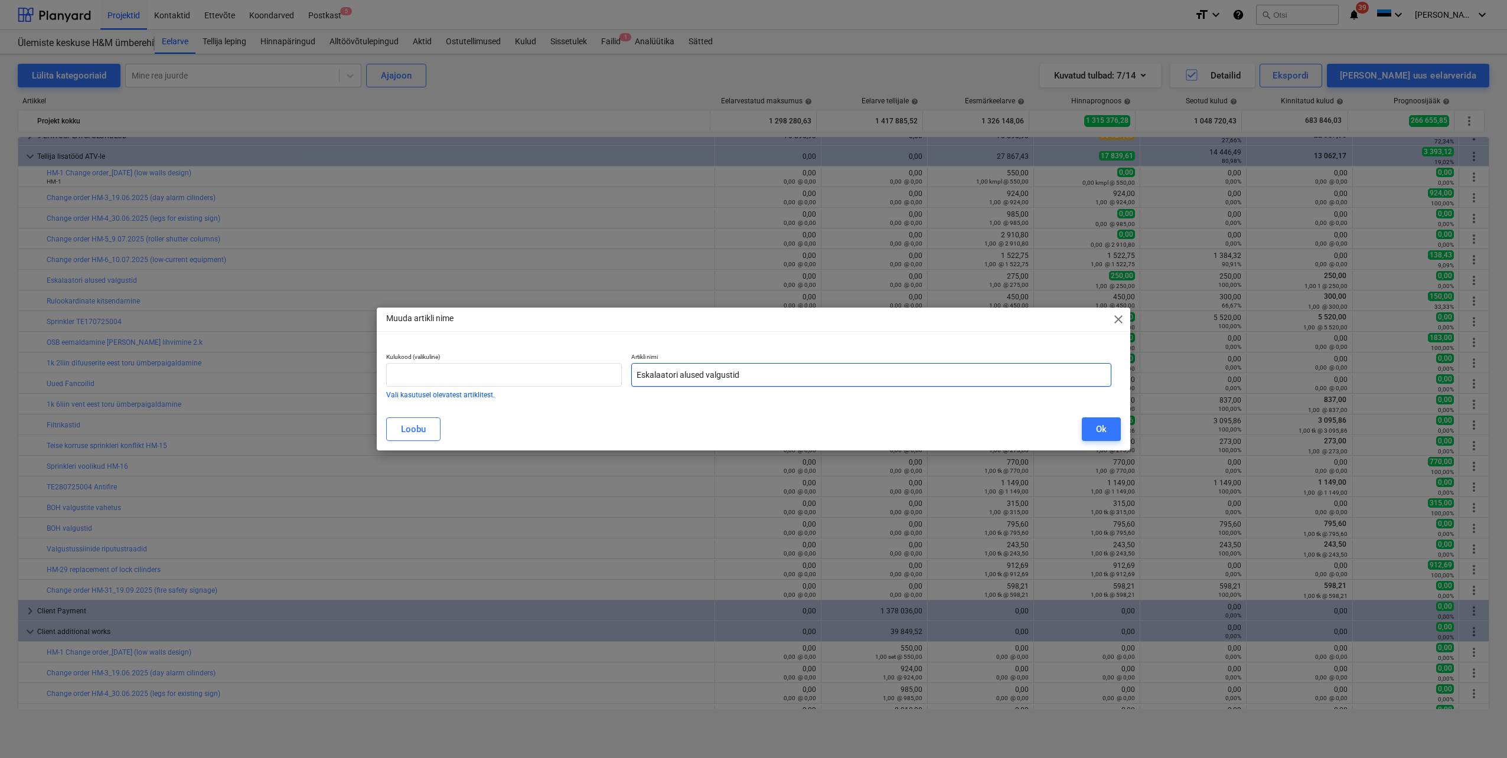
drag, startPoint x: 738, startPoint y: 377, endPoint x: 626, endPoint y: 370, distance: 112.4
click at [627, 370] on div "Artikli nimi Eskalaatori alused valgustid" at bounding box center [872, 375] width 490 height 55
paste input "Change order HM-7_16.07.2025 (lights under escalator)"
type input "Change order HM-7_16.07.2025 (lights under escalator)"
click at [1091, 430] on button "Ok" at bounding box center [1101, 430] width 39 height 24
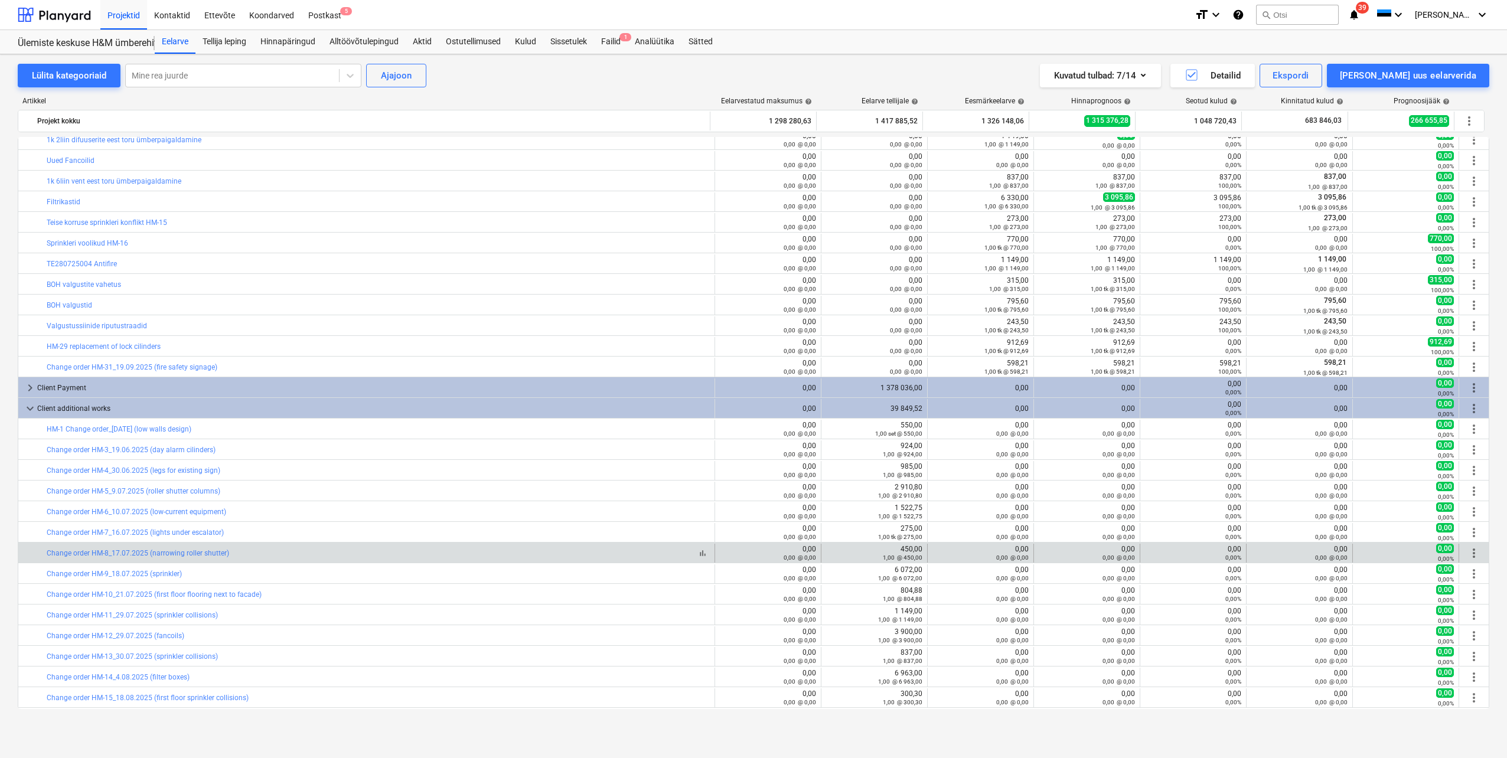
scroll to position [786, 0]
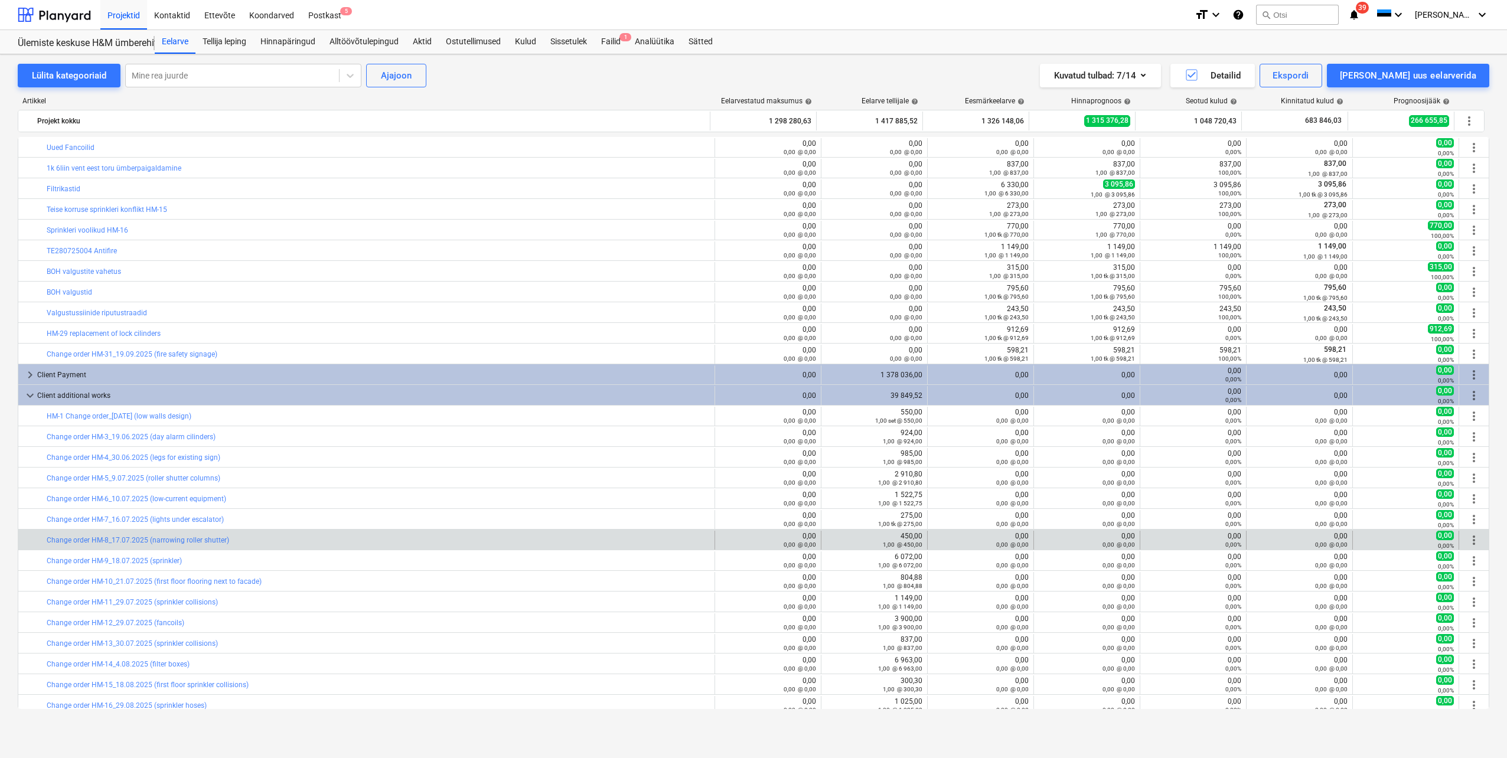
drag, startPoint x: 246, startPoint y: 542, endPoint x: 41, endPoint y: 542, distance: 204.4
click at [41, 542] on div "bar_chart Change order HM-8_17.07.2025 (narrowing roller shutter)" at bounding box center [366, 540] width 697 height 19
drag, startPoint x: 41, startPoint y: 542, endPoint x: 60, endPoint y: 540, distance: 19.0
copy div "bar_chart Change order HM-8_17.07.2025 (narrowing roller shutter)"
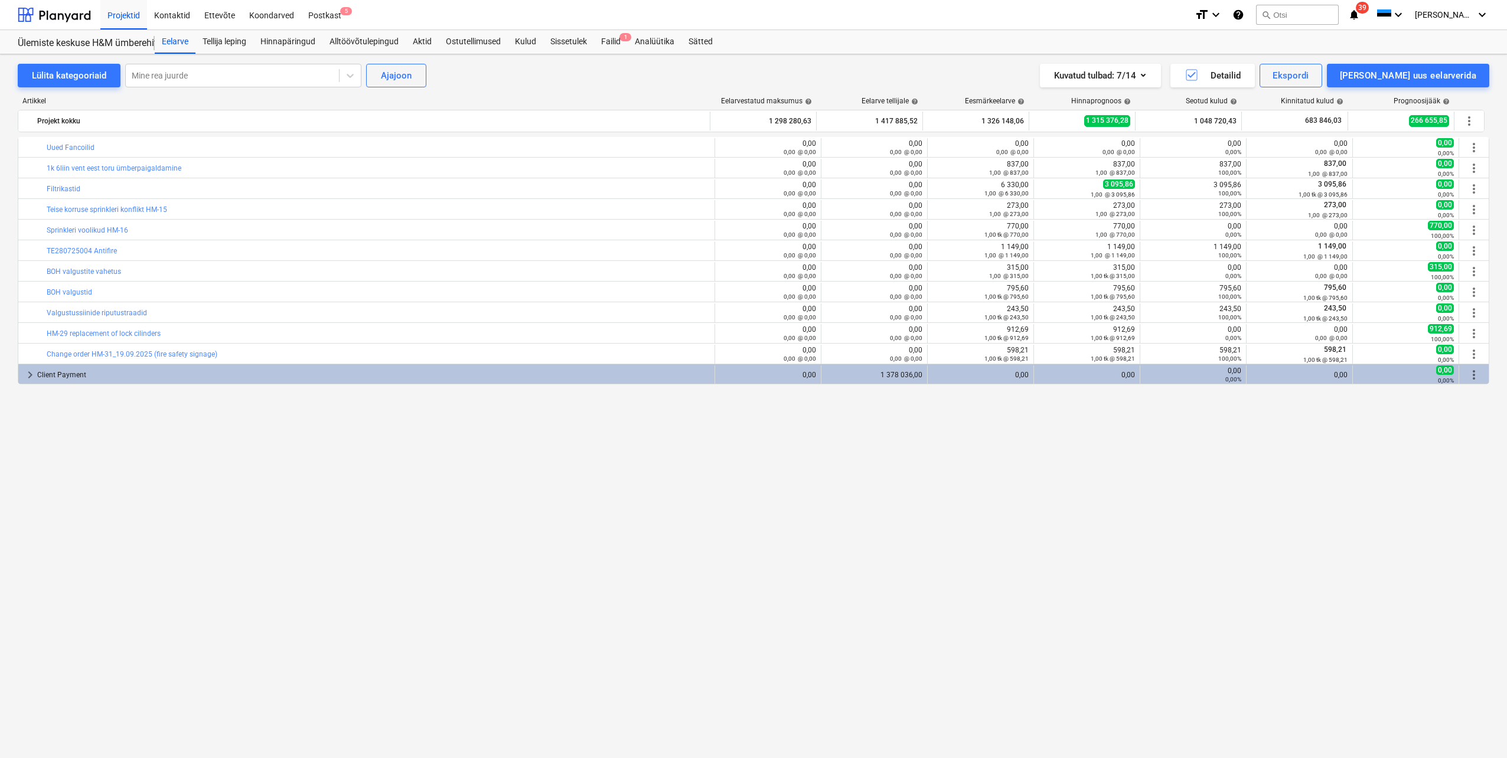
scroll to position [432, 0]
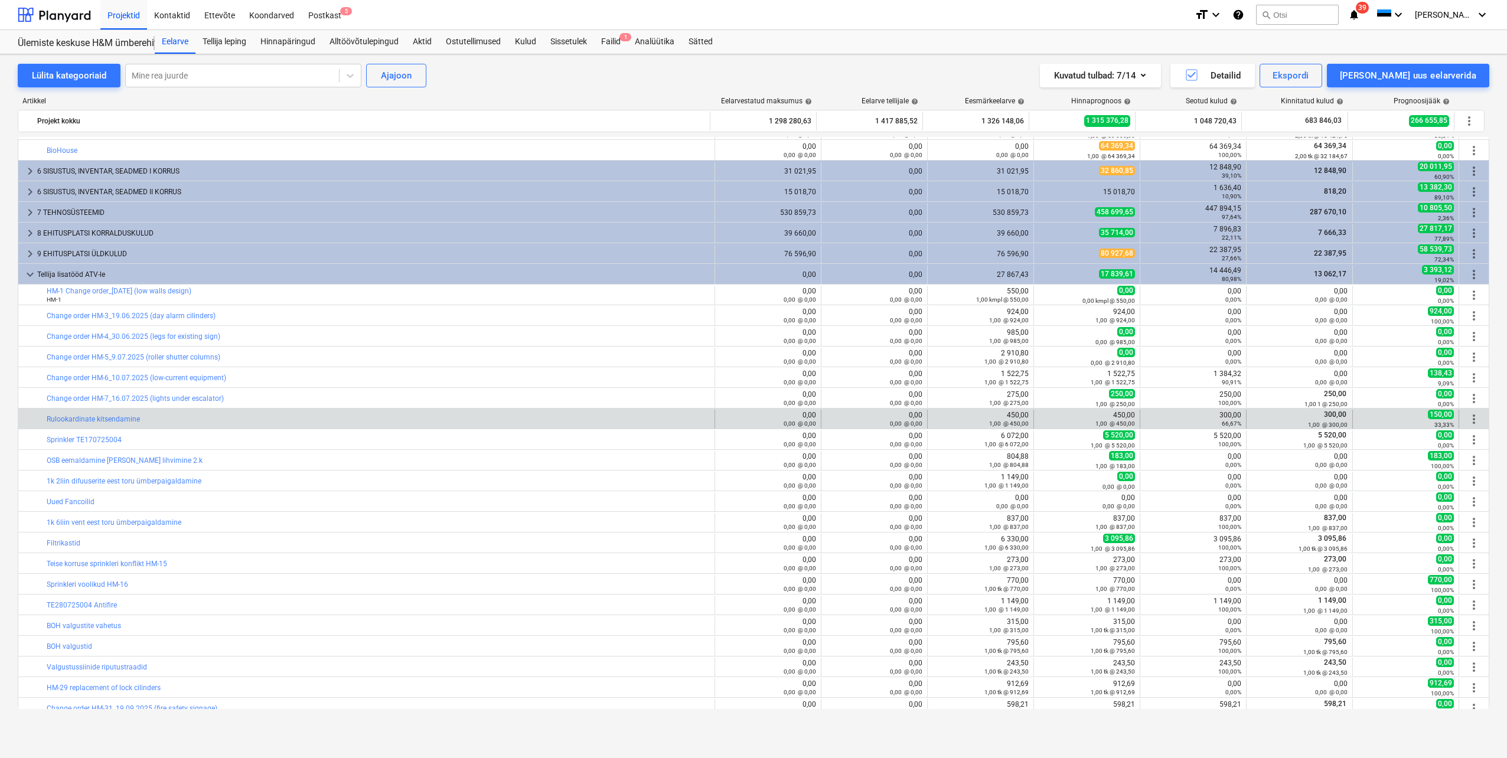
click at [1468, 419] on span "more_vert" at bounding box center [1474, 419] width 14 height 14
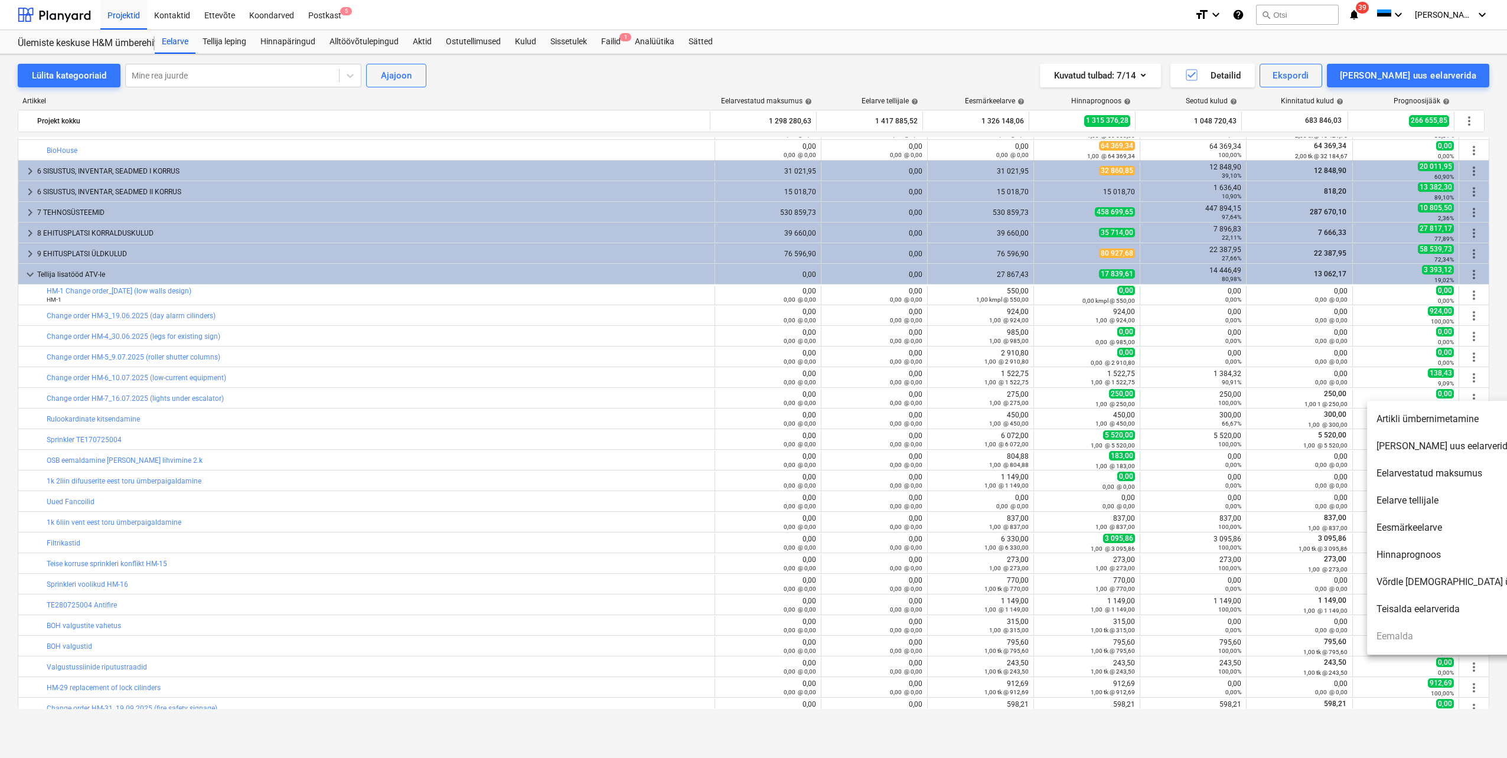
click at [1437, 419] on li "Artikli ümbernimetamine" at bounding box center [1468, 419] width 203 height 27
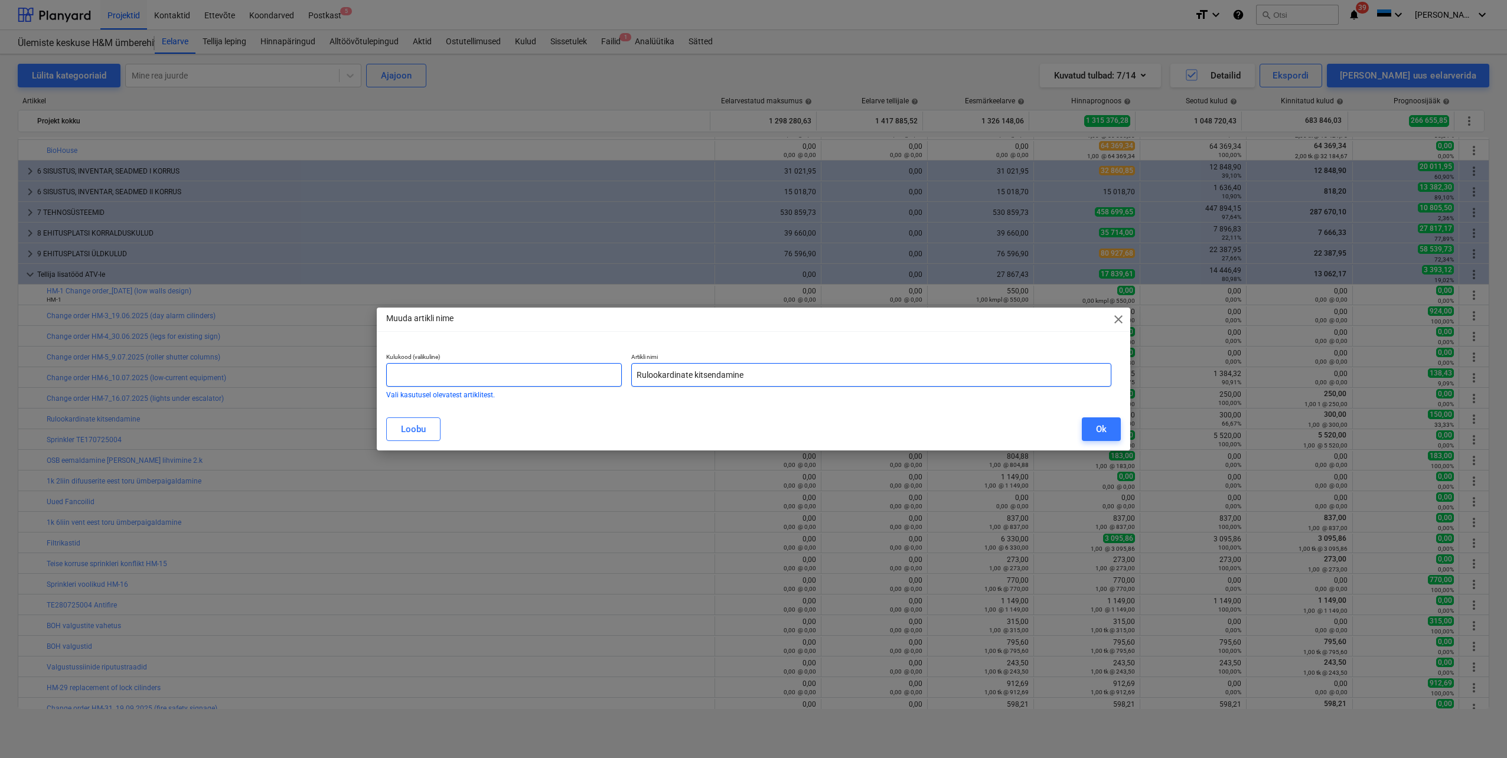
drag, startPoint x: 690, startPoint y: 374, endPoint x: 617, endPoint y: 374, distance: 72.6
click at [617, 374] on div "Kulukood (valikuline) Vali kasutusel olevatest artiklitest. Artikli nimi Rulook…" at bounding box center [749, 375] width 735 height 55
paste input "Change order HM-8_17.07.2025 (narrowing roller shutter)"
type input "Change order HM-8_17.07.2025 (narrowing roller shutter)"
click at [1097, 432] on div "Ok" at bounding box center [1101, 429] width 11 height 15
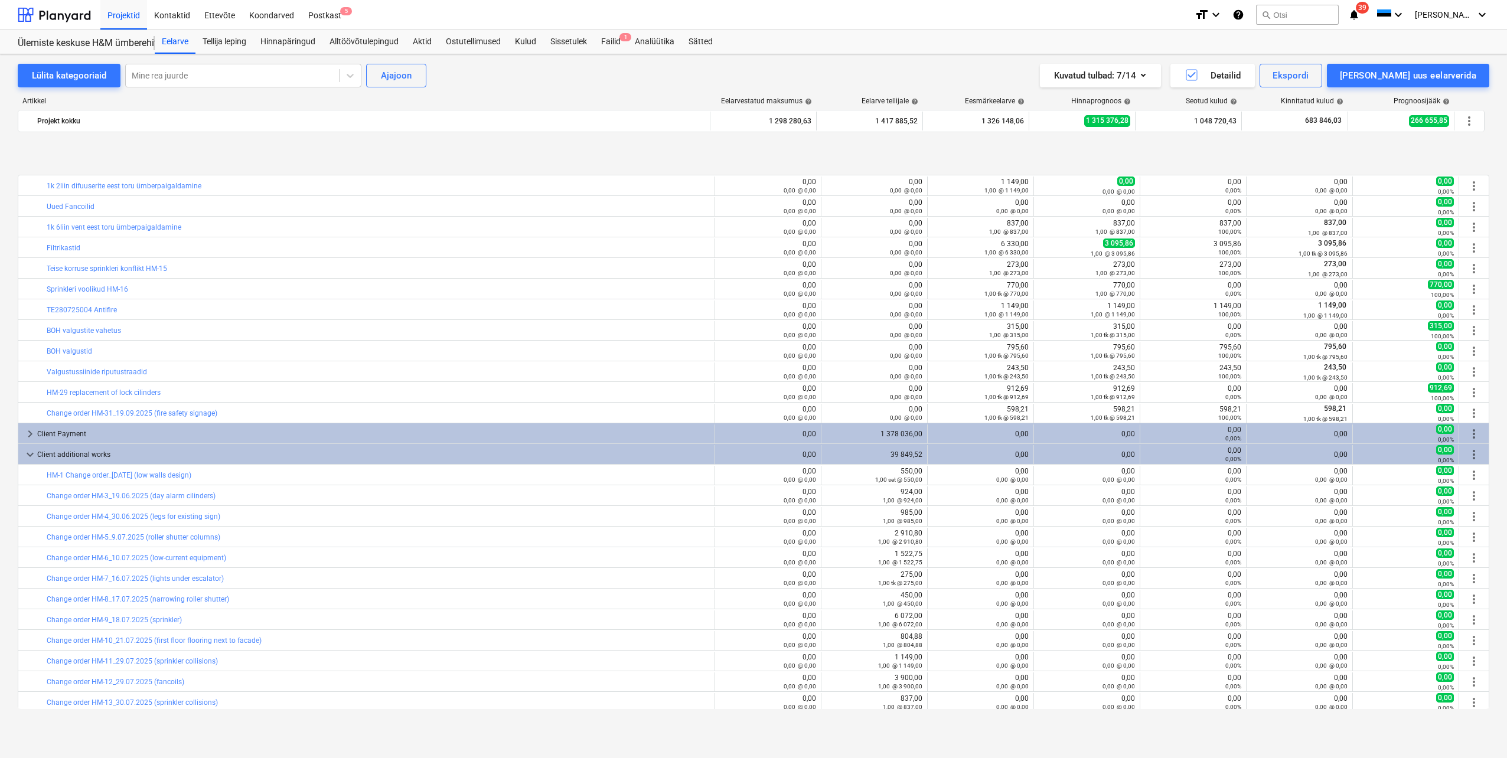
scroll to position [786, 0]
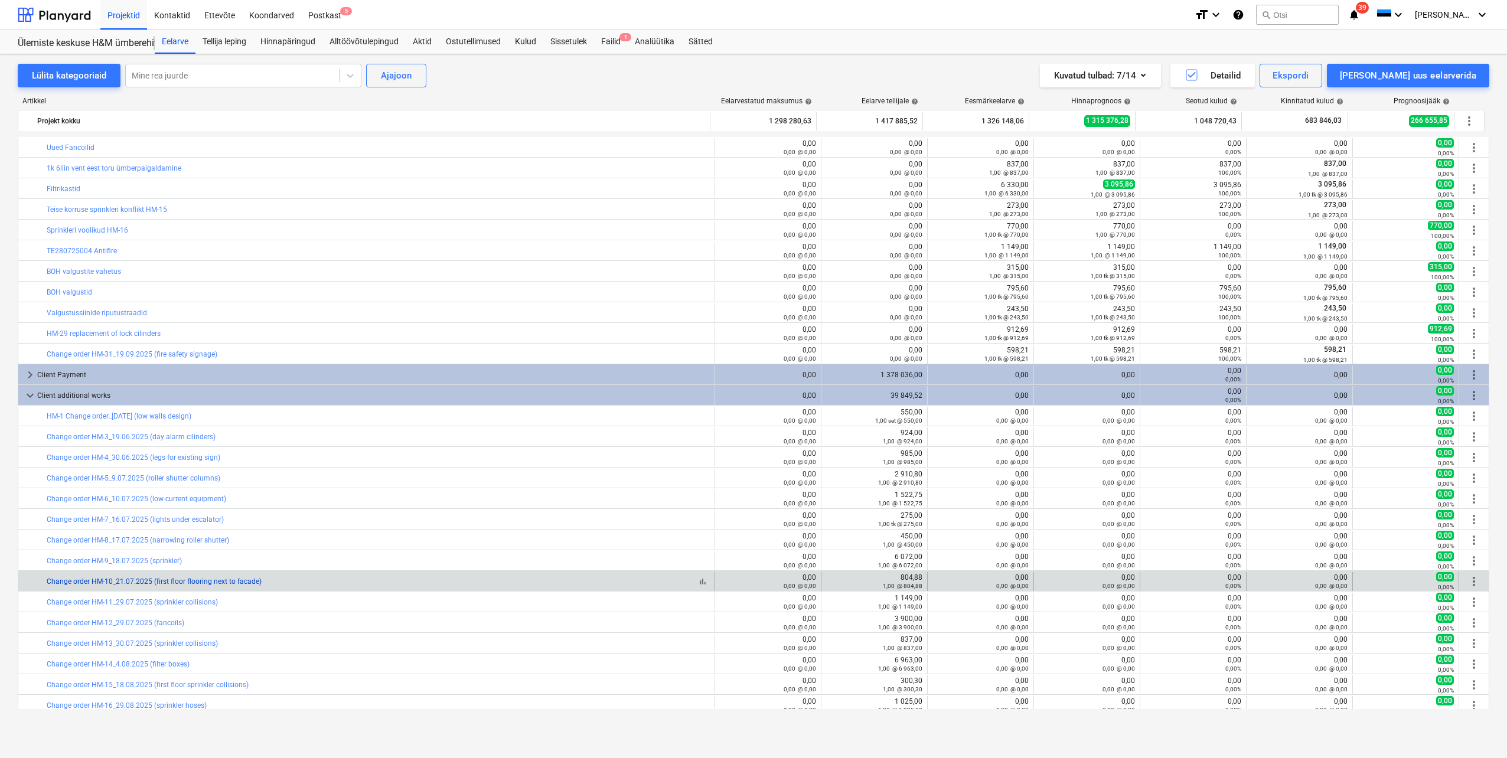
drag, startPoint x: 294, startPoint y: 583, endPoint x: 47, endPoint y: 582, distance: 246.3
click at [47, 582] on div "bar_chart Change order HM-10_21.07.2025 (first floor flooring next to facade)" at bounding box center [378, 582] width 663 height 8
copy link "Change order HM-10_21.07.2025 (first floor flooring next to facade)"
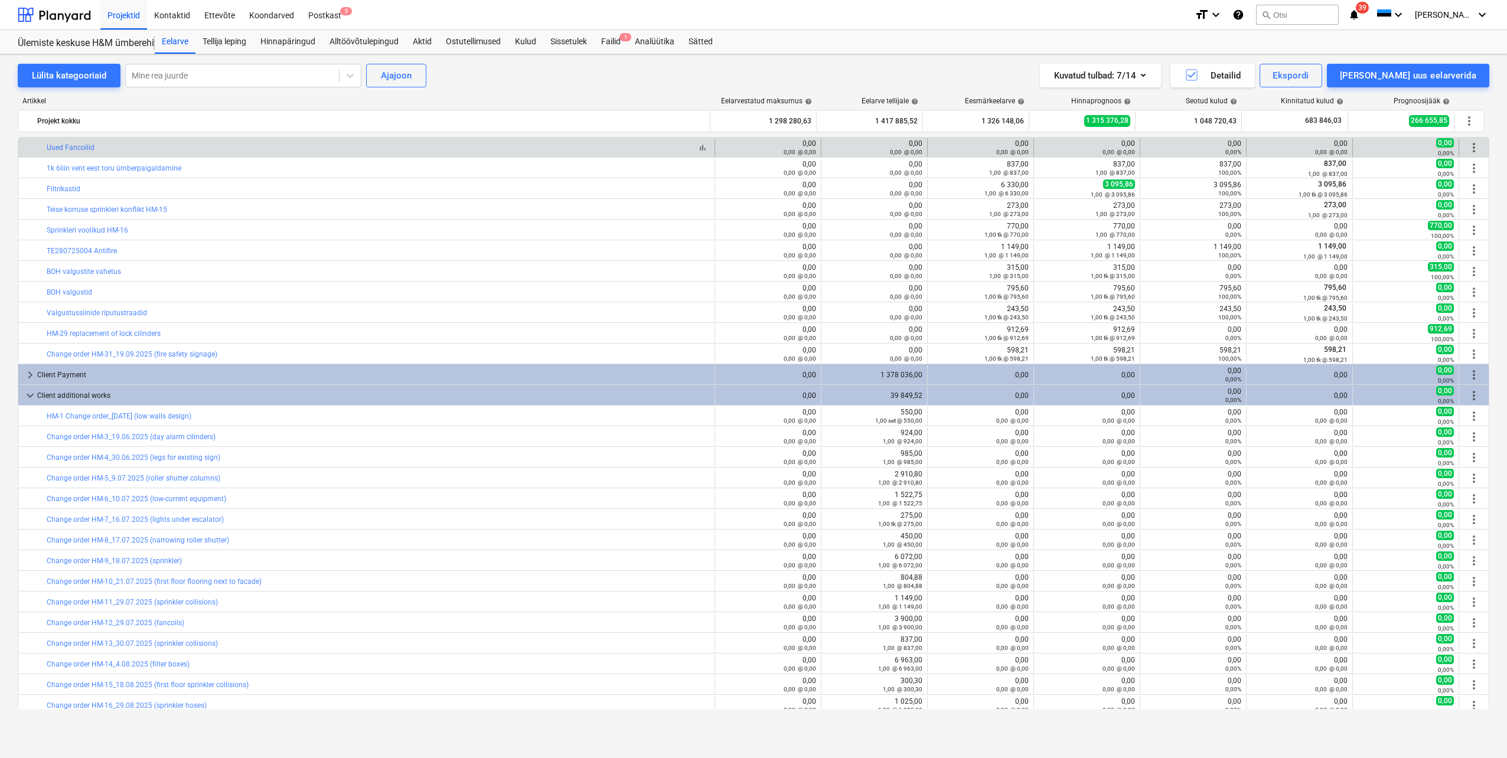
scroll to position [550, 0]
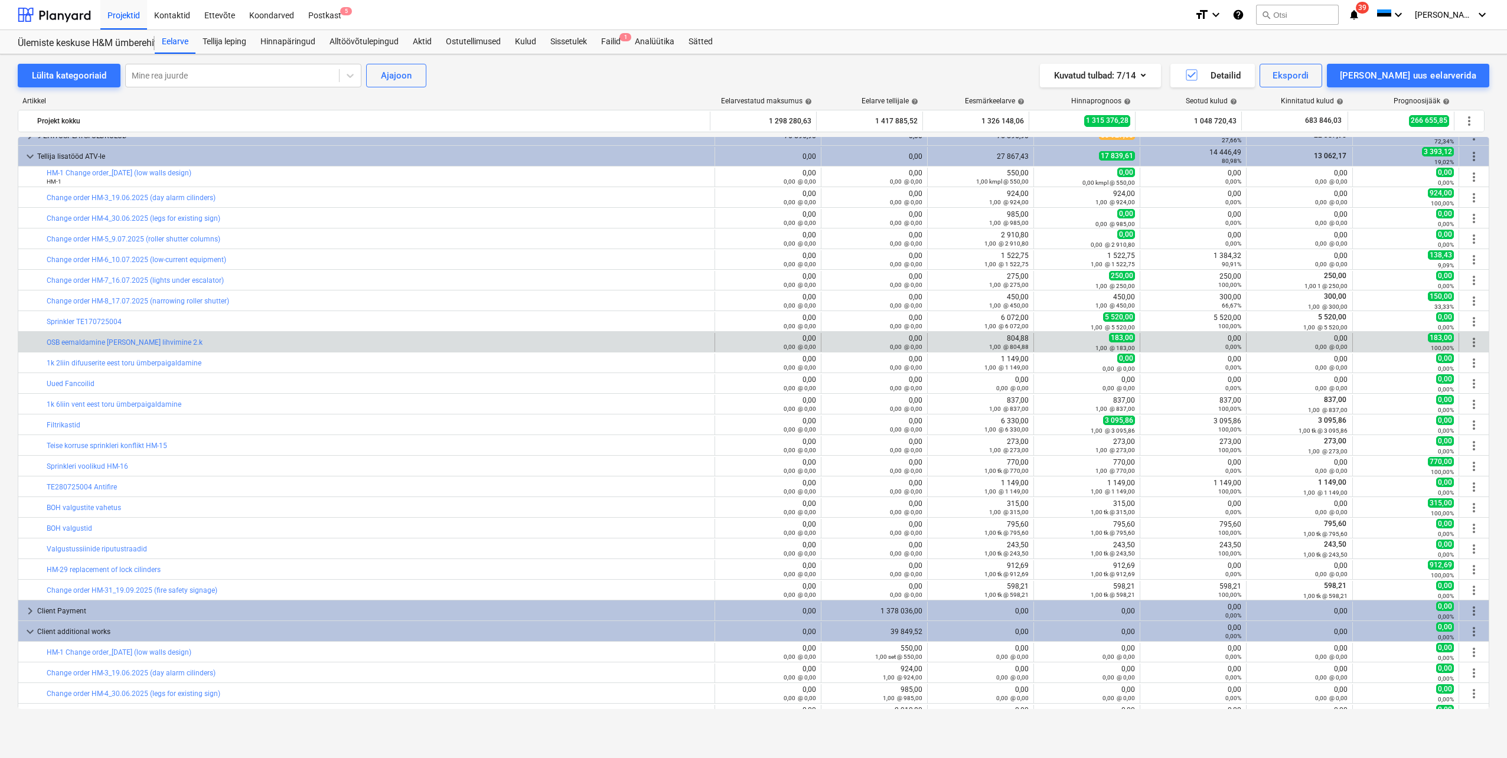
click at [1468, 341] on span "more_vert" at bounding box center [1474, 342] width 14 height 14
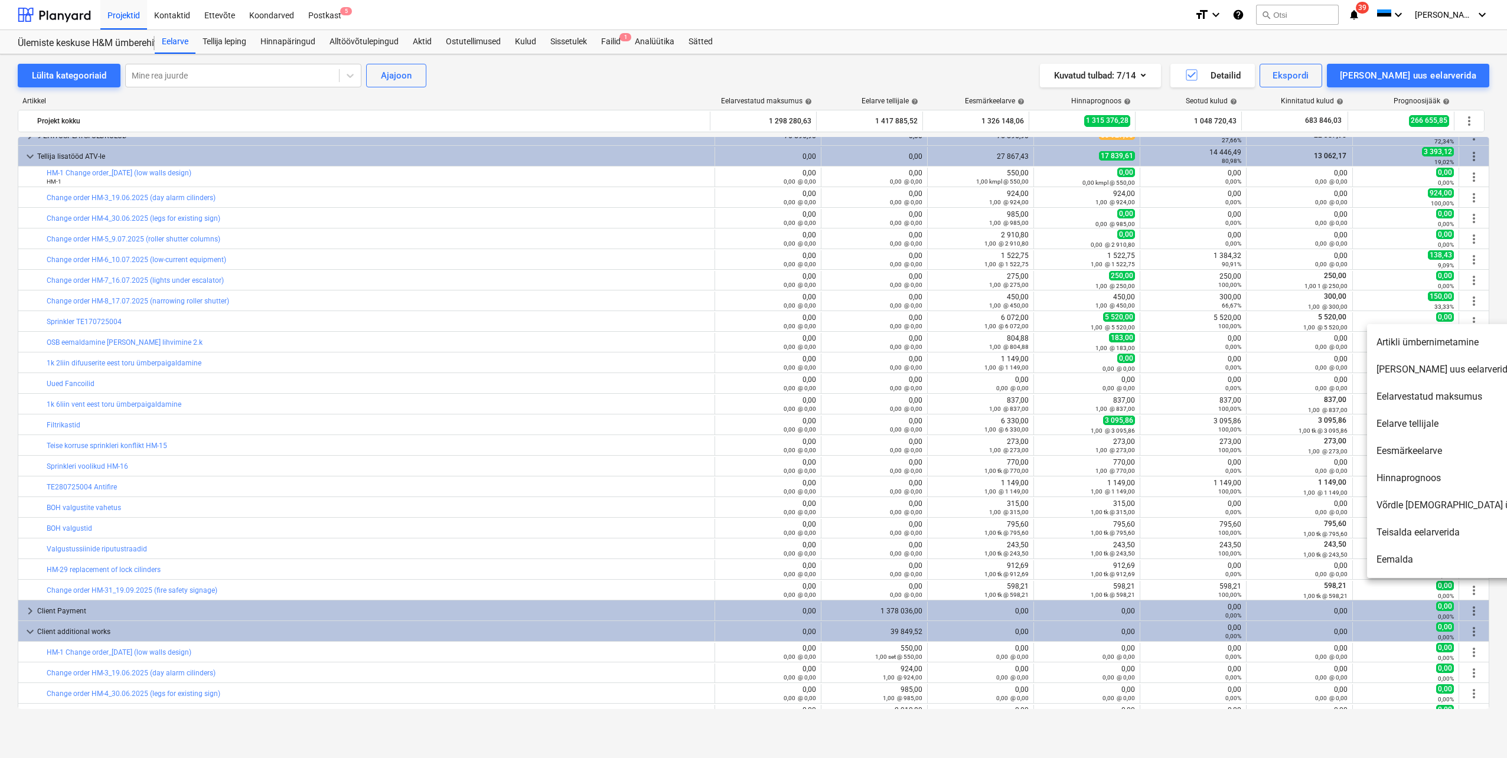
click at [1439, 345] on li "Artikli ümbernimetamine" at bounding box center [1468, 342] width 203 height 27
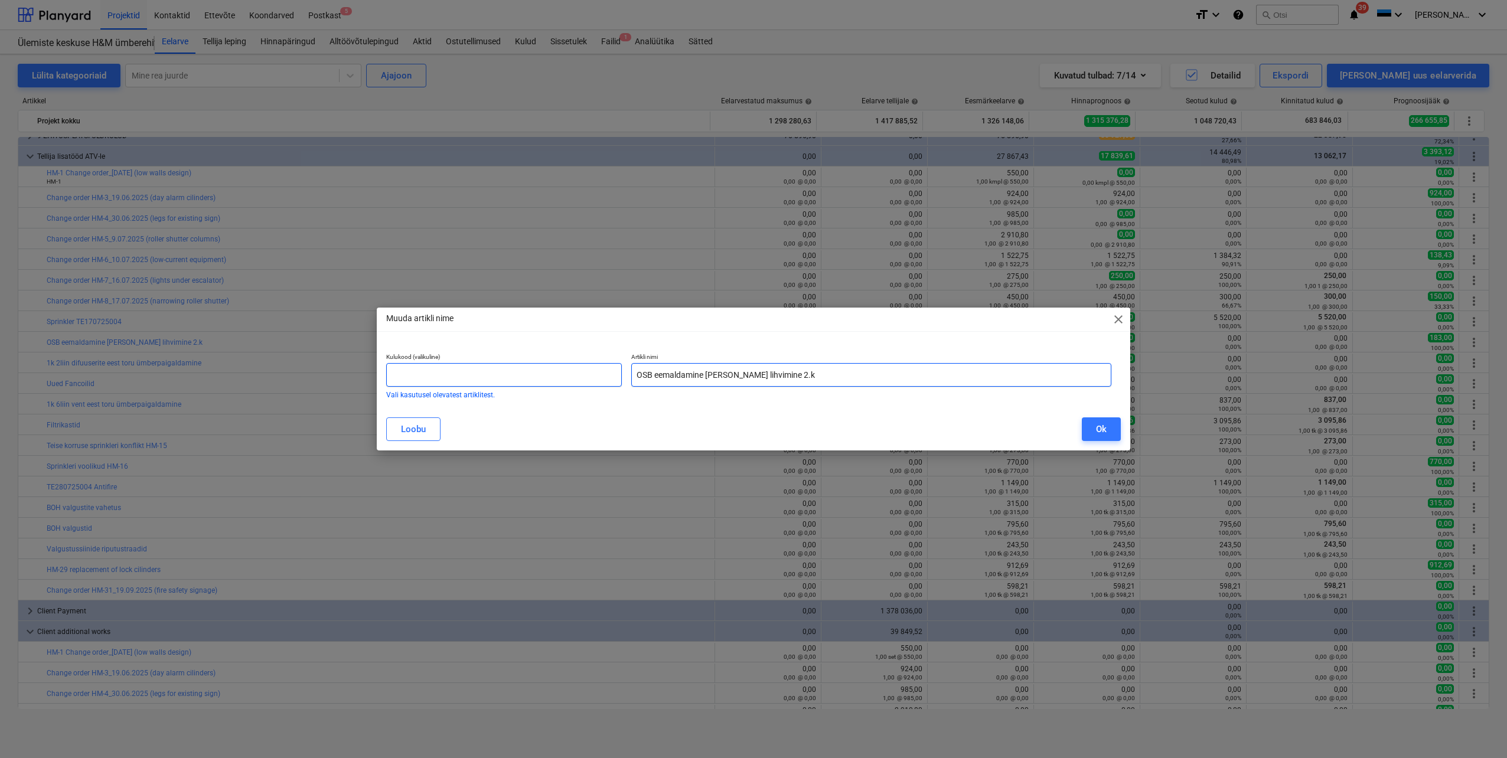
drag, startPoint x: 824, startPoint y: 373, endPoint x: 656, endPoint y: 373, distance: 167.7
click at [621, 374] on div "Kulukood (valikuline) Vali kasutusel olevatest artiklitest. Artikli nimi OSB ee…" at bounding box center [749, 375] width 735 height 55
paste input "Change order HM-10_21.07.2025 (first floor flooring next to facade)"
type input "Change order HM-10_21.07.2025 (first floor flooring next to facade)"
click at [1103, 433] on div "Ok" at bounding box center [1101, 429] width 11 height 15
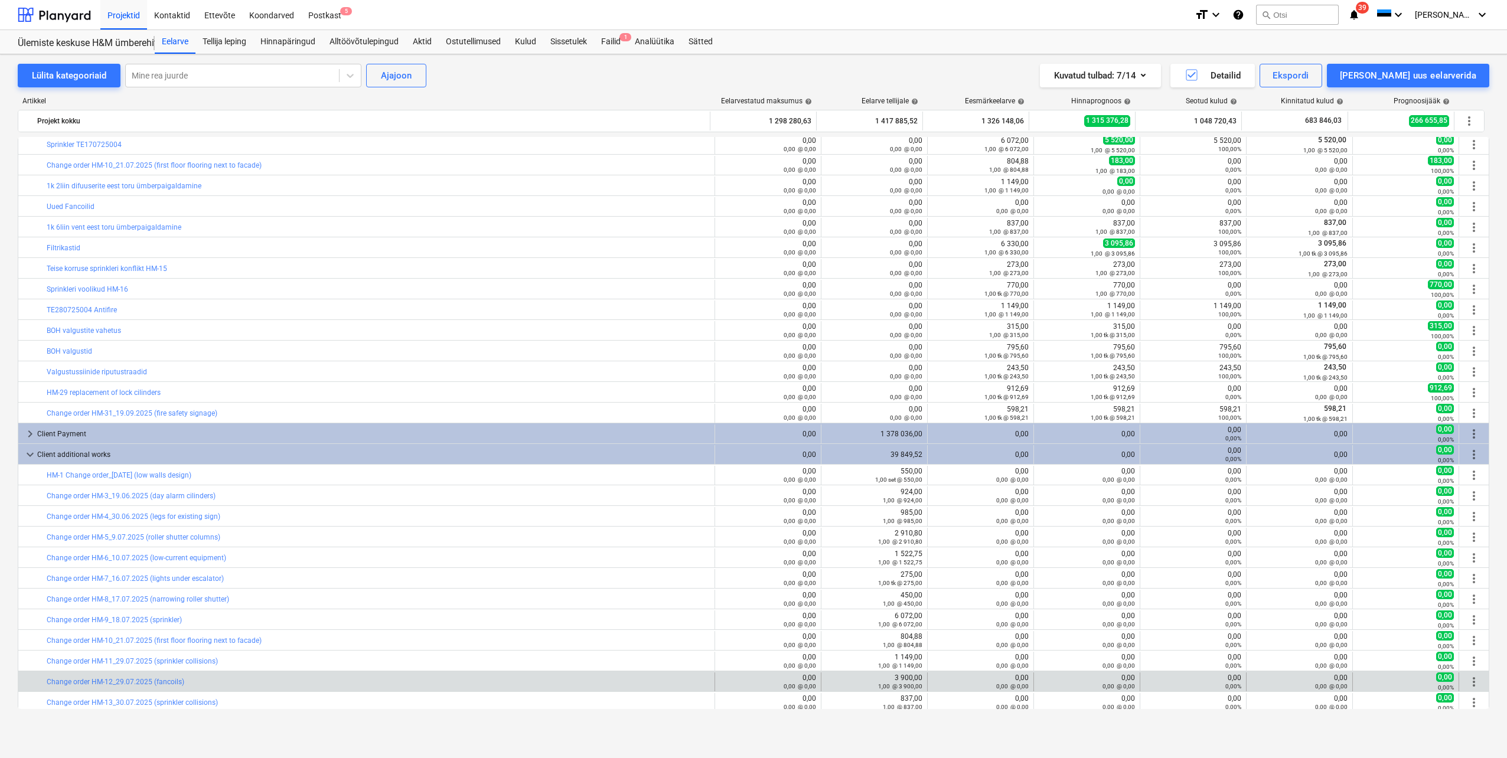
scroll to position [786, 0]
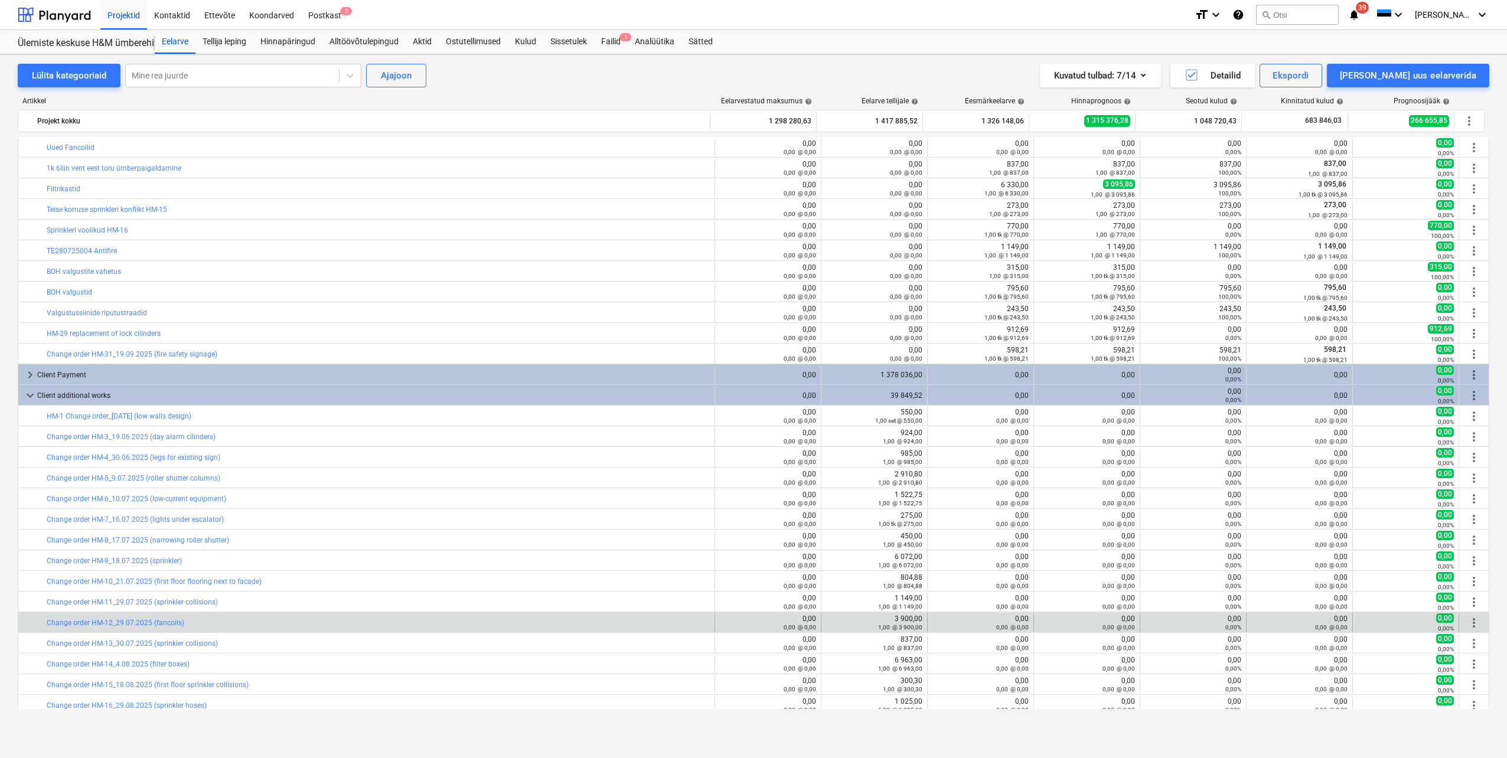
drag, startPoint x: 204, startPoint y: 623, endPoint x: 43, endPoint y: 626, distance: 161.3
click at [43, 626] on div "bar_chart Change order HM-12_29.07.2025 (fancoils)" at bounding box center [366, 623] width 697 height 19
drag, startPoint x: 43, startPoint y: 626, endPoint x: 58, endPoint y: 622, distance: 15.3
copy div "bar_chart Change order HM-12_29.07.2025 (fancoils)"
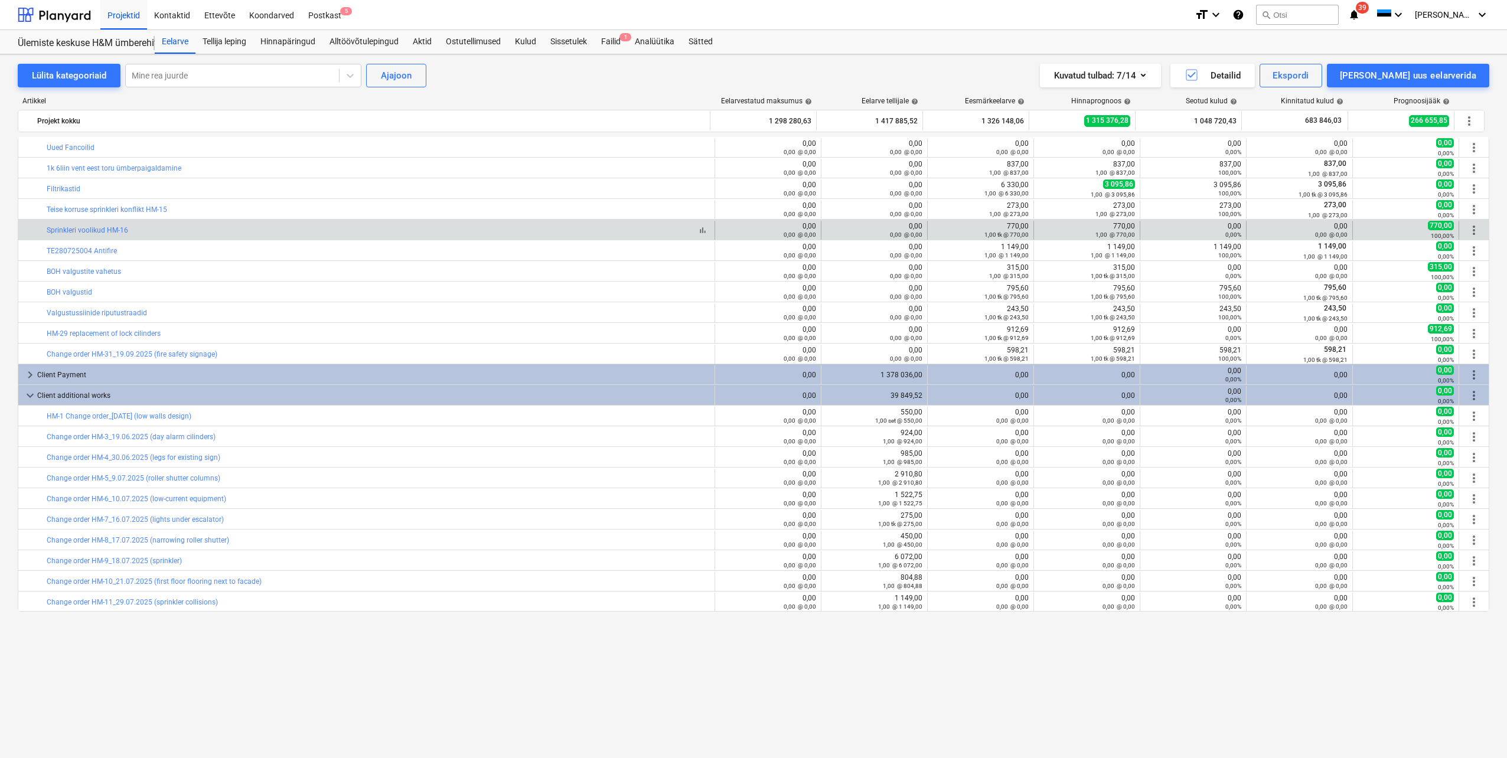
scroll to position [668, 0]
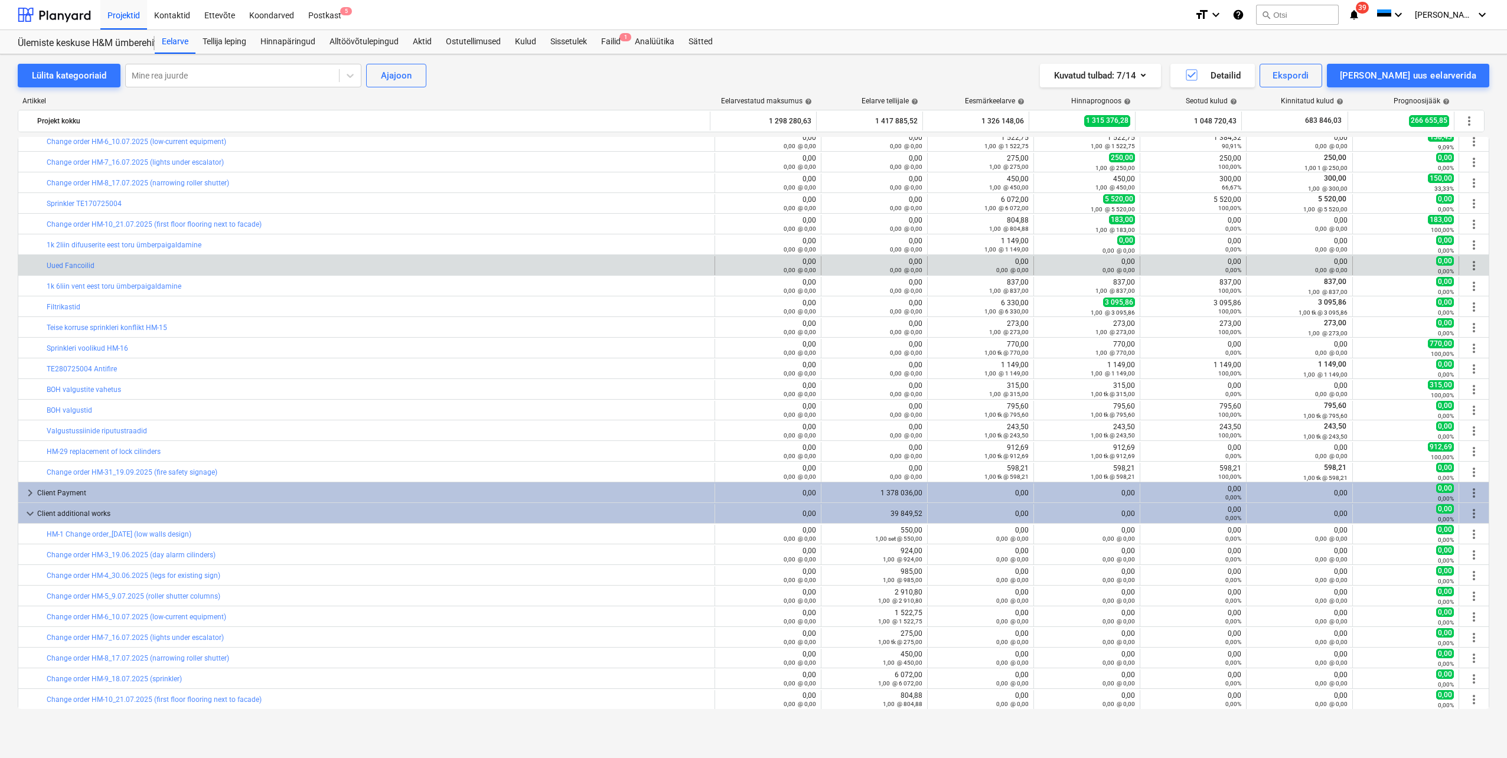
click at [1471, 263] on span "more_vert" at bounding box center [1474, 266] width 14 height 14
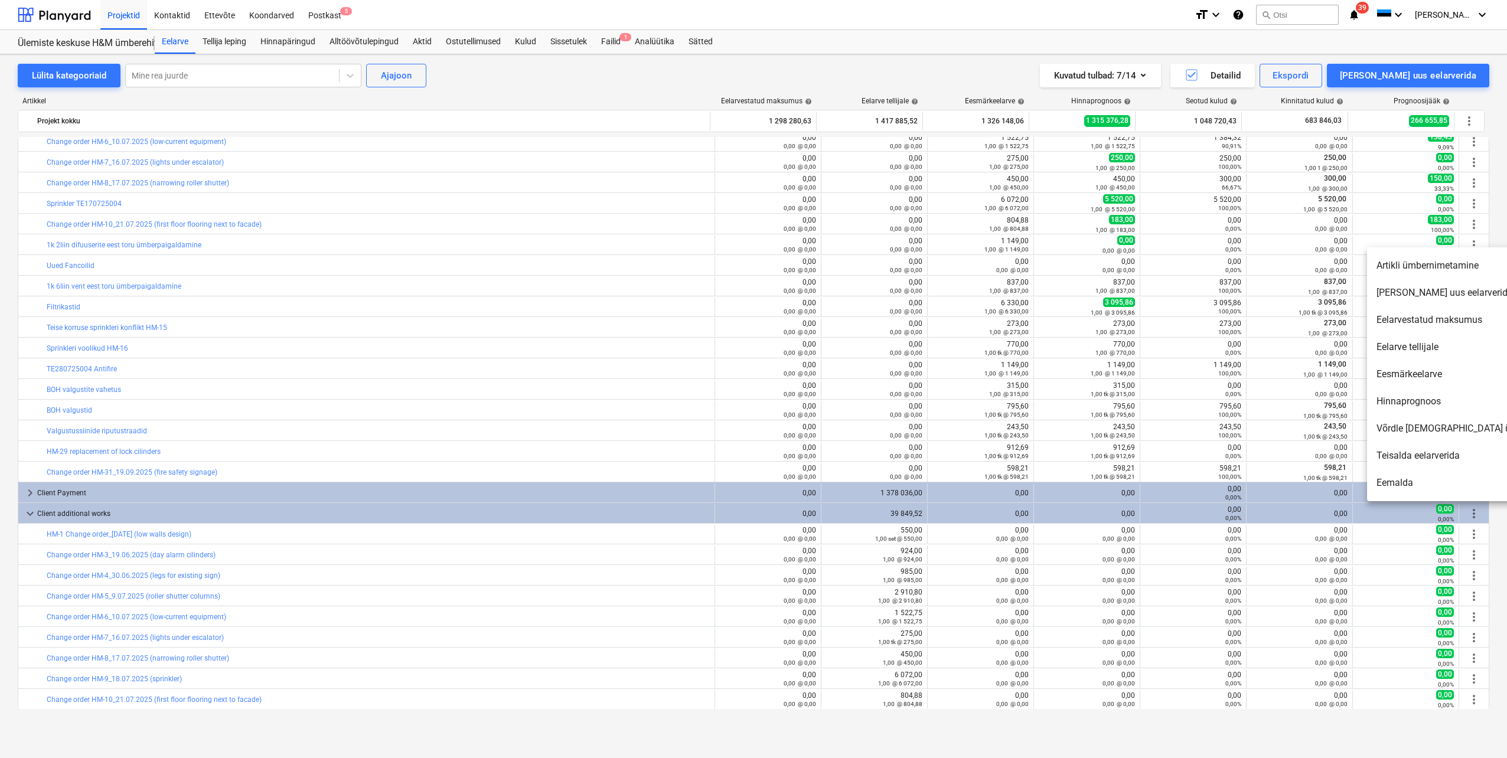
click at [1441, 266] on li "Artikli ümbernimetamine" at bounding box center [1468, 265] width 203 height 27
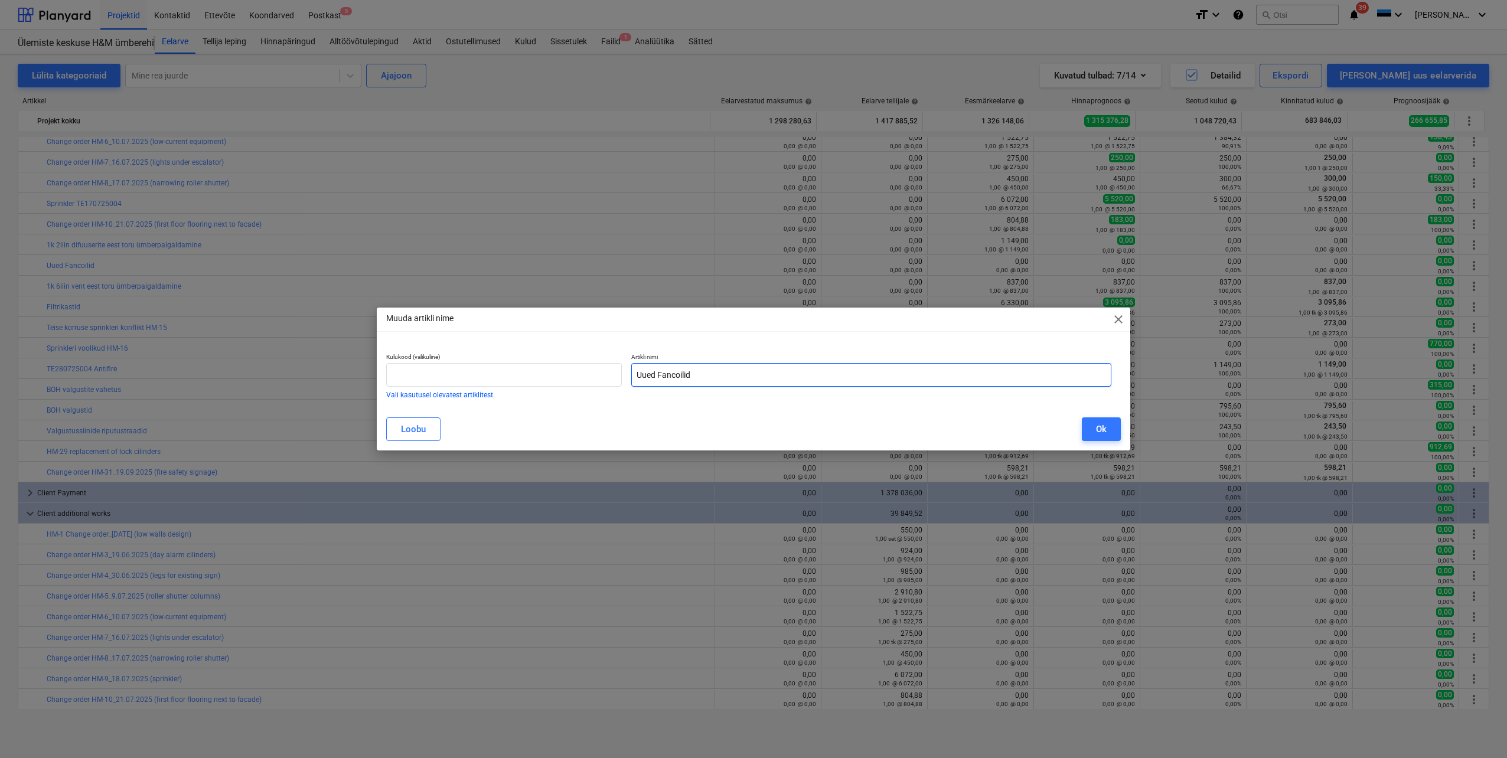
drag, startPoint x: 724, startPoint y: 380, endPoint x: 637, endPoint y: 380, distance: 87.4
click at [637, 380] on input "Uued Fancoilid" at bounding box center [871, 375] width 480 height 24
paste input "Change order HM-12_29.07.2025 (fancoils)"
type input "Change order HM-12_29.07.2025 (fancoils)"
click at [1096, 426] on div "Ok" at bounding box center [1101, 429] width 11 height 15
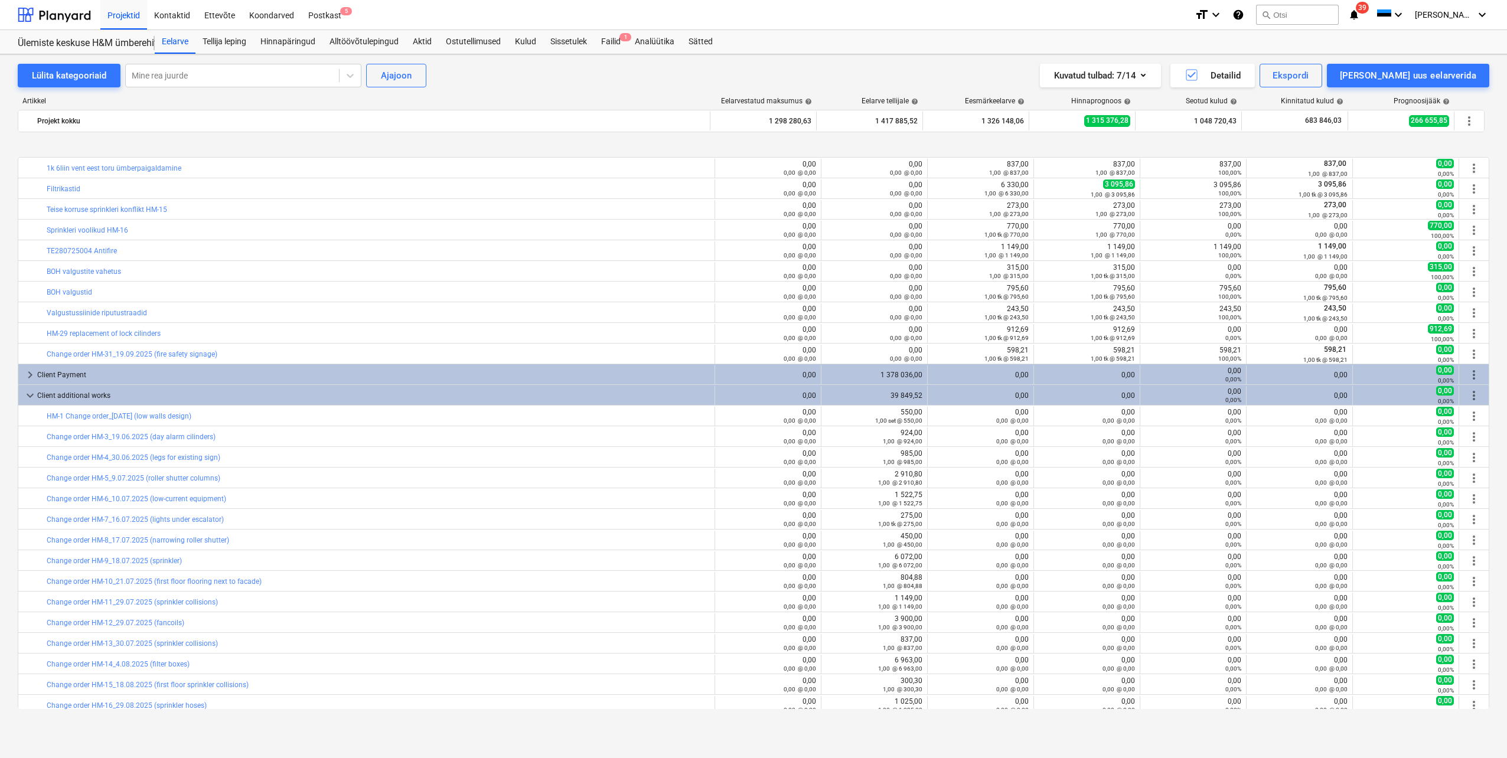
scroll to position [845, 0]
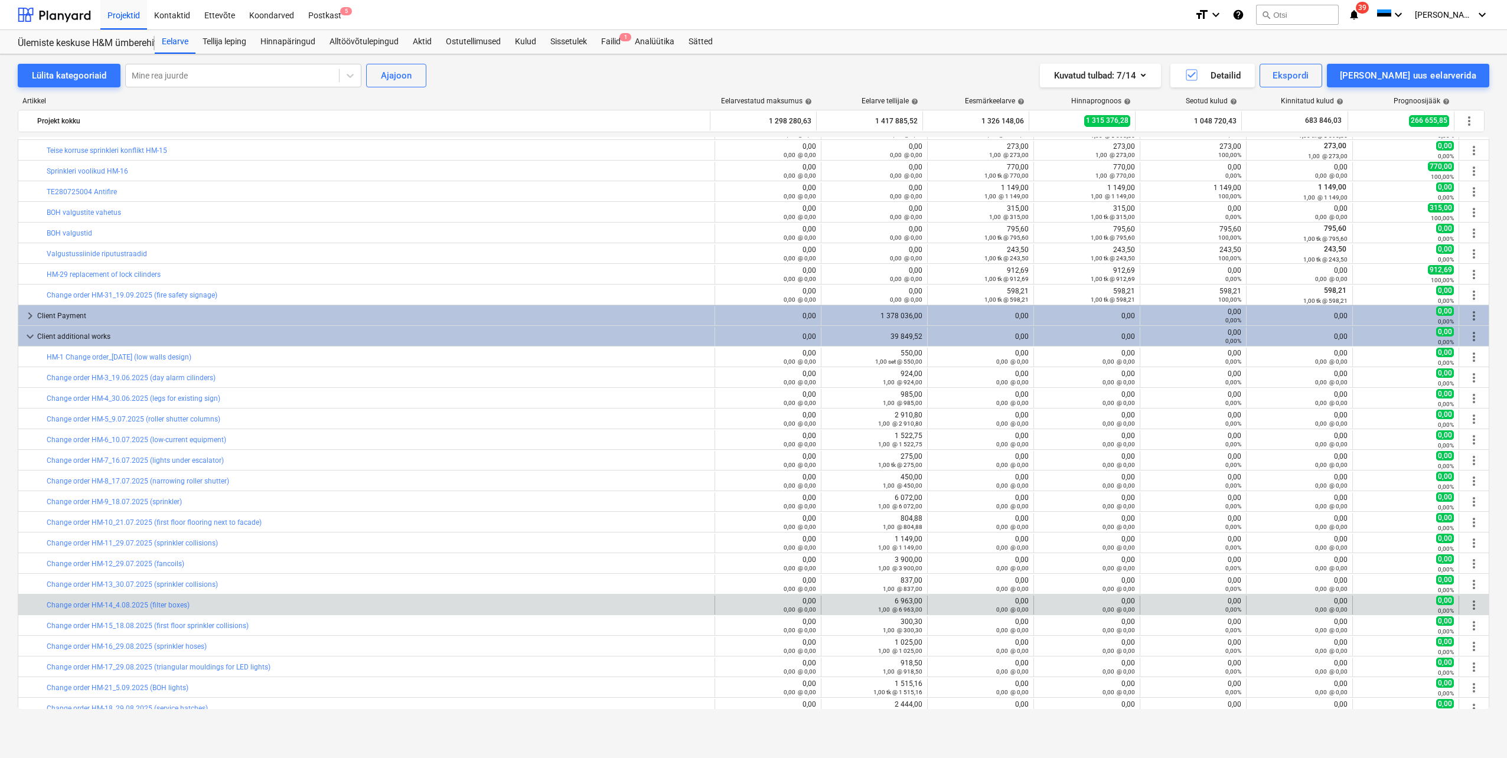
drag, startPoint x: 209, startPoint y: 604, endPoint x: 45, endPoint y: 604, distance: 164.2
click at [45, 604] on div "bar_chart Change order HM-14_4.08.2025 (filter boxes)" at bounding box center [366, 605] width 697 height 19
drag, startPoint x: 45, startPoint y: 604, endPoint x: 56, endPoint y: 608, distance: 11.2
copy div "bar_chart Change order HM-14_4.08.2025 (filter boxes)"
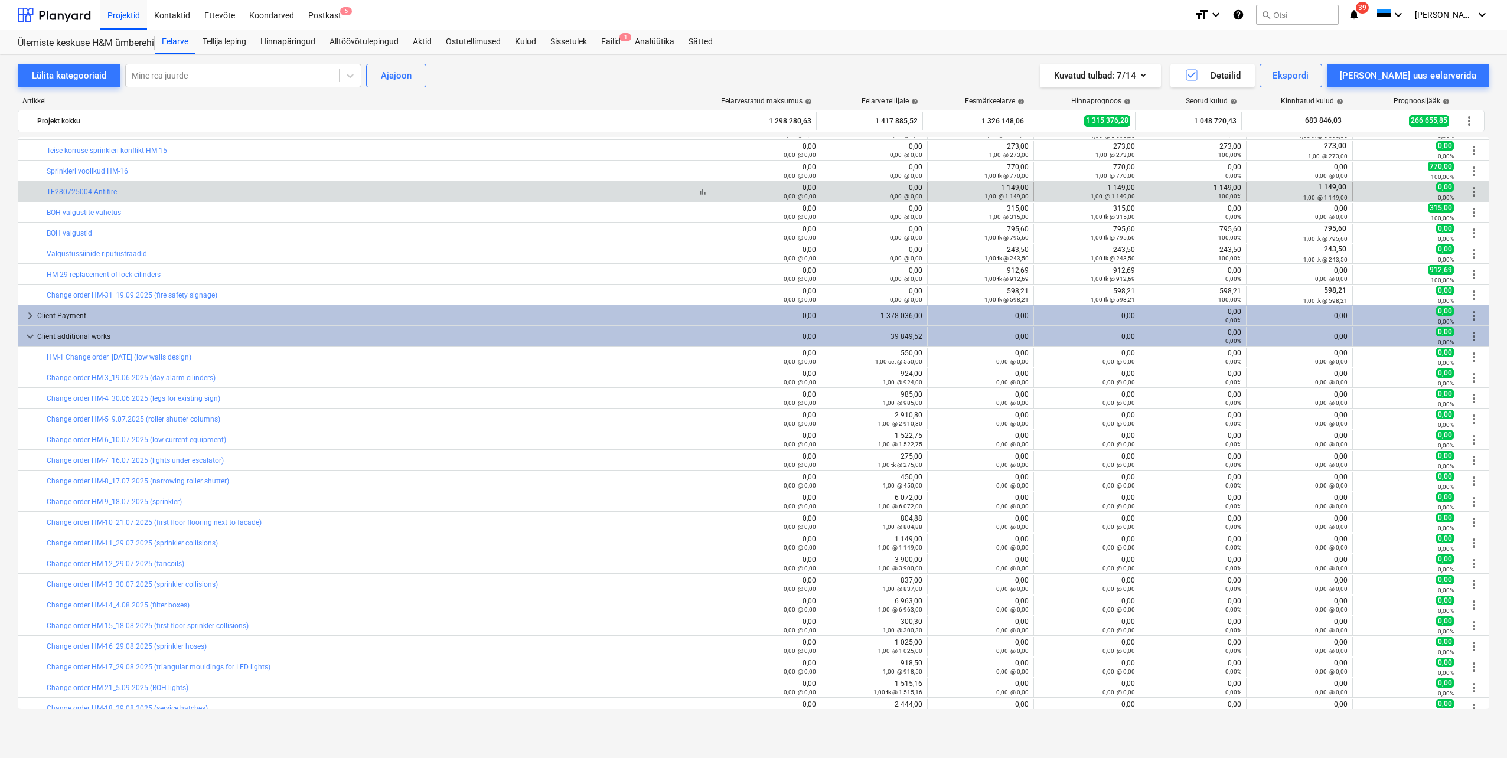
scroll to position [668, 0]
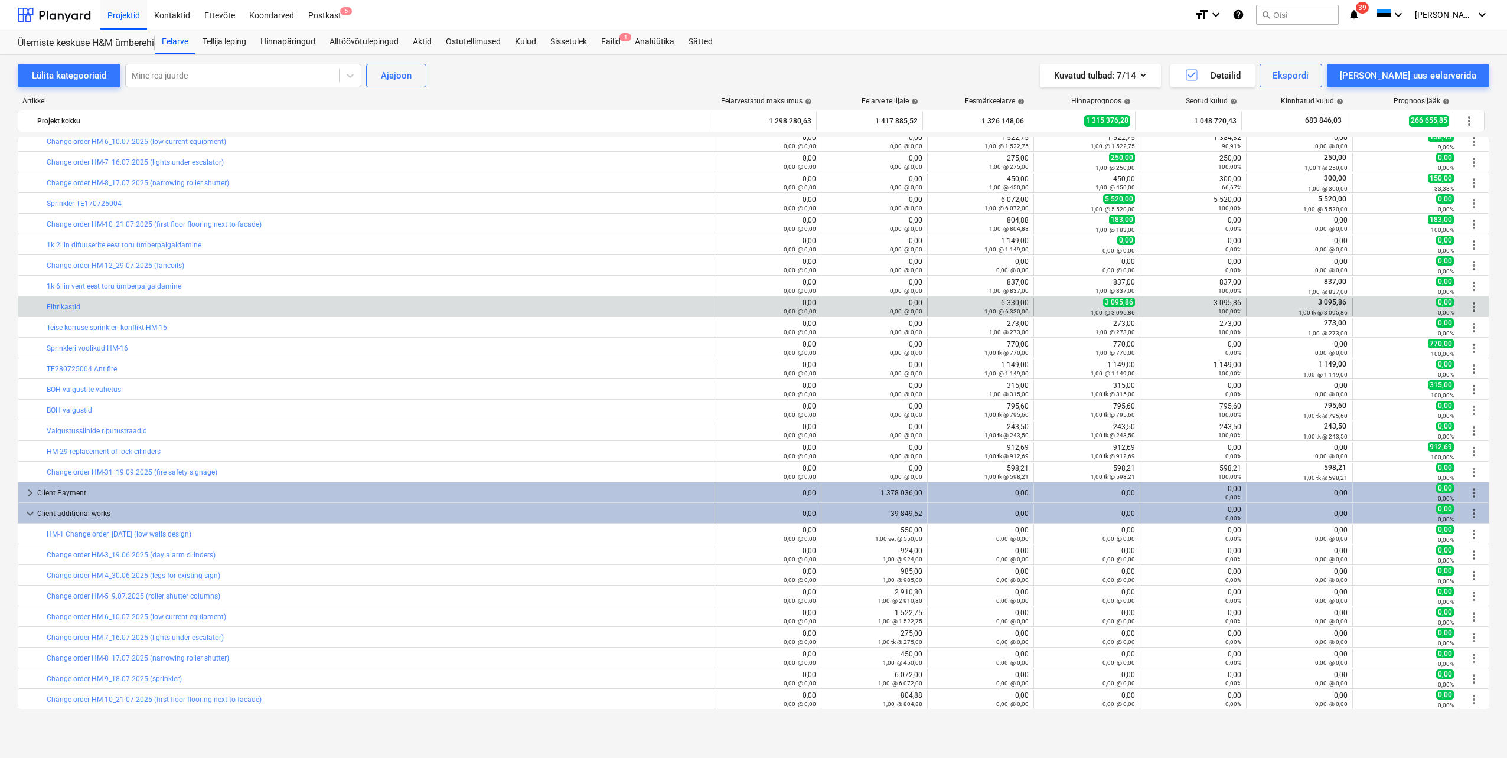
click at [1468, 305] on span "more_vert" at bounding box center [1474, 307] width 14 height 14
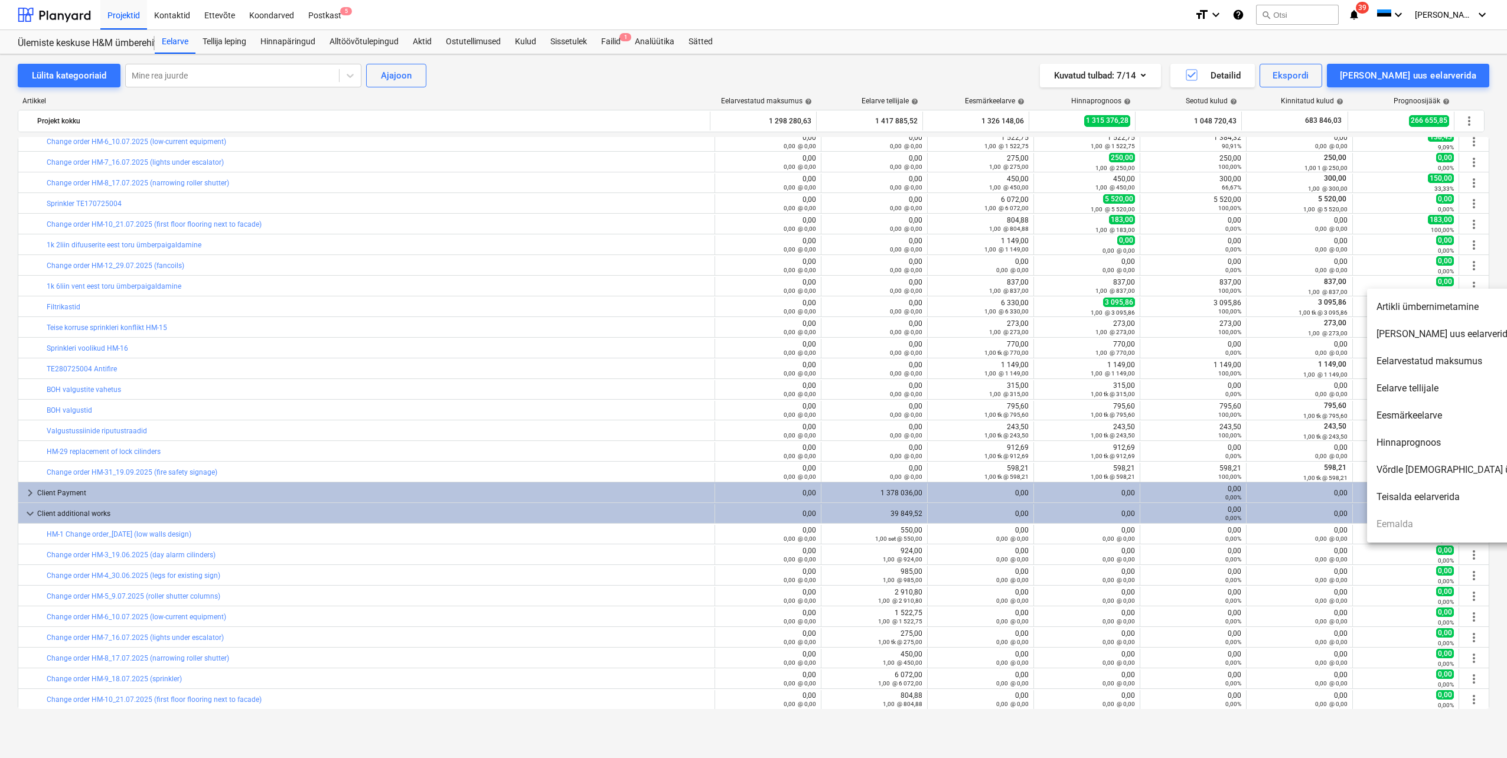
click at [1450, 307] on li "Artikli ümbernimetamine" at bounding box center [1468, 307] width 203 height 27
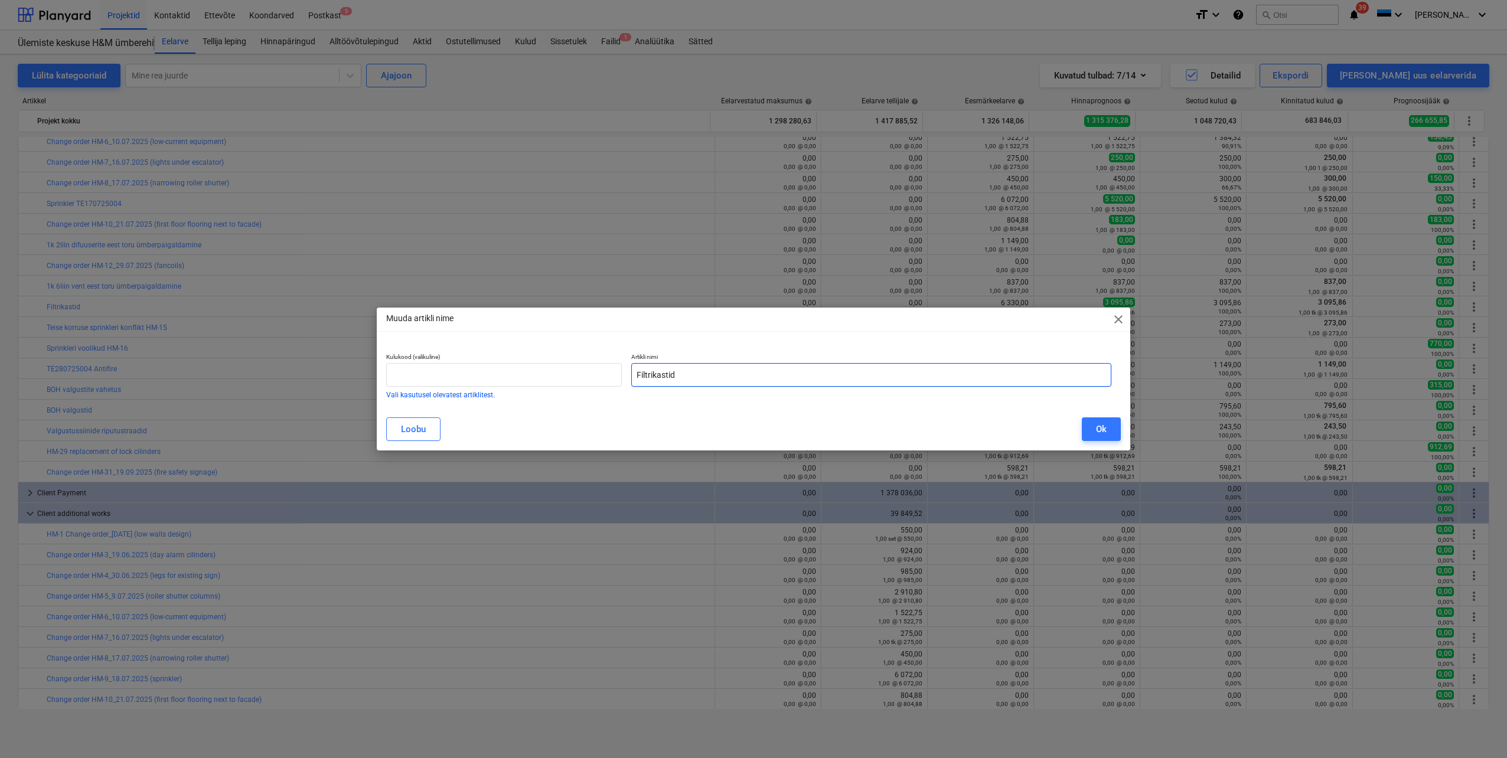
drag, startPoint x: 708, startPoint y: 376, endPoint x: 634, endPoint y: 375, distance: 73.8
click at [634, 375] on input "Filtrikastid" at bounding box center [871, 375] width 480 height 24
paste input "Change order HM-14_4.08.2025 (filter boxes)"
type input "Change order HM-14_4.08.2025 (filter boxes)"
click at [1093, 430] on button "Ok" at bounding box center [1101, 430] width 39 height 24
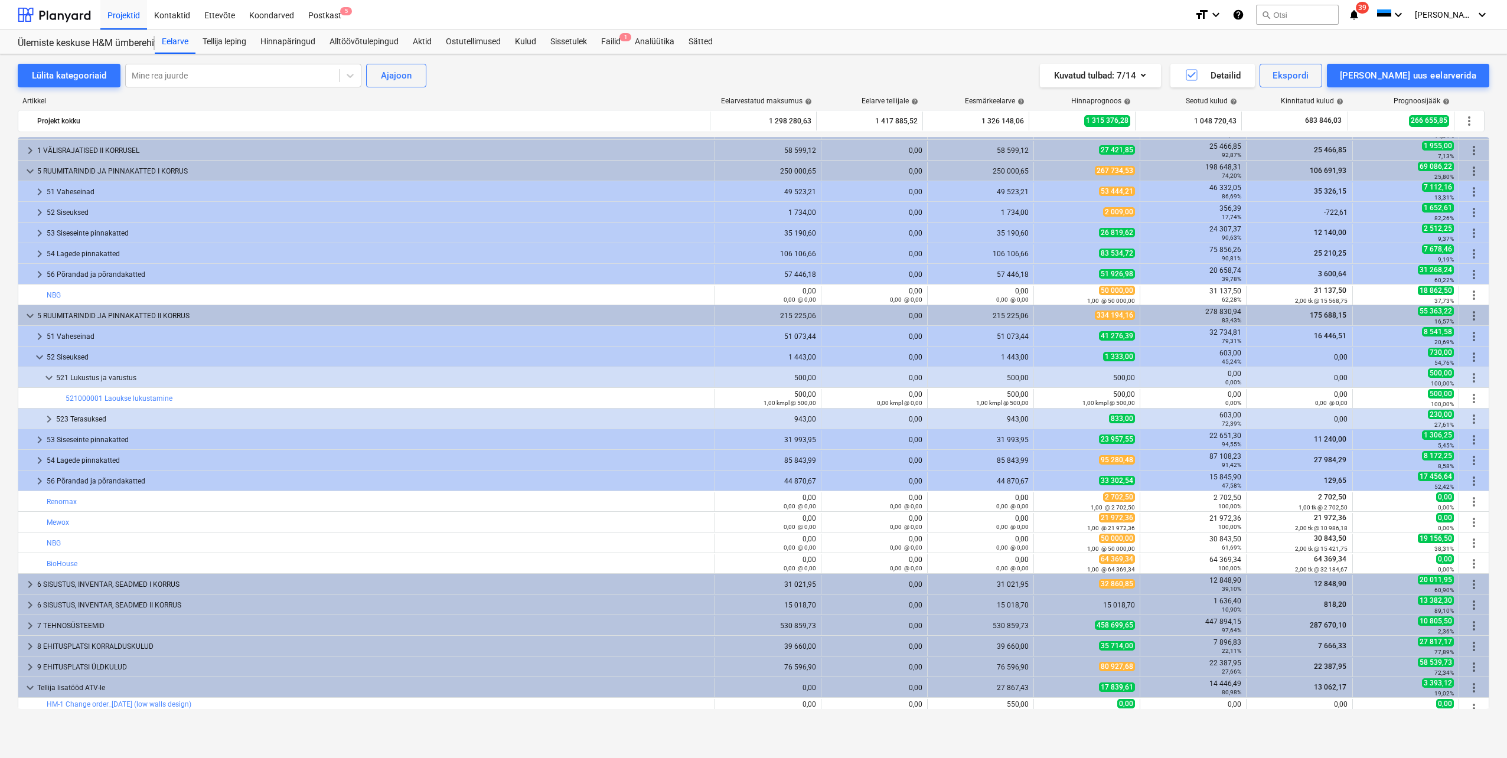
scroll to position [0, 0]
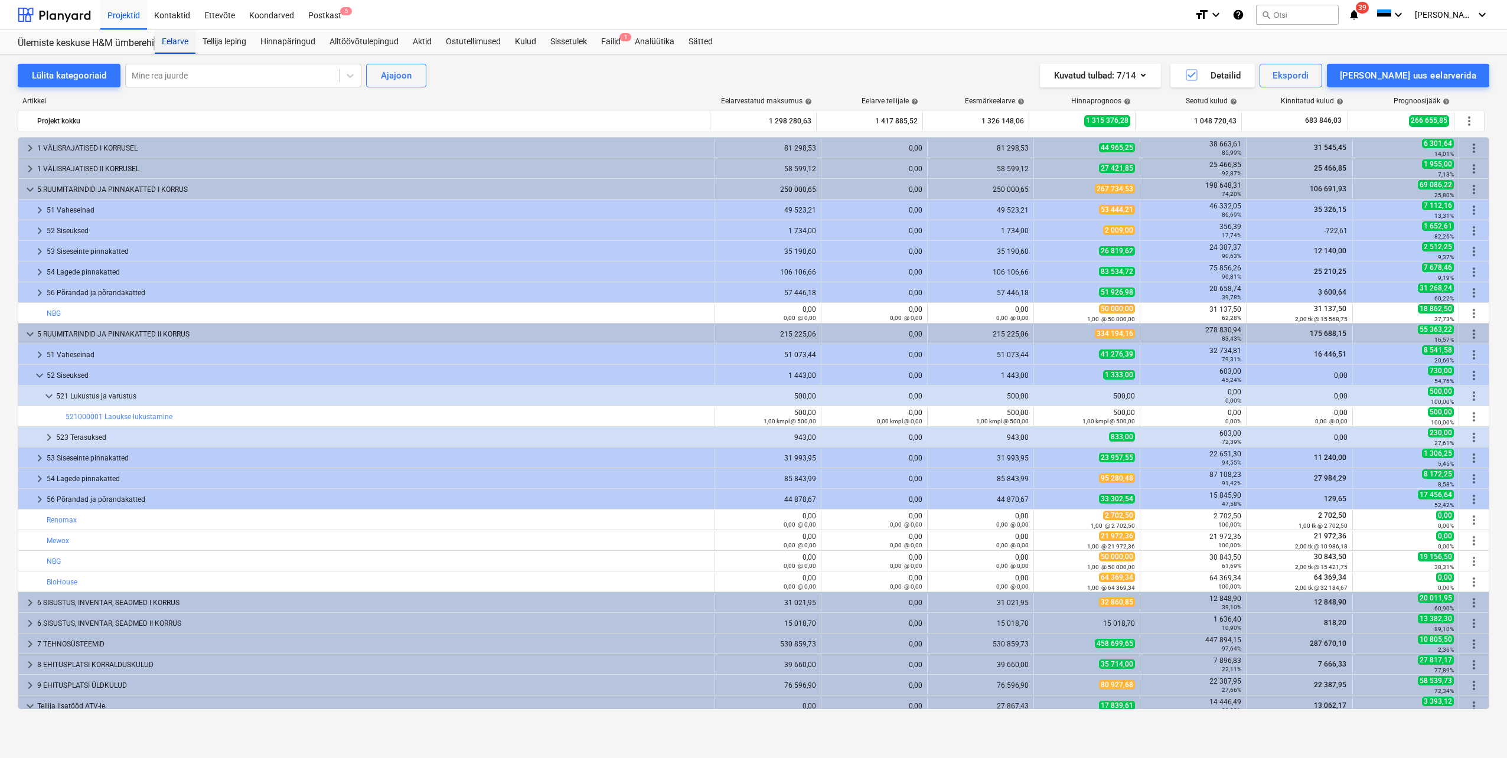
click at [174, 40] on div "Eelarve" at bounding box center [175, 42] width 41 height 24
click at [324, 16] on div "Postkast 5" at bounding box center [324, 14] width 47 height 30
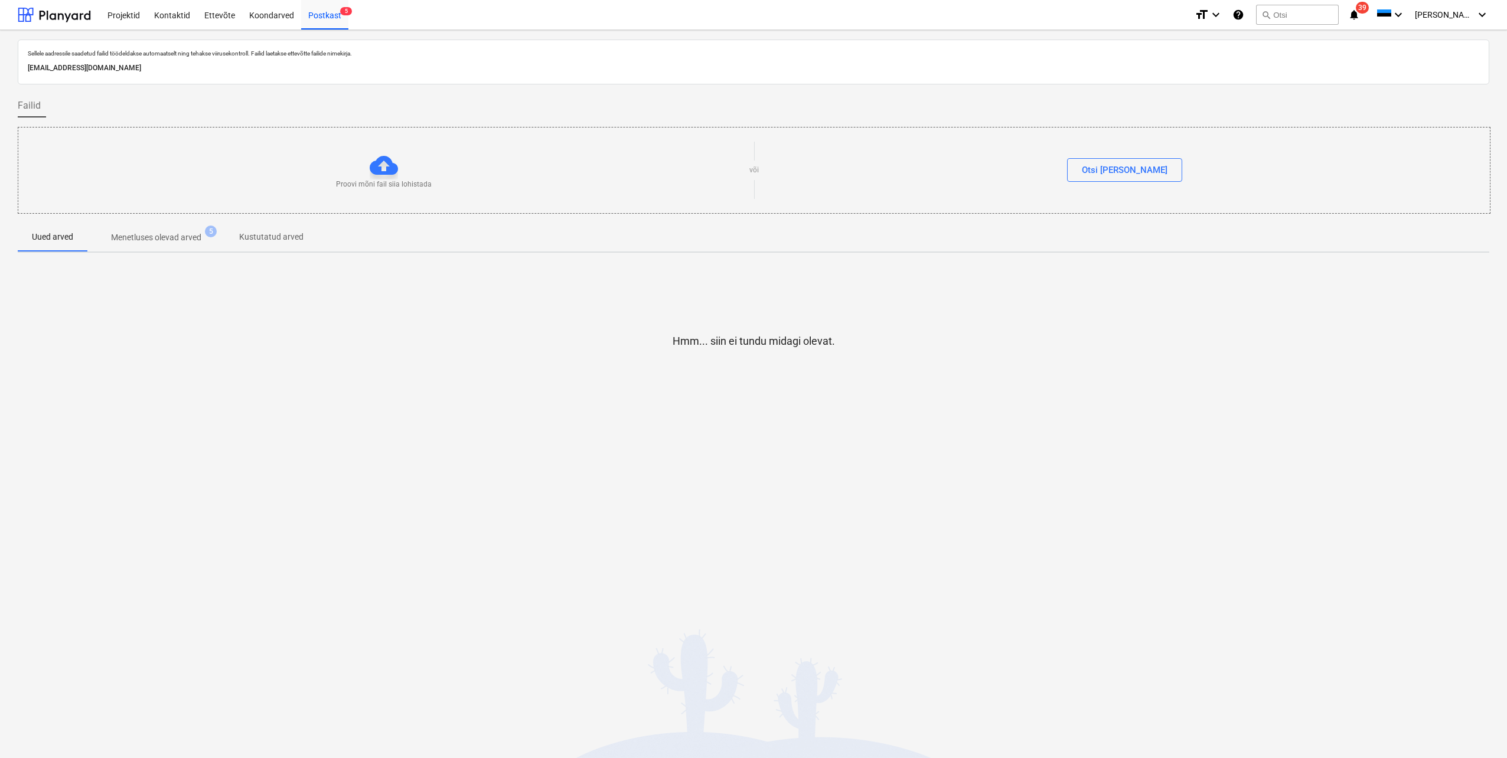
click at [171, 233] on p "Menetluses olevad arved" at bounding box center [156, 238] width 90 height 12
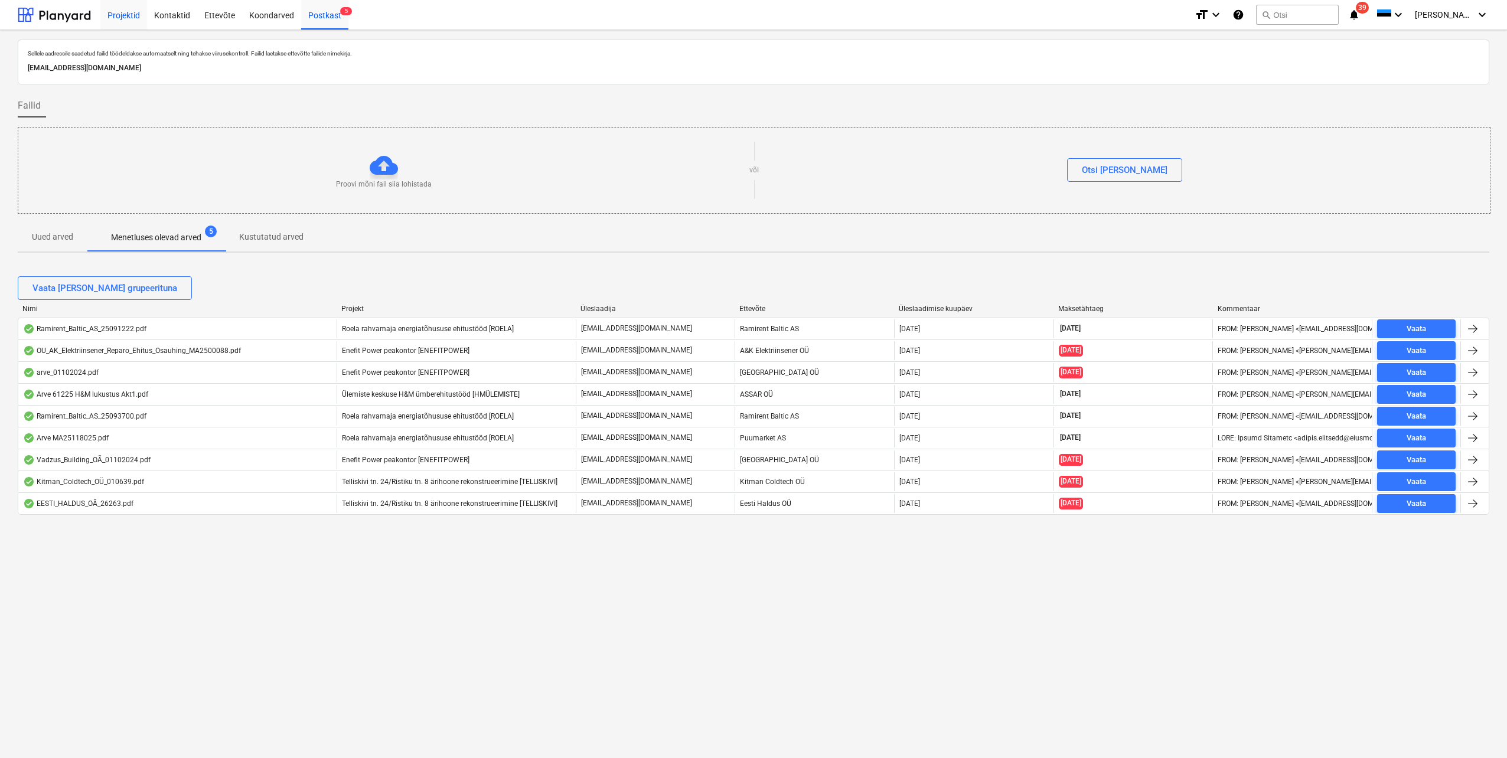
click at [130, 19] on div "Projektid" at bounding box center [123, 14] width 47 height 30
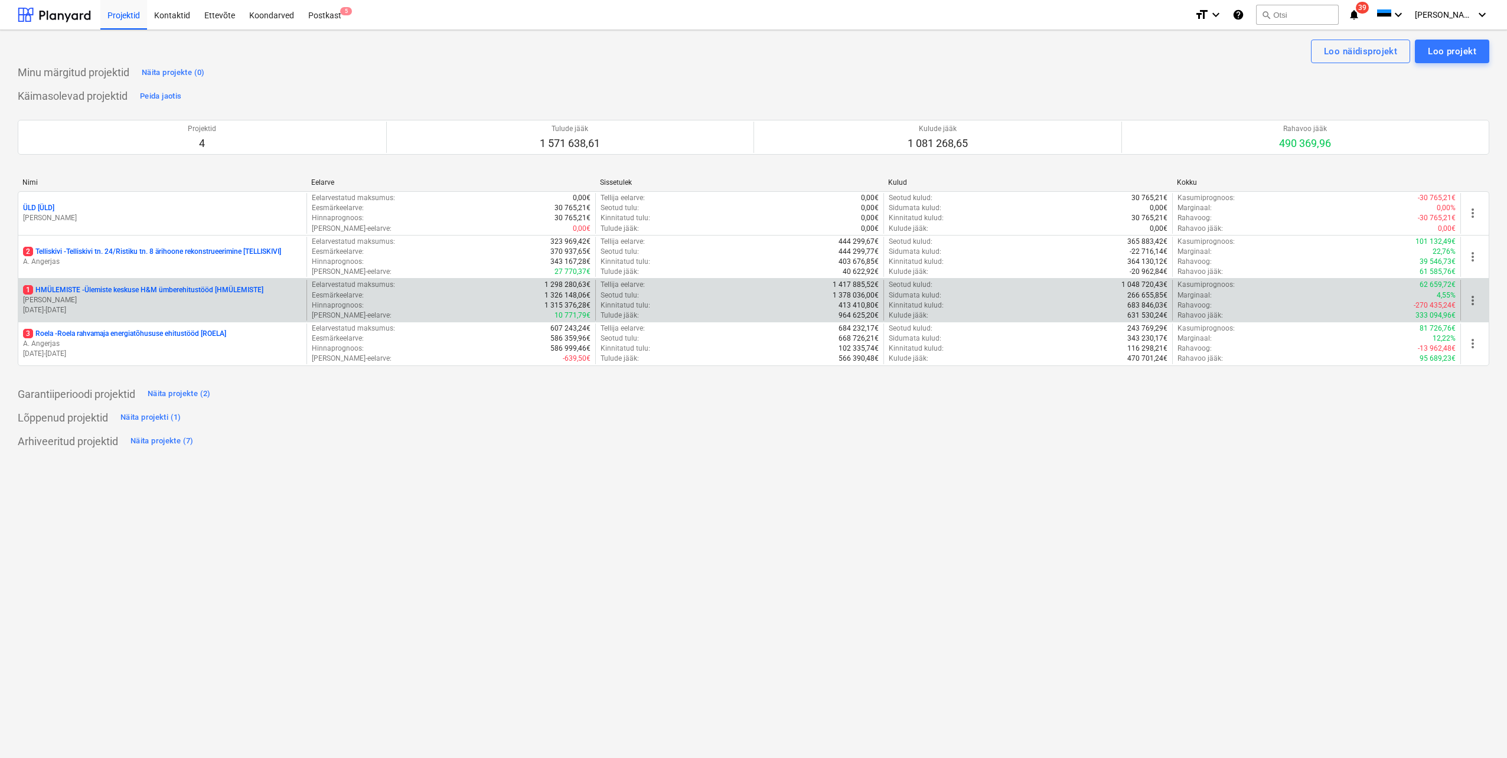
click at [114, 301] on p "[PERSON_NAME]" at bounding box center [162, 300] width 279 height 10
